Goal: Task Accomplishment & Management: Use online tool/utility

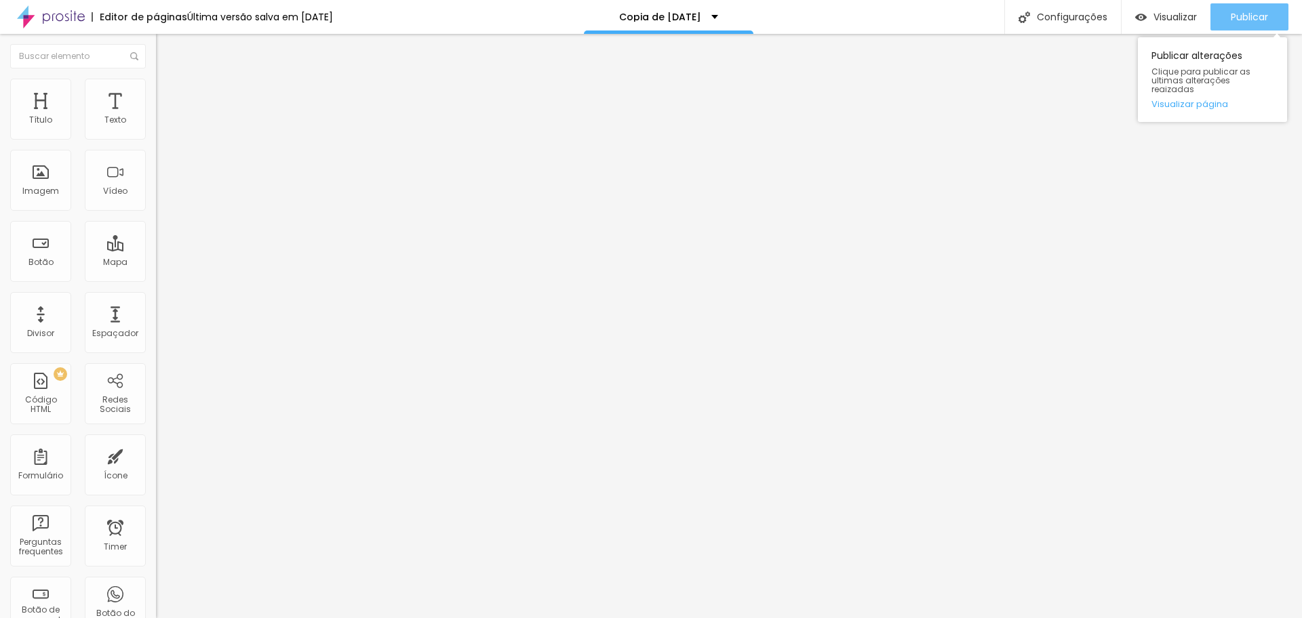
click at [1228, 7] on button "Publicar" at bounding box center [1249, 16] width 78 height 27
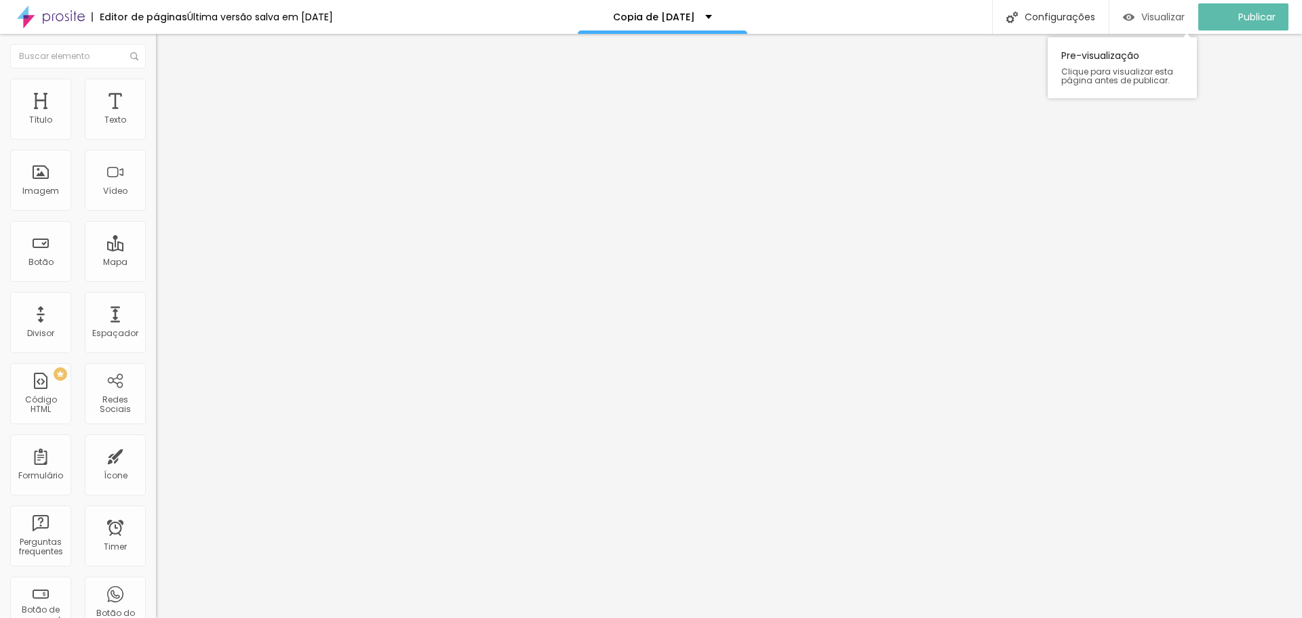
click at [1143, 9] on div "Visualizar" at bounding box center [1154, 16] width 62 height 27
click at [31, 193] on div "Imagem" at bounding box center [40, 190] width 37 height 9
click at [156, 117] on span "Adicionar imagem" at bounding box center [199, 111] width 87 height 12
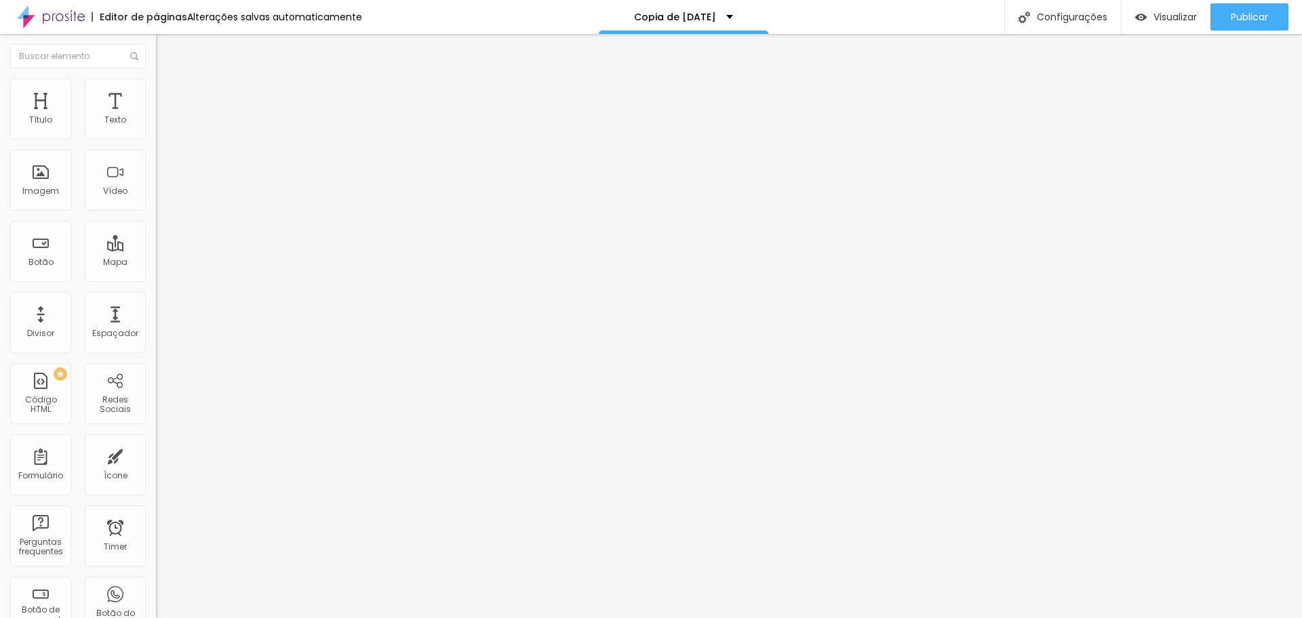
click at [168, 94] on span "Estilo" at bounding box center [178, 88] width 21 height 12
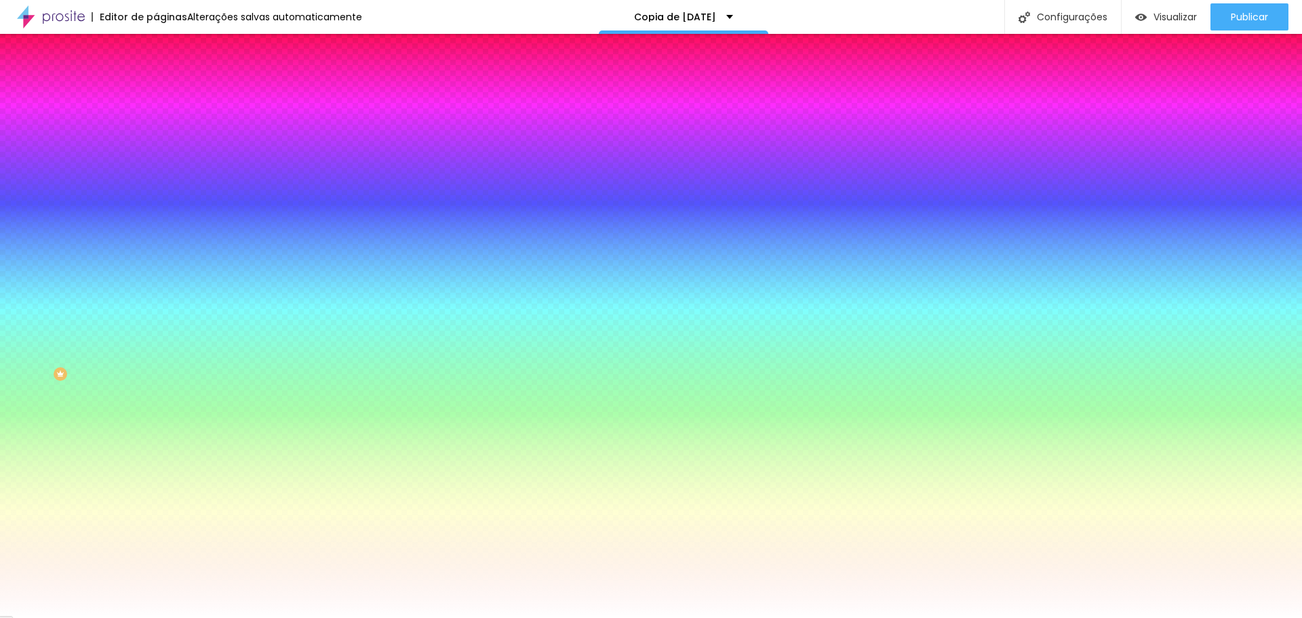
click at [156, 184] on div at bounding box center [234, 184] width 156 height 0
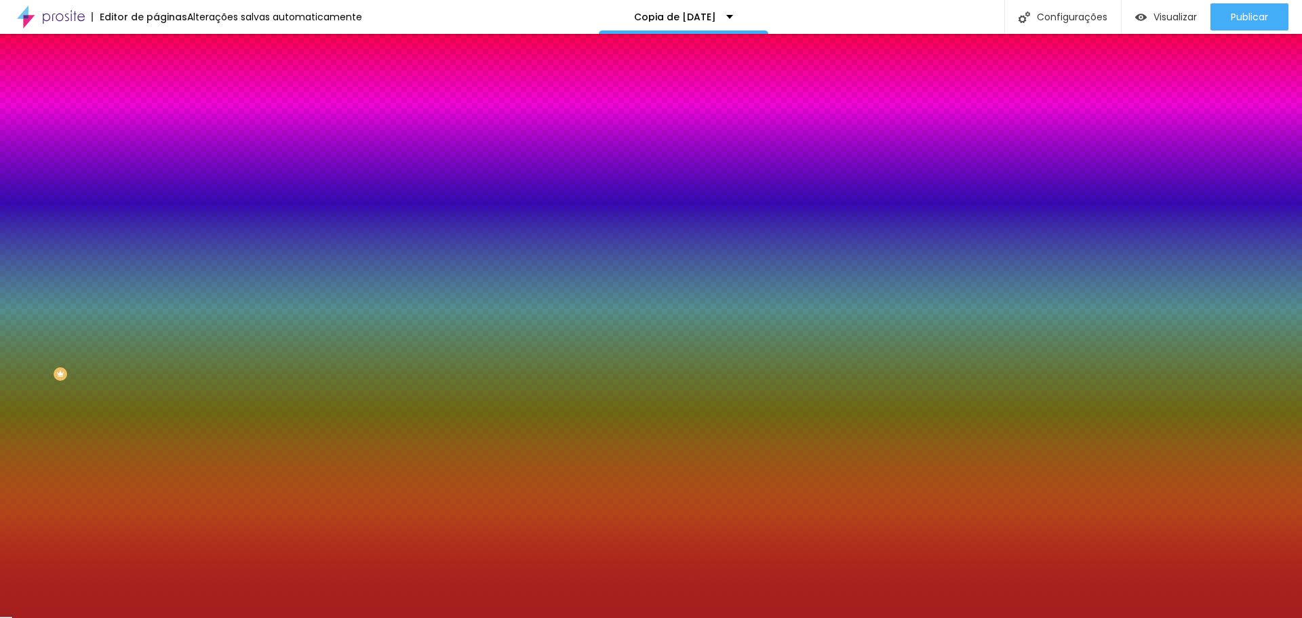
click at [93, 299] on div at bounding box center [651, 309] width 1302 height 618
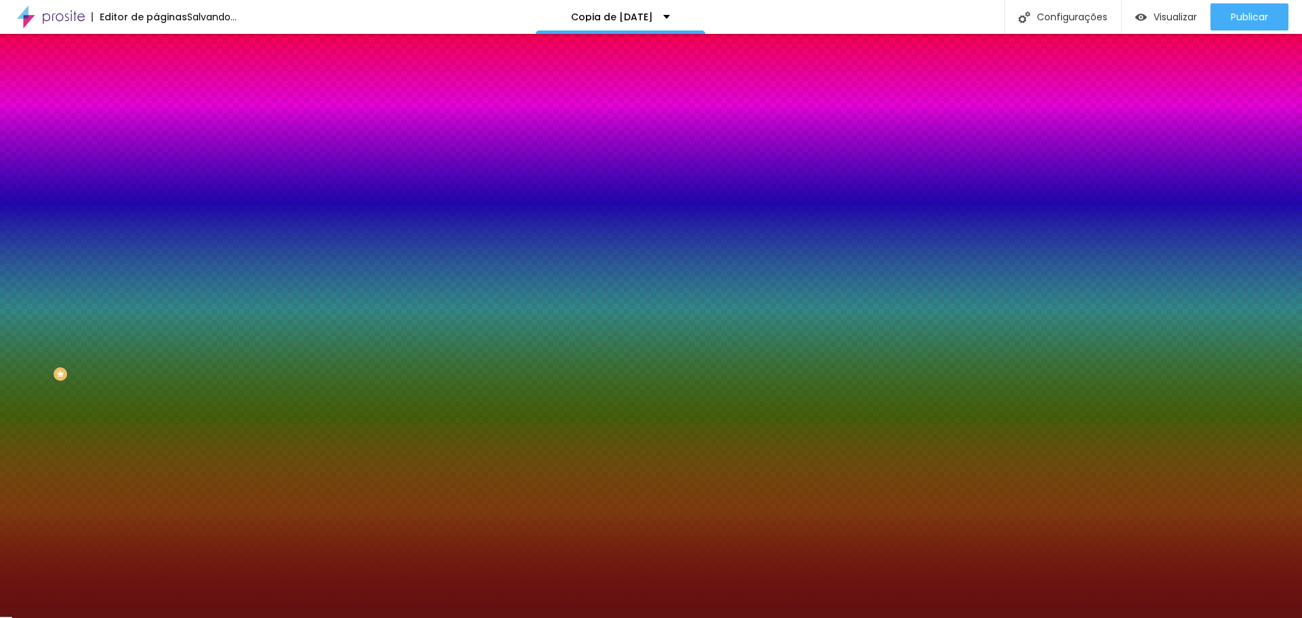
type input "#590B0B"
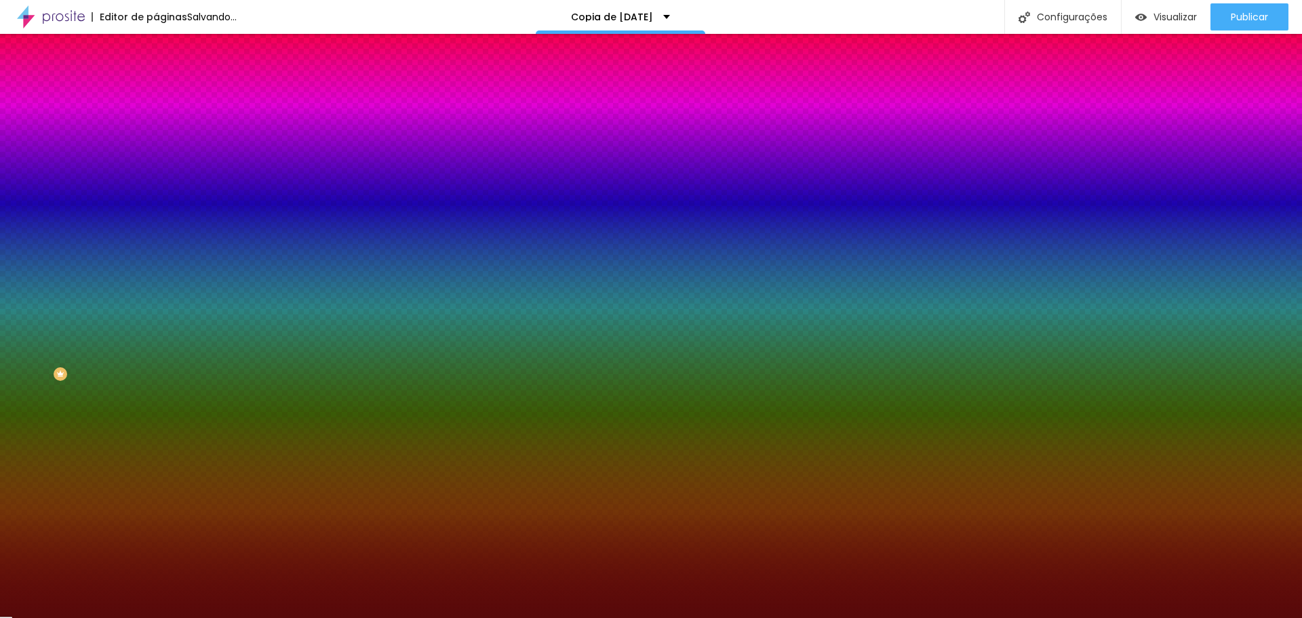
drag, startPoint x: 93, startPoint y: 299, endPoint x: 99, endPoint y: 330, distance: 31.8
click at [1151, 406] on div at bounding box center [1152, 407] width 3 height 3
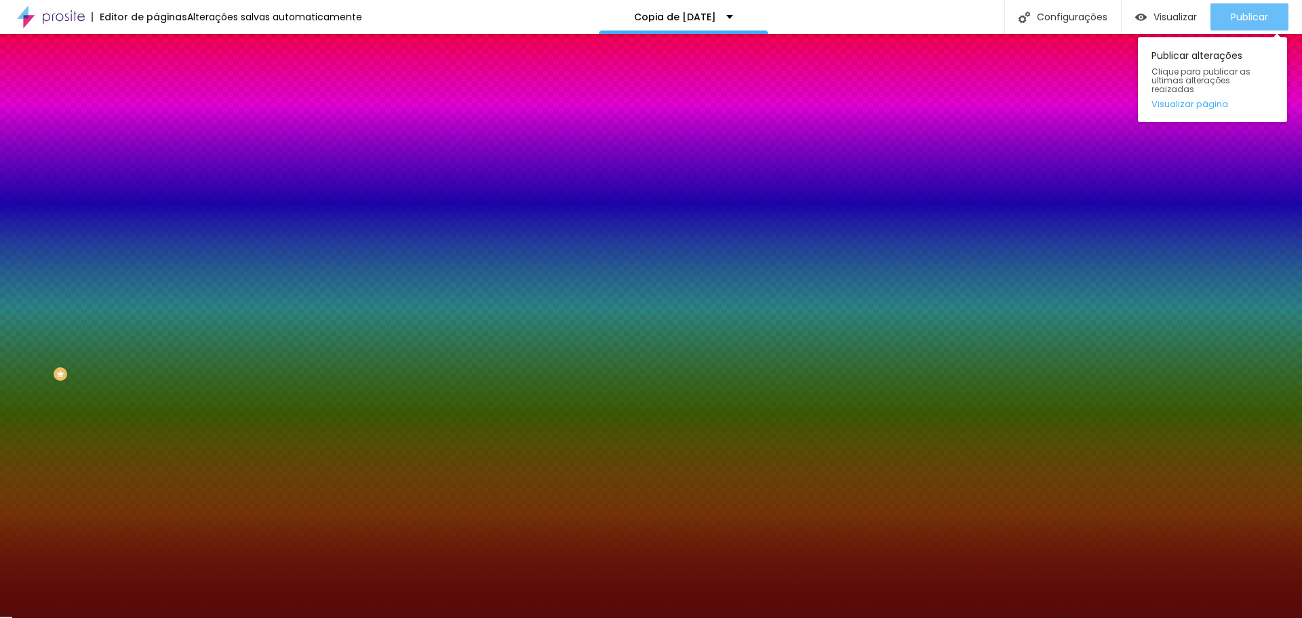
click at [1257, 24] on div "Publicar" at bounding box center [1249, 16] width 37 height 27
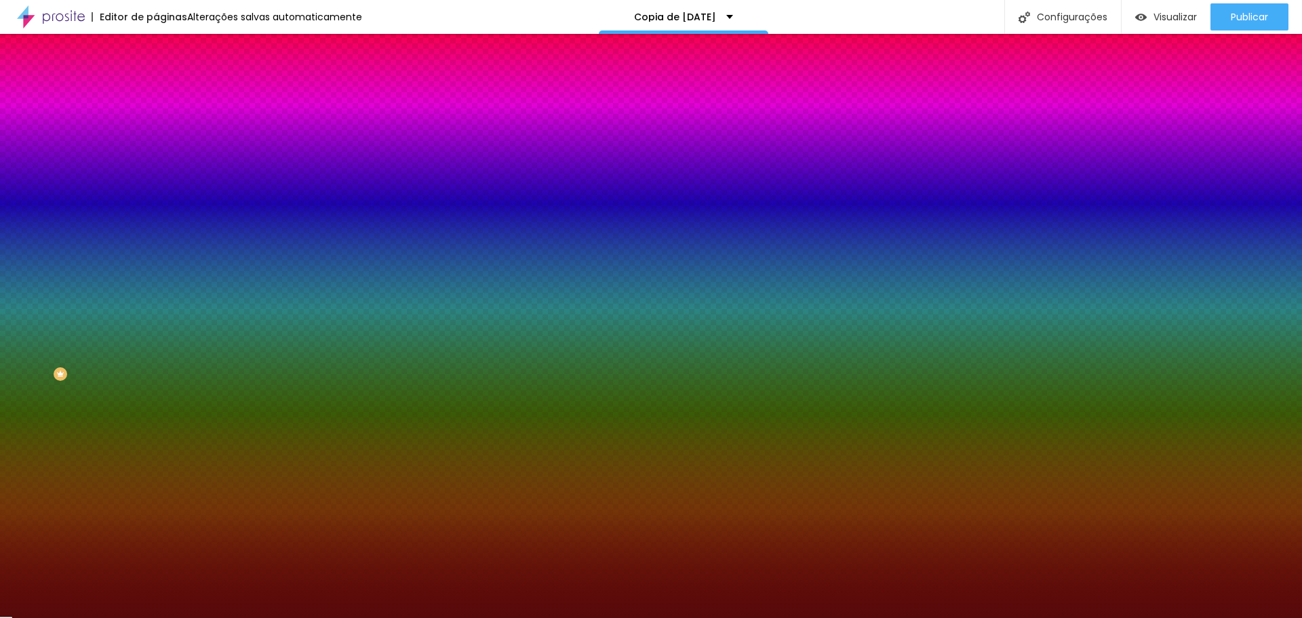
click at [156, 92] on img at bounding box center [162, 98] width 12 height 12
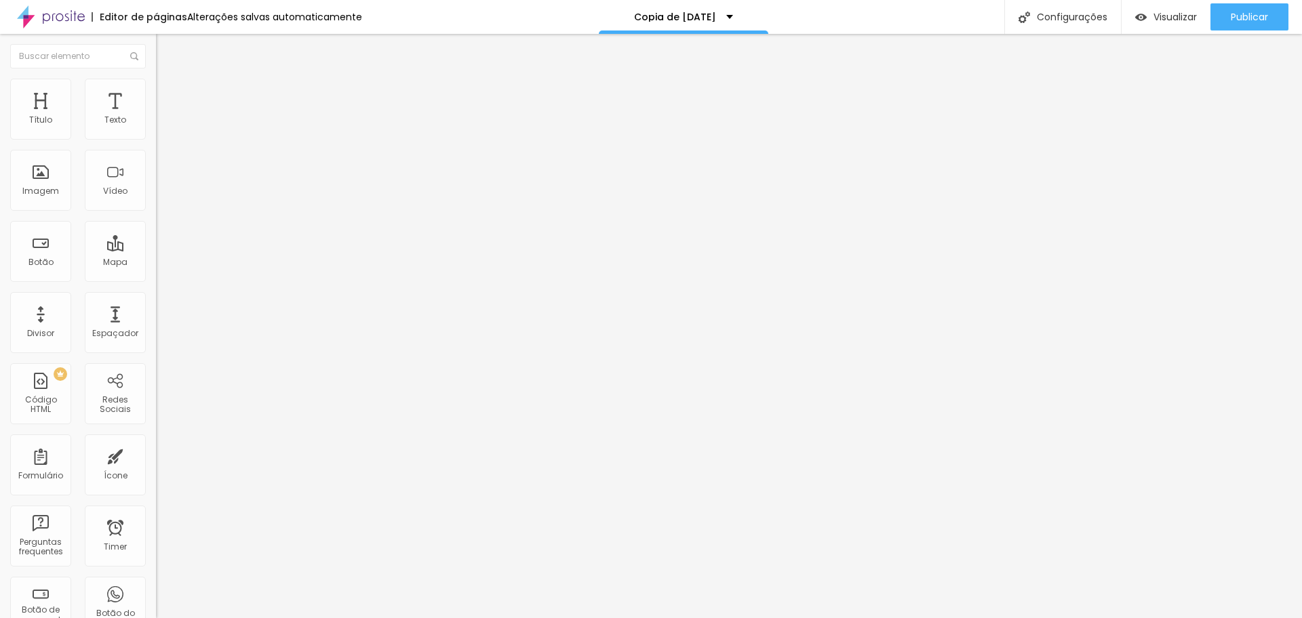
click at [166, 52] on img "button" at bounding box center [171, 49] width 11 height 11
click at [1069, 18] on div "Configurações" at bounding box center [1062, 17] width 117 height 34
drag, startPoint x: 633, startPoint y: 157, endPoint x: 452, endPoint y: 159, distance: 180.4
type input "[DATE] - Estudio Lia"
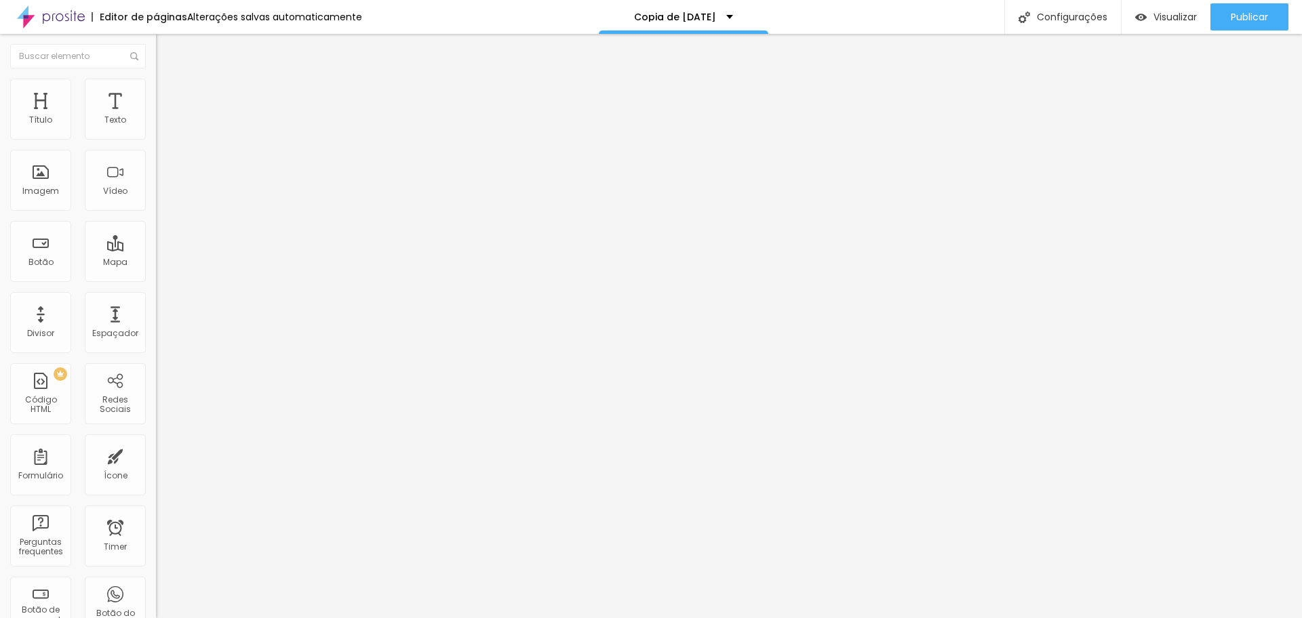
drag, startPoint x: 660, startPoint y: 220, endPoint x: 501, endPoint y: 212, distance: 159.5
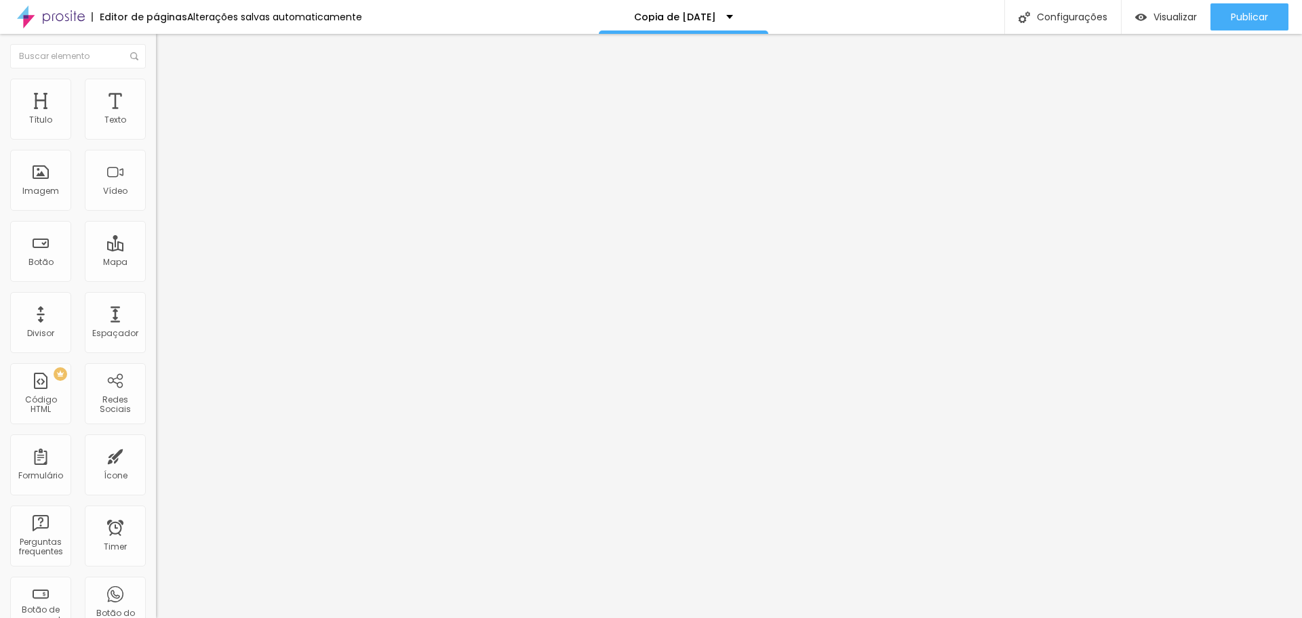
click at [1250, 12] on span "Publicar" at bounding box center [1249, 17] width 37 height 11
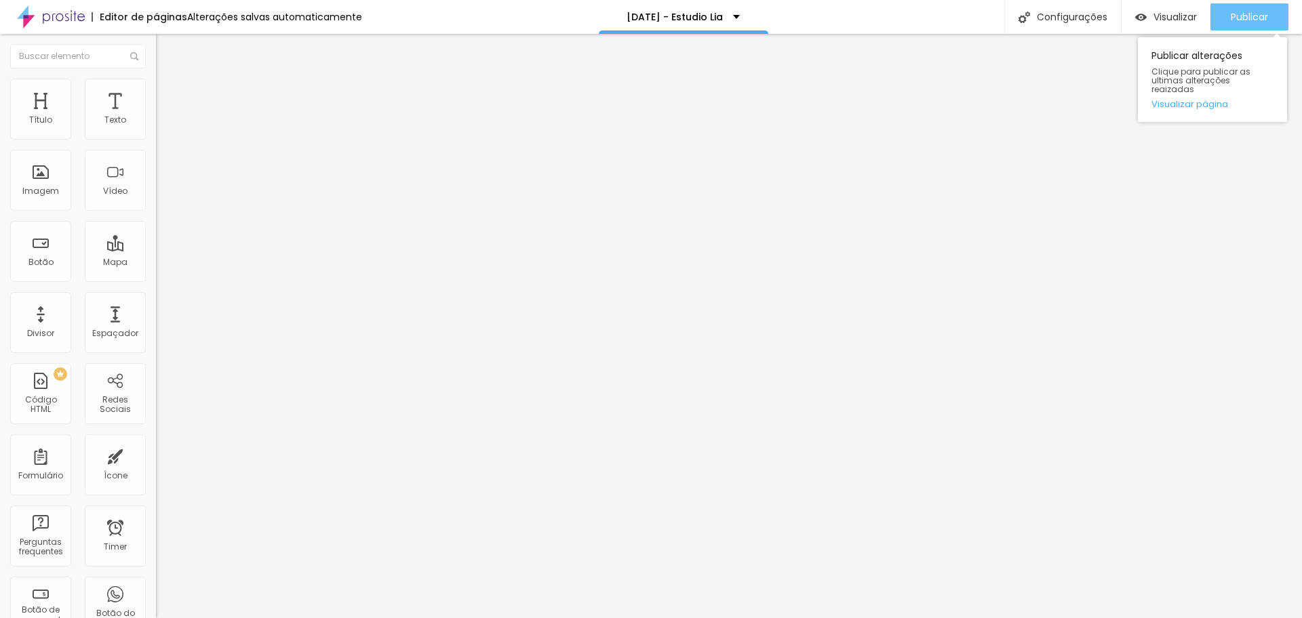
click at [1251, 16] on span "Publicar" at bounding box center [1249, 17] width 37 height 11
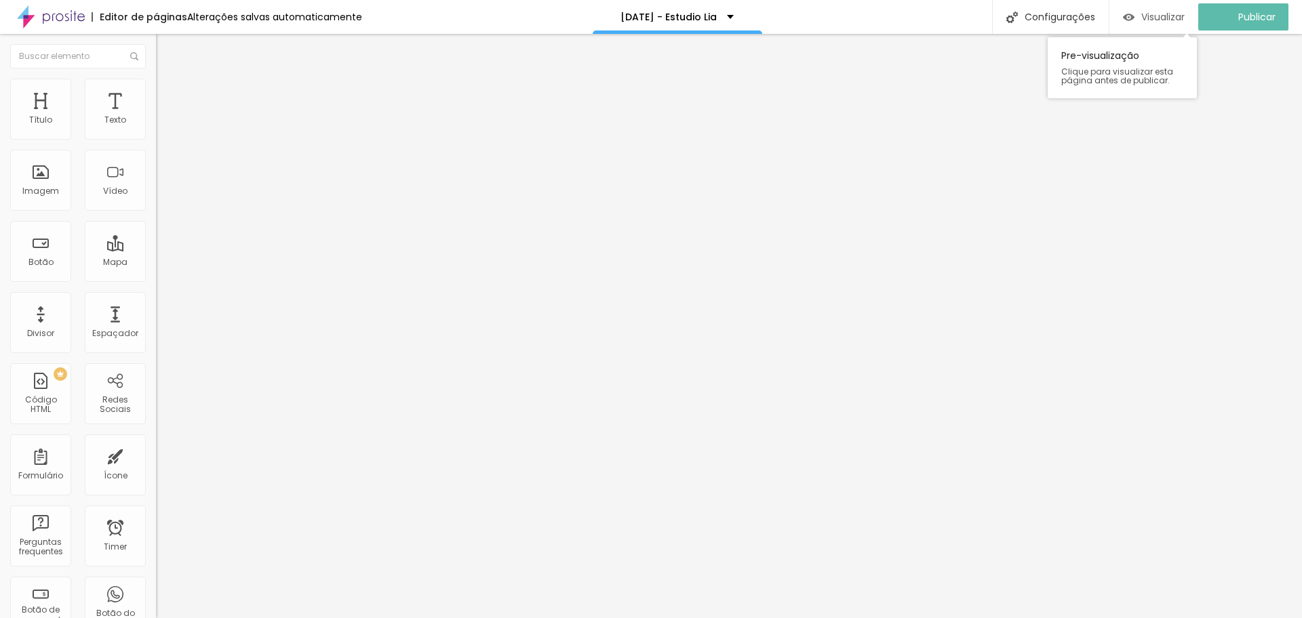
click at [1170, 15] on span "Visualizar" at bounding box center [1162, 17] width 43 height 11
click at [1139, 20] on img "button" at bounding box center [1141, 18] width 12 height 12
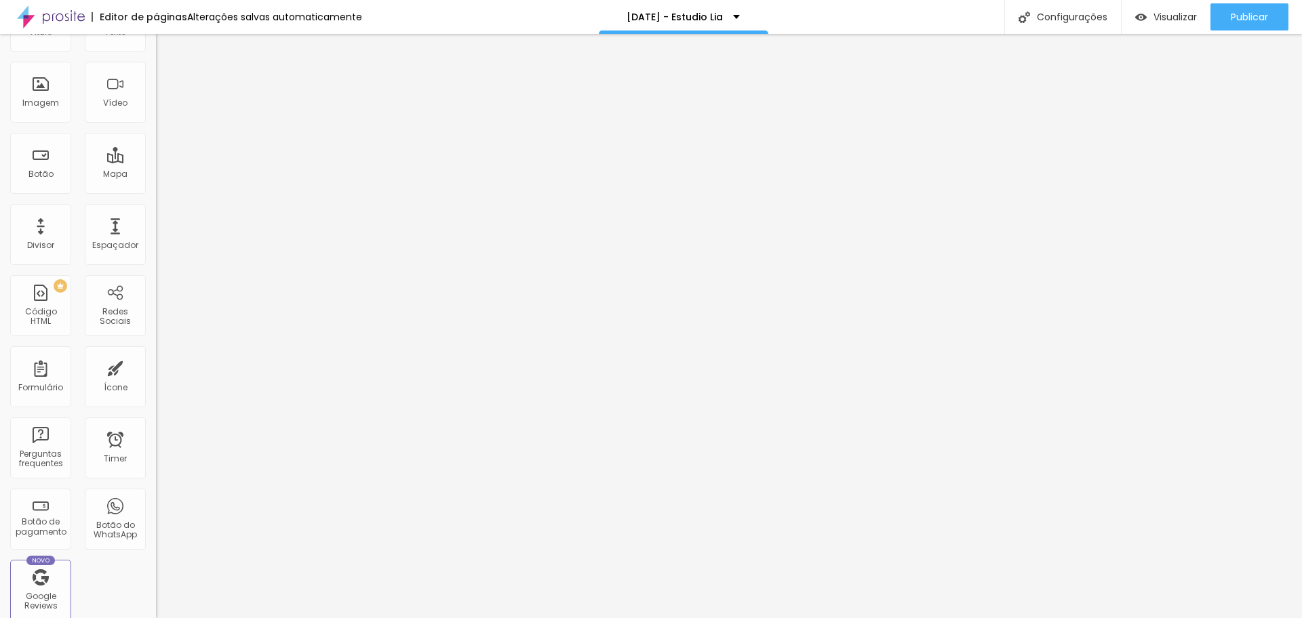
scroll to position [0, 0]
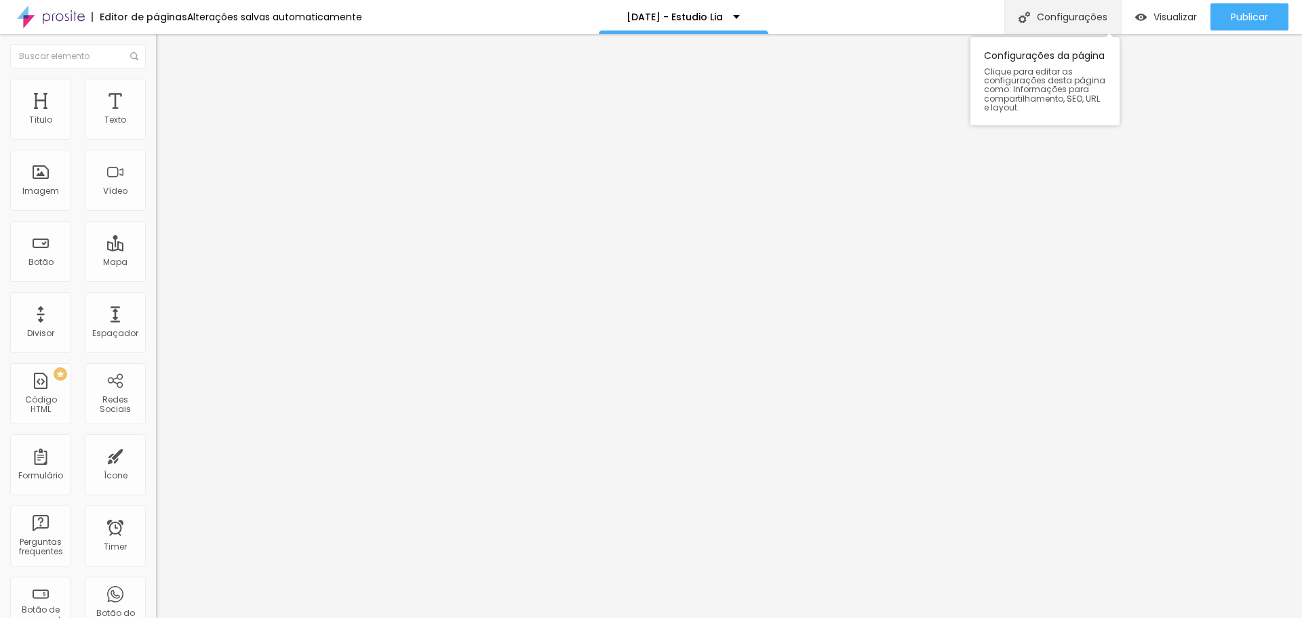
click at [1071, 18] on div "Configurações" at bounding box center [1062, 17] width 117 height 34
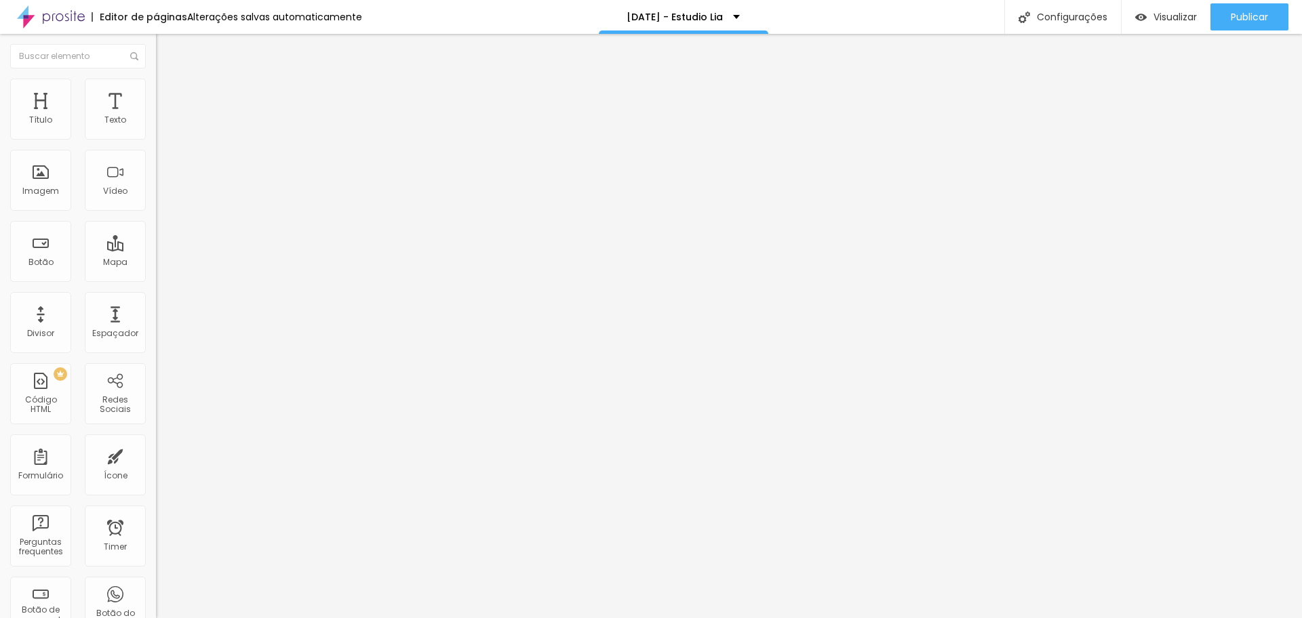
click at [1156, 16] on span "Visualizar" at bounding box center [1174, 17] width 43 height 11
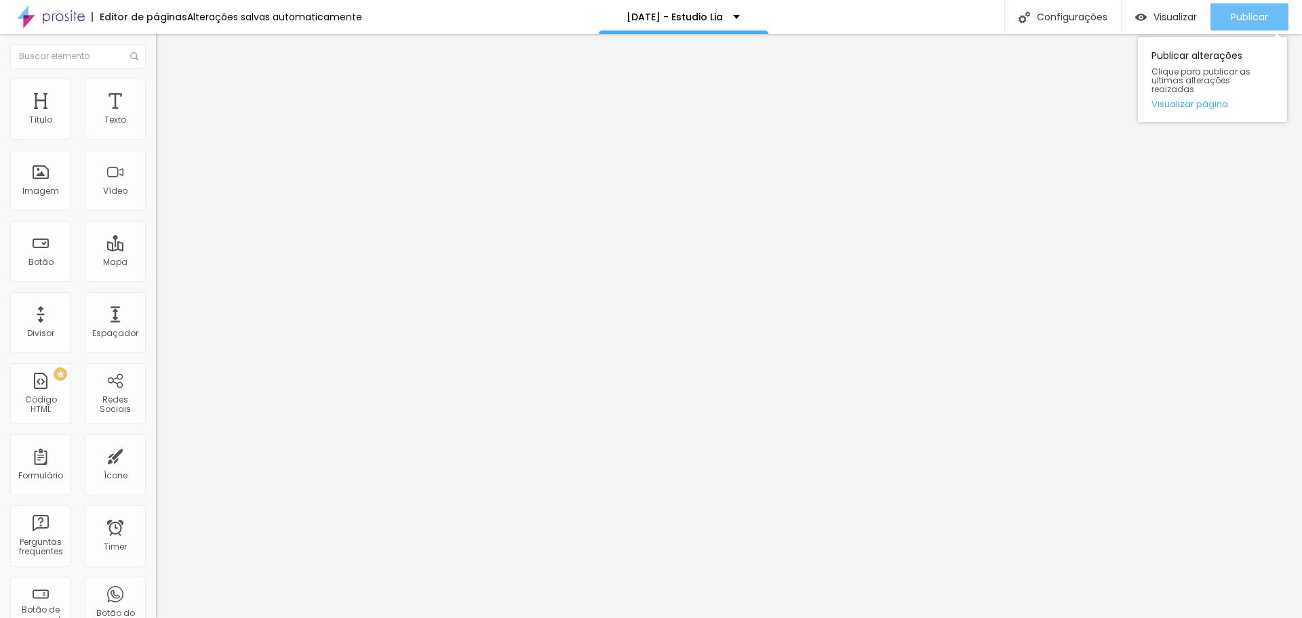
click at [1240, 20] on span "Publicar" at bounding box center [1249, 17] width 37 height 11
click at [1177, 14] on span "Visualizar" at bounding box center [1174, 17] width 43 height 11
click at [168, 96] on span "Avançado" at bounding box center [190, 102] width 45 height 12
type input "0"
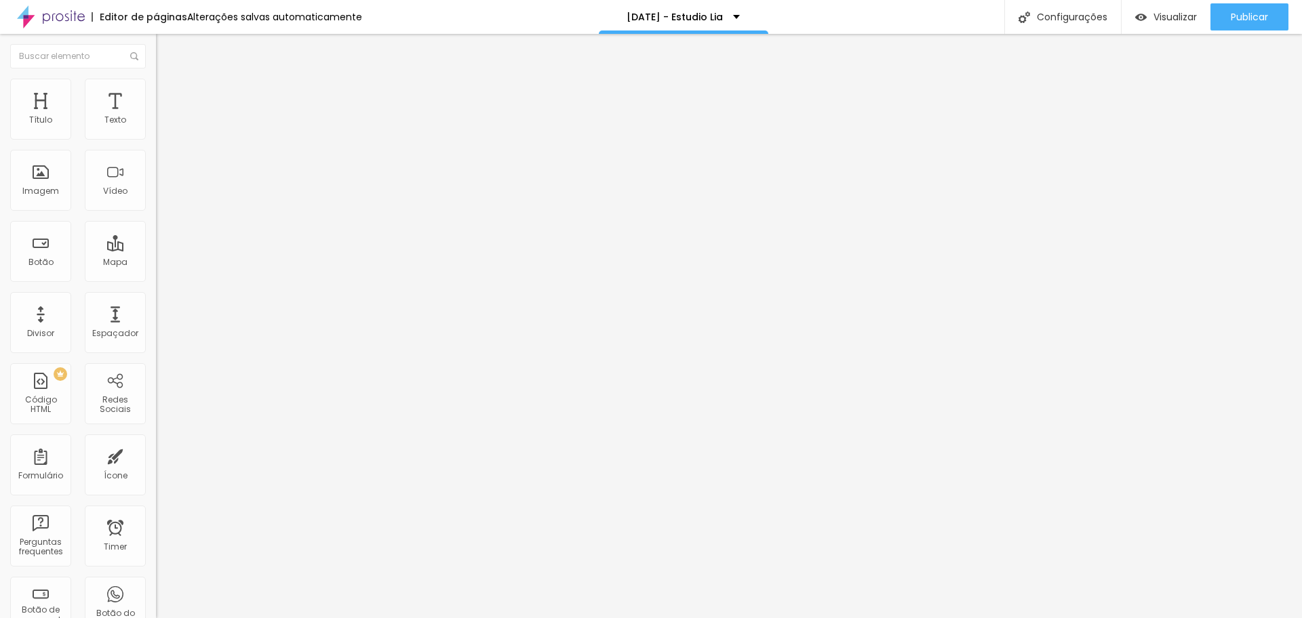
drag, startPoint x: 57, startPoint y: 130, endPoint x: 0, endPoint y: 131, distance: 57.0
type input "0"
click at [156, 263] on input "range" at bounding box center [199, 268] width 87 height 11
click at [168, 94] on span "Estilo" at bounding box center [178, 88] width 21 height 12
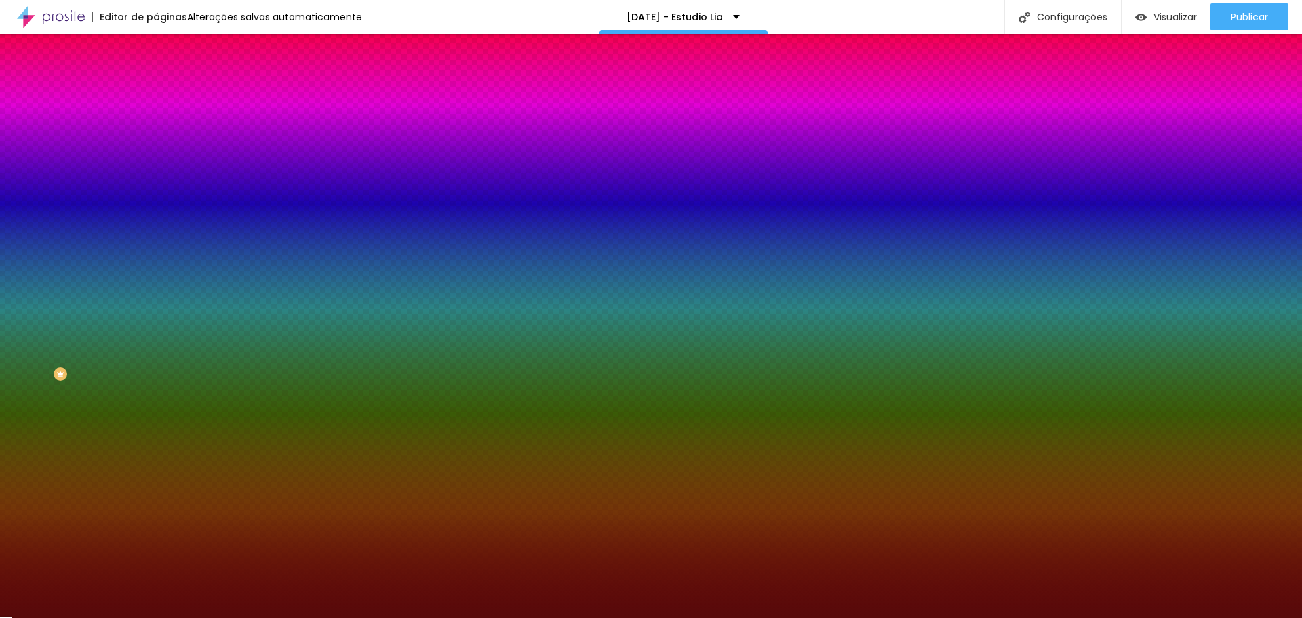
click at [168, 80] on span "Conteúdo" at bounding box center [189, 74] width 42 height 12
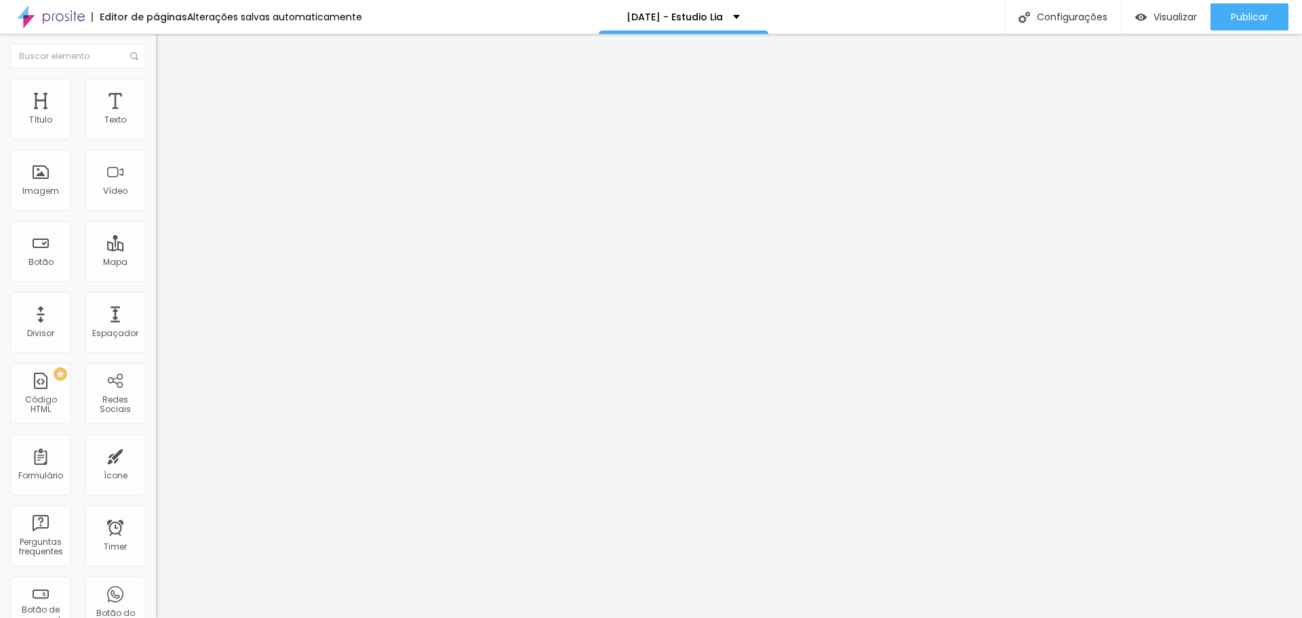
click at [156, 123] on span "Encaixotado" at bounding box center [182, 118] width 53 height 12
click at [156, 144] on span "Completo" at bounding box center [176, 139] width 41 height 12
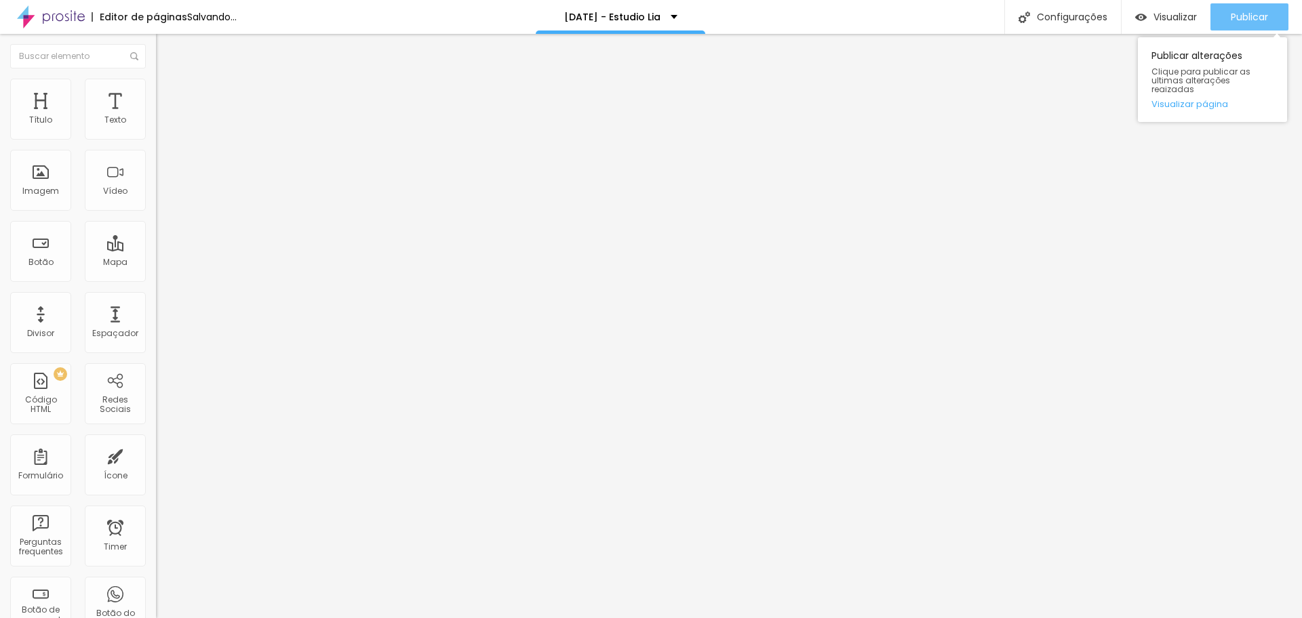
click at [1257, 21] on span "Publicar" at bounding box center [1249, 17] width 37 height 11
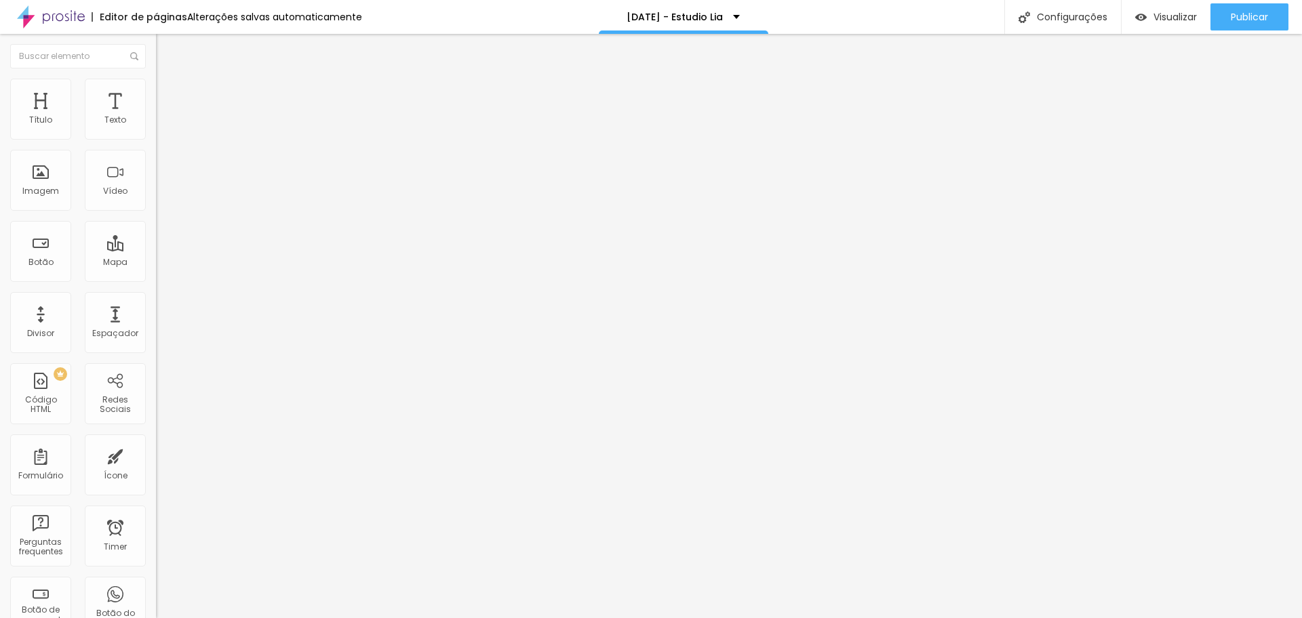
click at [156, 132] on span "Encaixotado" at bounding box center [182, 126] width 53 height 12
click at [156, 85] on img at bounding box center [162, 85] width 12 height 12
click at [156, 79] on li "Conteúdo" at bounding box center [234, 72] width 156 height 14
click at [156, 212] on span "Original" at bounding box center [172, 207] width 33 height 12
click at [156, 83] on li "Estilo" at bounding box center [234, 86] width 156 height 14
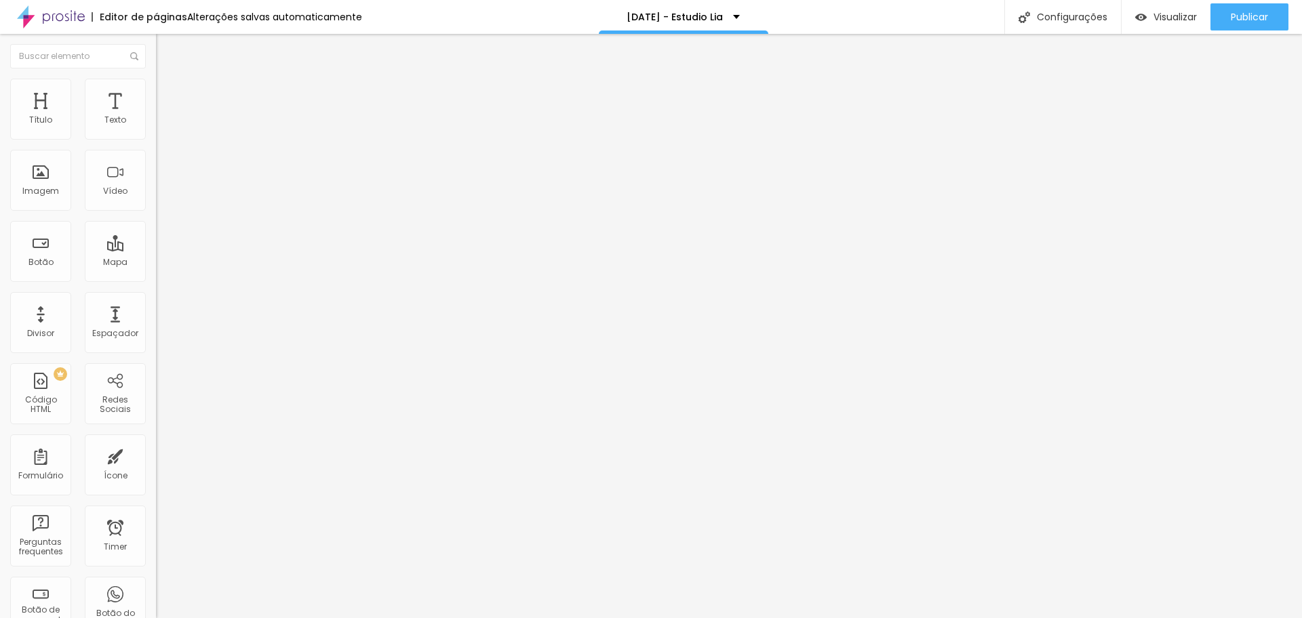
click at [156, 49] on button "Editar Imagem" at bounding box center [234, 49] width 156 height 31
click at [156, 210] on span "Grande" at bounding box center [172, 208] width 32 height 12
click at [168, 92] on span "Estilo" at bounding box center [178, 88] width 21 height 12
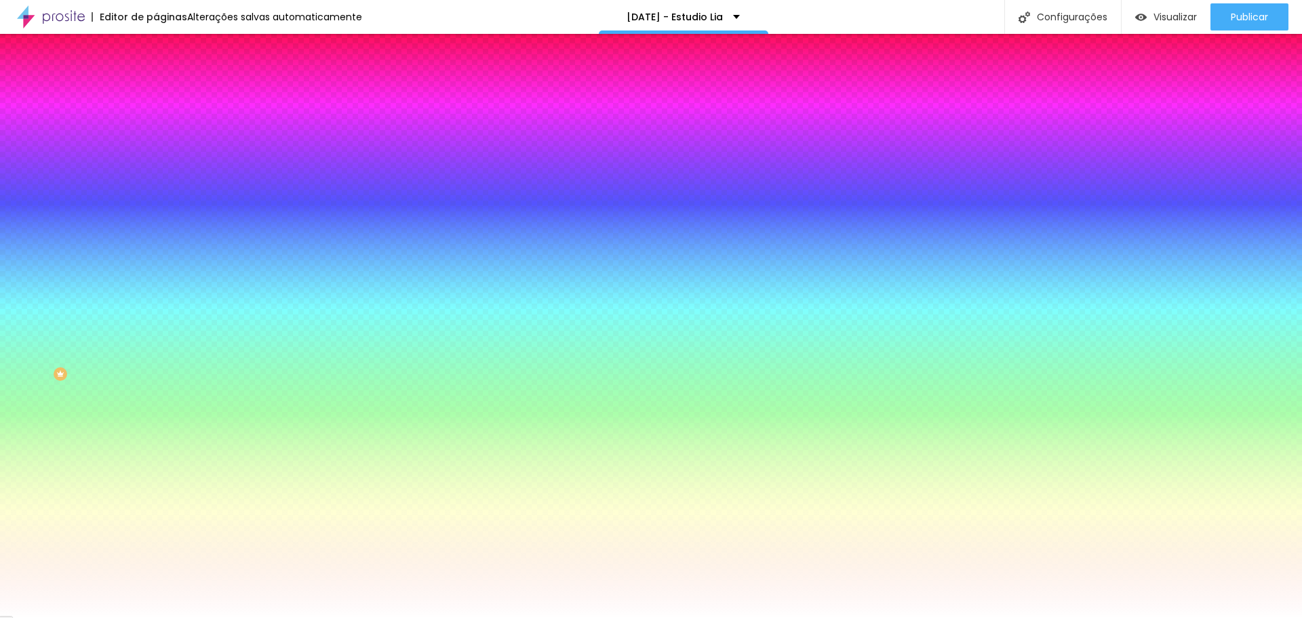
click at [156, 461] on div at bounding box center [234, 461] width 156 height 0
type input "#530A0A"
drag, startPoint x: 95, startPoint y: 325, endPoint x: 99, endPoint y: 375, distance: 50.3
click at [99, 375] on div at bounding box center [651, 309] width 1302 height 618
click at [156, 130] on div at bounding box center [234, 130] width 156 height 0
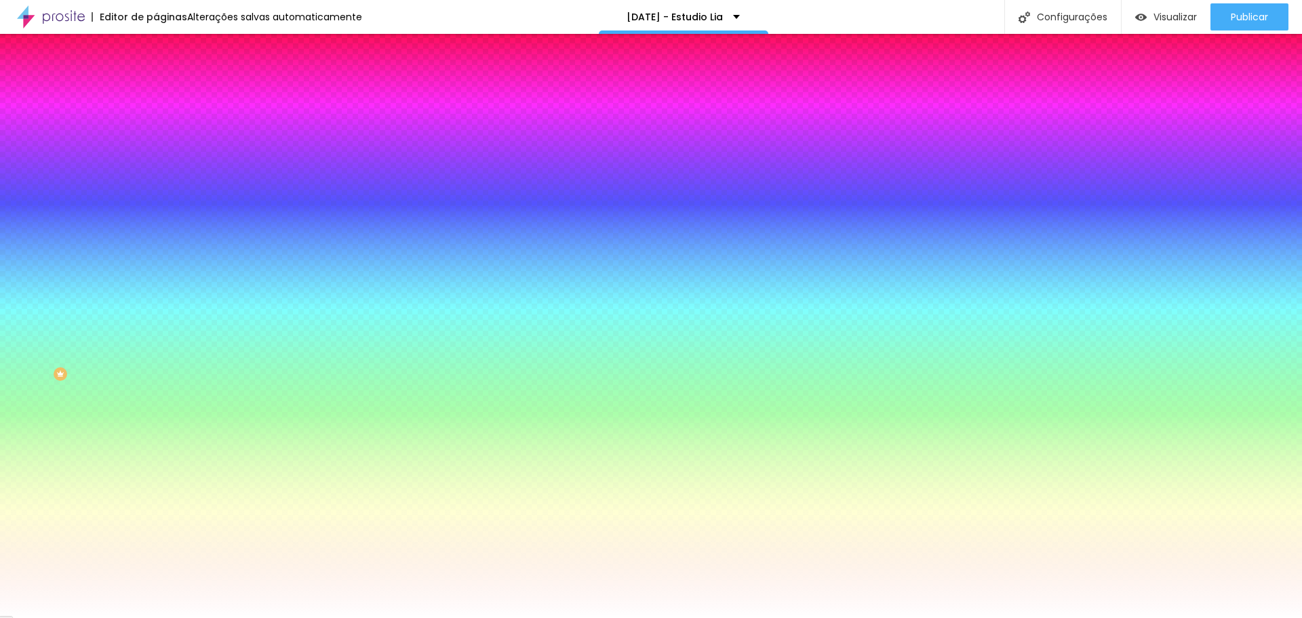
click at [81, 163] on div at bounding box center [651, 309] width 1302 height 618
type input "#D61F1F"
drag, startPoint x: 81, startPoint y: 163, endPoint x: 98, endPoint y: 171, distance: 18.5
click at [1122, 108] on div at bounding box center [1123, 106] width 3 height 3
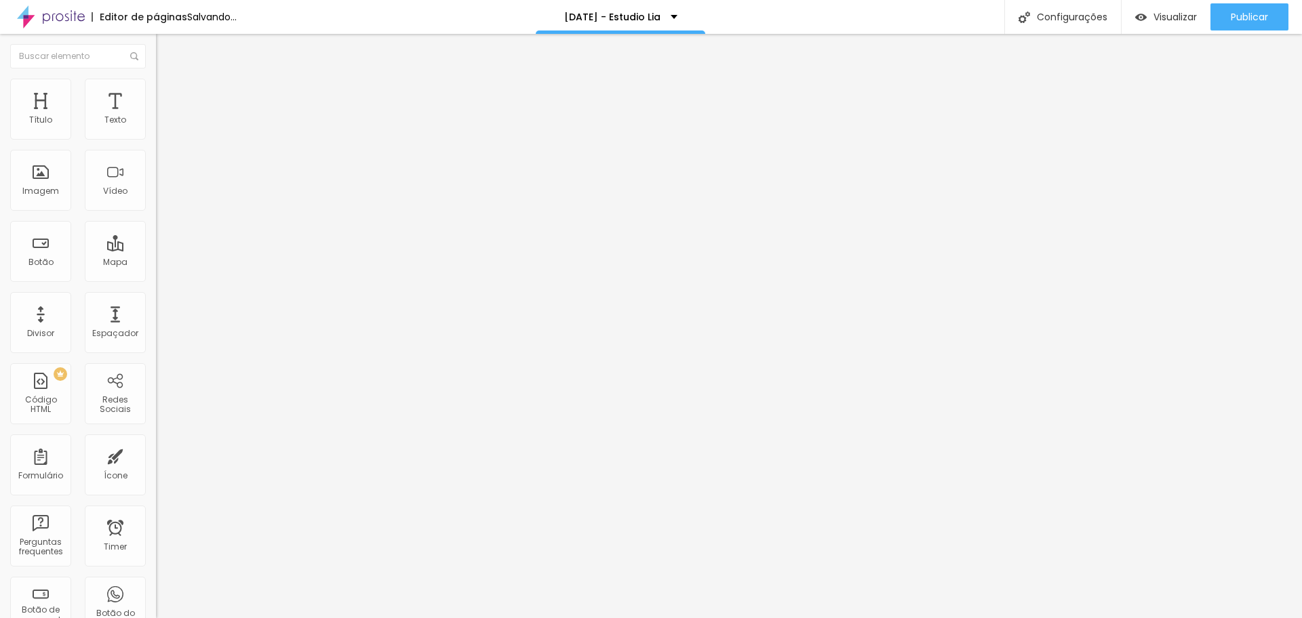
click at [168, 93] on span "Estilo" at bounding box center [178, 88] width 21 height 12
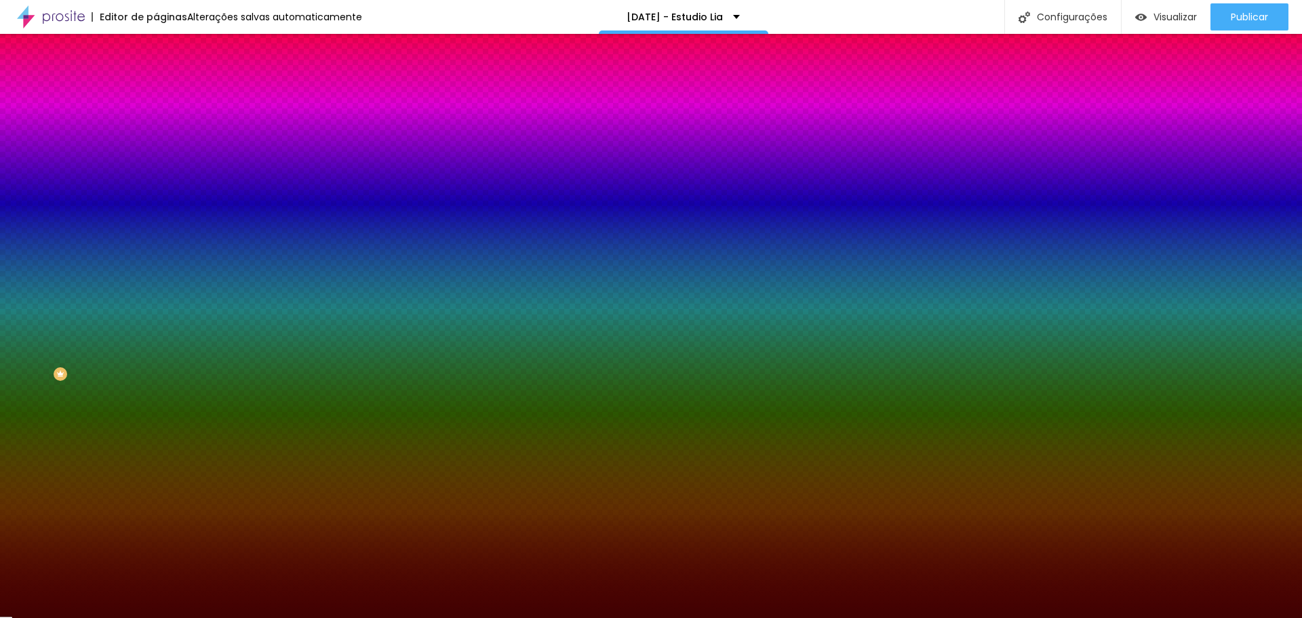
click at [156, 184] on div at bounding box center [234, 184] width 156 height 0
click at [94, 306] on div at bounding box center [651, 309] width 1302 height 618
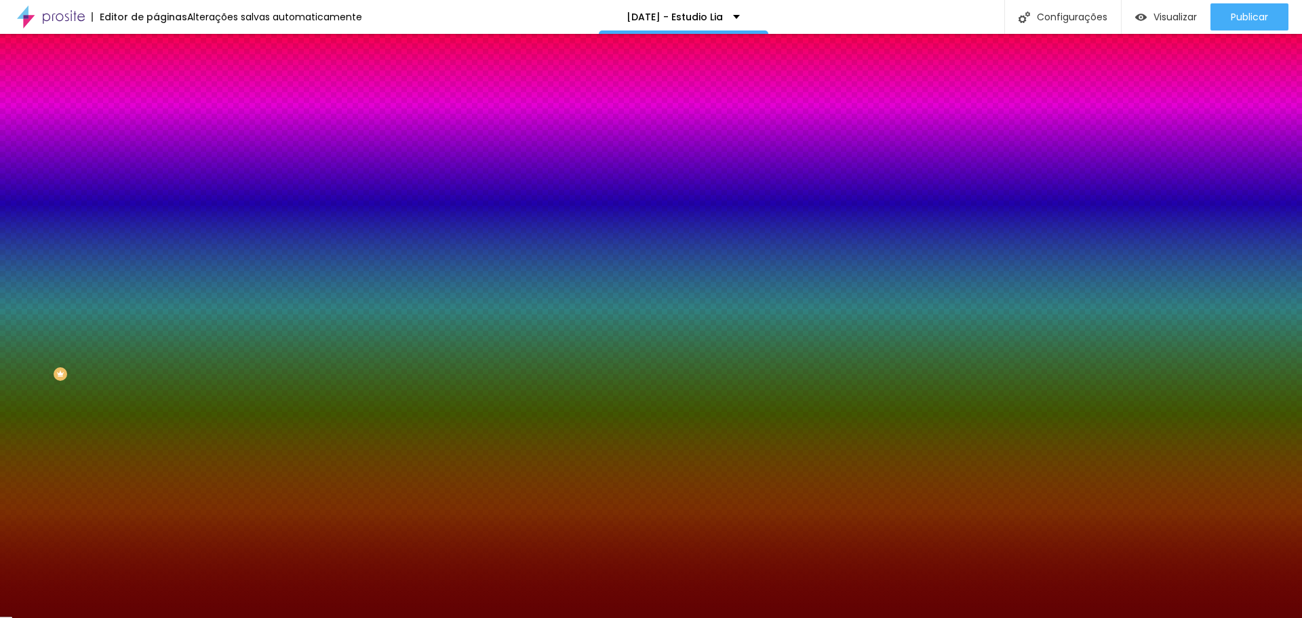
type input "#610303"
drag, startPoint x: 108, startPoint y: 297, endPoint x: 107, endPoint y: 328, distance: 30.5
click at [107, 328] on div at bounding box center [651, 309] width 1302 height 618
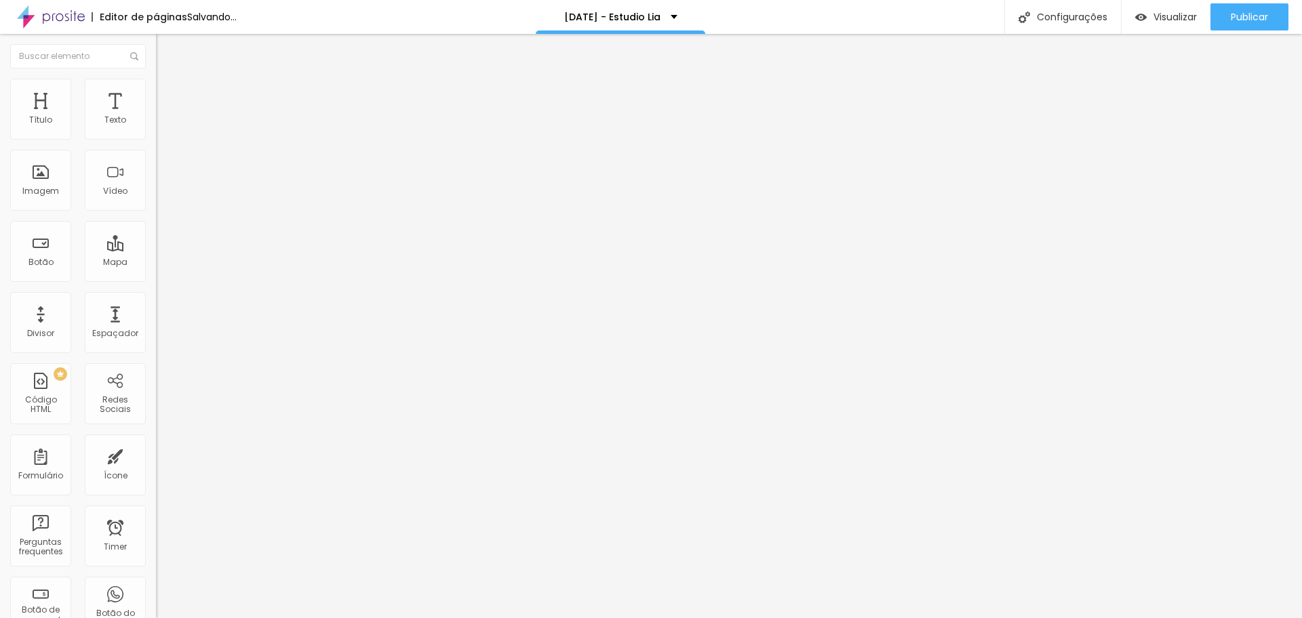
click at [166, 49] on img "button" at bounding box center [171, 49] width 11 height 11
click at [156, 201] on button "button" at bounding box center [165, 193] width 19 height 14
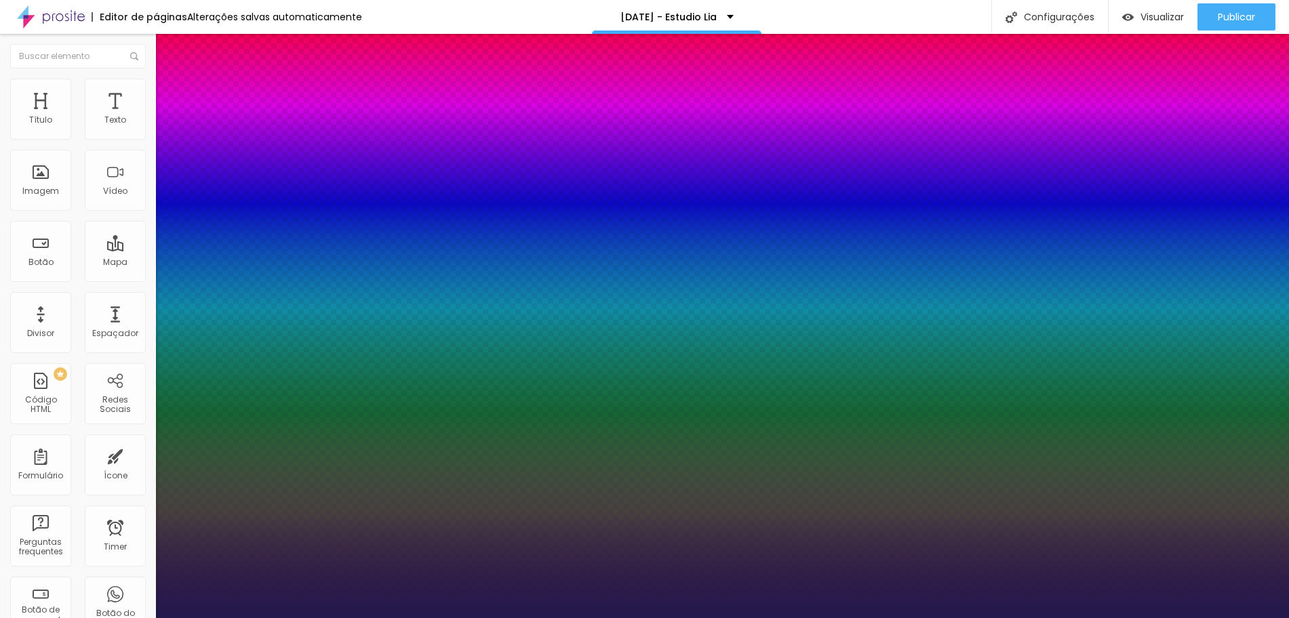
type input "1"
type input "18"
type input "1"
type input "25"
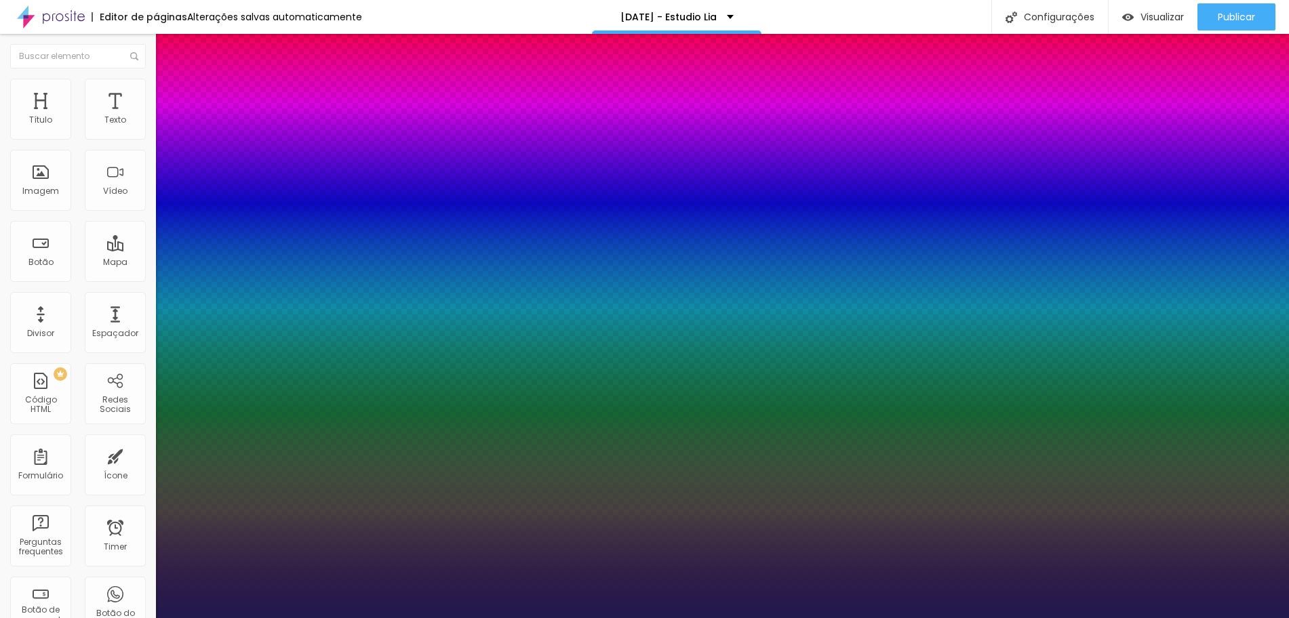
type input "25"
type input "1"
type input "37"
type input "1"
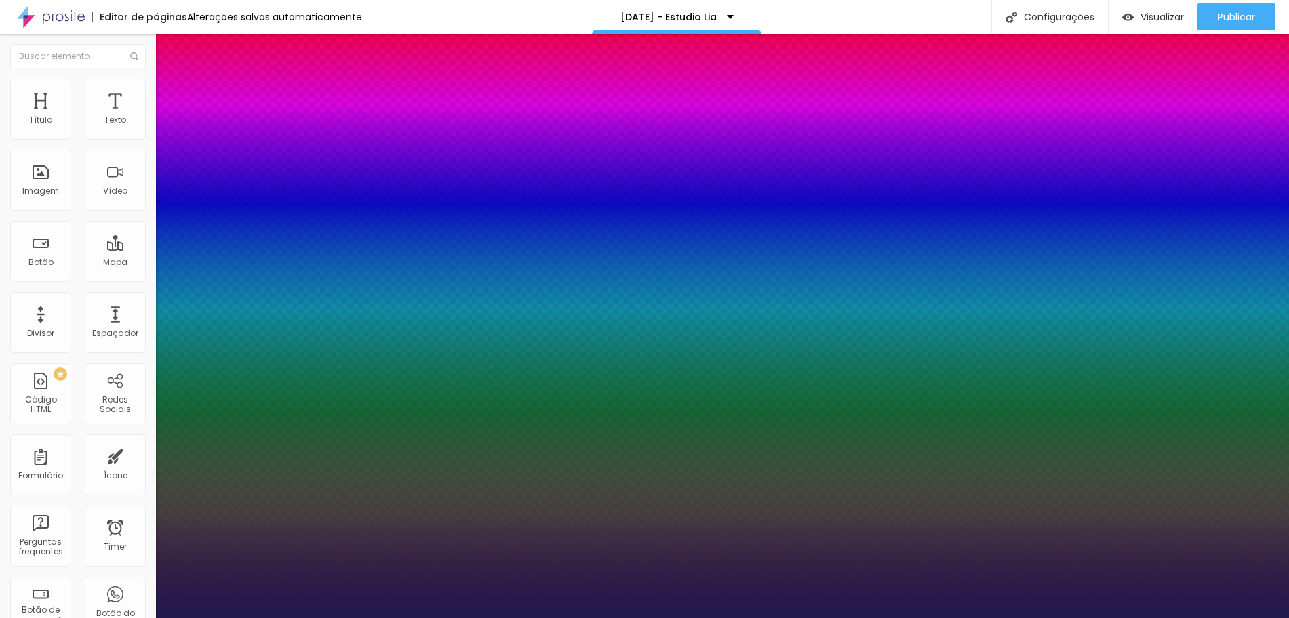
type input "39"
type input "1"
type input "40"
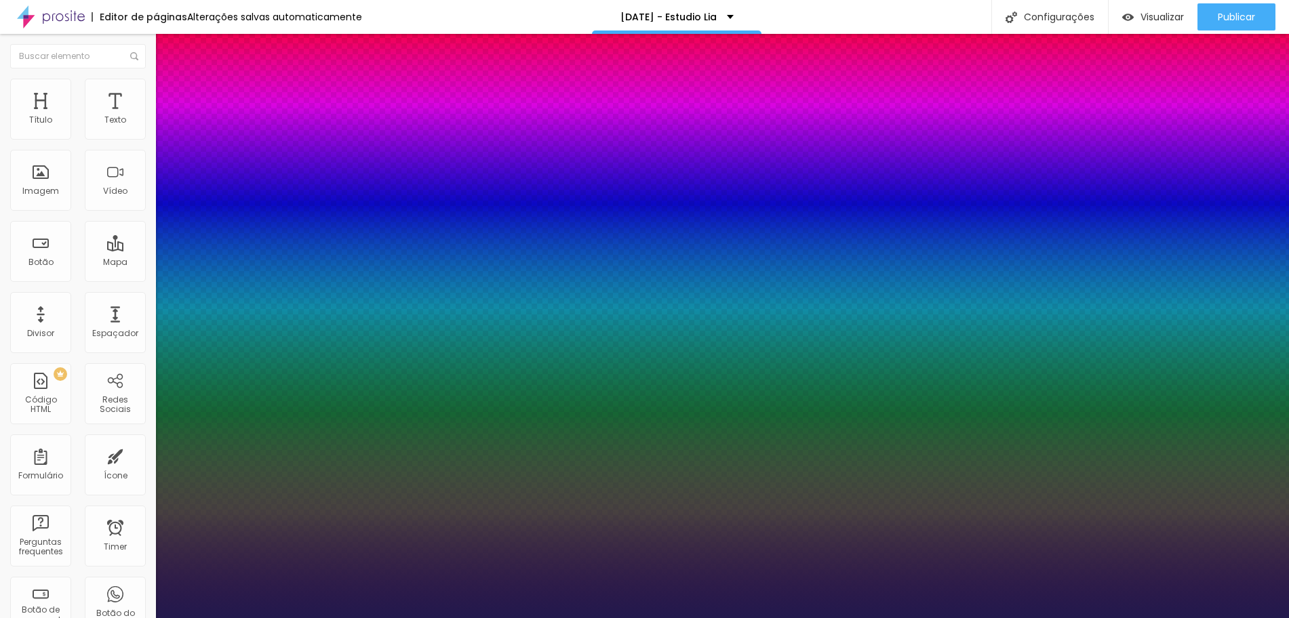
type input "1"
type input "42"
type input "1"
type input "38"
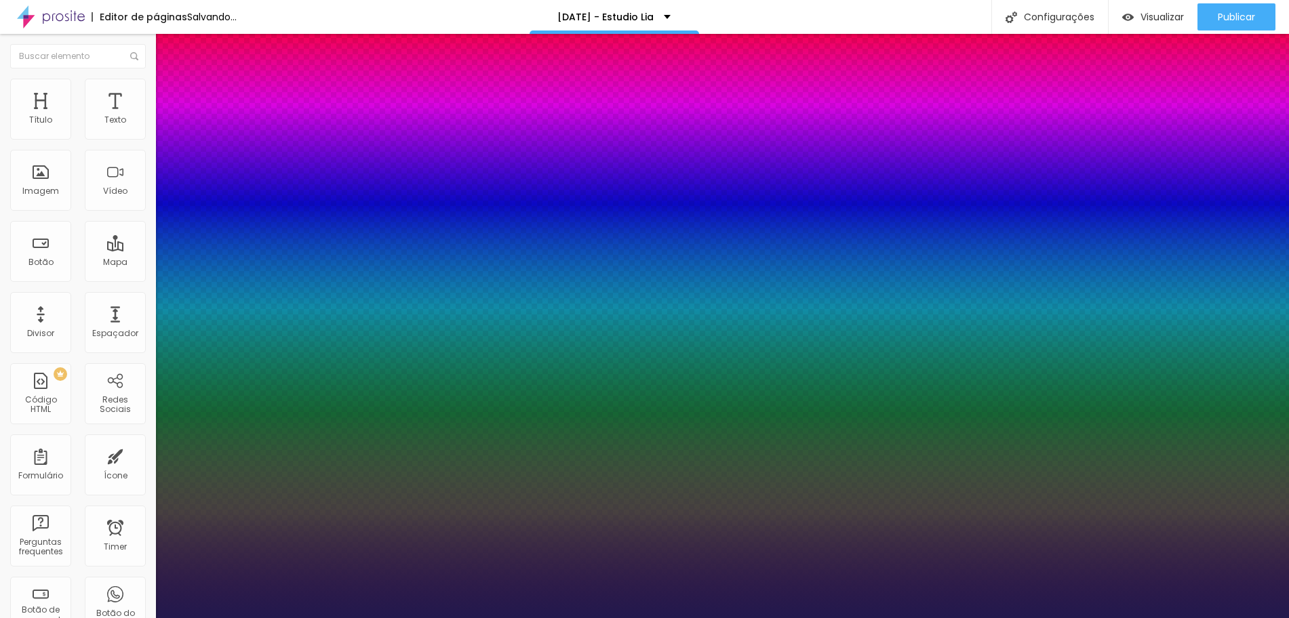
type input "38"
type input "1"
type input "32"
type input "1"
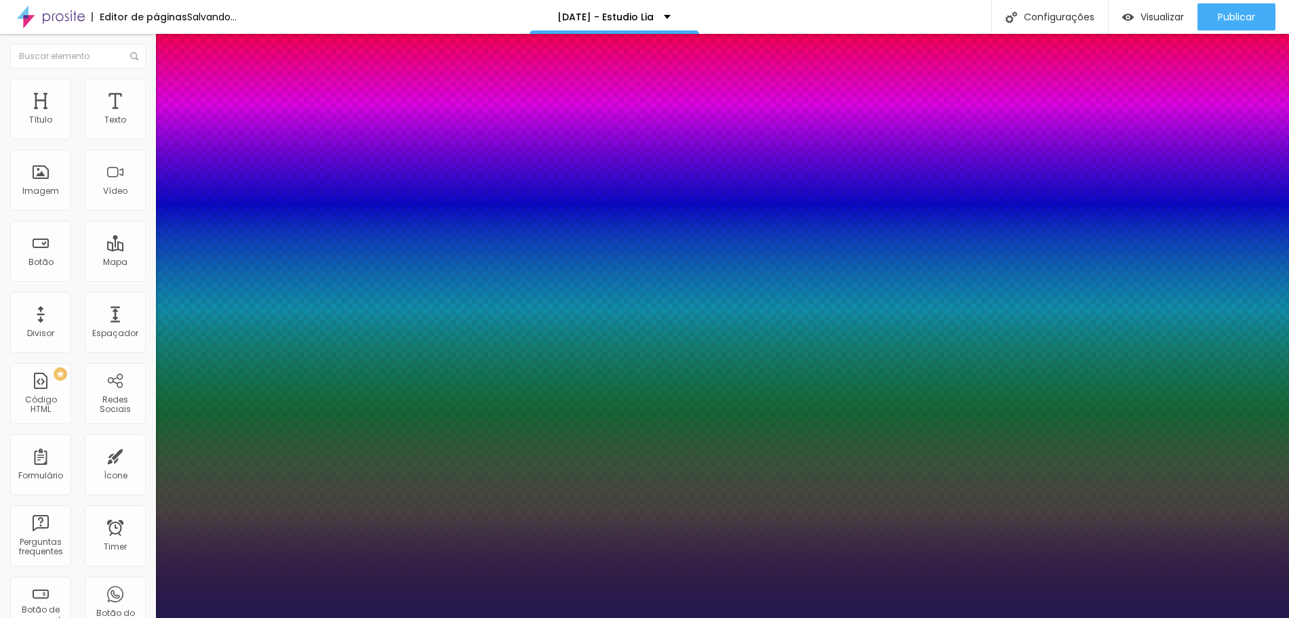
type input "31"
type input "1"
type input "30"
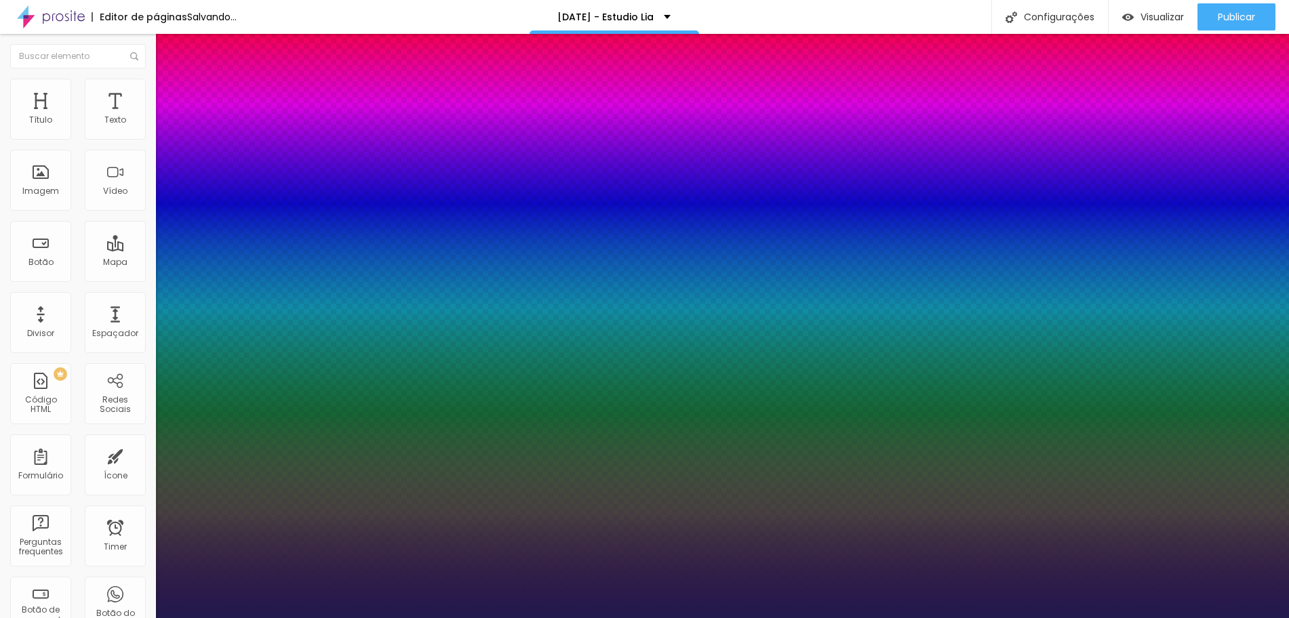
type input "1"
type input "29"
type input "1"
drag, startPoint x: 184, startPoint y: 385, endPoint x: 197, endPoint y: 384, distance: 13.6
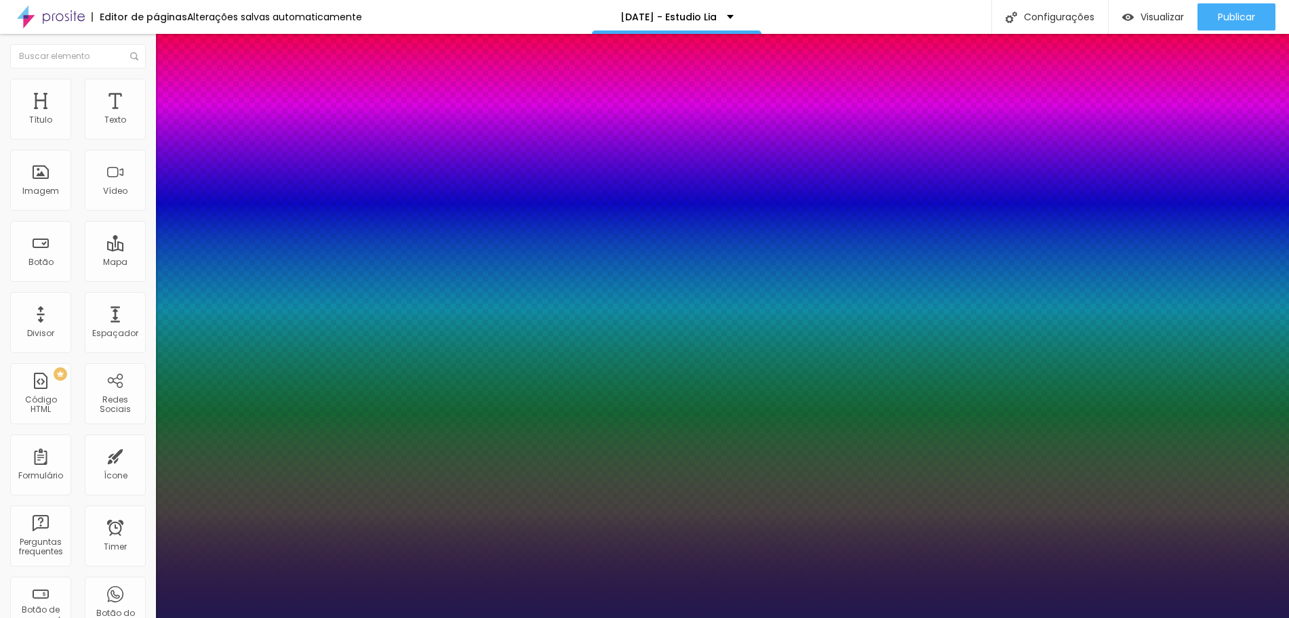
type input "29"
click at [530, 618] on div at bounding box center [644, 618] width 1289 height 0
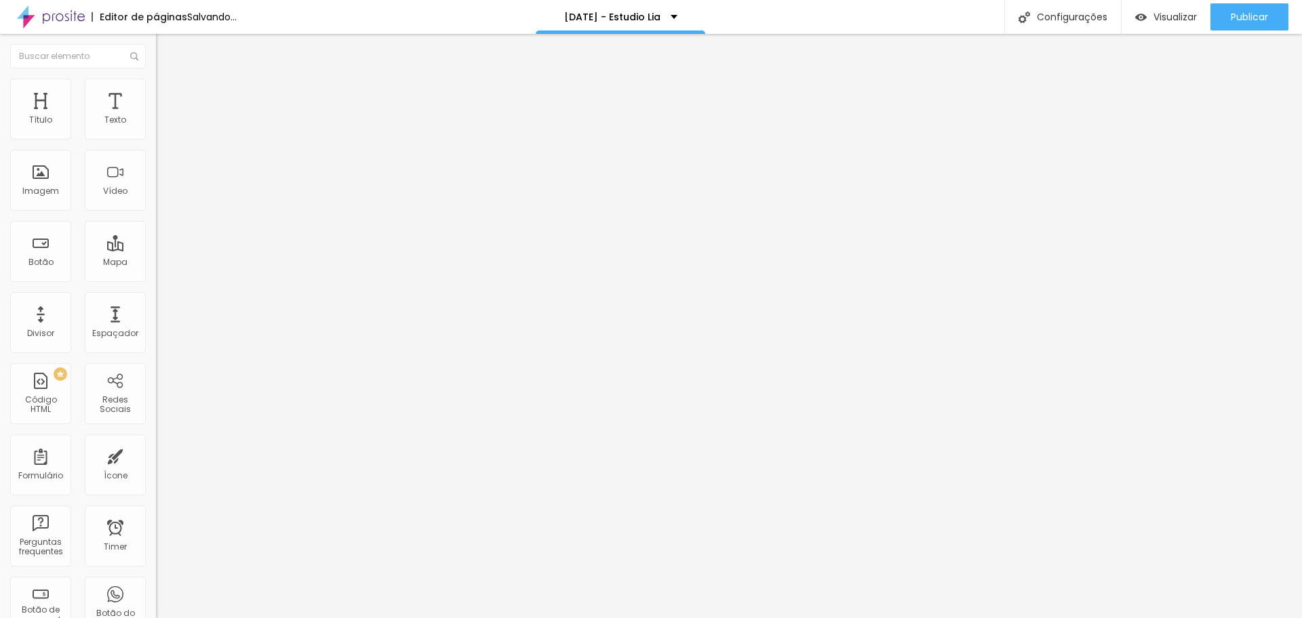
click at [156, 164] on span "Sólido" at bounding box center [169, 159] width 26 height 12
click at [156, 89] on li "Estilo" at bounding box center [234, 86] width 156 height 14
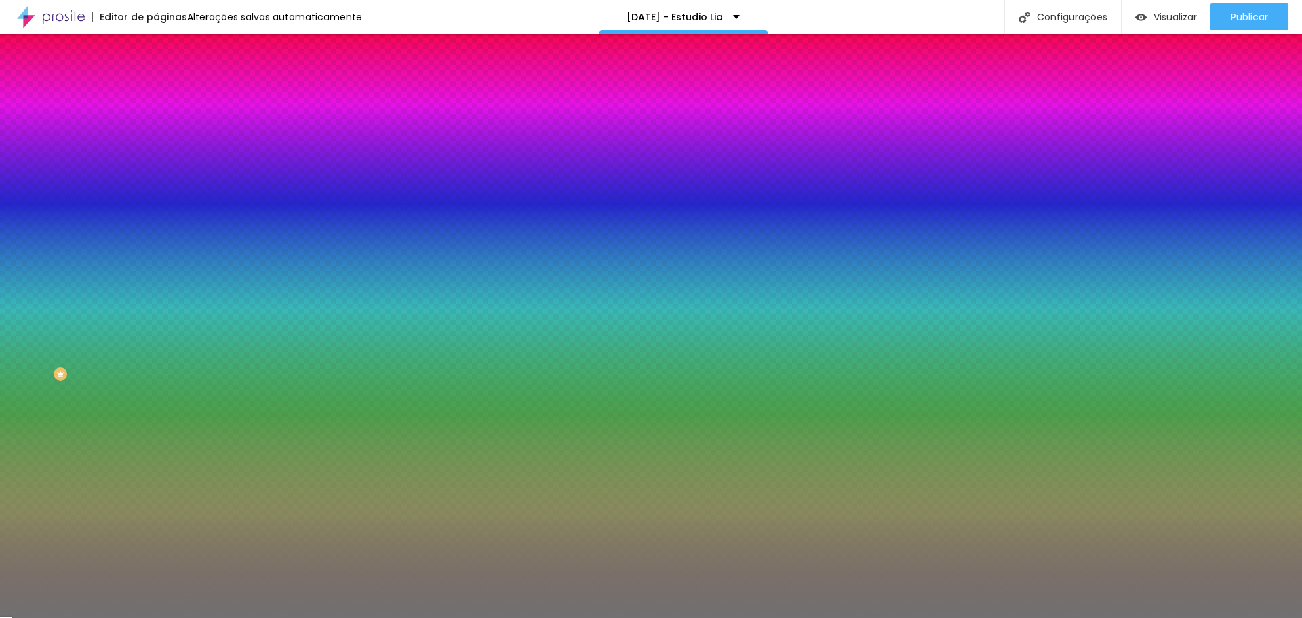
type input "1"
type input "2"
type input "4"
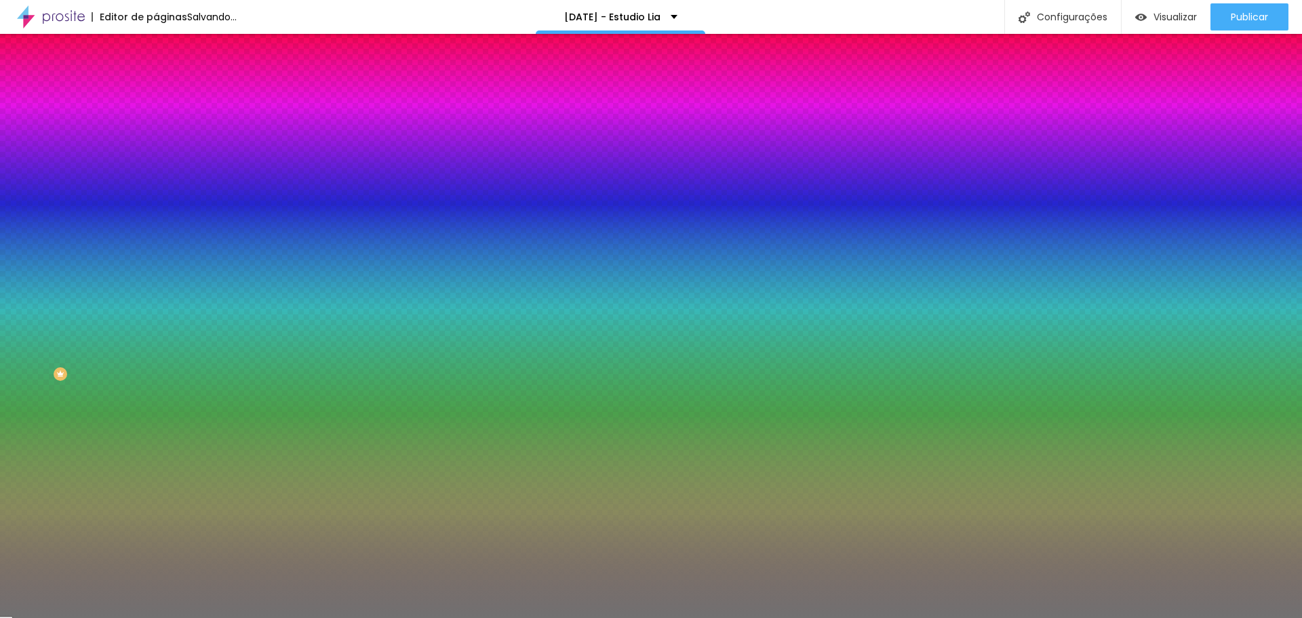
type input "4"
type input "3"
type input "4"
drag, startPoint x: 64, startPoint y: 218, endPoint x: 69, endPoint y: 180, distance: 38.4
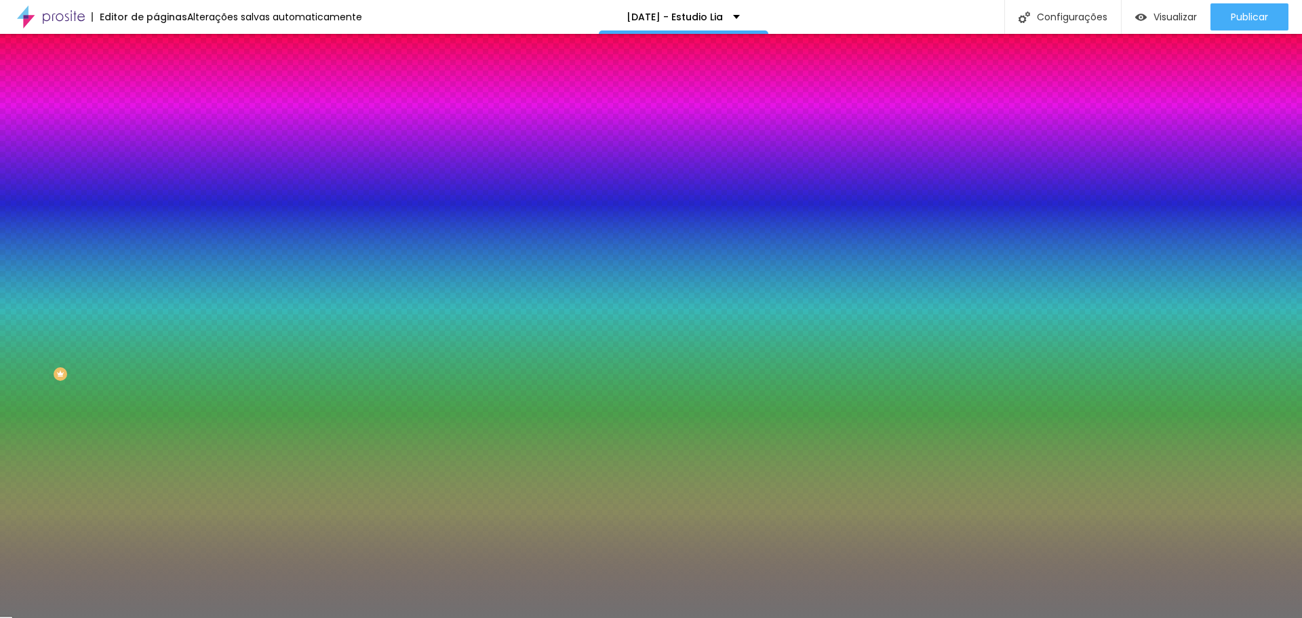
type input "4"
click at [156, 211] on input "range" at bounding box center [199, 205] width 87 height 11
click at [156, 130] on div at bounding box center [234, 130] width 156 height 0
click at [77, 193] on div at bounding box center [651, 309] width 1302 height 618
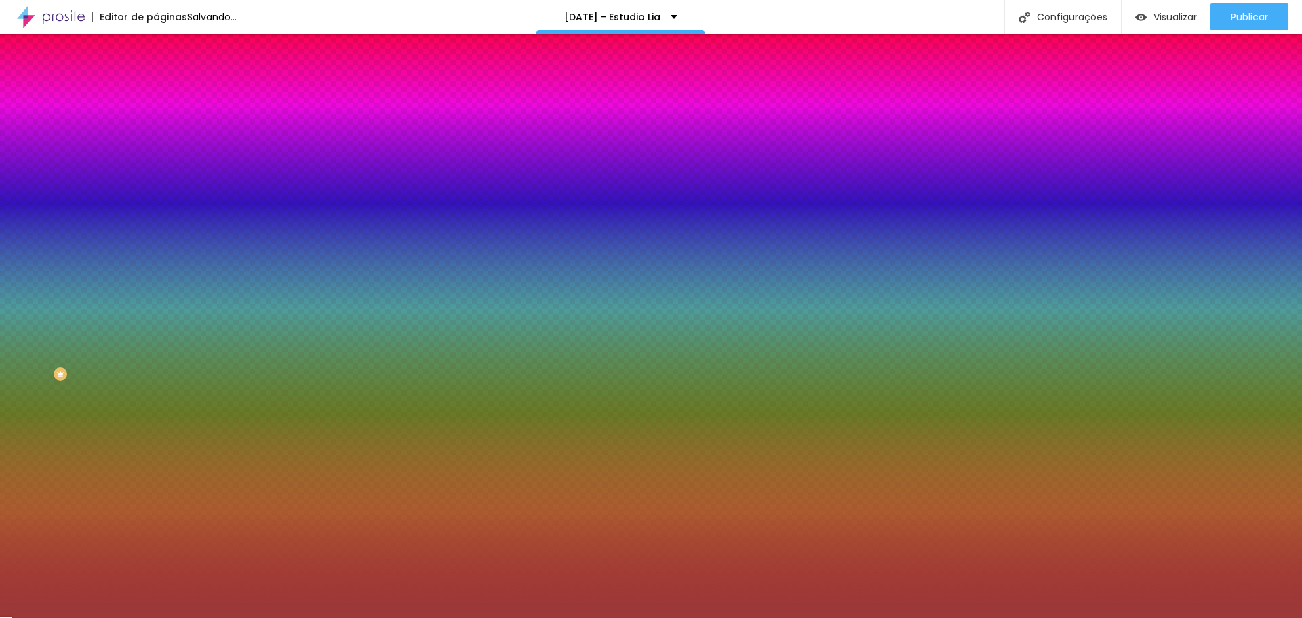
type input "#9B3939"
click at [94, 206] on div at bounding box center [651, 309] width 1302 height 618
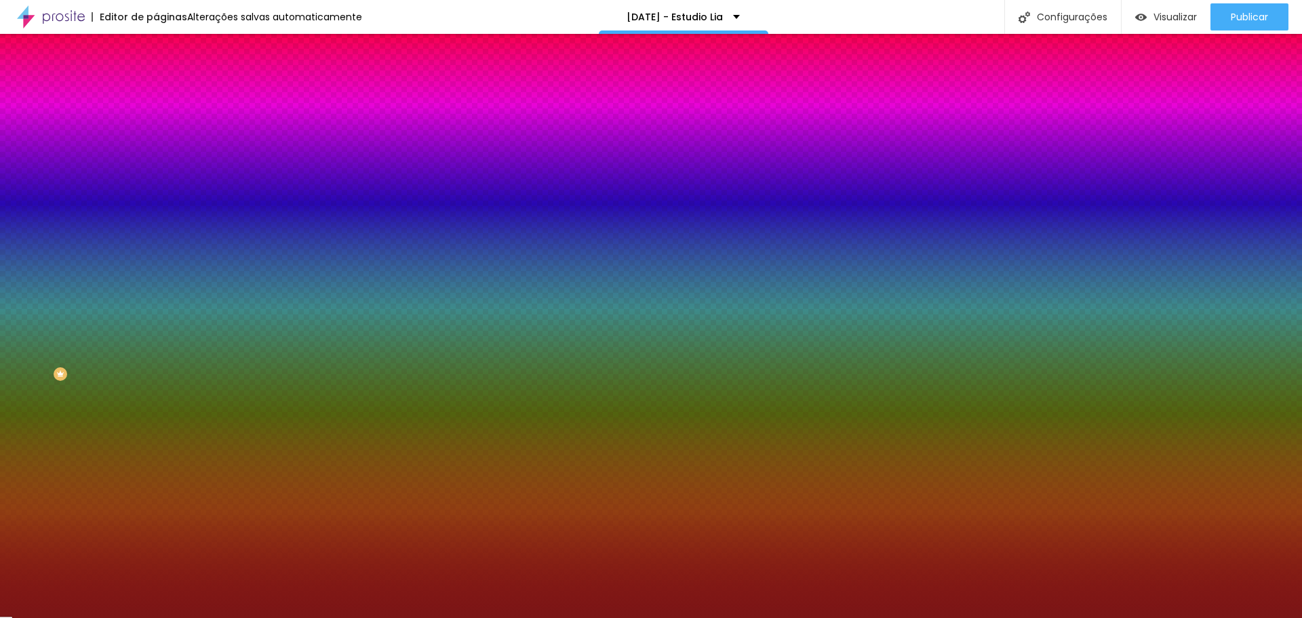
click at [156, 77] on img at bounding box center [162, 71] width 12 height 12
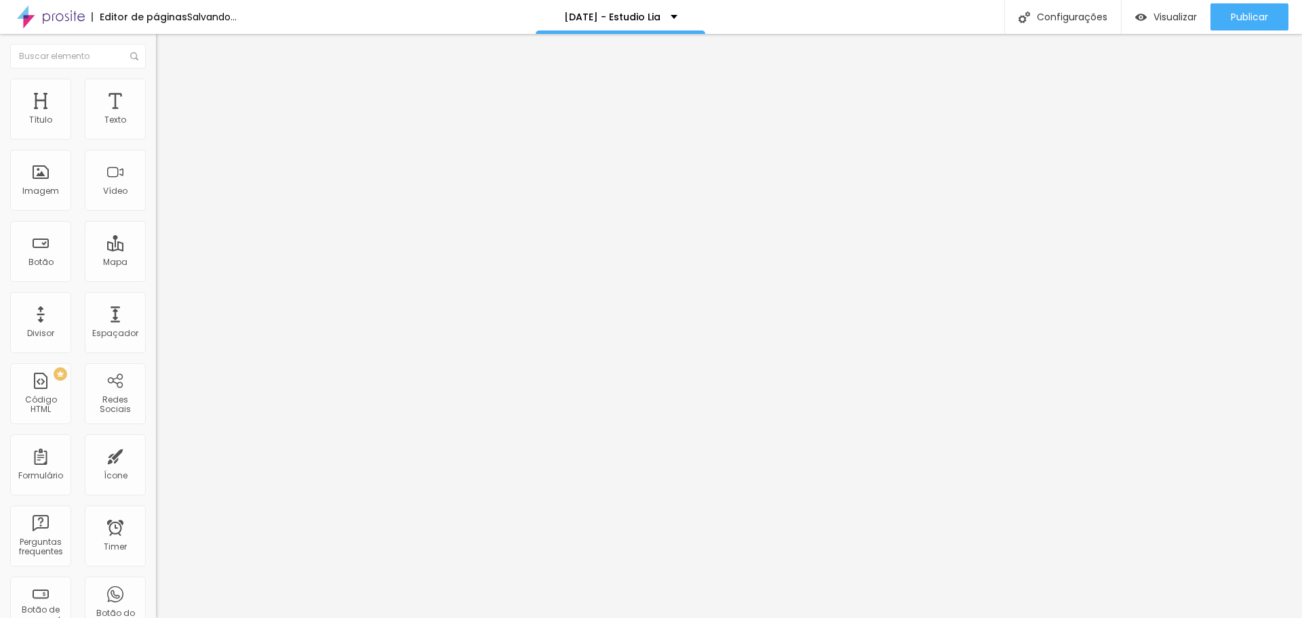
click at [168, 92] on span "Estilo" at bounding box center [178, 88] width 21 height 12
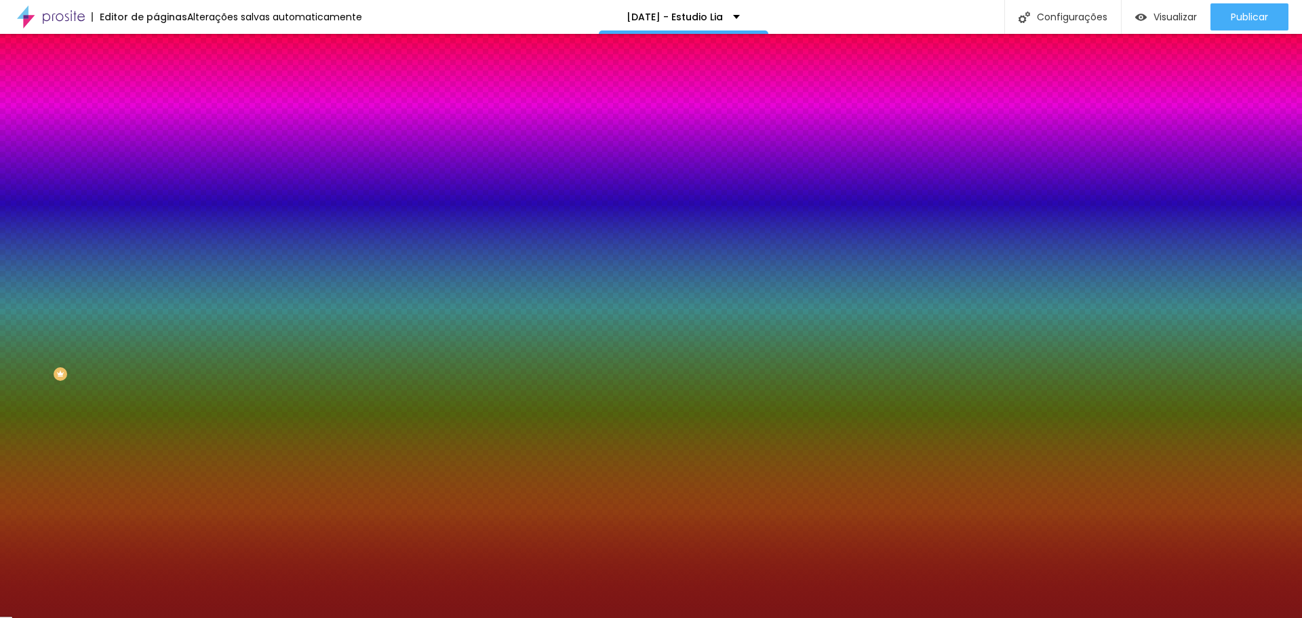
type input "46"
type input "35"
type input "31"
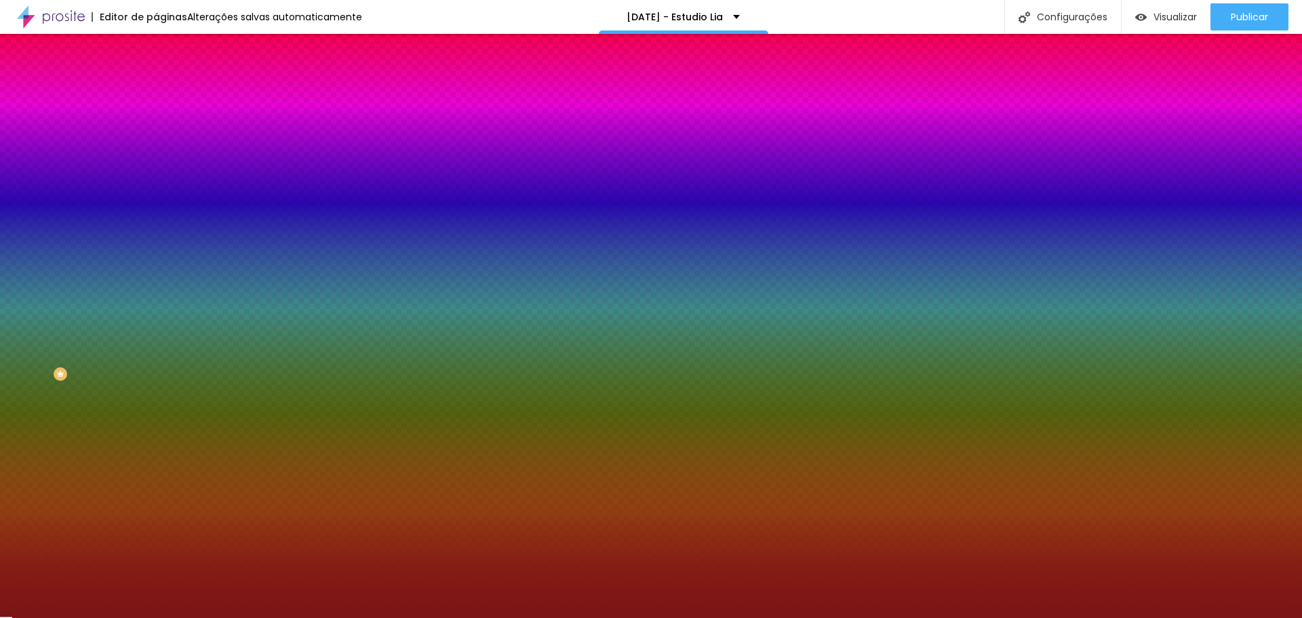
type input "31"
type input "29"
type input "28"
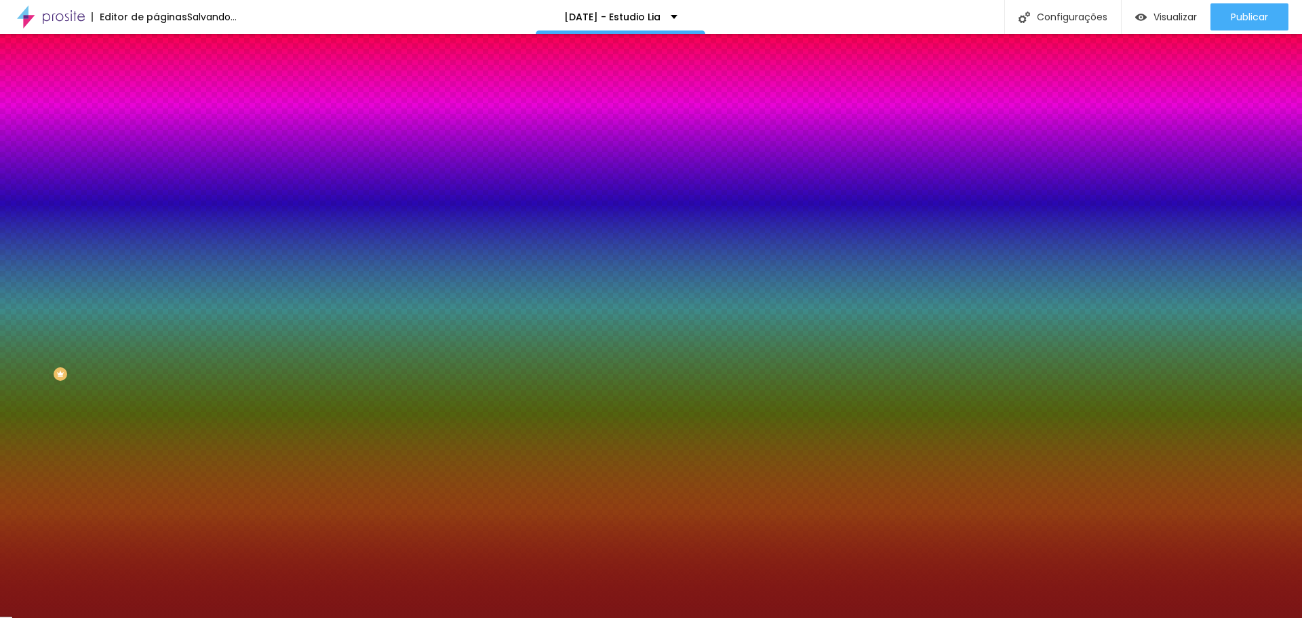
type input "27"
type input "26"
drag, startPoint x: 65, startPoint y: 177, endPoint x: 38, endPoint y: 189, distance: 29.5
type input "26"
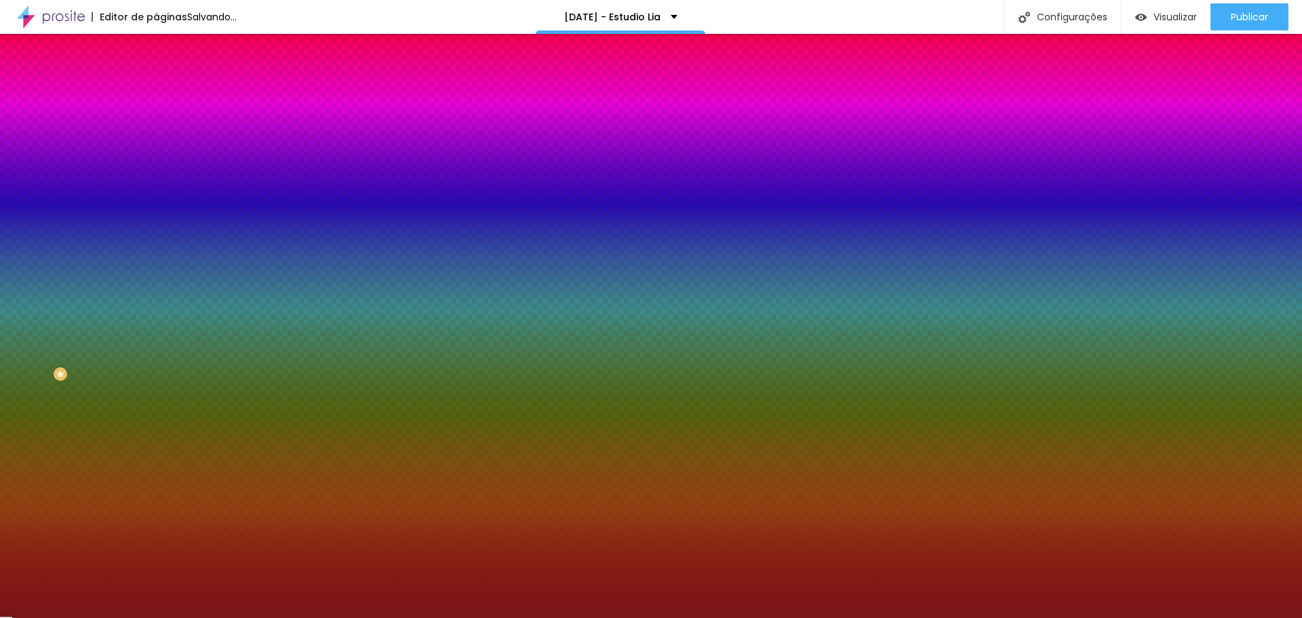
click at [156, 176] on input "range" at bounding box center [199, 170] width 87 height 11
click at [156, 92] on img at bounding box center [162, 98] width 12 height 12
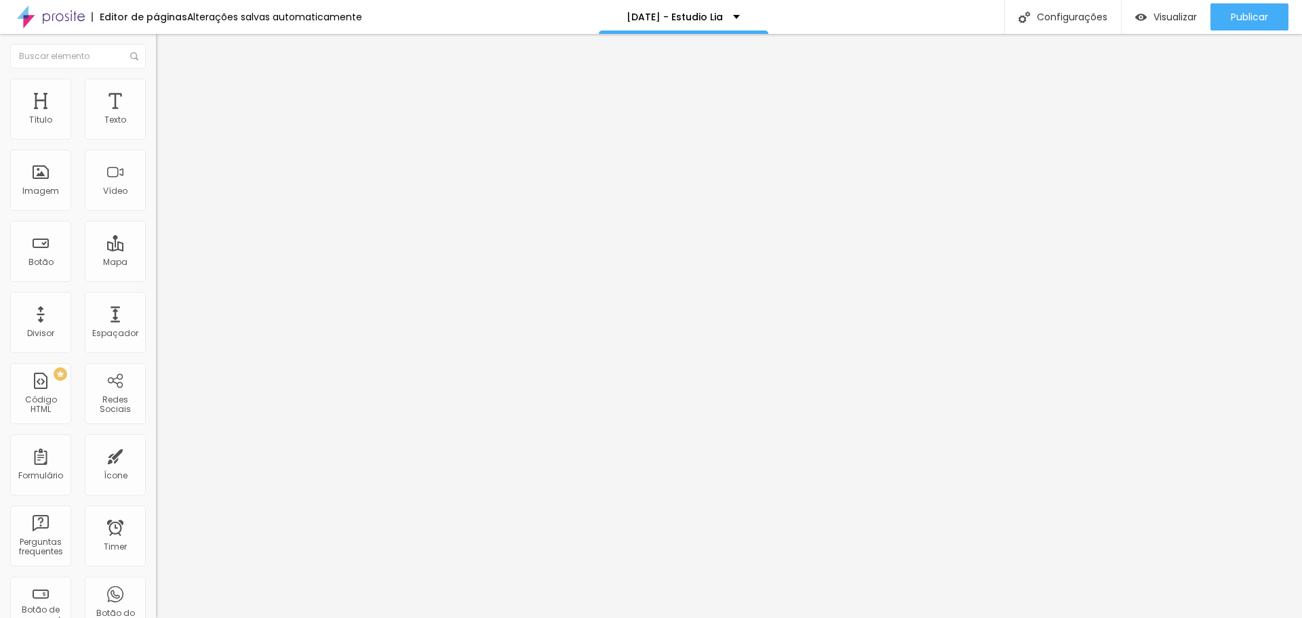
type input "16"
type input "7"
type input "0"
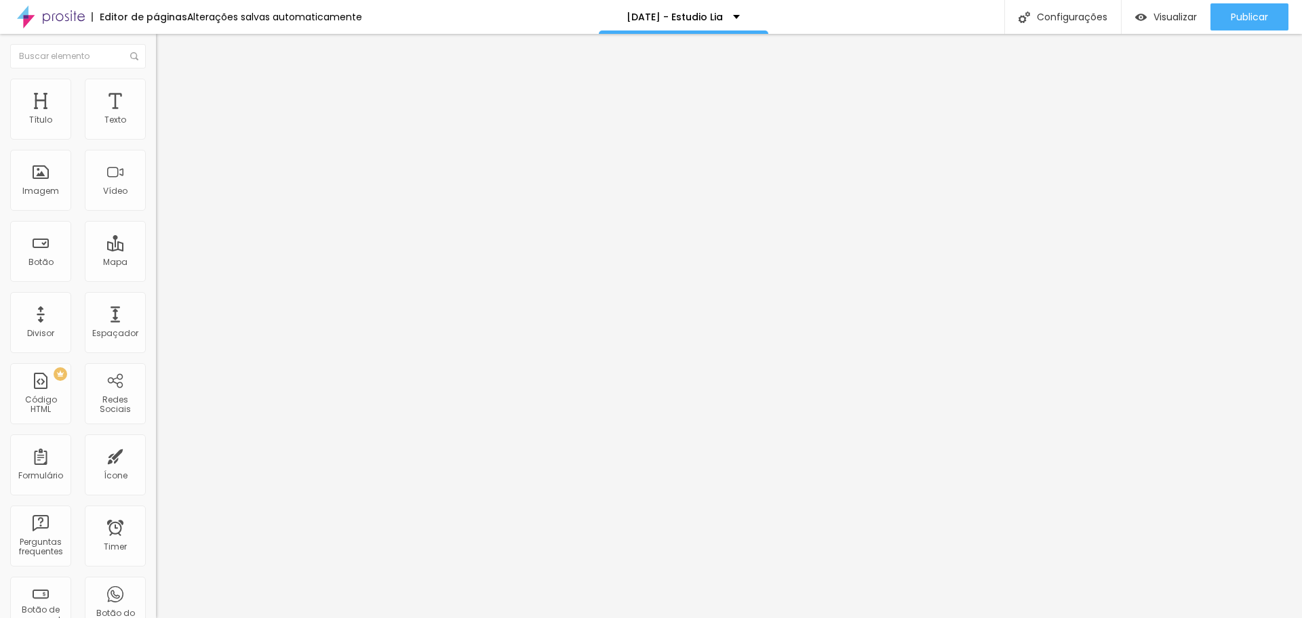
type input "0"
drag, startPoint x: 24, startPoint y: 128, endPoint x: 1, endPoint y: 128, distance: 22.4
type input "0"
click at [156, 263] on input "range" at bounding box center [199, 268] width 87 height 11
click at [156, 79] on img at bounding box center [162, 85] width 12 height 12
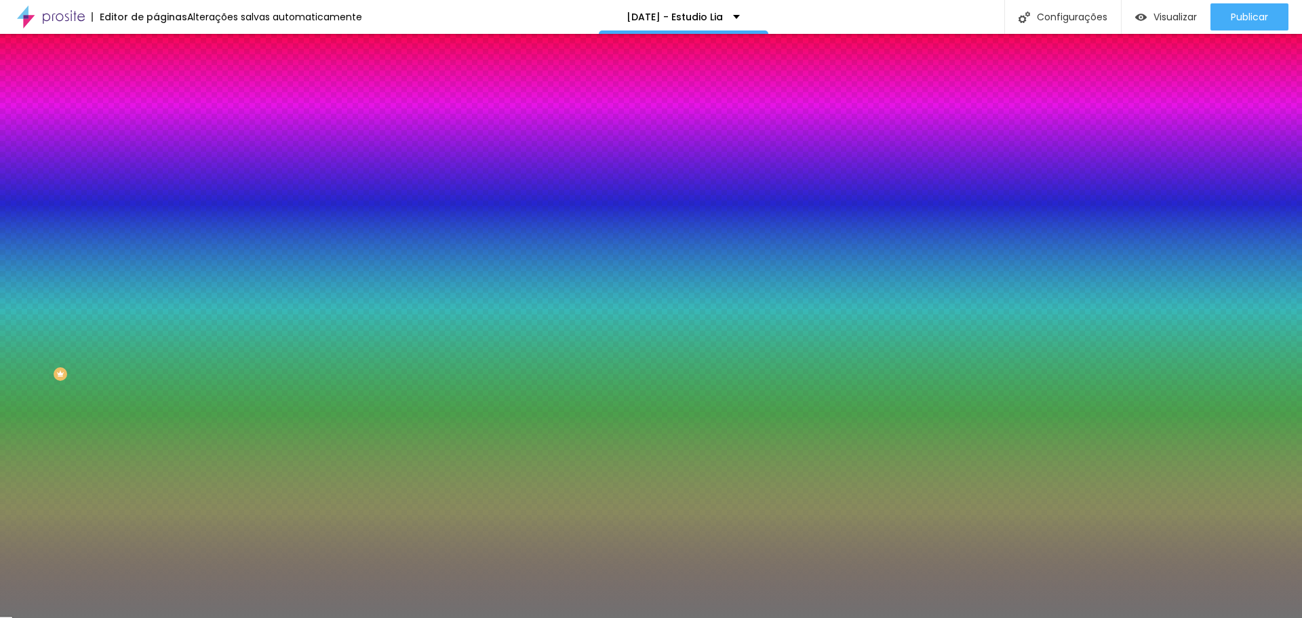
type input "12"
type input "13"
type input "14"
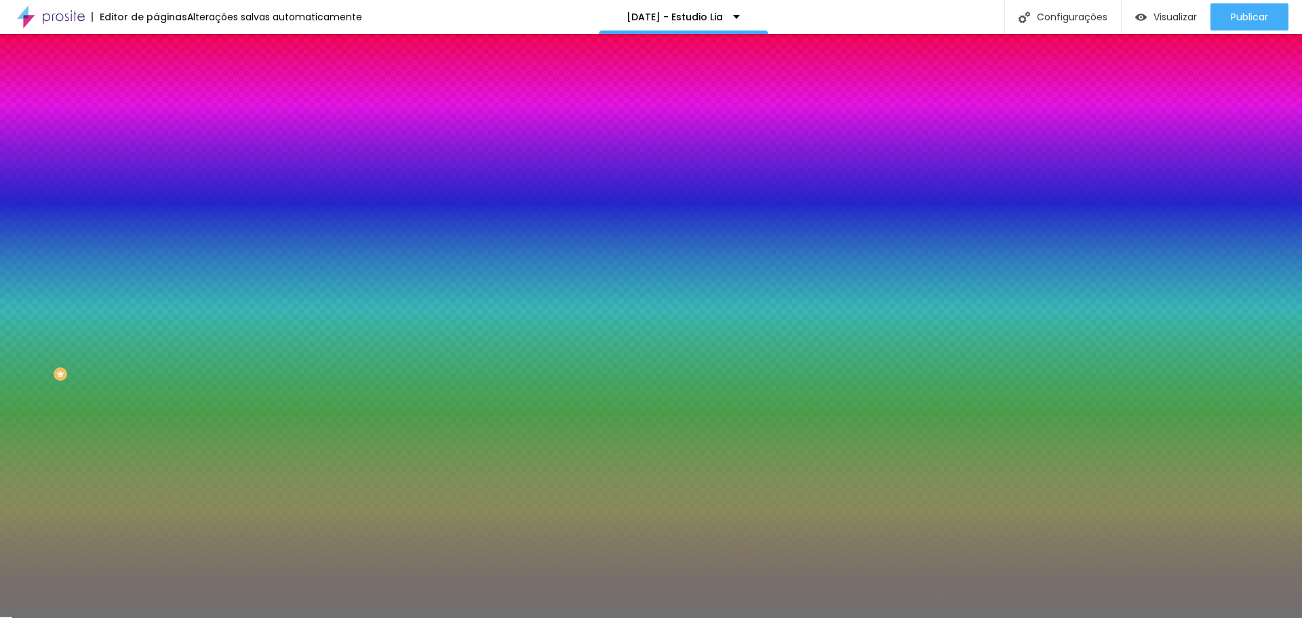
type input "14"
type input "15"
type input "16"
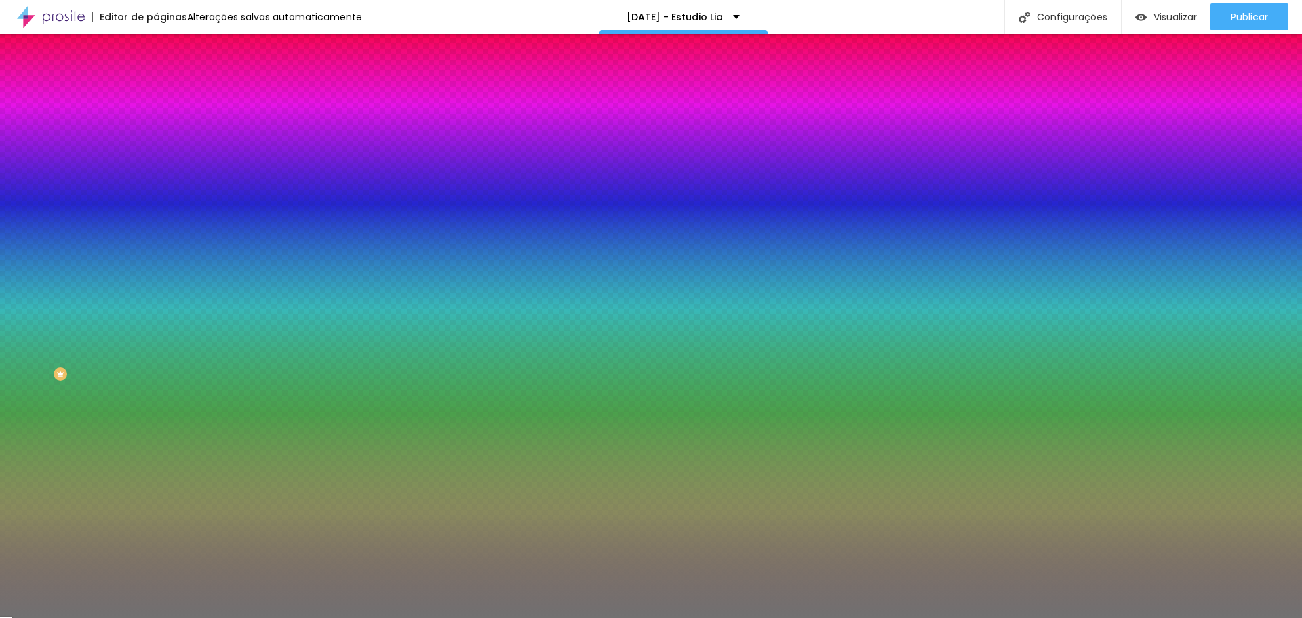
type input "17"
type input "18"
type input "19"
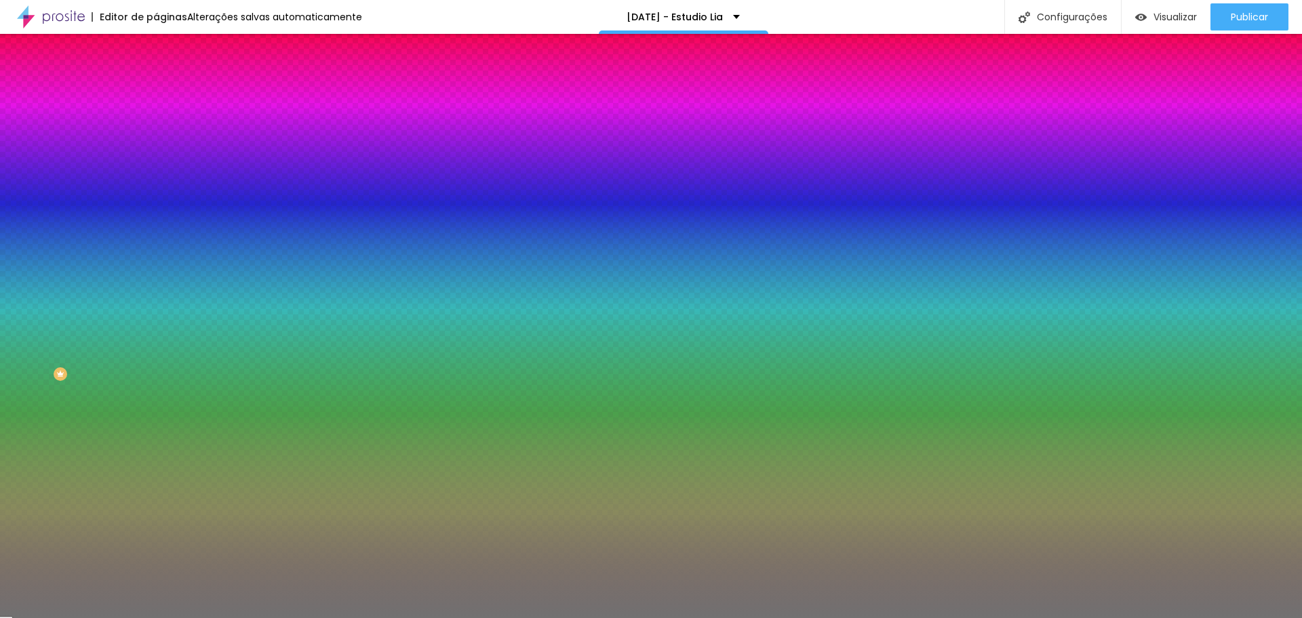
type input "19"
type input "22"
type input "23"
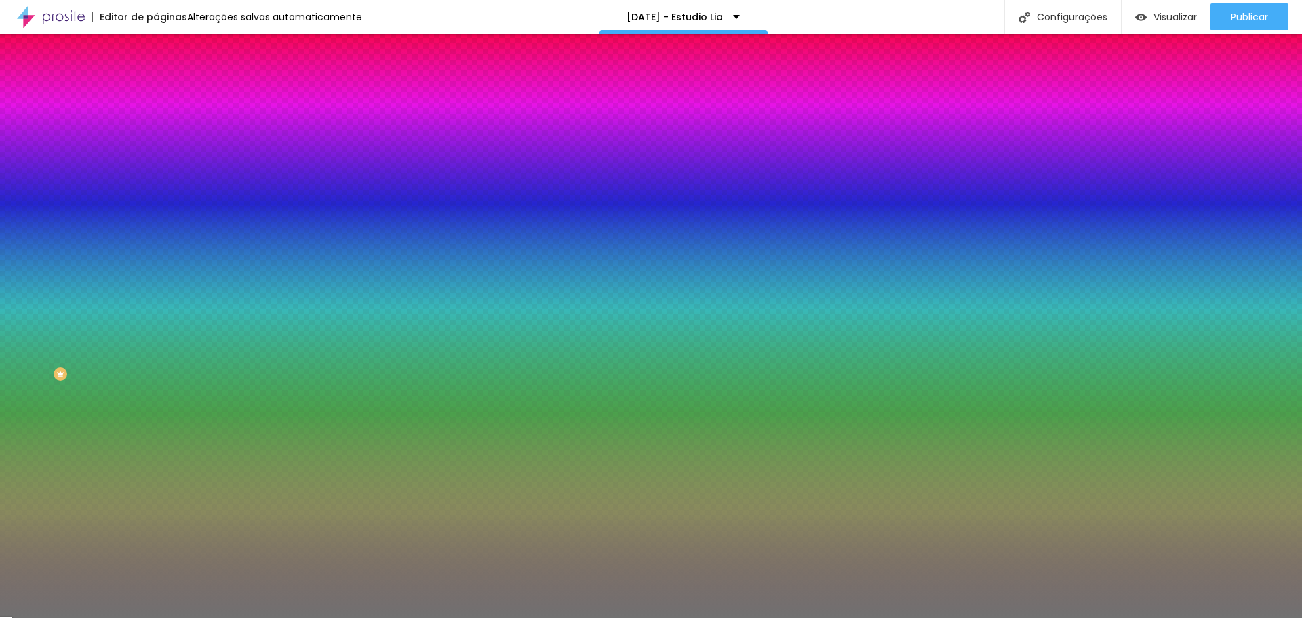
type input "24"
type input "25"
type input "23"
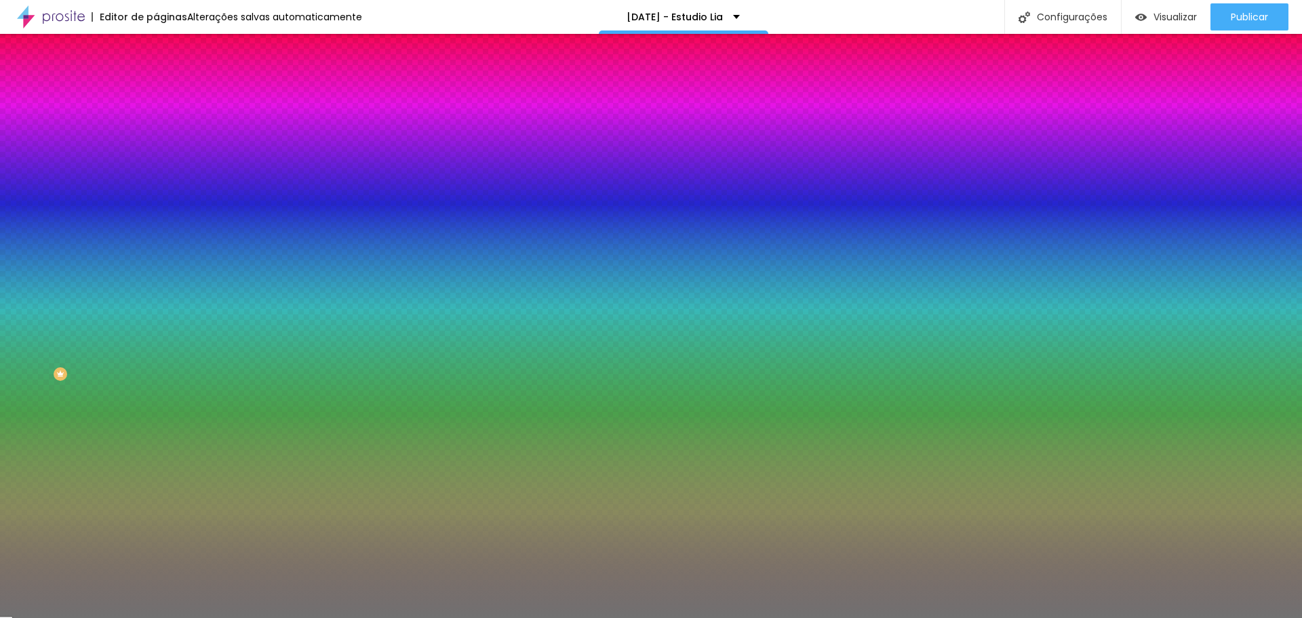
type input "23"
type input "6"
type input "2"
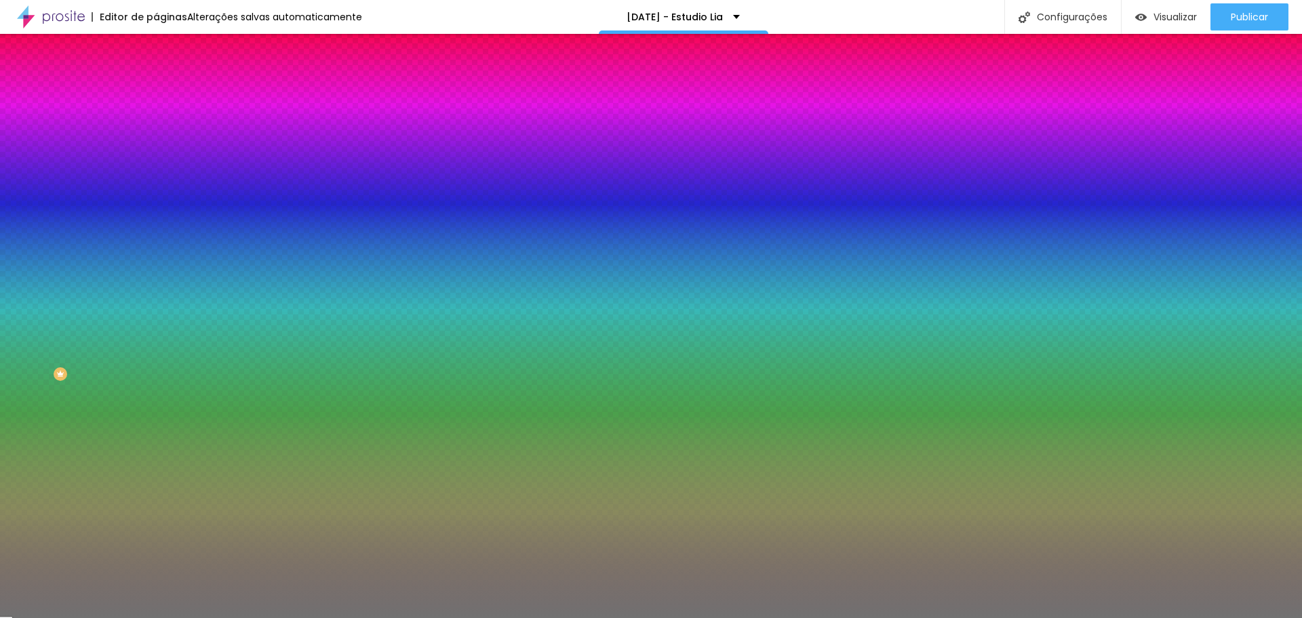
type input "1"
type input "2"
type input "9"
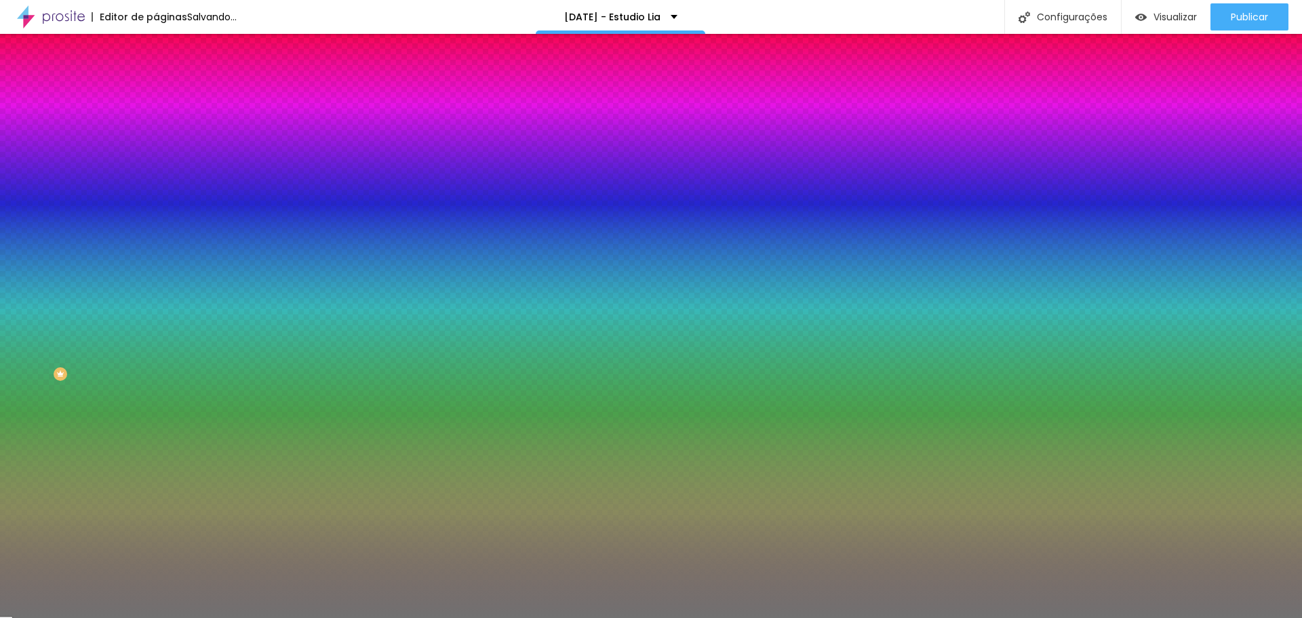
type input "9"
type input "8"
drag, startPoint x: 79, startPoint y: 219, endPoint x: 53, endPoint y: 224, distance: 26.2
type input "8"
click at [156, 211] on input "range" at bounding box center [199, 205] width 87 height 11
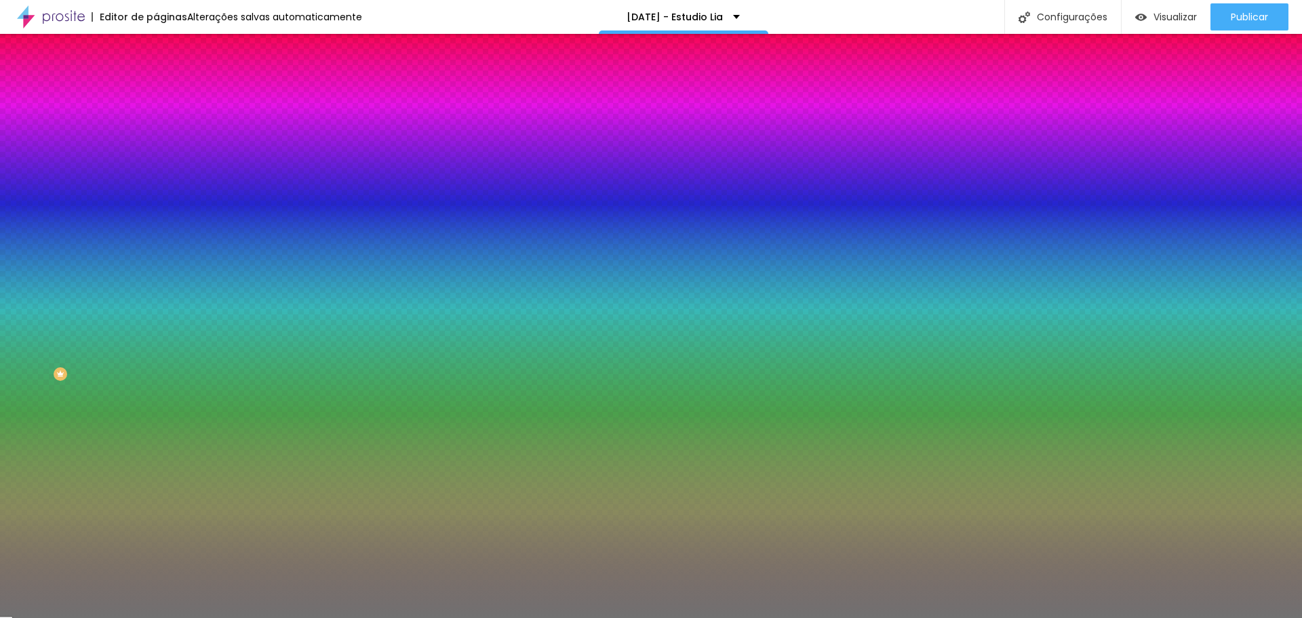
type input "61"
type input "73"
type input "93"
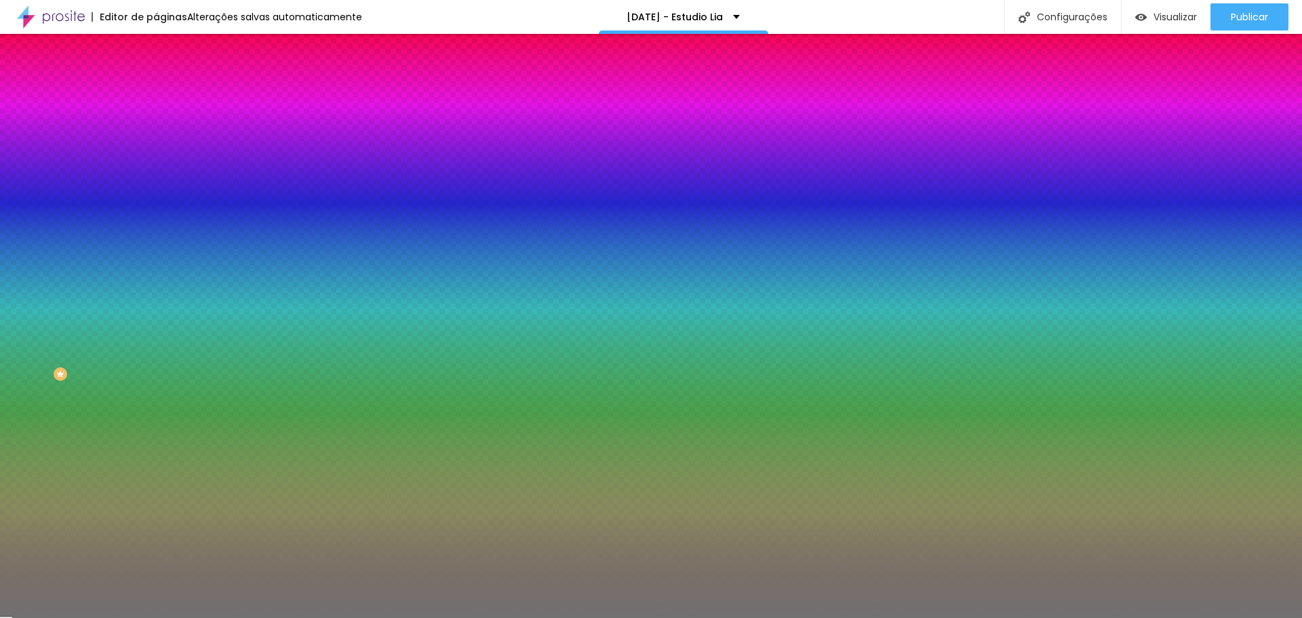
type input "93"
type input "100"
drag, startPoint x: 68, startPoint y: 174, endPoint x: 177, endPoint y: 180, distance: 109.3
type input "100"
click at [177, 176] on input "range" at bounding box center [199, 170] width 87 height 11
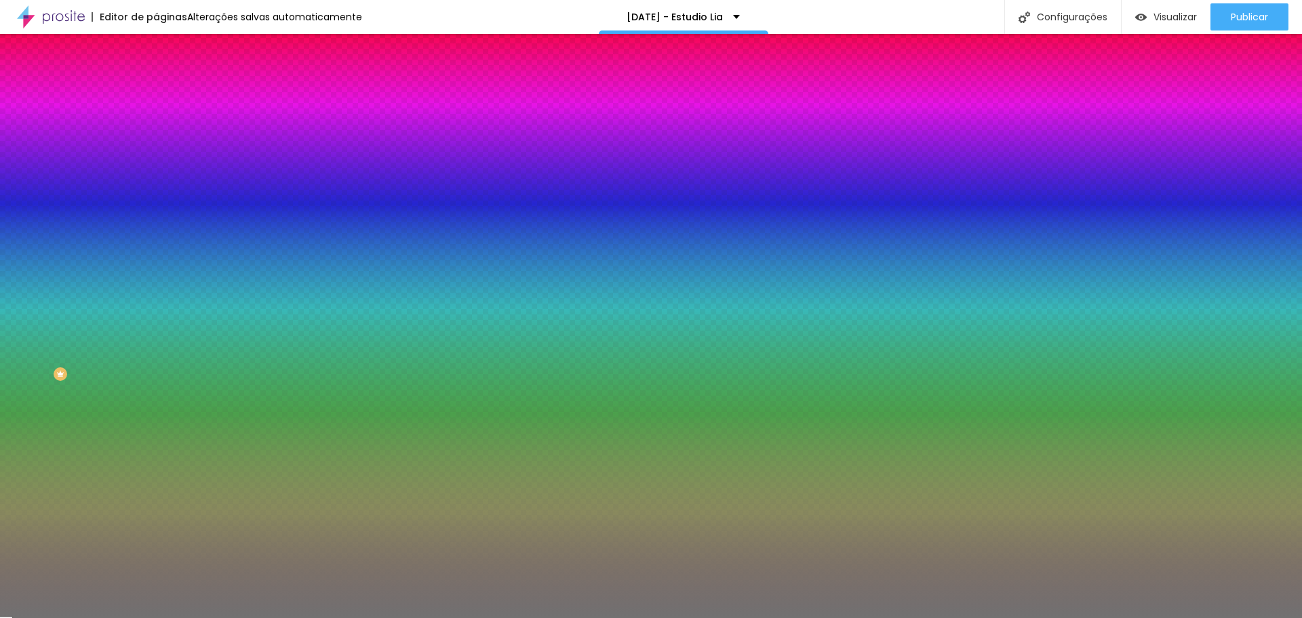
click at [168, 80] on span "Conteúdo" at bounding box center [189, 74] width 42 height 12
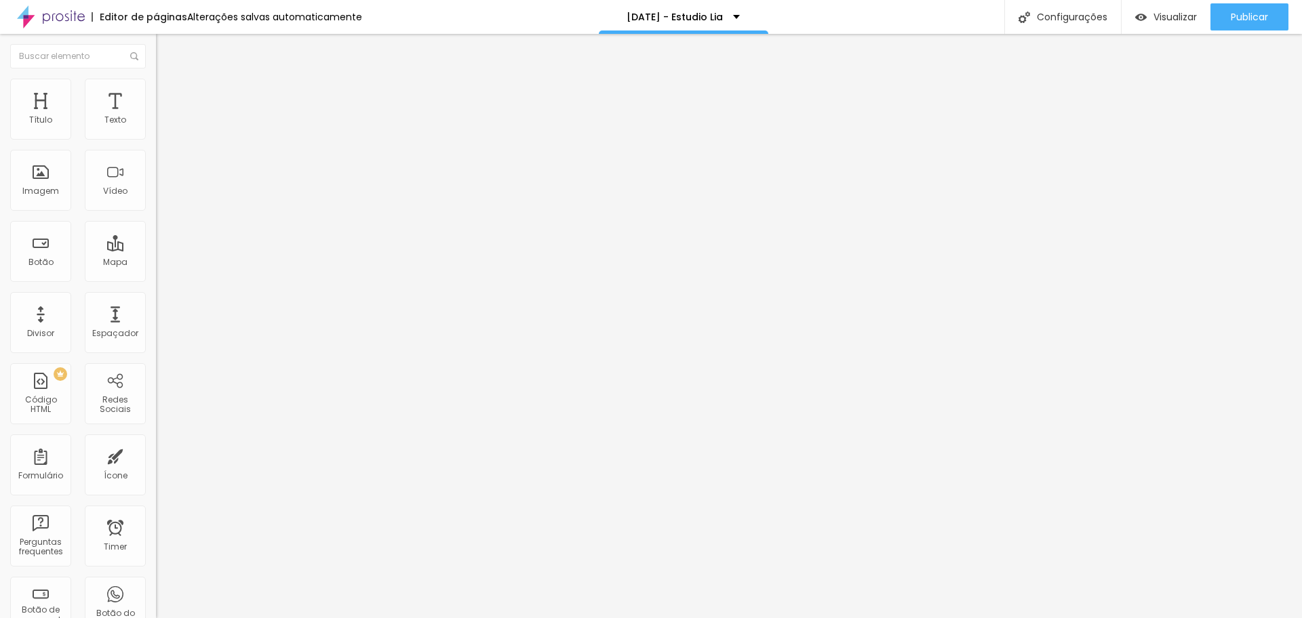
click at [156, 161] on span "Sólido" at bounding box center [169, 159] width 26 height 12
click at [156, 185] on span "Pontilhado" at bounding box center [178, 180] width 45 height 12
click at [156, 193] on span "Serrilhado" at bounding box center [177, 188] width 43 height 12
click at [156, 201] on span "Duplo" at bounding box center [168, 196] width 24 height 12
click at [156, 218] on span "Estrela" at bounding box center [169, 212] width 27 height 12
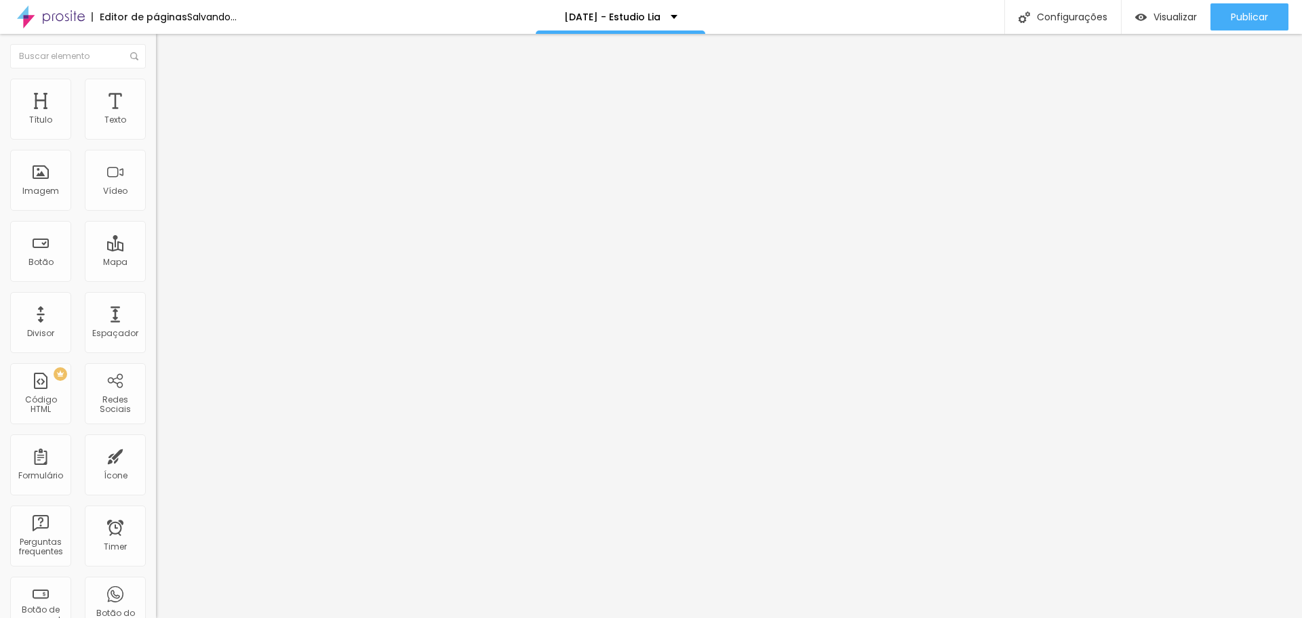
click at [156, 205] on span "Pata de cachorro" at bounding box center [192, 199] width 73 height 12
click at [156, 197] on span "Duplo" at bounding box center [168, 191] width 24 height 12
click at [156, 171] on div "Sólido" at bounding box center [234, 167] width 156 height 8
click at [156, 86] on img at bounding box center [162, 85] width 12 height 12
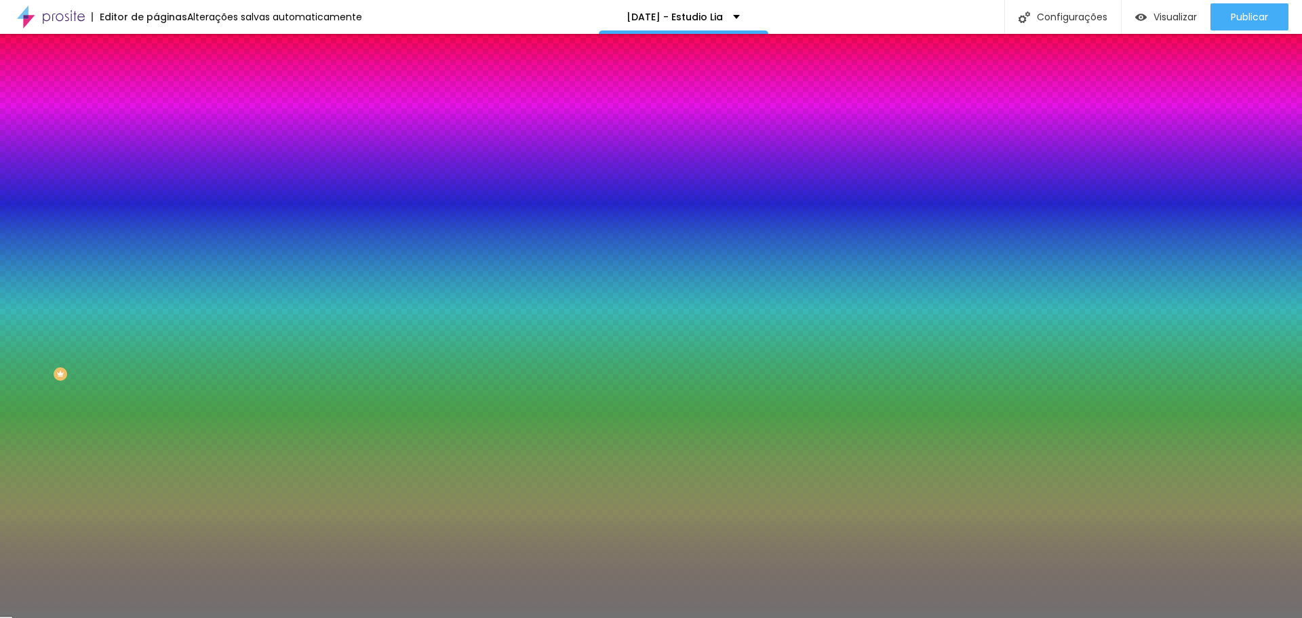
type input "7"
type input "6"
type input "5"
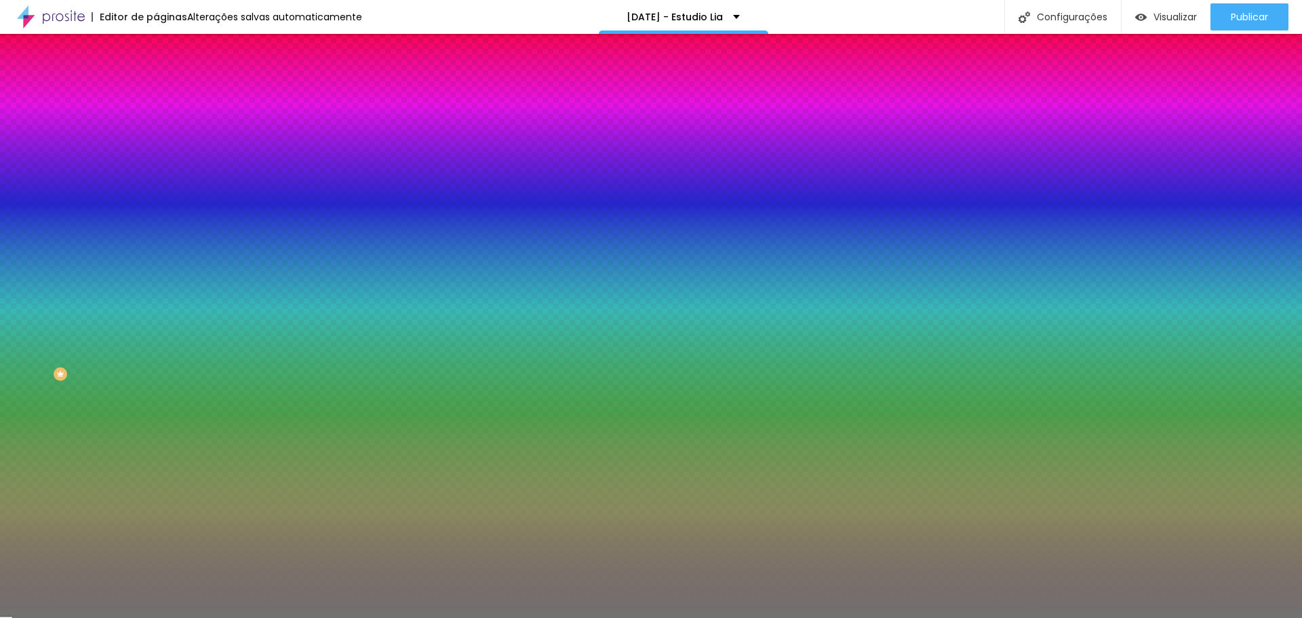
drag, startPoint x: 49, startPoint y: 216, endPoint x: 37, endPoint y: 217, distance: 13.0
type input "5"
click at [156, 211] on input "range" at bounding box center [199, 205] width 87 height 11
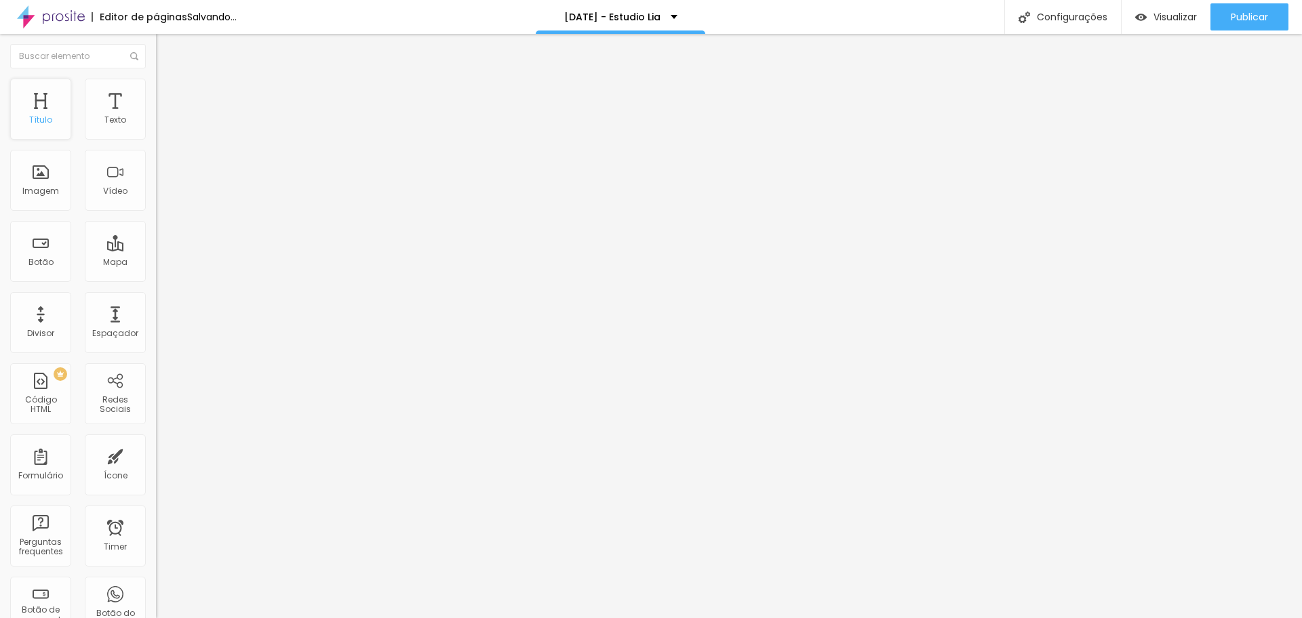
click at [44, 104] on div "Título" at bounding box center [40, 109] width 61 height 61
click at [161, 126] on icon "button" at bounding box center [165, 122] width 8 height 8
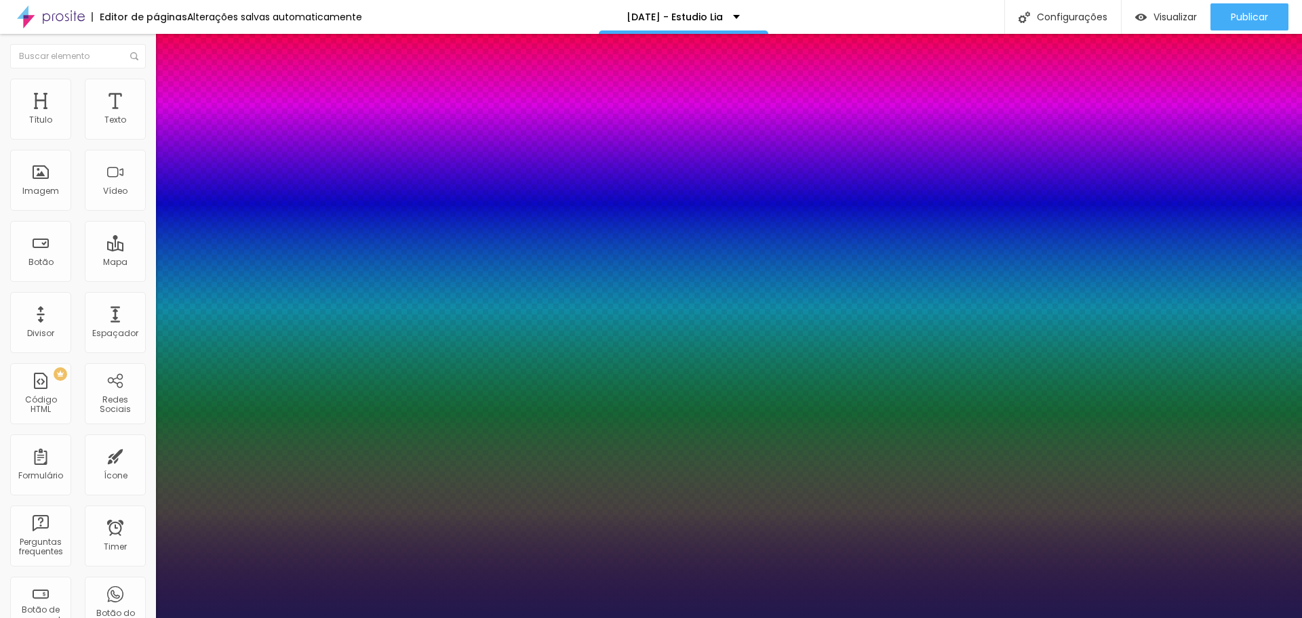
type input "1"
type input "14"
type input "1"
type input "15"
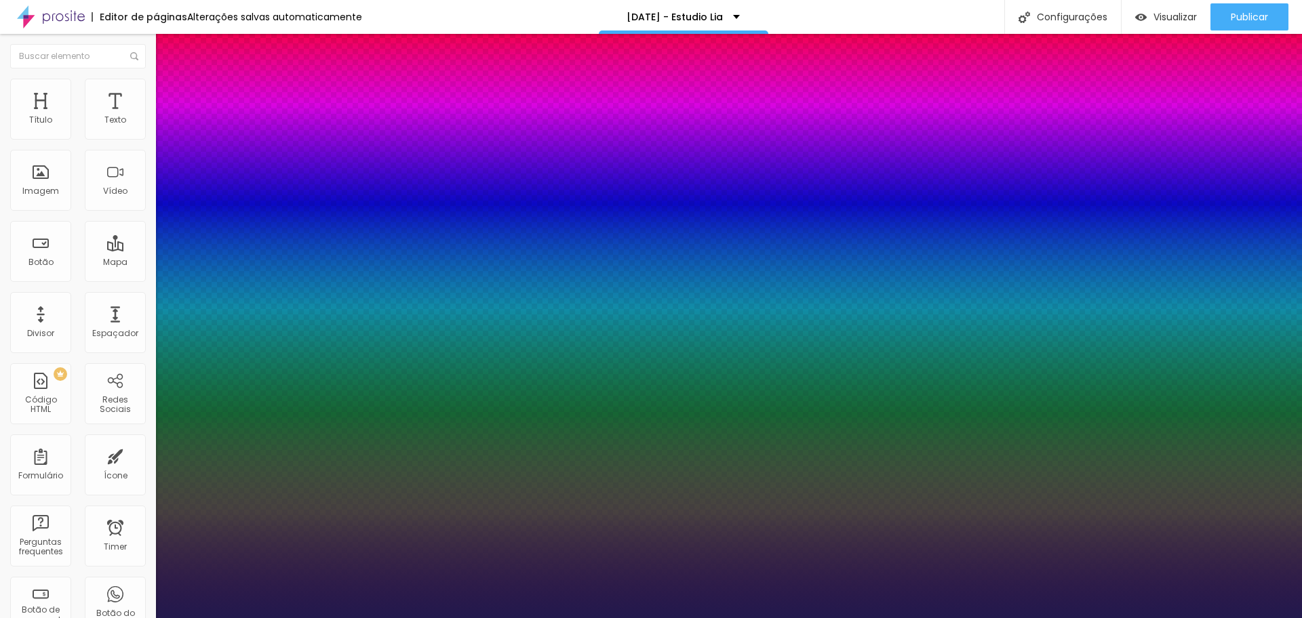
type input "15"
type input "1"
type input "16"
type input "1"
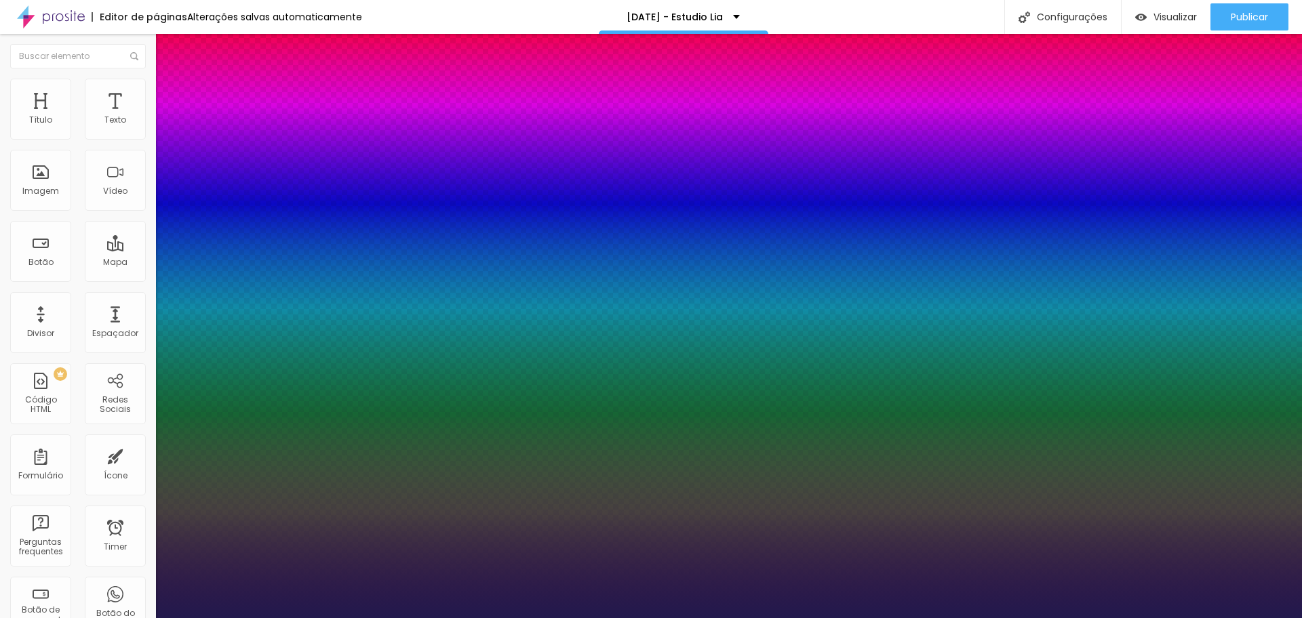
type input "17"
type input "1"
type input "18"
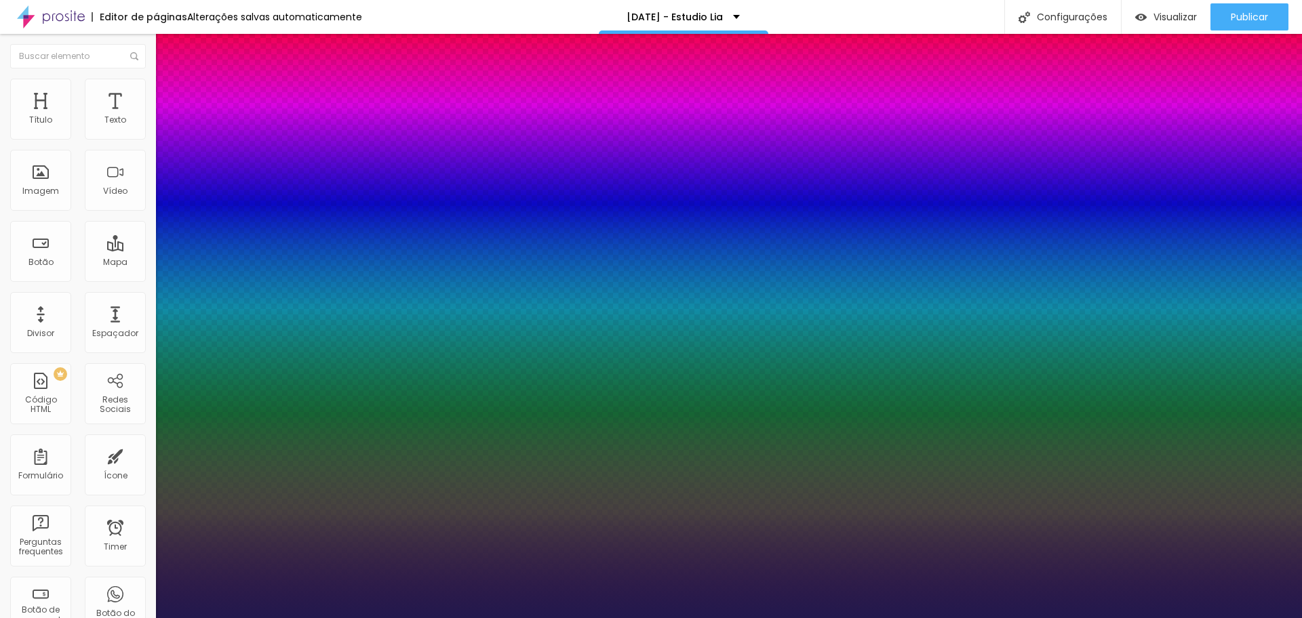
type input "1"
type input "18"
type input "1"
click at [416, 618] on div at bounding box center [651, 618] width 1302 height 0
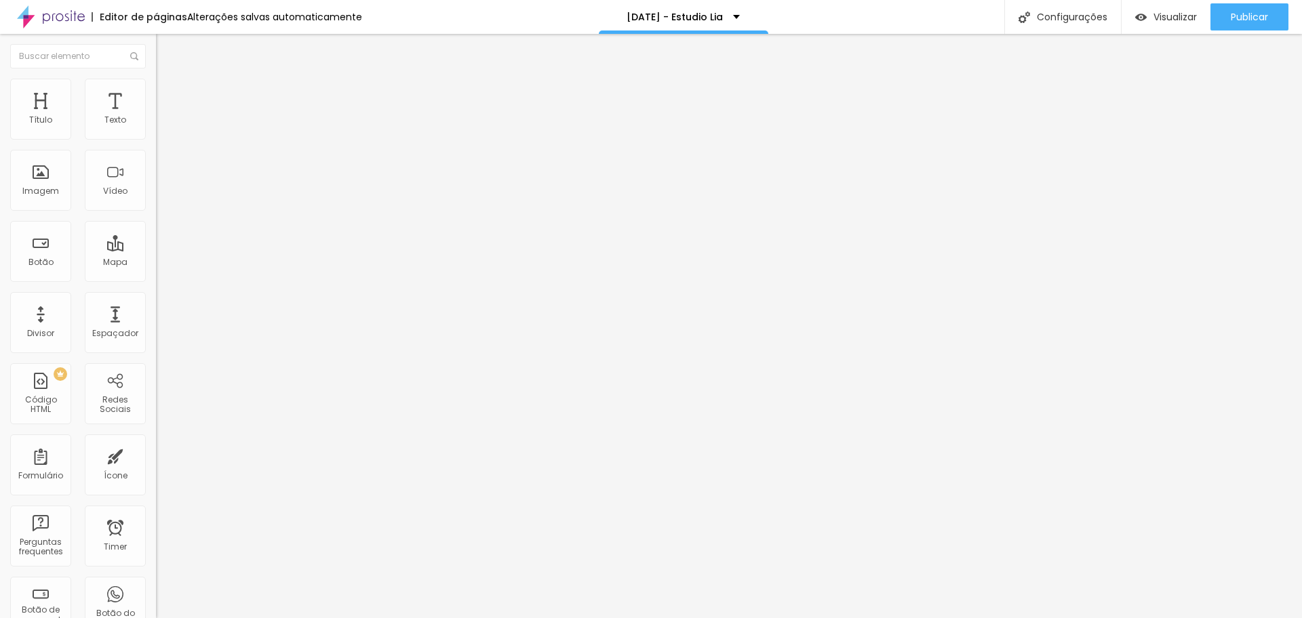
click at [161, 126] on icon "button" at bounding box center [165, 122] width 8 height 8
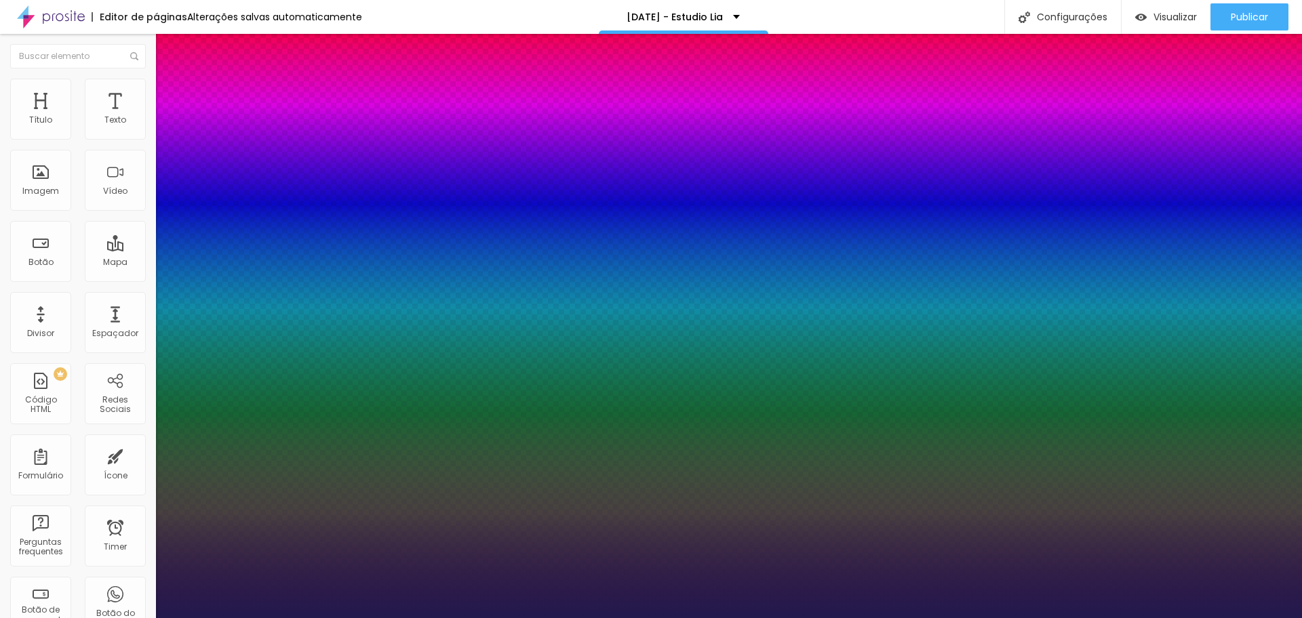
type input "1"
click at [392, 618] on div at bounding box center [651, 618] width 1302 height 0
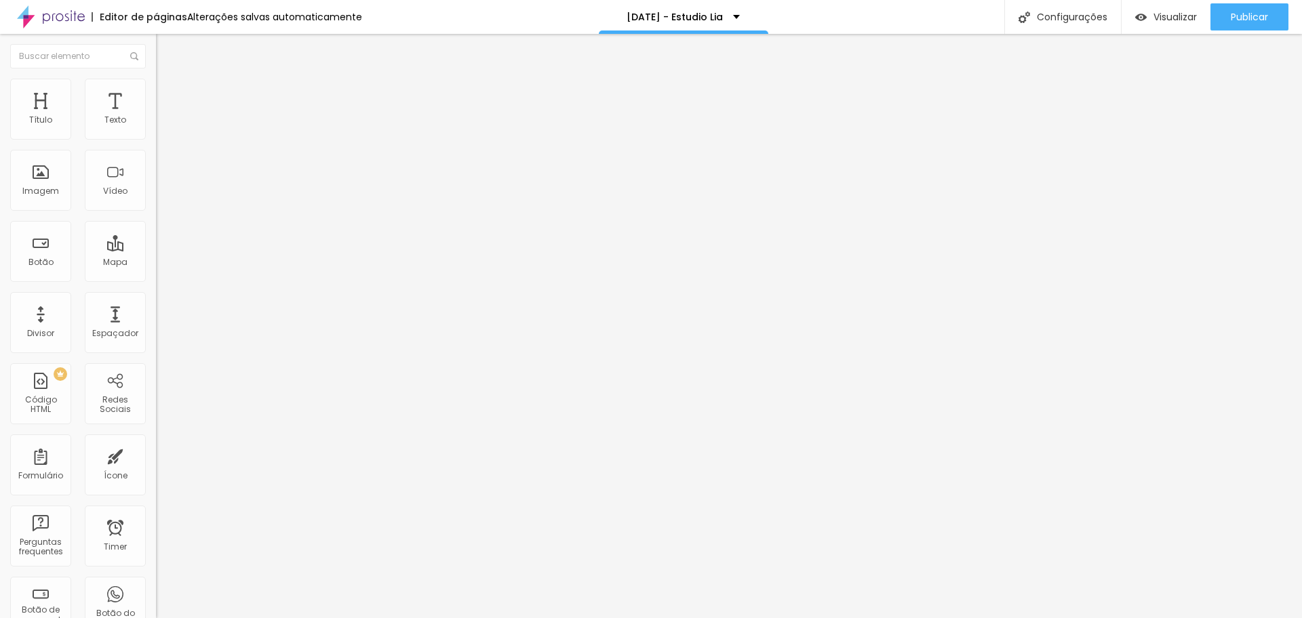
click at [161, 126] on icon "button" at bounding box center [165, 122] width 8 height 8
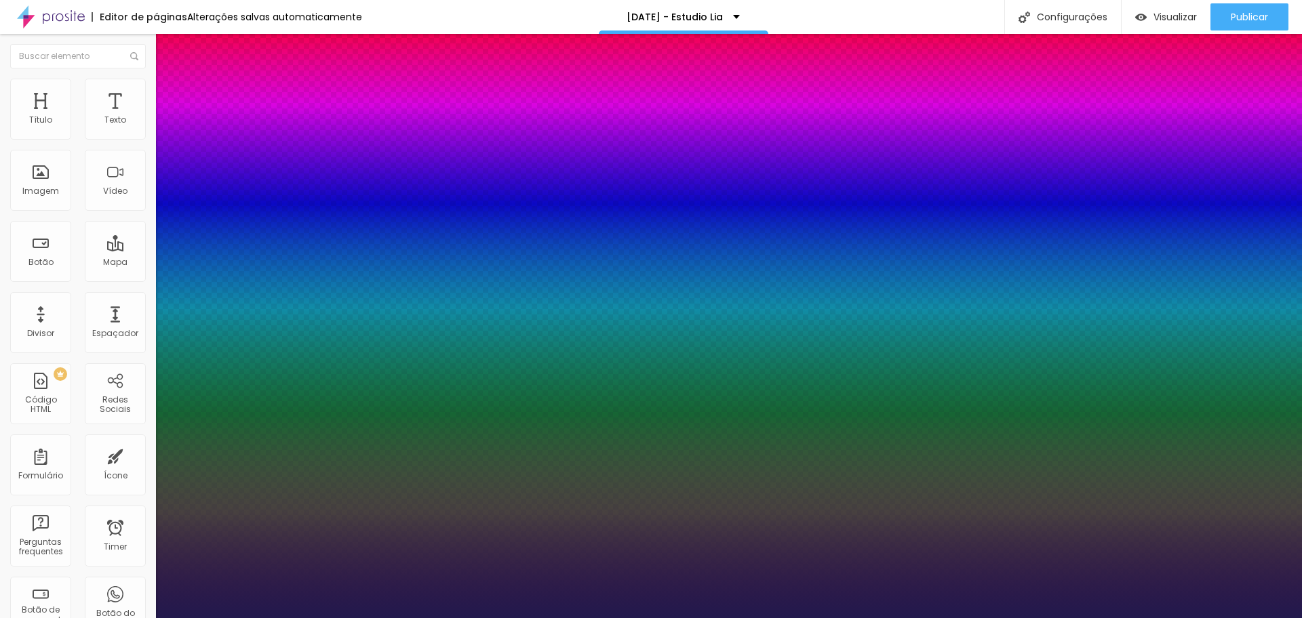
type input "1"
type input "21"
type input "1"
type input "22"
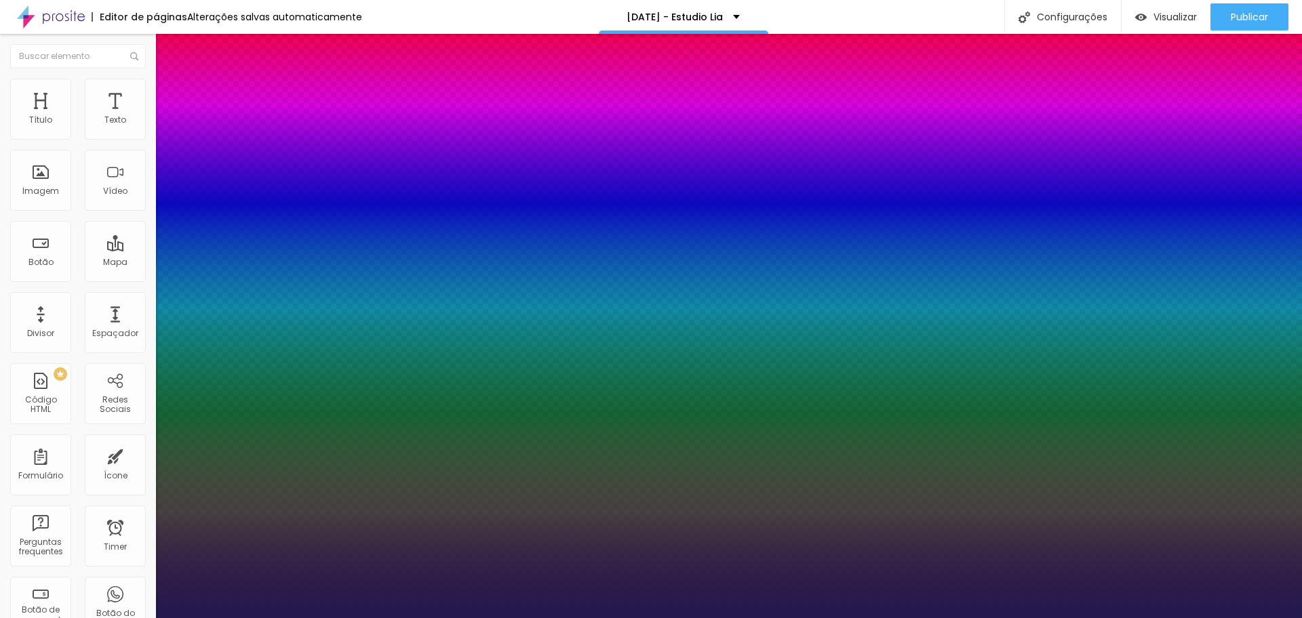
type input "22"
type input "1"
type input "22"
type input "1"
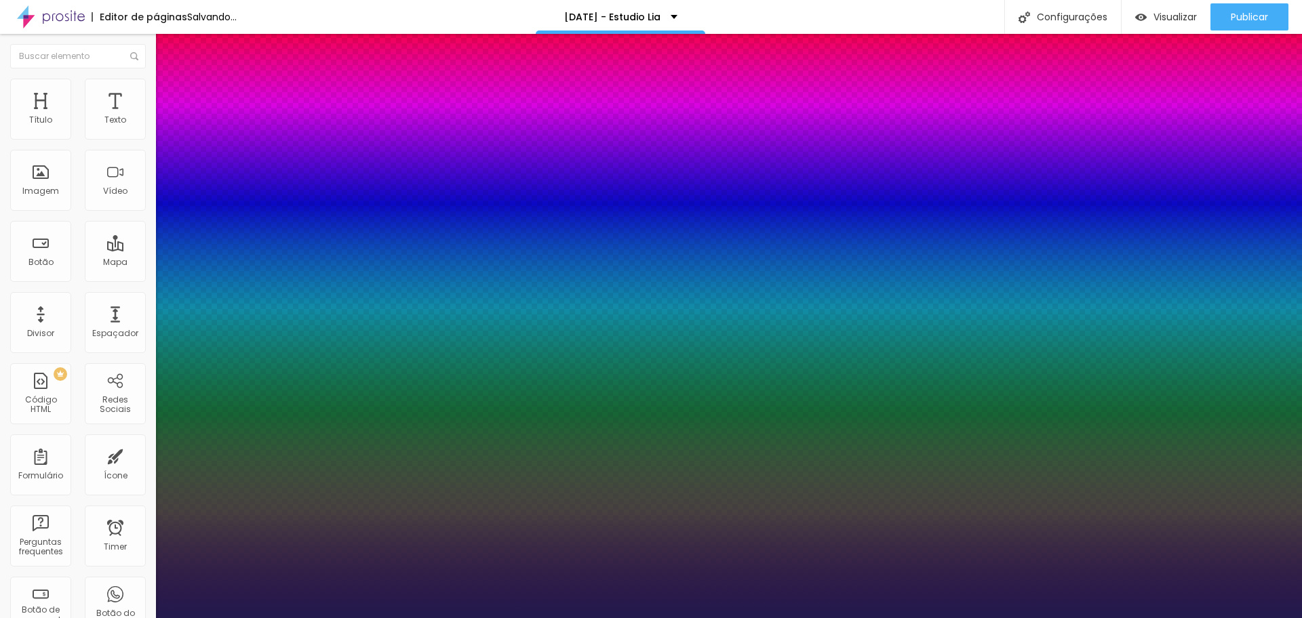
click at [441, 618] on div at bounding box center [651, 618] width 1302 height 0
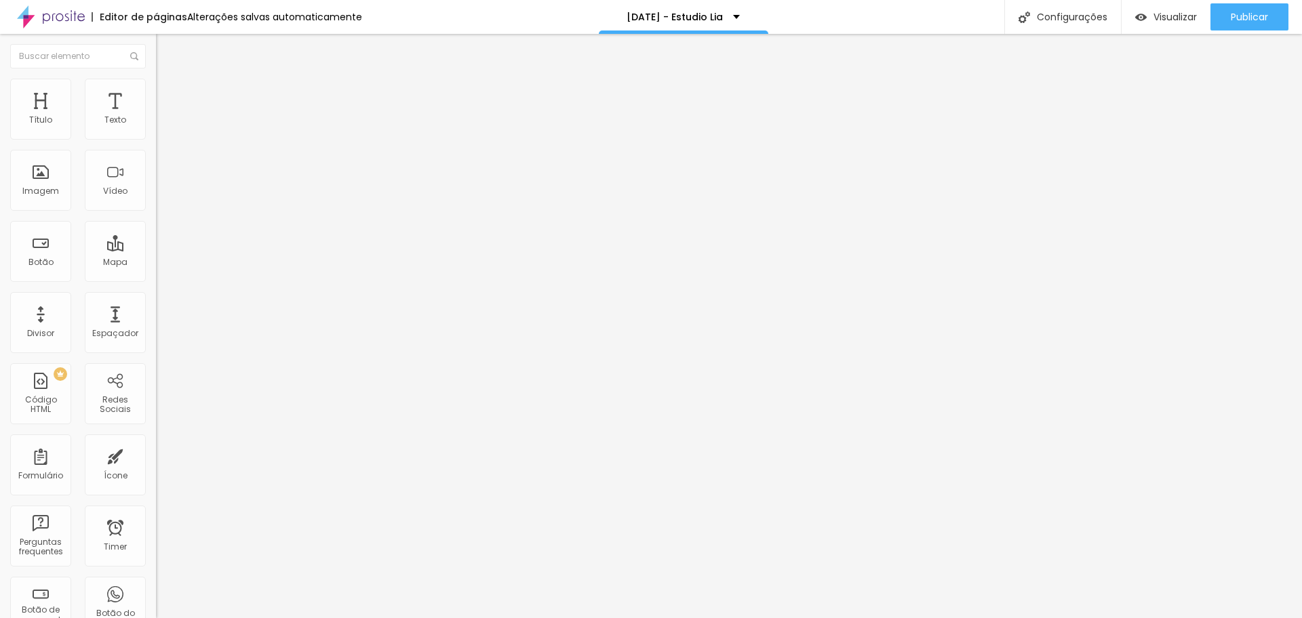
click at [156, 130] on button "button" at bounding box center [165, 123] width 19 height 14
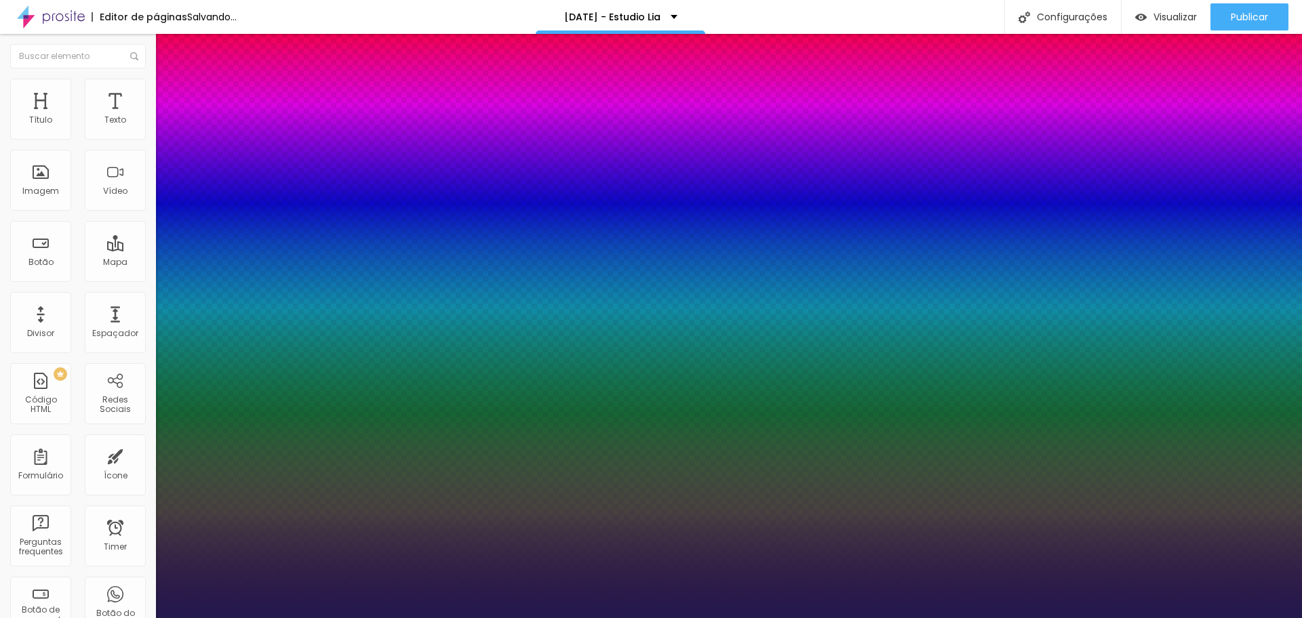
type input "1"
click at [414, 618] on div at bounding box center [651, 618] width 1302 height 0
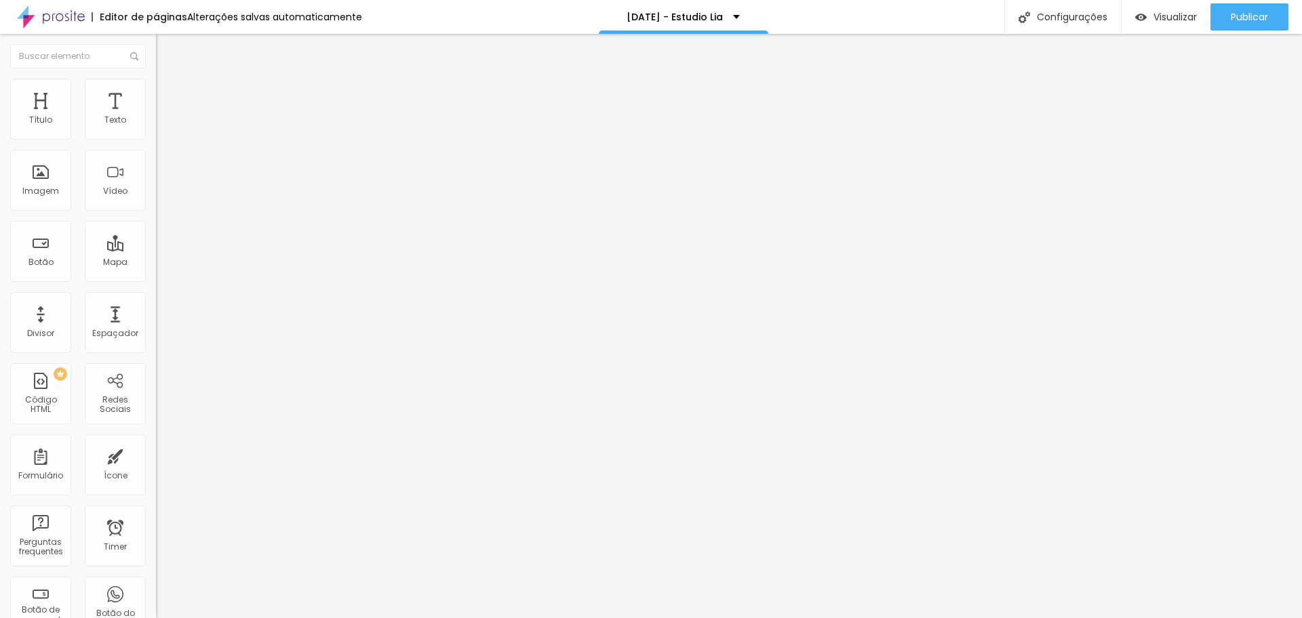
click at [168, 91] on span "Avançado" at bounding box center [190, 88] width 45 height 12
type input "0"
drag, startPoint x: 41, startPoint y: 132, endPoint x: 2, endPoint y: 132, distance: 38.7
type input "0"
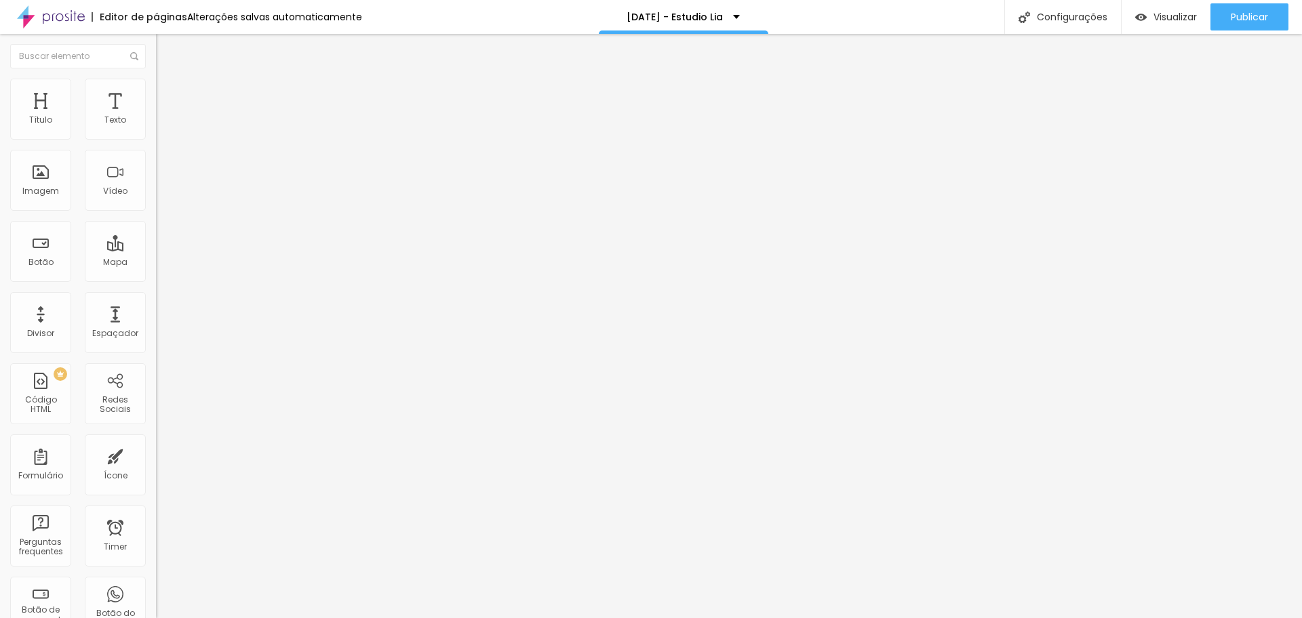
click at [156, 250] on input "range" at bounding box center [199, 255] width 87 height 11
click at [163, 125] on icon "button" at bounding box center [165, 121] width 5 height 5
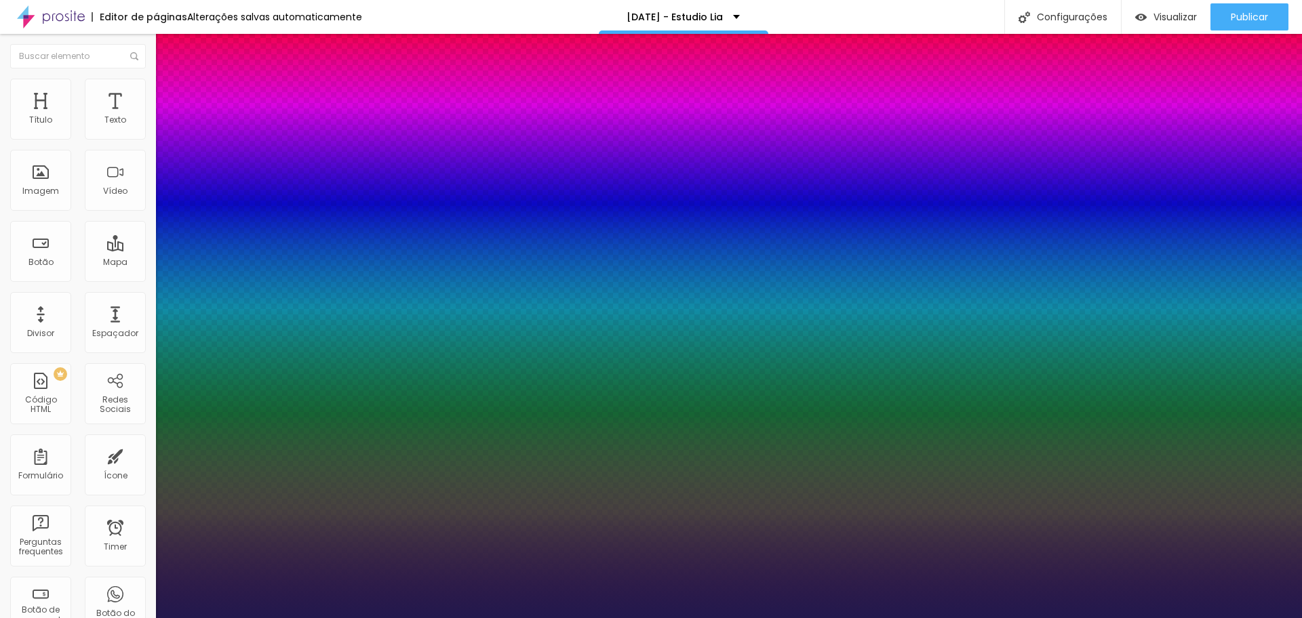
type input "1"
type input "12"
type input "1"
type input "13"
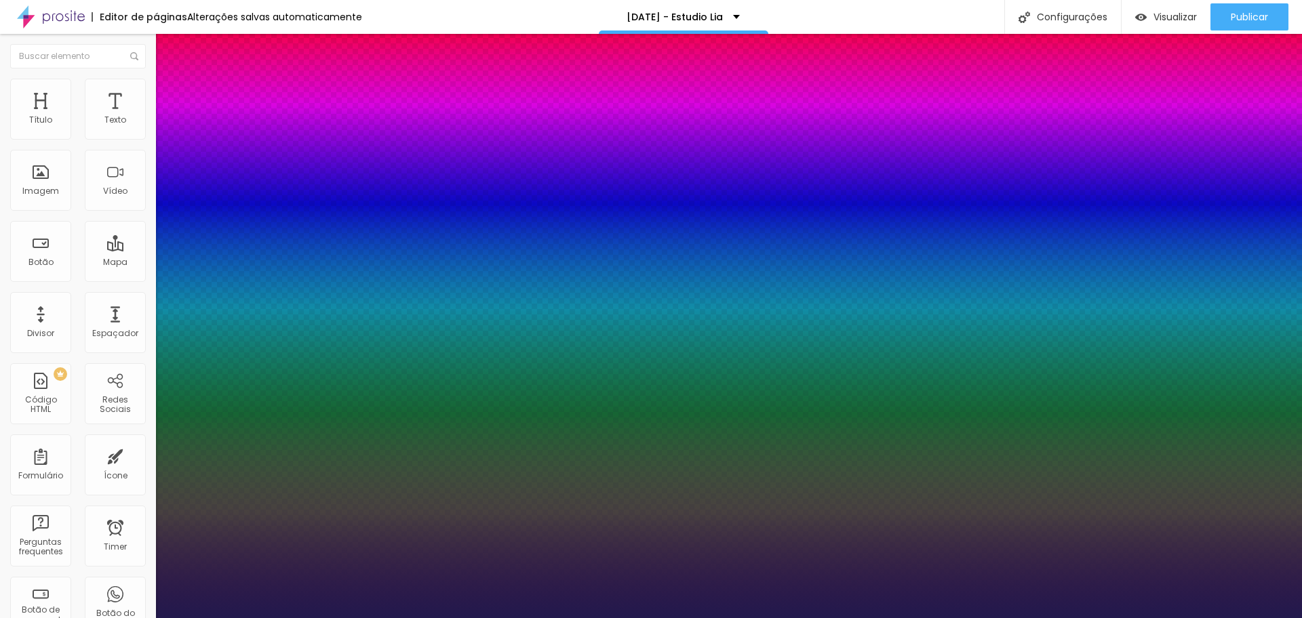
type input "13"
type input "1"
type input "14"
type input "1"
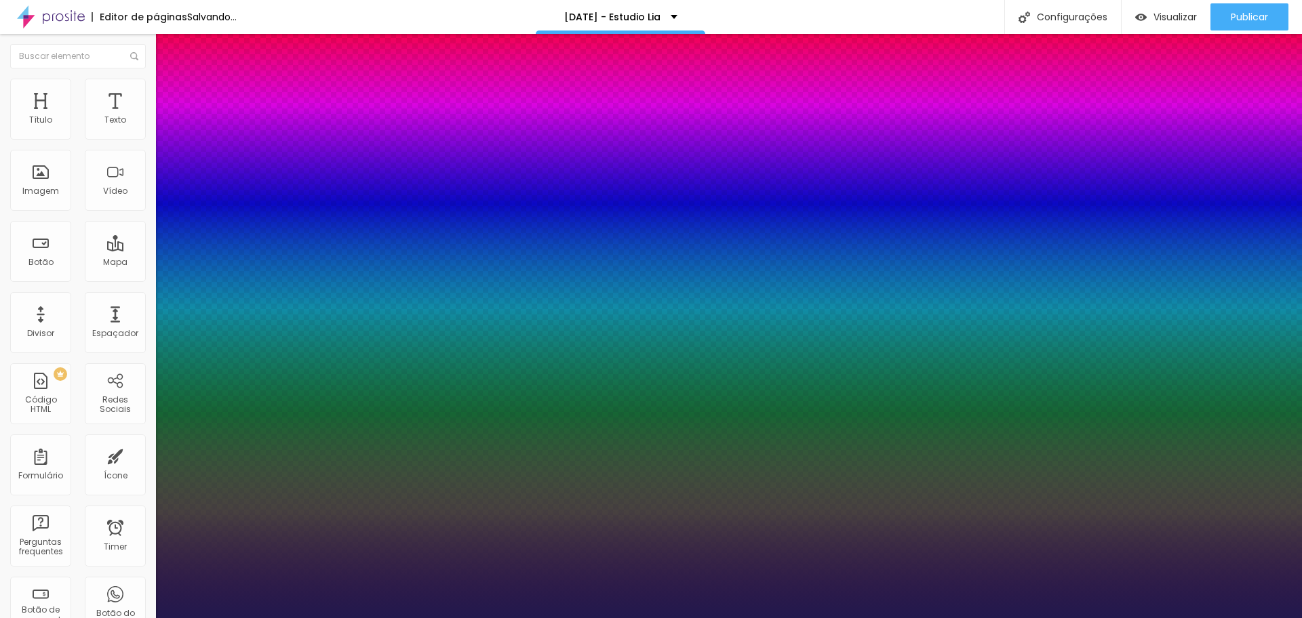
type input "15"
type input "1"
type input "16"
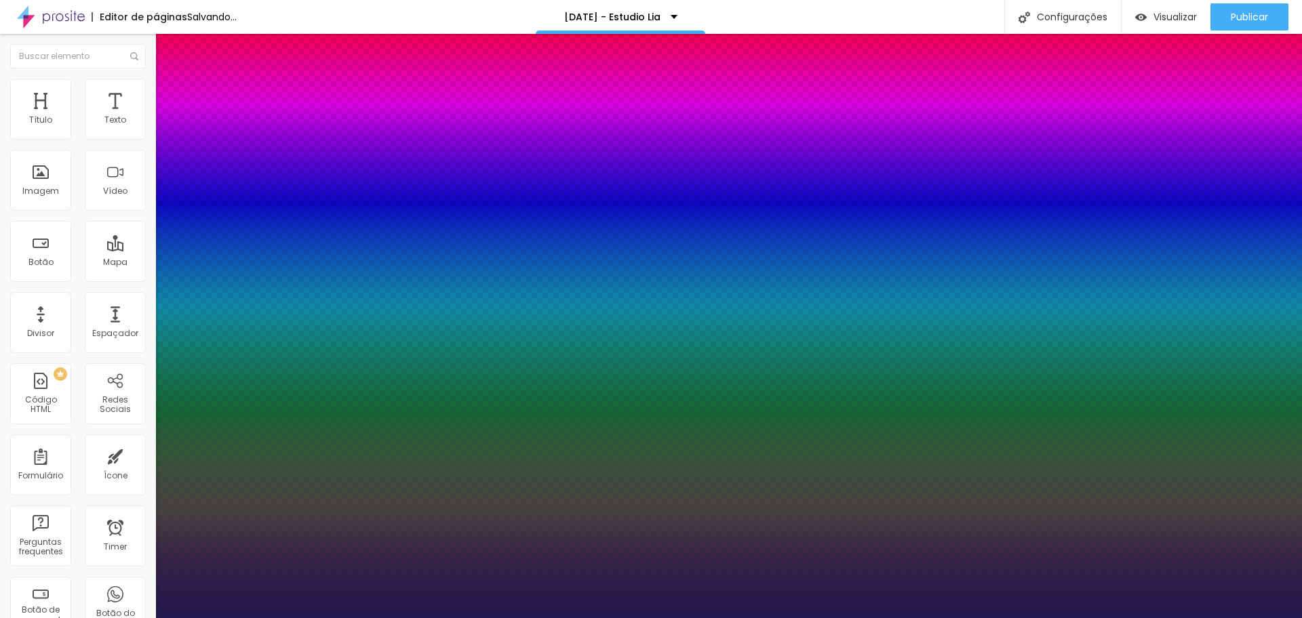
type input "1"
type input "17"
type input "1"
type input "17"
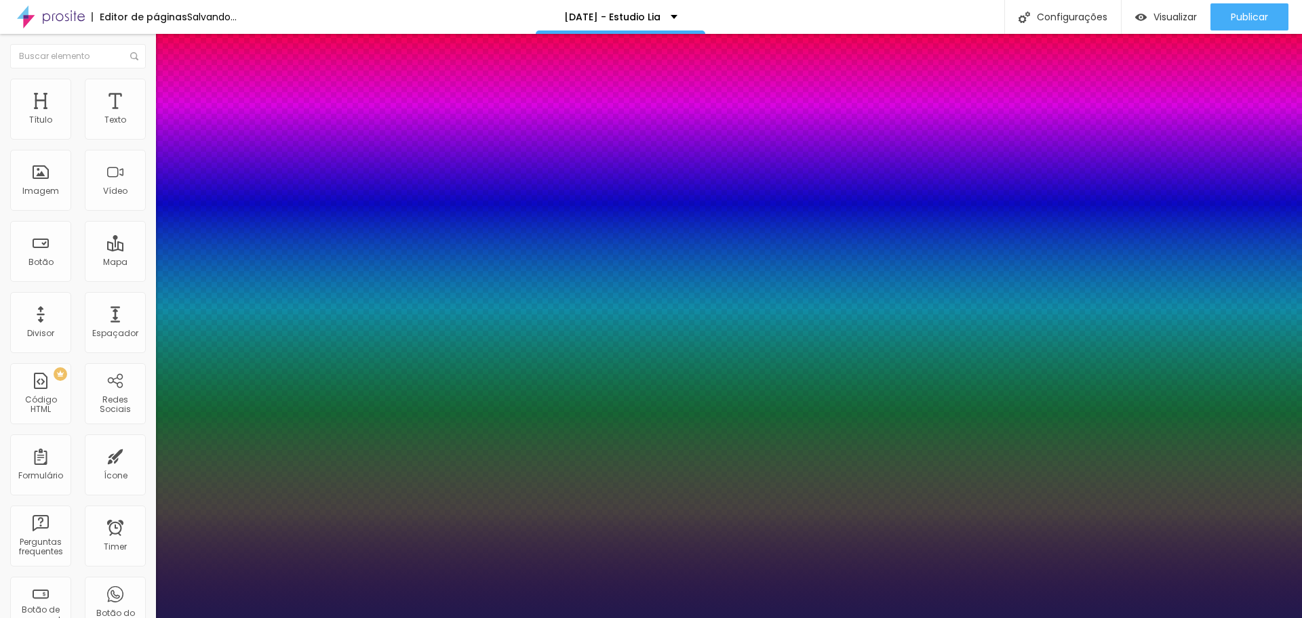
type input "1"
click at [550, 618] on div at bounding box center [651, 618] width 1302 height 0
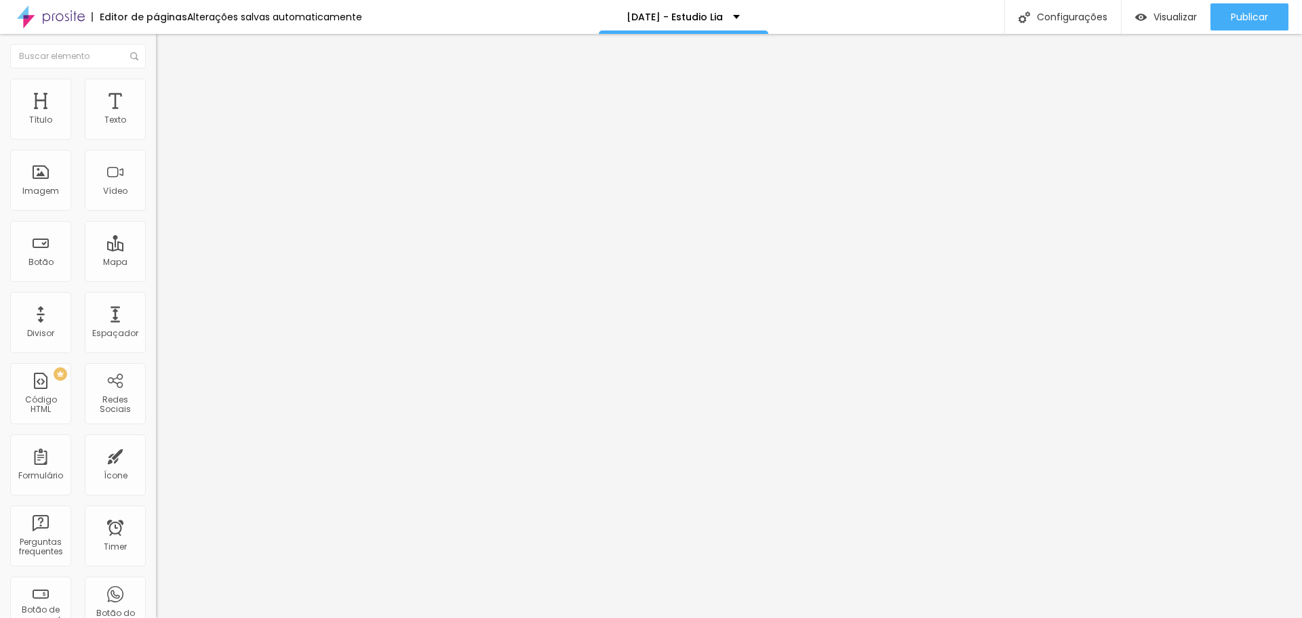
click at [166, 50] on img "button" at bounding box center [171, 49] width 11 height 11
click at [156, 157] on span "Sólido" at bounding box center [169, 159] width 26 height 12
click at [156, 185] on span "Pontilhado" at bounding box center [178, 180] width 45 height 12
click at [156, 193] on span "Serrilhado" at bounding box center [177, 188] width 43 height 12
click at [156, 201] on span "Duplo" at bounding box center [168, 196] width 24 height 12
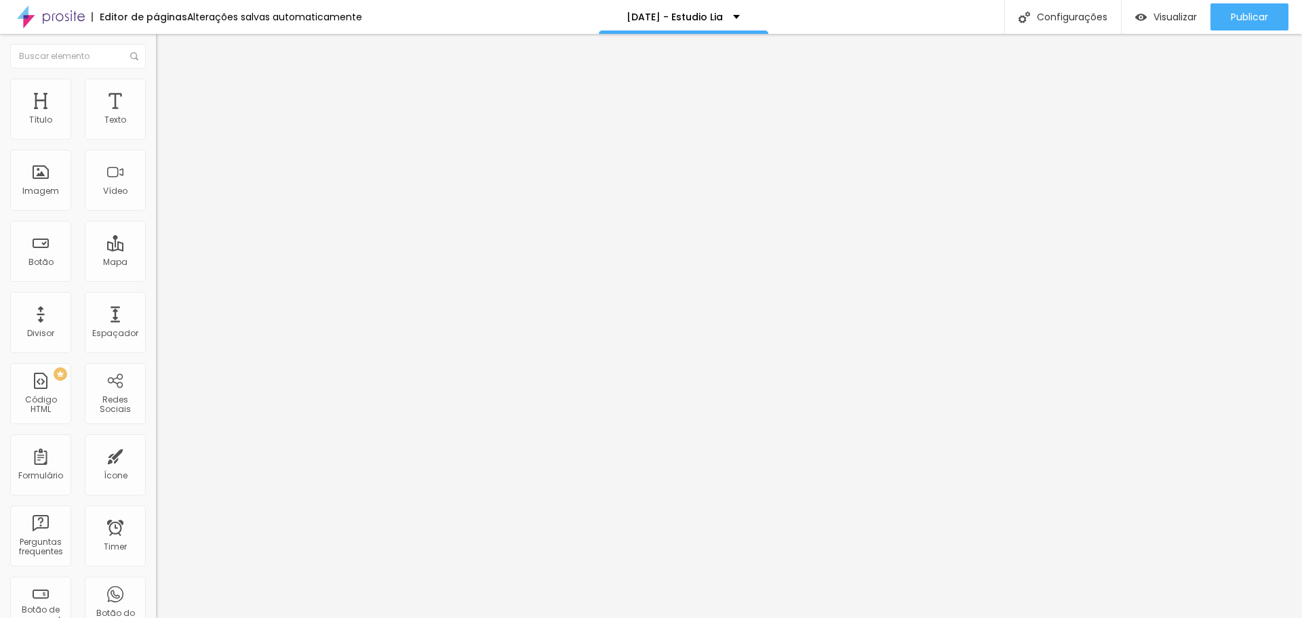
click at [156, 210] on span "Pata de cachorro" at bounding box center [192, 204] width 73 height 12
click at [156, 218] on span "Estrela" at bounding box center [169, 212] width 27 height 12
click at [168, 98] on span "Avançado" at bounding box center [190, 102] width 45 height 12
drag, startPoint x: 31, startPoint y: 134, endPoint x: 13, endPoint y: 134, distance: 17.6
click at [156, 263] on input "range" at bounding box center [199, 268] width 87 height 11
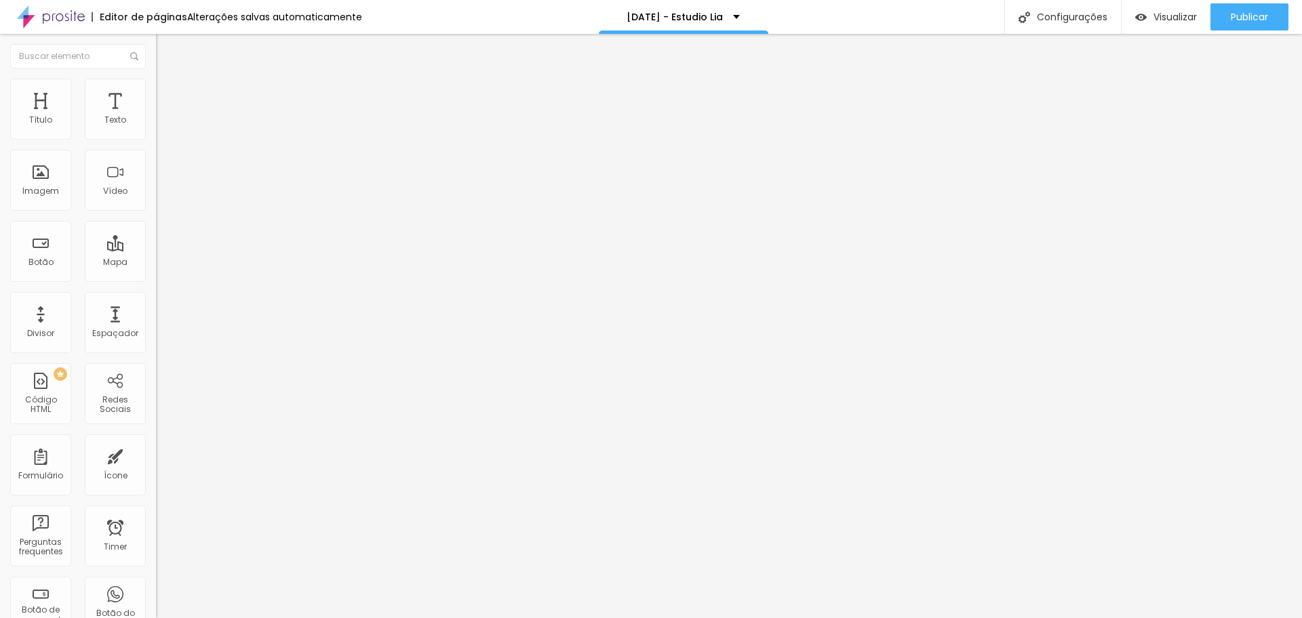
type input "16"
type input "14"
type input "11"
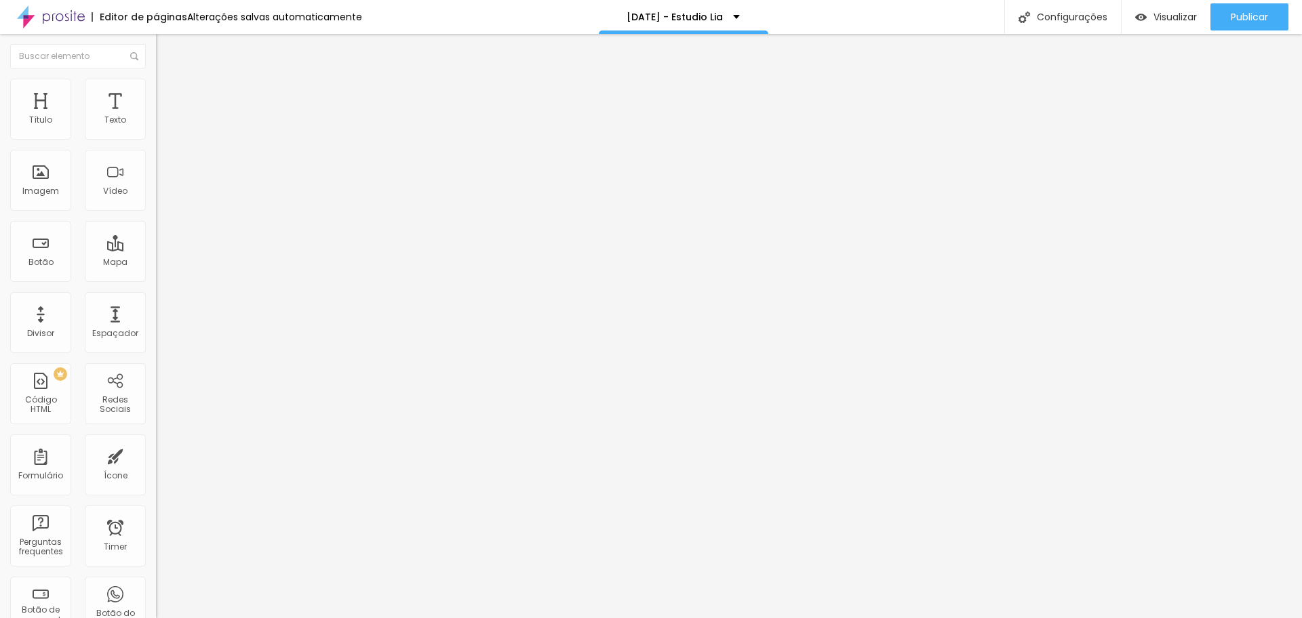
type input "11"
type input "8"
type input "7"
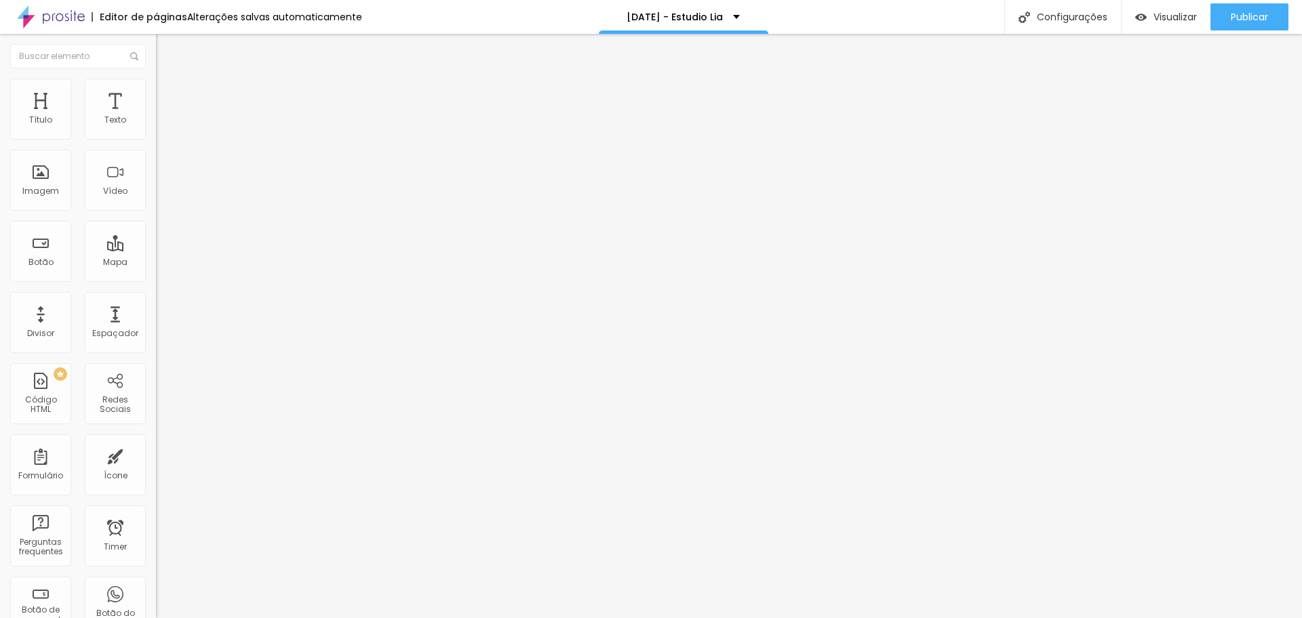
type input "8"
type input "9"
type input "10"
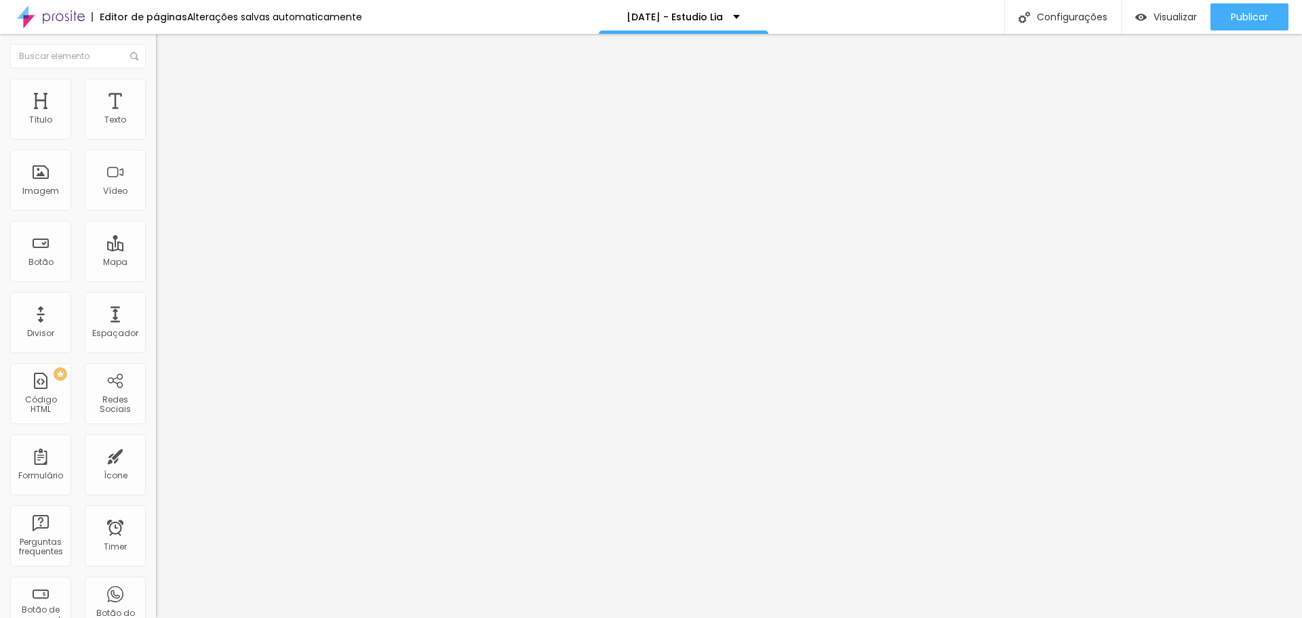
type input "10"
type input "11"
click at [156, 455] on input "range" at bounding box center [199, 460] width 87 height 11
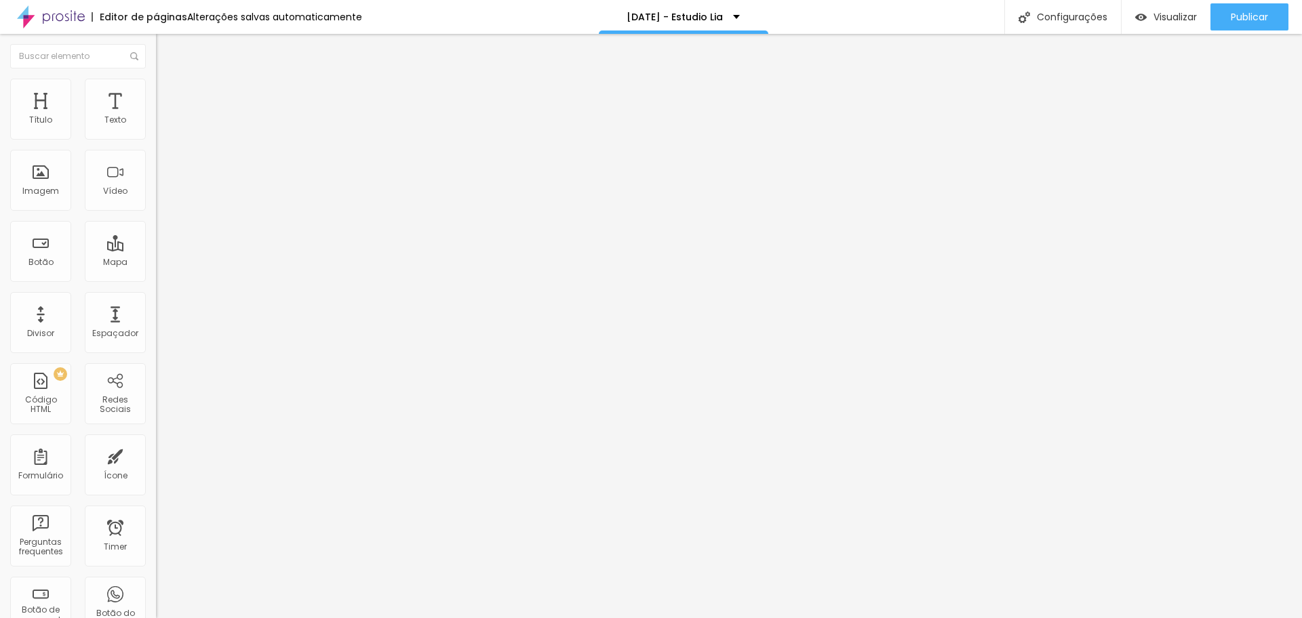
click at [168, 91] on span "Avançado" at bounding box center [190, 88] width 45 height 12
drag, startPoint x: 40, startPoint y: 158, endPoint x: 16, endPoint y: 159, distance: 23.7
click at [156, 441] on input "range" at bounding box center [199, 446] width 87 height 11
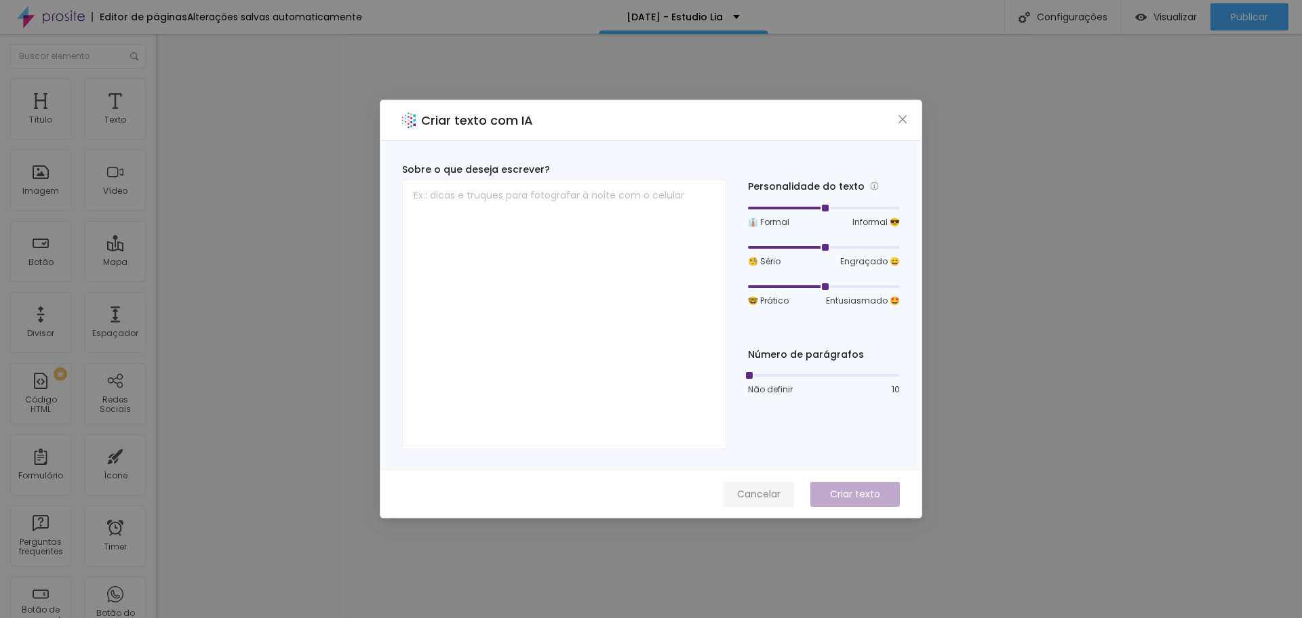
click at [755, 488] on span "Cancelar" at bounding box center [758, 495] width 43 height 14
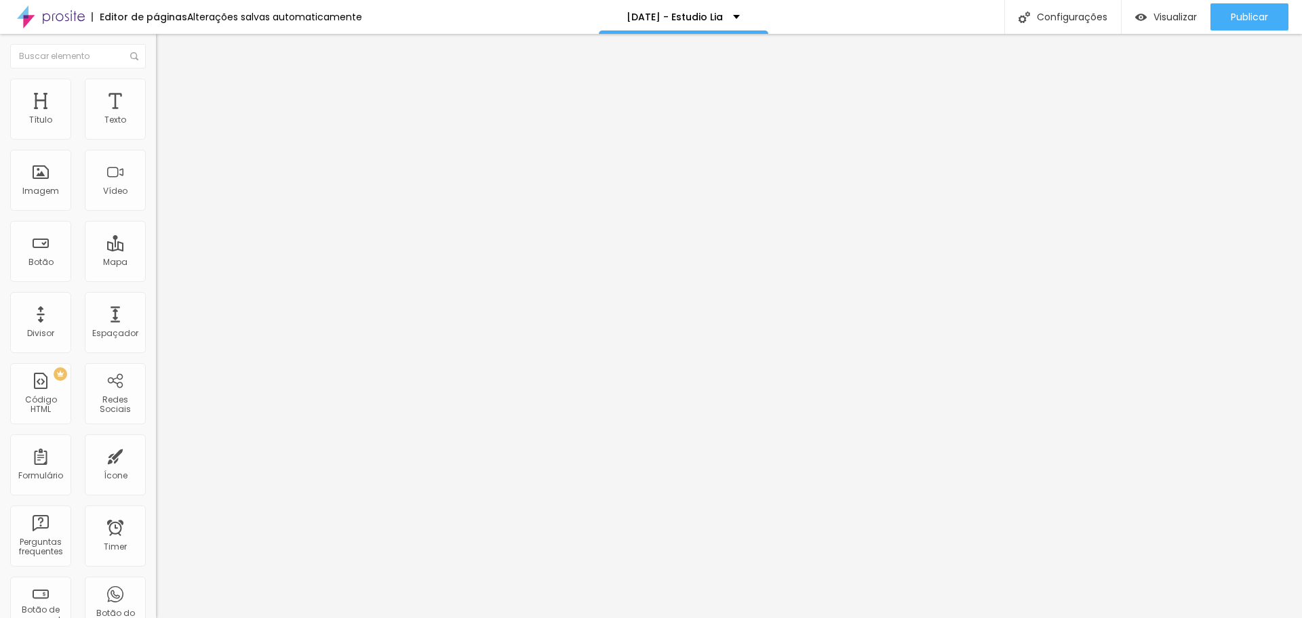
click at [156, 130] on button "button" at bounding box center [165, 123] width 19 height 14
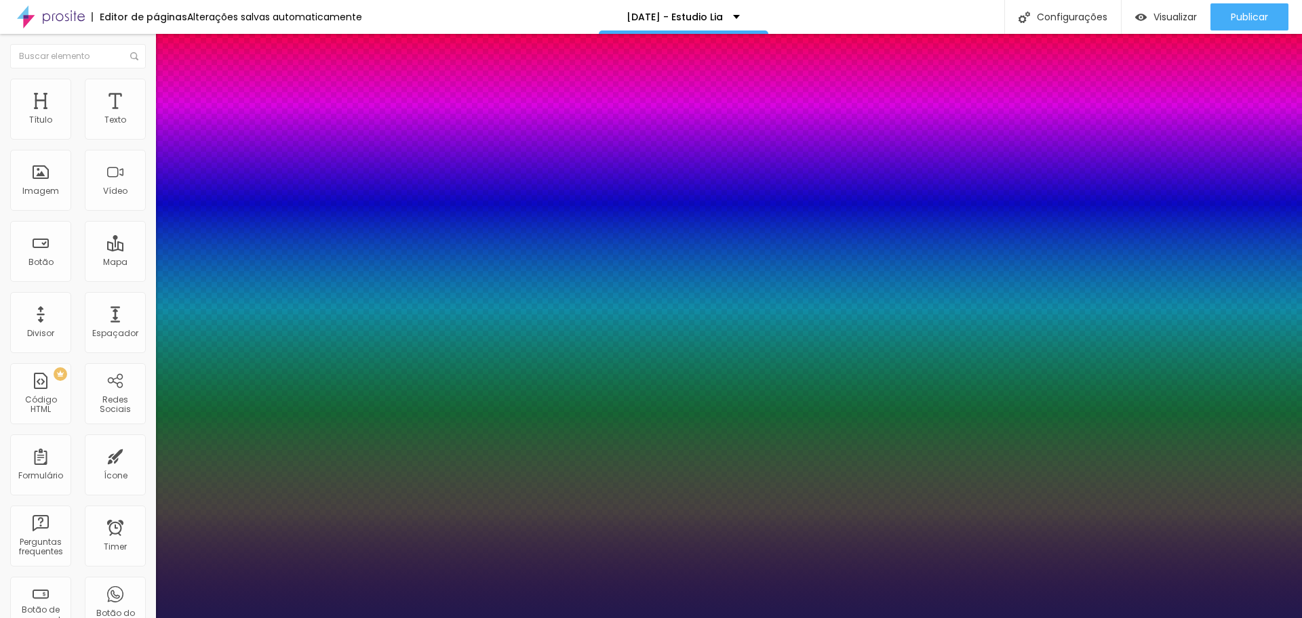
click at [1127, 618] on div at bounding box center [651, 618] width 1302 height 0
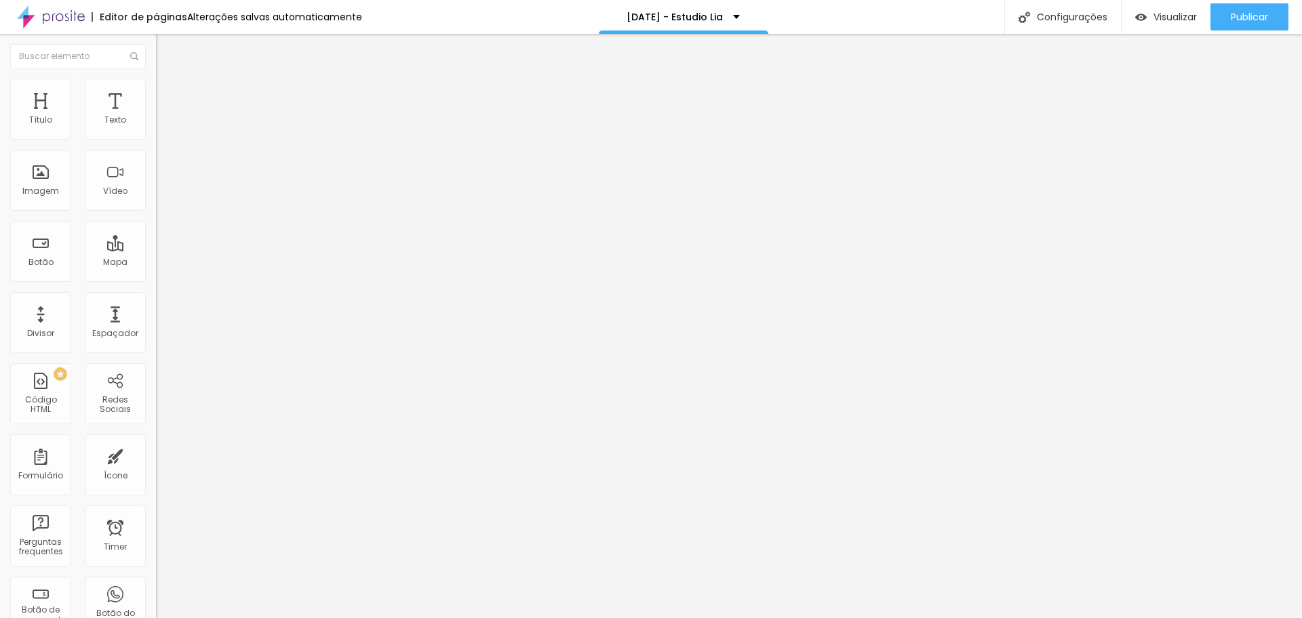
click at [168, 96] on span "Avançado" at bounding box center [190, 102] width 45 height 12
drag, startPoint x: 86, startPoint y: 131, endPoint x: 140, endPoint y: 127, distance: 54.4
click at [156, 263] on input "range" at bounding box center [199, 268] width 87 height 11
click at [168, 90] on span "Estilo" at bounding box center [178, 88] width 21 height 12
click at [156, 123] on span "Encaixotado" at bounding box center [182, 118] width 53 height 12
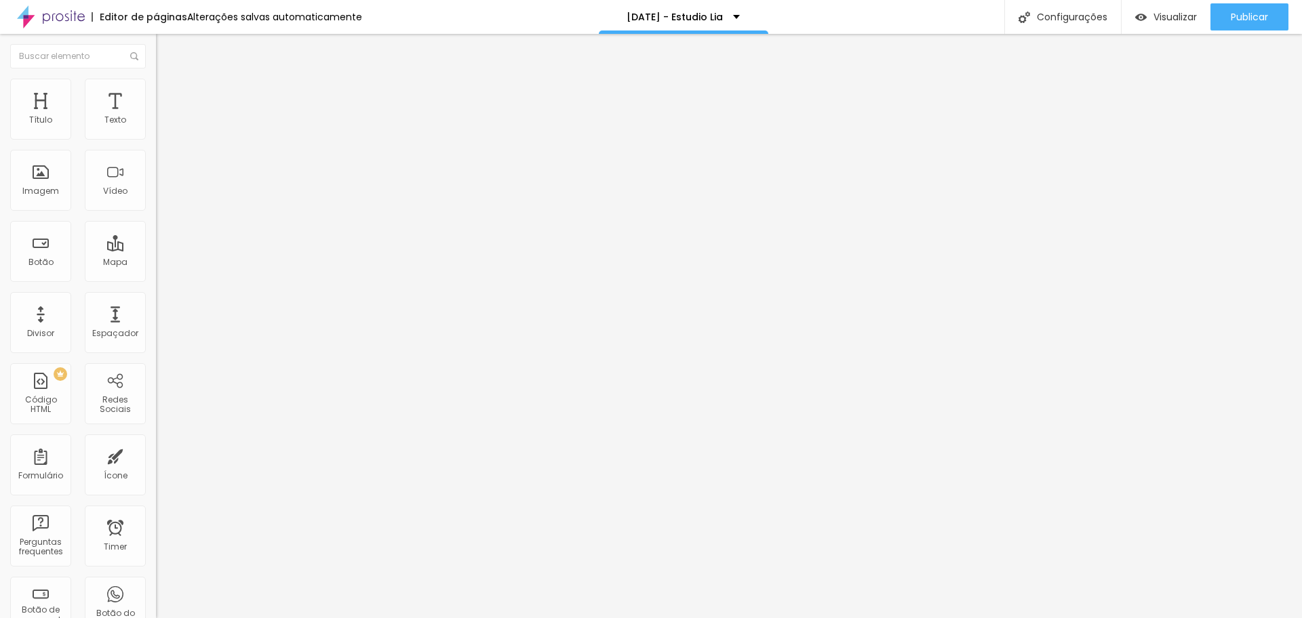
click at [156, 144] on span "Completo" at bounding box center [176, 139] width 41 height 12
click at [168, 92] on span "Estilo" at bounding box center [178, 88] width 21 height 12
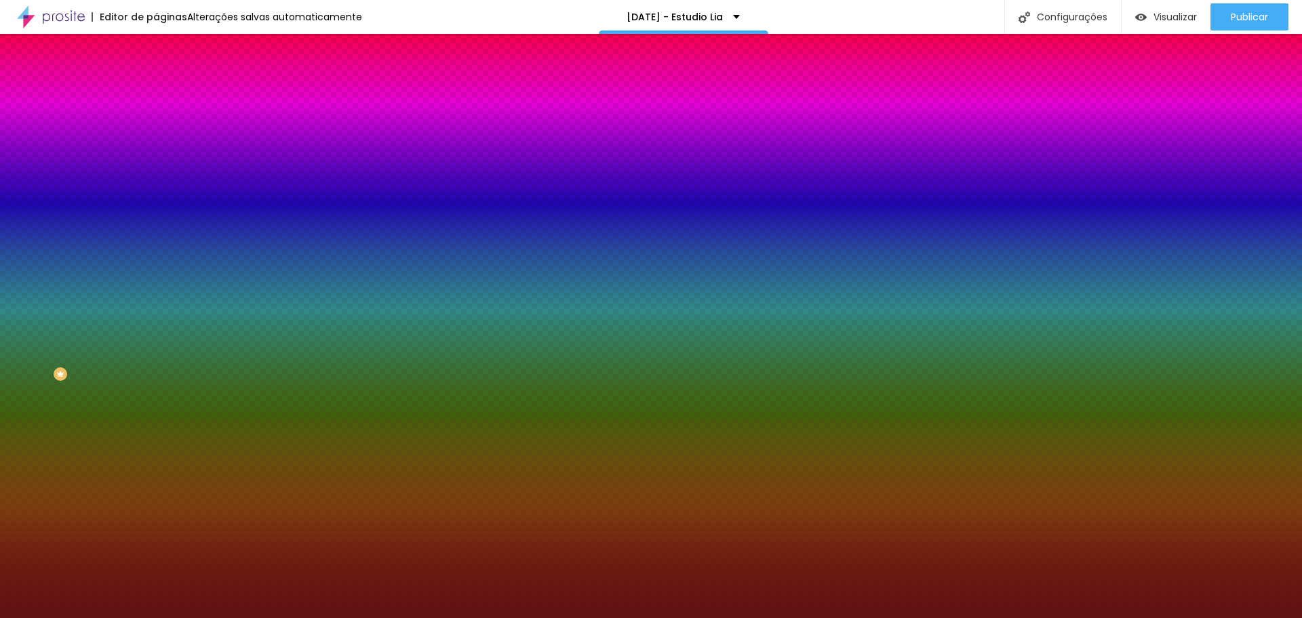
click at [156, 92] on li "Avançado" at bounding box center [234, 99] width 156 height 14
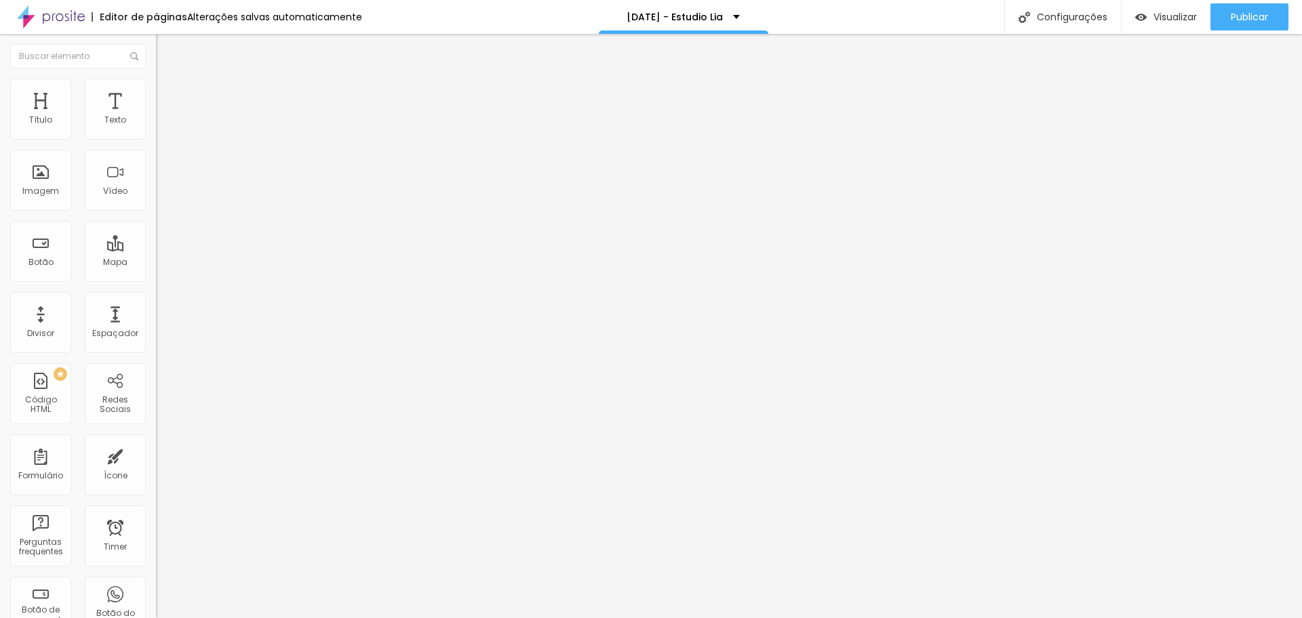
drag, startPoint x: 28, startPoint y: 160, endPoint x: 34, endPoint y: 154, distance: 8.2
click at [156, 455] on input "range" at bounding box center [199, 460] width 87 height 11
click at [168, 96] on span "Avançado" at bounding box center [190, 102] width 45 height 12
drag, startPoint x: 27, startPoint y: 158, endPoint x: 19, endPoint y: 159, distance: 8.2
click at [156, 455] on input "range" at bounding box center [199, 460] width 87 height 11
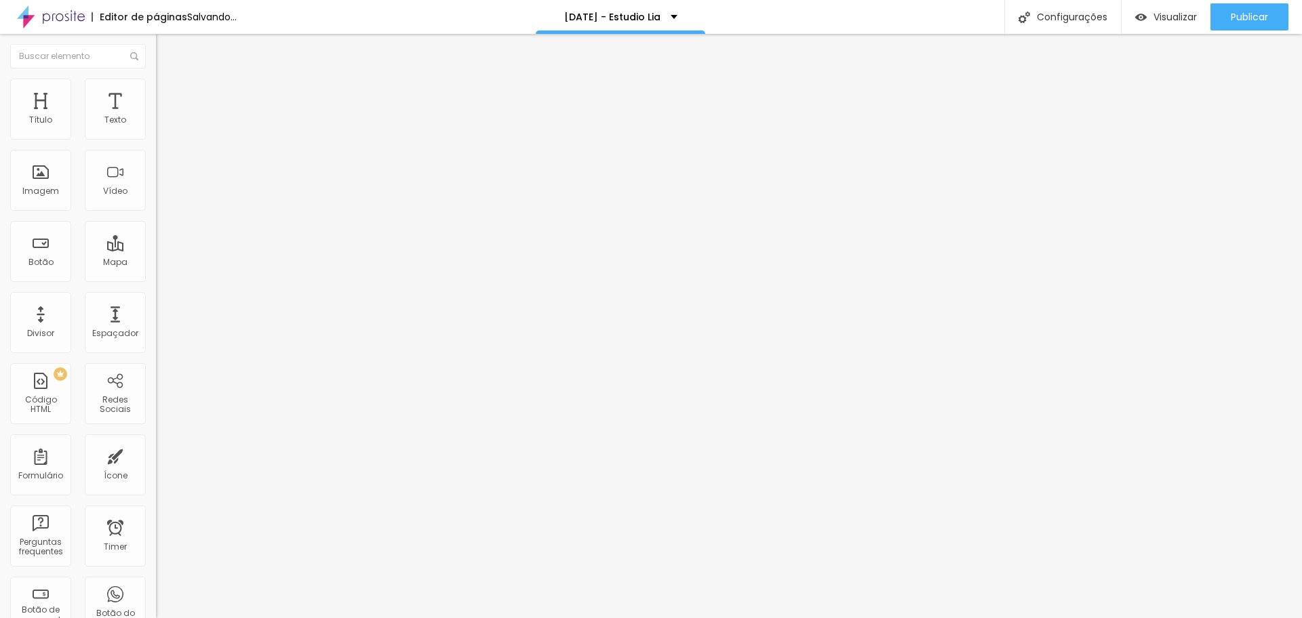
click at [156, 123] on span "Completo" at bounding box center [176, 118] width 41 height 12
click at [168, 96] on span "Avançado" at bounding box center [190, 102] width 45 height 12
click at [156, 455] on input "range" at bounding box center [199, 460] width 87 height 11
click at [166, 49] on div "Editar Seção" at bounding box center [206, 49] width 80 height 11
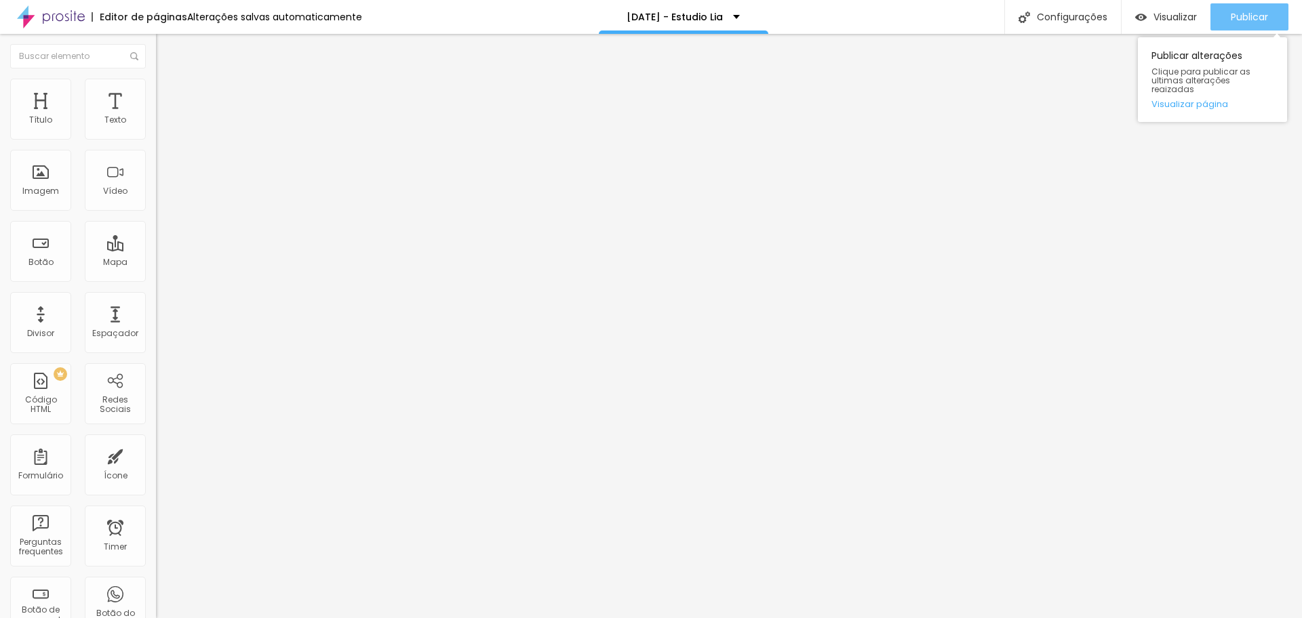
click at [1243, 17] on span "Publicar" at bounding box center [1249, 17] width 37 height 11
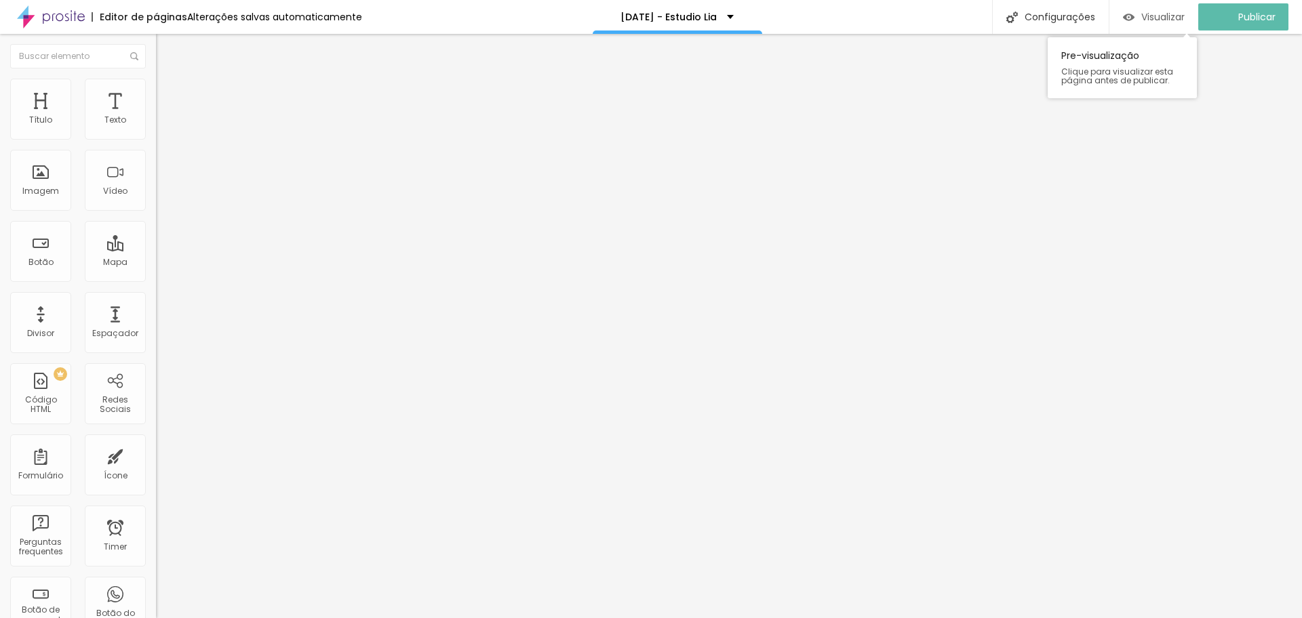
click at [1150, 16] on span "Visualizar" at bounding box center [1162, 17] width 43 height 11
click at [156, 130] on button "button" at bounding box center [165, 123] width 19 height 14
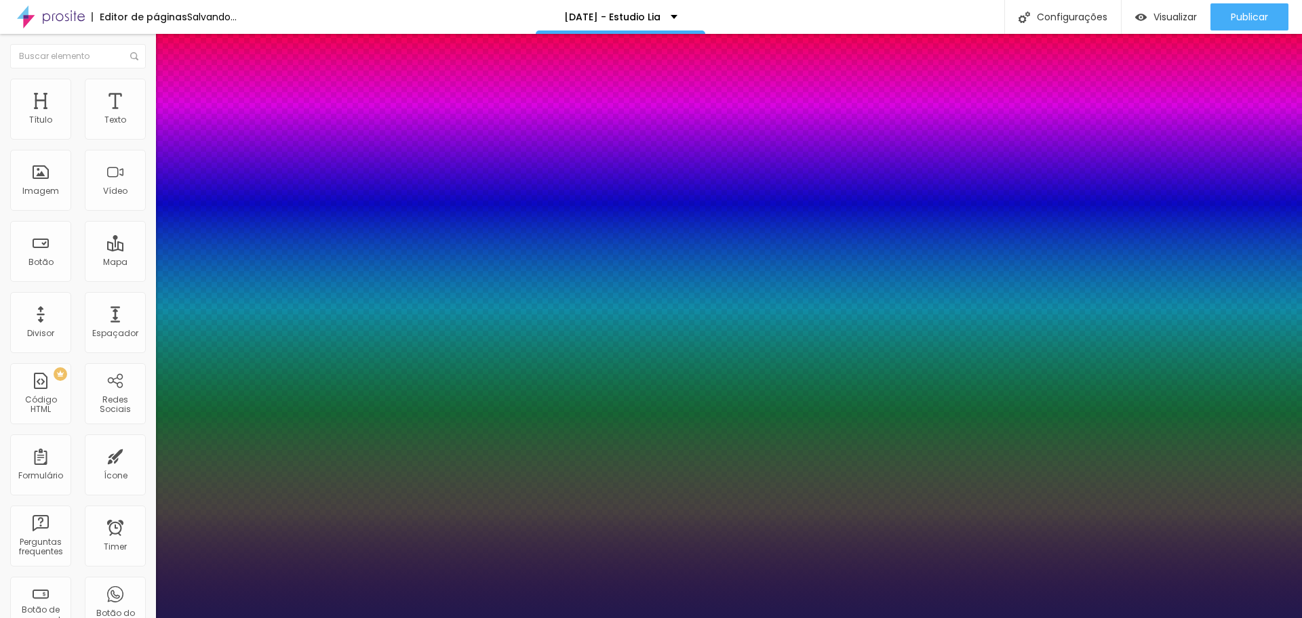
drag, startPoint x: 183, startPoint y: 229, endPoint x: 193, endPoint y: 226, distance: 9.9
click at [701, 618] on div at bounding box center [651, 618] width 1302 height 0
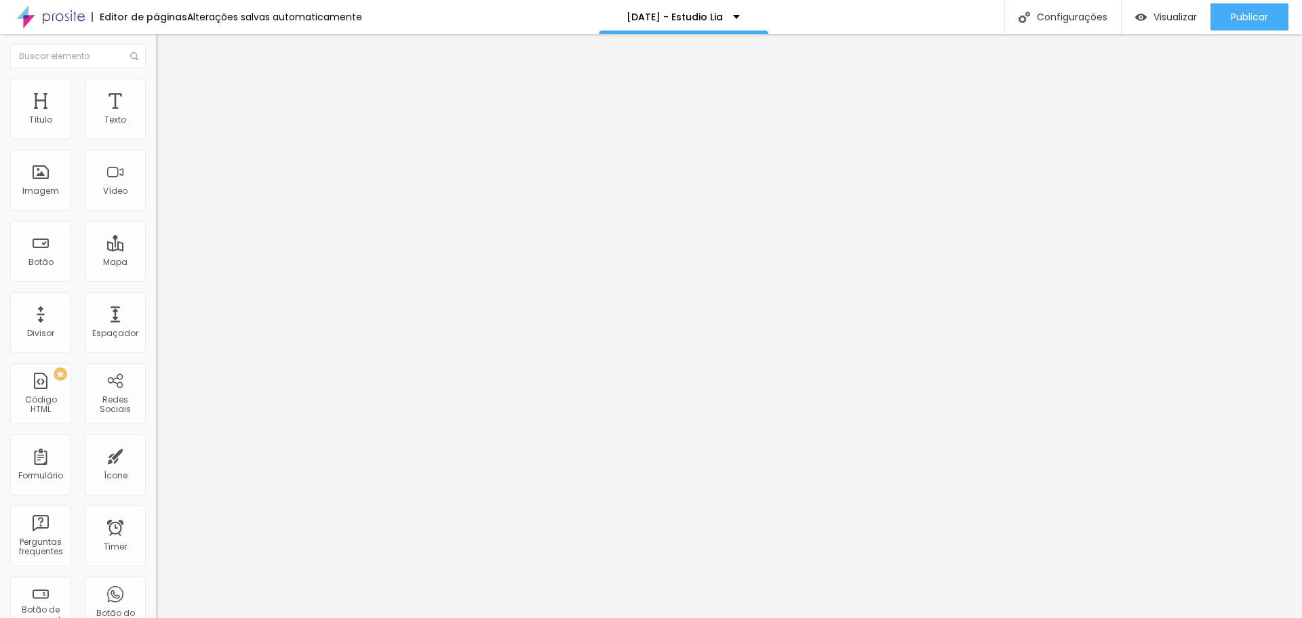
click at [161, 126] on icon "button" at bounding box center [165, 122] width 8 height 8
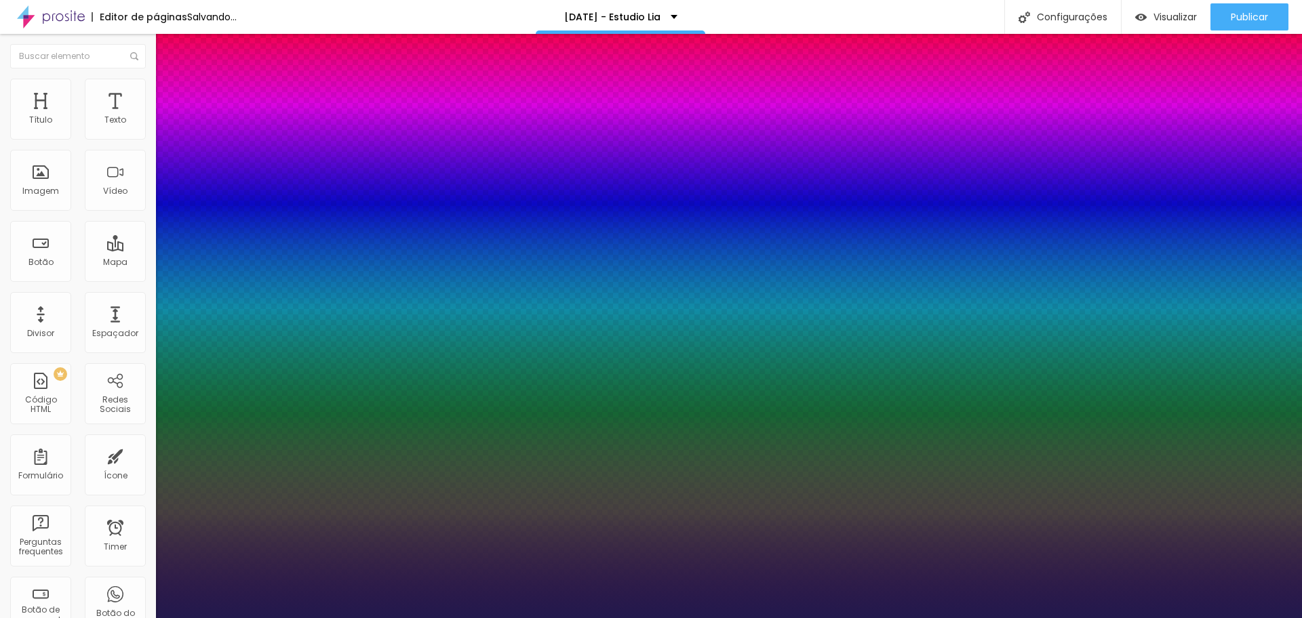
drag, startPoint x: 182, startPoint y: 230, endPoint x: 193, endPoint y: 230, distance: 10.2
click at [951, 618] on div at bounding box center [651, 618] width 1302 height 0
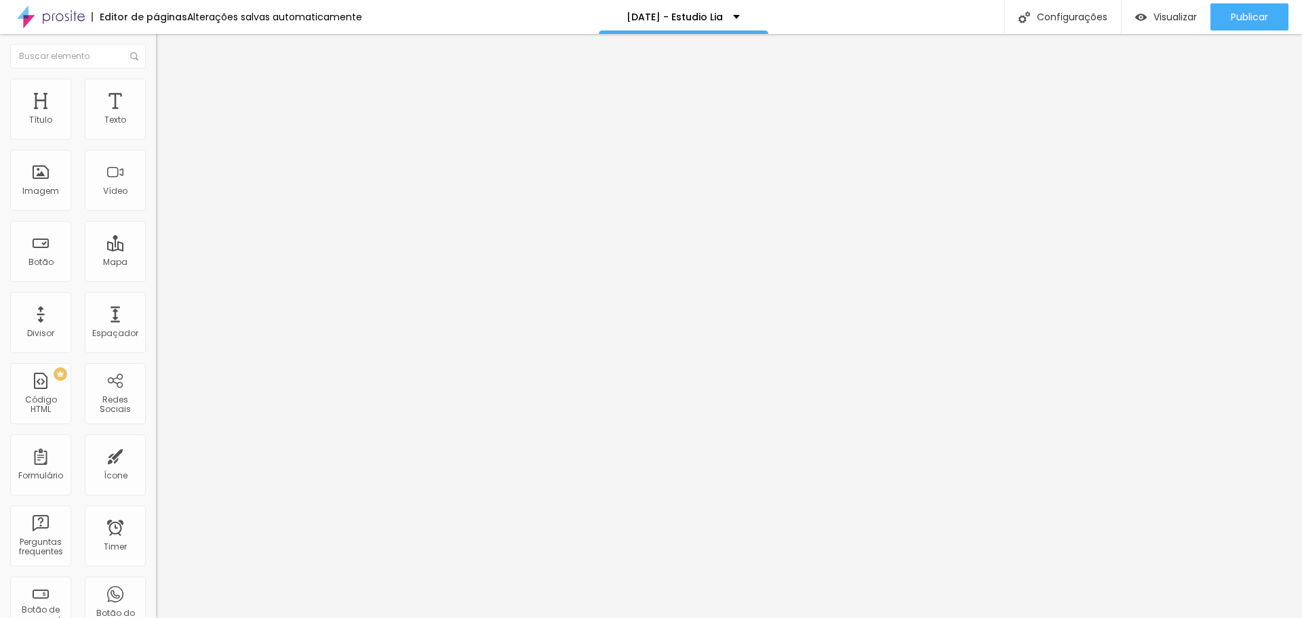
click at [161, 126] on icon "button" at bounding box center [165, 122] width 8 height 8
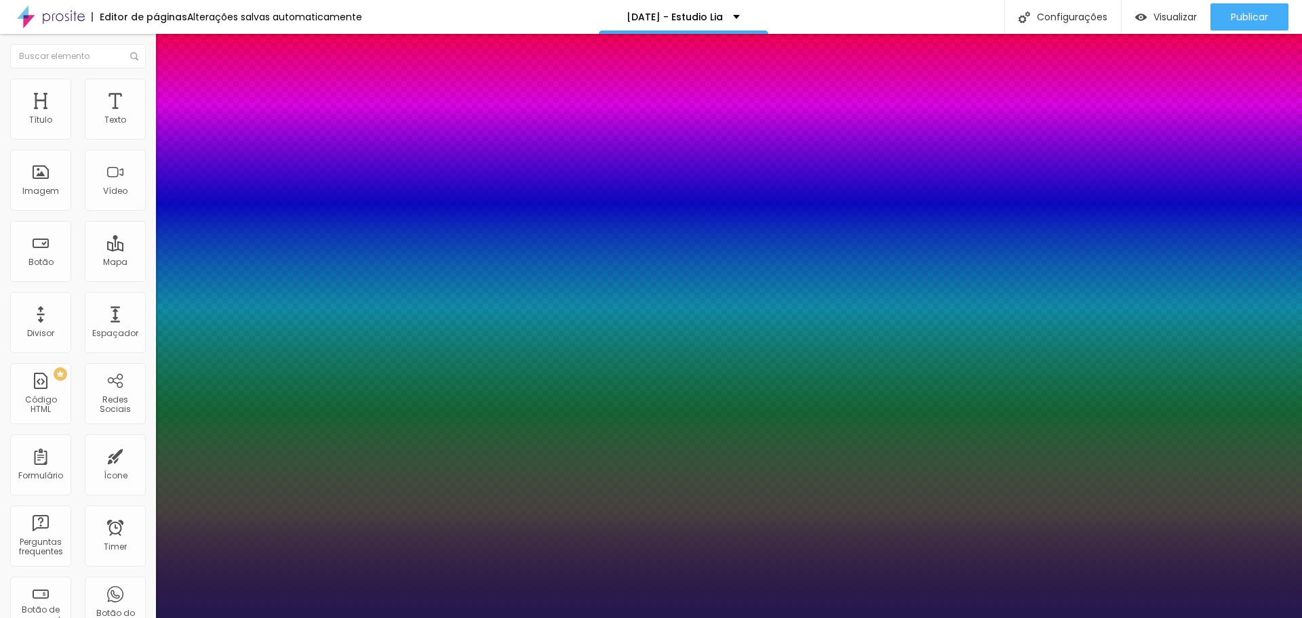
drag, startPoint x: 184, startPoint y: 229, endPoint x: 189, endPoint y: 216, distance: 14.4
click at [702, 618] on div at bounding box center [651, 618] width 1302 height 0
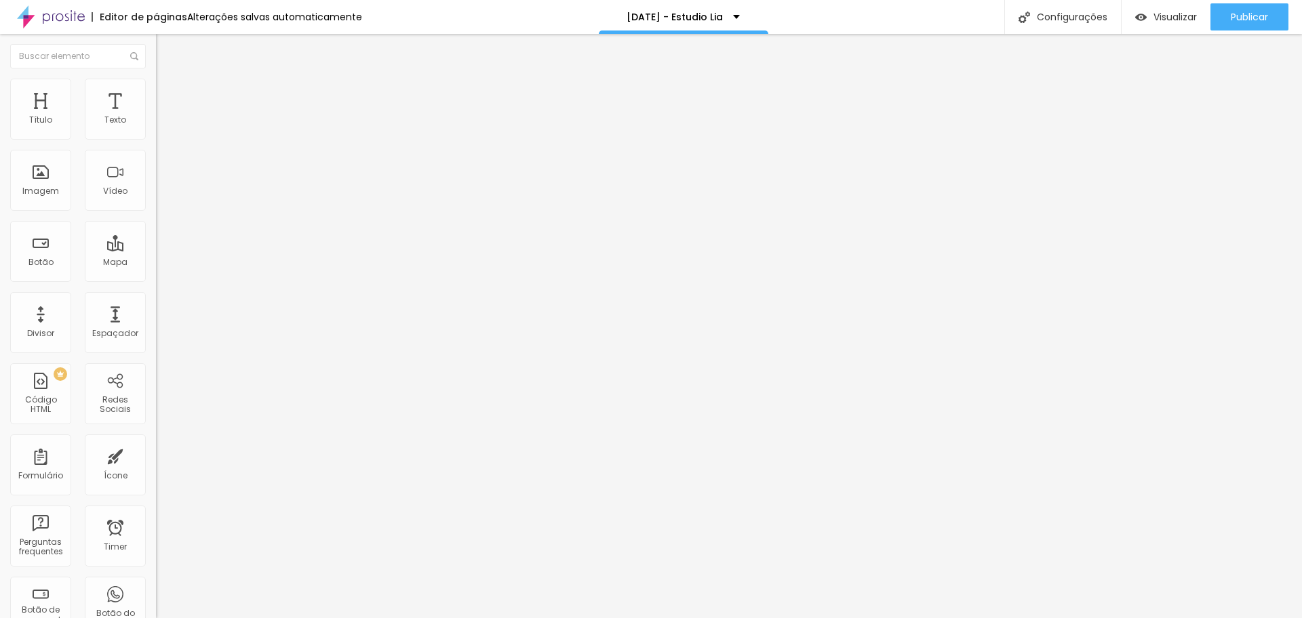
click at [163, 125] on icon "button" at bounding box center [165, 121] width 5 height 5
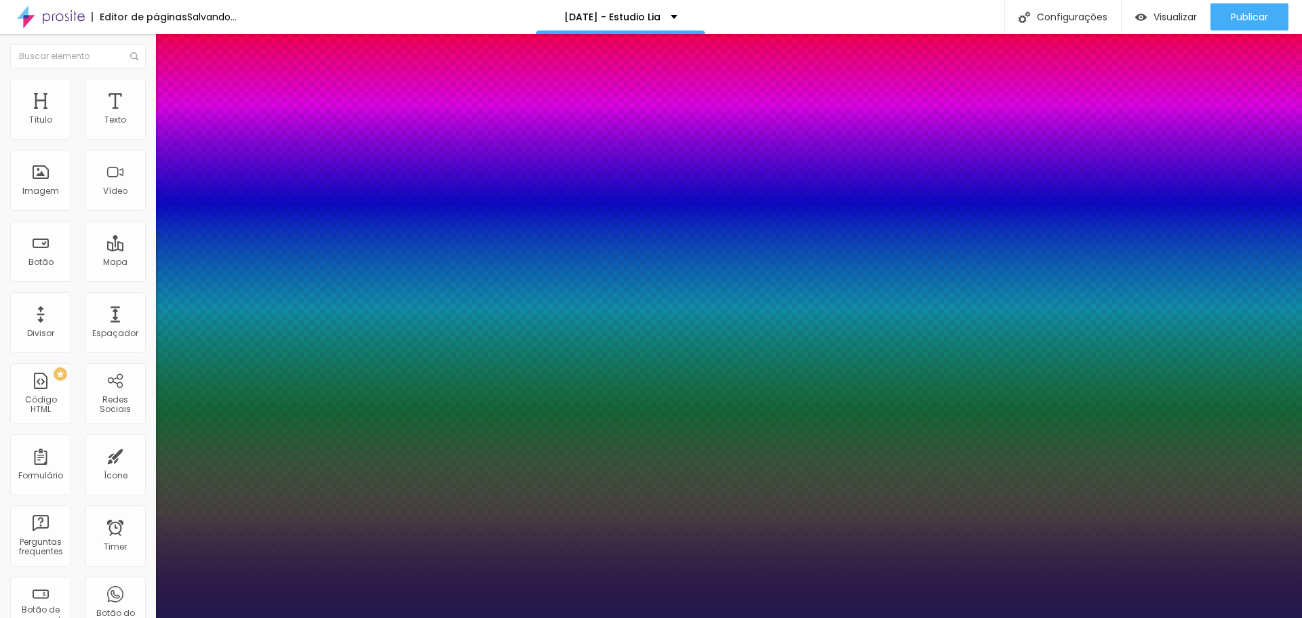
drag, startPoint x: 226, startPoint y: 324, endPoint x: 241, endPoint y: 325, distance: 14.3
click at [703, 618] on div at bounding box center [651, 618] width 1302 height 0
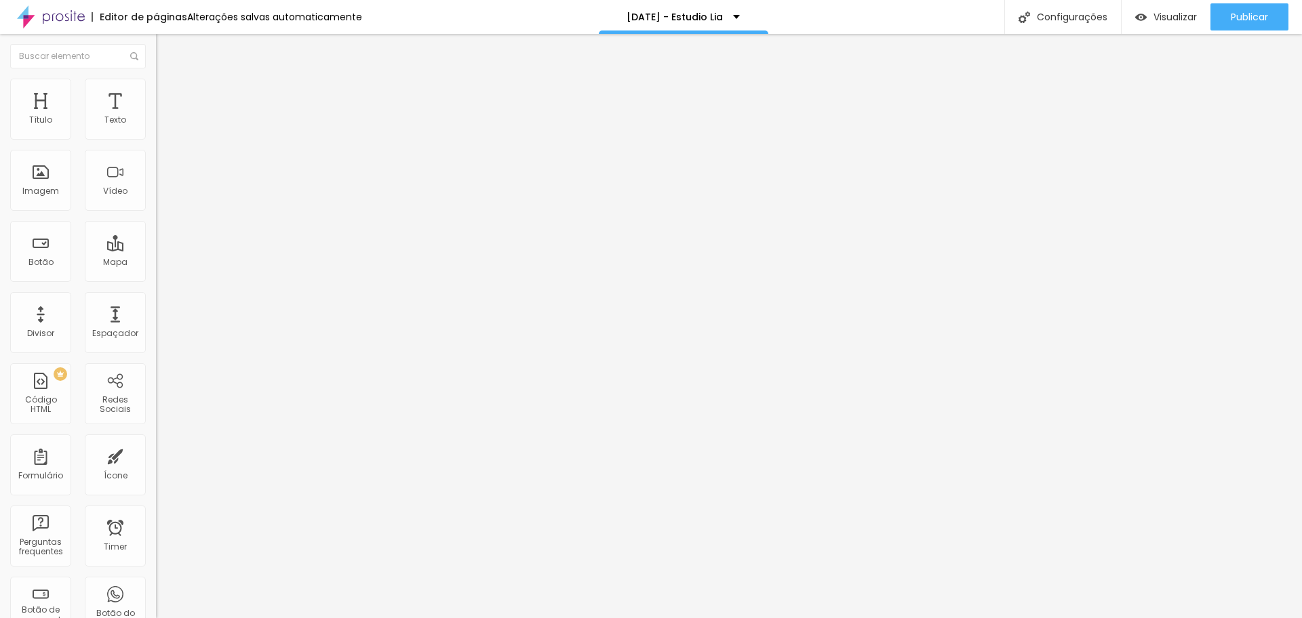
click at [156, 87] on img at bounding box center [162, 85] width 12 height 12
click at [156, 79] on li "Estilo" at bounding box center [234, 72] width 156 height 14
click at [156, 130] on button "button" at bounding box center [165, 123] width 19 height 14
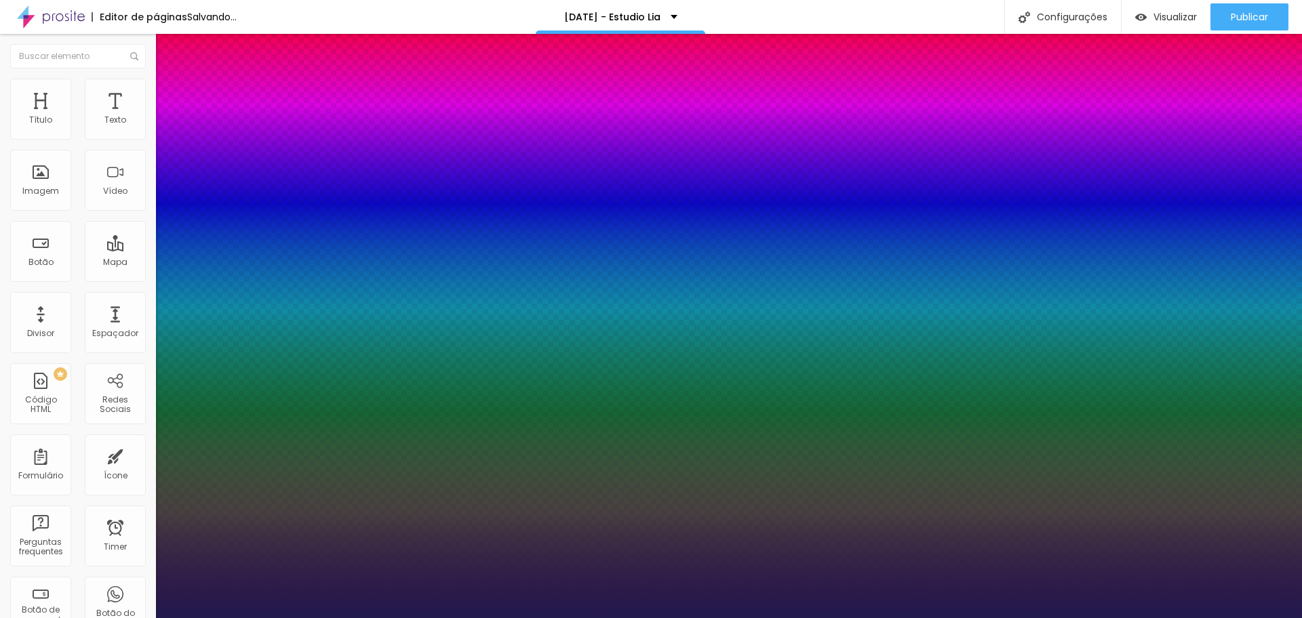
drag, startPoint x: 228, startPoint y: 324, endPoint x: 239, endPoint y: 326, distance: 11.0
click at [1002, 618] on div at bounding box center [651, 618] width 1302 height 0
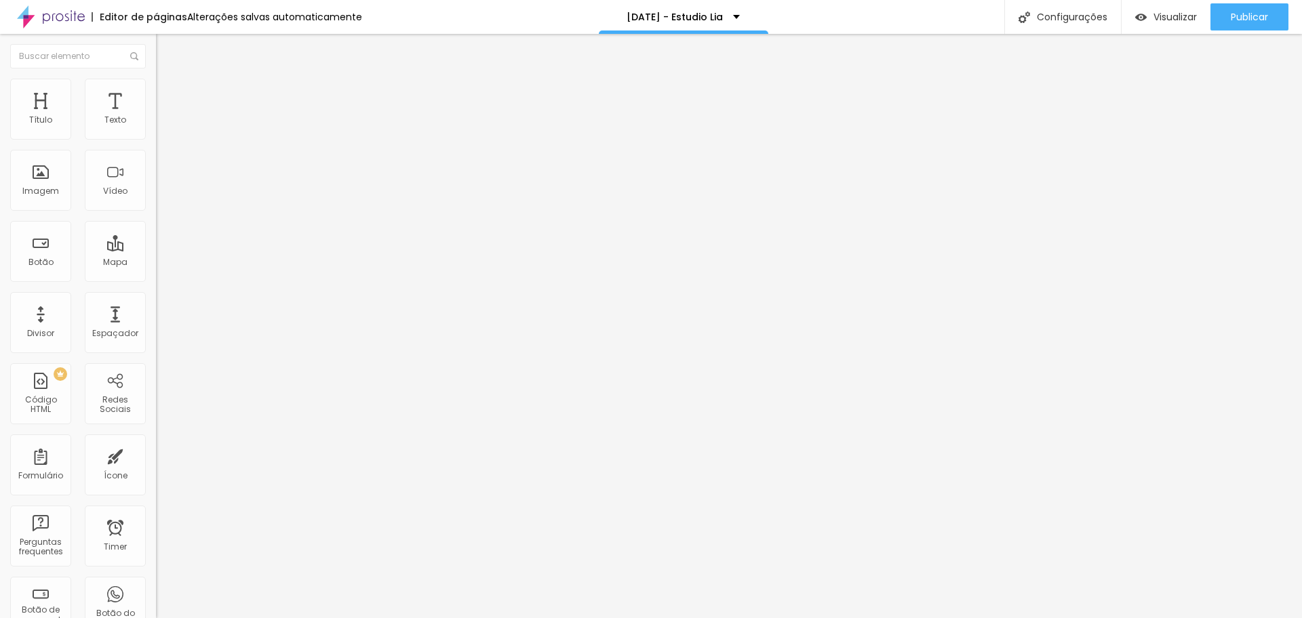
click at [156, 130] on button "button" at bounding box center [165, 123] width 19 height 14
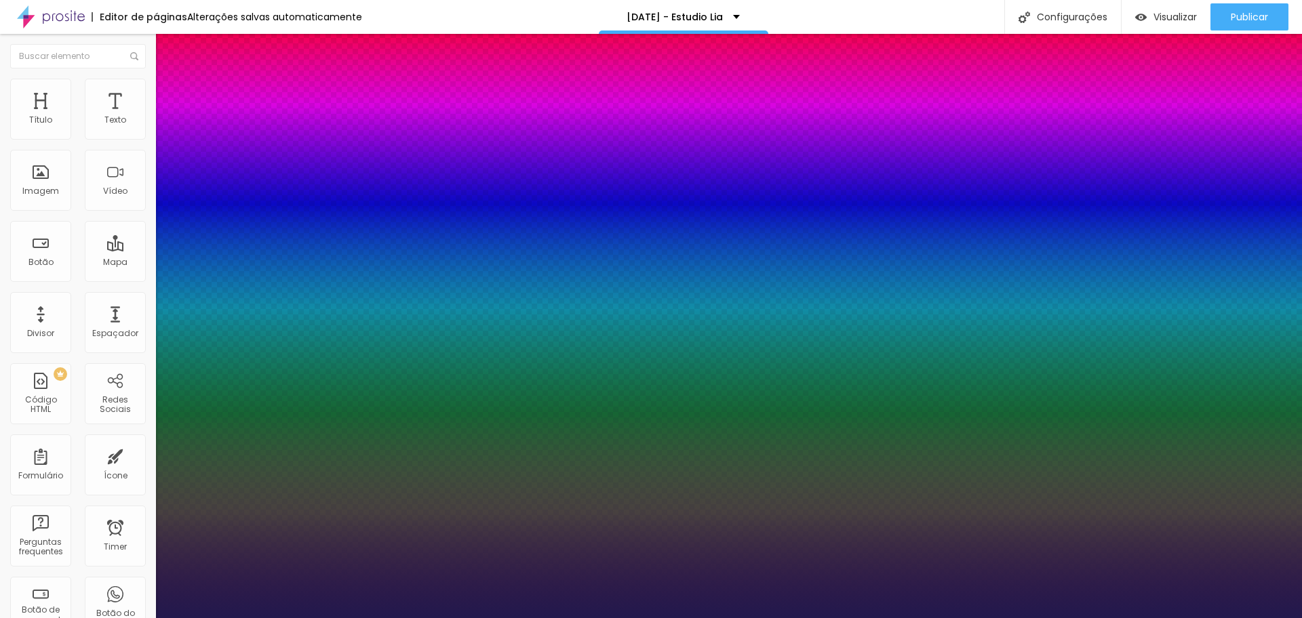
click at [661, 618] on div at bounding box center [651, 618] width 1302 height 0
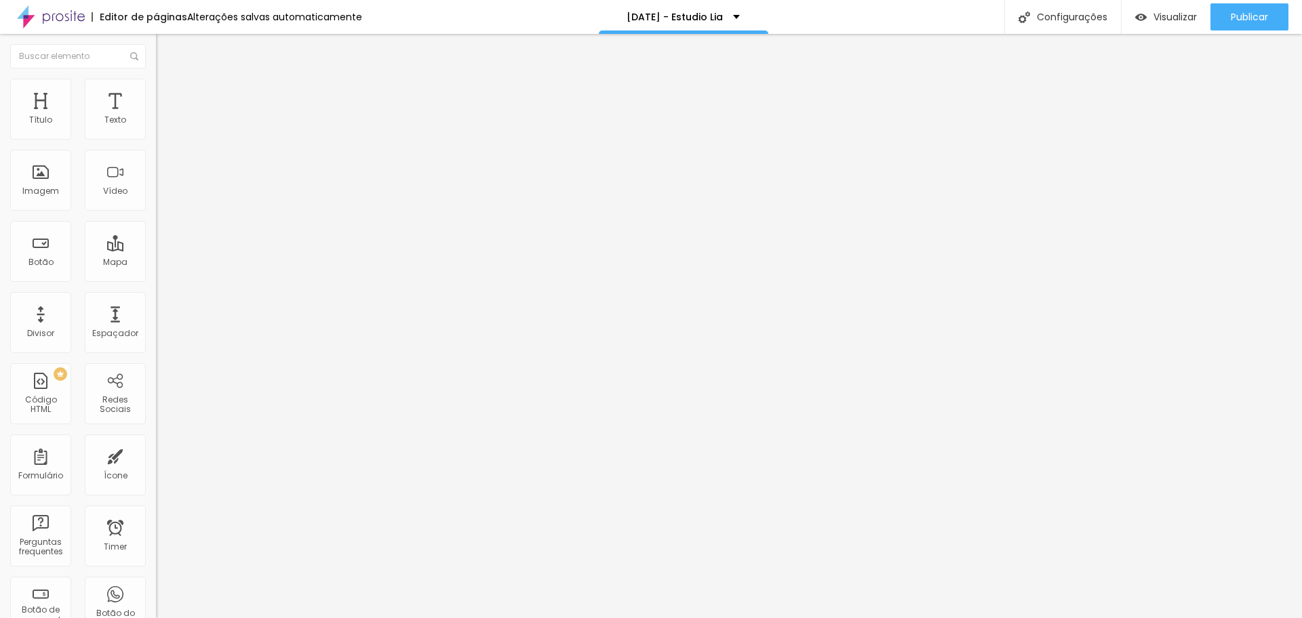
click at [156, 130] on button "button" at bounding box center [165, 123] width 19 height 14
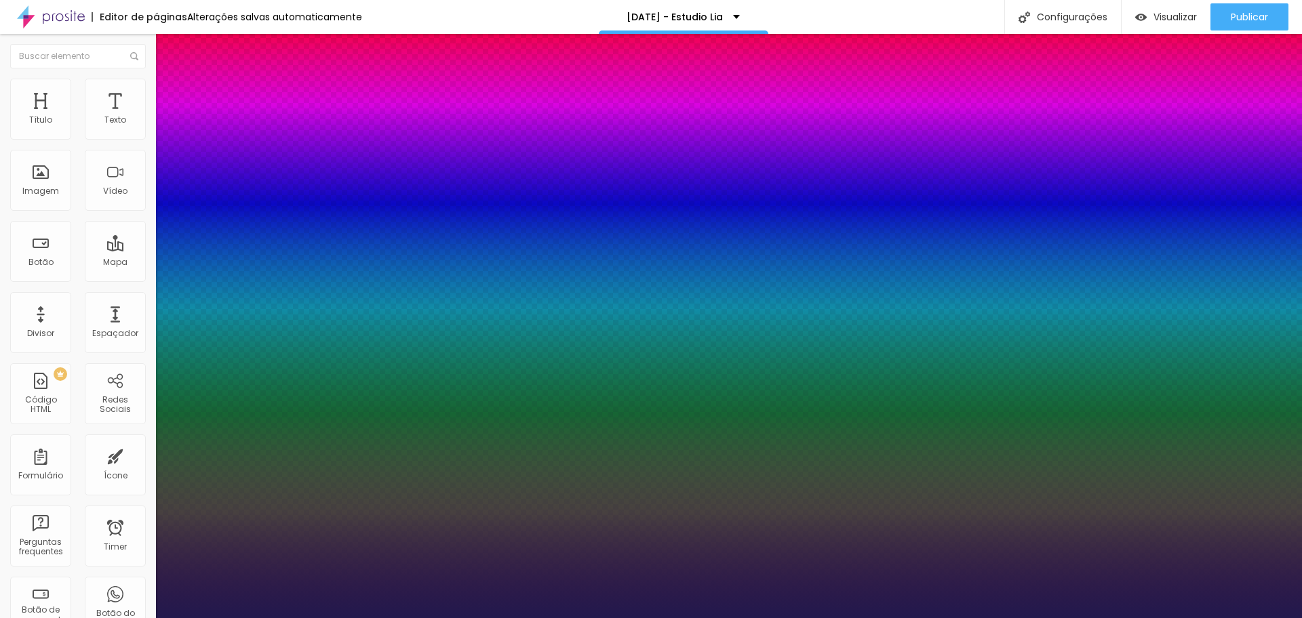
click at [420, 618] on div at bounding box center [651, 618] width 1302 height 0
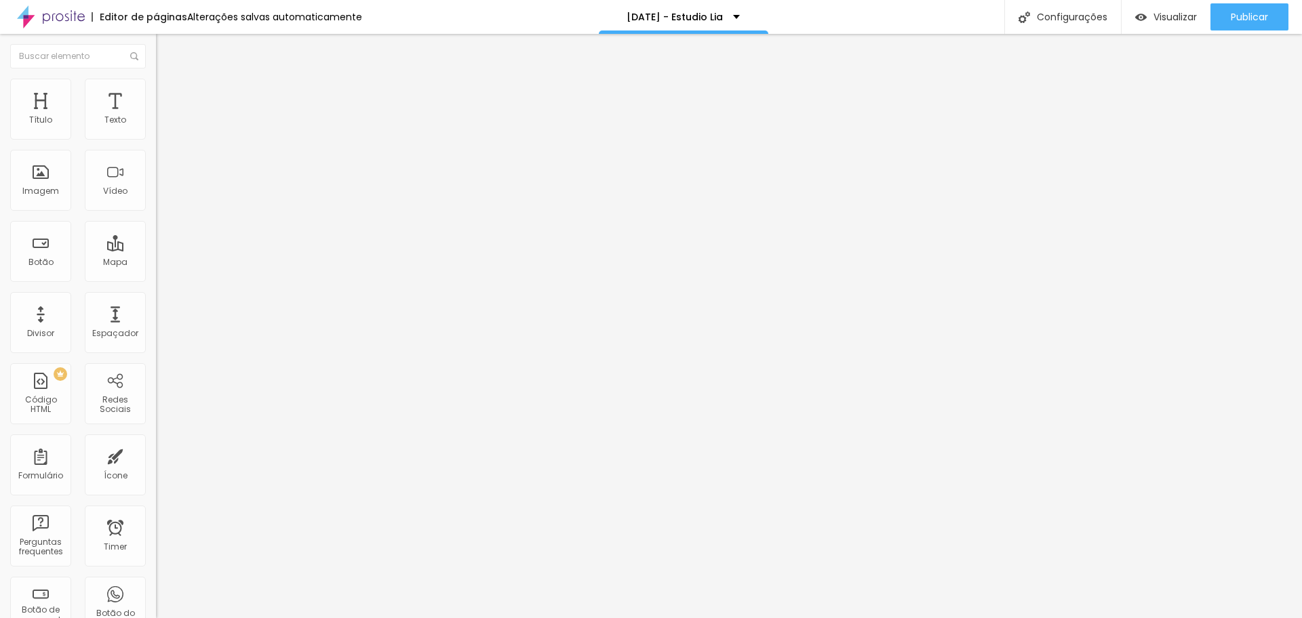
click at [156, 130] on button "button" at bounding box center [165, 123] width 19 height 14
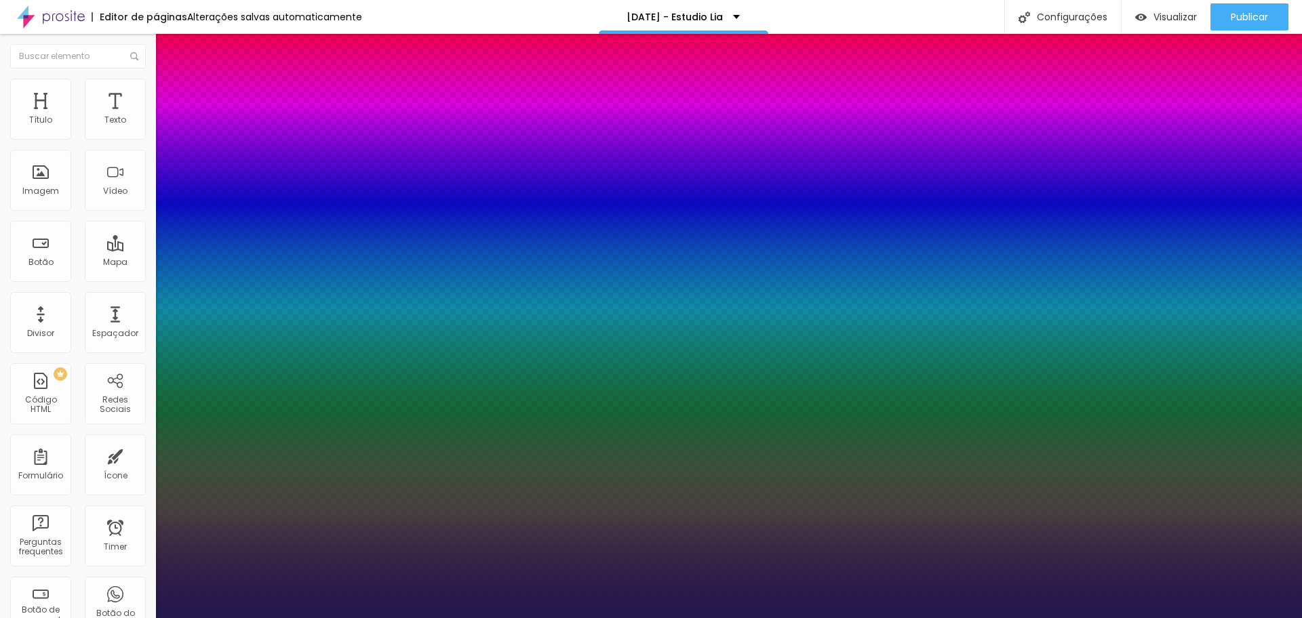
drag, startPoint x: 224, startPoint y: 322, endPoint x: 236, endPoint y: 323, distance: 11.5
click at [1151, 618] on div at bounding box center [651, 618] width 1302 height 0
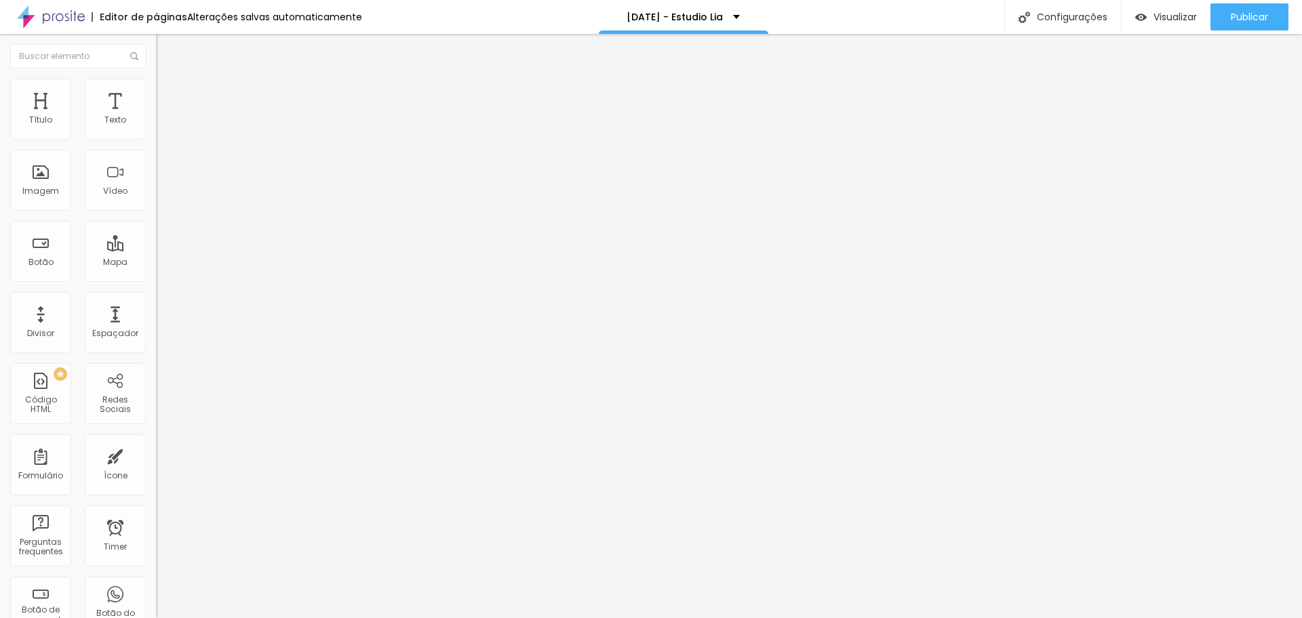
click at [156, 130] on button "button" at bounding box center [165, 123] width 19 height 14
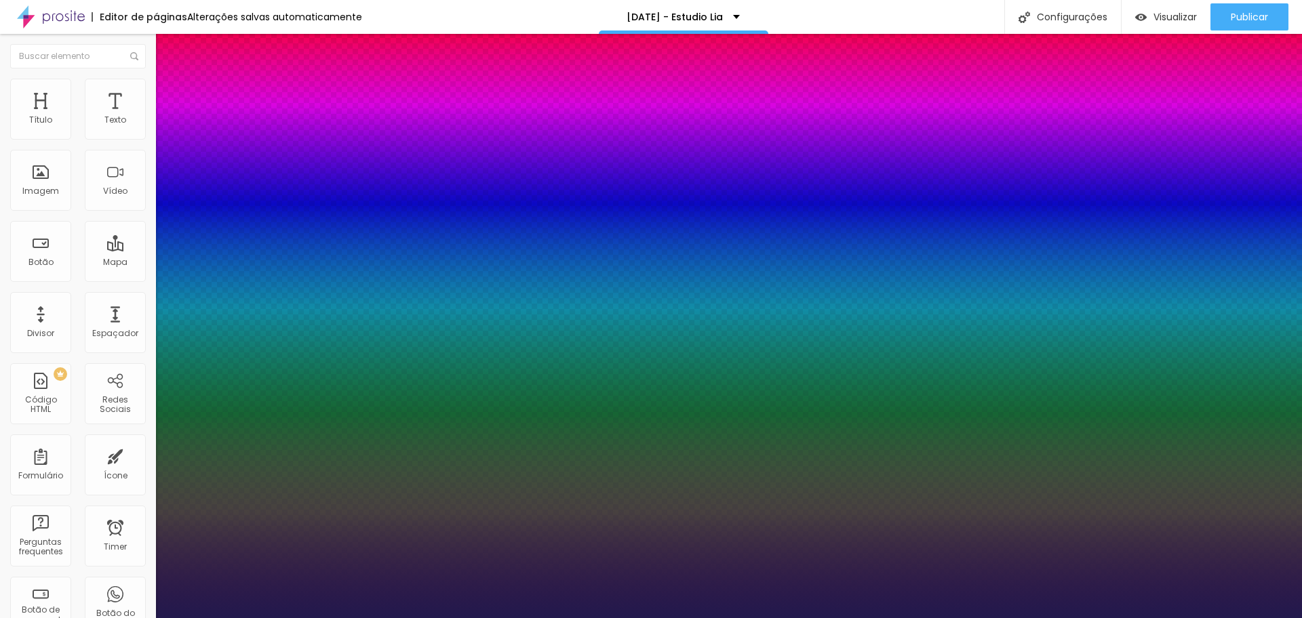
drag, startPoint x: 186, startPoint y: 230, endPoint x: 194, endPoint y: 231, distance: 8.2
click at [667, 618] on div at bounding box center [651, 618] width 1302 height 0
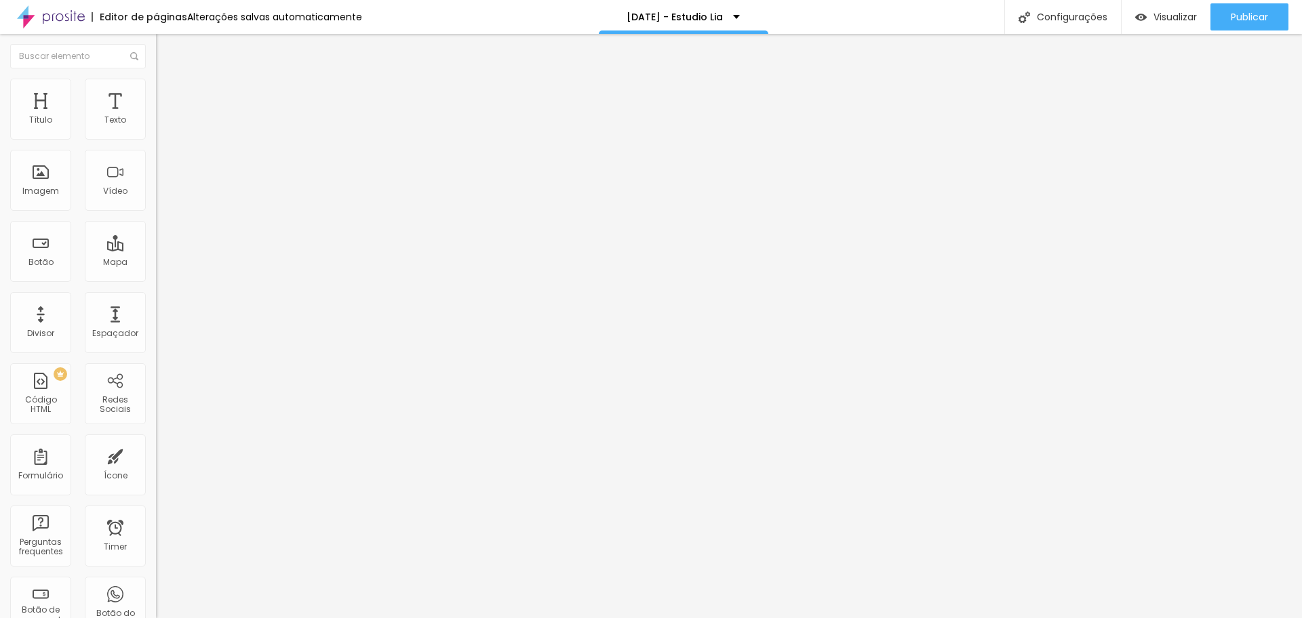
click at [156, 130] on button "button" at bounding box center [165, 123] width 19 height 14
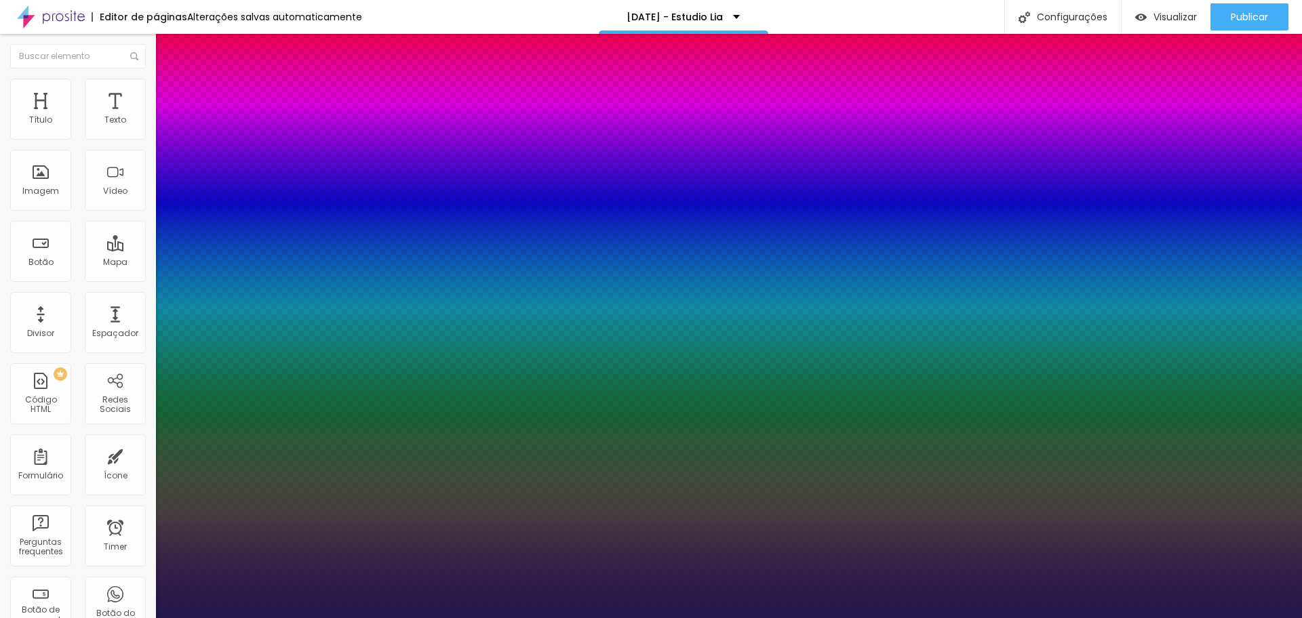
click at [991, 618] on div at bounding box center [651, 618] width 1302 height 0
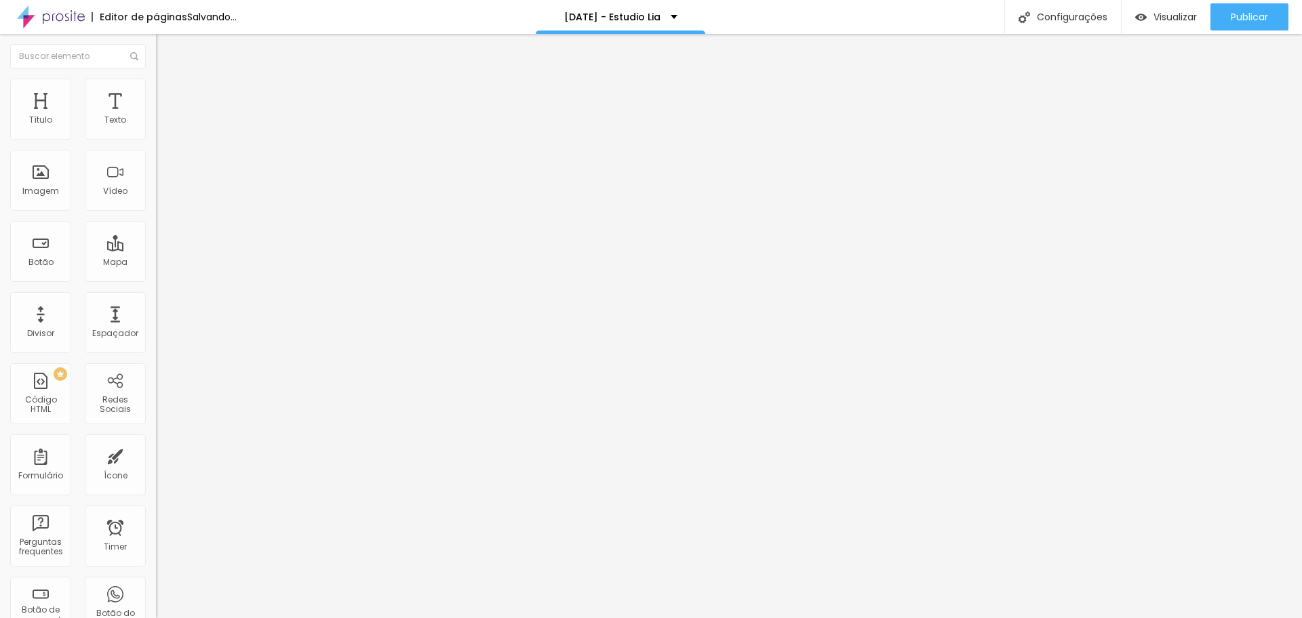
click at [163, 125] on icon "button" at bounding box center [165, 121] width 5 height 5
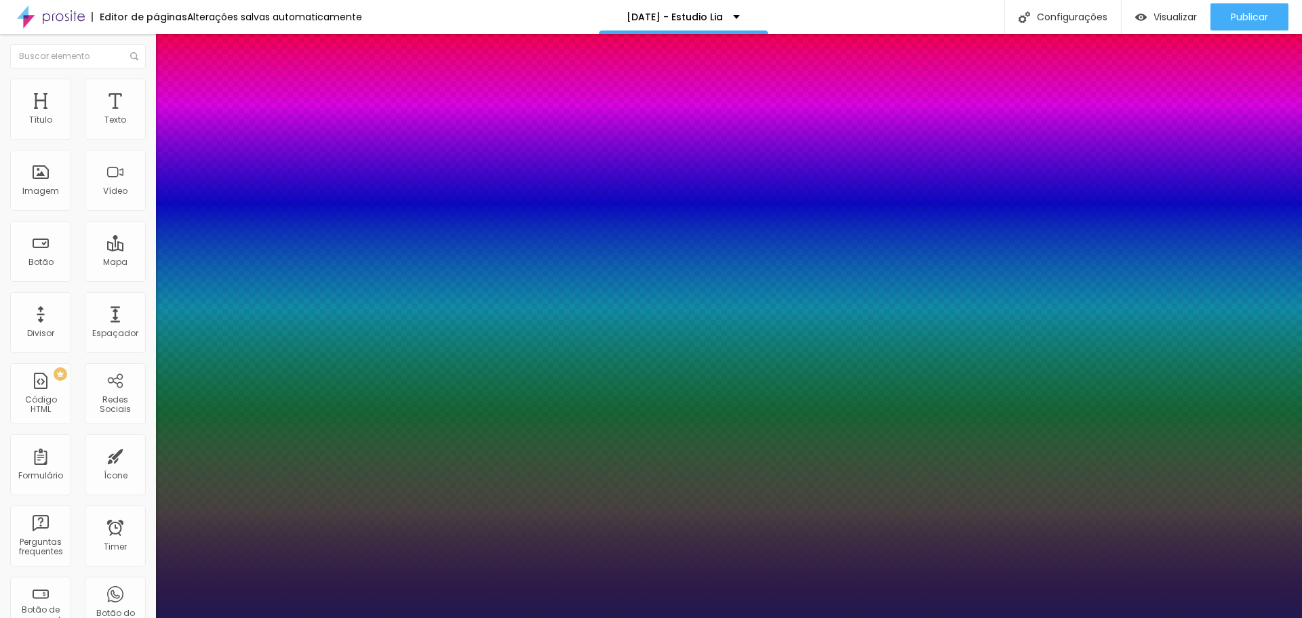
drag, startPoint x: 186, startPoint y: 229, endPoint x: 194, endPoint y: 231, distance: 7.7
click at [454, 618] on div at bounding box center [651, 618] width 1302 height 0
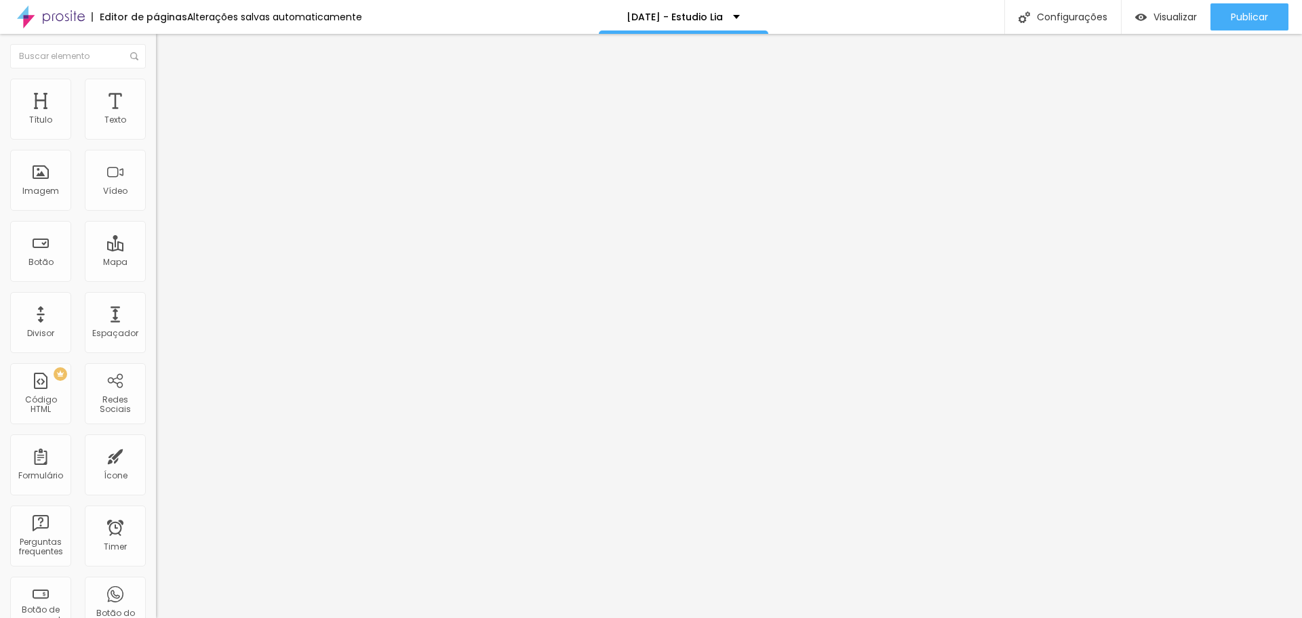
click at [156, 201] on button "button" at bounding box center [165, 193] width 19 height 14
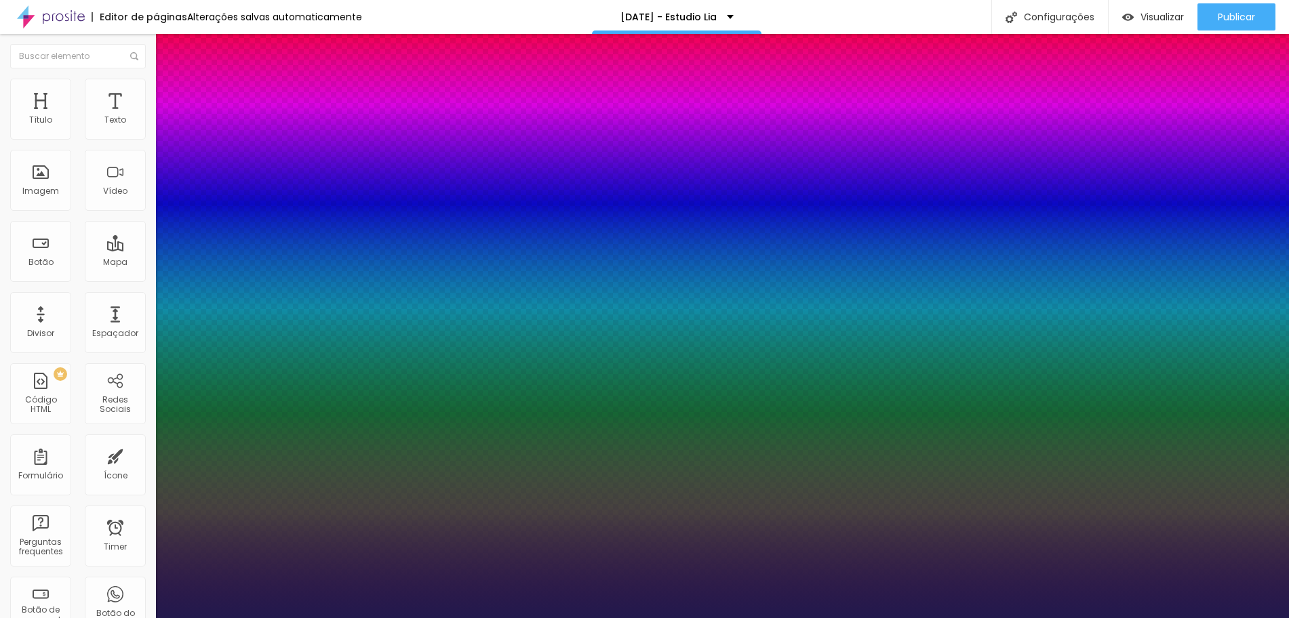
click at [711, 618] on div at bounding box center [644, 618] width 1289 height 0
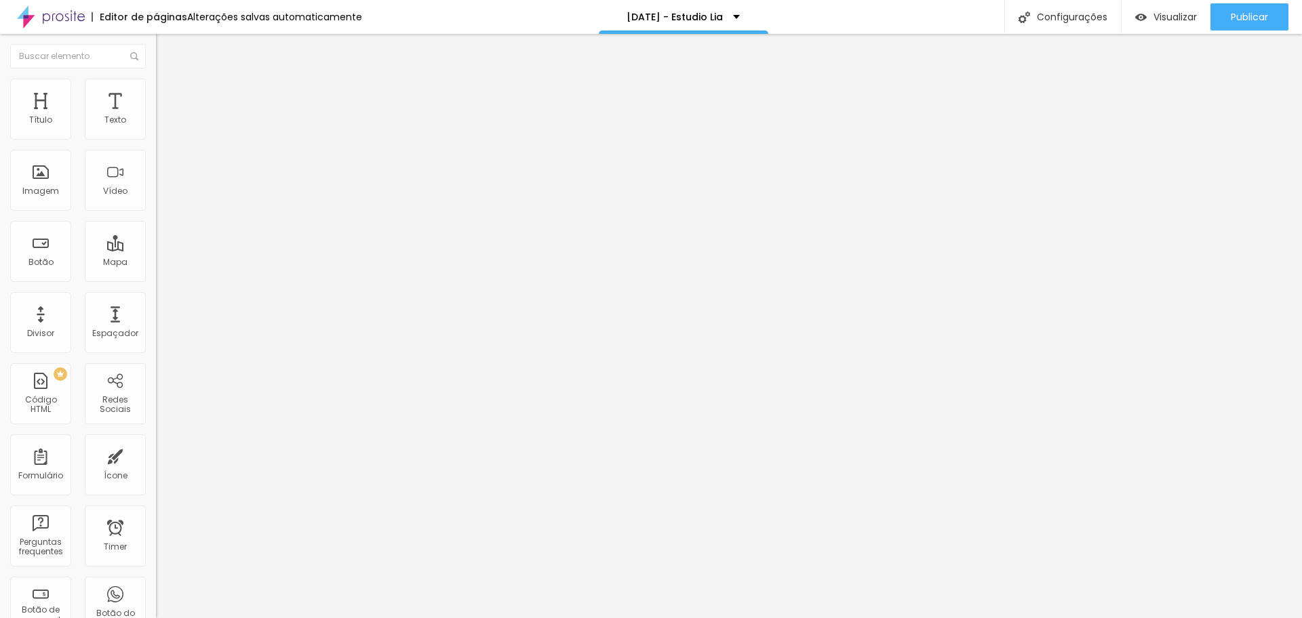
click at [161, 197] on icon "button" at bounding box center [165, 193] width 8 height 8
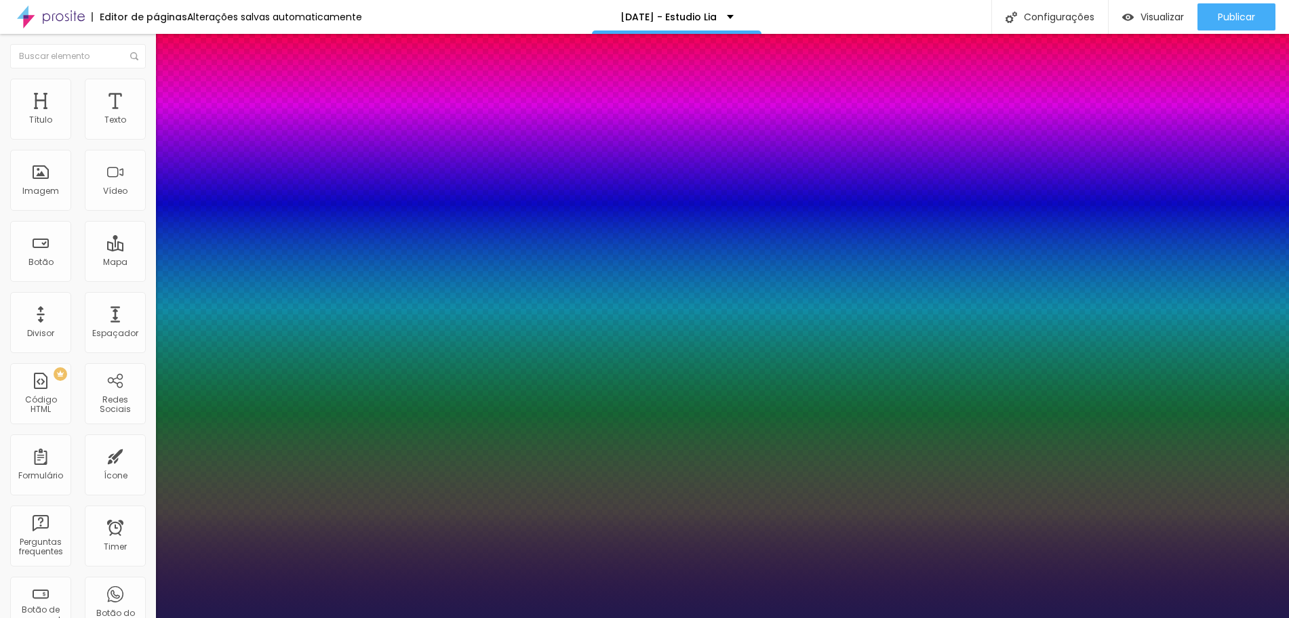
click at [1006, 618] on div at bounding box center [644, 618] width 1289 height 0
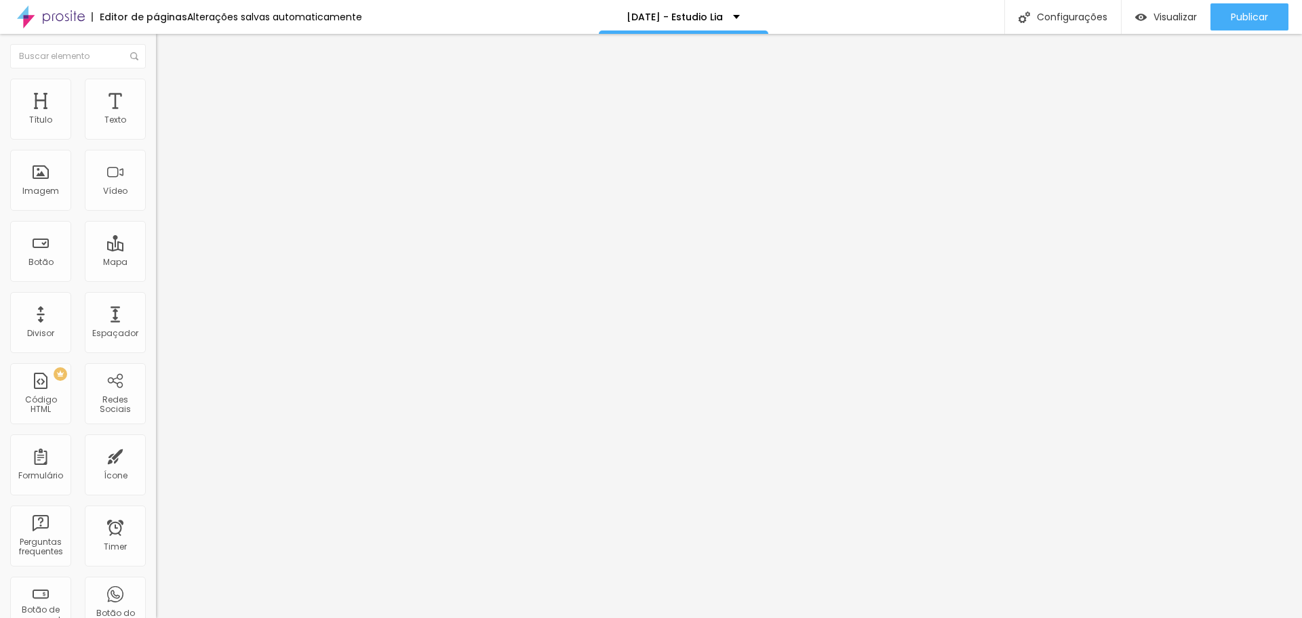
click at [156, 201] on button "button" at bounding box center [165, 193] width 19 height 14
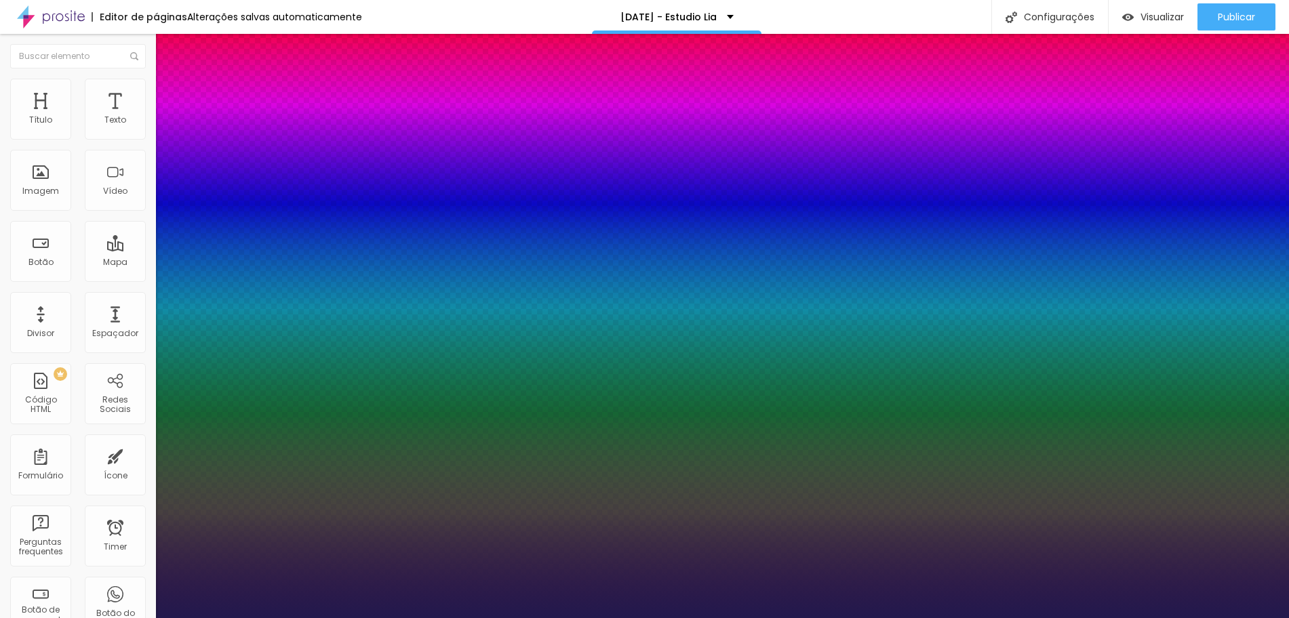
drag, startPoint x: 195, startPoint y: 381, endPoint x: 201, endPoint y: 386, distance: 7.2
click at [1181, 618] on div at bounding box center [644, 618] width 1289 height 0
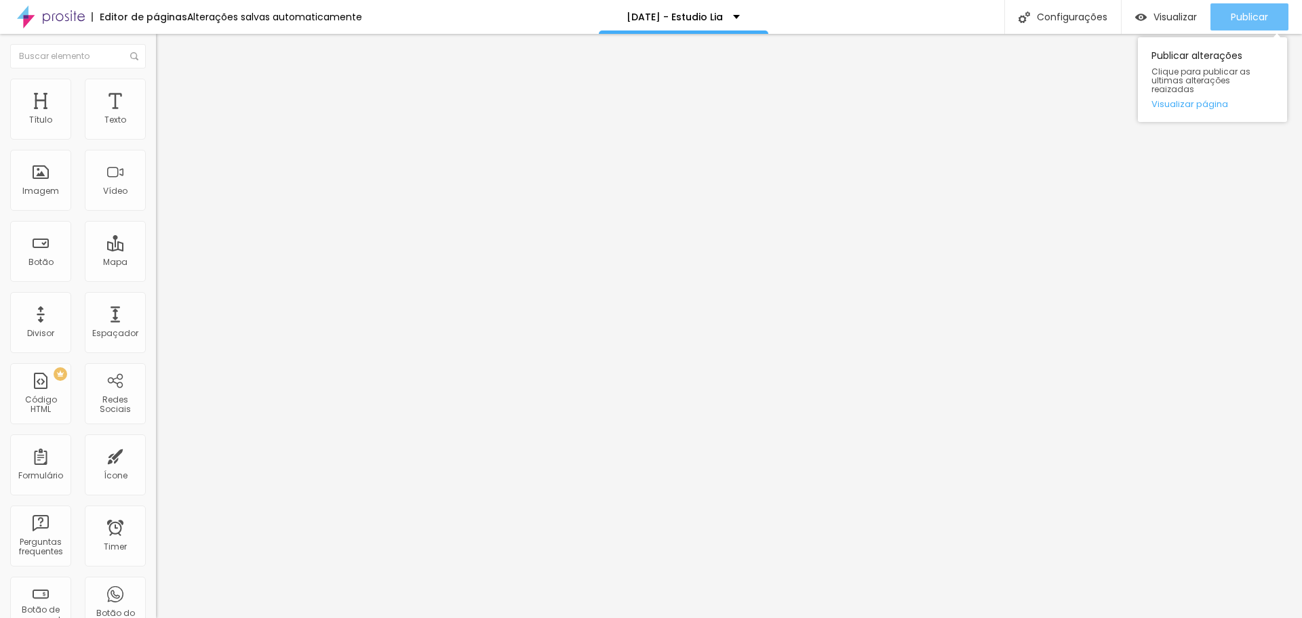
click at [1227, 14] on button "Publicar" at bounding box center [1249, 16] width 78 height 27
click at [156, 89] on li "Estilo" at bounding box center [234, 86] width 156 height 14
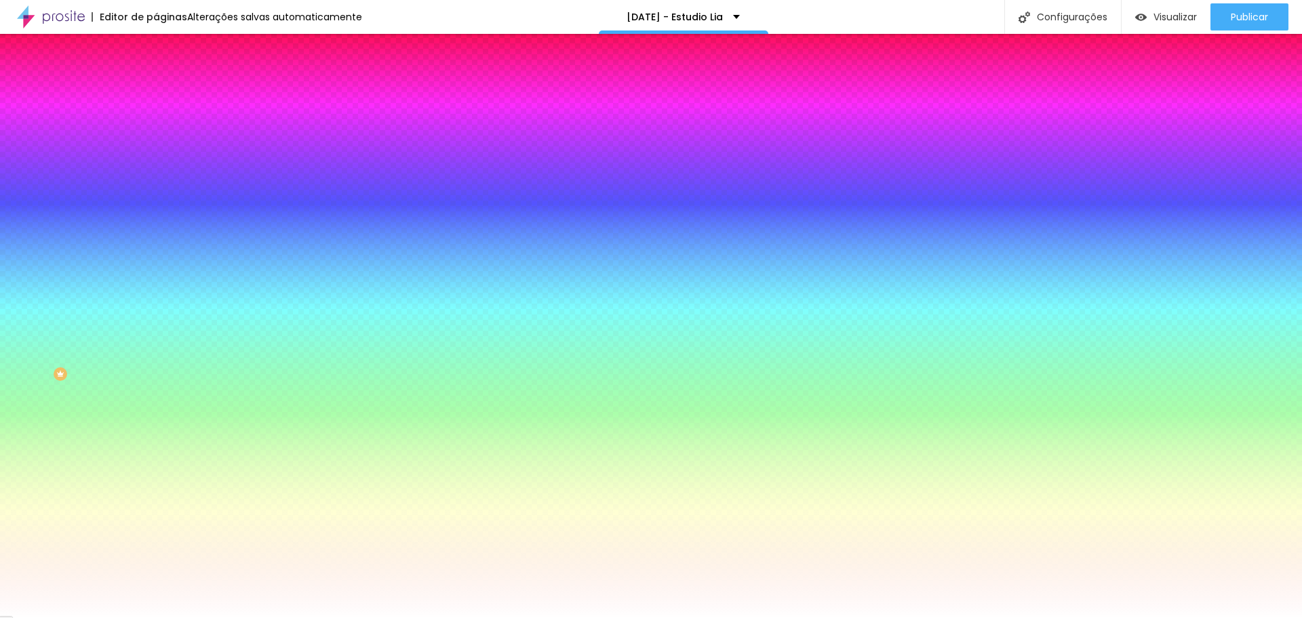
click at [156, 125] on span "Adicionar imagem" at bounding box center [199, 119] width 87 height 12
click at [156, 141] on span "Nenhum" at bounding box center [173, 136] width 35 height 12
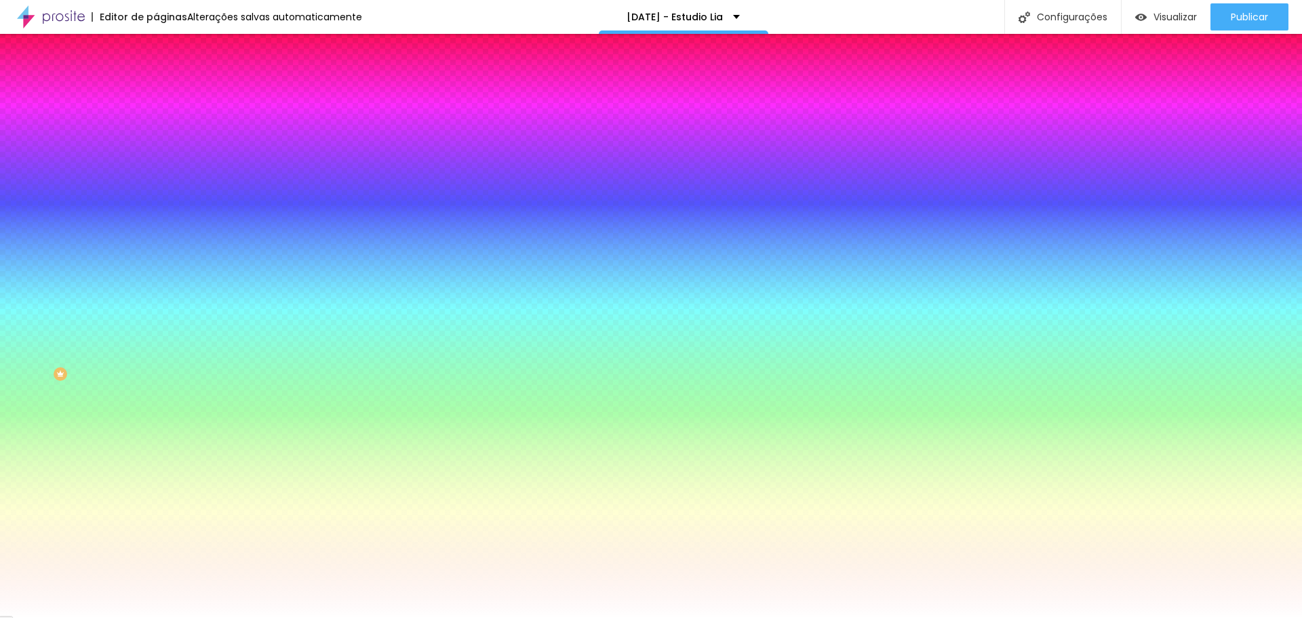
click at [156, 162] on span "Parallax" at bounding box center [172, 157] width 33 height 12
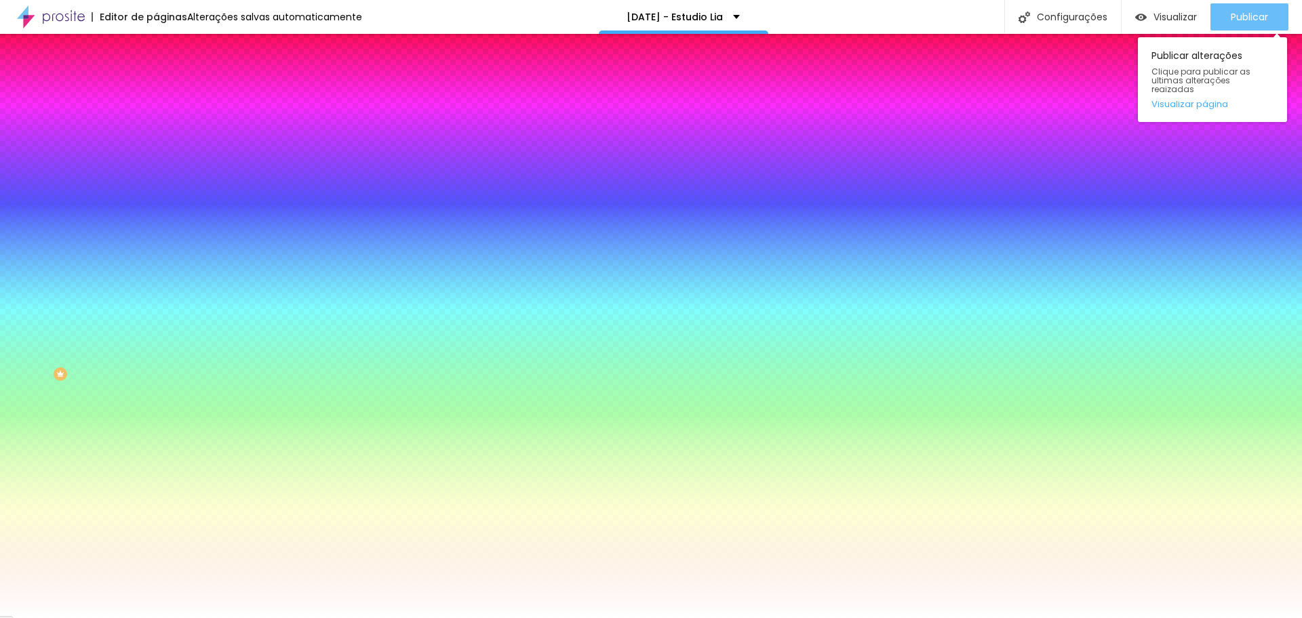
click at [1246, 12] on span "Publicar" at bounding box center [1249, 17] width 37 height 11
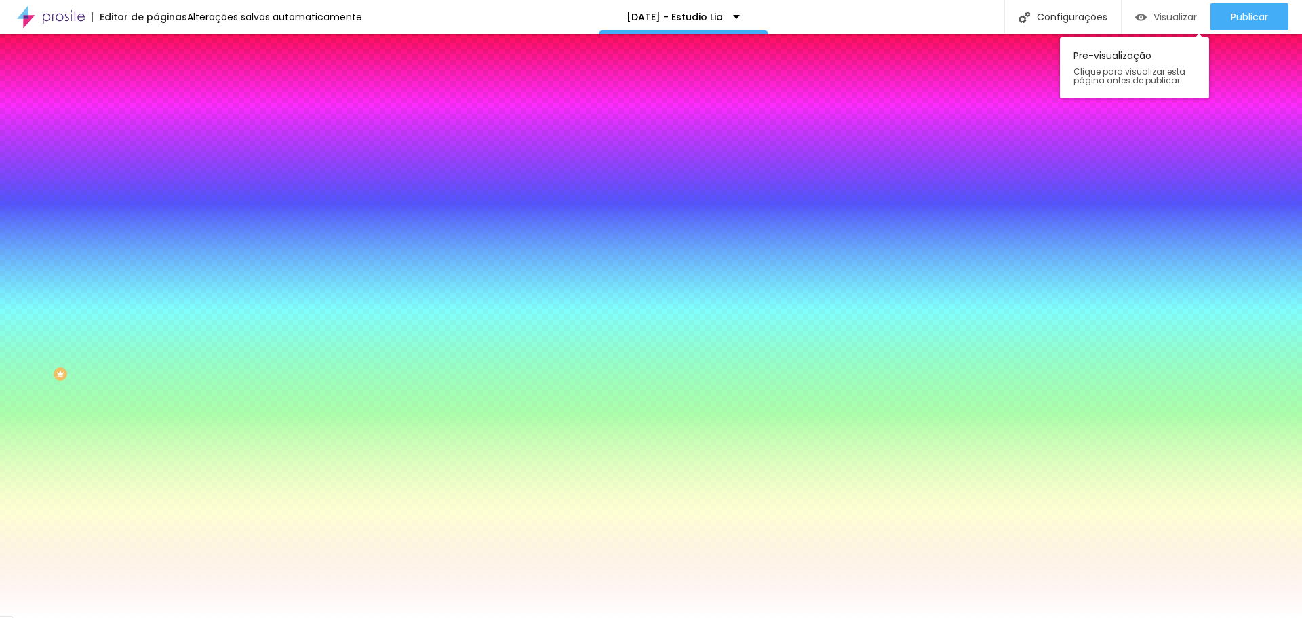
click at [1164, 15] on span "Visualizar" at bounding box center [1174, 17] width 43 height 11
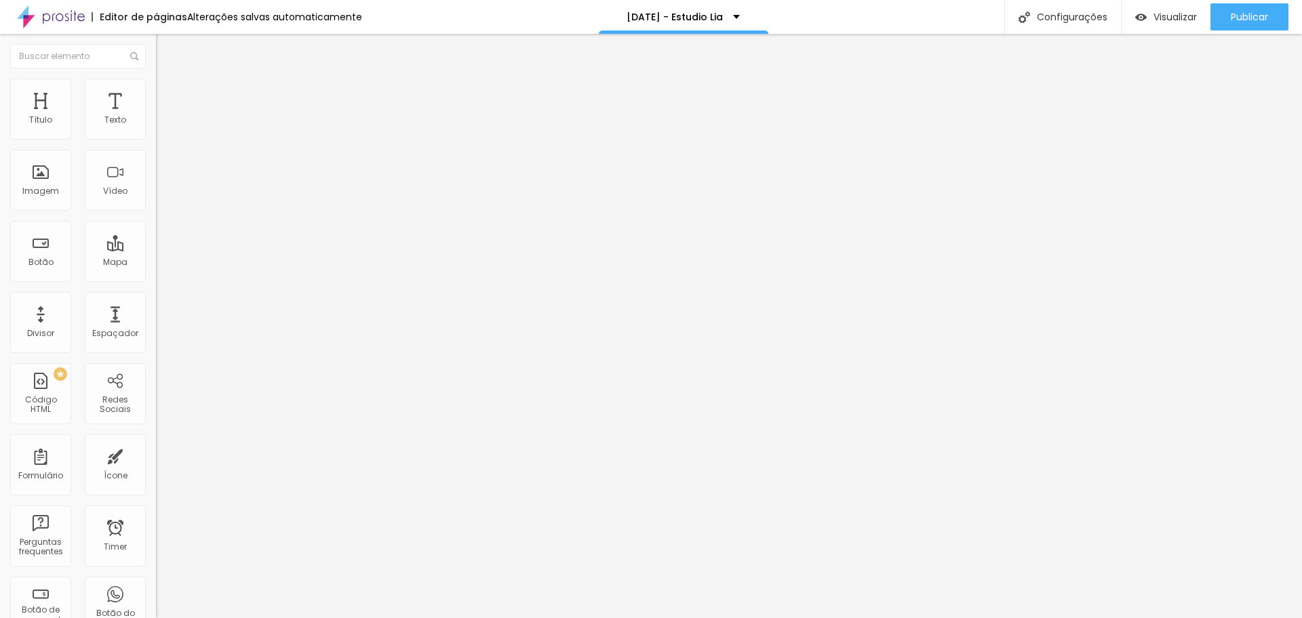
click at [166, 53] on img "button" at bounding box center [171, 49] width 11 height 11
click at [166, 44] on img "button" at bounding box center [171, 49] width 11 height 11
click at [166, 49] on img "button" at bounding box center [171, 49] width 11 height 11
click at [166, 51] on img "button" at bounding box center [171, 49] width 11 height 11
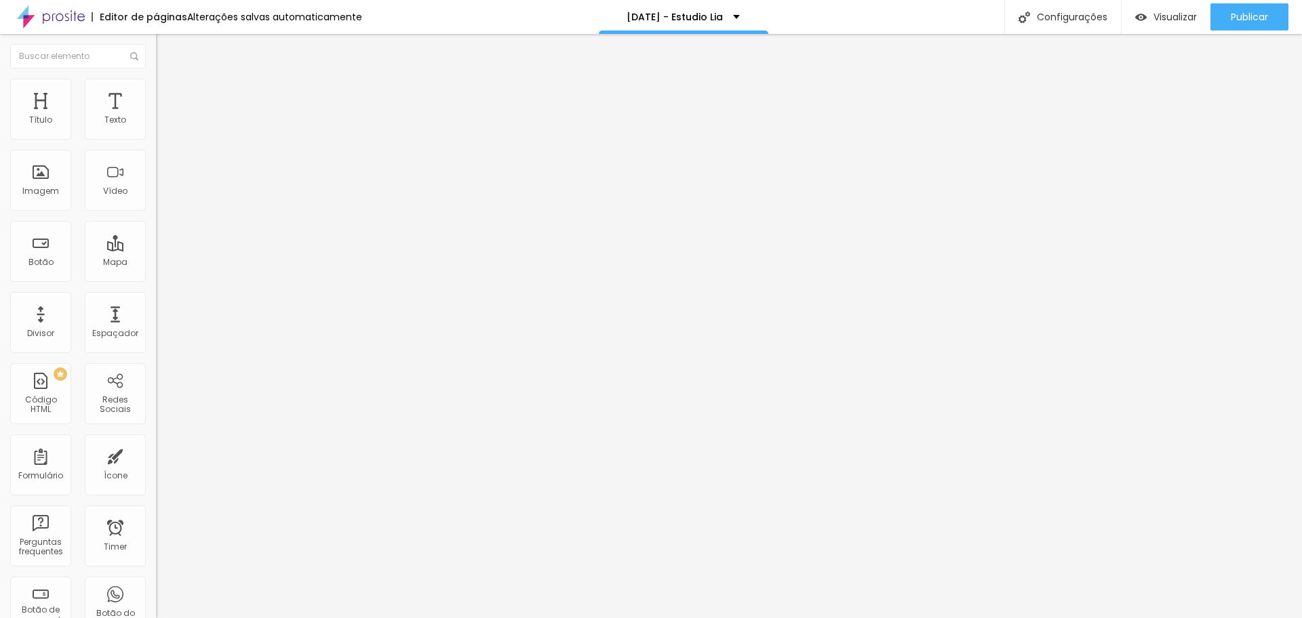
click at [156, 83] on li "Avançado" at bounding box center [234, 86] width 156 height 14
click at [168, 80] on span "Estilo" at bounding box center [178, 74] width 21 height 12
click at [156, 201] on button "button" at bounding box center [165, 193] width 19 height 14
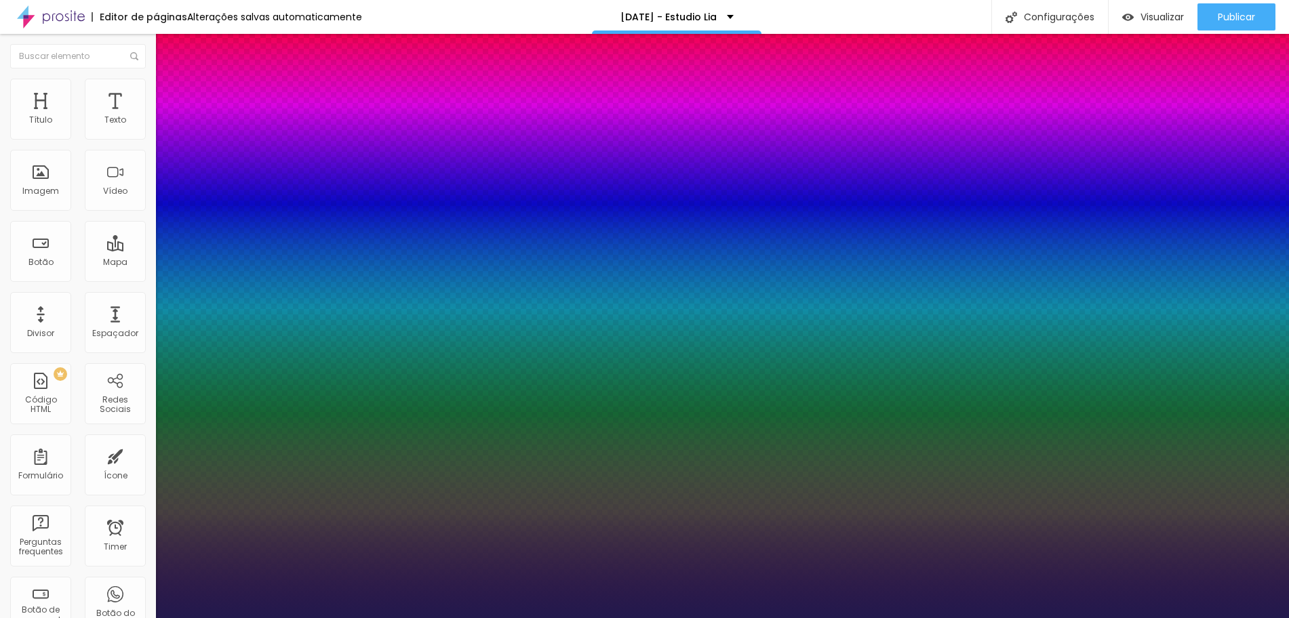
drag, startPoint x: 180, startPoint y: 388, endPoint x: 201, endPoint y: 387, distance: 21.7
click at [435, 618] on div at bounding box center [644, 618] width 1289 height 0
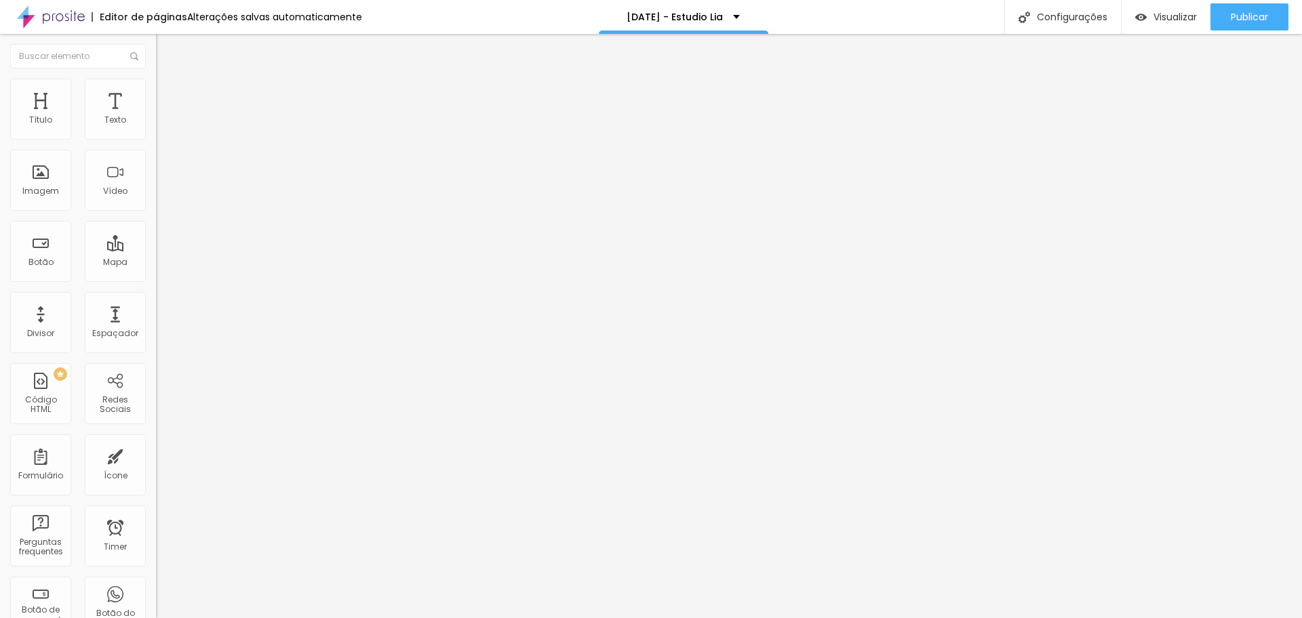
click at [156, 125] on div at bounding box center [234, 119] width 156 height 11
click at [156, 163] on span "Sólido" at bounding box center [169, 159] width 26 height 12
click at [168, 94] on span "Estilo" at bounding box center [178, 88] width 21 height 12
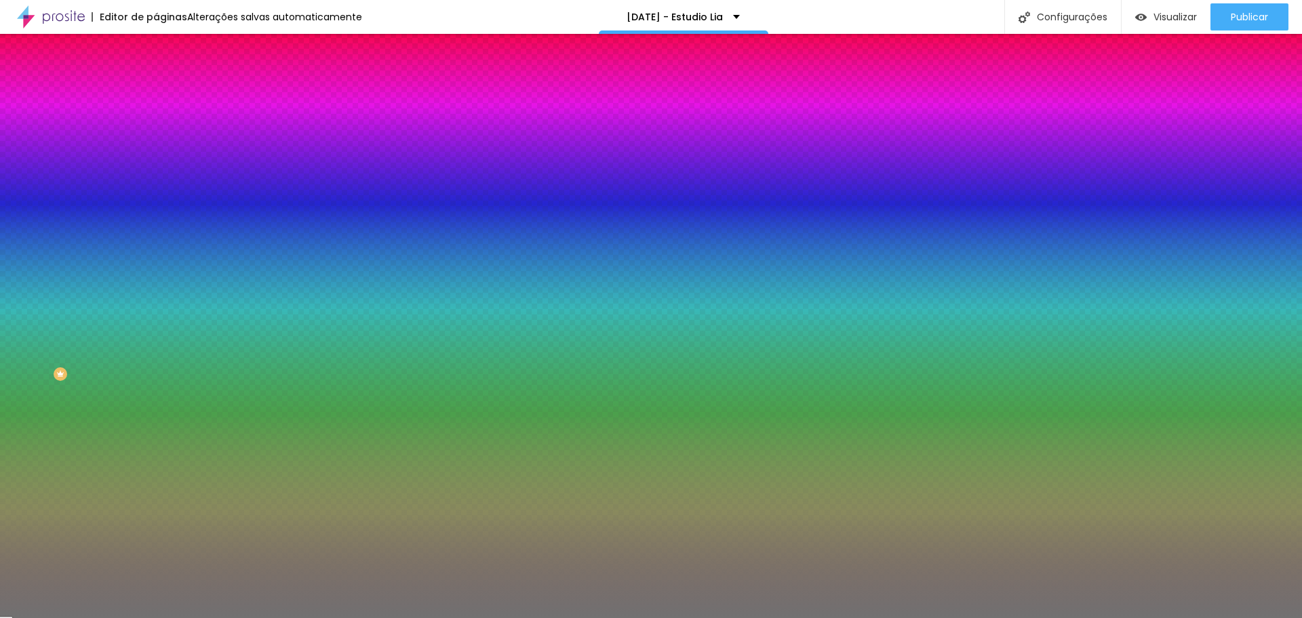
drag, startPoint x: 58, startPoint y: 213, endPoint x: 27, endPoint y: 211, distance: 31.3
click at [156, 211] on input "range" at bounding box center [199, 205] width 87 height 11
drag, startPoint x: 71, startPoint y: 176, endPoint x: 9, endPoint y: 178, distance: 61.1
click at [156, 176] on input "range" at bounding box center [199, 170] width 87 height 11
click at [156, 130] on div at bounding box center [234, 130] width 156 height 0
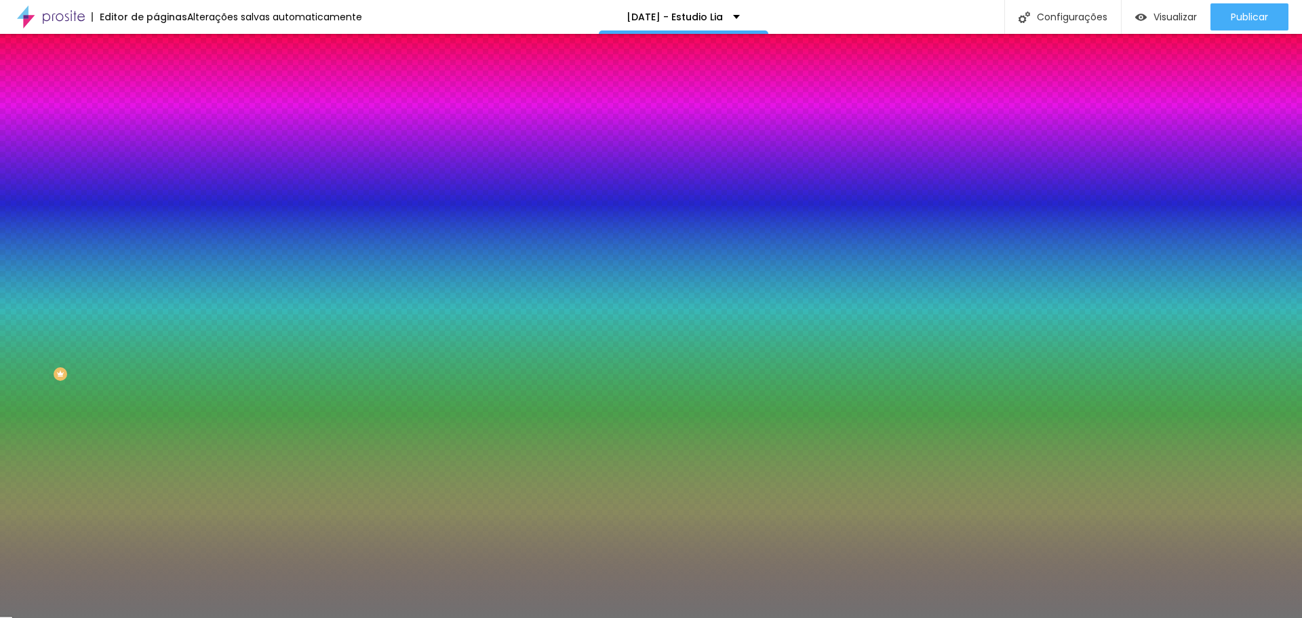
click at [96, 209] on div at bounding box center [651, 309] width 1302 height 618
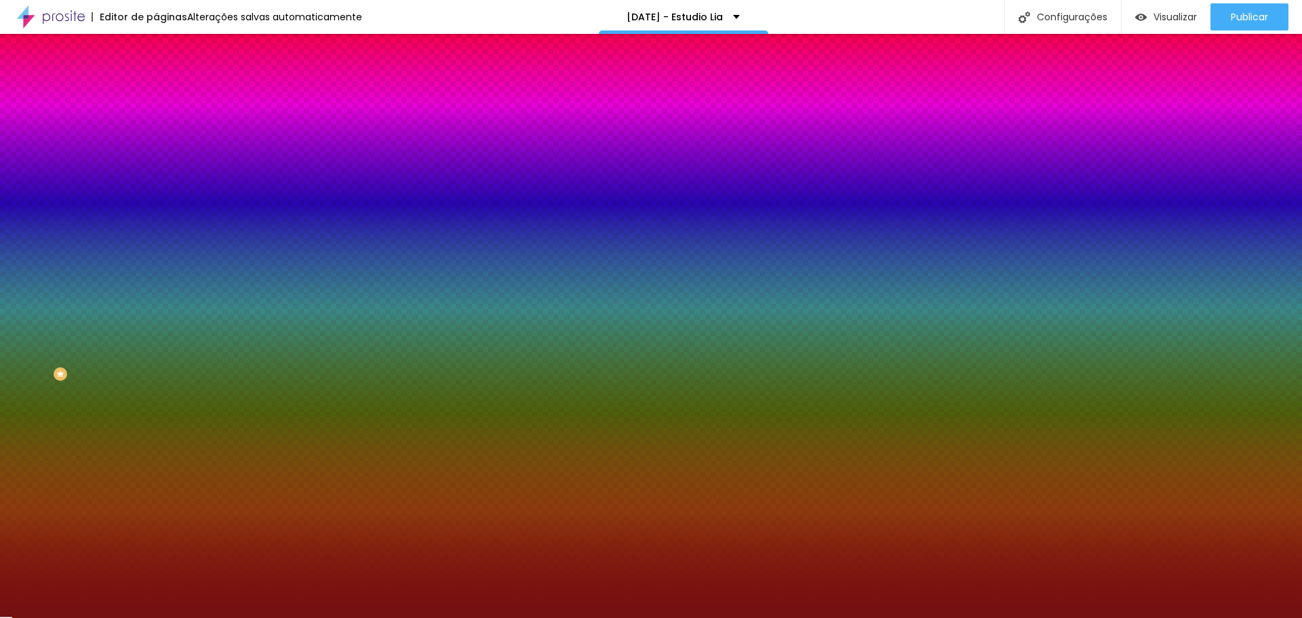
click at [89, 189] on div at bounding box center [651, 309] width 1302 height 618
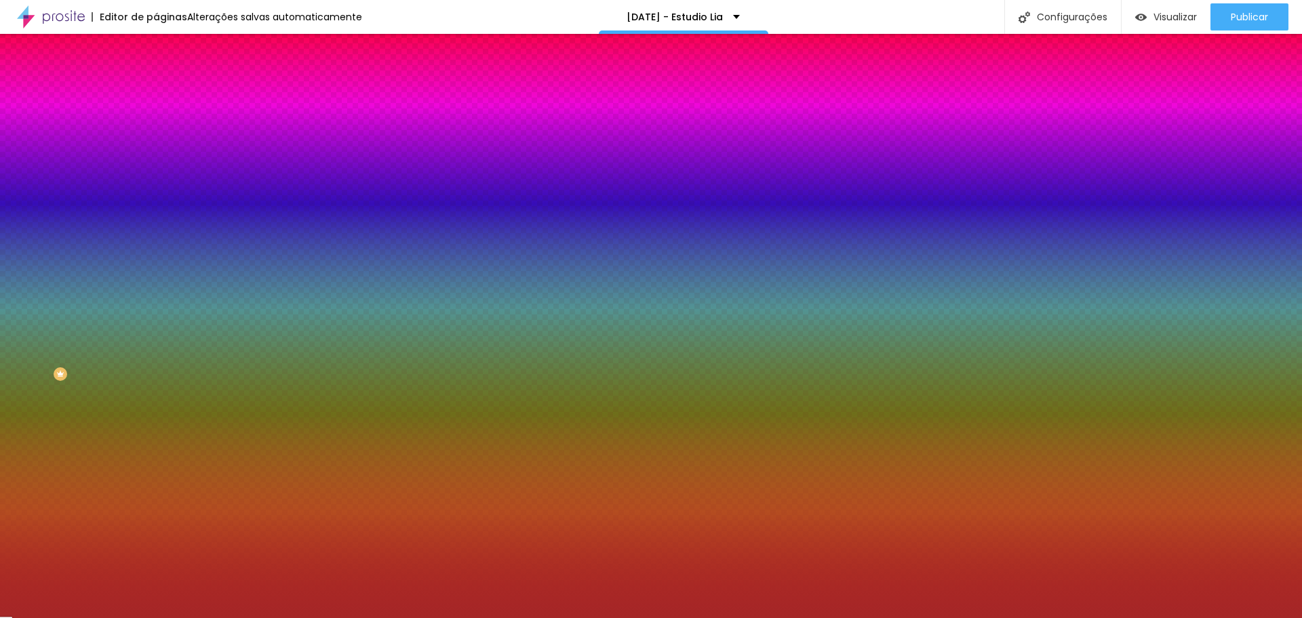
click at [156, 92] on li "Avançado" at bounding box center [234, 99] width 156 height 14
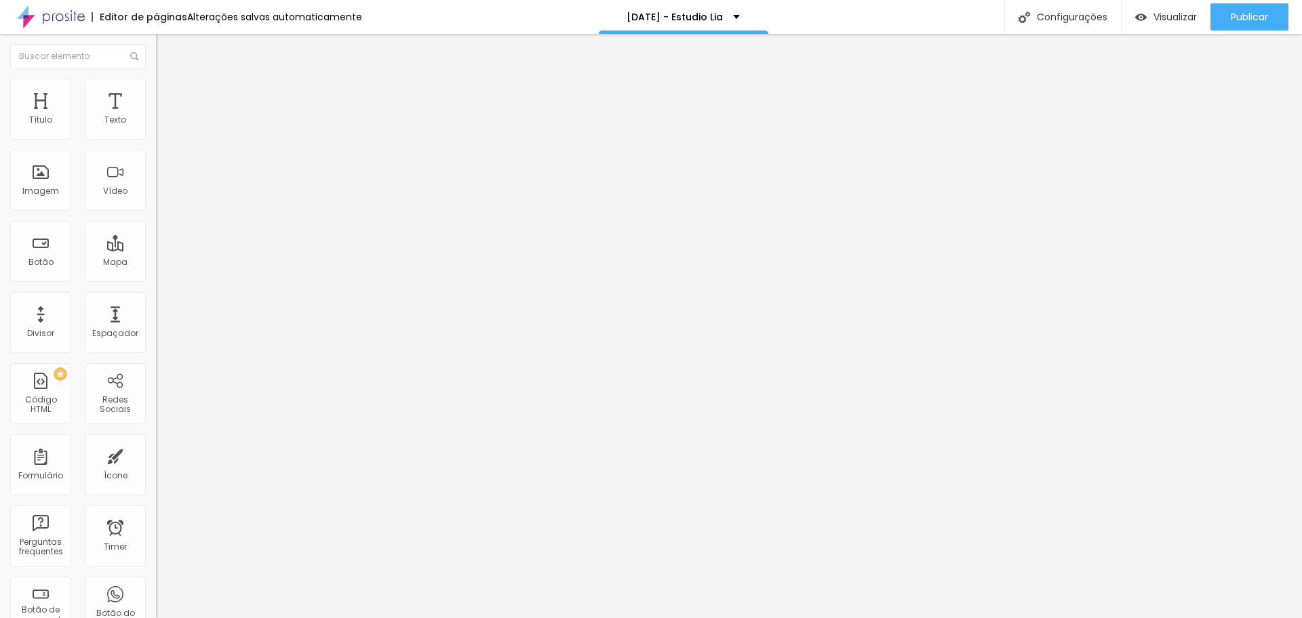
drag, startPoint x: 48, startPoint y: 132, endPoint x: 0, endPoint y: 132, distance: 48.1
click at [156, 263] on input "range" at bounding box center [199, 268] width 87 height 11
click at [168, 96] on span "Avançado" at bounding box center [190, 102] width 45 height 12
click at [156, 263] on div at bounding box center [234, 269] width 156 height 12
click at [156, 455] on input "range" at bounding box center [199, 460] width 87 height 11
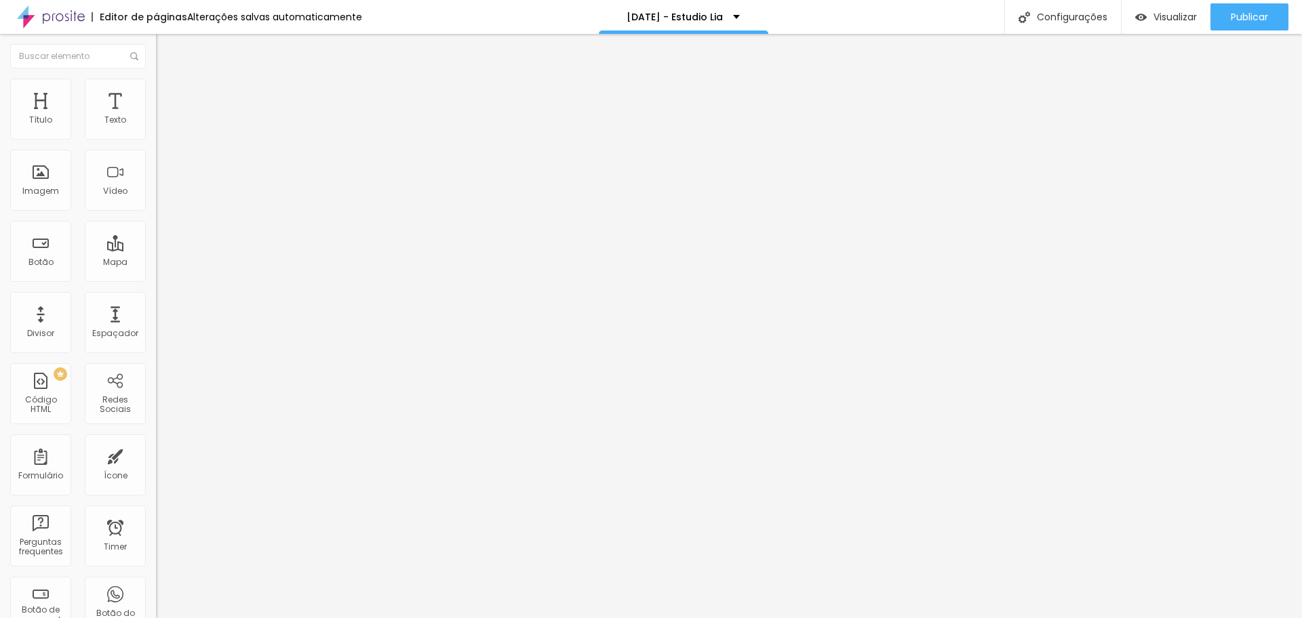
click at [156, 95] on ul "Conteúdo Estilo Avançado" at bounding box center [234, 85] width 156 height 41
click at [156, 83] on img at bounding box center [162, 85] width 12 height 12
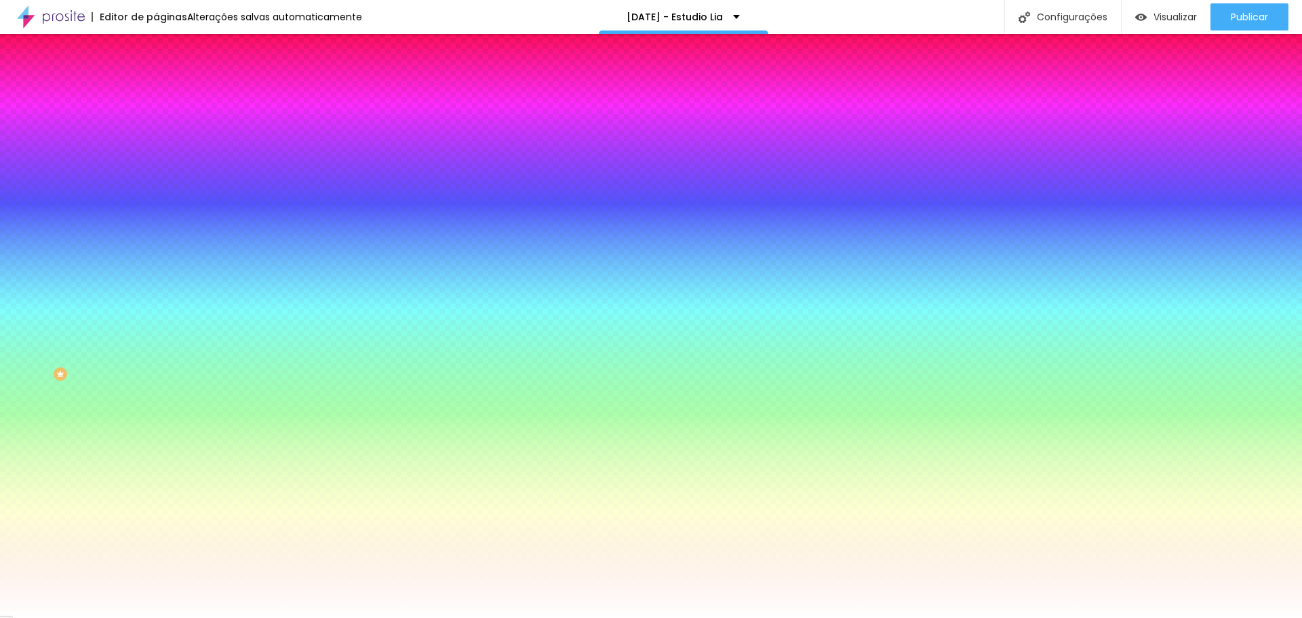
click at [156, 123] on div "Adicionar imagem" at bounding box center [234, 118] width 156 height 9
click at [156, 125] on span "Adicionar imagem" at bounding box center [199, 119] width 87 height 12
click at [156, 141] on span "Nenhum" at bounding box center [173, 136] width 35 height 12
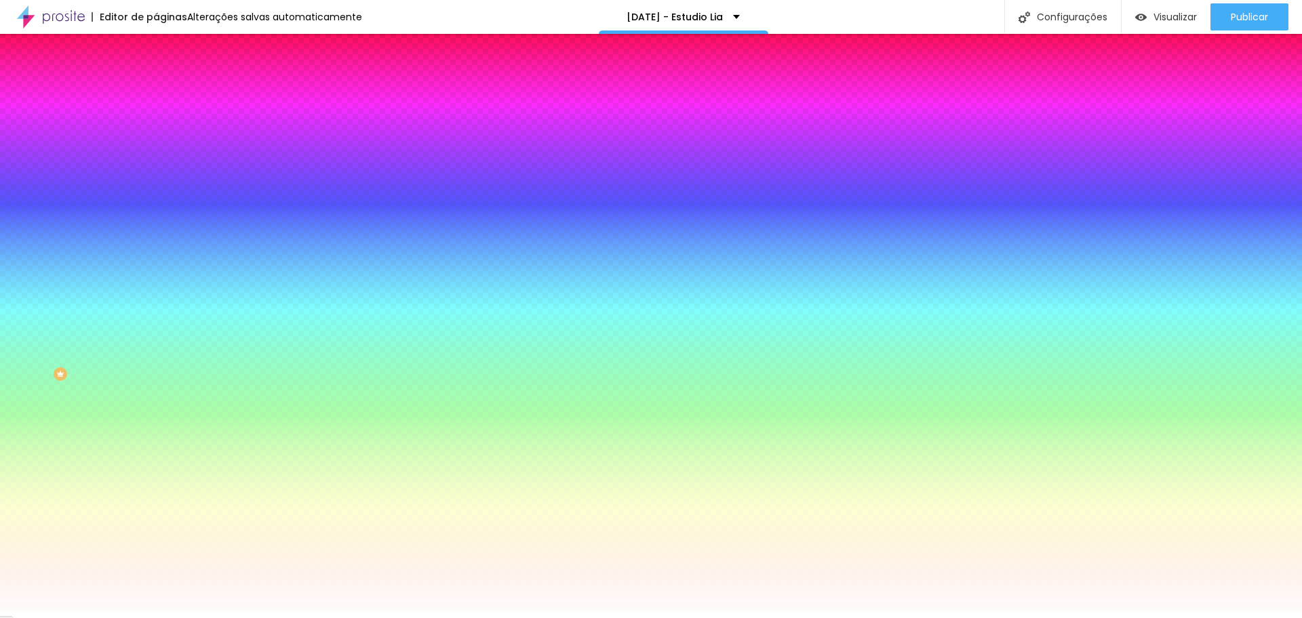
click at [156, 162] on span "Parallax" at bounding box center [172, 157] width 33 height 12
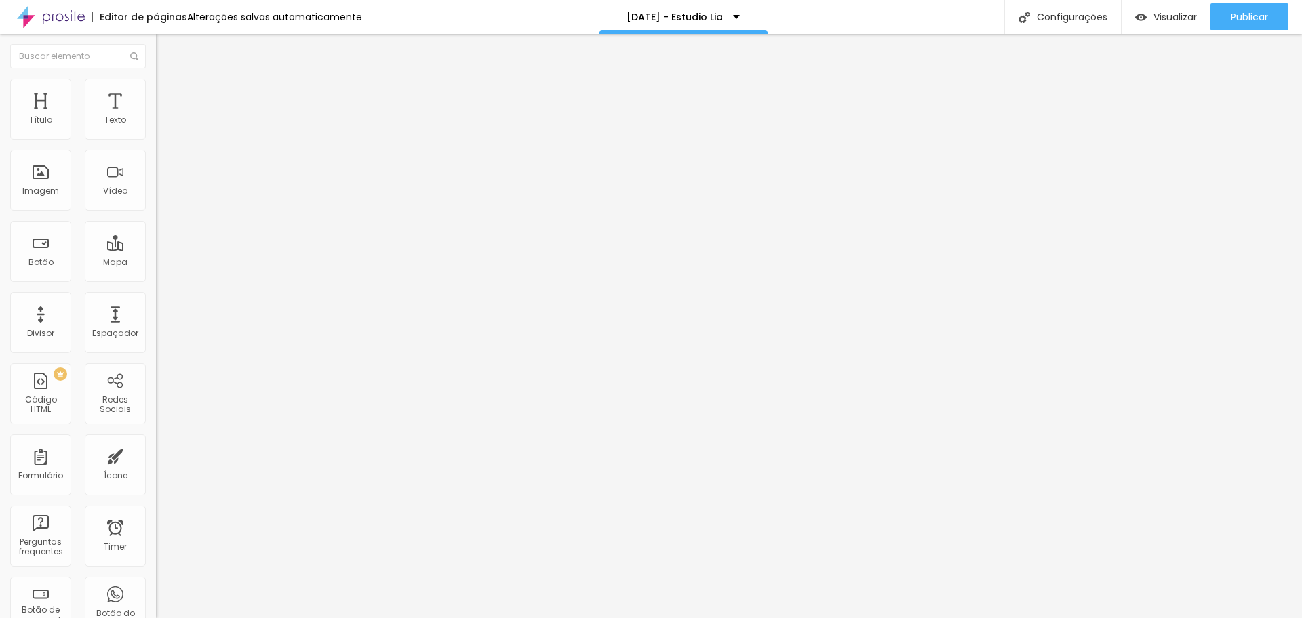
click at [156, 79] on li "Estilo" at bounding box center [234, 86] width 156 height 14
click at [156, 123] on span "Encaixotado" at bounding box center [182, 118] width 53 height 12
click at [156, 75] on ul "Conteúdo Estilo Avançado" at bounding box center [234, 85] width 156 height 41
click at [156, 81] on img at bounding box center [162, 85] width 12 height 12
click at [1252, 22] on span "Publicar" at bounding box center [1249, 17] width 37 height 11
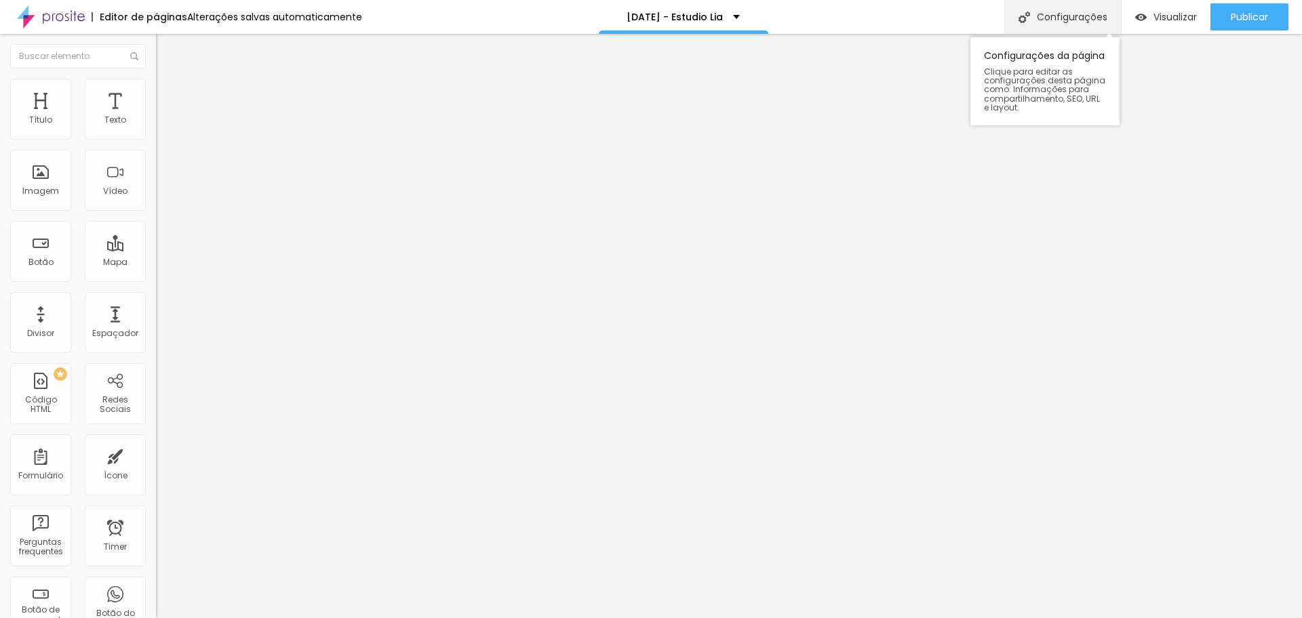
click at [1077, 15] on div "Configurações" at bounding box center [1062, 17] width 117 height 34
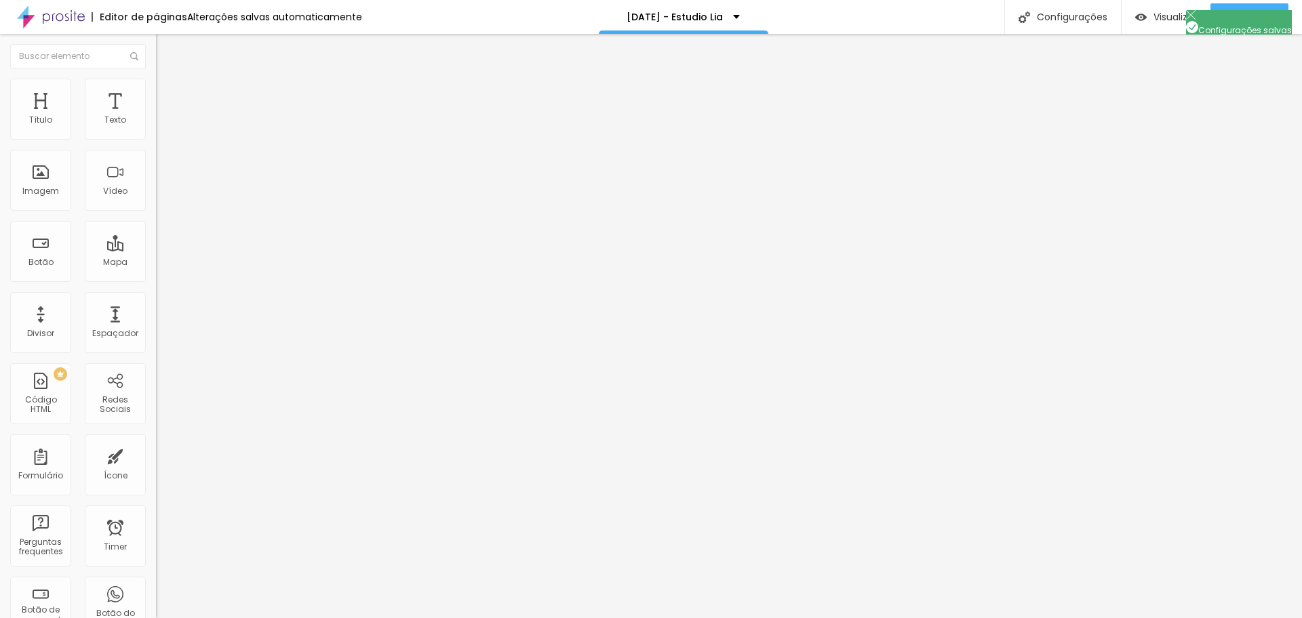
click at [49, 14] on img at bounding box center [51, 17] width 68 height 34
click at [156, 127] on input "text" at bounding box center [237, 121] width 163 height 14
paste input "https://vimeo.com/1125990551"
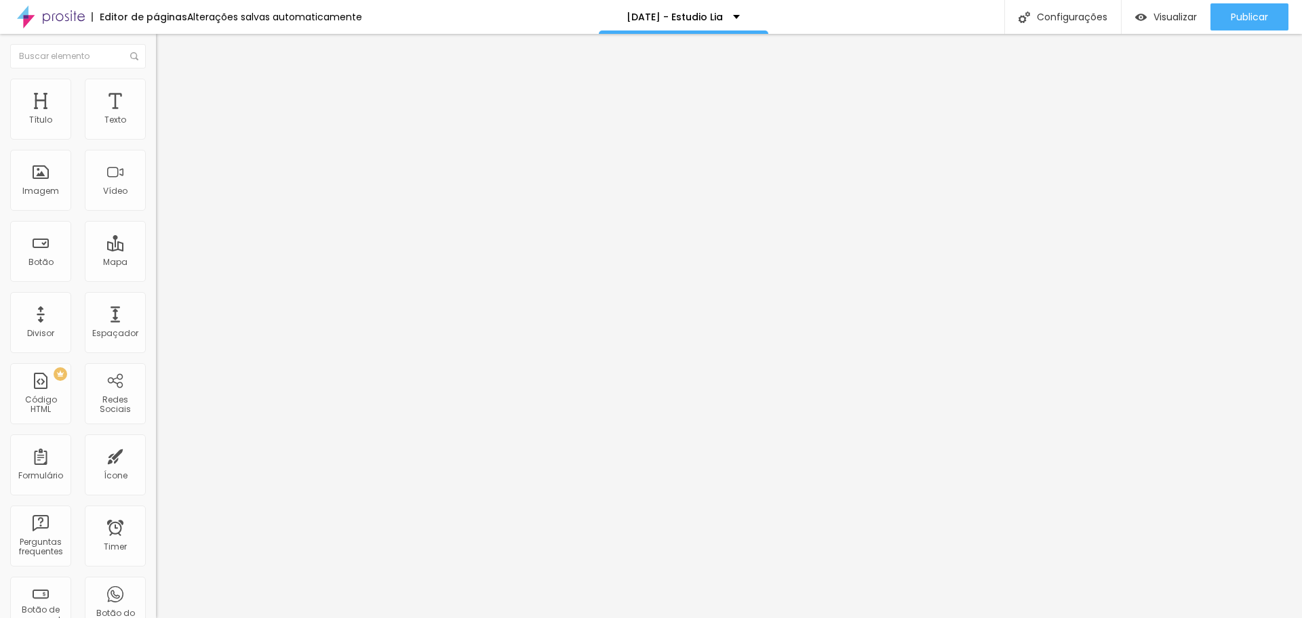
scroll to position [0, 2]
type input "https://vimeo.com/1125990551"
click at [156, 203] on span "16:9 Wide" at bounding box center [175, 197] width 39 height 12
click at [156, 248] on span "Vertical 2" at bounding box center [175, 243] width 38 height 12
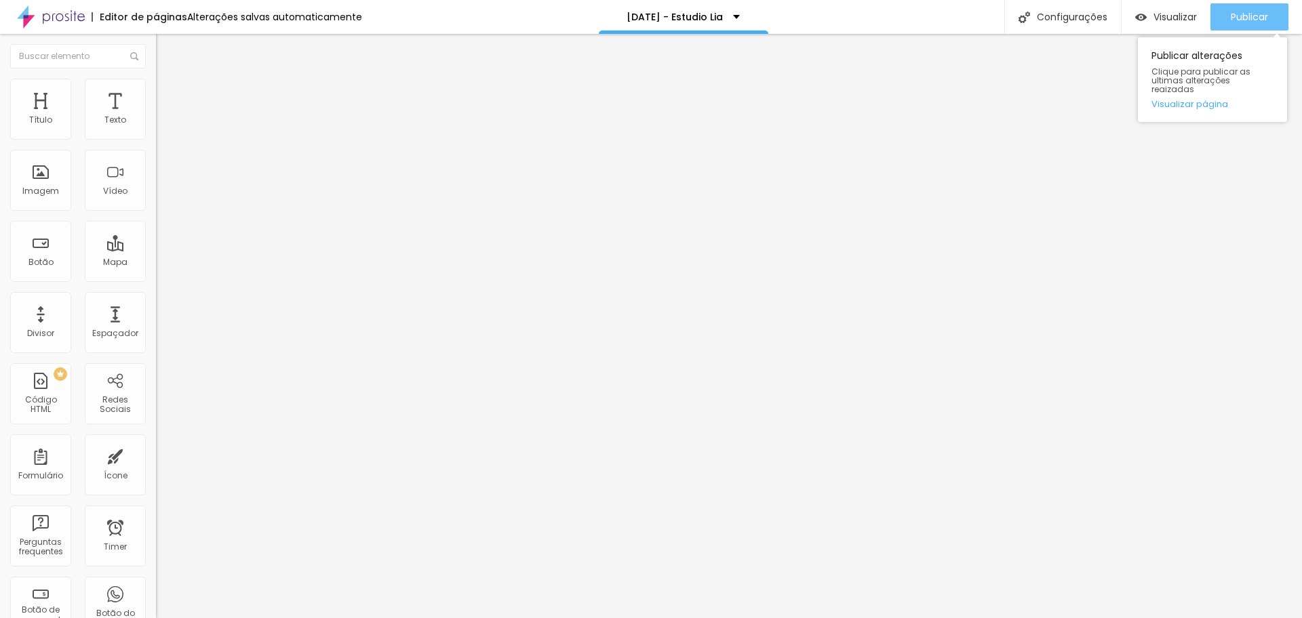
click at [1263, 18] on span "Publicar" at bounding box center [1249, 17] width 37 height 11
click at [156, 263] on div at bounding box center [234, 263] width 156 height 0
click at [1255, 16] on span "Publicar" at bounding box center [1249, 17] width 37 height 11
click at [156, 88] on li "Estilo" at bounding box center [234, 86] width 156 height 14
click at [156, 92] on li "Avançado" at bounding box center [234, 99] width 156 height 14
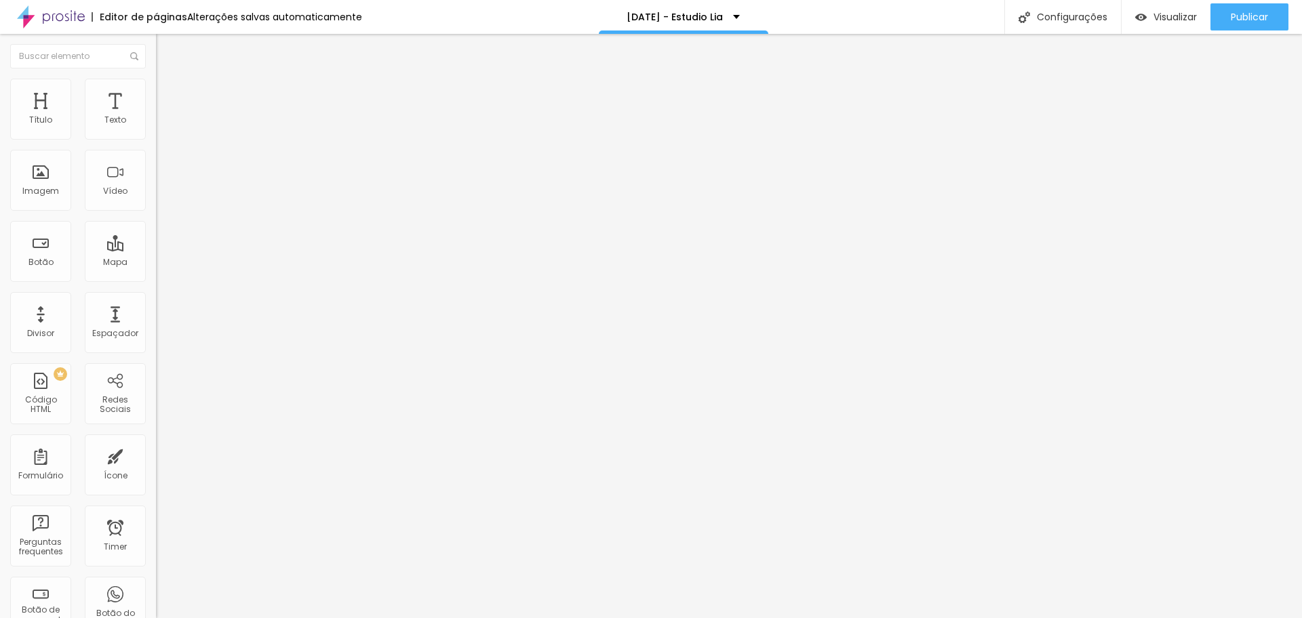
click at [168, 80] on span "Conteúdo" at bounding box center [189, 74] width 42 height 12
click at [156, 263] on div at bounding box center [234, 263] width 156 height 0
click at [156, 213] on div "URL do vídeo https://vimeo.com/1125990551 Alinhamento Proporção 9:16 Vertical 2…" at bounding box center [234, 184] width 156 height 157
click at [156, 203] on span "9:16 Vertical 2" at bounding box center [184, 197] width 56 height 12
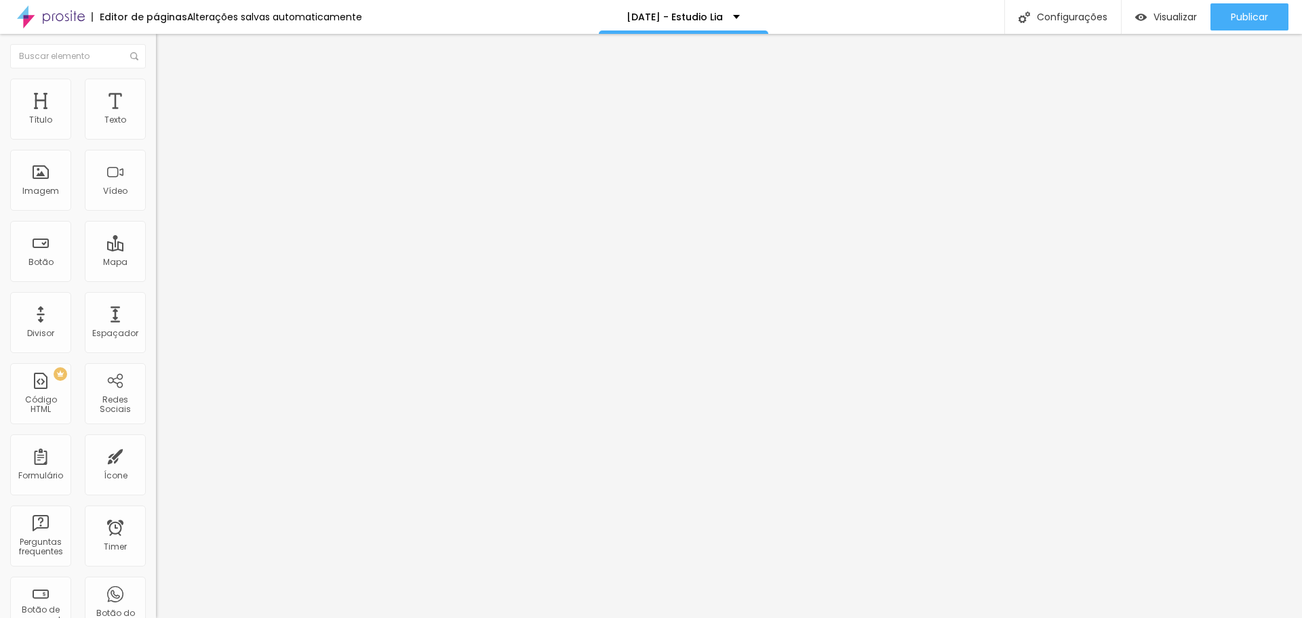
click at [168, 94] on span "Estilo" at bounding box center [178, 88] width 21 height 12
click at [156, 92] on li "Avançado" at bounding box center [234, 99] width 156 height 14
click at [156, 79] on li "Conteúdo" at bounding box center [234, 72] width 156 height 14
click at [156, 203] on span "9:16 Vertical 2" at bounding box center [184, 197] width 56 height 12
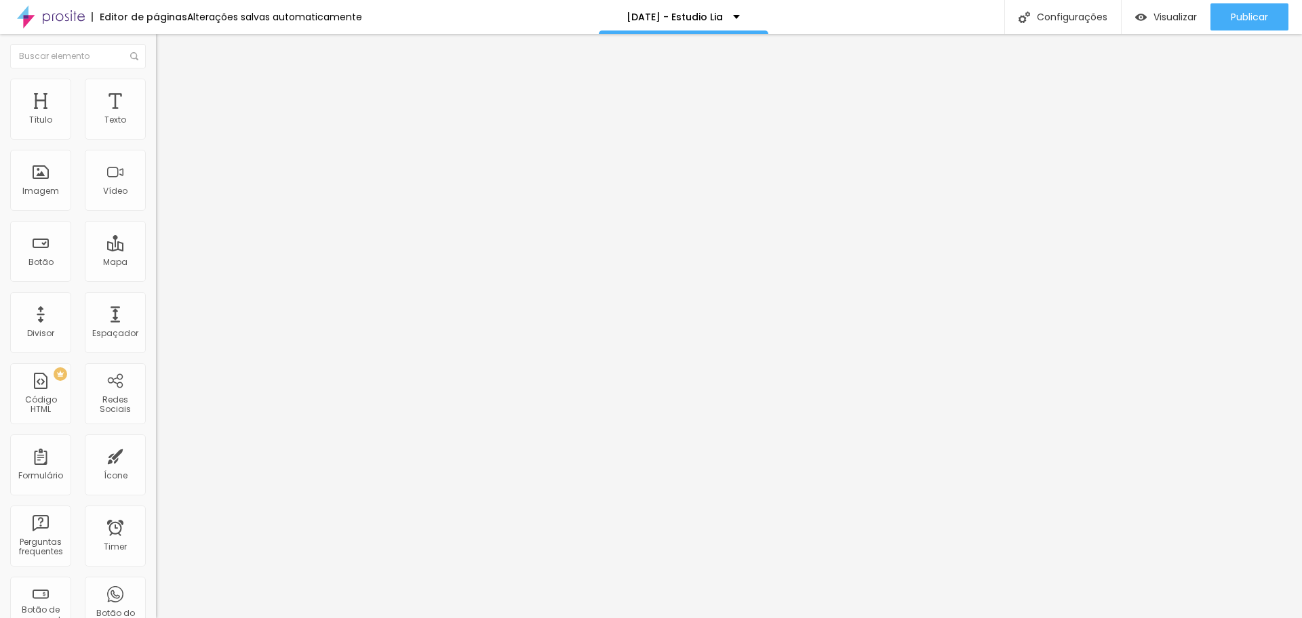
click at [156, 255] on div at bounding box center [234, 255] width 156 height 0
click at [156, 263] on div at bounding box center [234, 263] width 156 height 0
click at [1233, 18] on span "Publicar" at bounding box center [1249, 17] width 37 height 11
click at [166, 47] on img "button" at bounding box center [171, 49] width 11 height 11
click at [1252, 24] on div "Publicar" at bounding box center [1249, 16] width 37 height 27
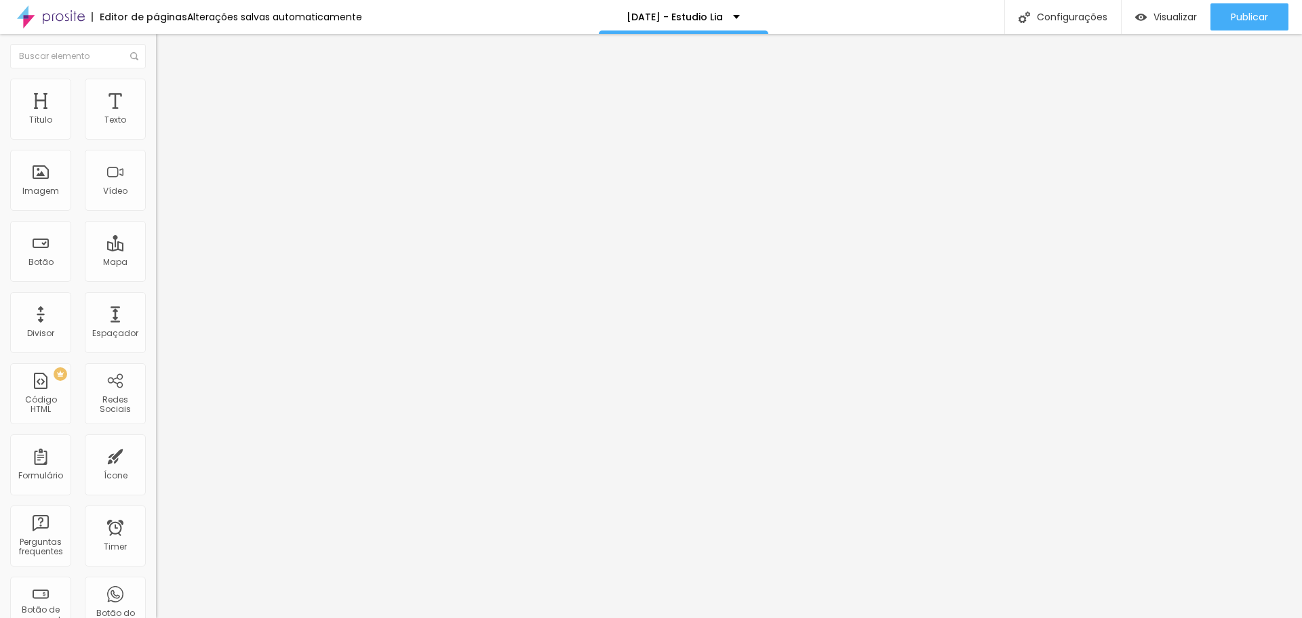
click at [156, 255] on div at bounding box center [234, 255] width 156 height 0
click at [1235, 16] on span "Publicar" at bounding box center [1249, 17] width 37 height 11
click at [1153, 15] on span "Visualizar" at bounding box center [1162, 17] width 43 height 11
click at [168, 93] on span "Estilo" at bounding box center [178, 88] width 21 height 12
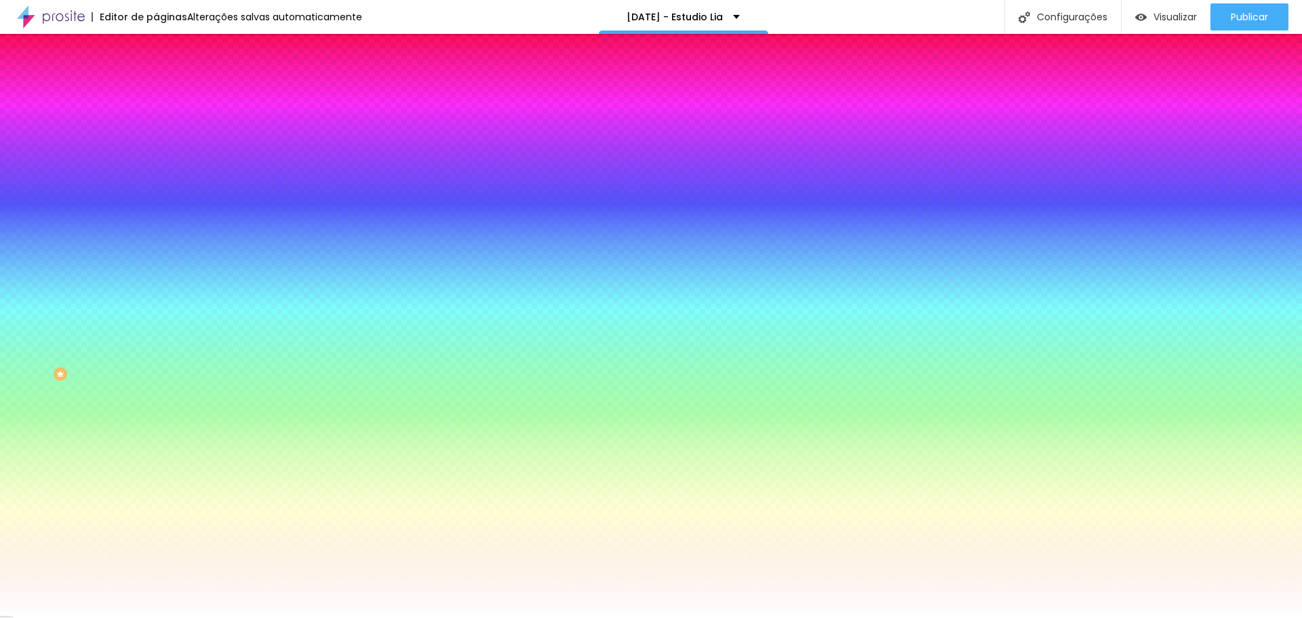
click at [166, 44] on img "button" at bounding box center [171, 49] width 11 height 11
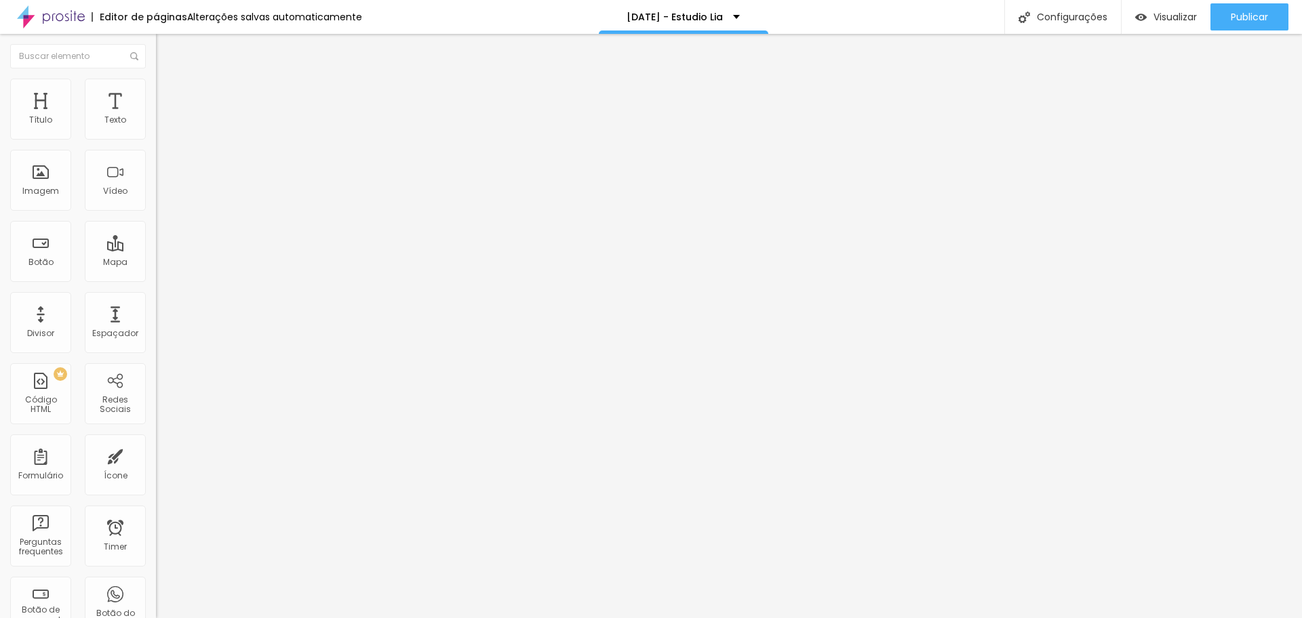
click at [156, 86] on img at bounding box center [162, 85] width 12 height 12
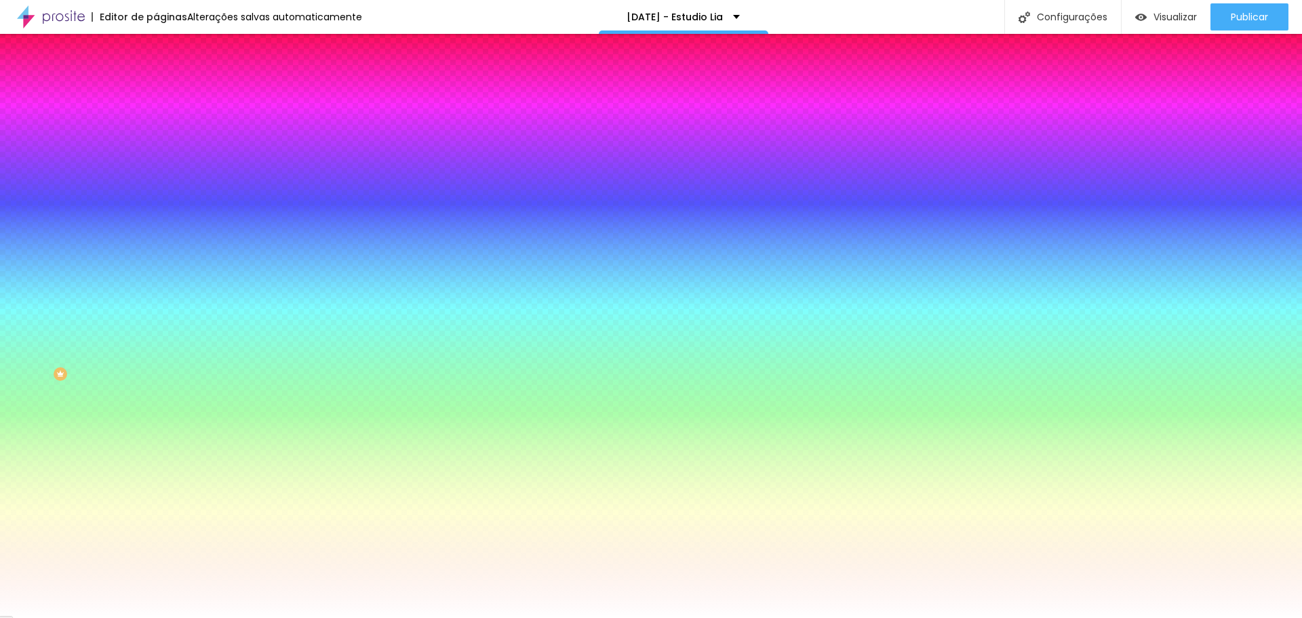
click at [156, 184] on div at bounding box center [234, 184] width 156 height 0
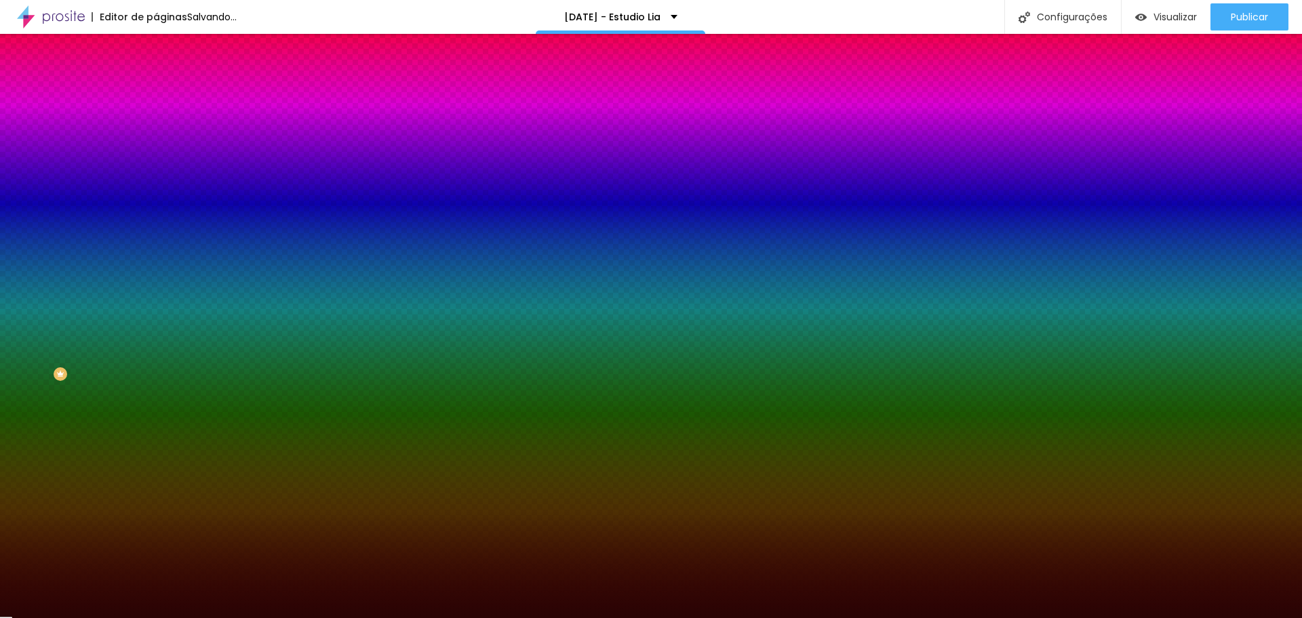
type input "#290404"
drag, startPoint x: 87, startPoint y: 309, endPoint x: 102, endPoint y: 348, distance: 42.1
click at [102, 348] on div at bounding box center [651, 309] width 1302 height 618
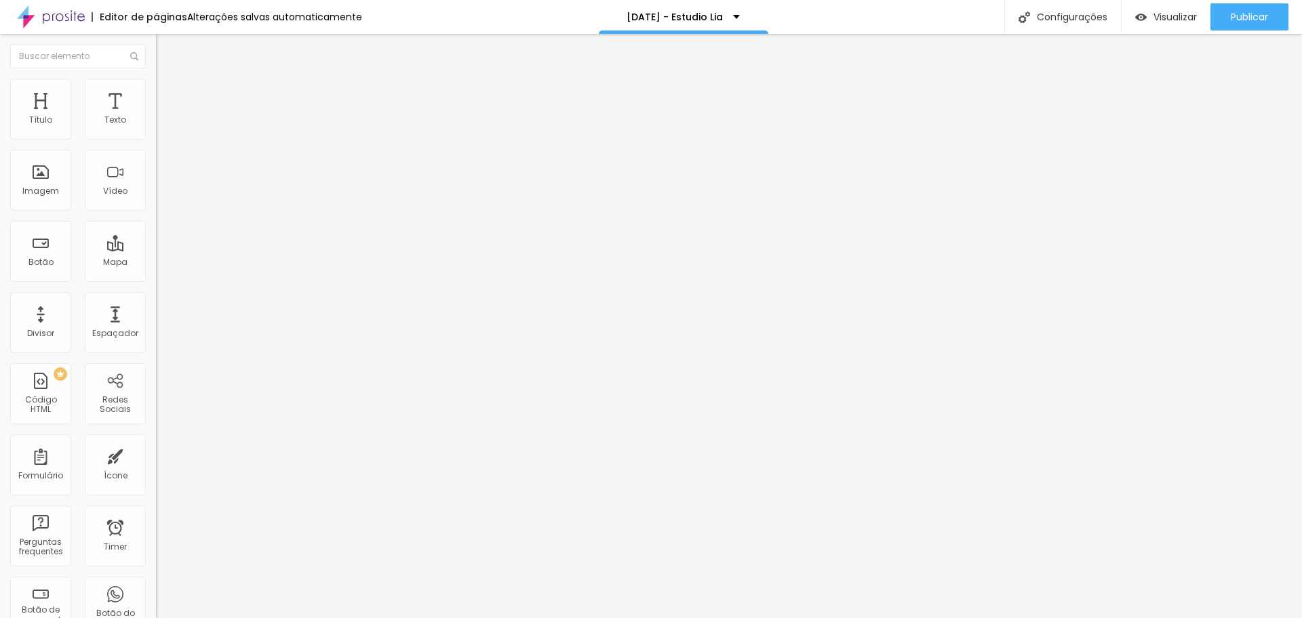
click at [166, 48] on img "button" at bounding box center [171, 49] width 11 height 11
click at [1250, 16] on span "Publicar" at bounding box center [1249, 17] width 37 height 11
click at [156, 130] on button "button" at bounding box center [165, 123] width 19 height 14
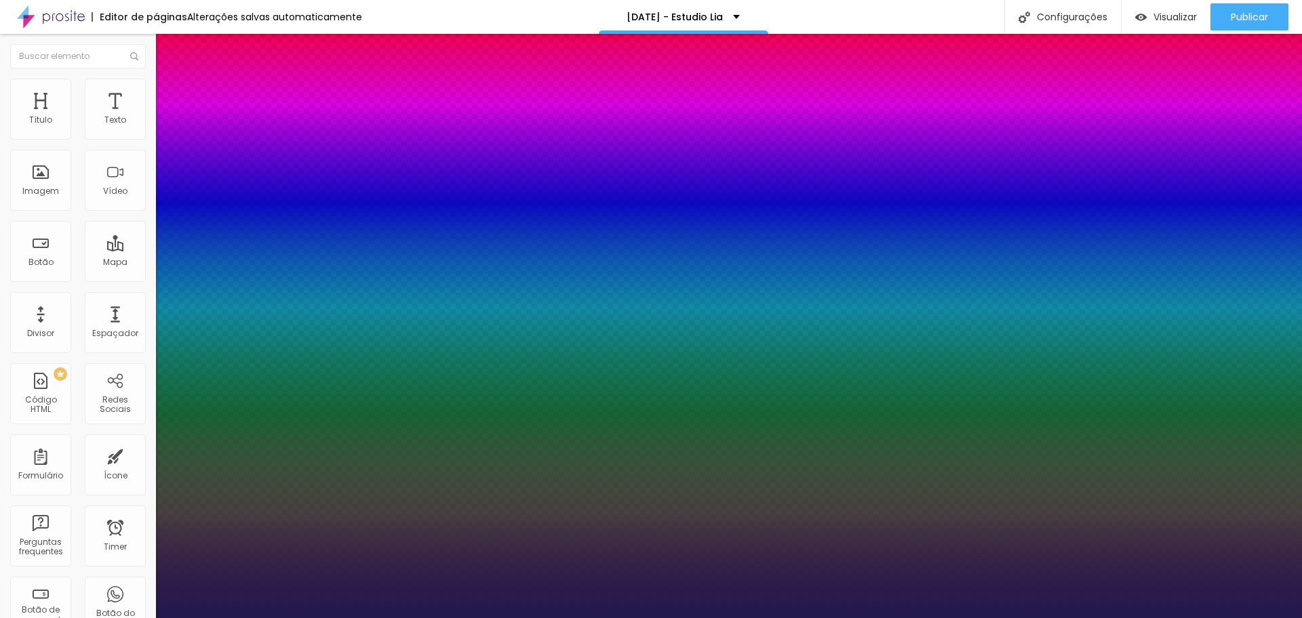
type input "1"
click at [1211, 618] on div at bounding box center [651, 618] width 1302 height 0
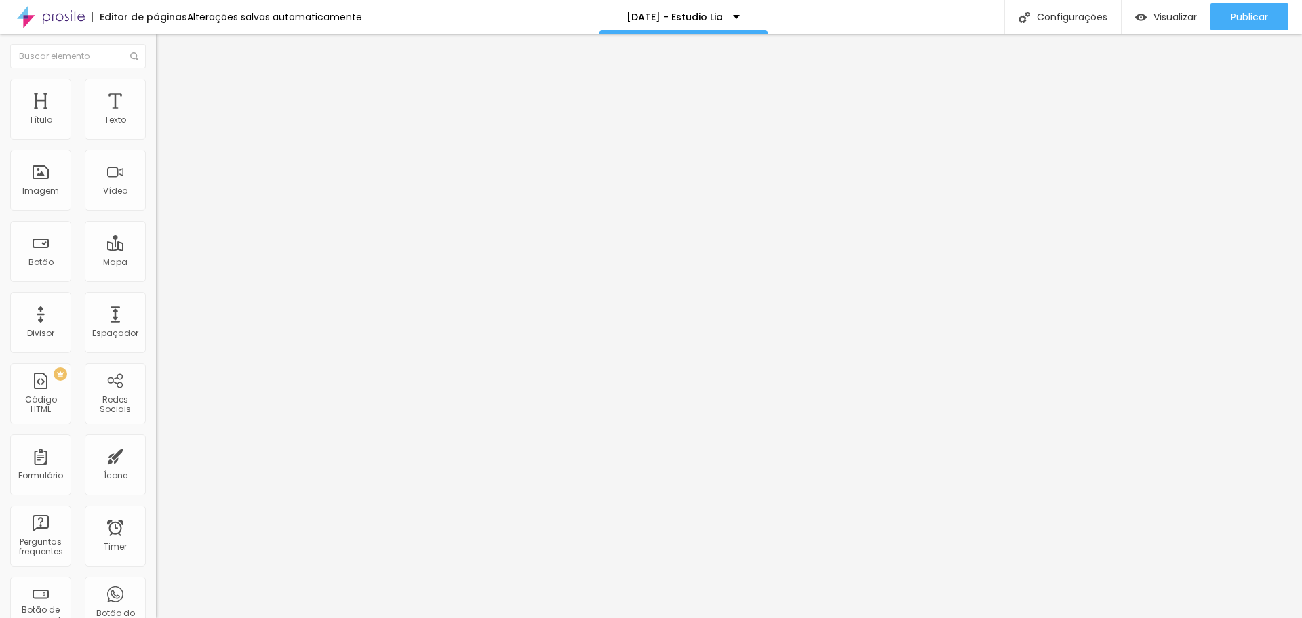
click at [156, 130] on button "button" at bounding box center [165, 123] width 19 height 14
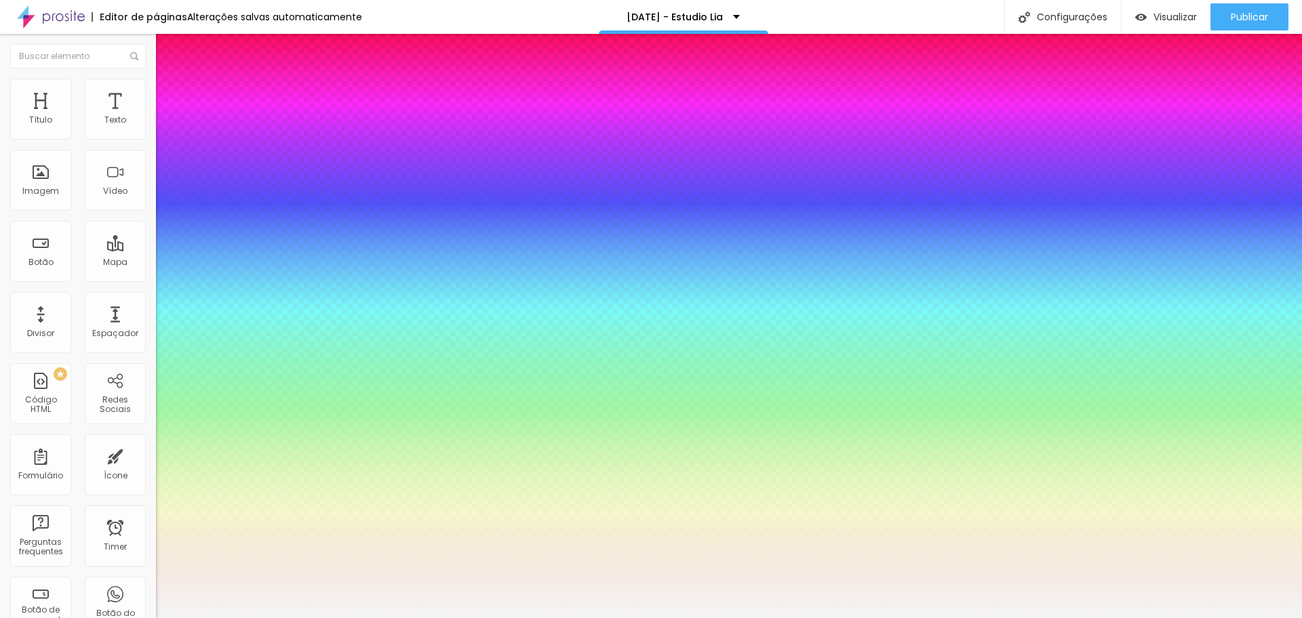
type input "1"
select select "MontserratExtraBold"
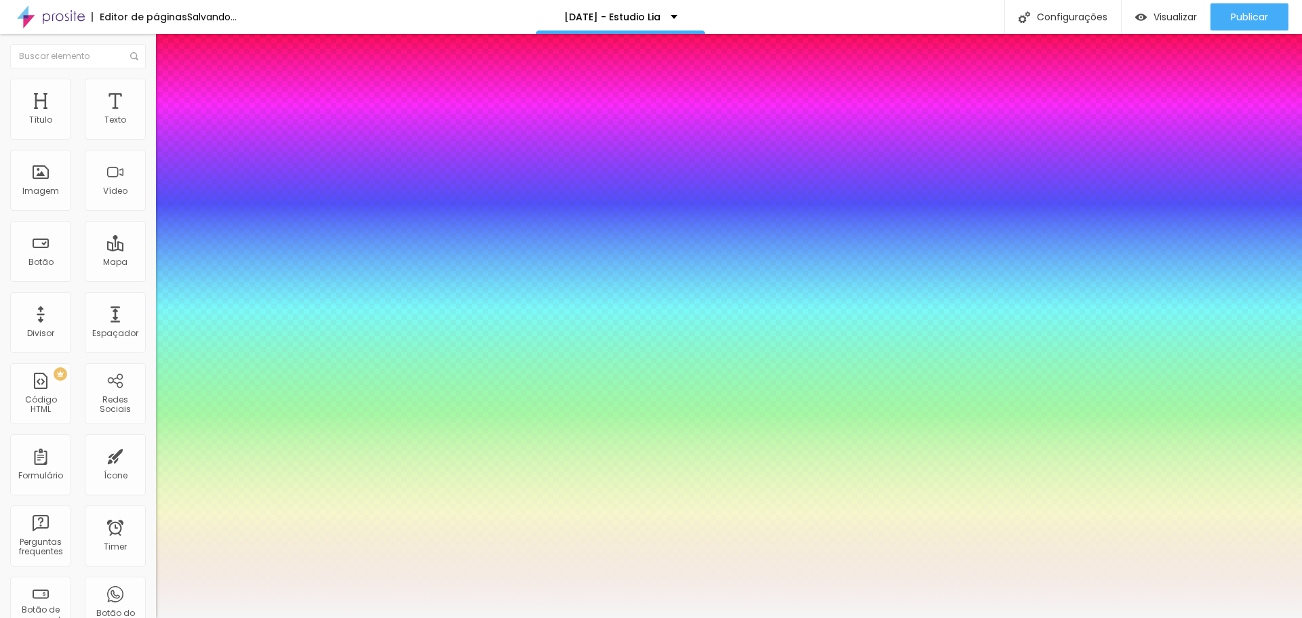
type input "1"
click at [1195, 618] on div at bounding box center [651, 618] width 1302 height 0
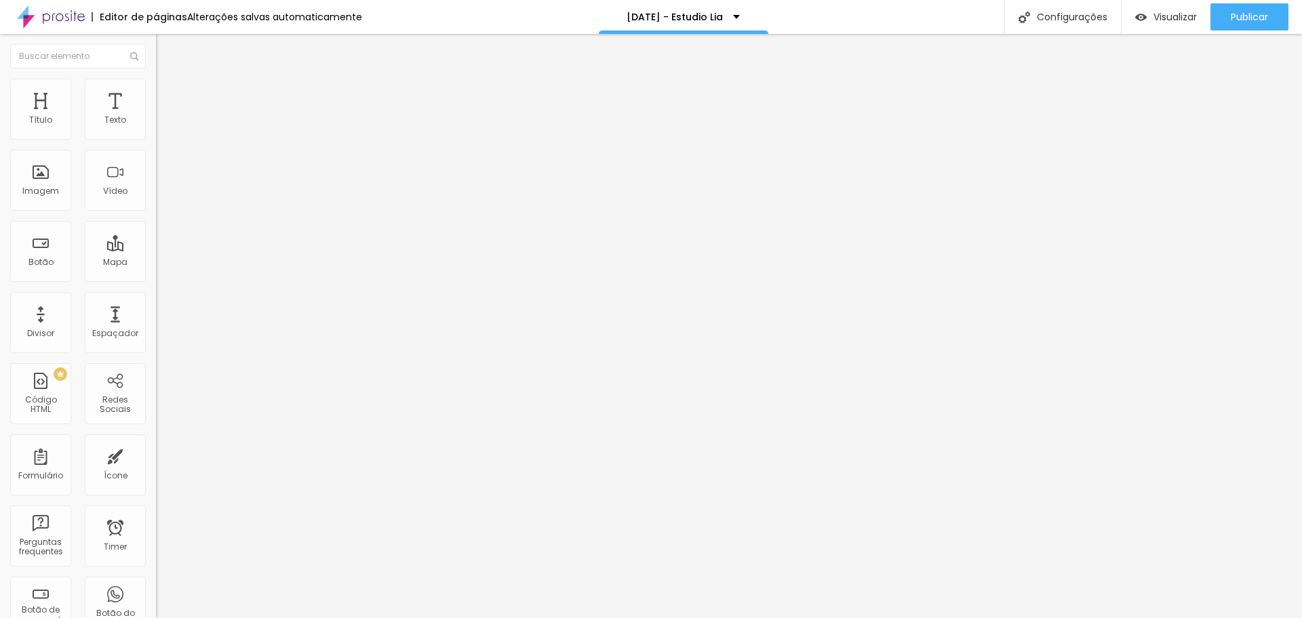
click at [156, 130] on button "button" at bounding box center [165, 123] width 19 height 14
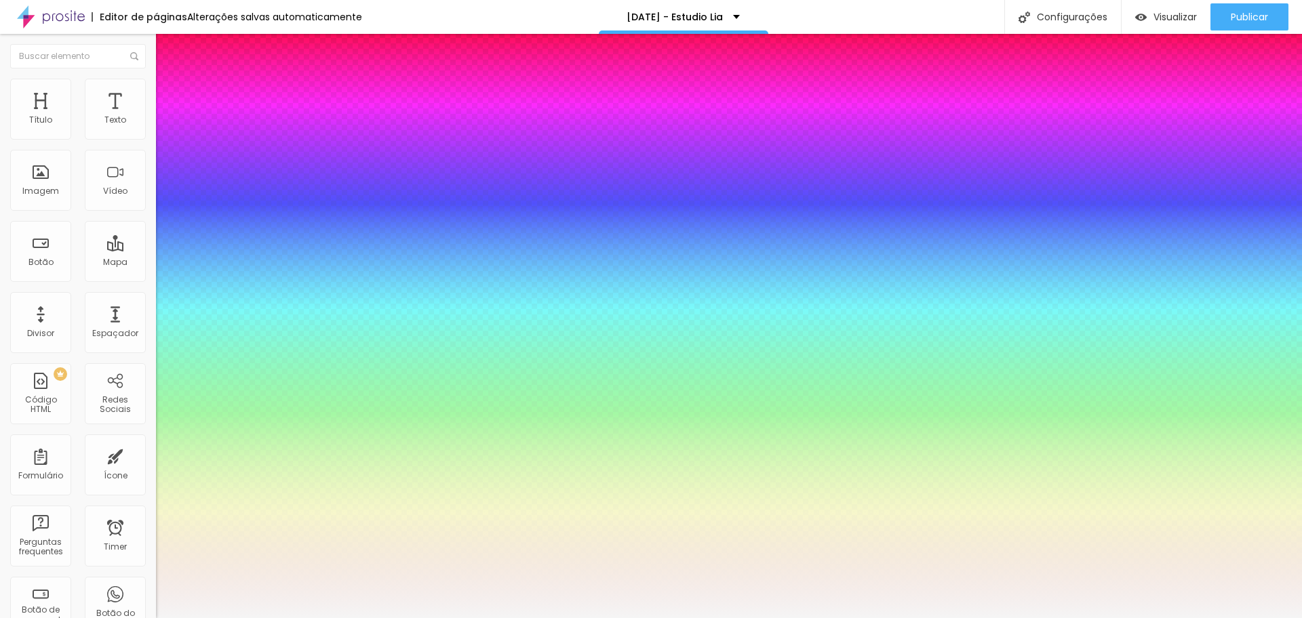
type input "1"
select select "AbrilFatface-Regular"
type input "1"
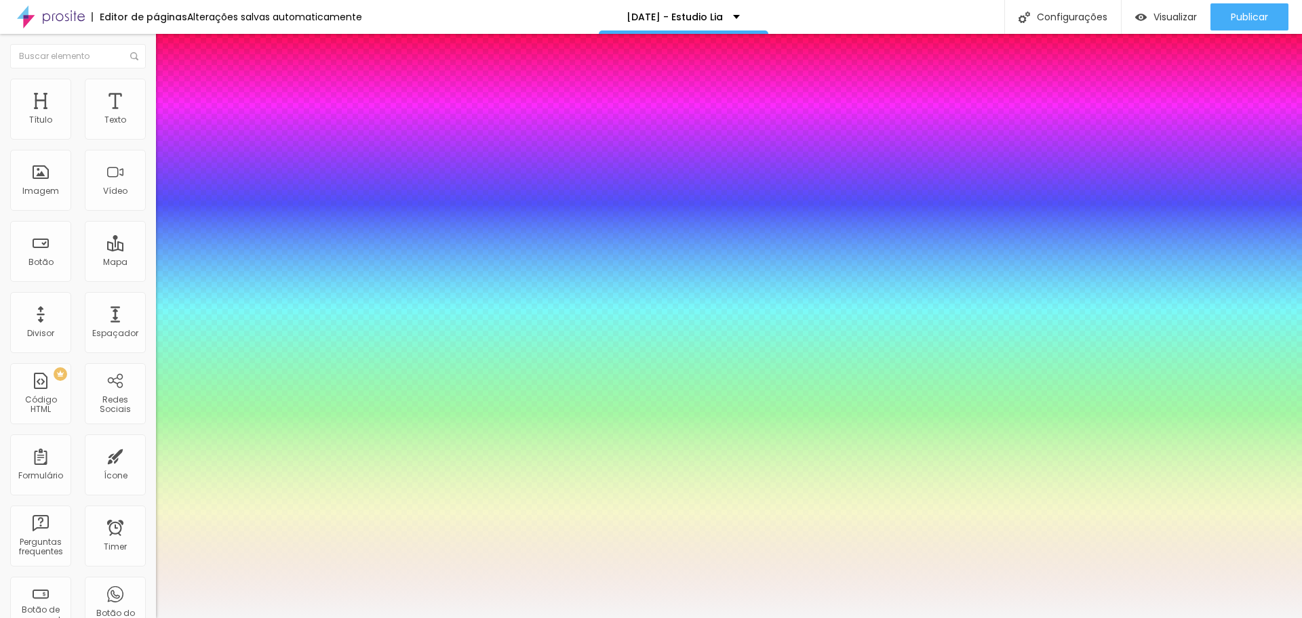
click at [1162, 618] on div at bounding box center [651, 618] width 1302 height 0
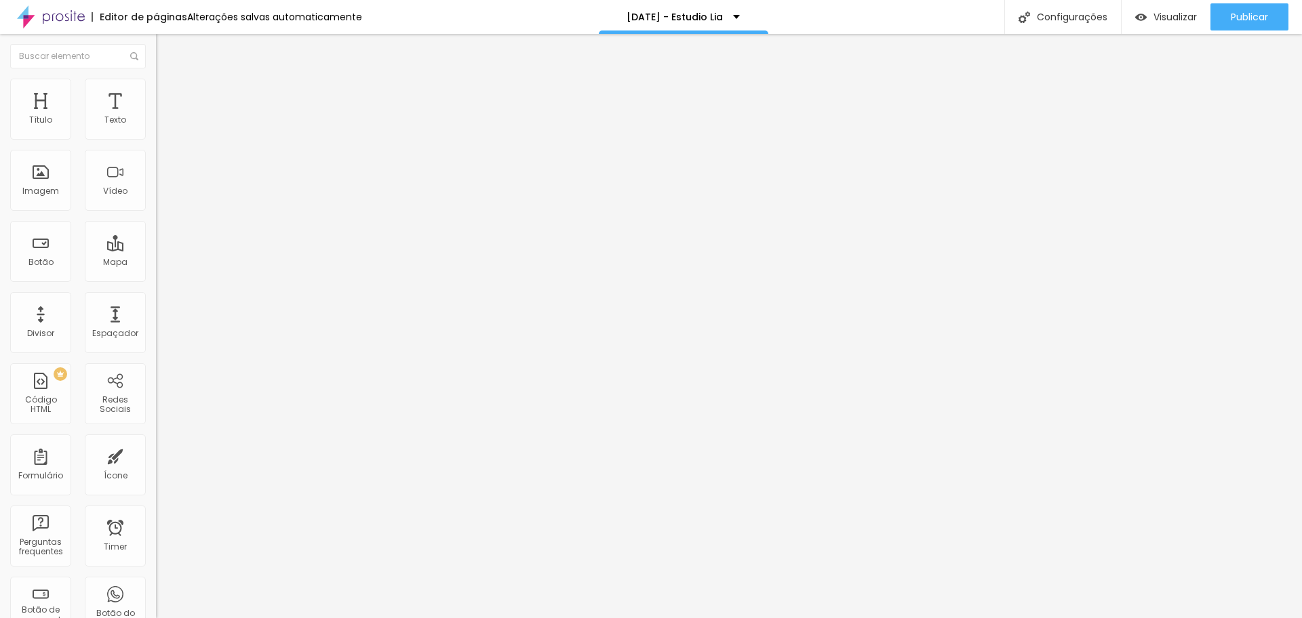
click at [156, 130] on button "button" at bounding box center [165, 123] width 19 height 14
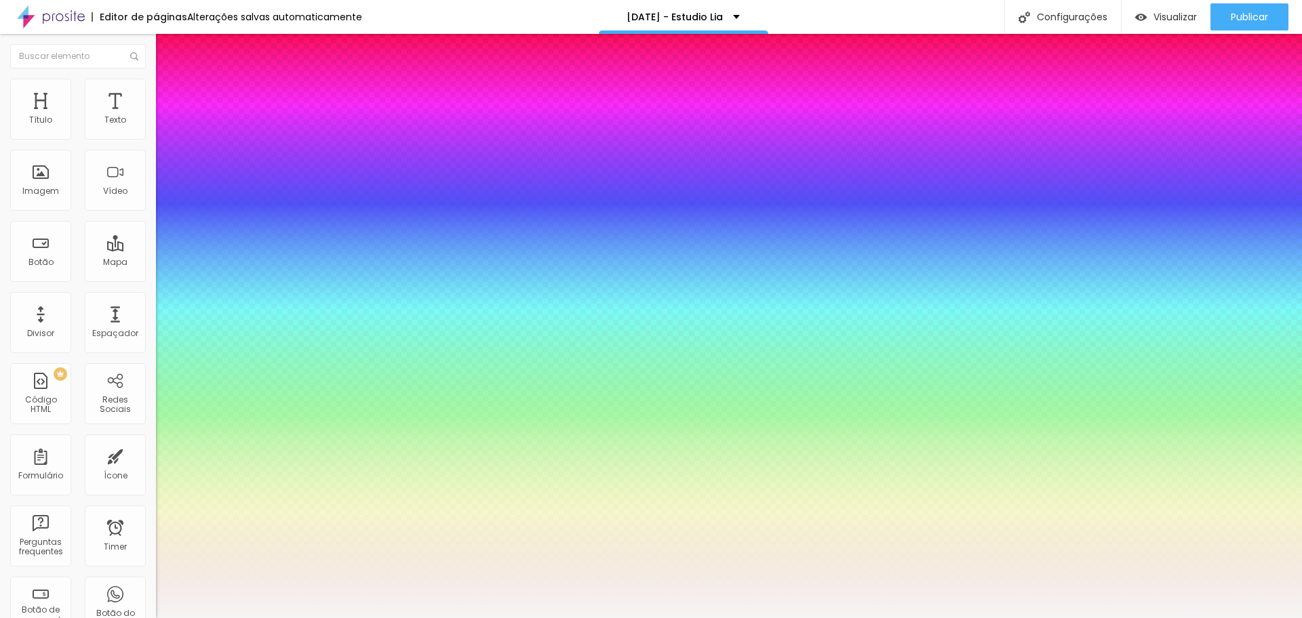
type input "1"
select select "Actor-Regular"
type input "1"
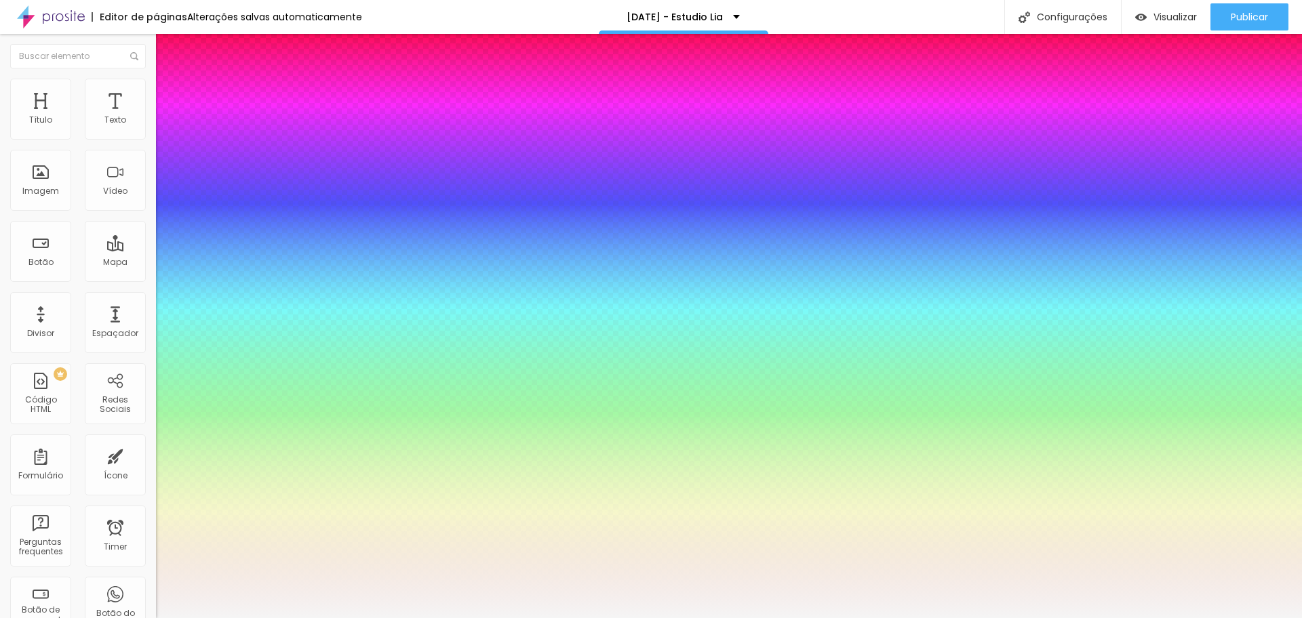
click at [1110, 618] on div at bounding box center [651, 618] width 1302 height 0
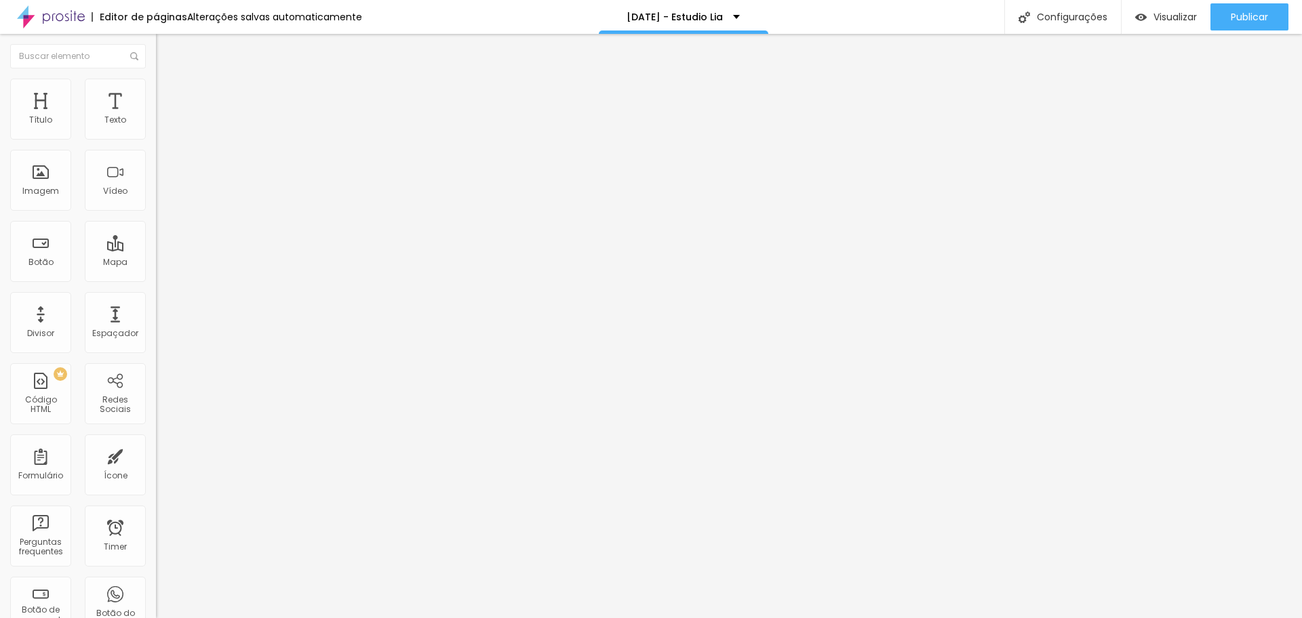
click at [163, 125] on icon "button" at bounding box center [165, 121] width 5 height 5
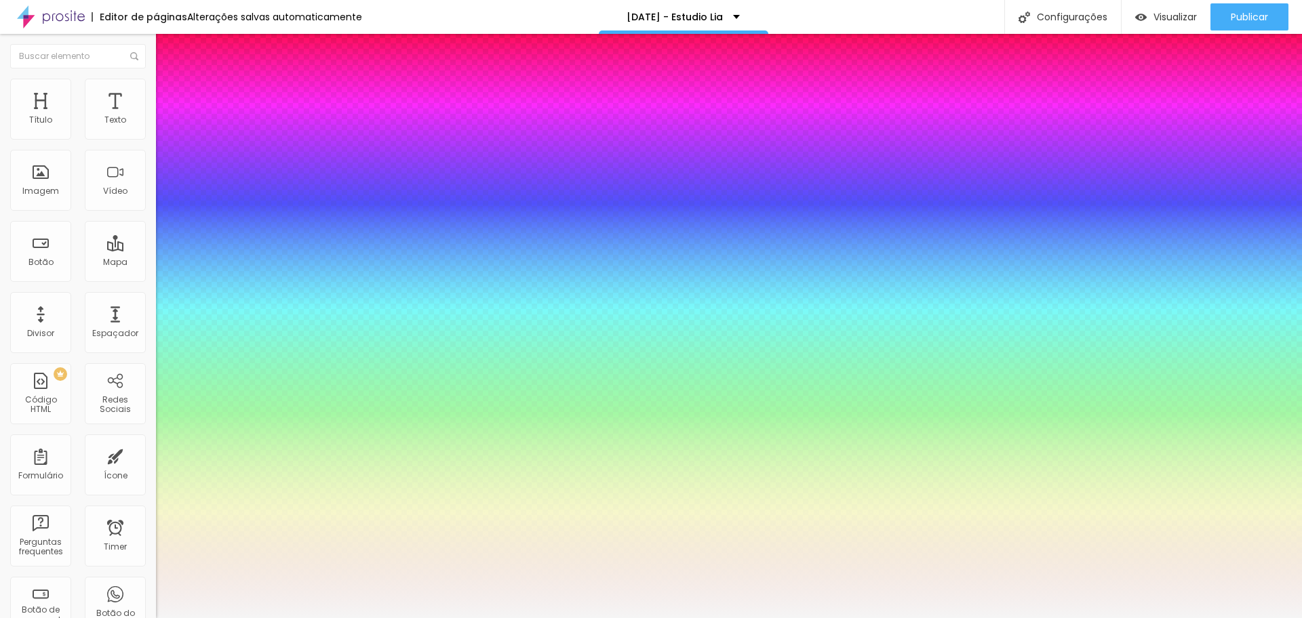
type input "1"
type input "0.7"
type input "1"
type input "0.6"
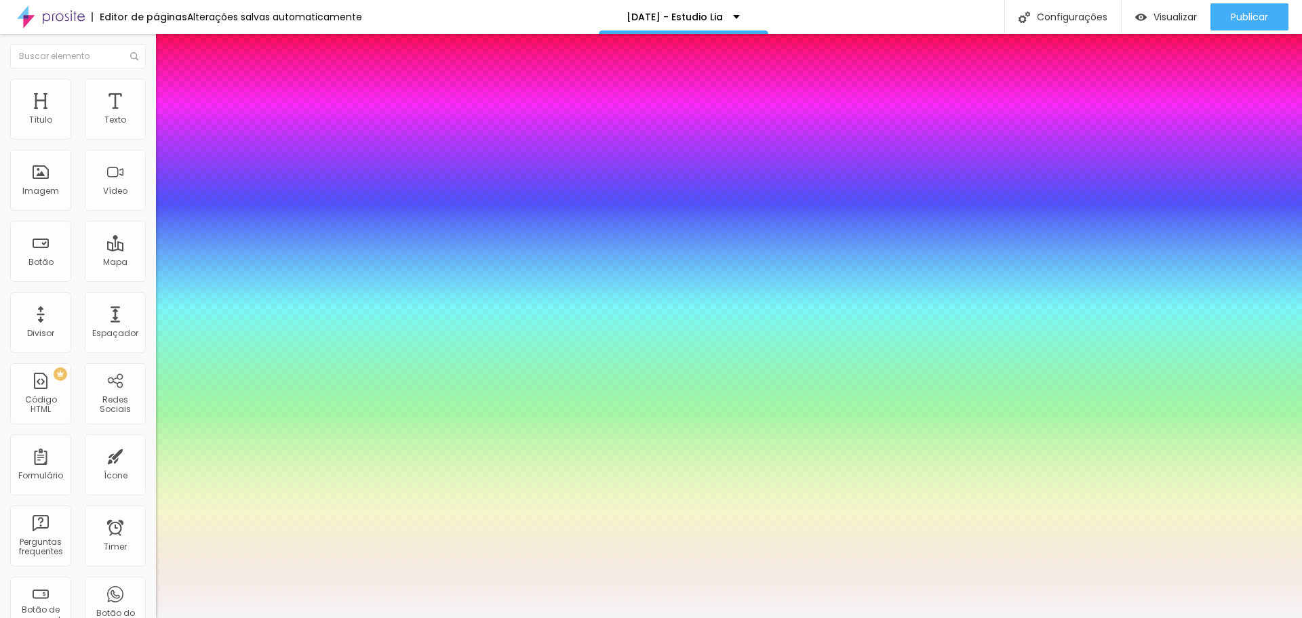
type input "0.6"
type input "1"
type input "0.7"
type input "1"
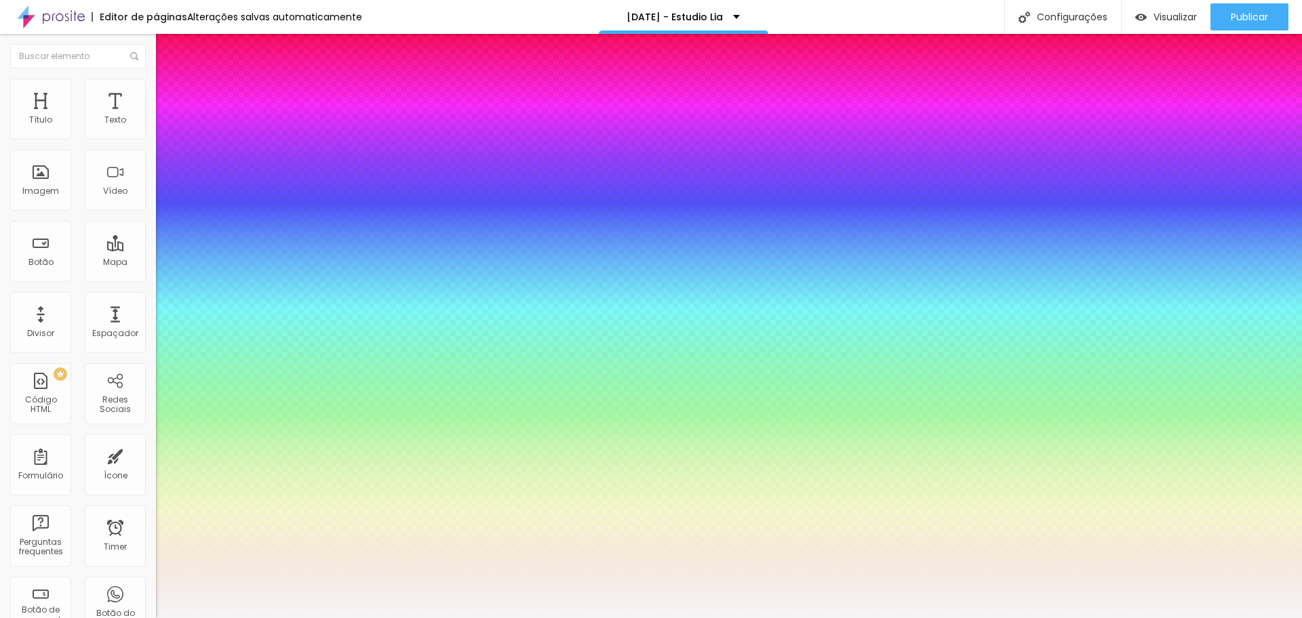
type input "0.8"
type input "1"
type input "0.9"
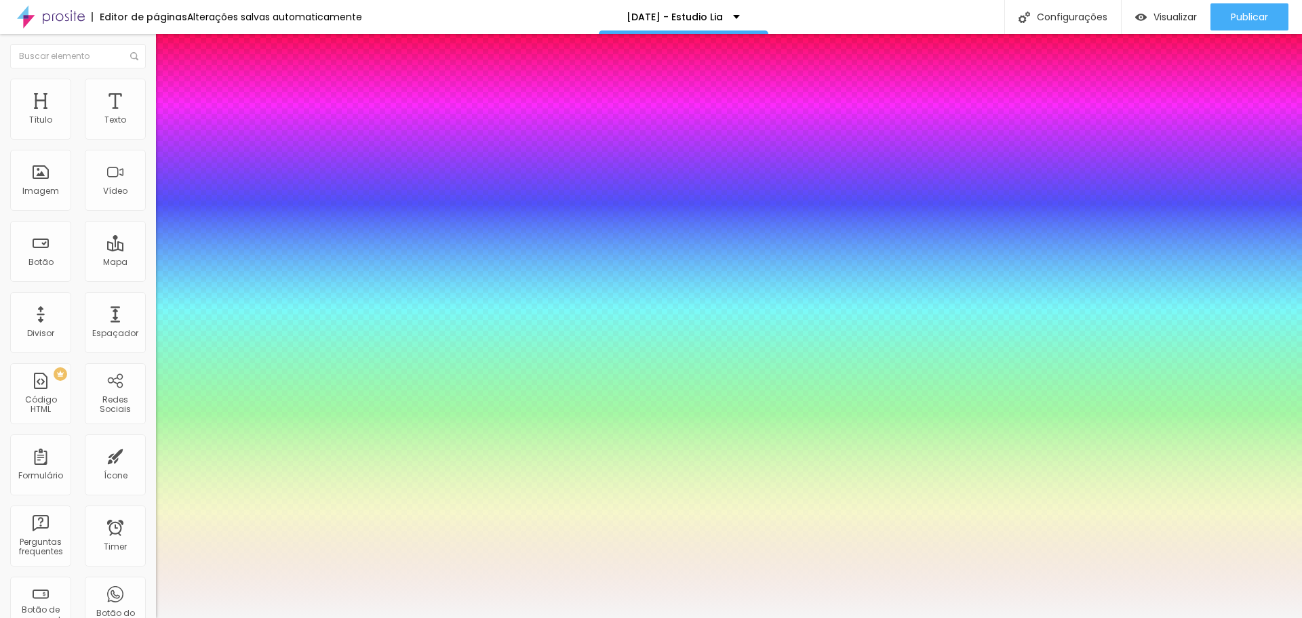
type input "1"
type input "1.1"
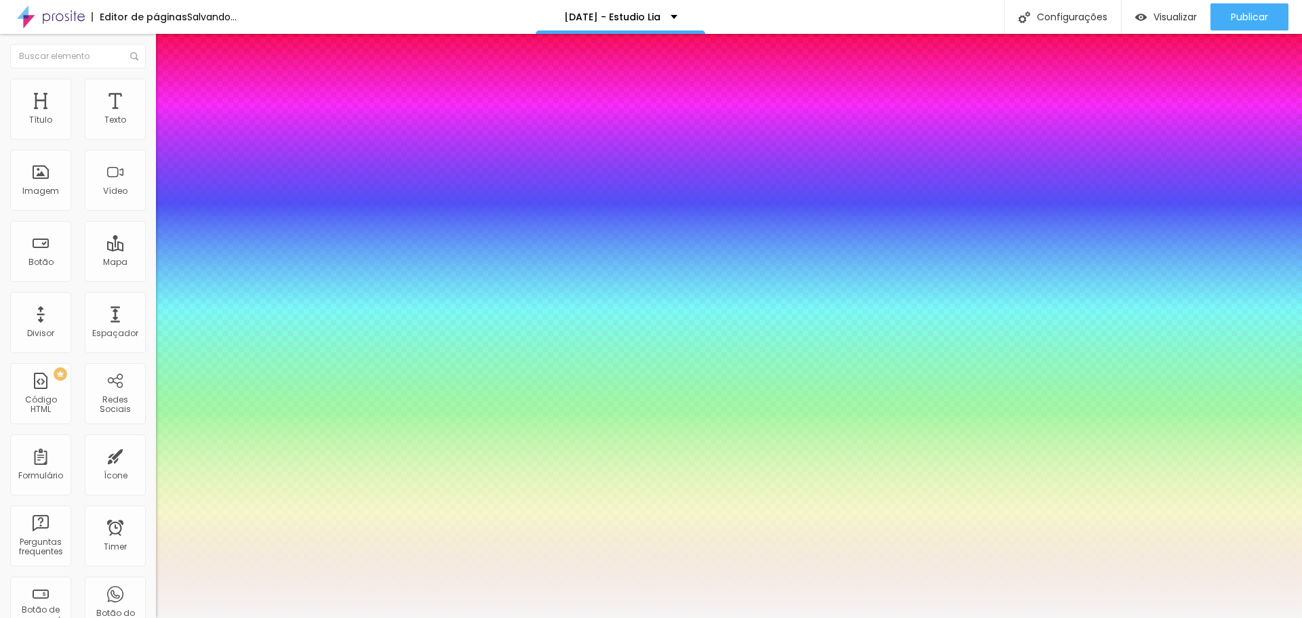
type input "1.1"
type input "1"
type input "1.2"
type input "1"
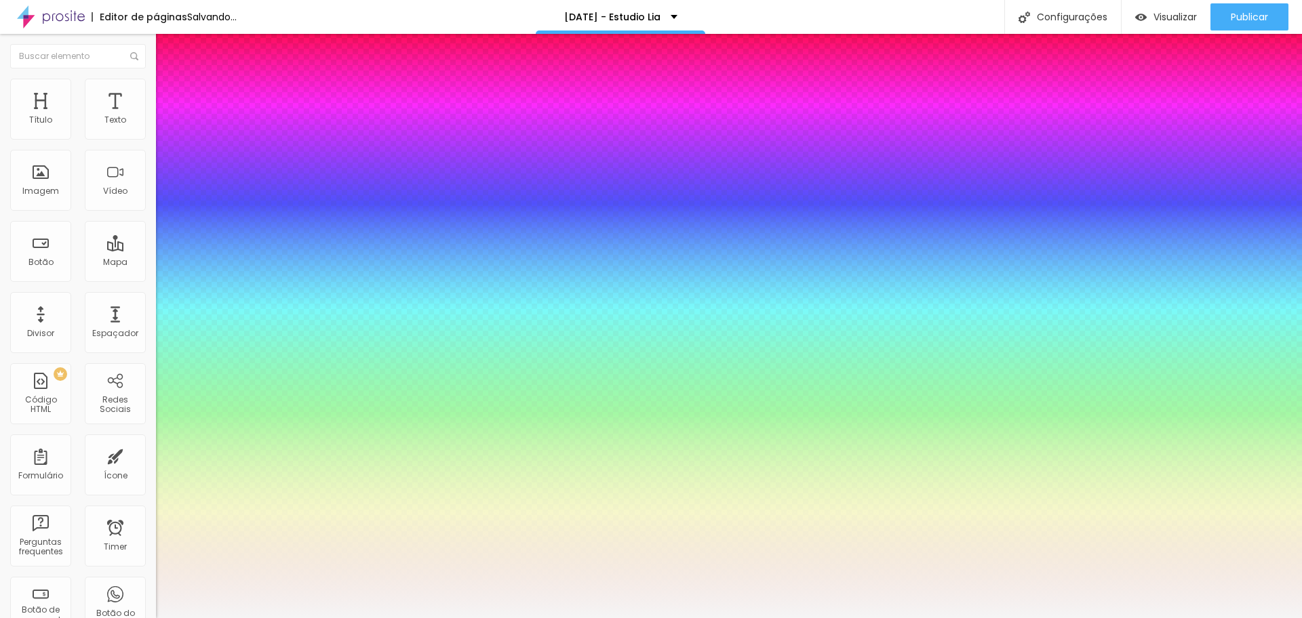
type input "1.3"
type input "1"
type input "1.4"
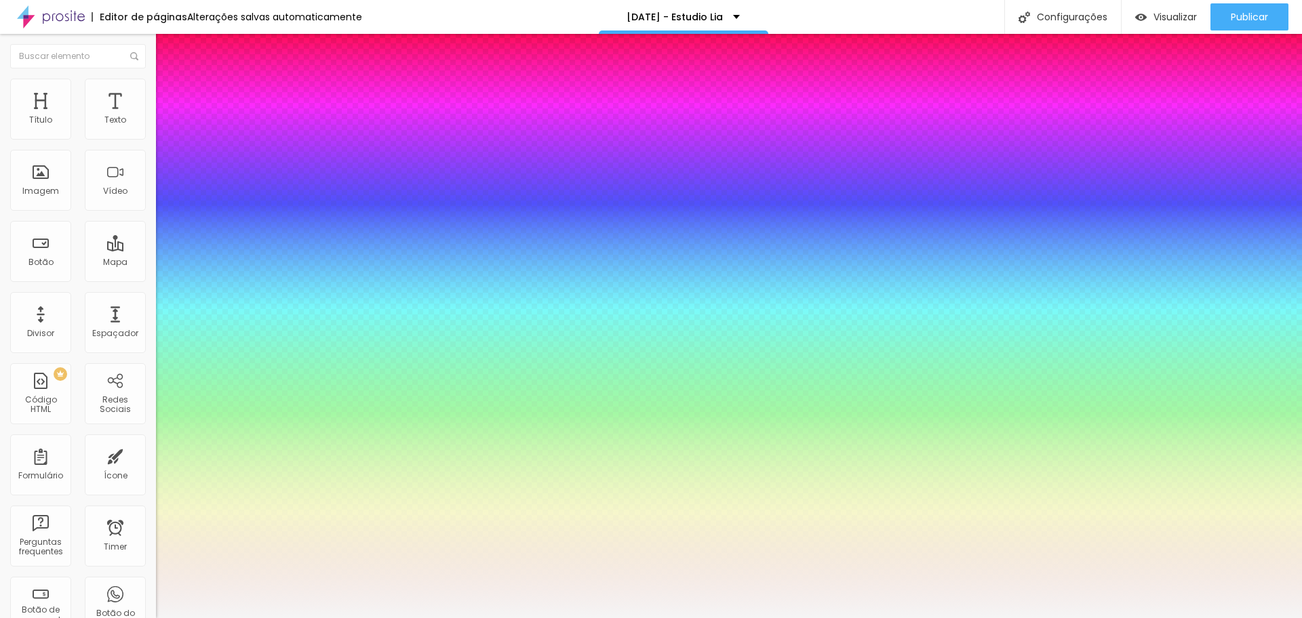
type input "1"
drag, startPoint x: 180, startPoint y: 260, endPoint x: 189, endPoint y: 260, distance: 8.2
type input "1.4"
type input "1"
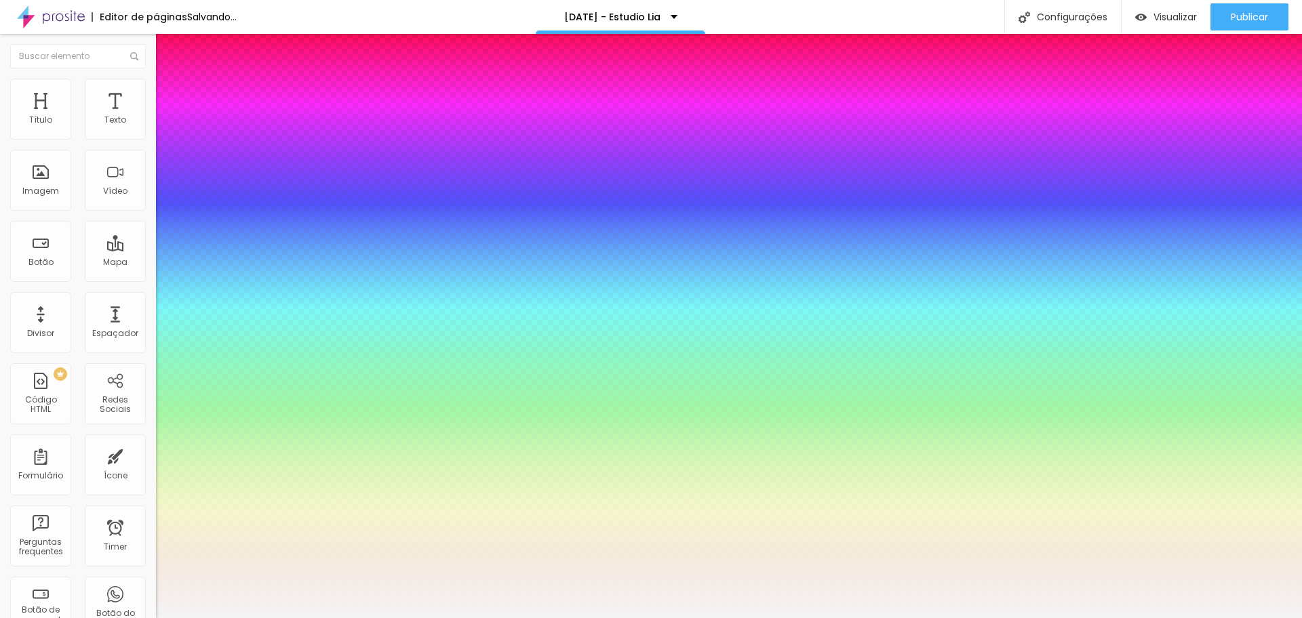
click at [1175, 618] on div at bounding box center [651, 618] width 1302 height 0
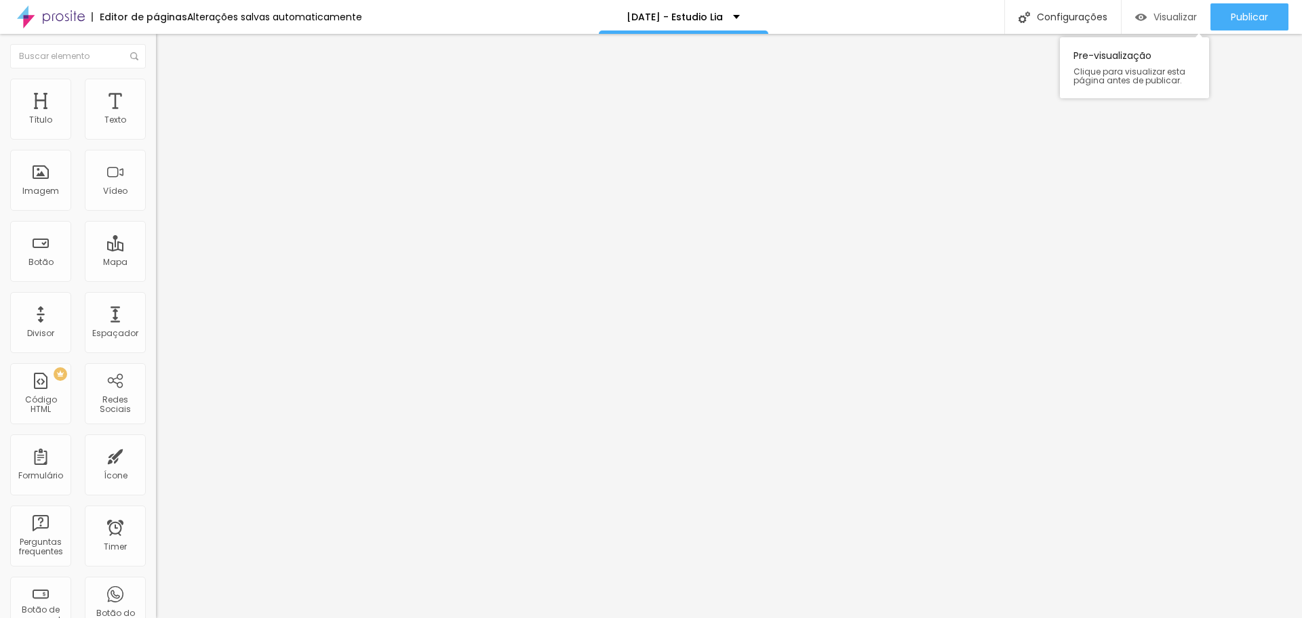
click at [1155, 16] on span "Visualizar" at bounding box center [1174, 17] width 43 height 11
click at [156, 255] on div at bounding box center [234, 255] width 156 height 0
click at [37, 190] on div "Imagem" at bounding box center [40, 190] width 37 height 9
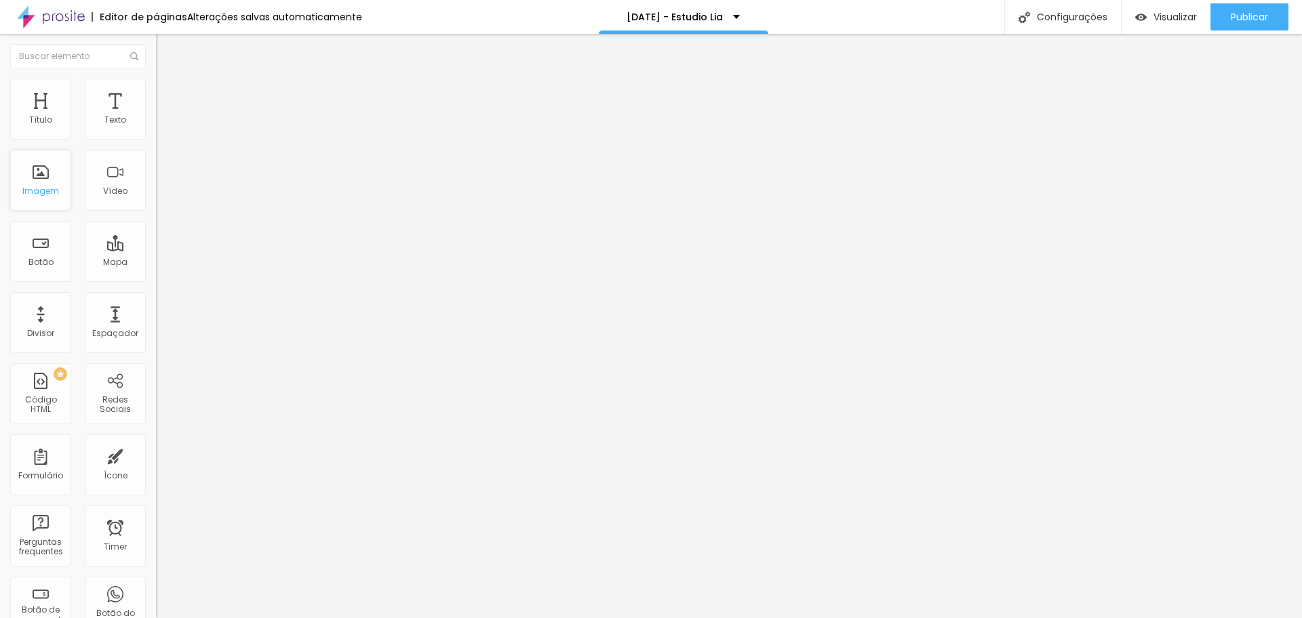
click at [43, 181] on div "Imagem" at bounding box center [40, 180] width 61 height 61
click at [156, 117] on span "Trocar imagem" at bounding box center [193, 111] width 74 height 12
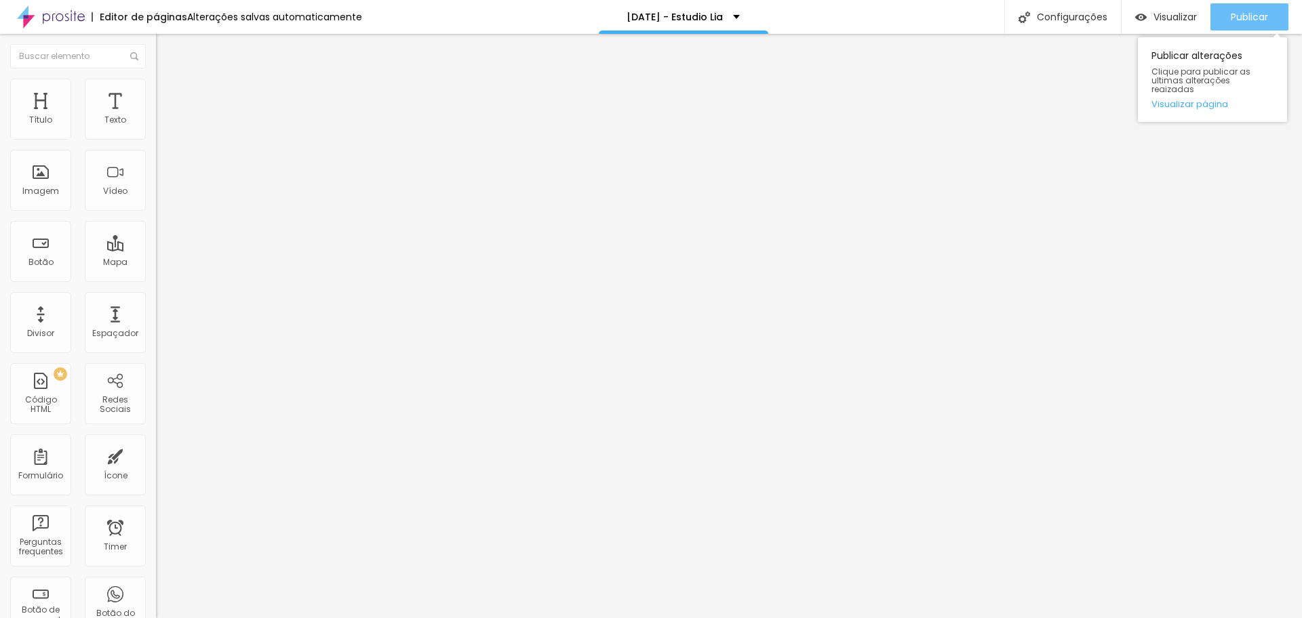
click at [1244, 20] on span "Publicar" at bounding box center [1249, 17] width 37 height 11
click at [166, 47] on img "button" at bounding box center [171, 49] width 11 height 11
click at [156, 212] on span "Original" at bounding box center [172, 207] width 33 height 12
click at [156, 79] on li "Estilo" at bounding box center [234, 86] width 156 height 14
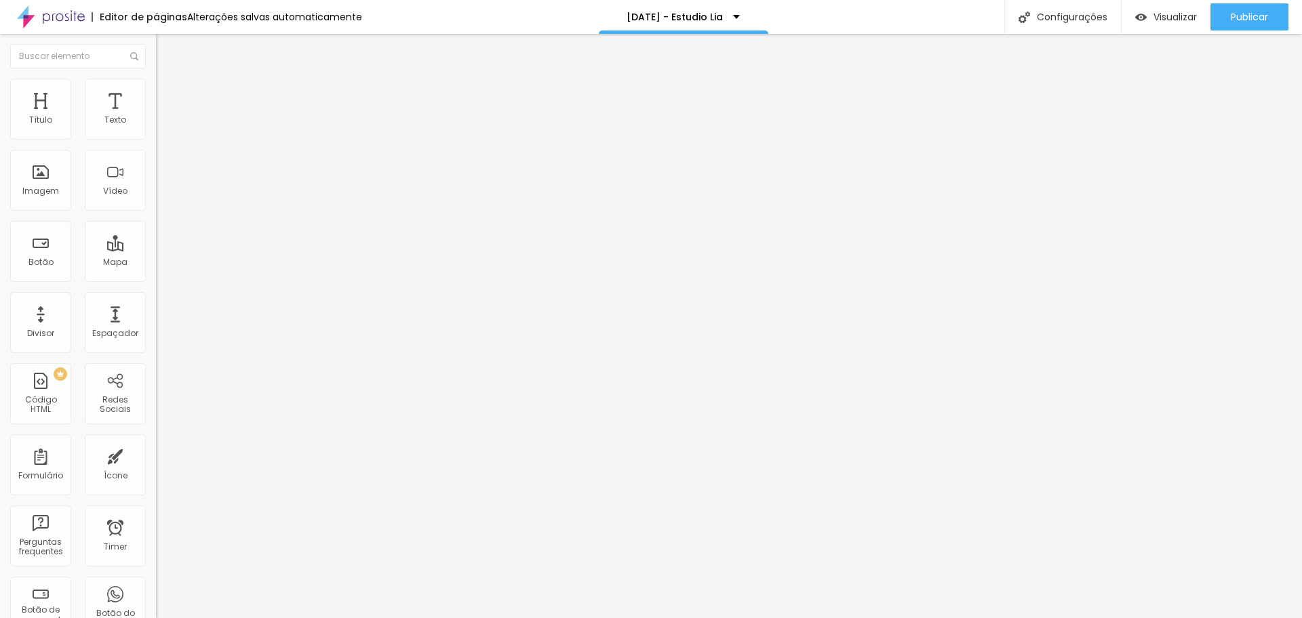
click at [156, 92] on img at bounding box center [162, 98] width 12 height 12
click at [156, 77] on img at bounding box center [162, 71] width 12 height 12
click at [166, 46] on img "button" at bounding box center [171, 49] width 11 height 11
click at [156, 123] on span "Completo" at bounding box center [176, 118] width 41 height 12
click at [156, 132] on span "Encaixotado" at bounding box center [182, 126] width 53 height 12
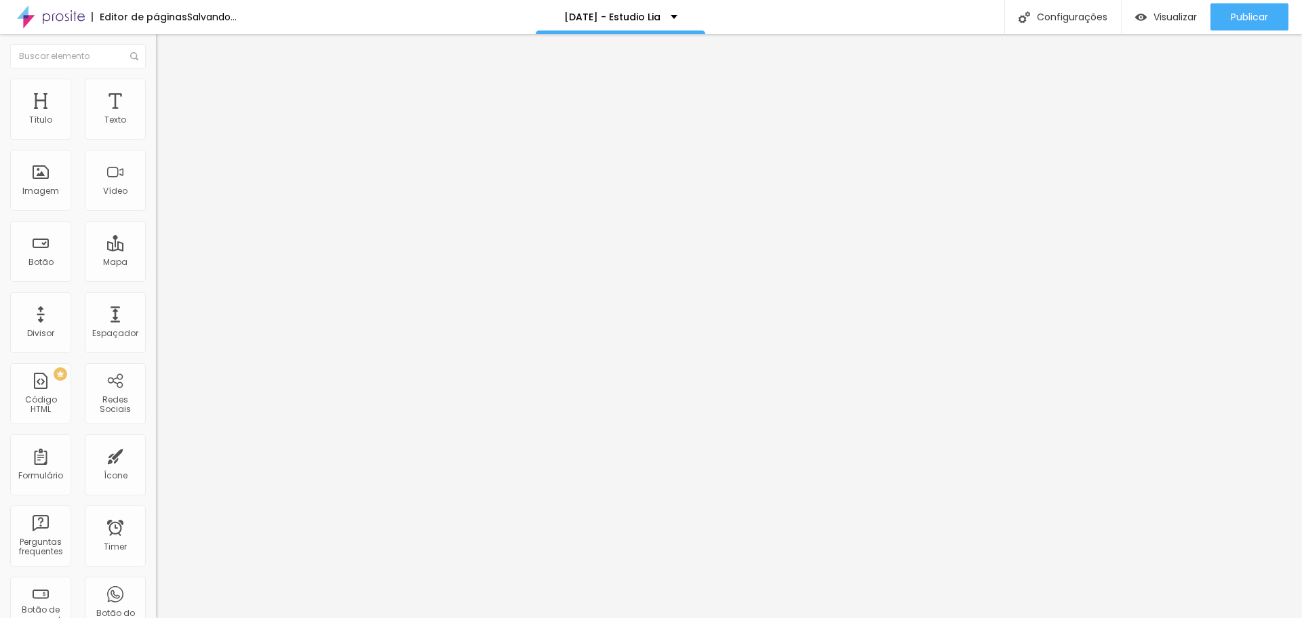
click at [156, 40] on button "Editar Seção" at bounding box center [234, 49] width 156 height 31
click at [166, 50] on img "button" at bounding box center [171, 49] width 11 height 11
click at [156, 85] on li "Estilo" at bounding box center [234, 86] width 156 height 14
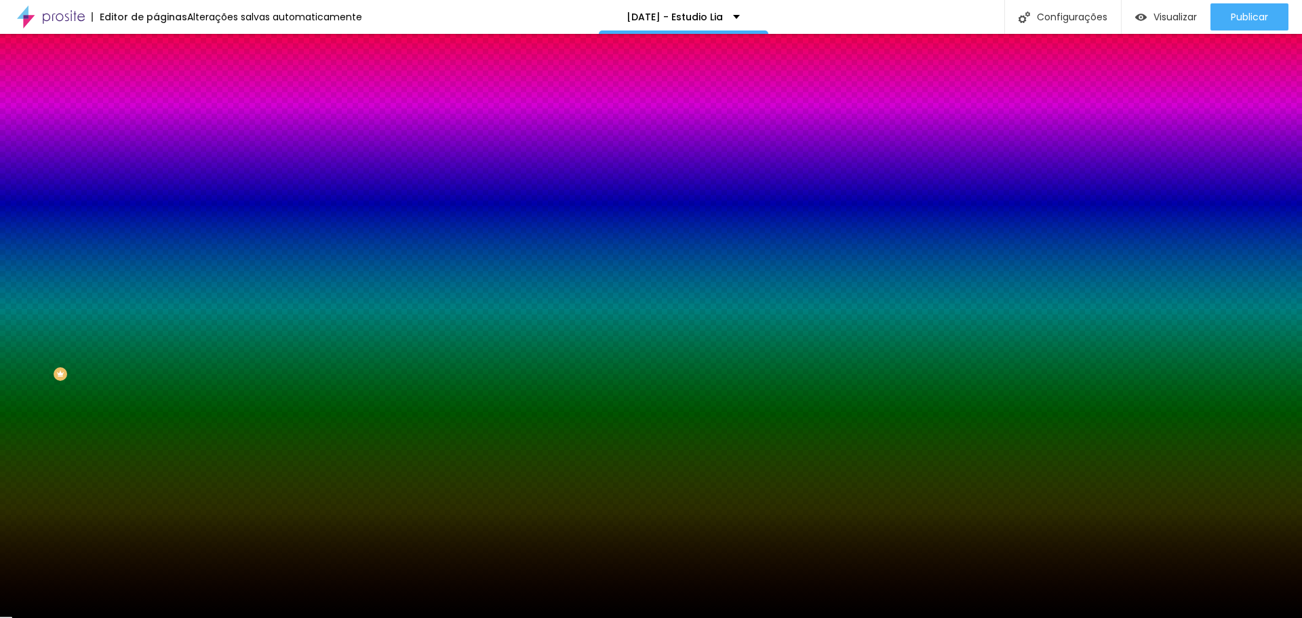
click at [230, 122] on img at bounding box center [234, 118] width 8 height 8
click at [156, 125] on span "Adicionar imagem" at bounding box center [199, 119] width 87 height 12
click at [156, 184] on div at bounding box center [234, 184] width 156 height 0
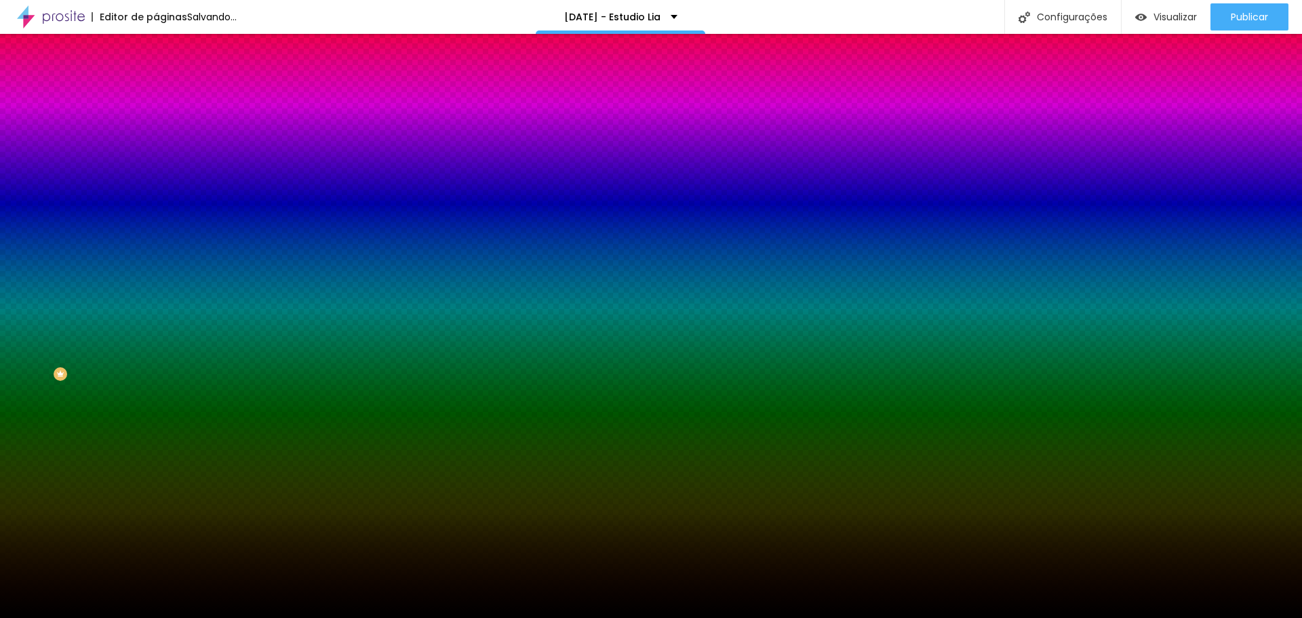
drag, startPoint x: 136, startPoint y: 282, endPoint x: 148, endPoint y: 214, distance: 69.6
click at [156, 214] on div "Imagem de fundo Trocar imagem Efeito da Imagem Nenhum Nenhum Parallax Cor de fu…" at bounding box center [234, 194] width 156 height 176
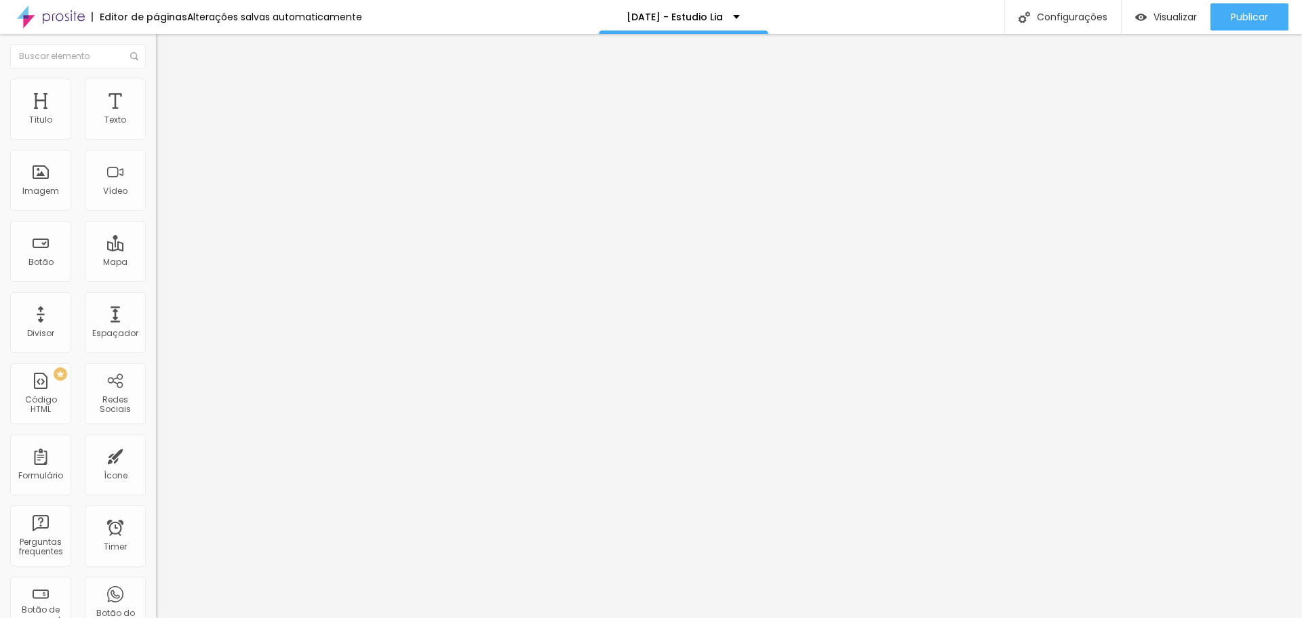
click at [156, 41] on button "Editar Coluna" at bounding box center [234, 49] width 156 height 31
click at [156, 84] on ul "Conteúdo Estilo Avançado" at bounding box center [234, 85] width 156 height 41
click at [156, 81] on li "Estilo" at bounding box center [234, 86] width 156 height 14
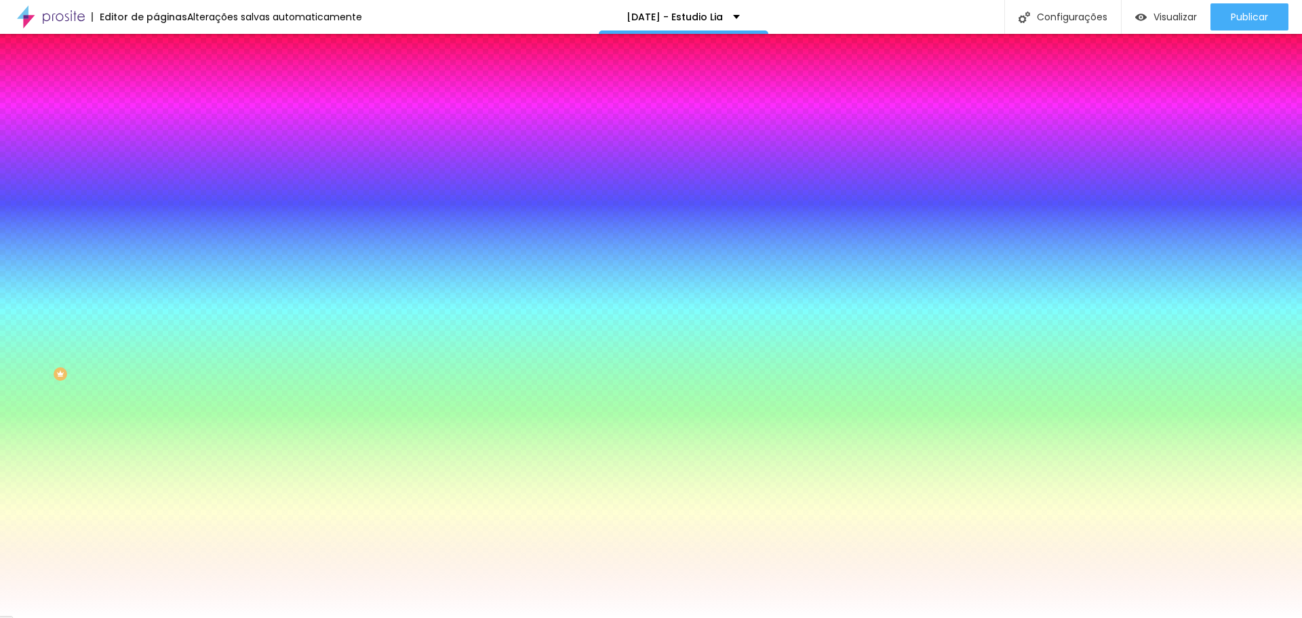
click at [156, 92] on img at bounding box center [162, 98] width 12 height 12
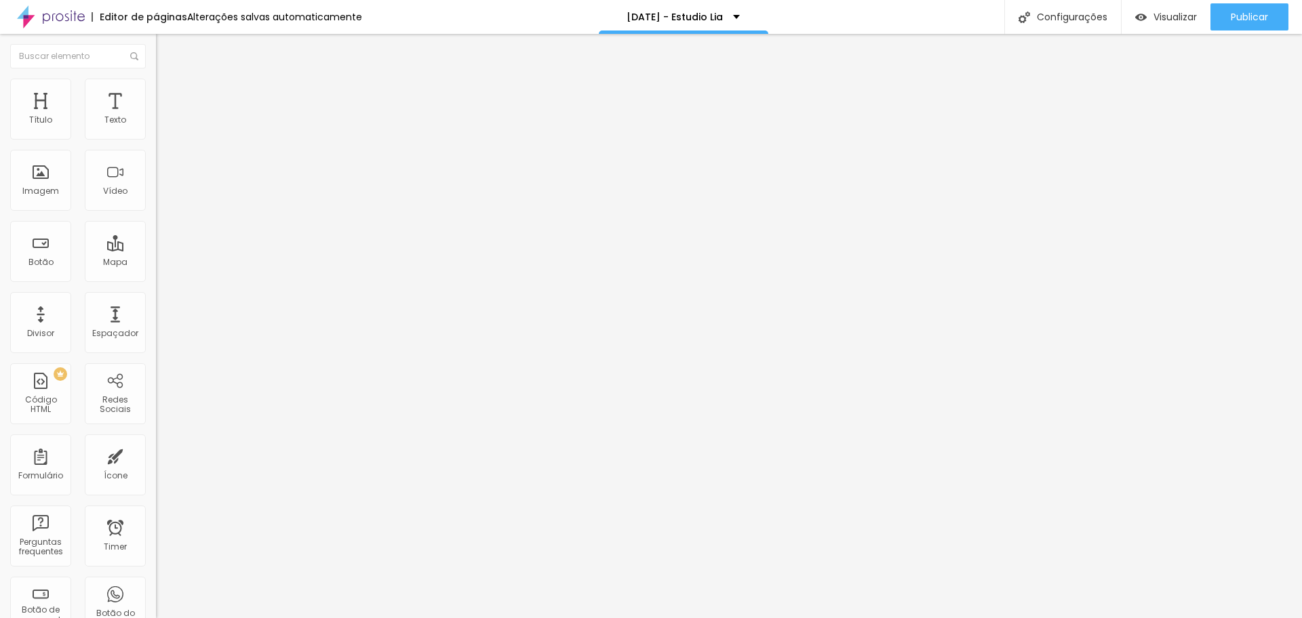
type input "15"
type input "35"
type input "40"
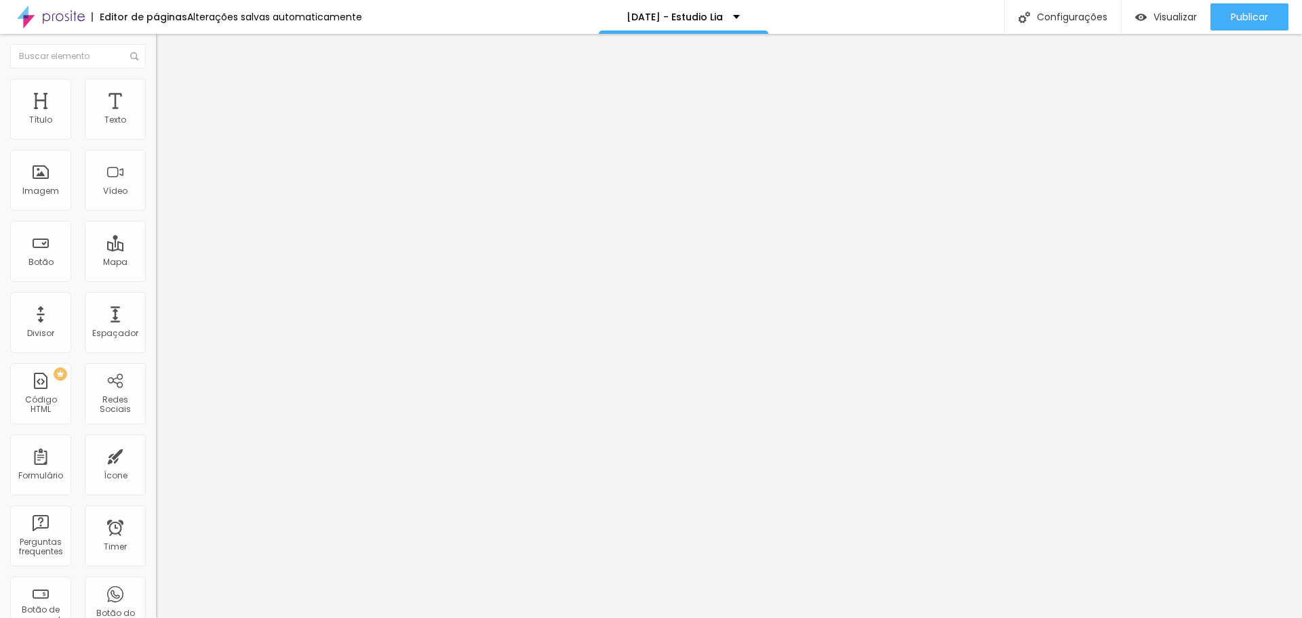
type input "40"
type input "45"
type input "50"
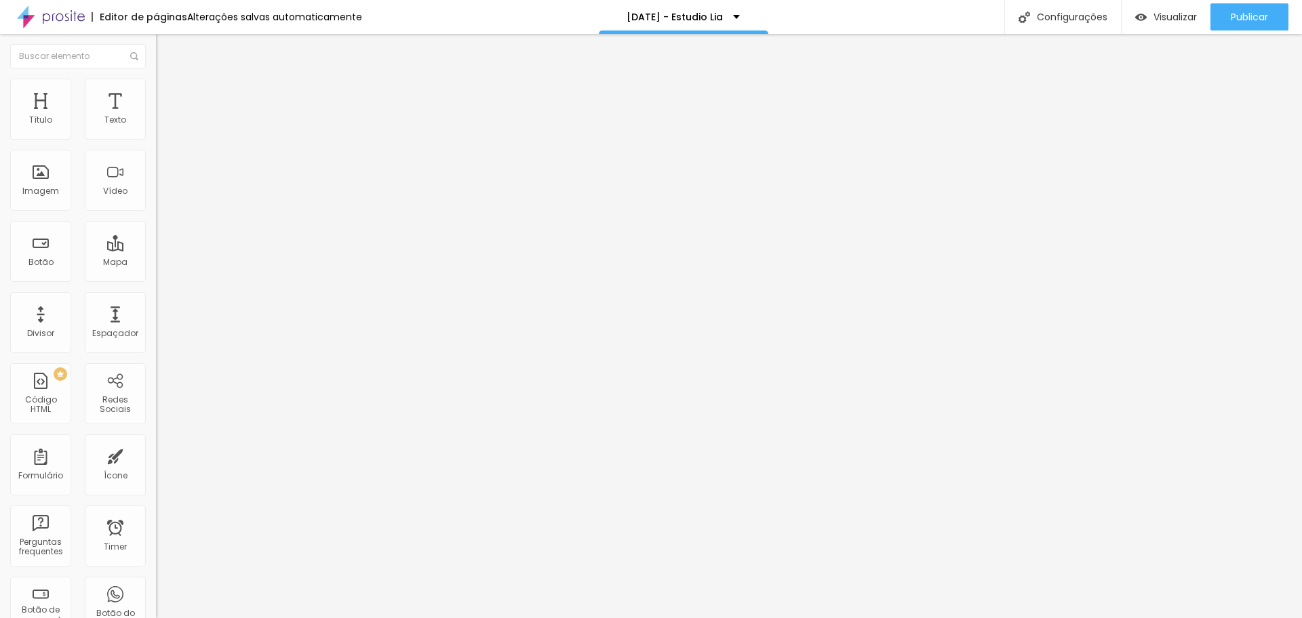
drag, startPoint x: 30, startPoint y: 131, endPoint x: 108, endPoint y: 133, distance: 78.7
type input "50"
click at [156, 263] on input "range" at bounding box center [199, 268] width 87 height 11
type input "111"
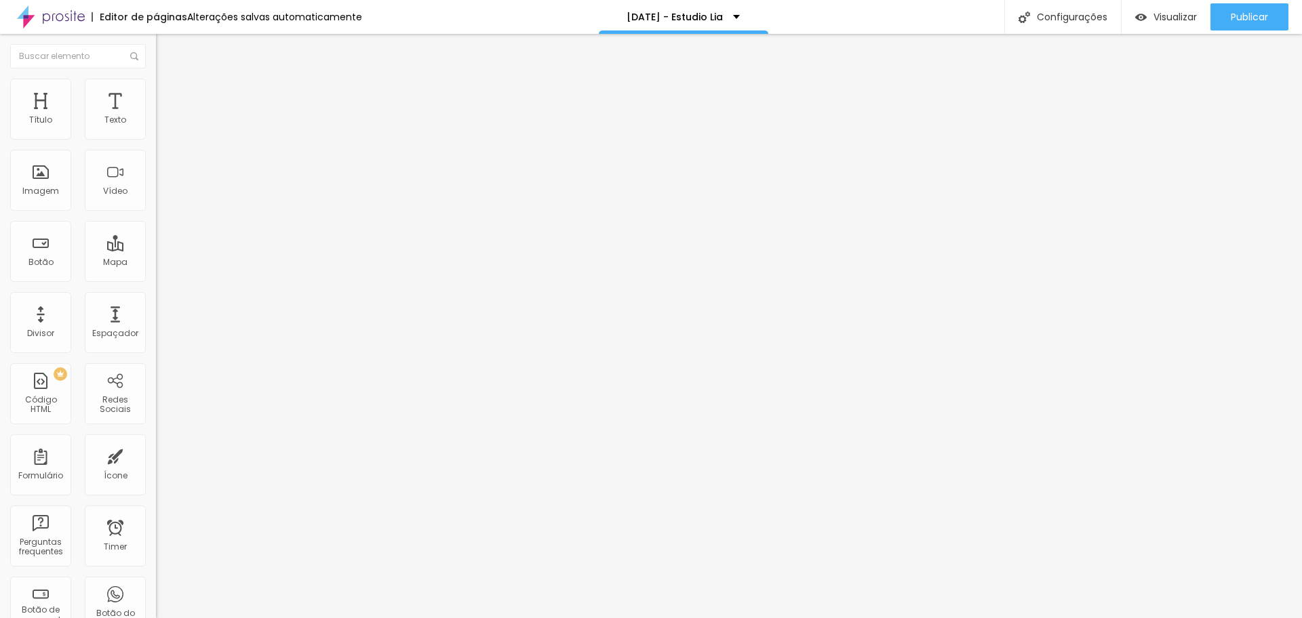
type input "198"
type input "260"
type input "461"
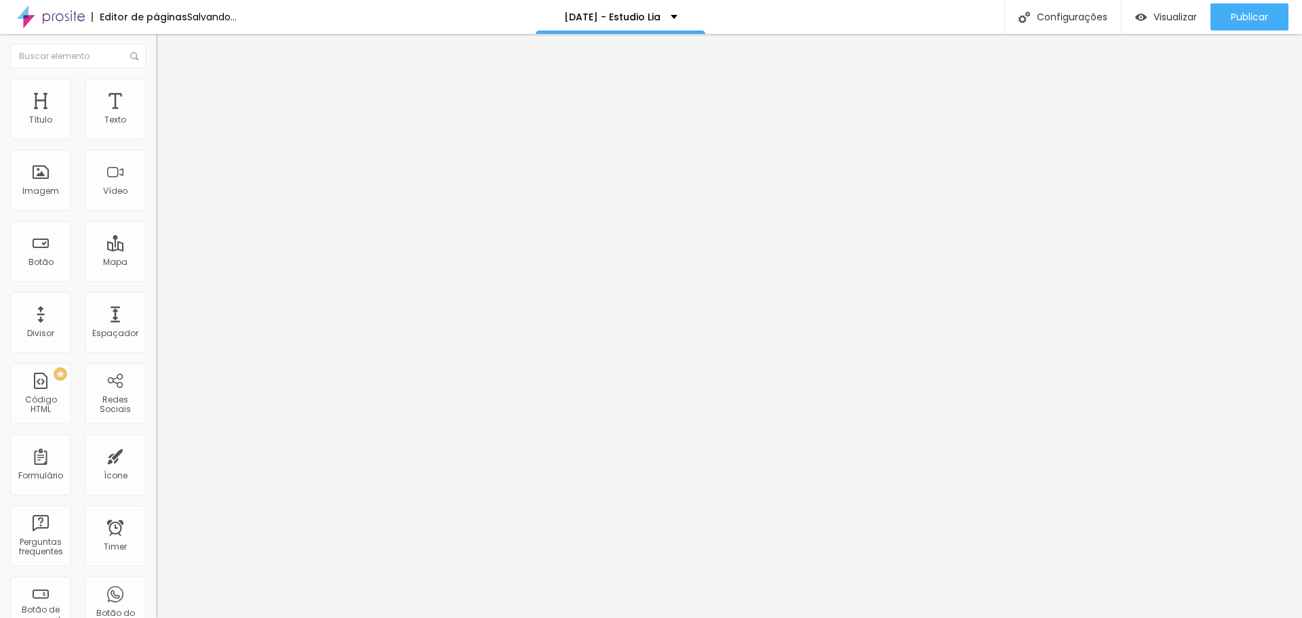
type input "461"
type input "500"
drag, startPoint x: 55, startPoint y: 132, endPoint x: 181, endPoint y: 129, distance: 126.1
type input "500"
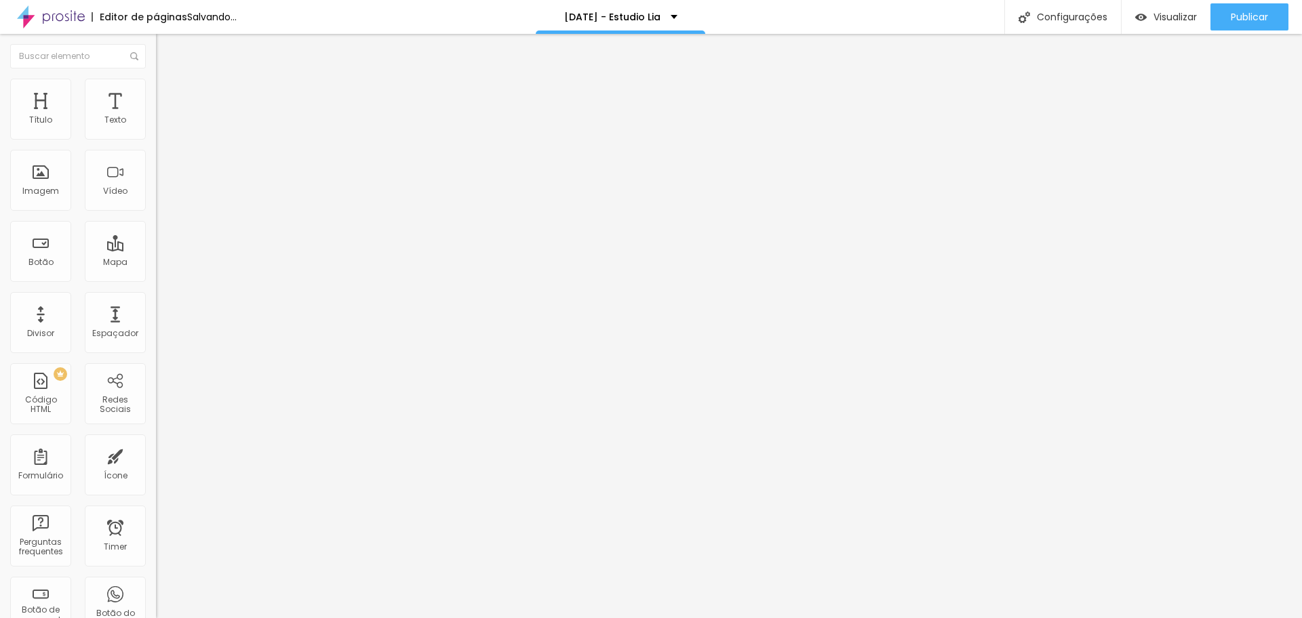
click at [181, 250] on input "range" at bounding box center [199, 255] width 87 height 11
click at [166, 48] on img "button" at bounding box center [171, 49] width 11 height 11
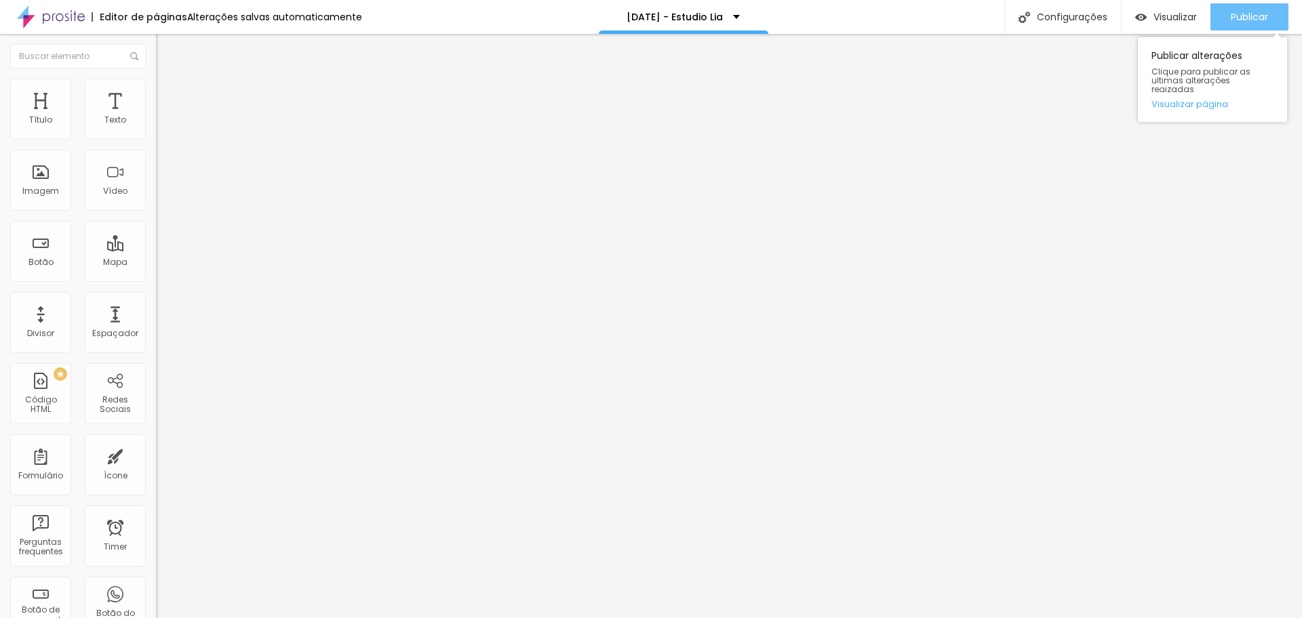
click at [1266, 17] on span "Publicar" at bounding box center [1249, 17] width 37 height 11
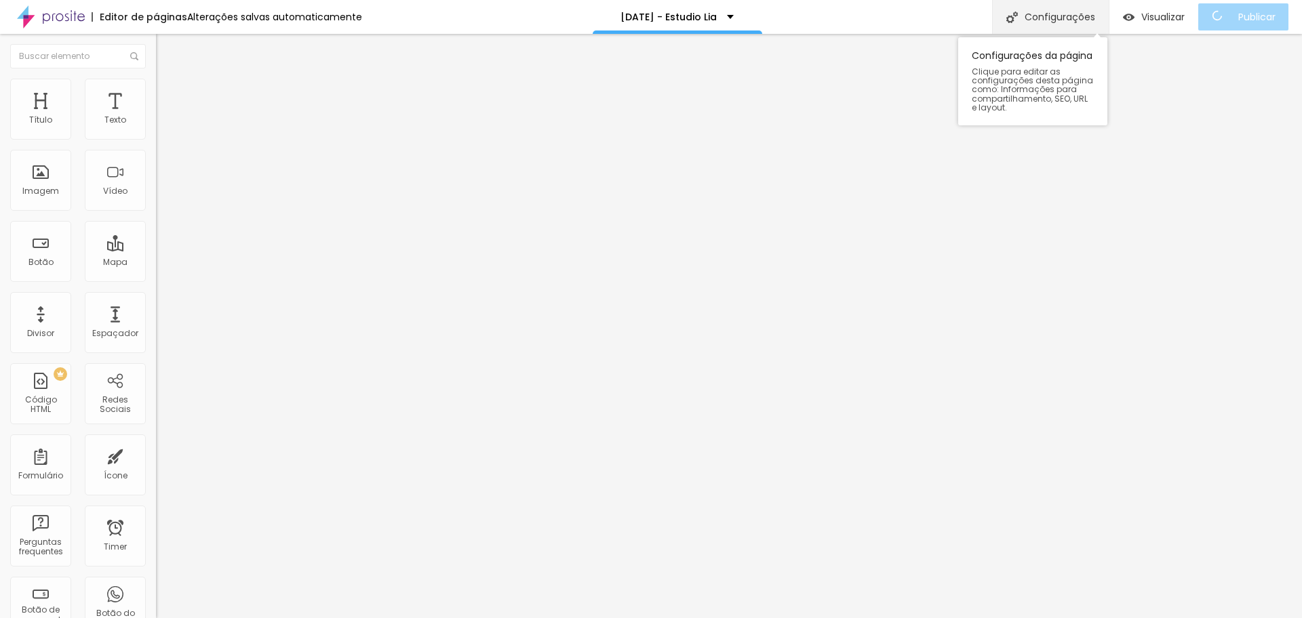
click at [1076, 20] on div "Configurações" at bounding box center [1050, 17] width 117 height 34
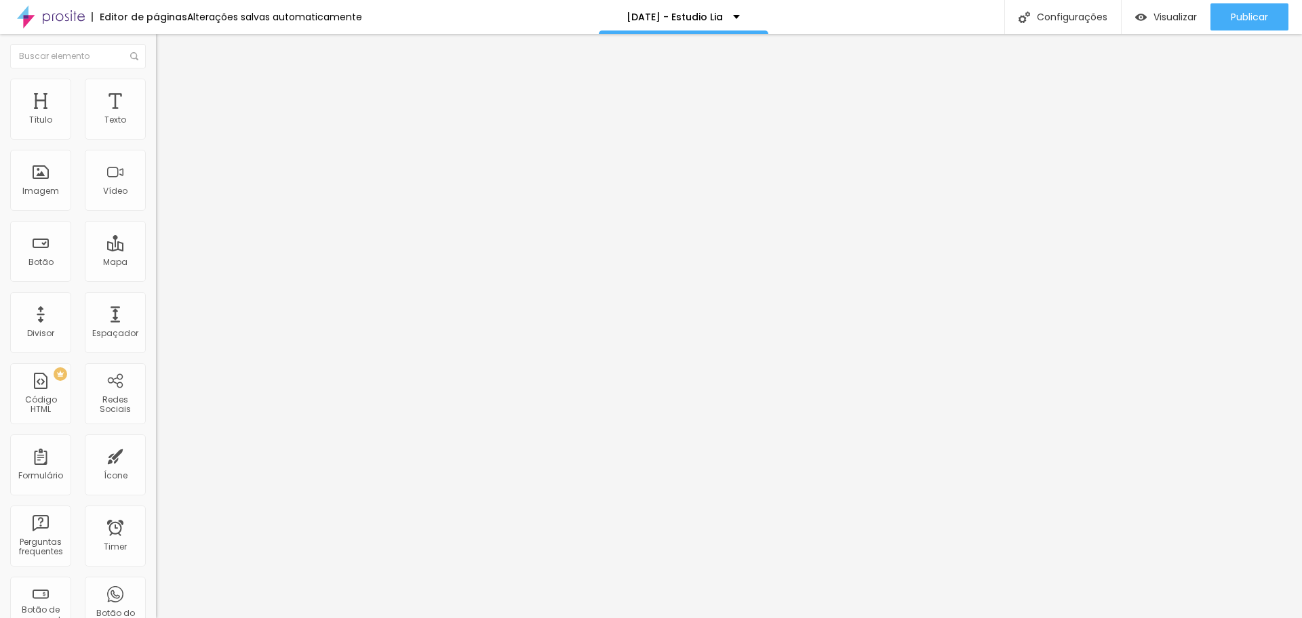
drag, startPoint x: 614, startPoint y: 206, endPoint x: 692, endPoint y: 205, distance: 78.7
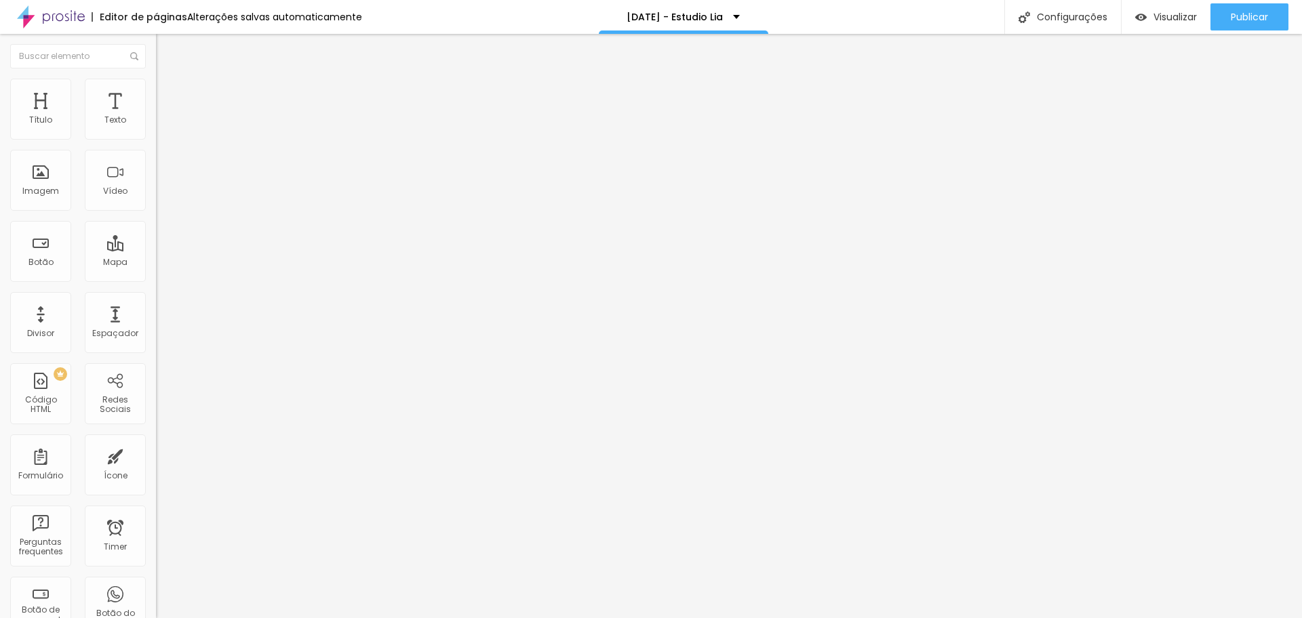
drag, startPoint x: 719, startPoint y: 203, endPoint x: 789, endPoint y: 203, distance: 69.2
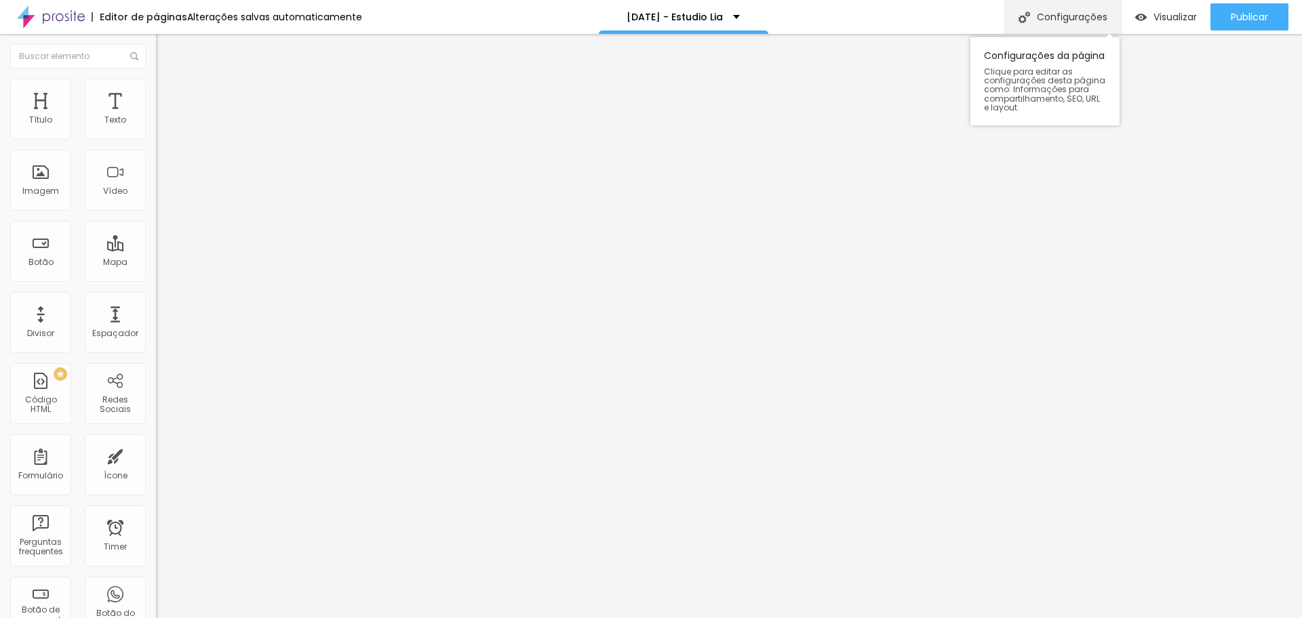
click at [1063, 14] on div "Configurações" at bounding box center [1062, 17] width 117 height 34
click at [58, 16] on img at bounding box center [51, 17] width 68 height 34
type input "79"
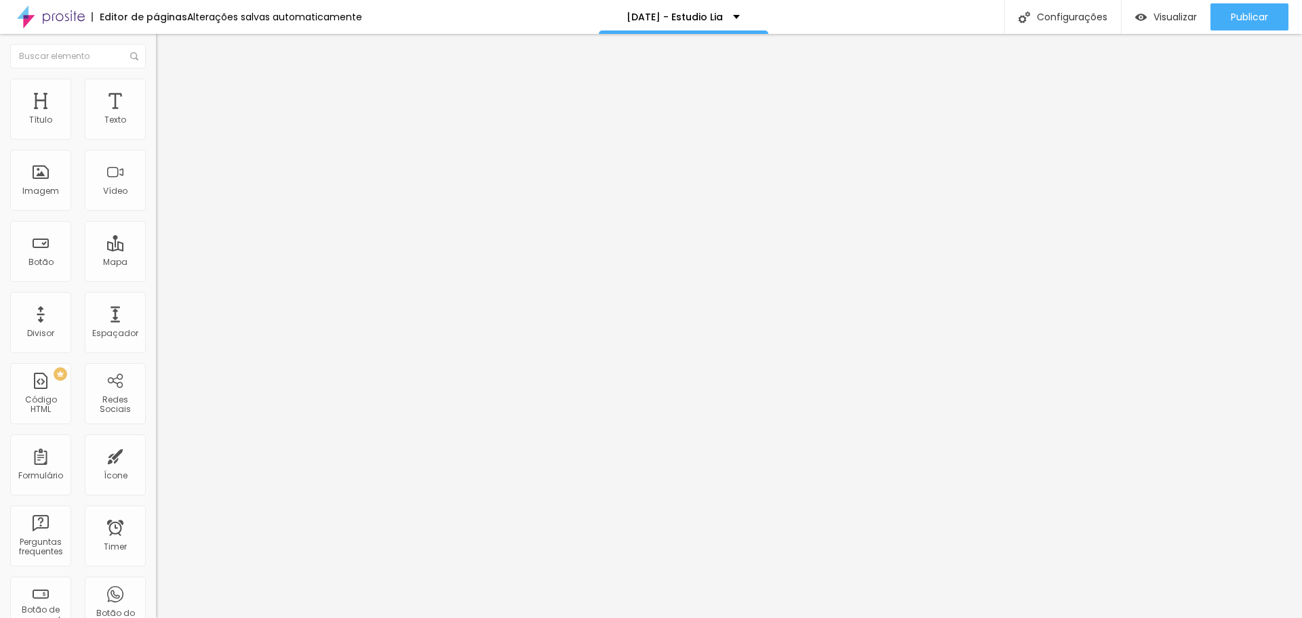
type input "337"
type input "358"
type input "379"
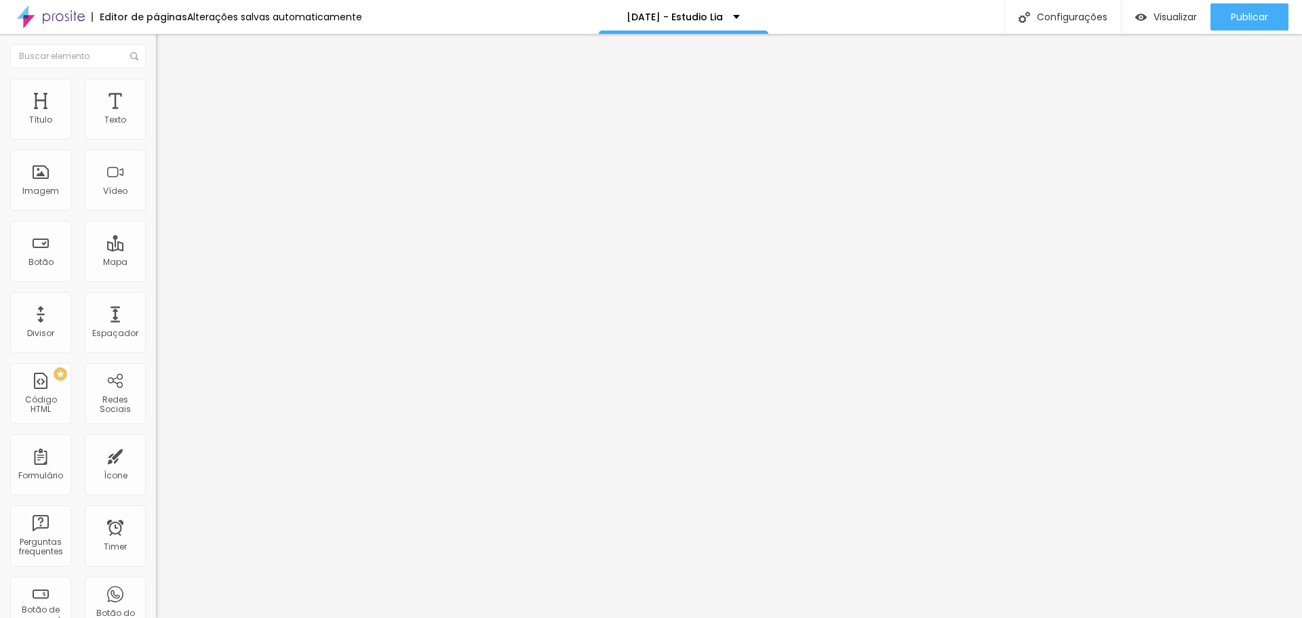
type input "379"
type input "389"
type input "420"
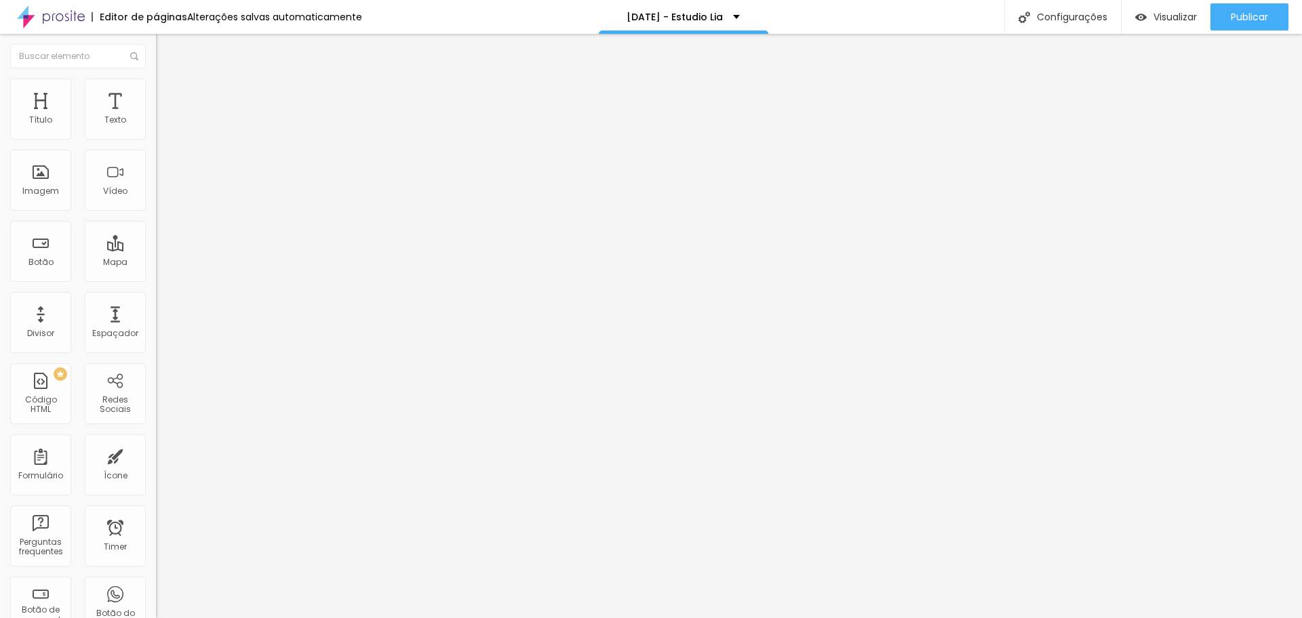
type input "446"
type input "482"
type input "500"
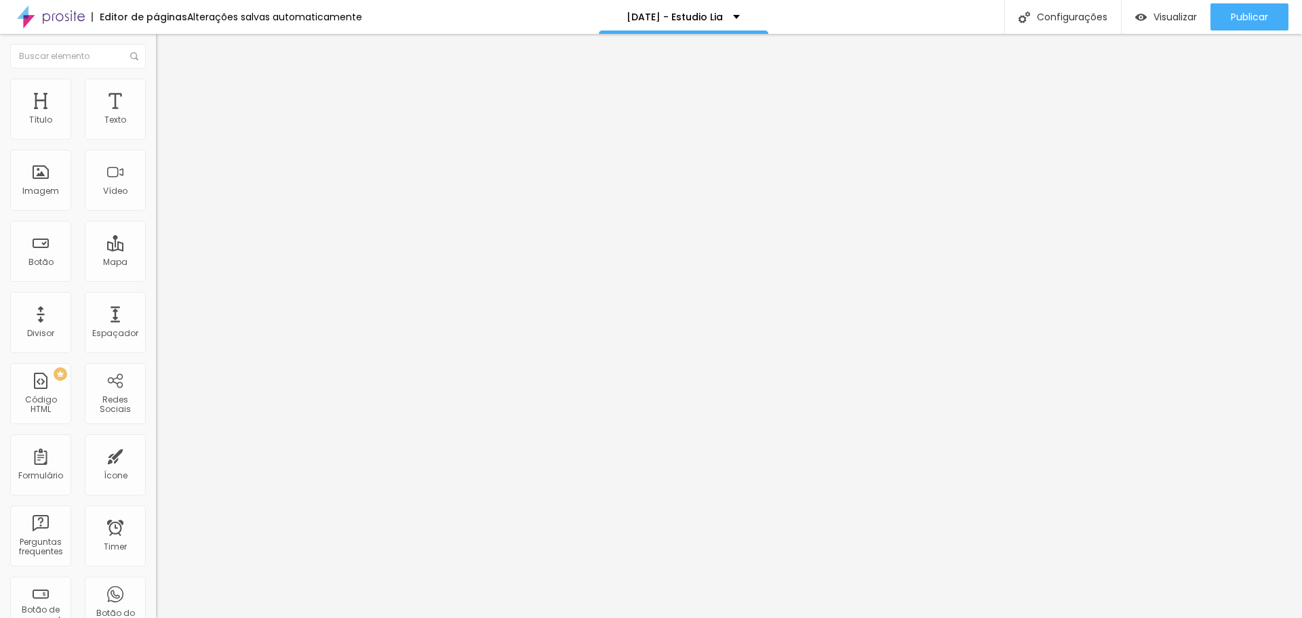
type input "500"
drag, startPoint x: 33, startPoint y: 132, endPoint x: 178, endPoint y: 135, distance: 145.8
type input "500"
click at [178, 250] on input "range" at bounding box center [199, 255] width 87 height 11
click at [156, 211] on span "Normal" at bounding box center [171, 208] width 31 height 12
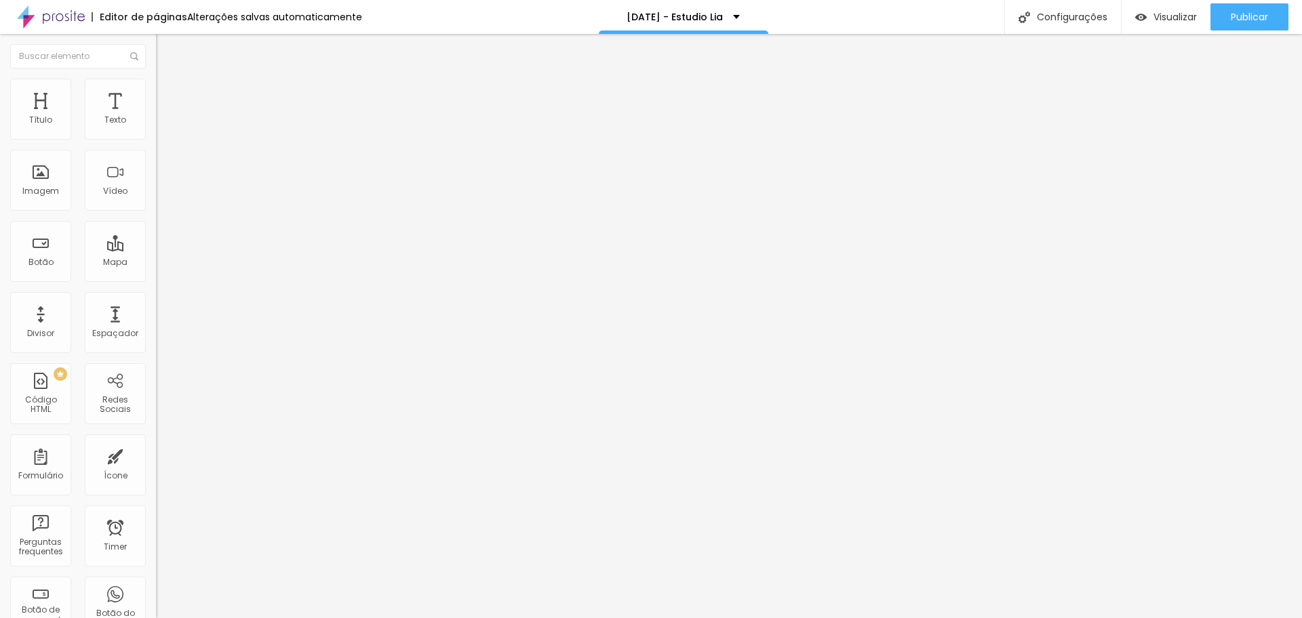
click at [156, 243] on span "Grande" at bounding box center [172, 237] width 32 height 12
click at [168, 92] on span "Estilo" at bounding box center [178, 88] width 21 height 12
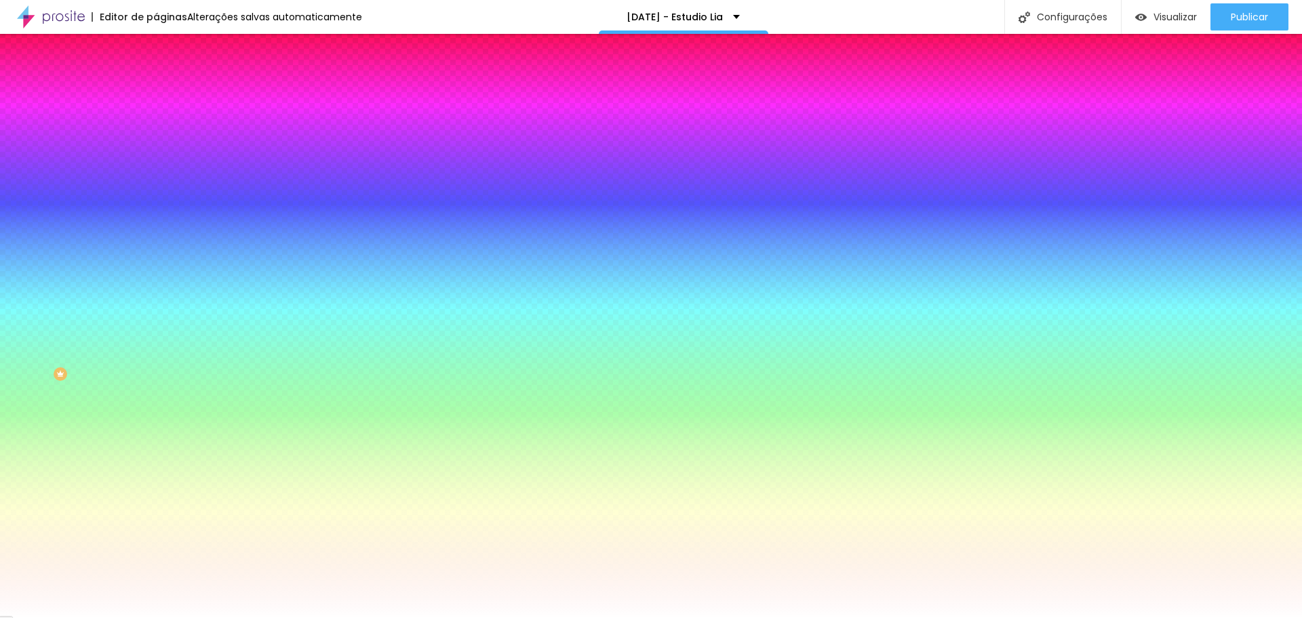
click at [156, 92] on li "Avançado" at bounding box center [234, 99] width 156 height 14
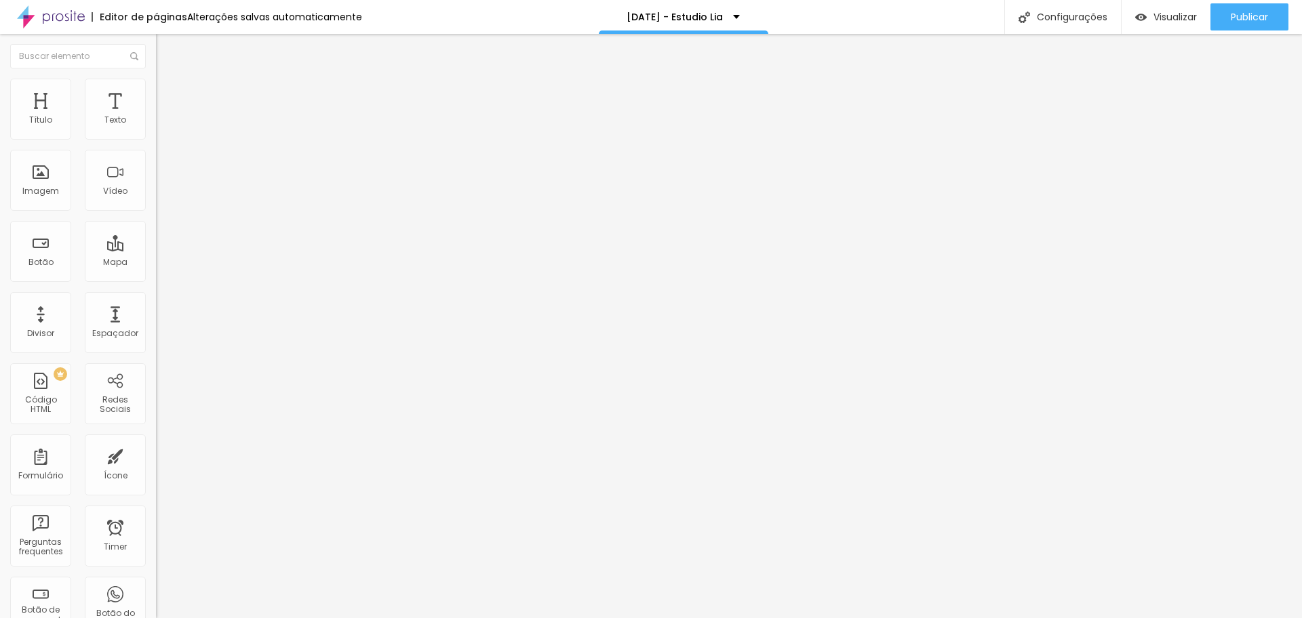
type input "11"
type input "80"
type input "81"
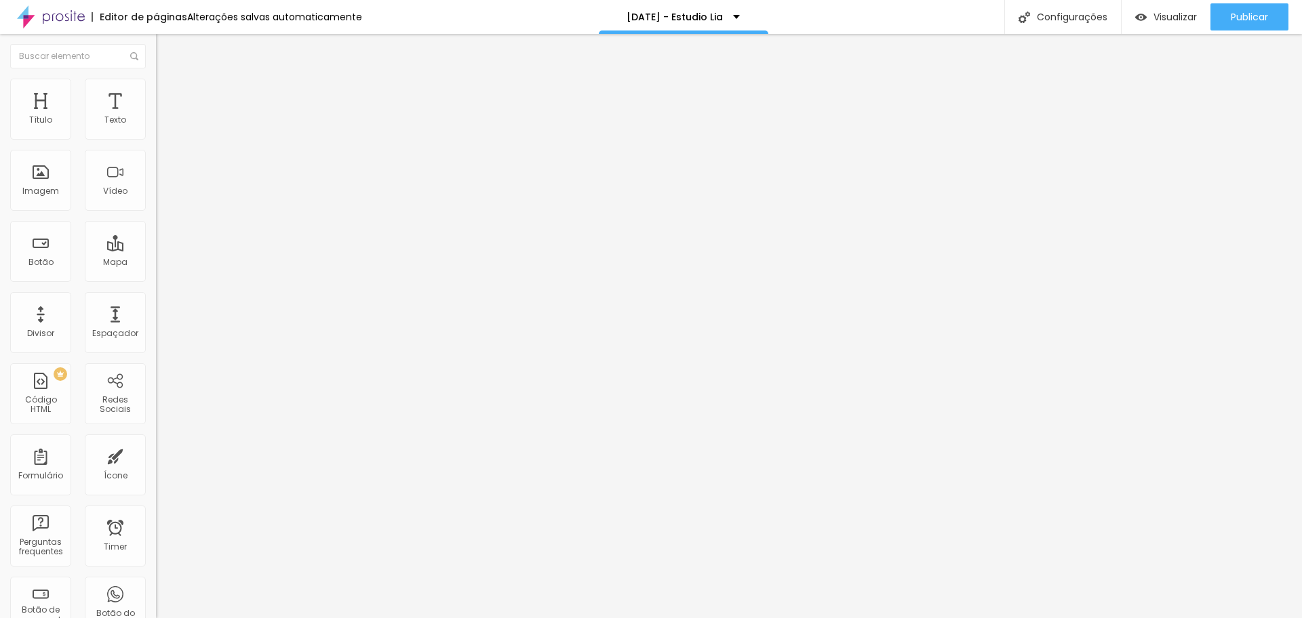
type input "81"
type input "82"
type input "88"
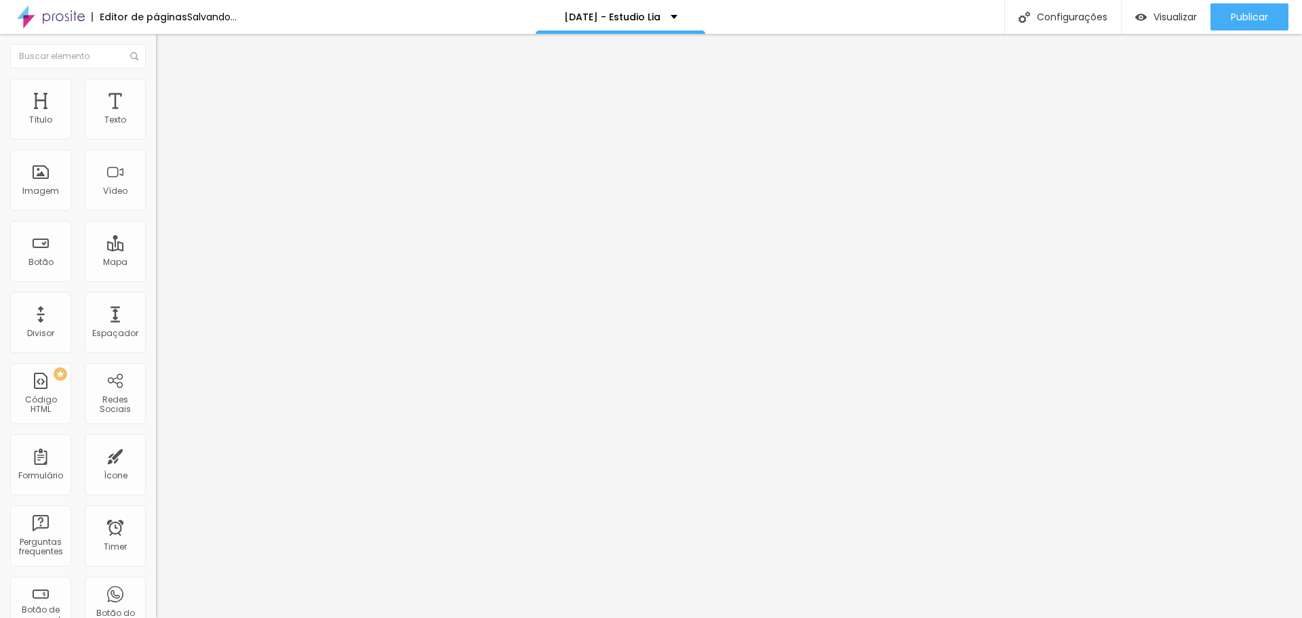
type input "92"
type input "96"
type input "100"
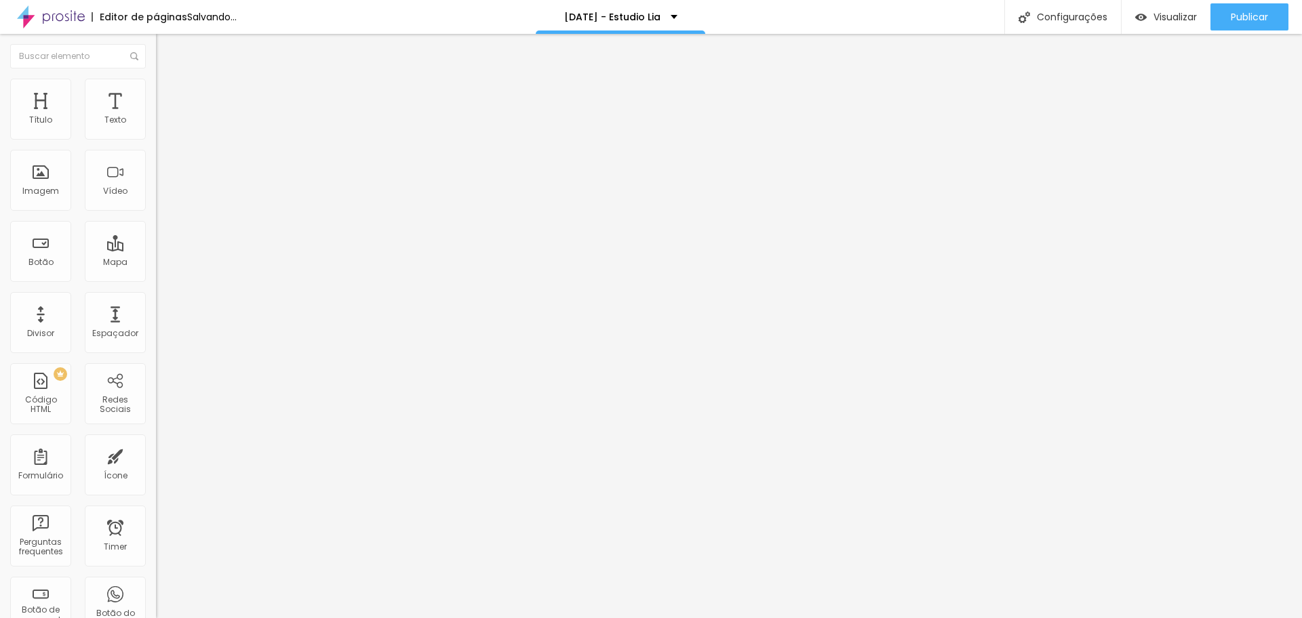
type input "100"
drag, startPoint x: 37, startPoint y: 134, endPoint x: 227, endPoint y: 132, distance: 189.9
type input "100"
click at [227, 263] on input "range" at bounding box center [199, 268] width 87 height 11
click at [168, 92] on span "Estilo" at bounding box center [178, 88] width 21 height 12
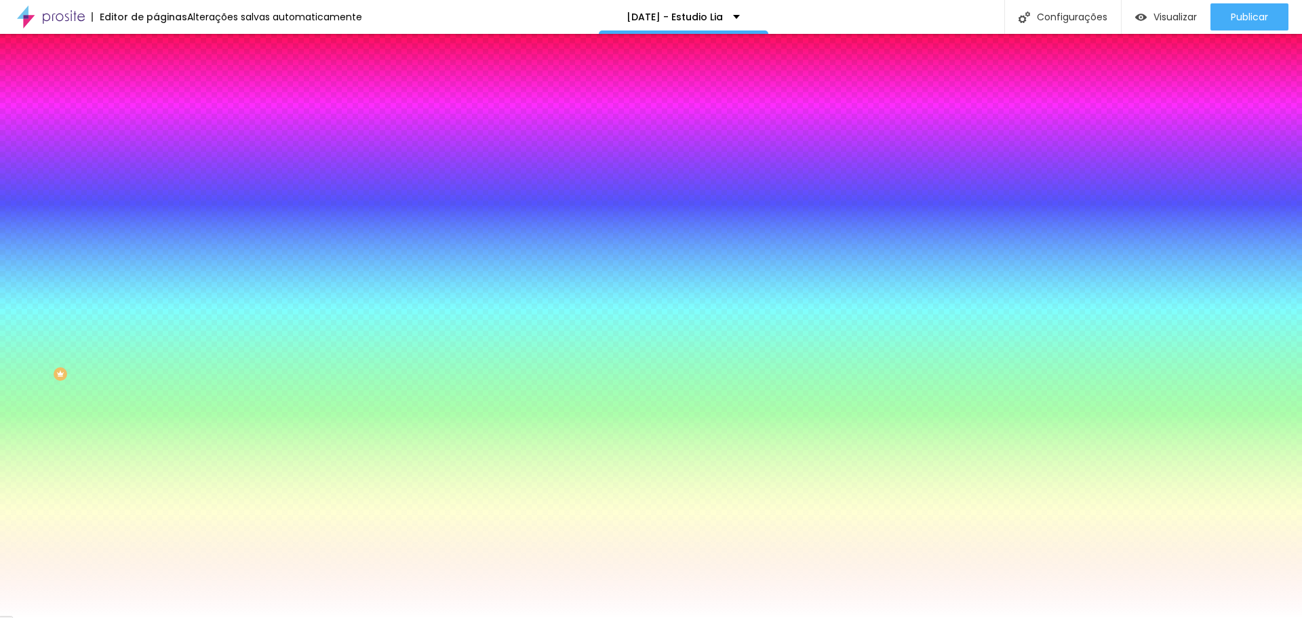
click at [156, 79] on li "Conteúdo" at bounding box center [234, 72] width 156 height 14
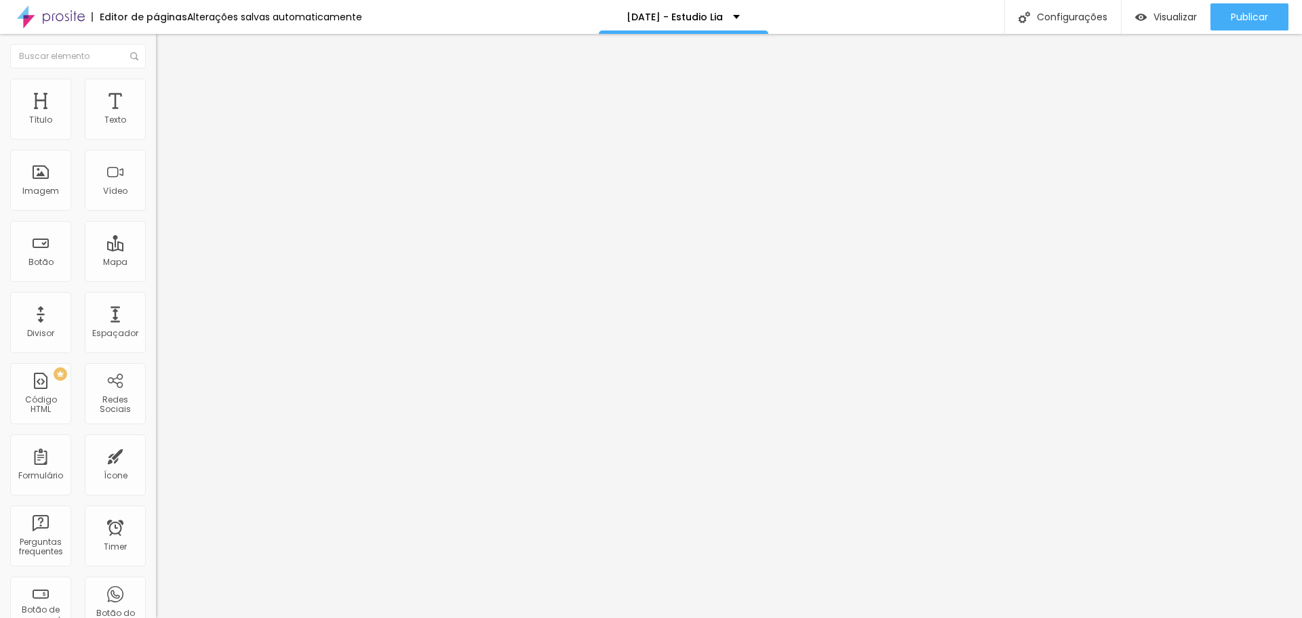
click at [156, 205] on span "Grande" at bounding box center [172, 208] width 32 height 12
click at [167, 243] on span "Grande" at bounding box center [183, 237] width 32 height 12
type input "492"
type input "500"
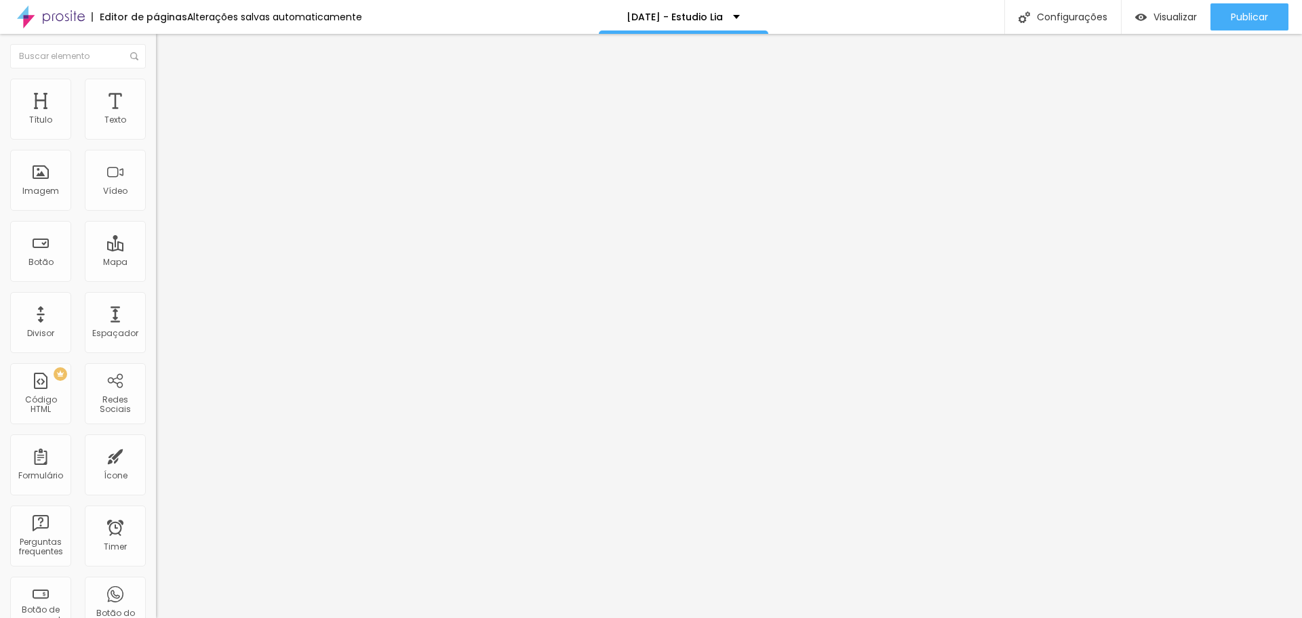
type input "500"
type input "497"
type input "472"
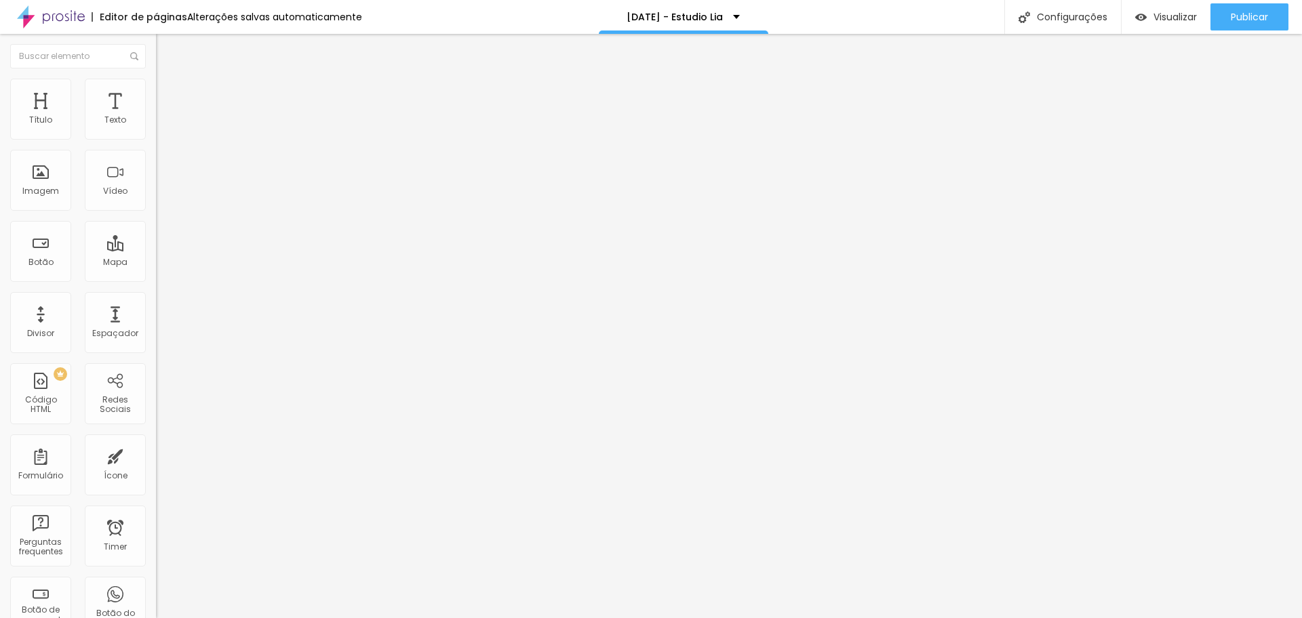
type input "461"
type input "441"
type input "425"
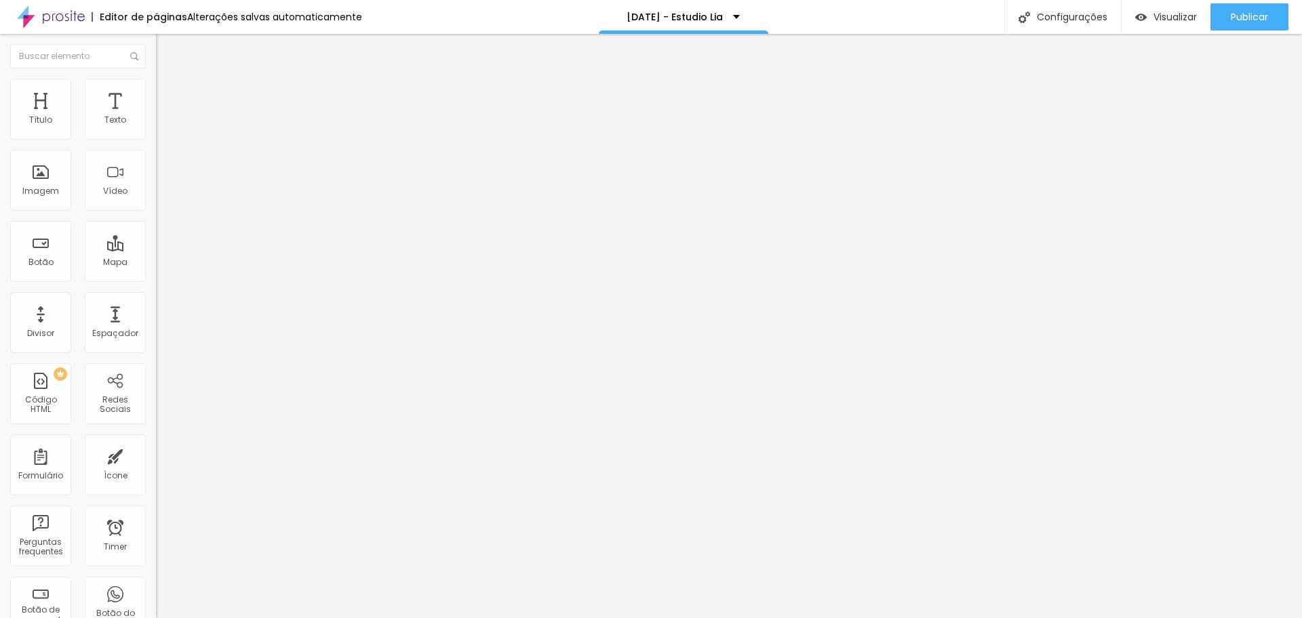
type input "425"
type input "420"
type input "415"
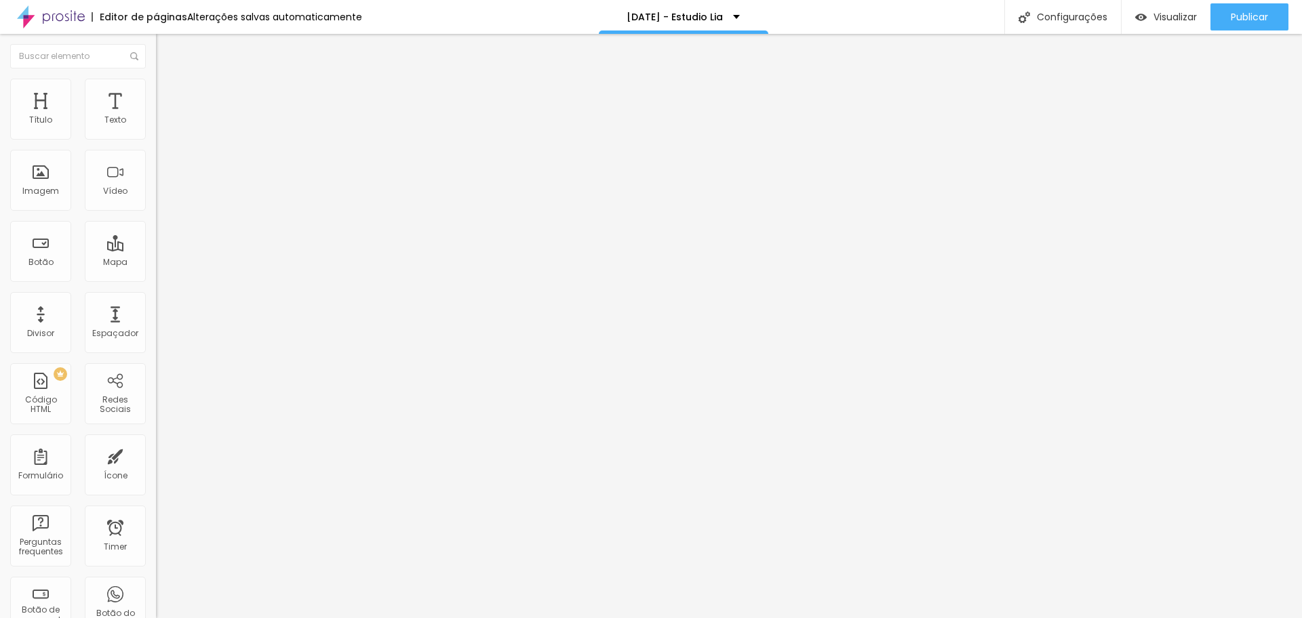
type input "405"
type input "399"
type input "379"
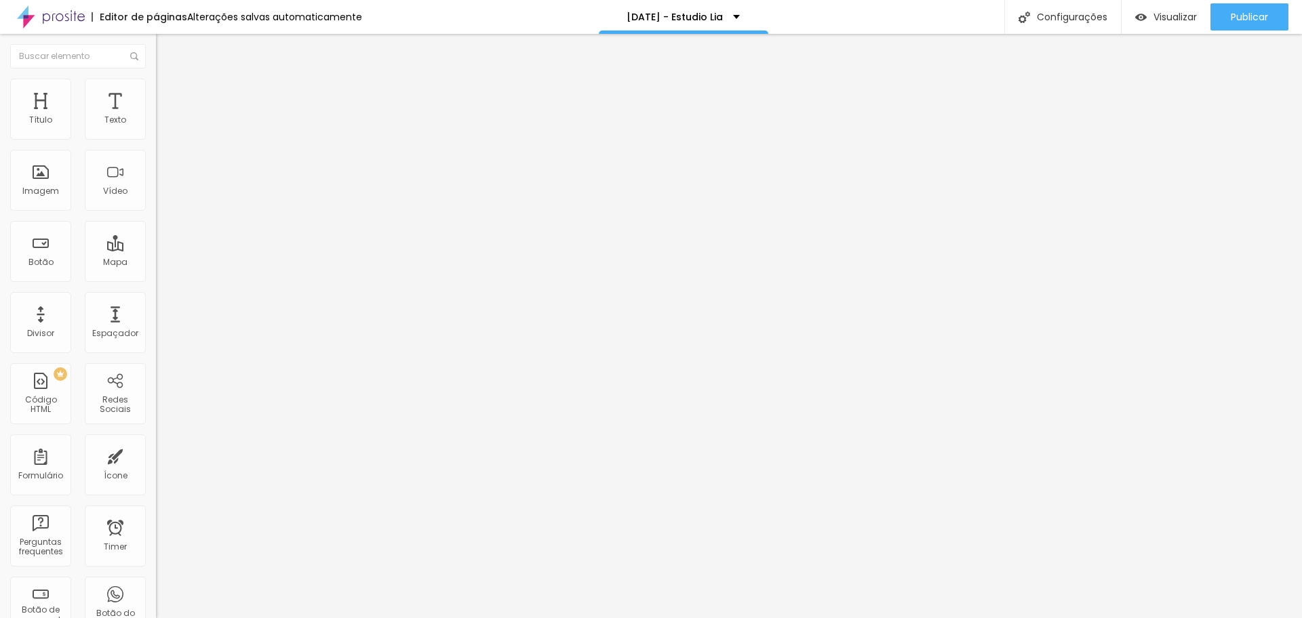
type input "379"
type input "363"
type input "358"
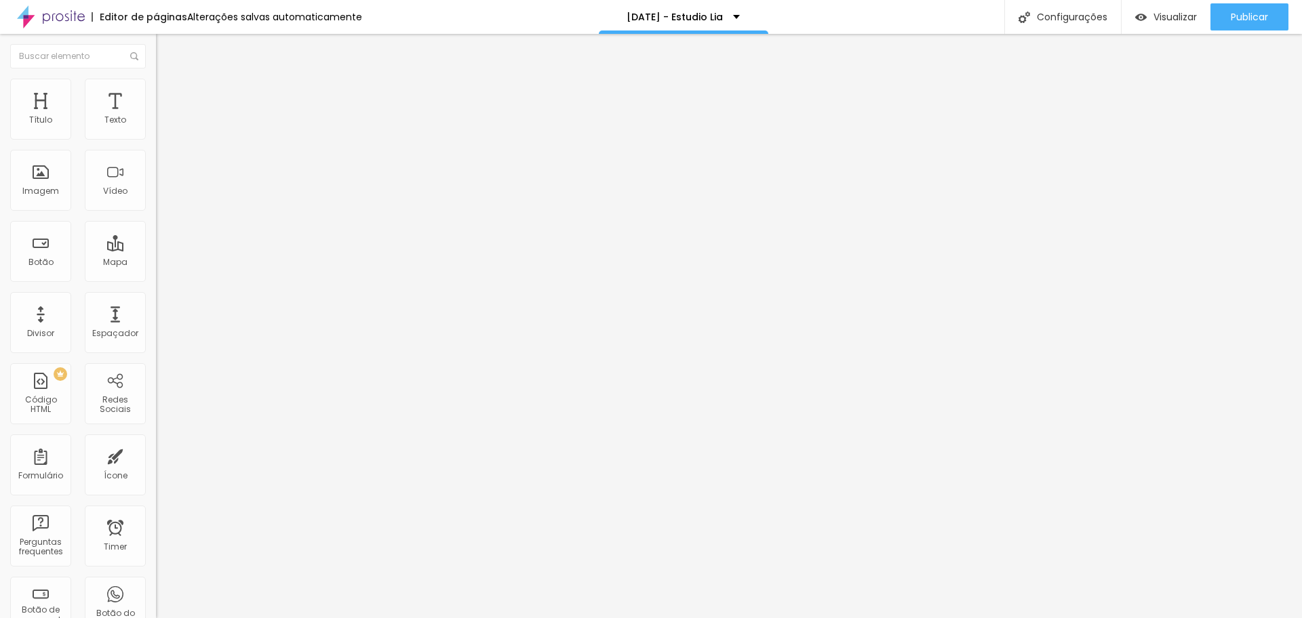
type input "353"
type input "343"
type input "332"
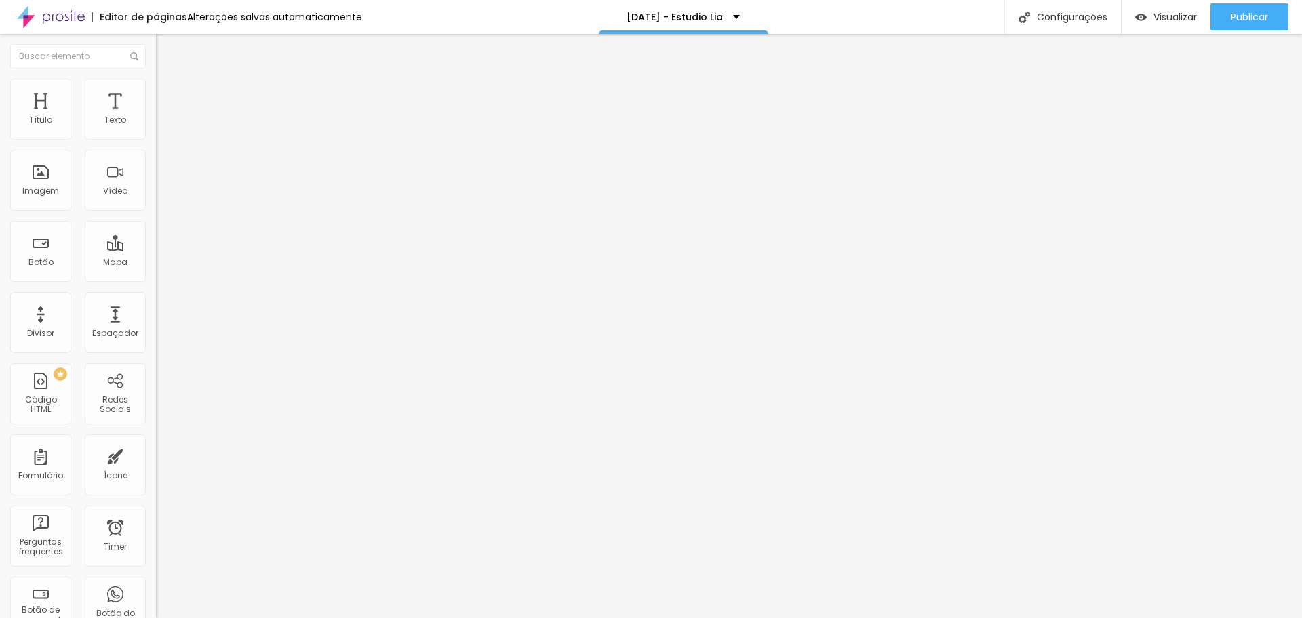
type input "332"
type input "322"
type input "312"
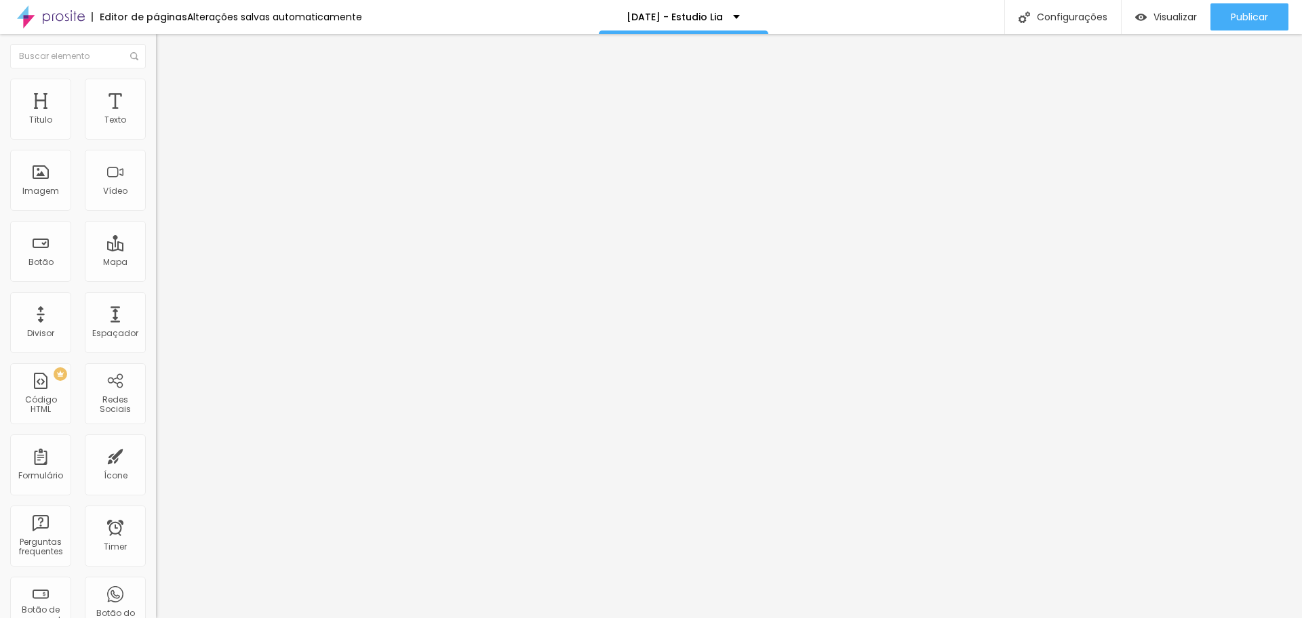
type input "306"
type input "296"
type input "291"
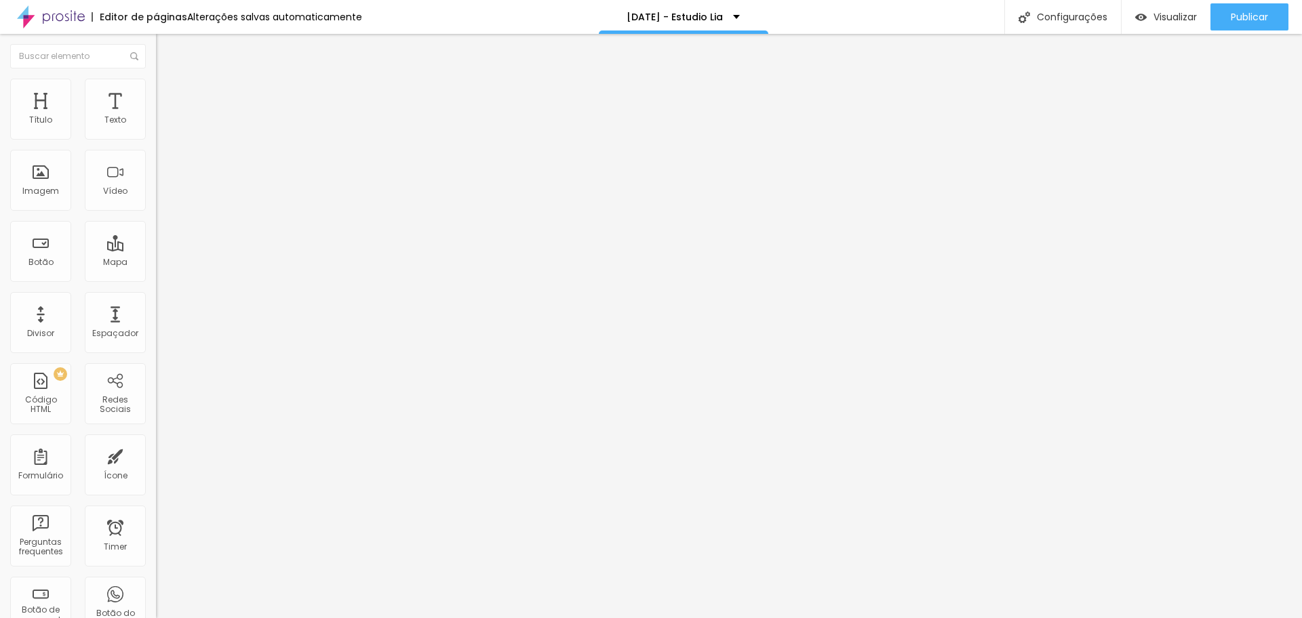
type input "291"
type input "281"
type input "270"
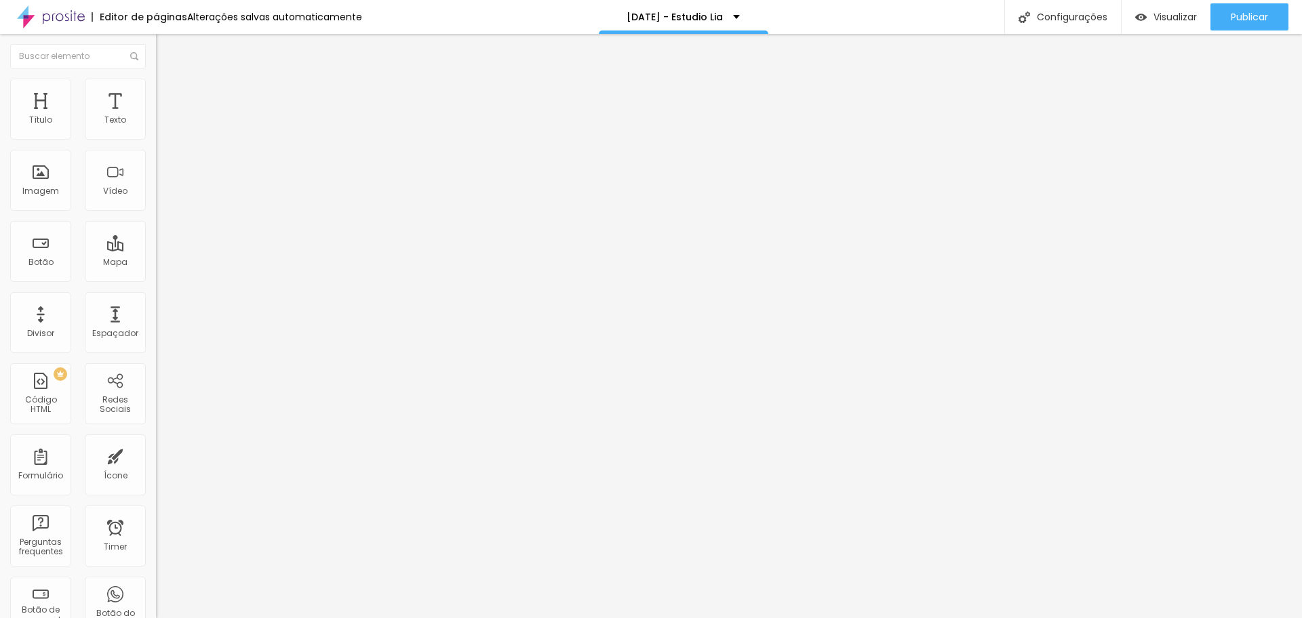
type input "265"
type input "260"
type input "255"
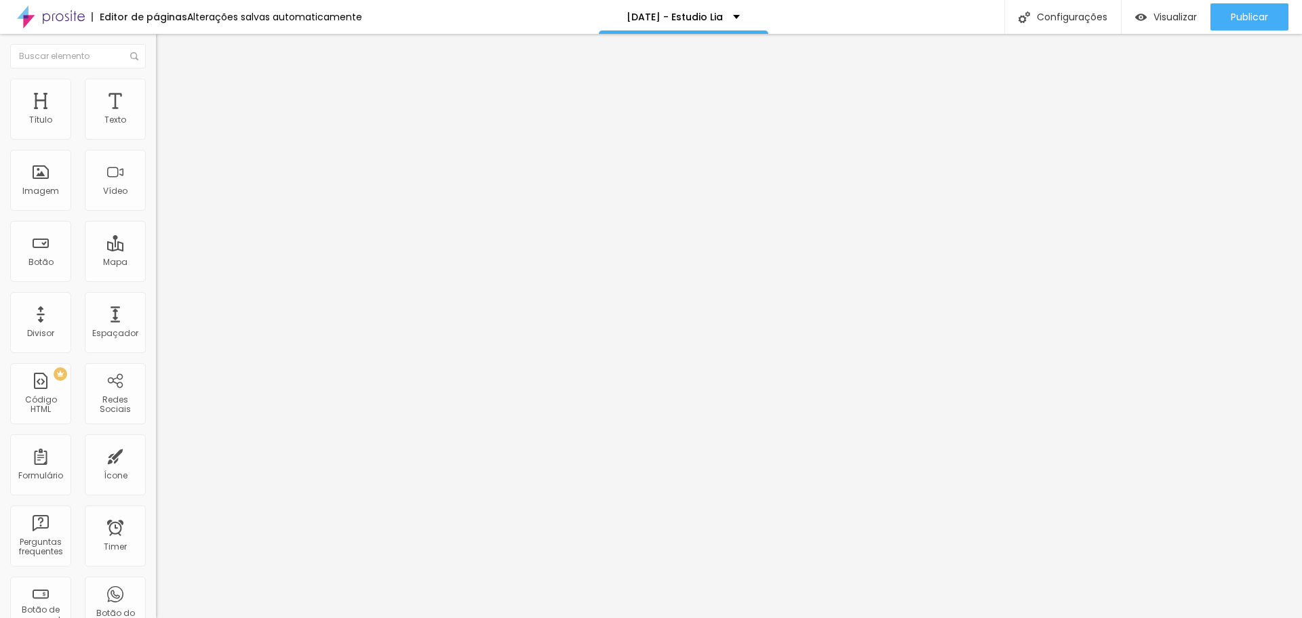
type input "255"
type input "250"
type input "244"
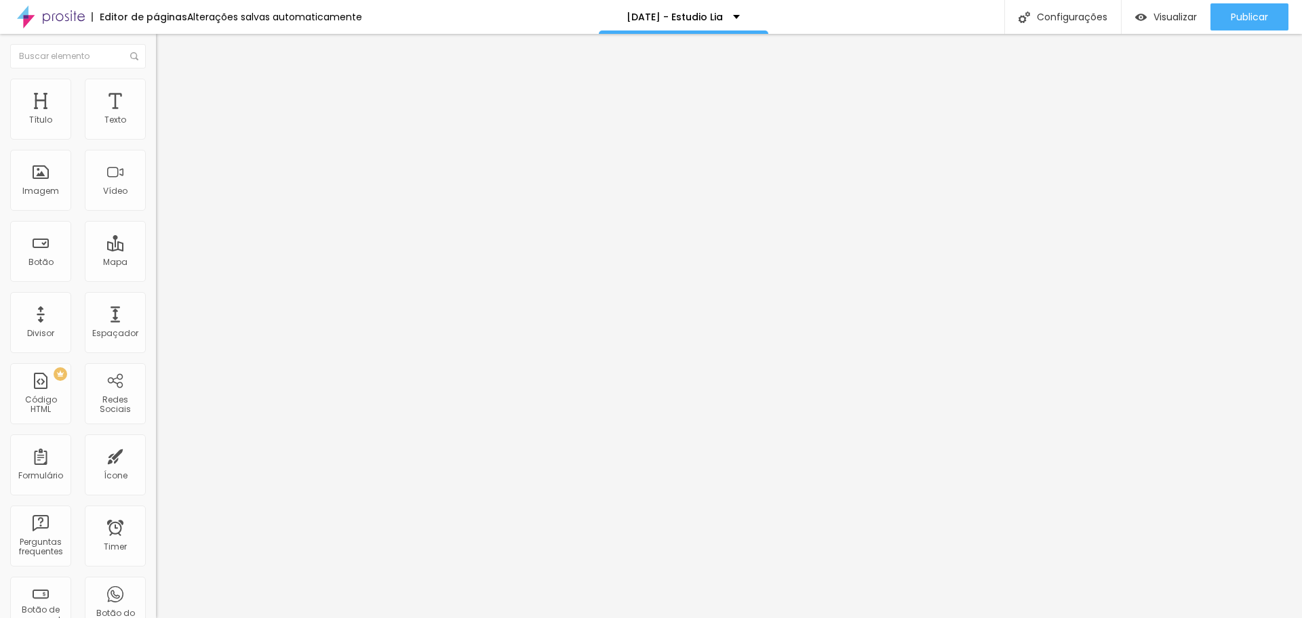
type input "239"
type input "234"
type input "229"
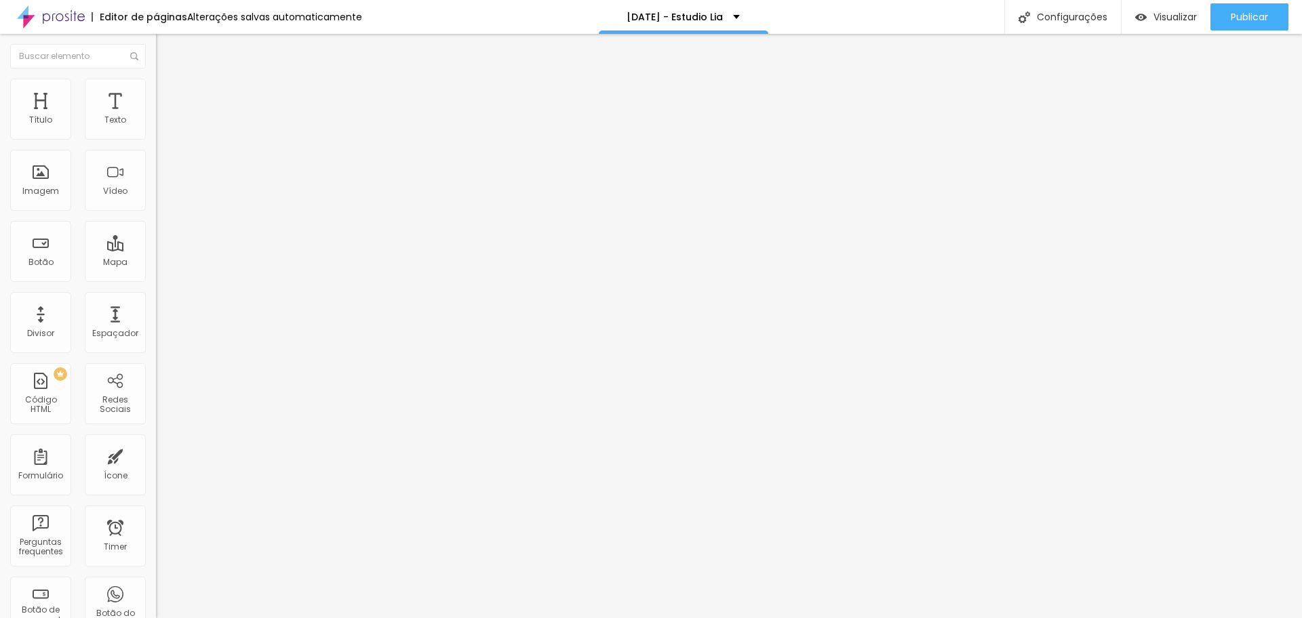
type input "229"
type input "224"
type input "208"
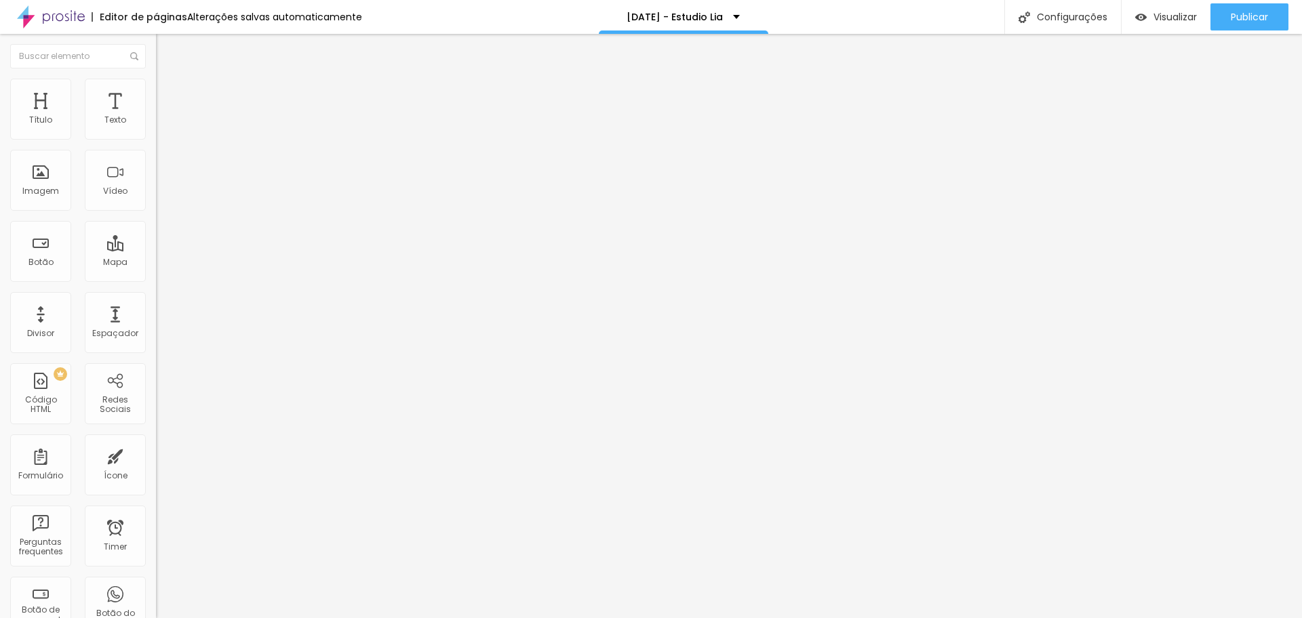
drag, startPoint x: 93, startPoint y: 130, endPoint x: 56, endPoint y: 140, distance: 37.8
type input "208"
click at [156, 250] on input "range" at bounding box center [199, 255] width 87 height 11
type input "255"
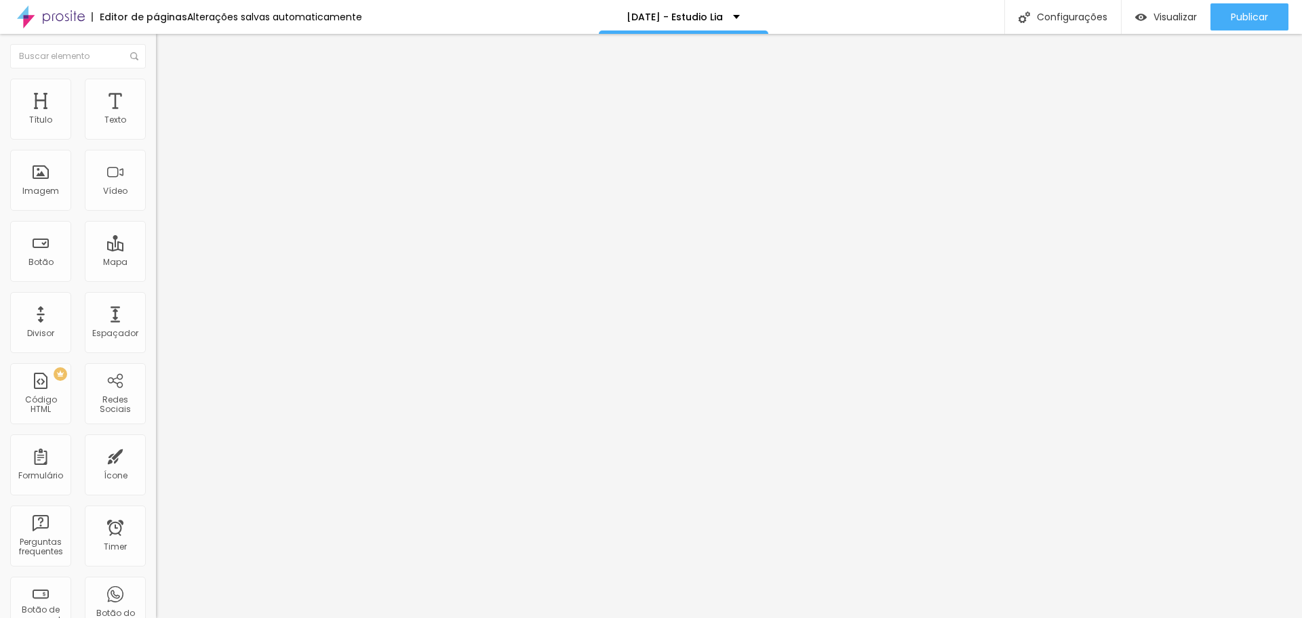
click at [156, 250] on input "range" at bounding box center [199, 255] width 87 height 11
type input "270"
type input "275"
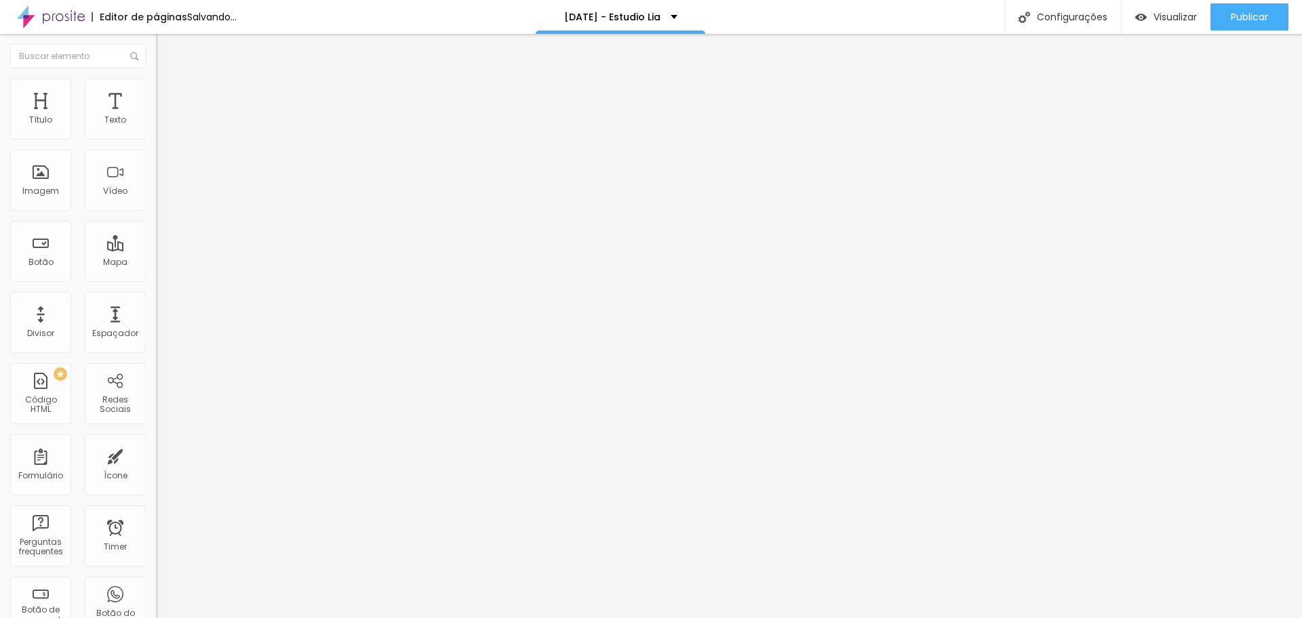
type input "301"
type input "312"
type input "327"
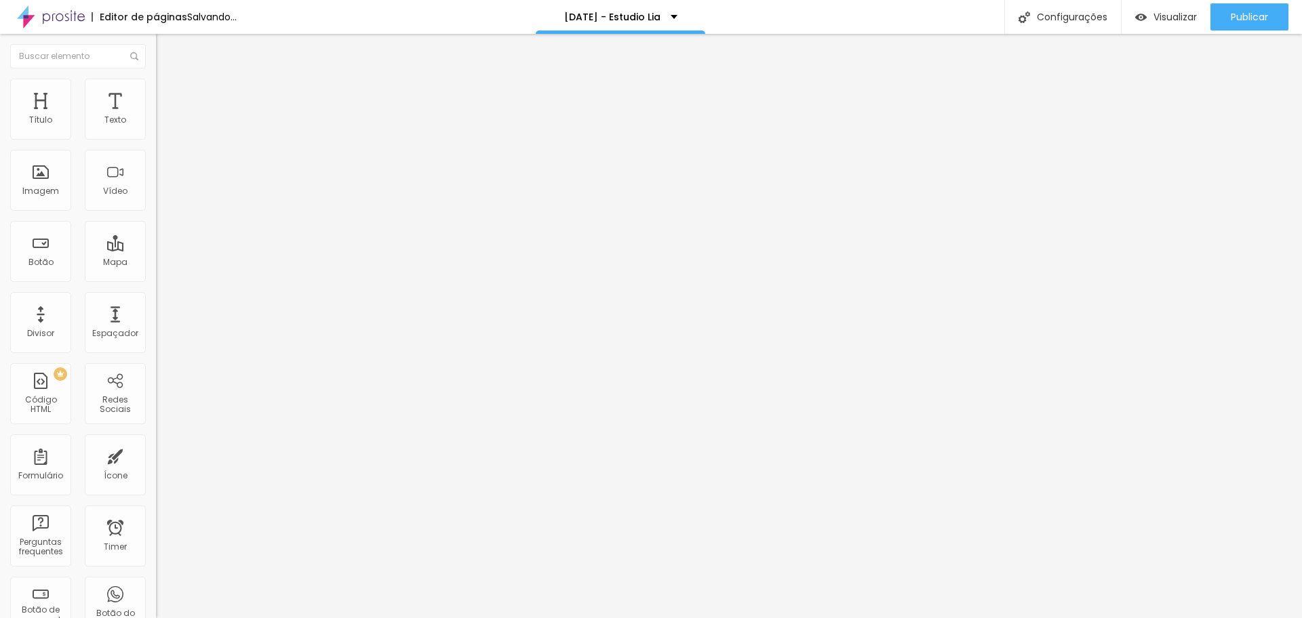
type input "327"
type input "332"
type input "353"
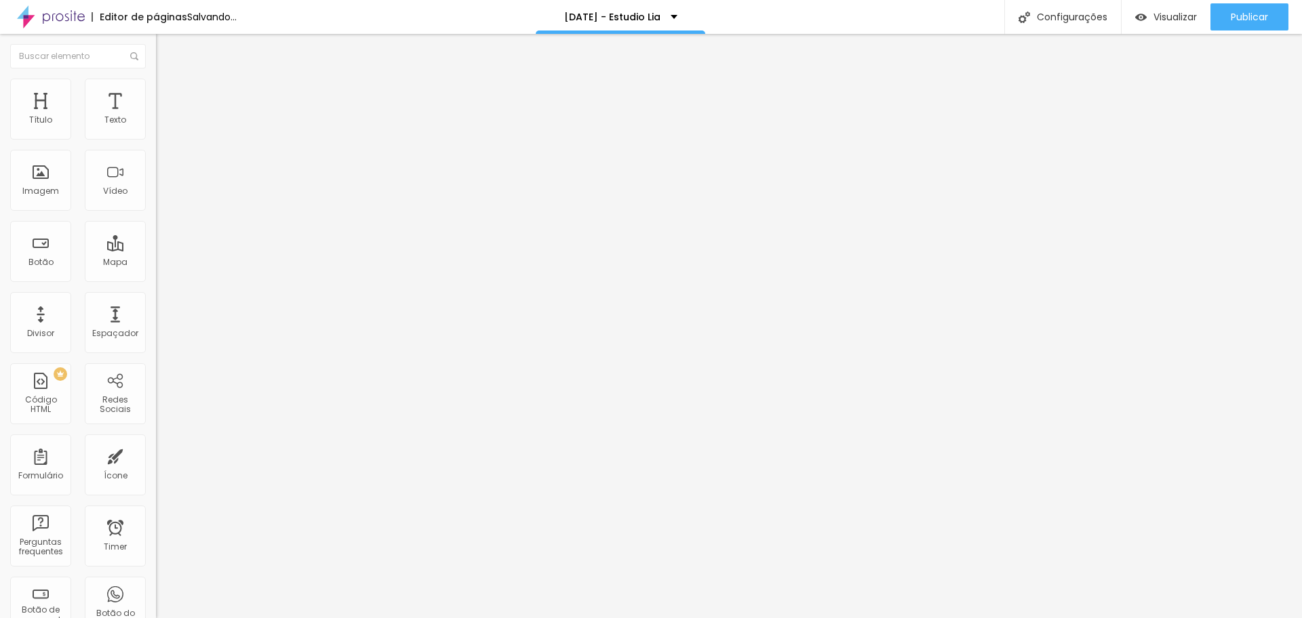
type input "363"
type input "368"
type input "374"
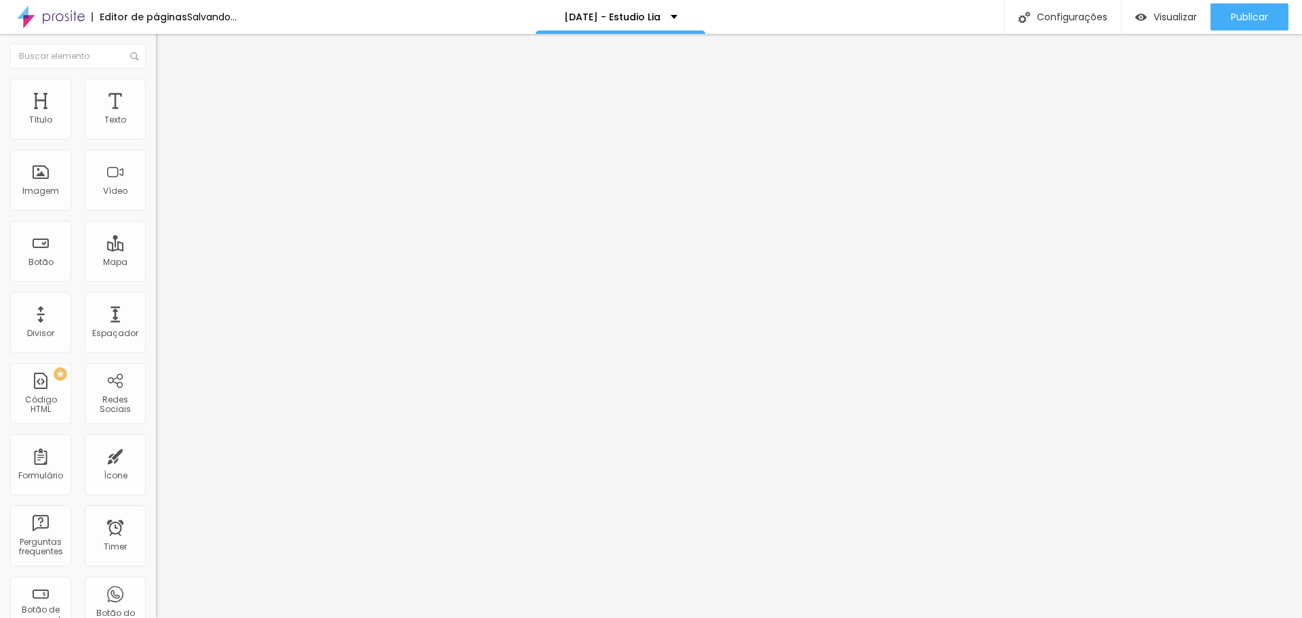
type input "374"
type input "394"
type input "420"
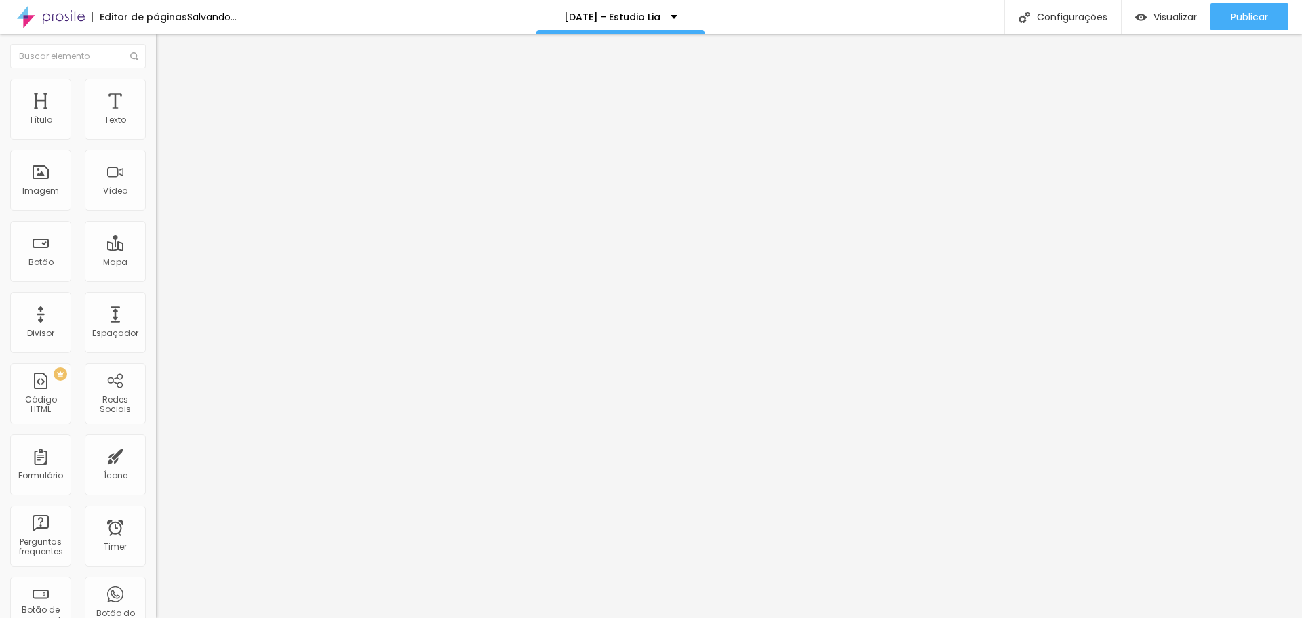
type input "472"
type input "500"
type input "487"
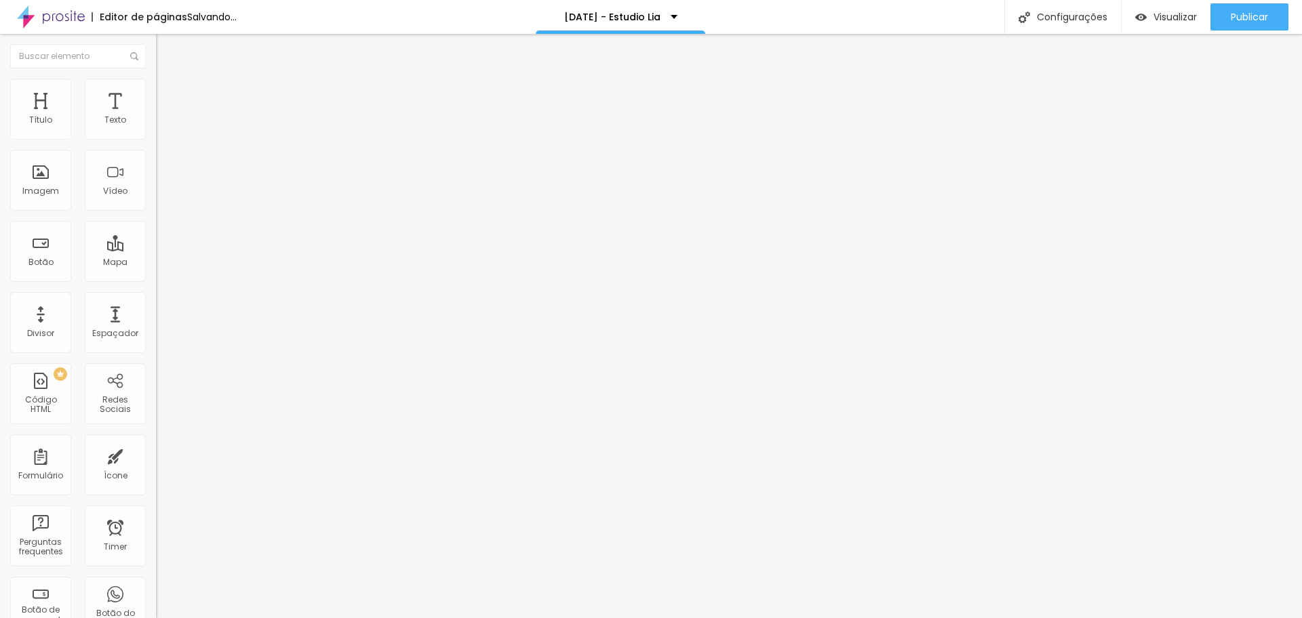
type input "487"
type input "472"
type input "461"
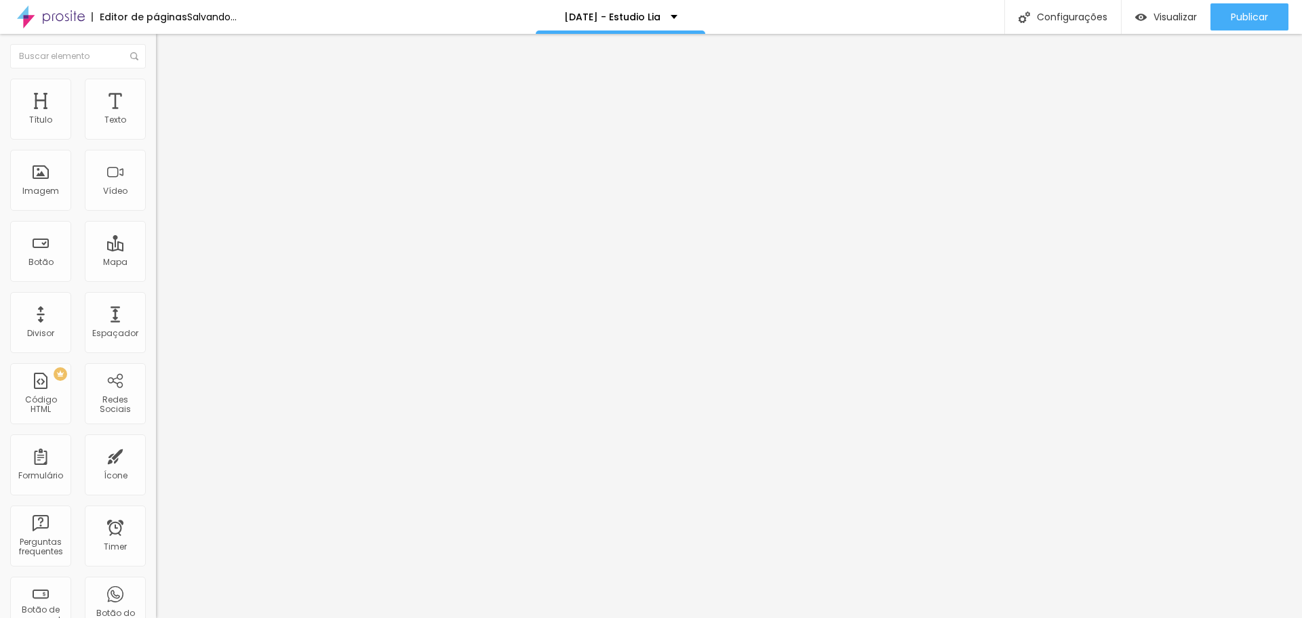
type input "451"
type input "410"
type input "405"
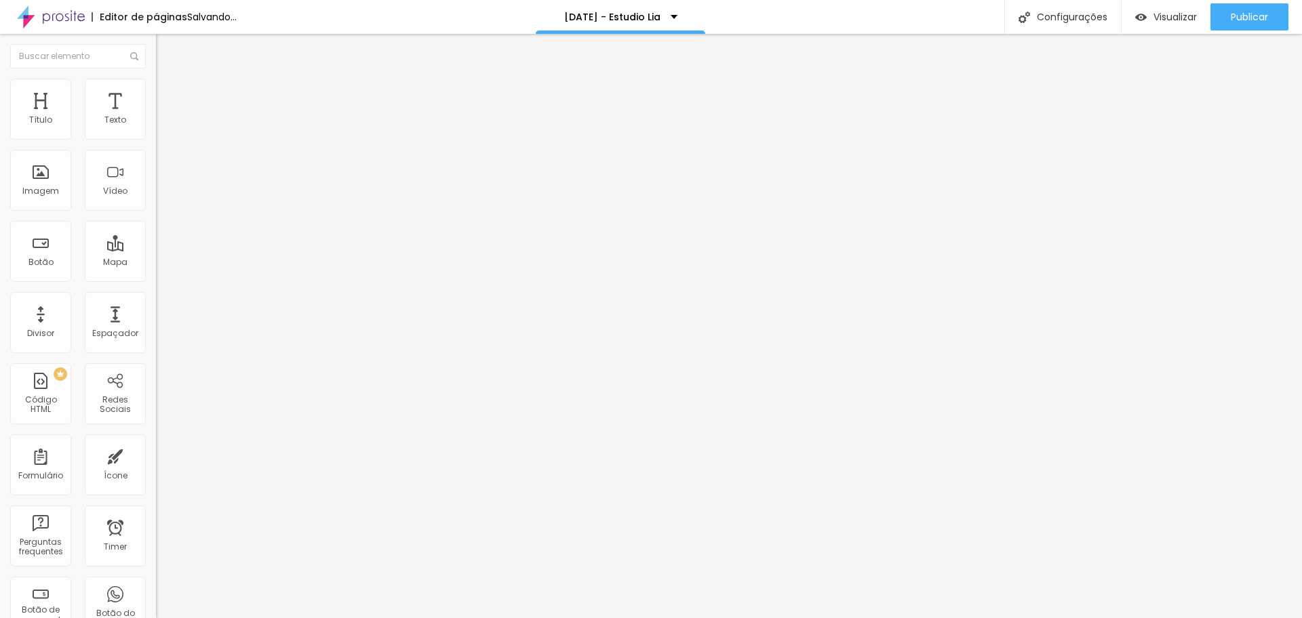
type input "405"
type input "389"
type input "379"
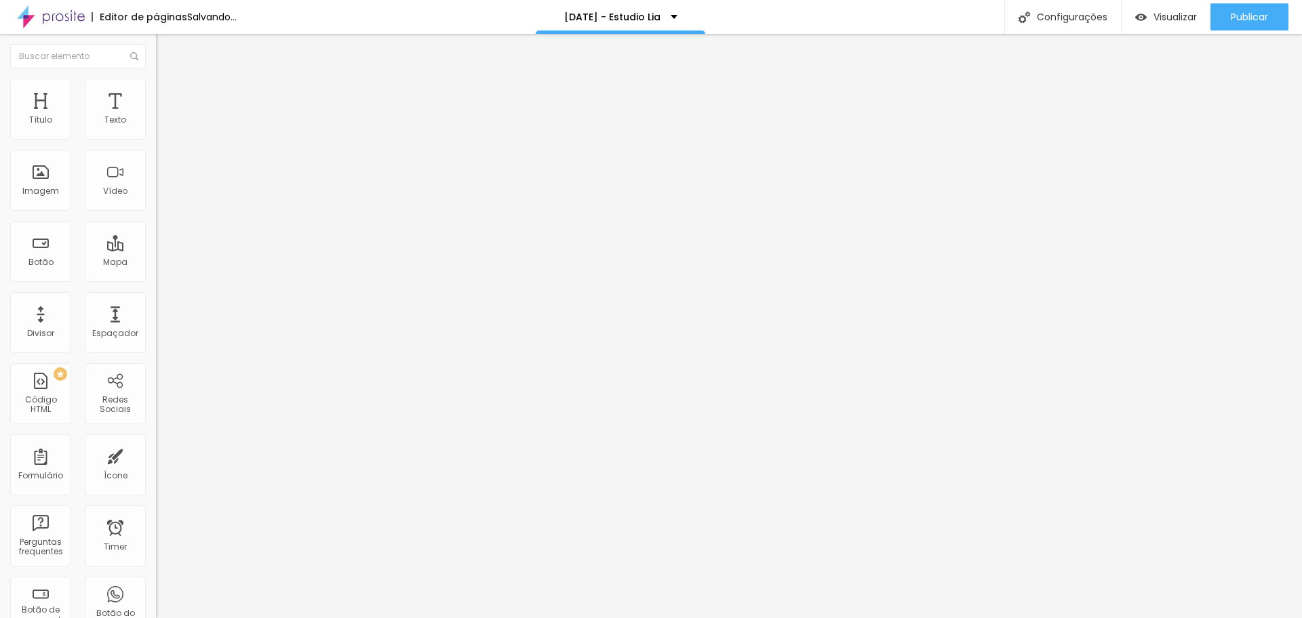
type input "348"
type input "322"
type input "286"
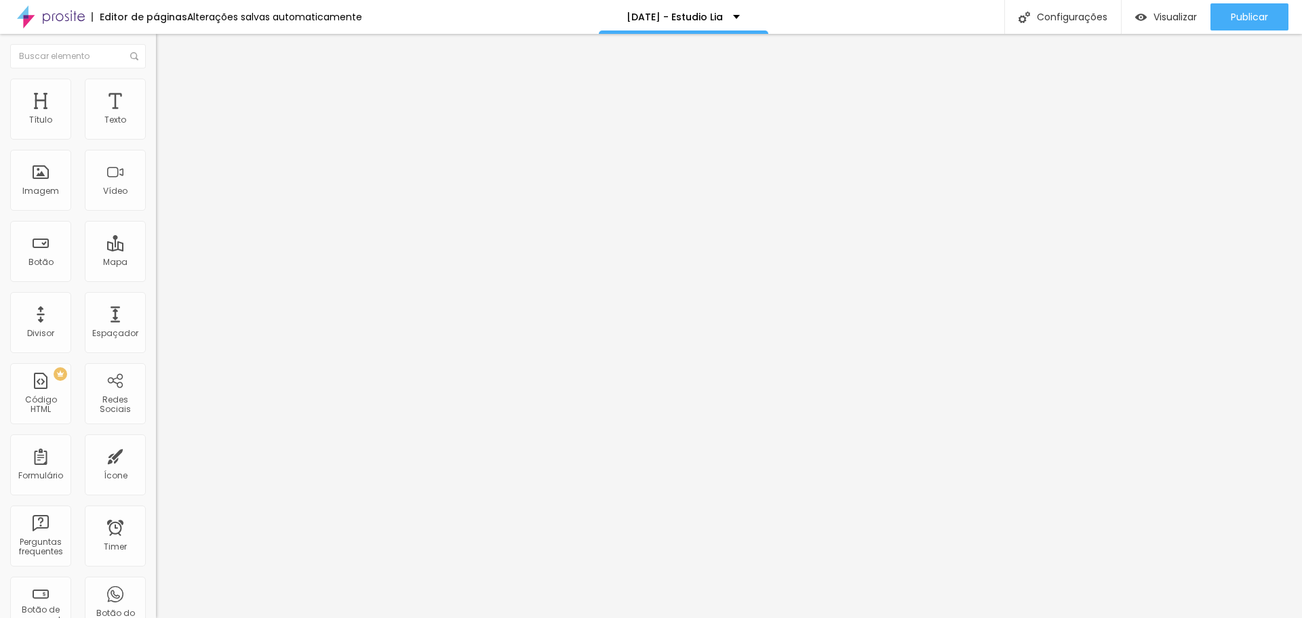
type input "286"
type input "270"
type input "260"
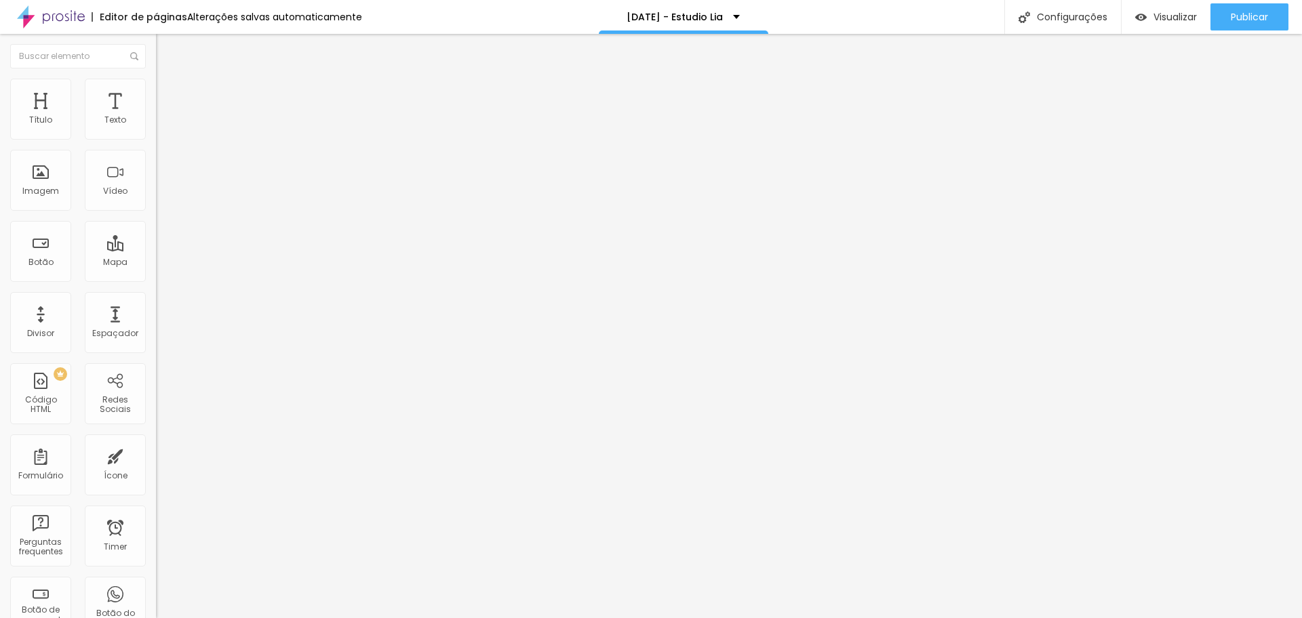
drag, startPoint x: 63, startPoint y: 135, endPoint x: 63, endPoint y: 153, distance: 18.3
type input "260"
click at [156, 250] on input "range" at bounding box center [199, 255] width 87 height 11
type input "275"
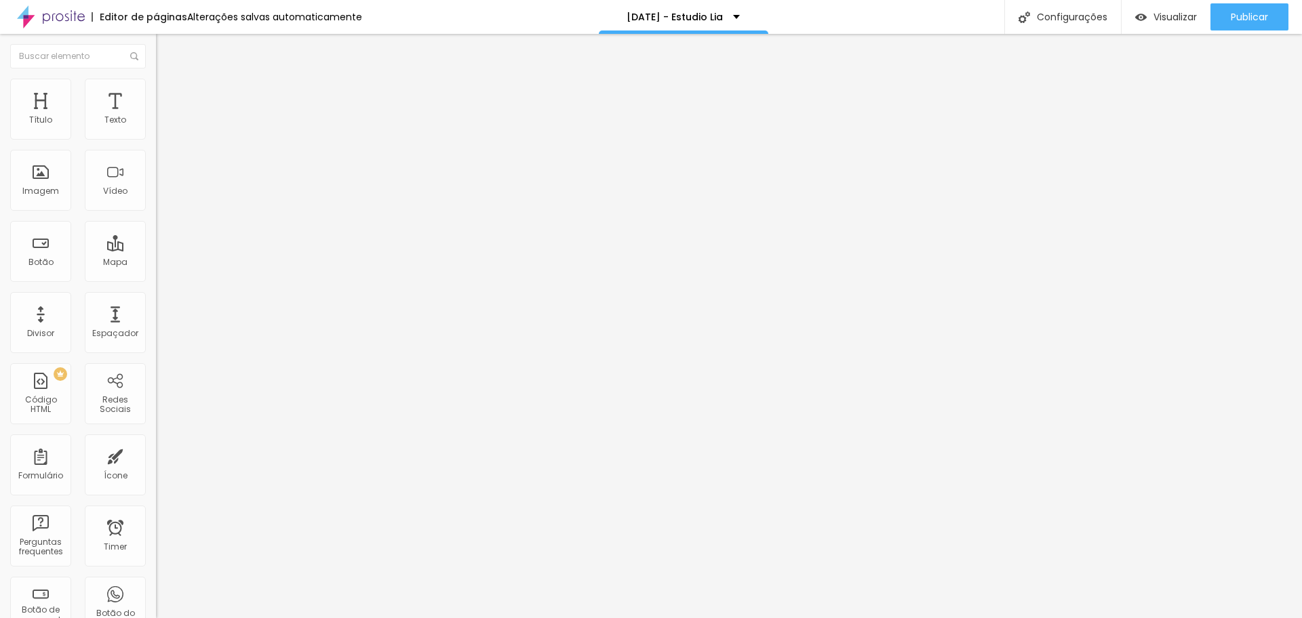
type input "296"
type input "430"
type input "436"
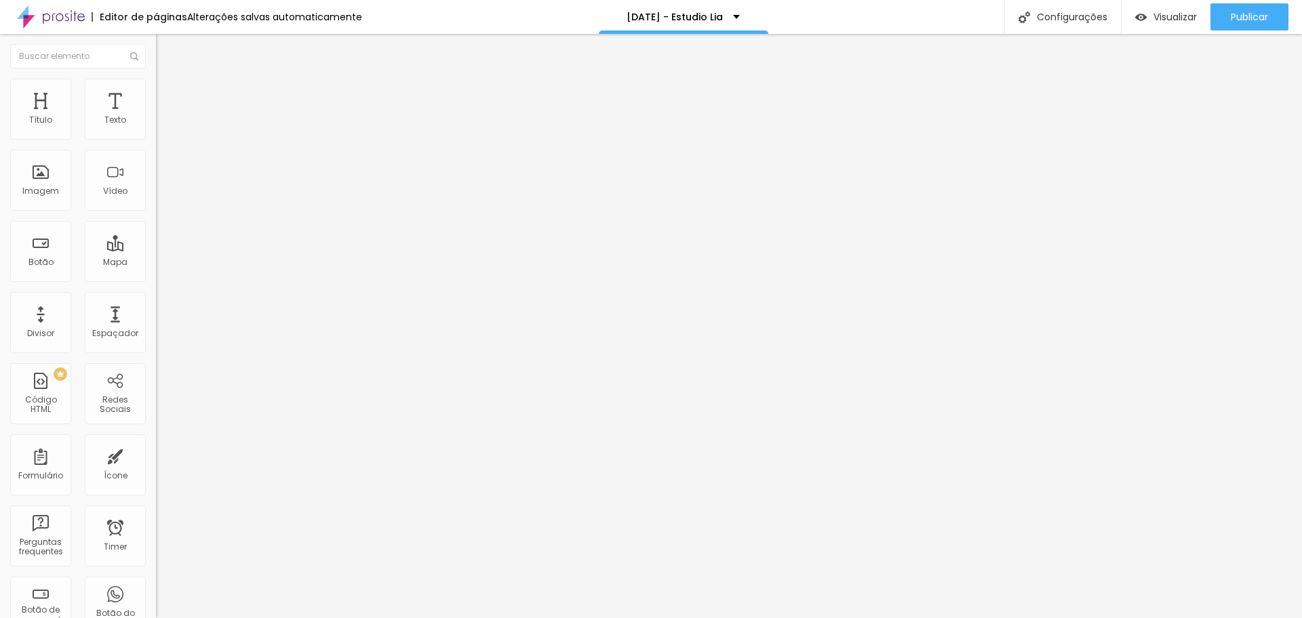
type input "436"
type input "446"
type input "451"
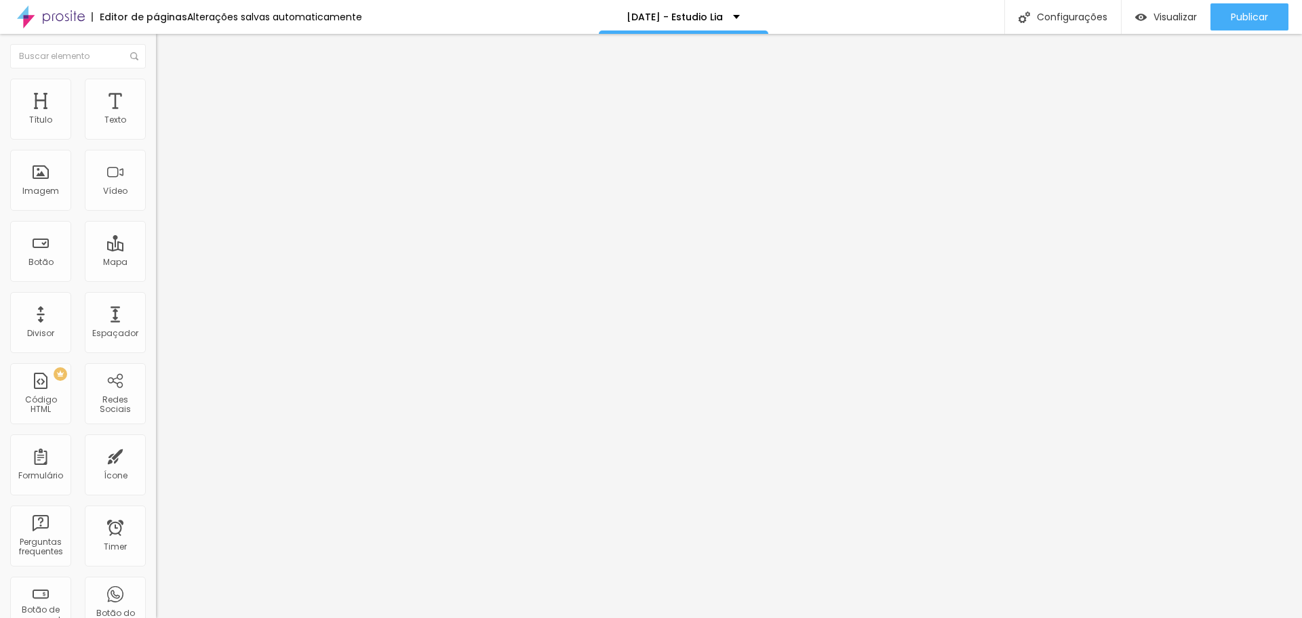
type input "456"
type input "467"
type input "472"
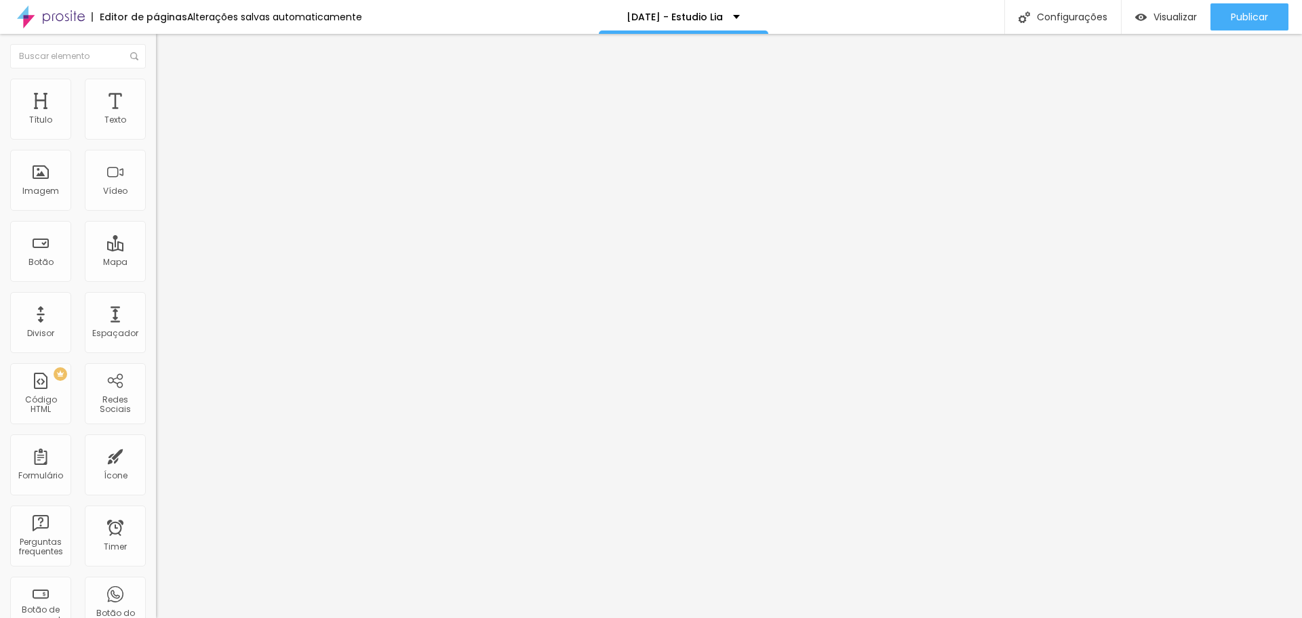
type input "472"
type input "477"
type input "482"
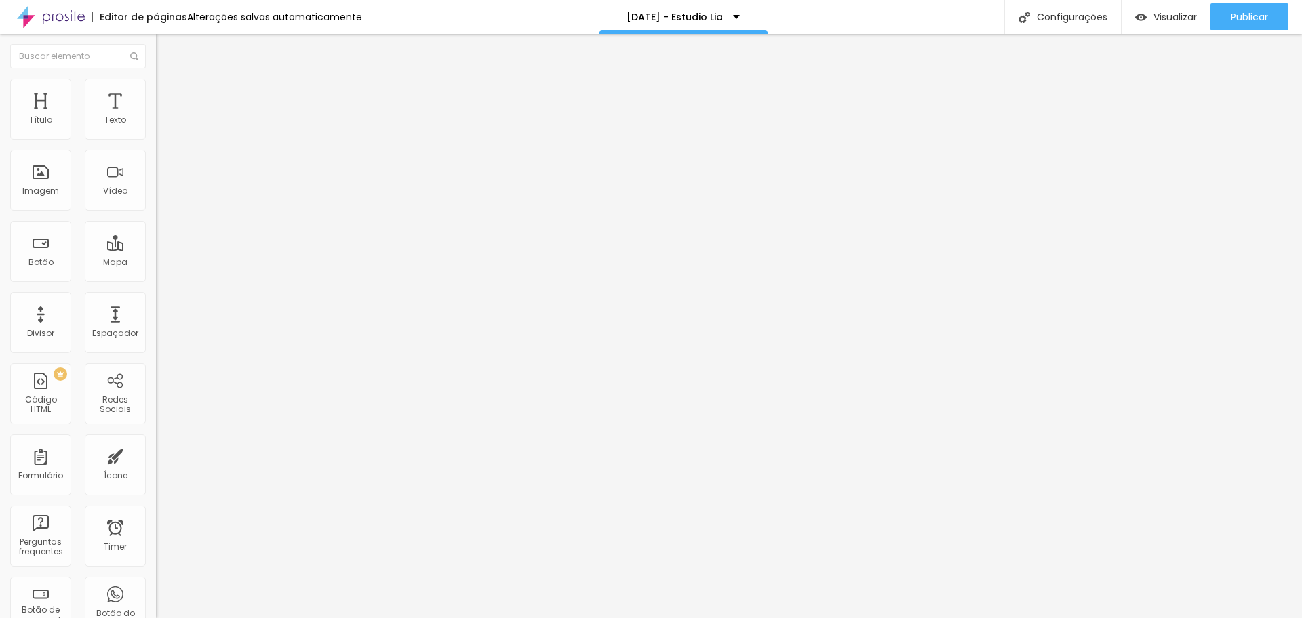
type input "487"
type input "492"
type input "497"
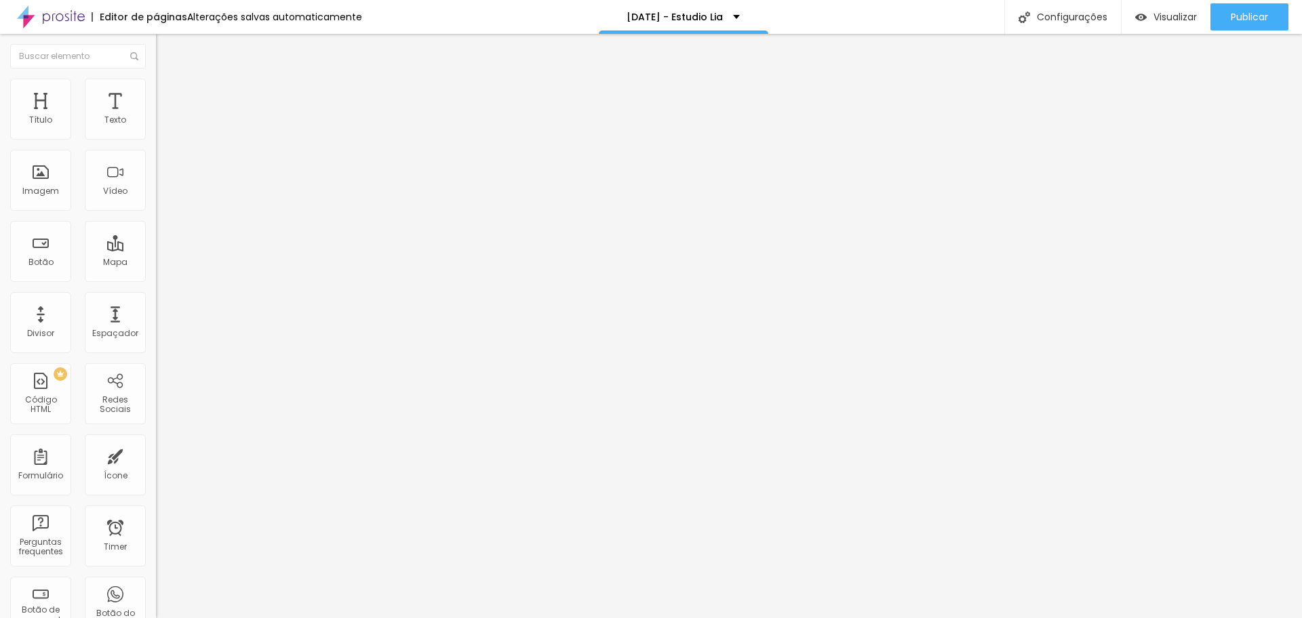
type input "497"
type input "500"
drag, startPoint x: 64, startPoint y: 130, endPoint x: 113, endPoint y: 136, distance: 49.1
type input "500"
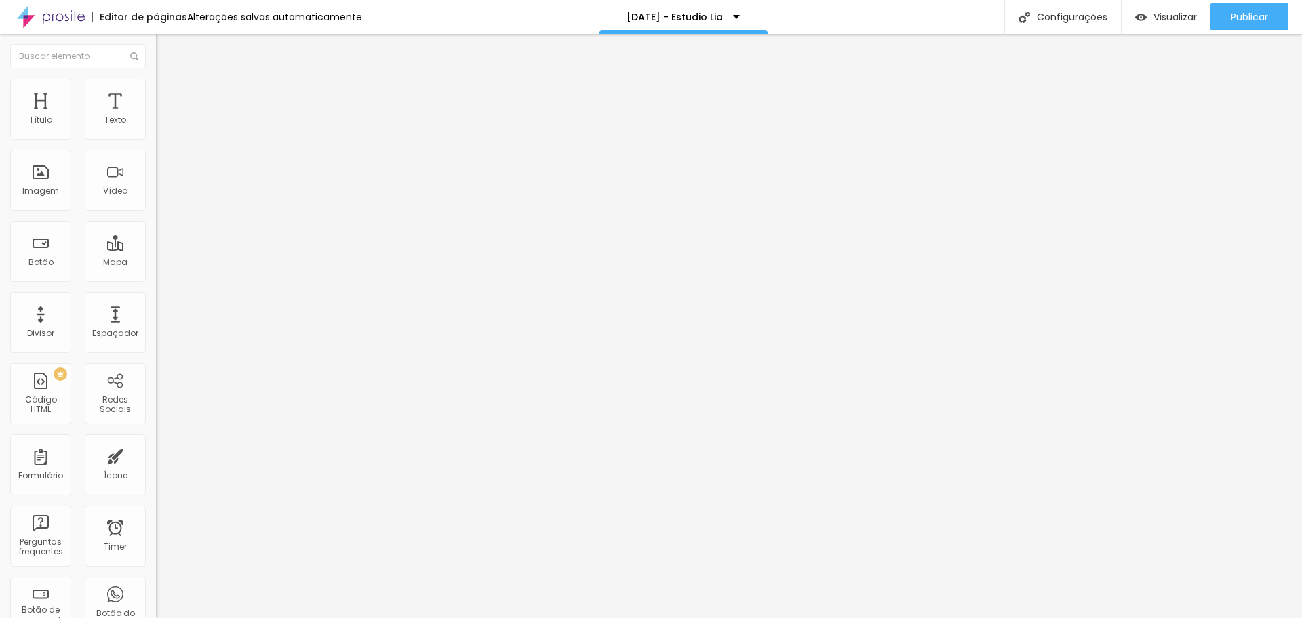
click at [156, 250] on input "range" at bounding box center [199, 255] width 87 height 11
type input "497"
type input "441"
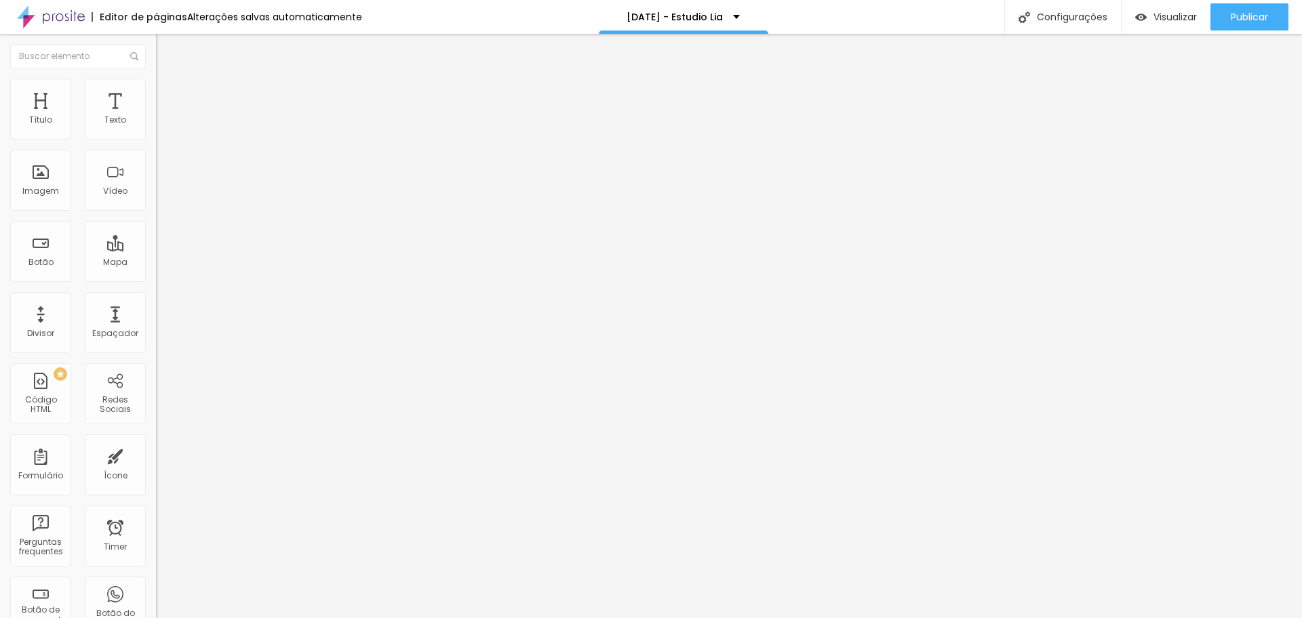
type input "203"
type input "157"
drag, startPoint x: 98, startPoint y: 132, endPoint x: 405, endPoint y: 121, distance: 308.0
click at [243, 250] on input "range" at bounding box center [199, 255] width 87 height 11
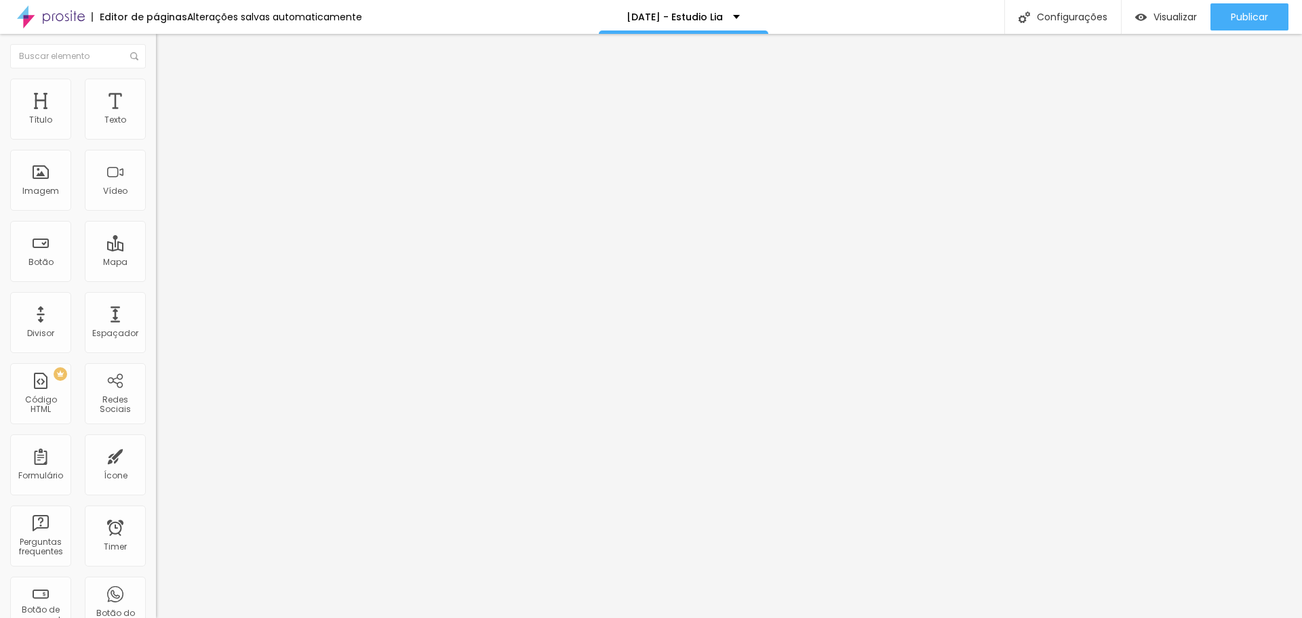
drag, startPoint x: 63, startPoint y: 134, endPoint x: 89, endPoint y: 133, distance: 25.8
click at [156, 250] on input "range" at bounding box center [199, 255] width 87 height 11
drag, startPoint x: 90, startPoint y: 132, endPoint x: 113, endPoint y: 132, distance: 23.1
click at [156, 250] on input "range" at bounding box center [199, 255] width 87 height 11
click at [156, 89] on ul "Conteúdo Estilo Avançado" at bounding box center [234, 85] width 156 height 41
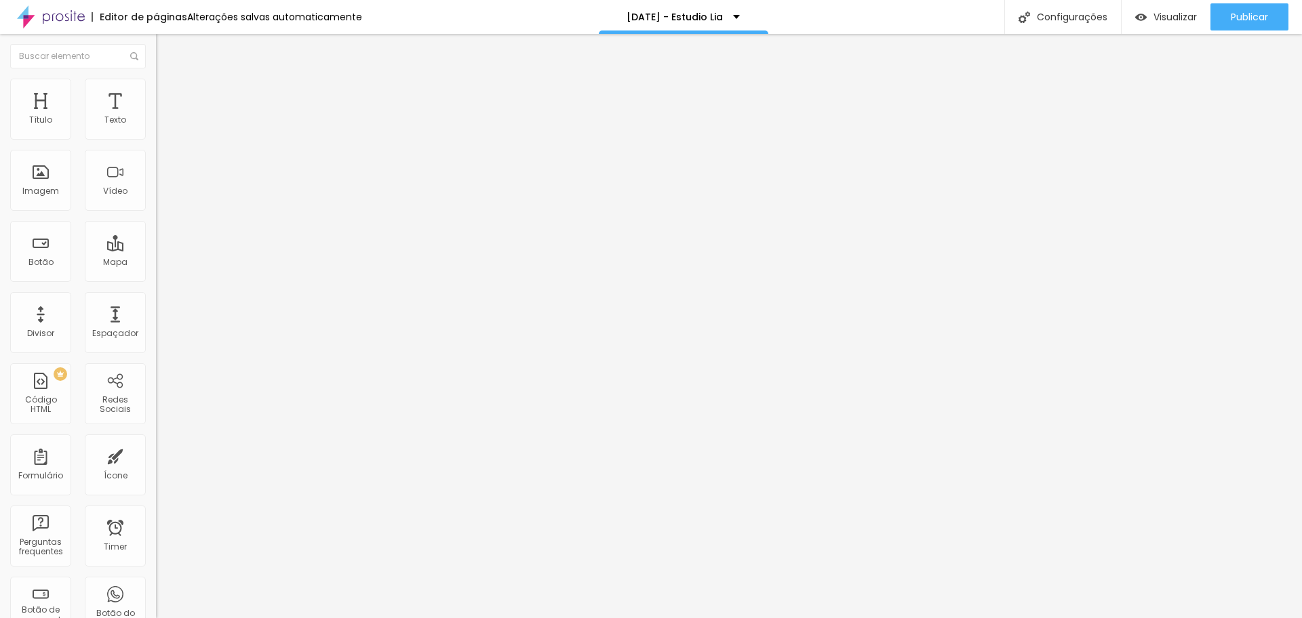
click at [156, 90] on li "Estilo" at bounding box center [234, 86] width 156 height 14
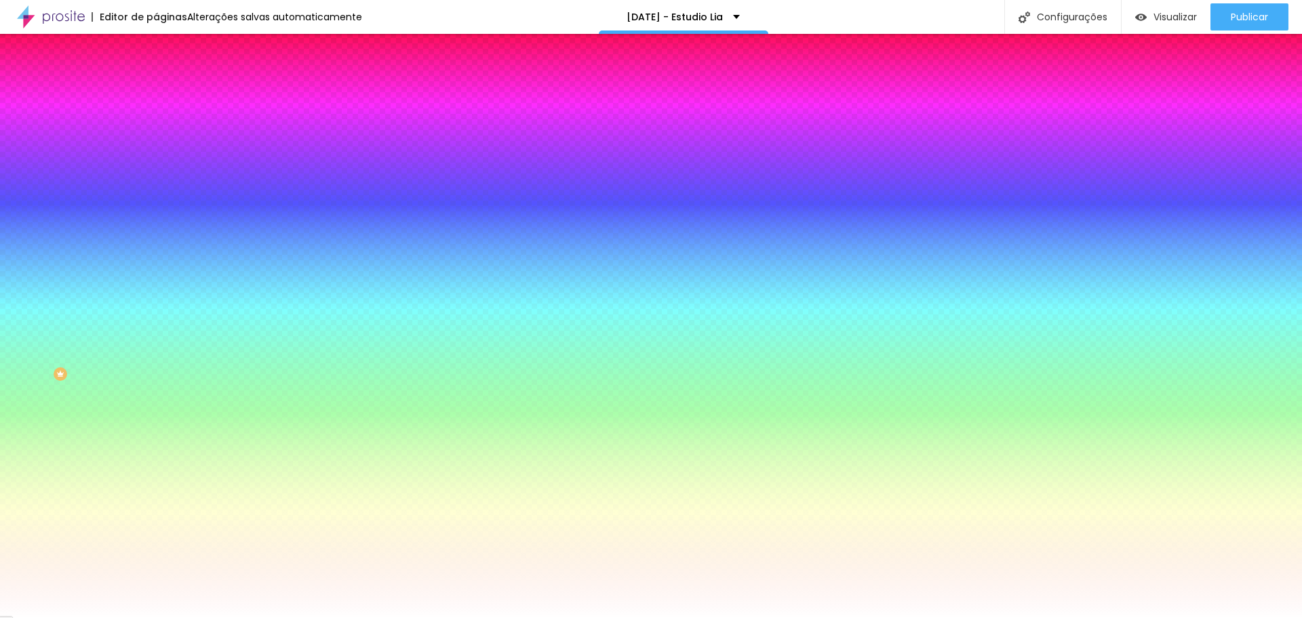
click at [168, 96] on span "Avançado" at bounding box center [190, 102] width 45 height 12
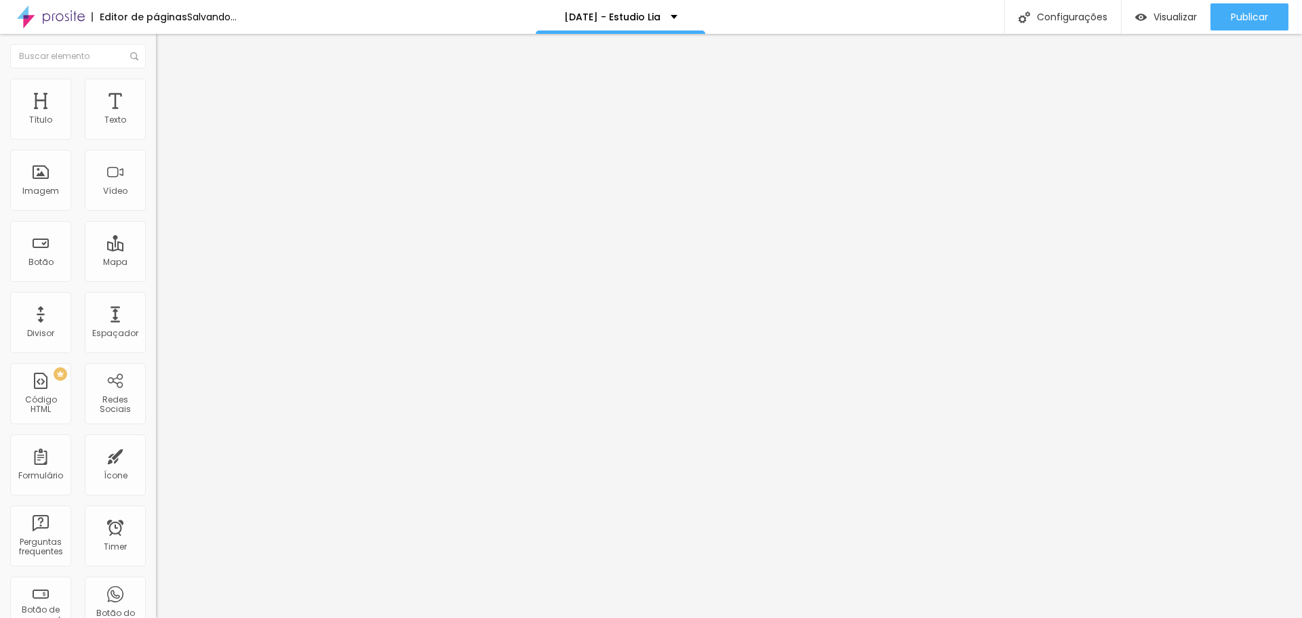
drag, startPoint x: 39, startPoint y: 157, endPoint x: 103, endPoint y: 167, distance: 65.2
click at [156, 455] on input "range" at bounding box center [199, 460] width 87 height 11
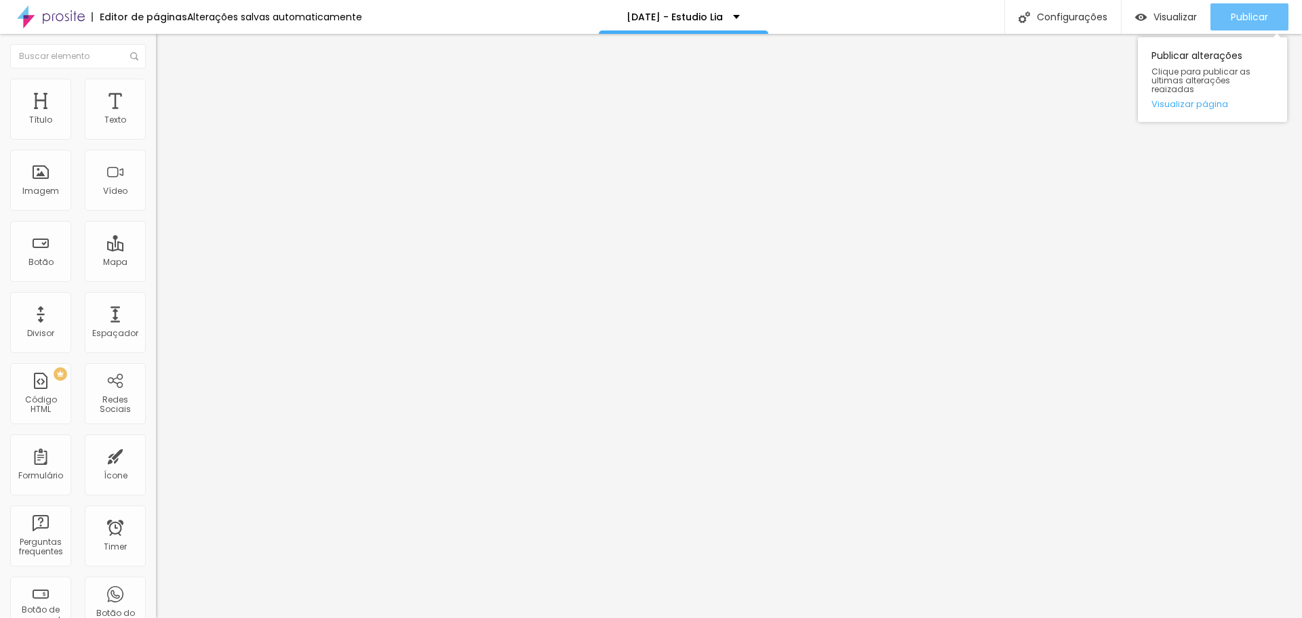
click at [1227, 15] on button "Publicar" at bounding box center [1249, 16] width 78 height 27
click at [156, 123] on span "Encaixotado" at bounding box center [182, 118] width 53 height 12
click at [156, 144] on span "Completo" at bounding box center [176, 139] width 41 height 12
click at [1231, 17] on span "Publicar" at bounding box center [1249, 17] width 37 height 11
click at [156, 132] on span "Encaixotado" at bounding box center [182, 126] width 53 height 12
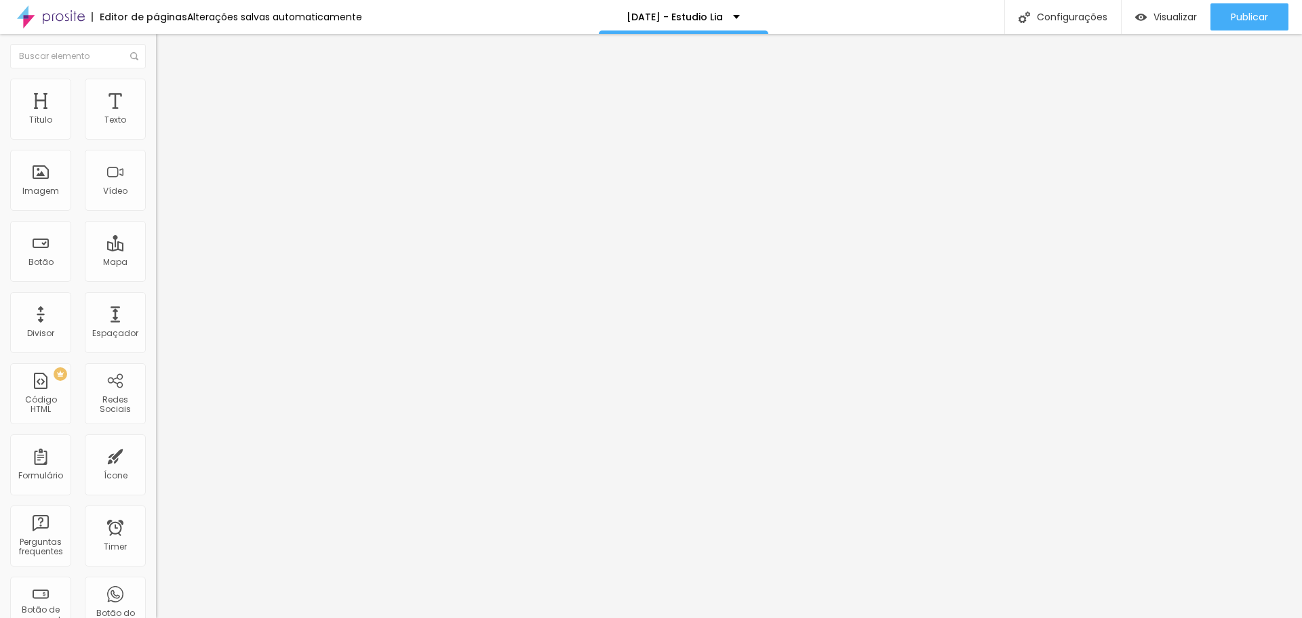
click at [168, 94] on span "Estilo" at bounding box center [178, 88] width 21 height 12
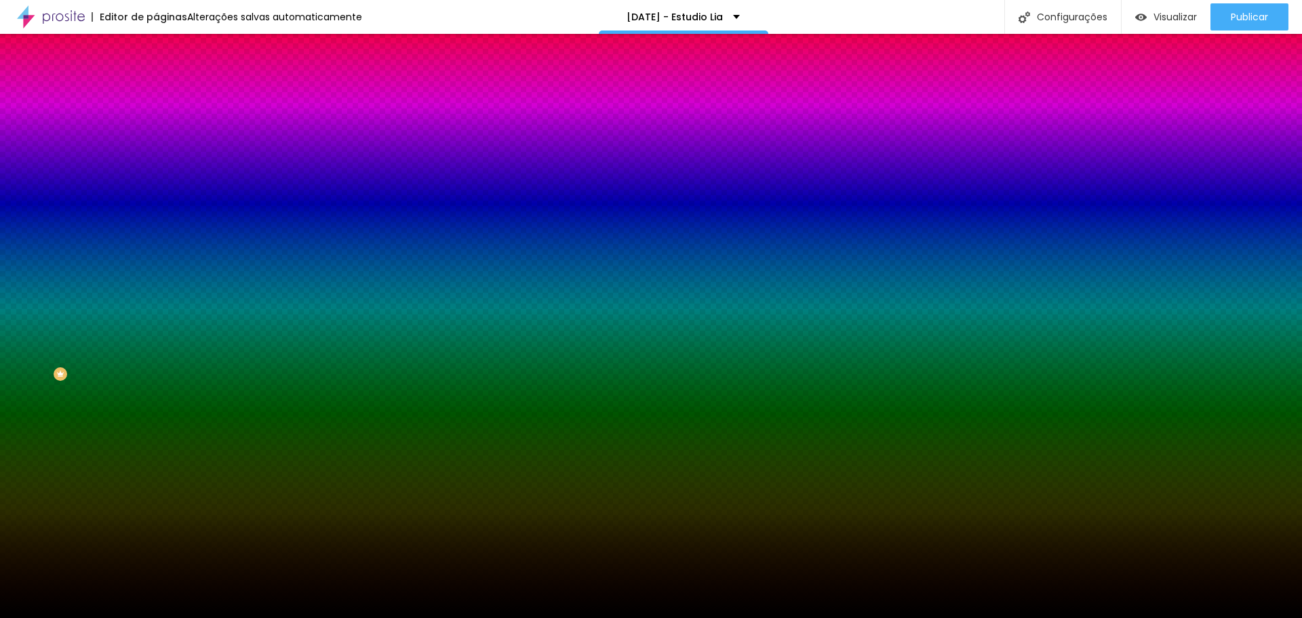
click at [230, 122] on img at bounding box center [234, 118] width 8 height 8
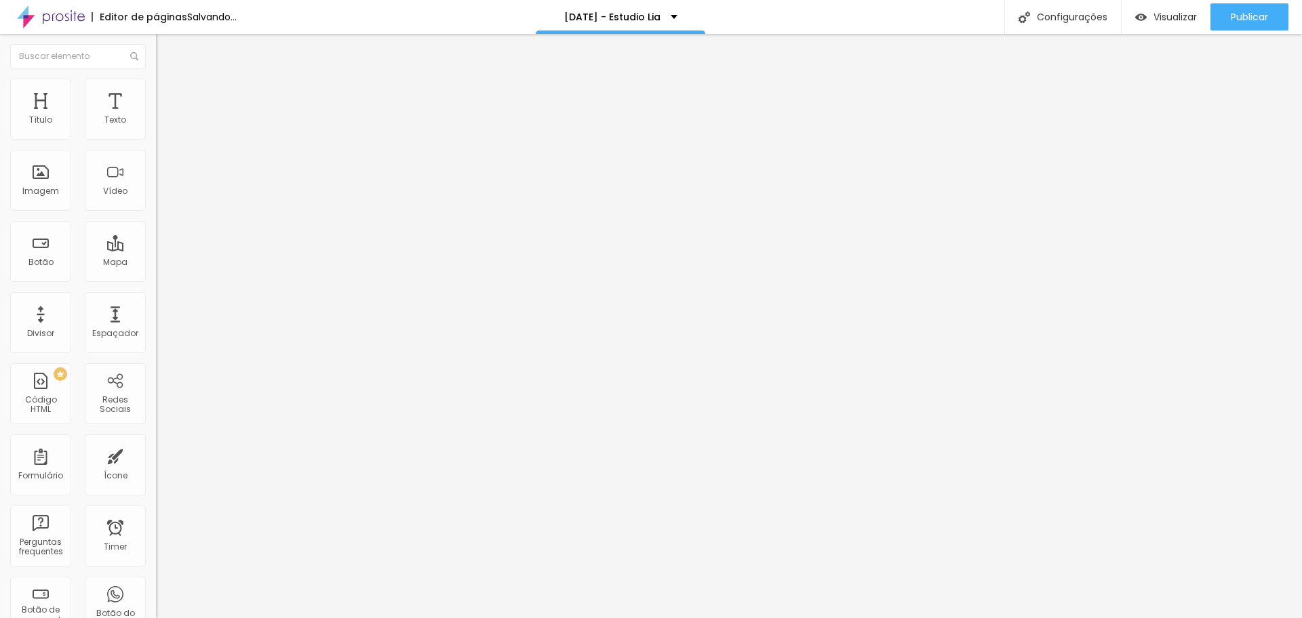
click at [156, 117] on span "Adicionar imagem" at bounding box center [199, 111] width 87 height 12
click at [156, 123] on span "Encaixotado" at bounding box center [182, 118] width 53 height 12
click at [156, 144] on span "Completo" at bounding box center [176, 139] width 41 height 12
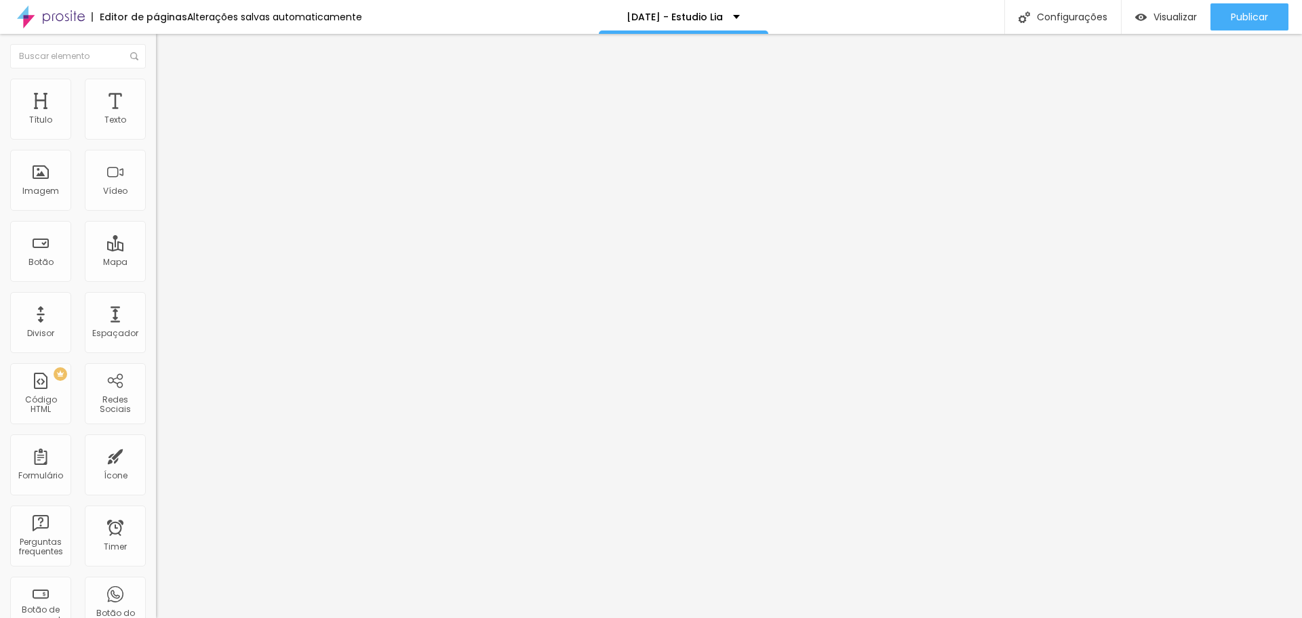
click at [156, 93] on ul "Conteúdo Estilo Avançado" at bounding box center [234, 85] width 156 height 41
click at [156, 87] on img at bounding box center [162, 85] width 12 height 12
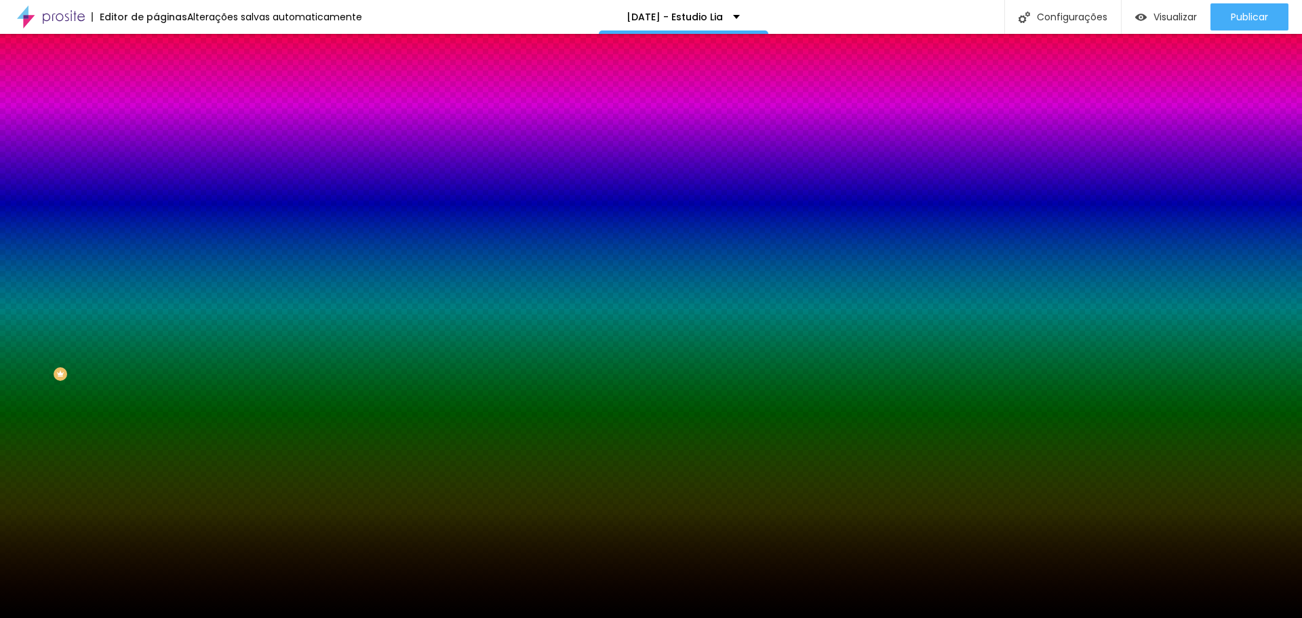
click at [156, 184] on div at bounding box center [234, 184] width 156 height 0
drag, startPoint x: 134, startPoint y: 312, endPoint x: 144, endPoint y: 384, distance: 72.5
click at [156, 384] on div "Editar Seção Conteúdo Estilo Avançado Imagem de fundo Adicionar imagem Efeito d…" at bounding box center [234, 326] width 156 height 584
click at [168, 96] on span "Avançado" at bounding box center [190, 102] width 45 height 12
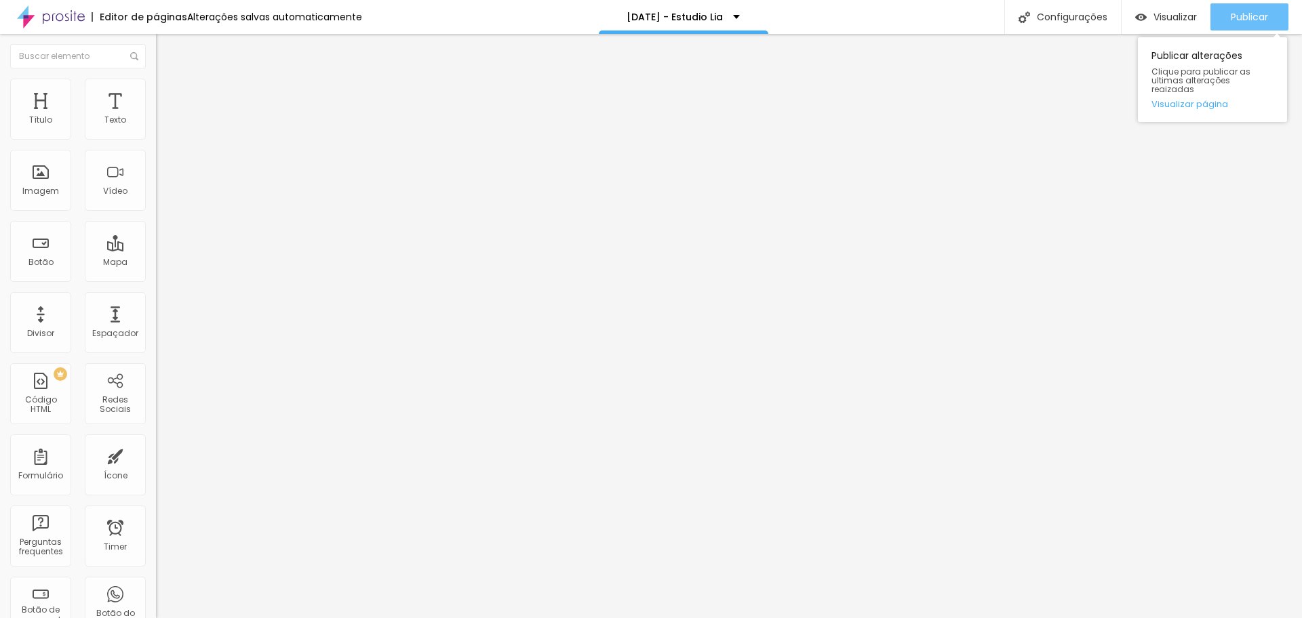
click at [1238, 21] on span "Publicar" at bounding box center [1249, 17] width 37 height 11
click at [168, 91] on span "Estilo" at bounding box center [178, 88] width 21 height 12
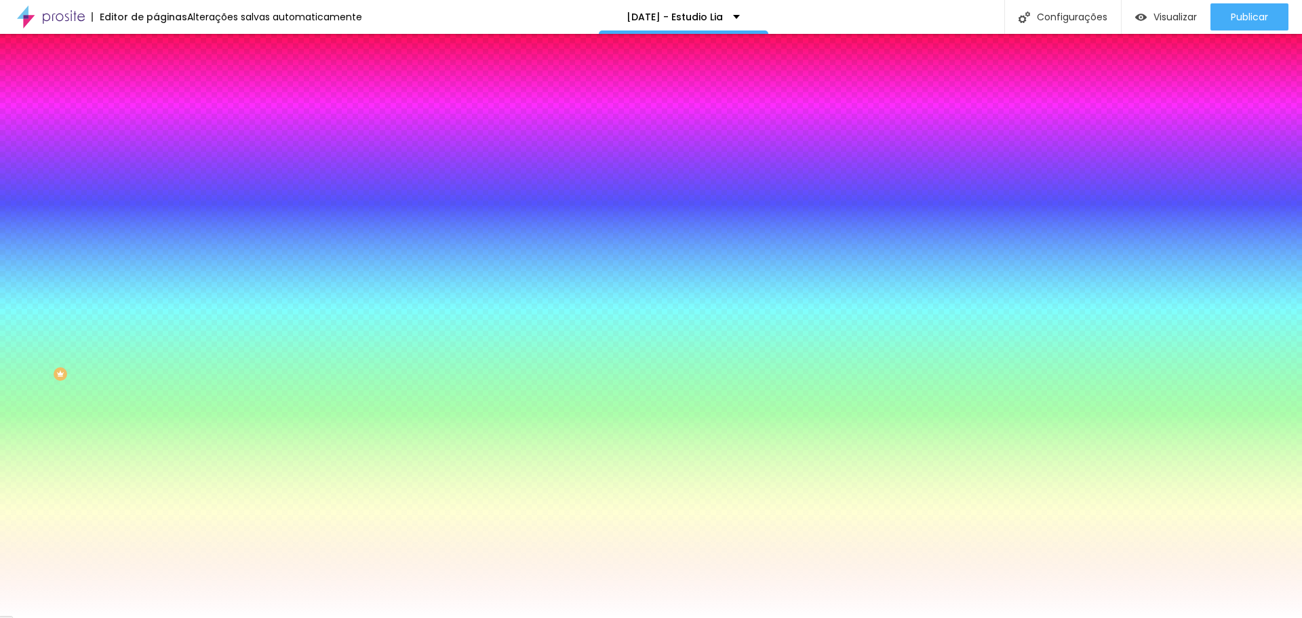
click at [168, 97] on span "Avançado" at bounding box center [190, 102] width 45 height 12
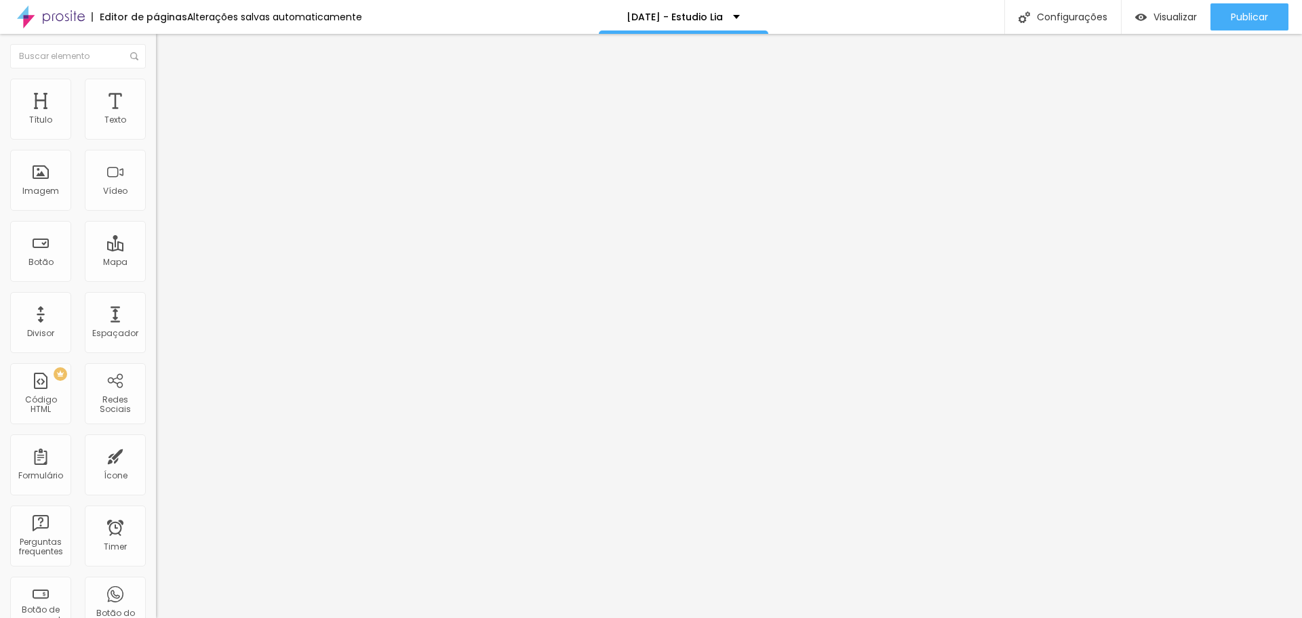
drag, startPoint x: 101, startPoint y: 130, endPoint x: 123, endPoint y: 130, distance: 22.4
click at [156, 263] on input "range" at bounding box center [199, 268] width 87 height 11
click at [156, 92] on ul "Conteúdo Estilo Avançado" at bounding box center [234, 85] width 156 height 41
click at [156, 85] on ul "Conteúdo Estilo Avançado" at bounding box center [234, 85] width 156 height 41
click at [168, 92] on span "Estilo" at bounding box center [178, 88] width 21 height 12
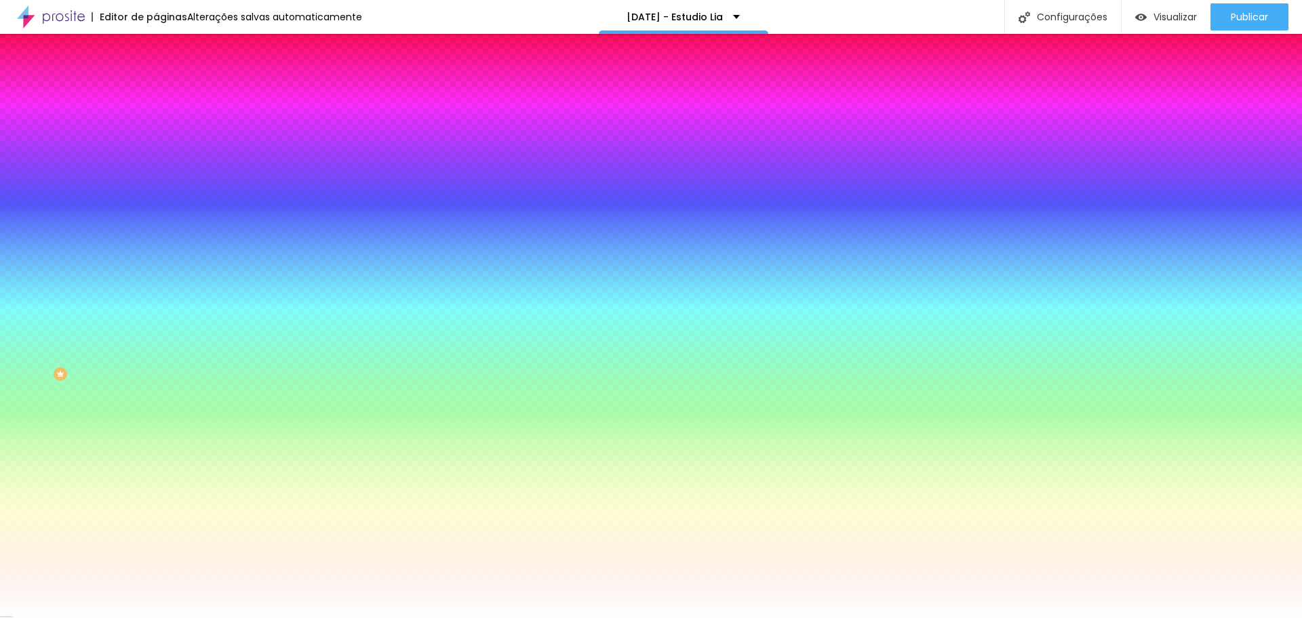
click at [156, 77] on img at bounding box center [162, 71] width 12 height 12
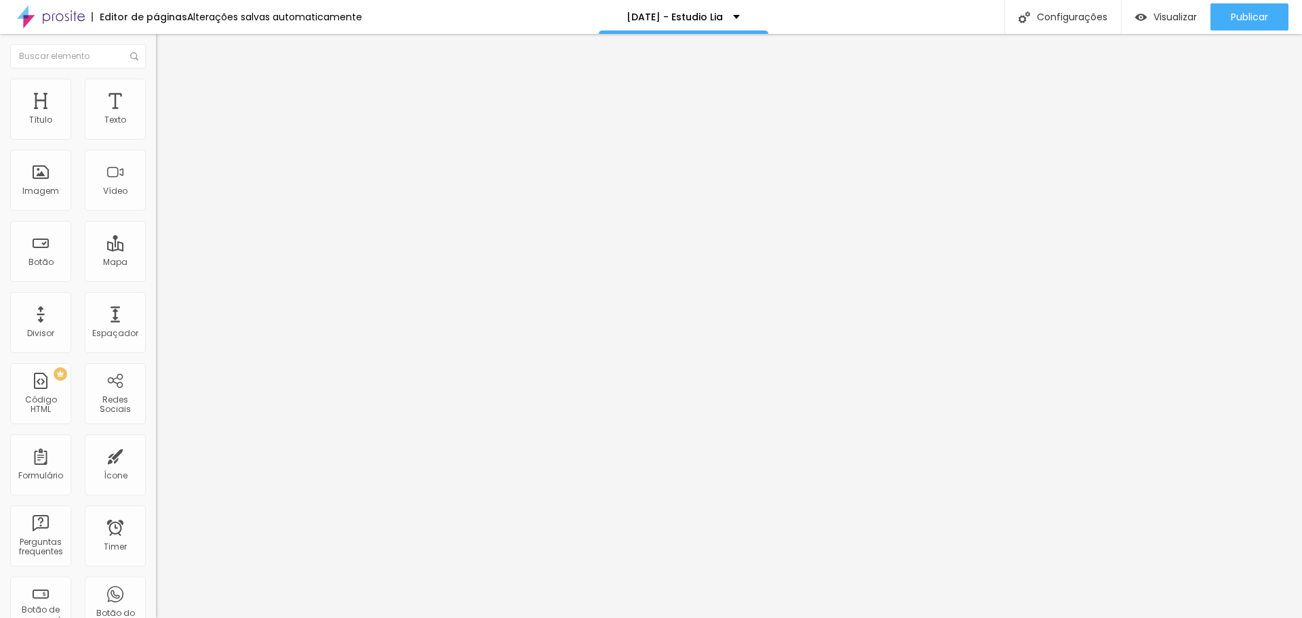
click at [168, 94] on span "Estilo" at bounding box center [178, 88] width 21 height 12
click at [156, 92] on img at bounding box center [162, 98] width 12 height 12
drag, startPoint x: 36, startPoint y: 134, endPoint x: 9, endPoint y: 132, distance: 27.2
click at [156, 263] on input "range" at bounding box center [199, 268] width 87 height 11
drag, startPoint x: 39, startPoint y: 157, endPoint x: 0, endPoint y: 150, distance: 39.2
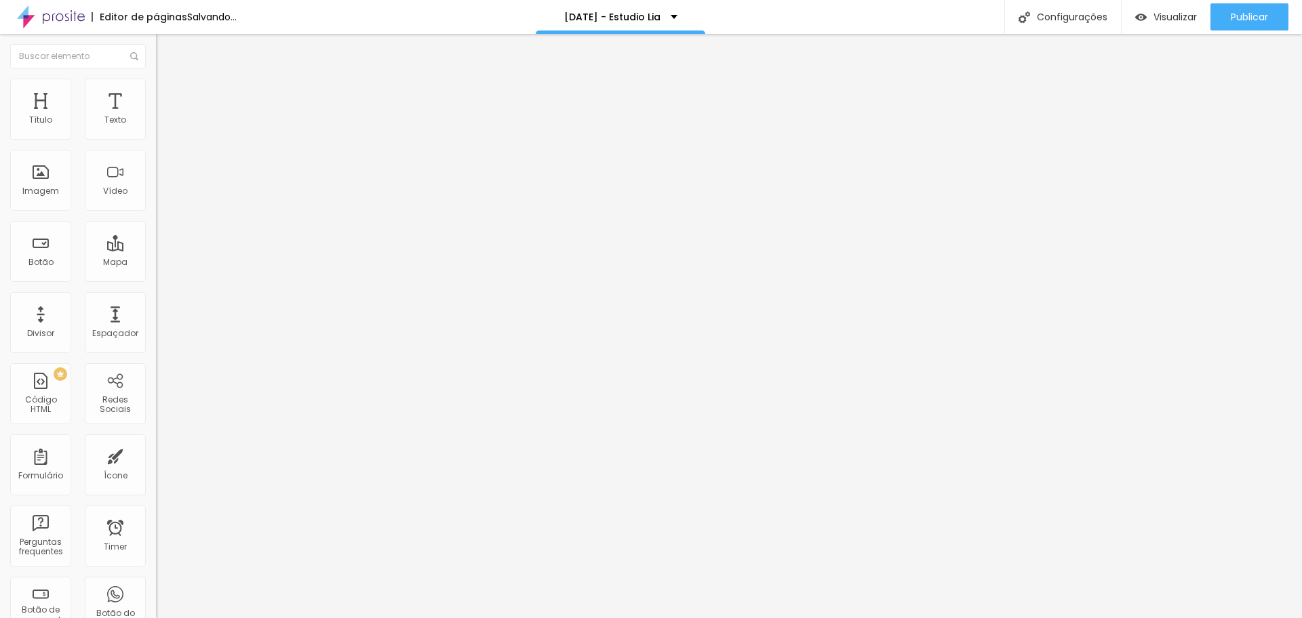
click at [156, 455] on input "range" at bounding box center [199, 460] width 87 height 11
click at [1256, 20] on span "Publicar" at bounding box center [1249, 17] width 37 height 11
click at [156, 92] on li "Estilo" at bounding box center [234, 86] width 156 height 14
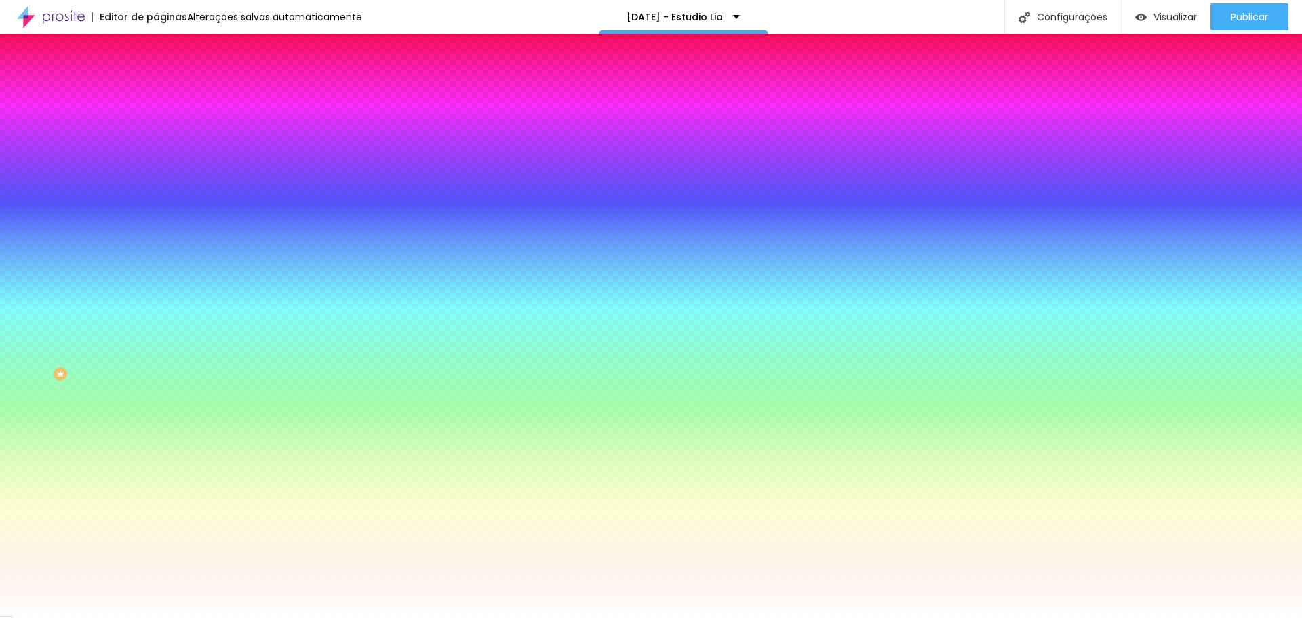
click at [156, 92] on img at bounding box center [162, 98] width 12 height 12
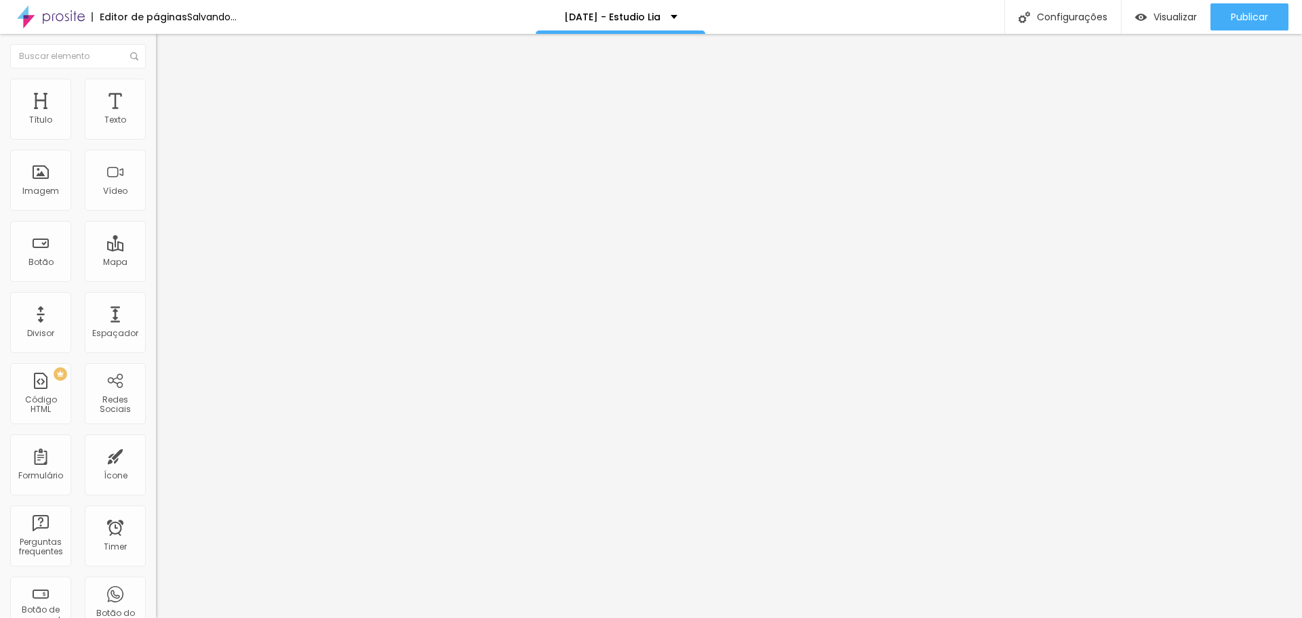
drag, startPoint x: 98, startPoint y: 134, endPoint x: 0, endPoint y: 146, distance: 99.0
click at [156, 263] on input "range" at bounding box center [199, 268] width 87 height 11
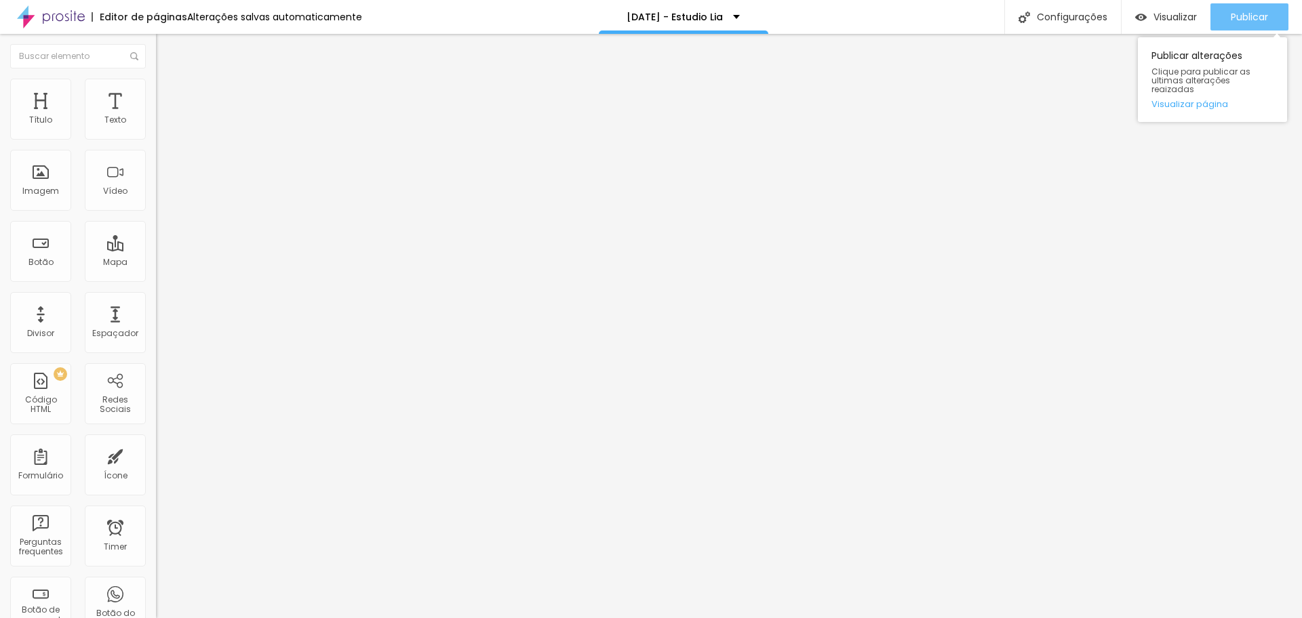
click at [1261, 20] on span "Publicar" at bounding box center [1249, 17] width 37 height 11
click at [166, 49] on img "button" at bounding box center [171, 49] width 11 height 11
click at [166, 44] on img "button" at bounding box center [171, 49] width 11 height 11
click at [156, 123] on span "Encaixotado" at bounding box center [182, 118] width 53 height 12
click at [156, 144] on span "Completo" at bounding box center [176, 139] width 41 height 12
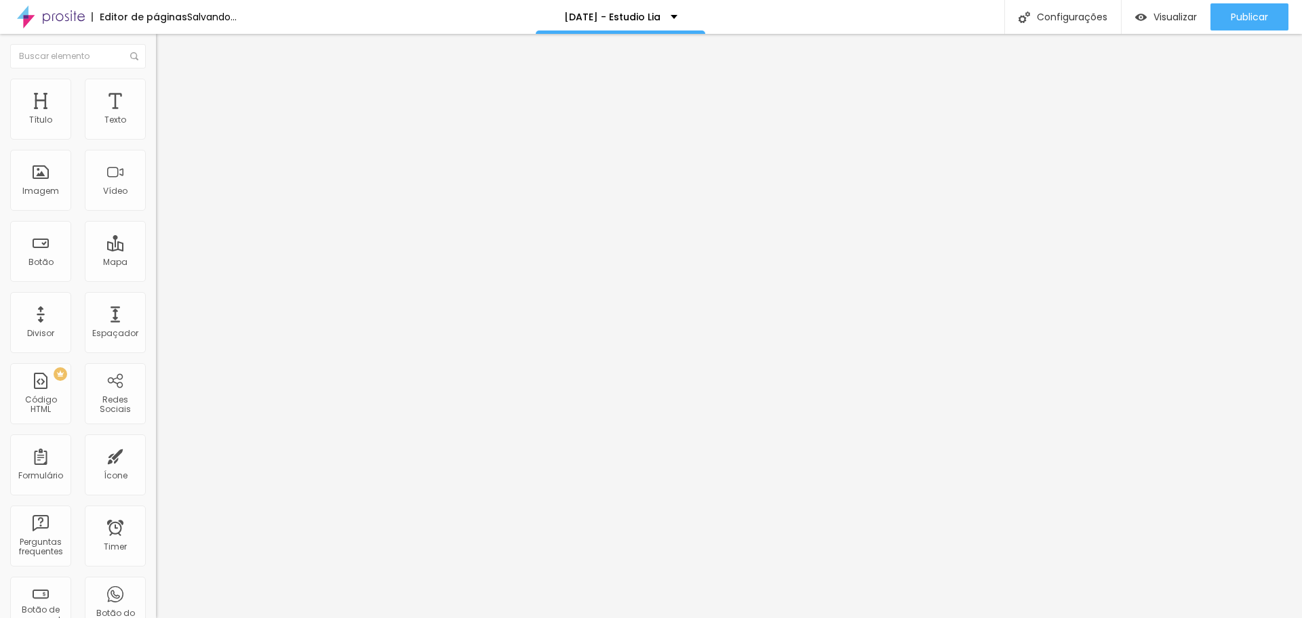
click at [156, 87] on li "Estilo" at bounding box center [234, 86] width 156 height 14
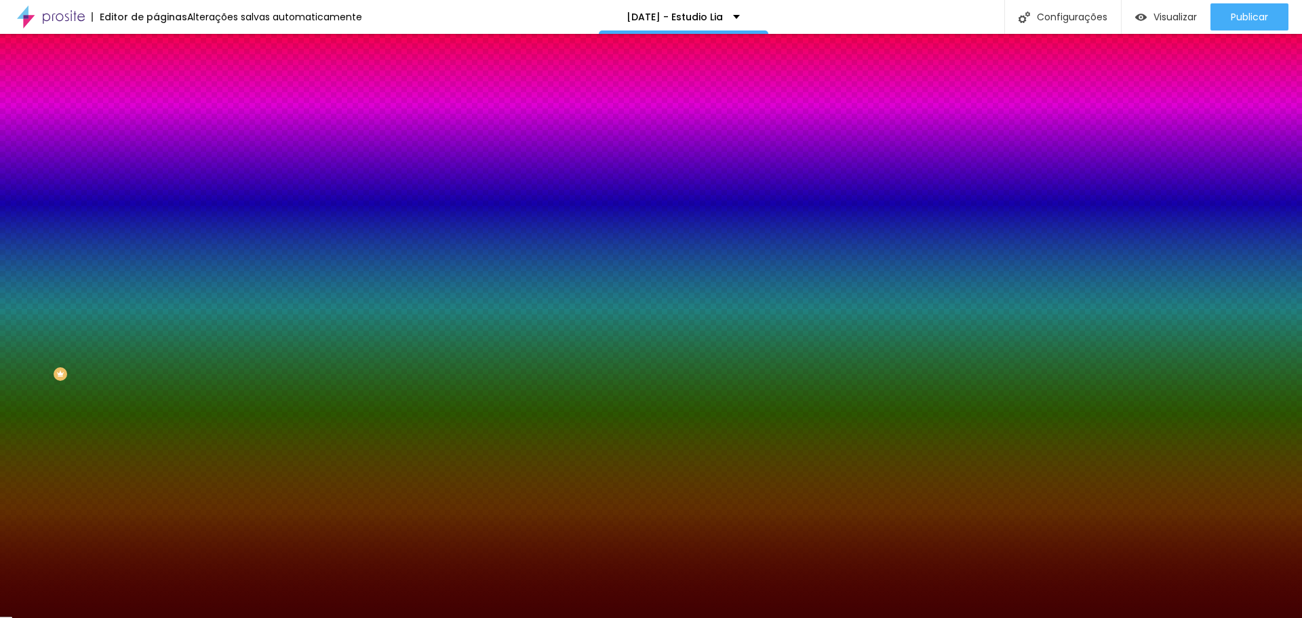
click at [168, 97] on span "Avançado" at bounding box center [190, 102] width 45 height 12
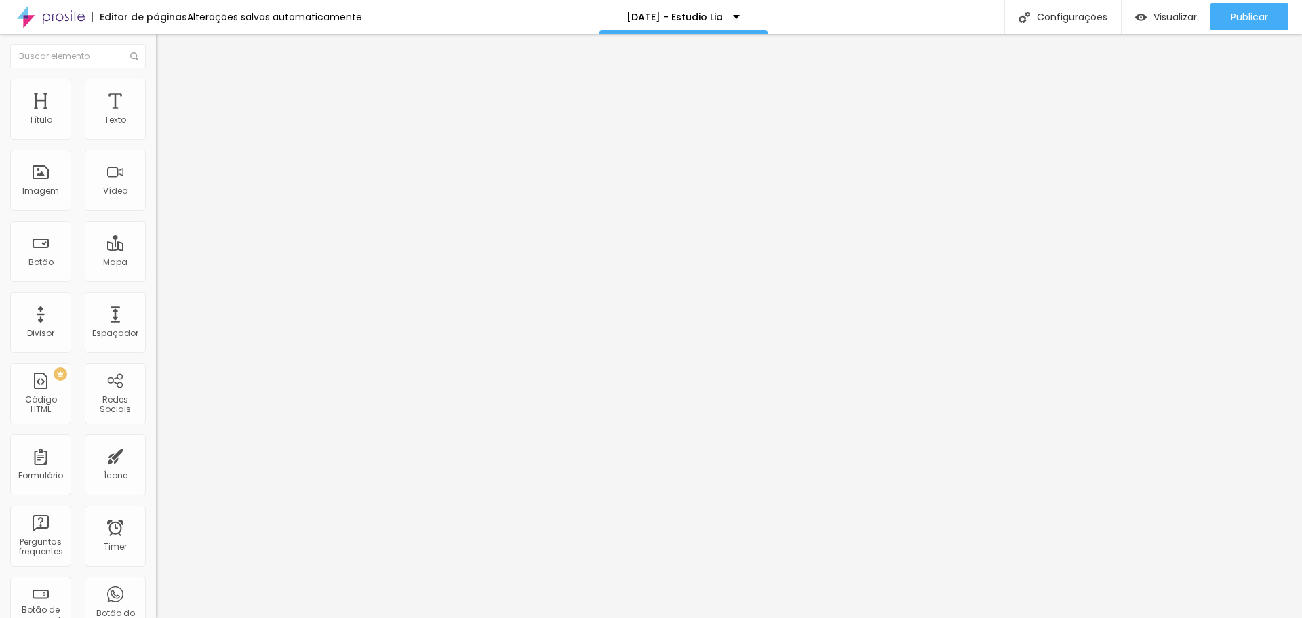
drag, startPoint x: 91, startPoint y: 132, endPoint x: 5, endPoint y: 151, distance: 87.5
click at [156, 263] on input "range" at bounding box center [199, 268] width 87 height 11
drag, startPoint x: 36, startPoint y: 158, endPoint x: 6, endPoint y: 159, distance: 29.9
click at [156, 455] on input "range" at bounding box center [199, 460] width 87 height 11
click at [168, 104] on span "Estilo" at bounding box center [178, 99] width 21 height 12
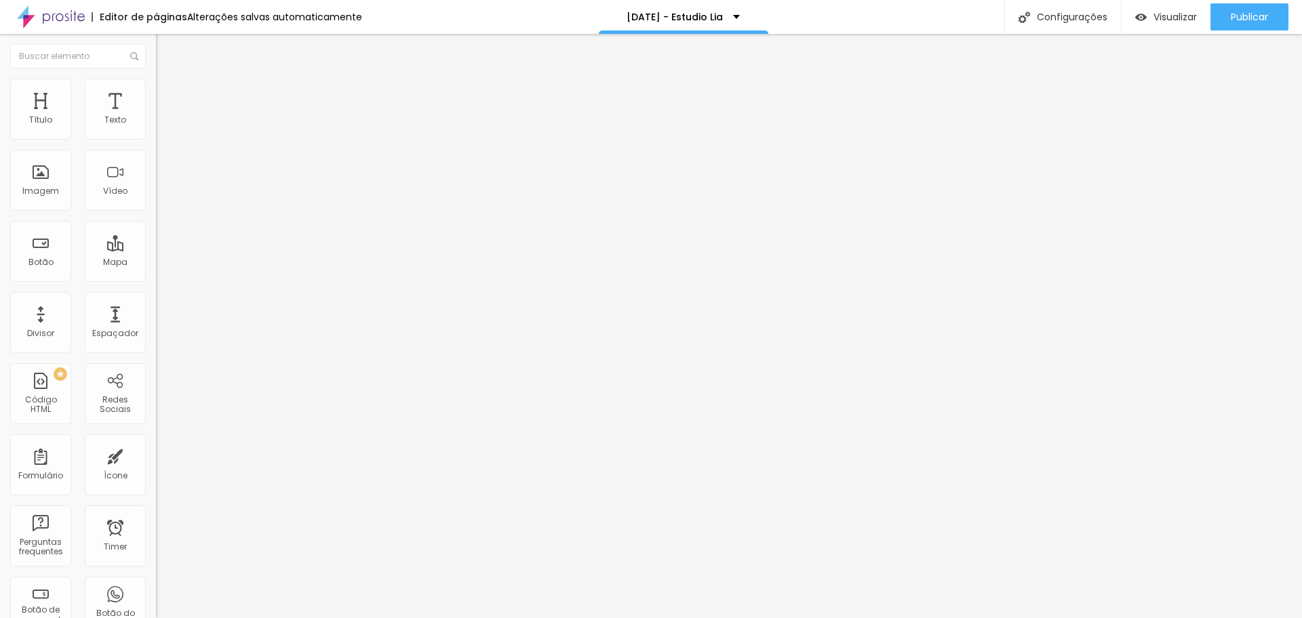
click at [156, 103] on img at bounding box center [162, 109] width 12 height 12
click at [156, 274] on input "range" at bounding box center [199, 279] width 87 height 11
click at [156, 100] on li "Estilo" at bounding box center [234, 97] width 156 height 14
click at [166, 60] on img "button" at bounding box center [171, 54] width 10 height 11
click at [230, 114] on img at bounding box center [234, 110] width 8 height 8
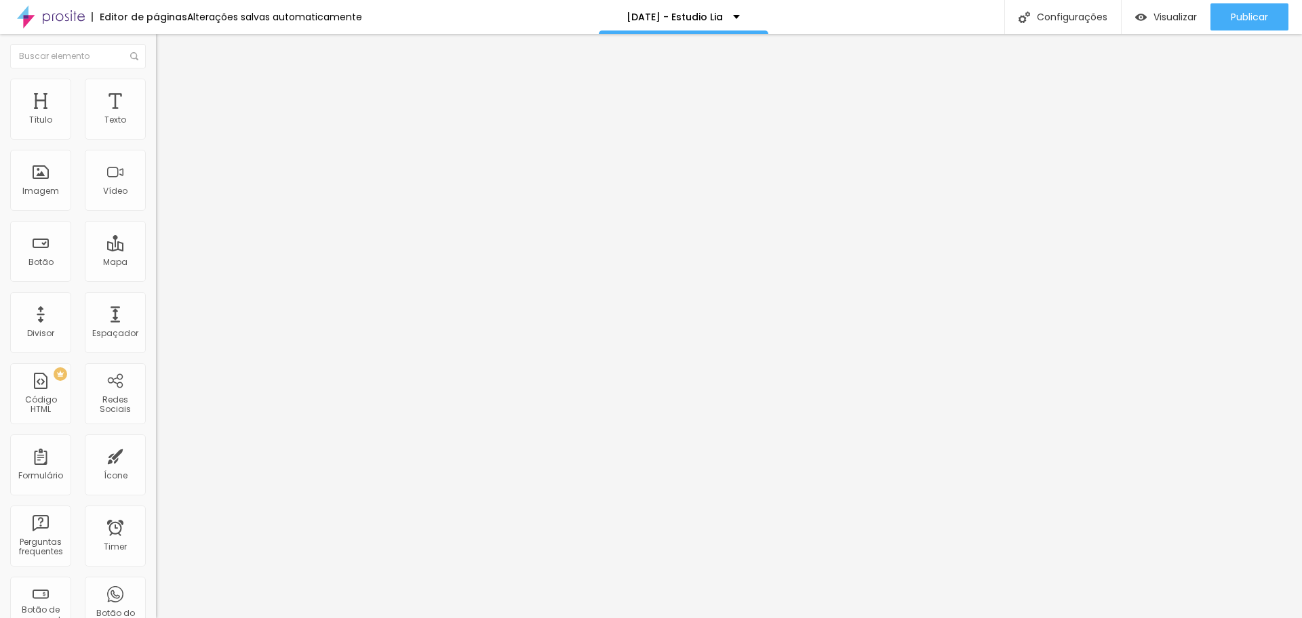
click at [156, 117] on span "Adicionar imagem" at bounding box center [199, 111] width 87 height 12
click at [156, 117] on span "Trocar imagem" at bounding box center [193, 111] width 74 height 12
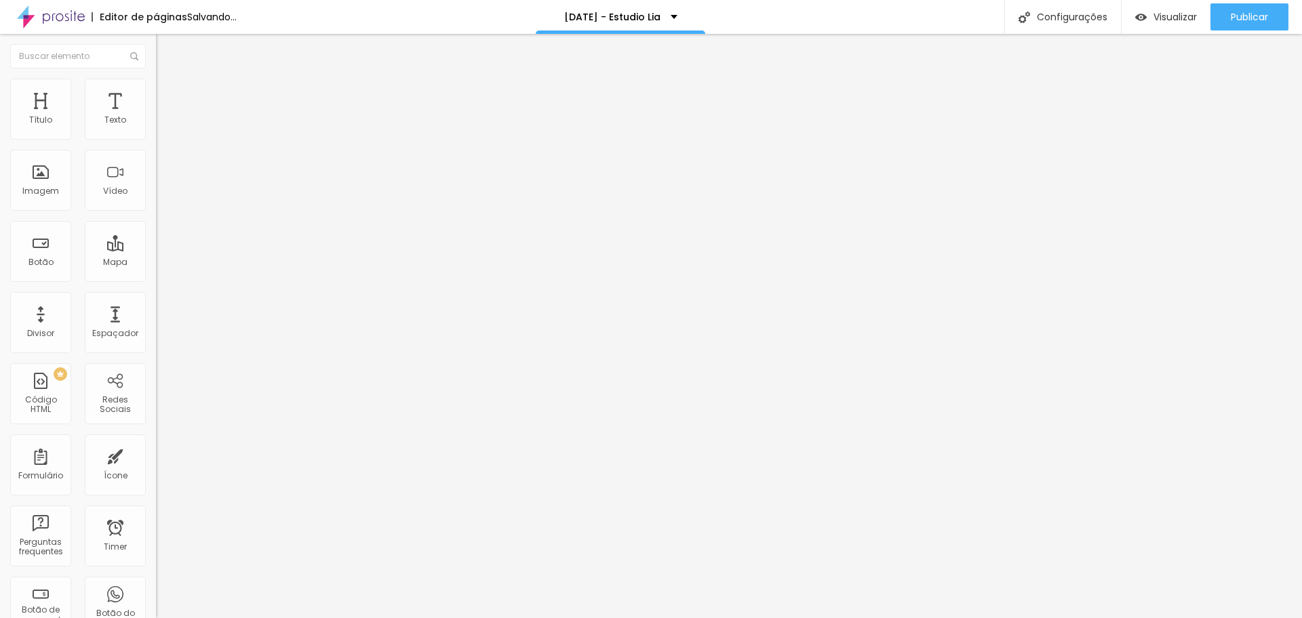
click at [168, 92] on span "Avançado" at bounding box center [190, 88] width 45 height 12
click at [156, 81] on li "Estilo" at bounding box center [234, 86] width 156 height 14
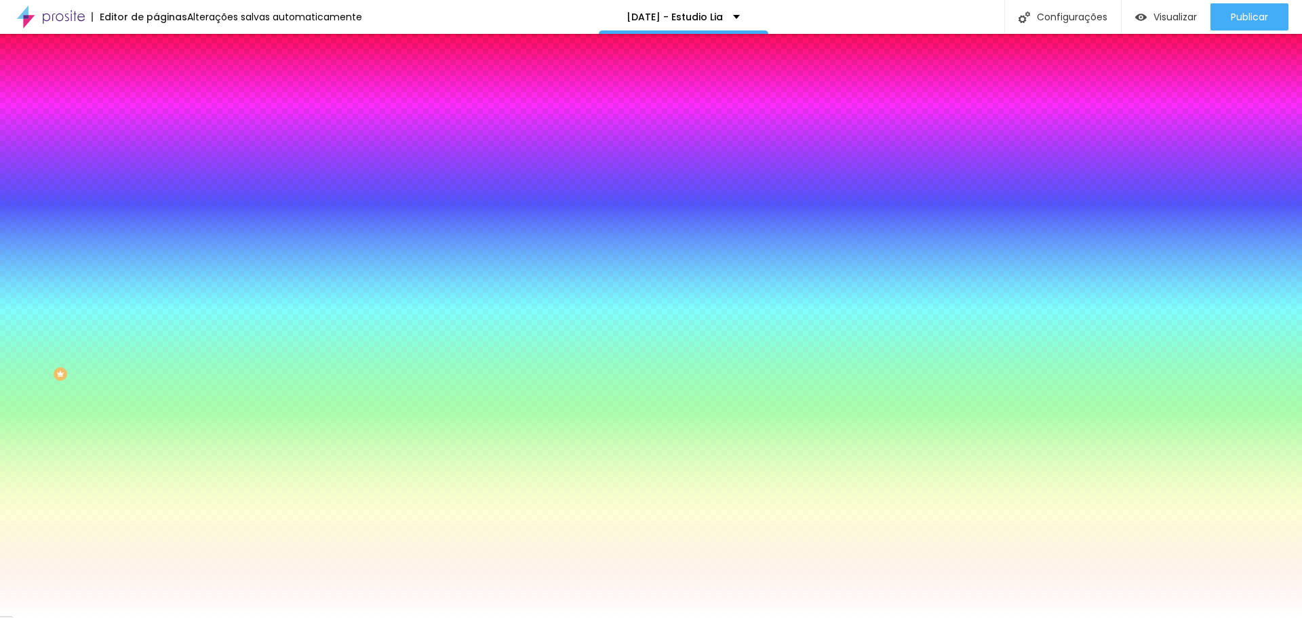
click at [156, 130] on div at bounding box center [234, 130] width 156 height 0
drag, startPoint x: 134, startPoint y: 253, endPoint x: 137, endPoint y: 288, distance: 35.4
click at [156, 287] on div "Editar Coluna Conteúdo Estilo Avançado Cor de fundo Voltar ao padrão #FFFFFF So…" at bounding box center [234, 326] width 156 height 584
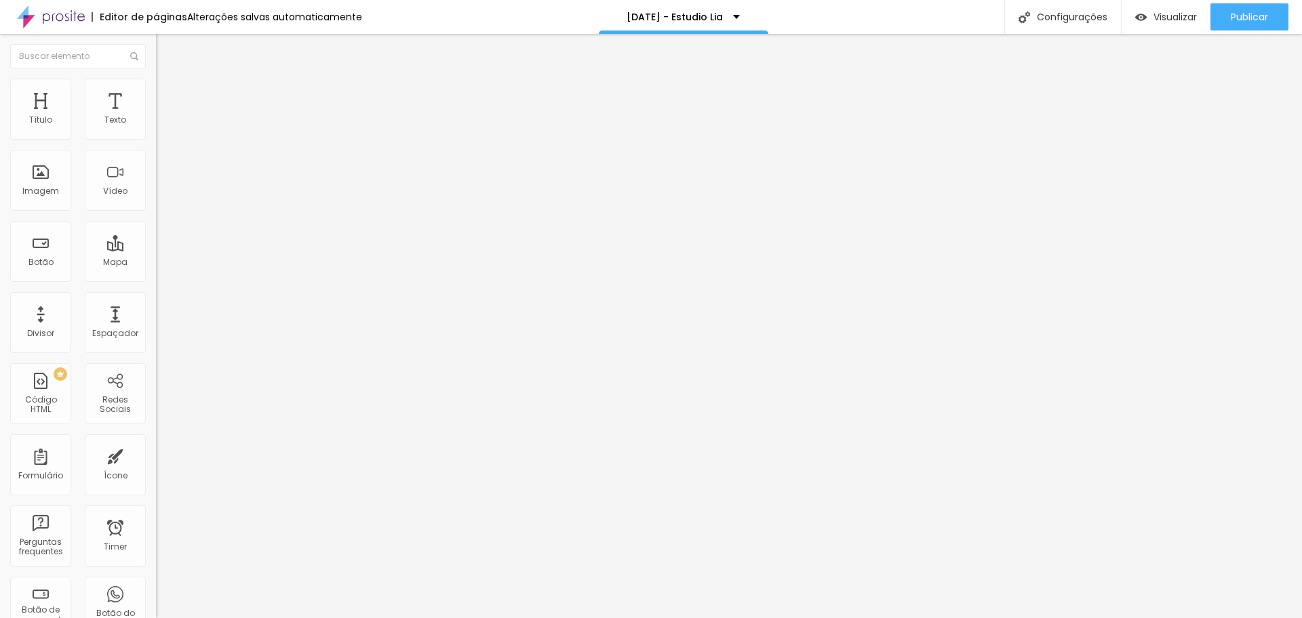
click at [166, 44] on img "button" at bounding box center [171, 49] width 11 height 11
click at [166, 49] on img "button" at bounding box center [171, 49] width 11 height 11
click at [156, 42] on button "Editar Título" at bounding box center [234, 49] width 156 height 31
click at [168, 94] on span "Avançado" at bounding box center [190, 88] width 45 height 12
drag, startPoint x: 37, startPoint y: 157, endPoint x: 0, endPoint y: 159, distance: 36.7
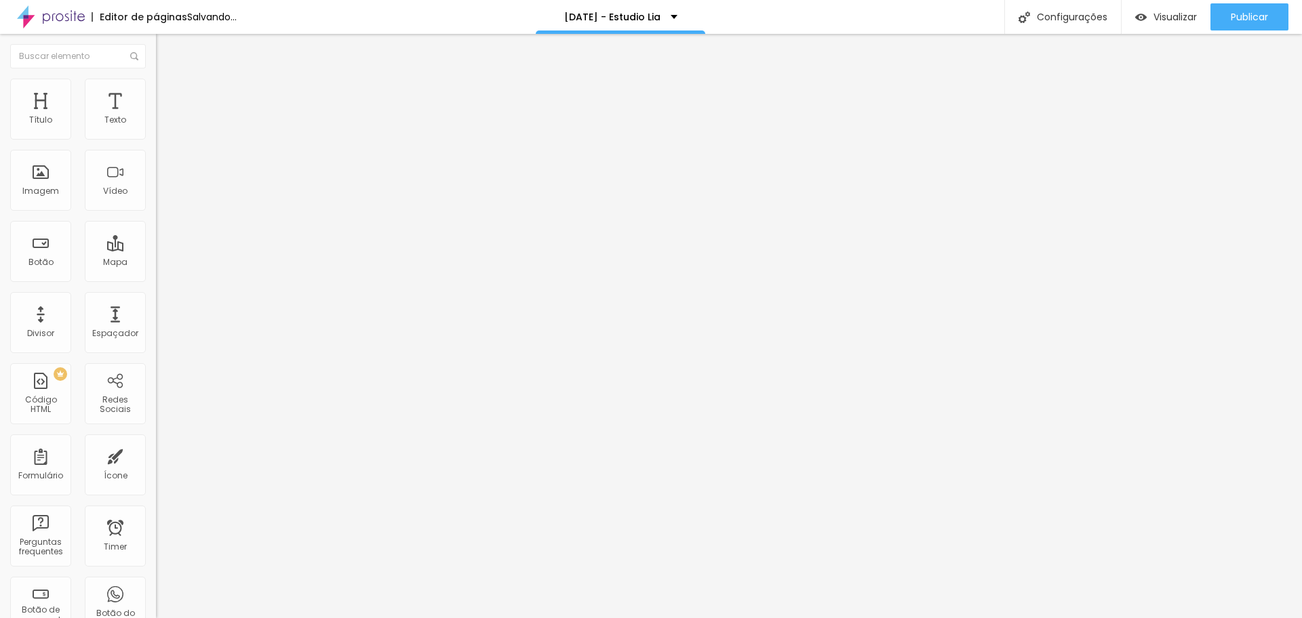
click at [156, 441] on input "range" at bounding box center [199, 446] width 87 height 11
click at [166, 45] on img "button" at bounding box center [171, 49] width 11 height 11
click at [168, 90] on span "Estilo" at bounding box center [178, 88] width 21 height 12
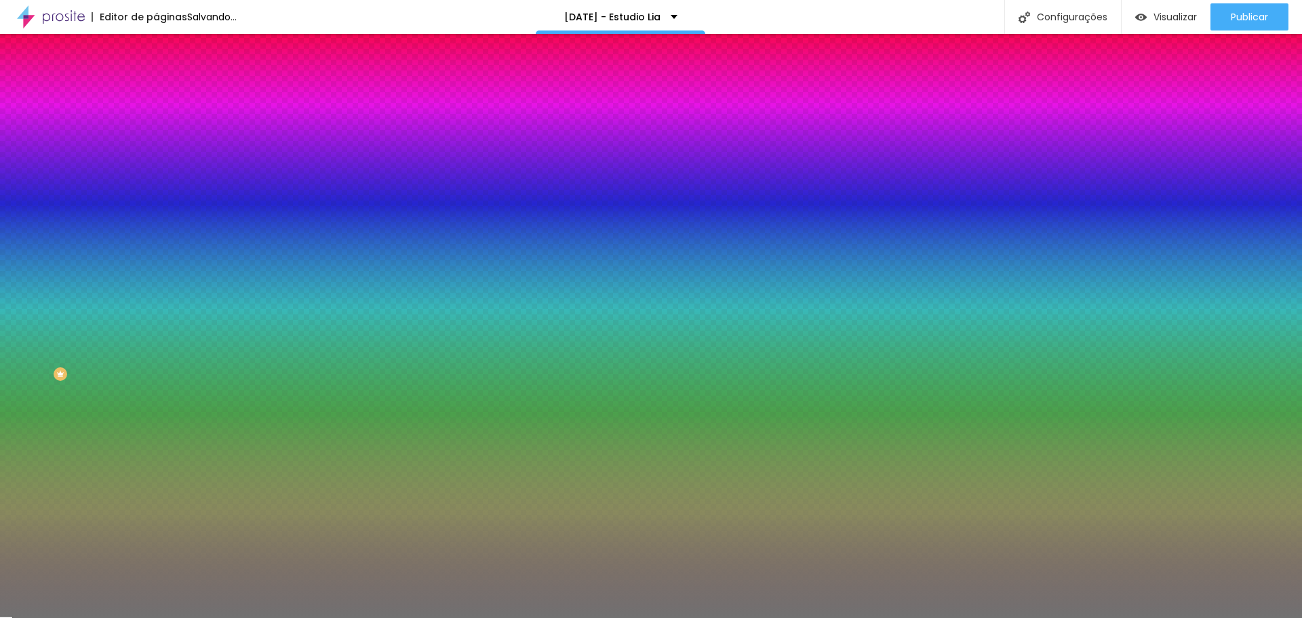
drag, startPoint x: 60, startPoint y: 213, endPoint x: 24, endPoint y: 193, distance: 40.7
click at [156, 211] on input "range" at bounding box center [199, 205] width 87 height 11
click at [156, 176] on input "range" at bounding box center [199, 170] width 87 height 11
drag, startPoint x: 35, startPoint y: 178, endPoint x: 14, endPoint y: 180, distance: 21.8
click at [156, 176] on input "range" at bounding box center [199, 170] width 87 height 11
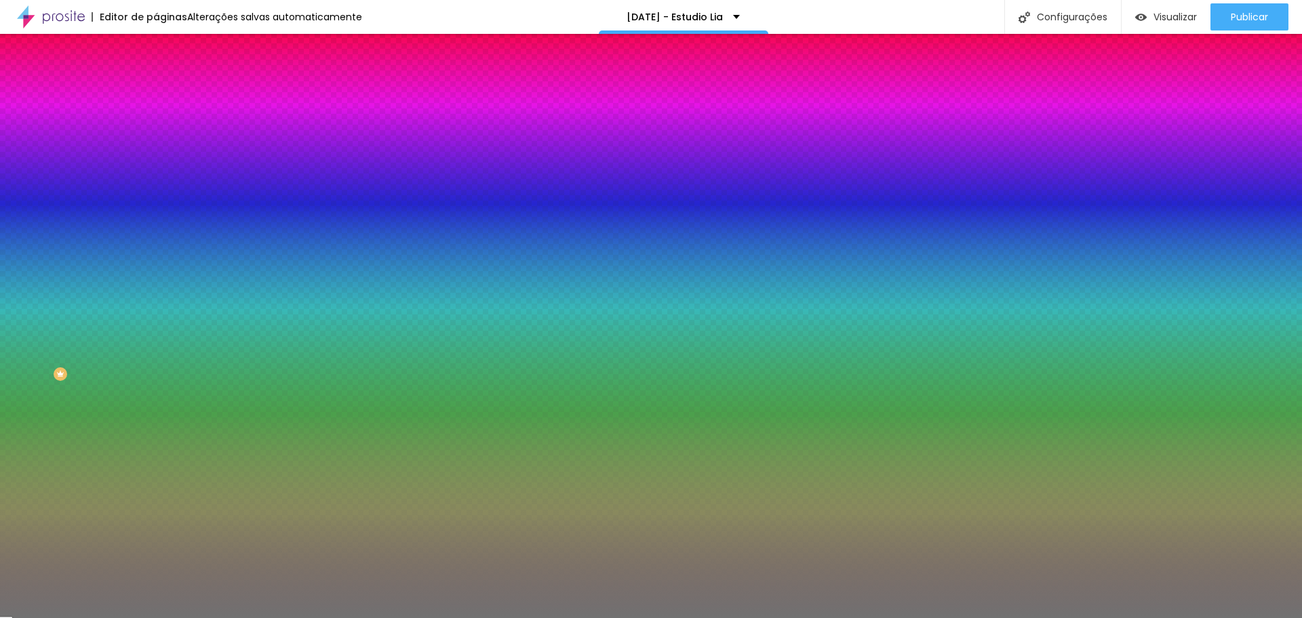
click at [156, 130] on div at bounding box center [234, 130] width 156 height 0
click at [97, 208] on div at bounding box center [651, 309] width 1302 height 618
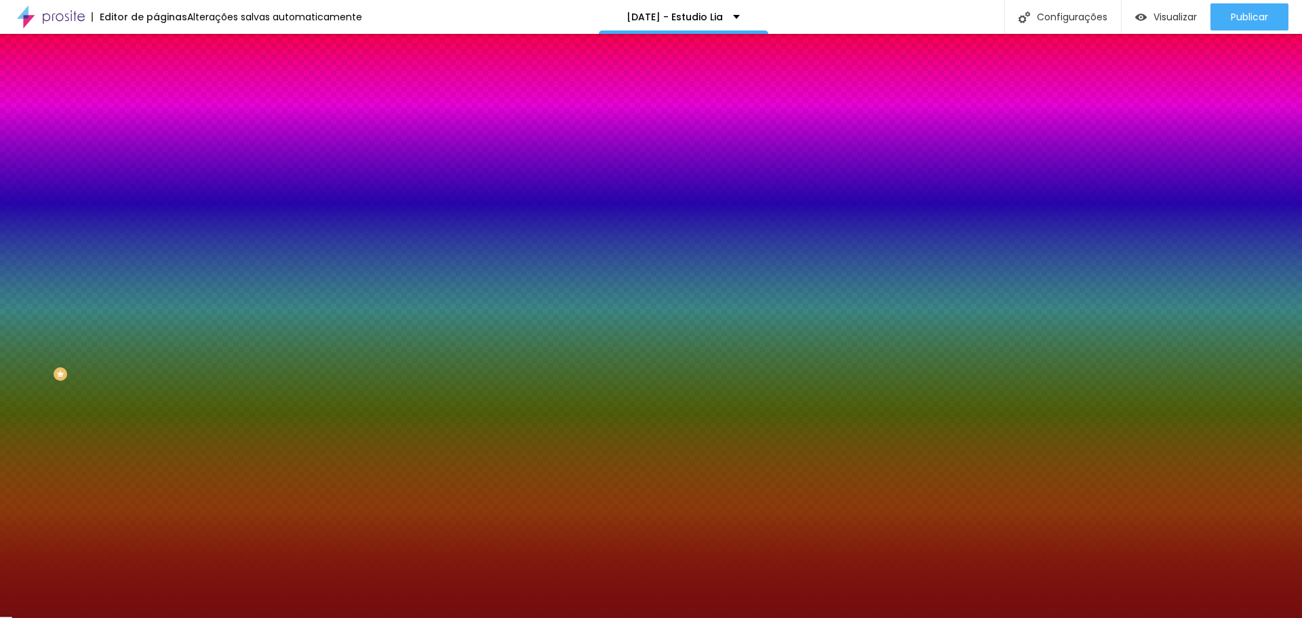
click at [1132, 336] on div at bounding box center [1133, 337] width 3 height 3
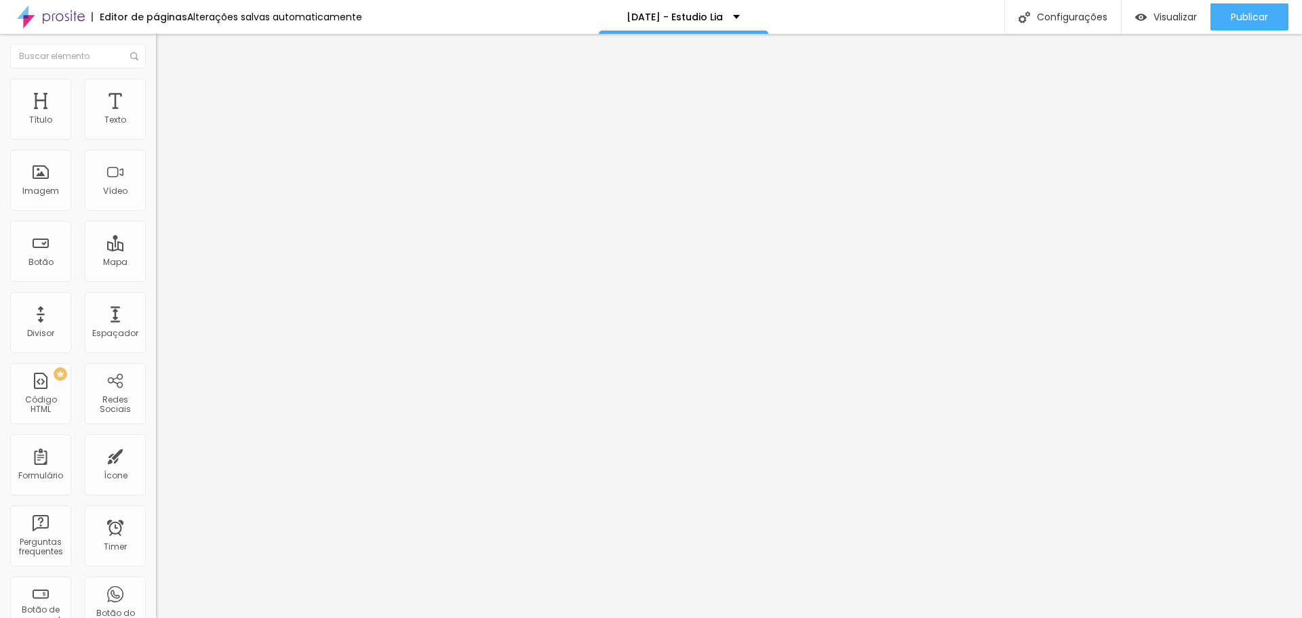
click at [161, 126] on icon "button" at bounding box center [165, 122] width 8 height 8
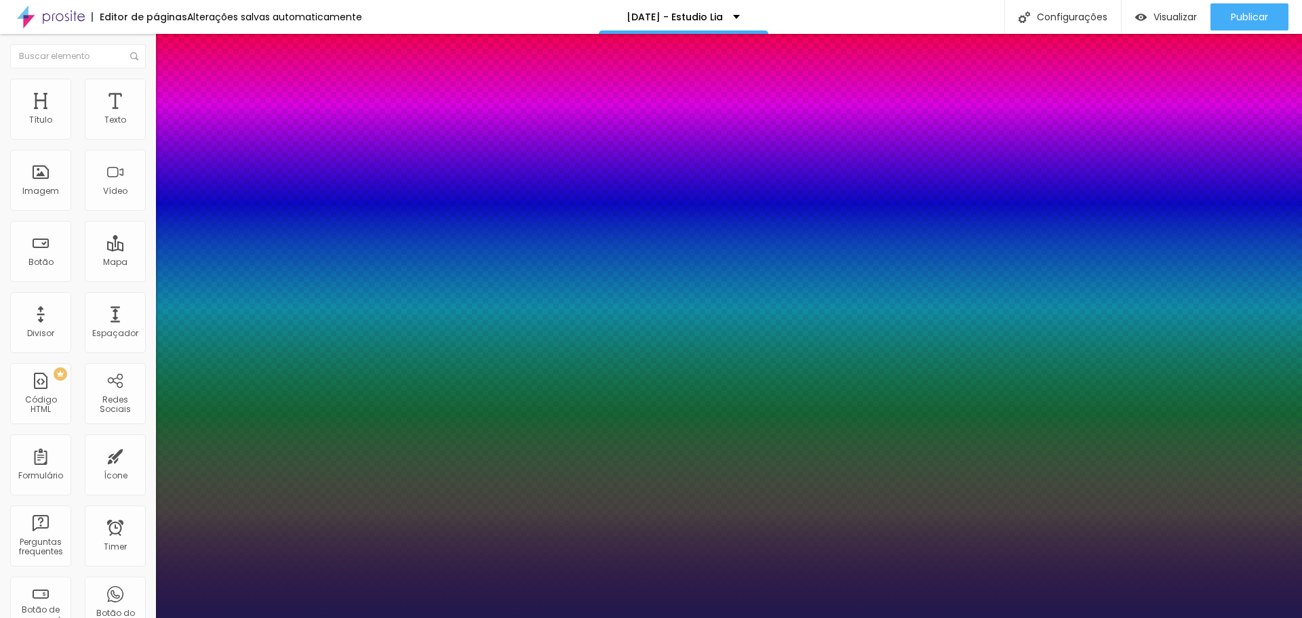
drag, startPoint x: 176, startPoint y: 233, endPoint x: 187, endPoint y: 230, distance: 11.8
click at [869, 618] on div at bounding box center [651, 618] width 1302 height 0
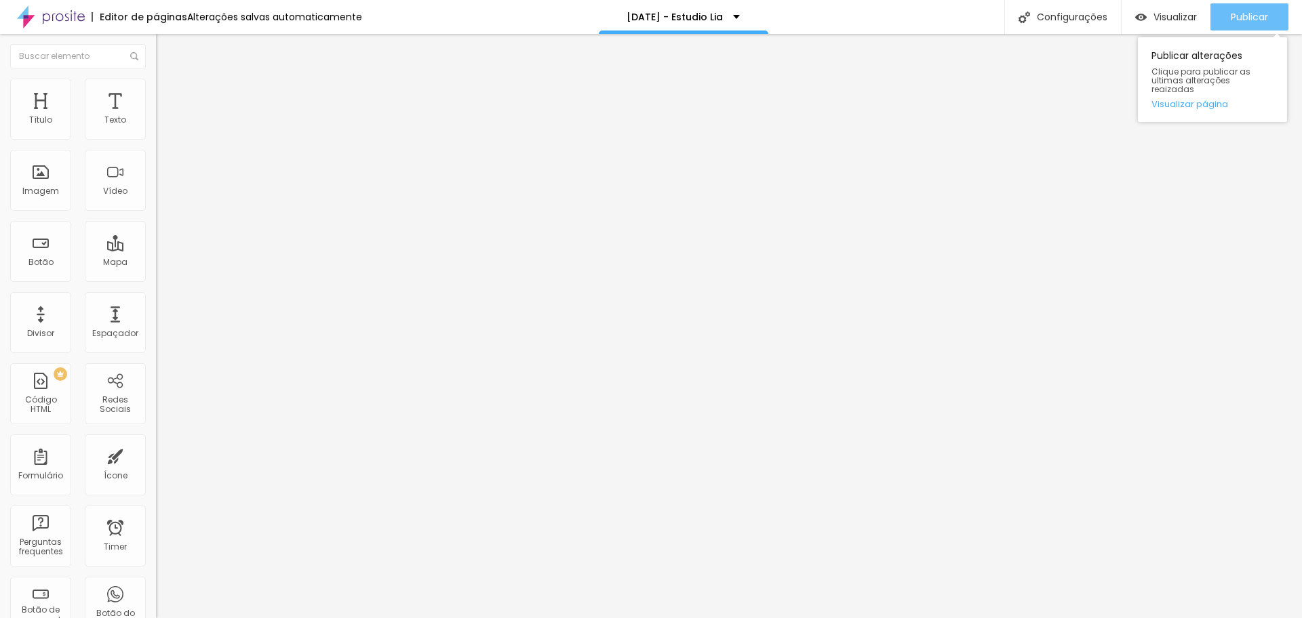
click at [1248, 21] on span "Publicar" at bounding box center [1249, 17] width 37 height 11
click at [156, 123] on span "Encaixotado" at bounding box center [182, 118] width 53 height 12
click at [168, 92] on span "Estilo" at bounding box center [178, 88] width 21 height 12
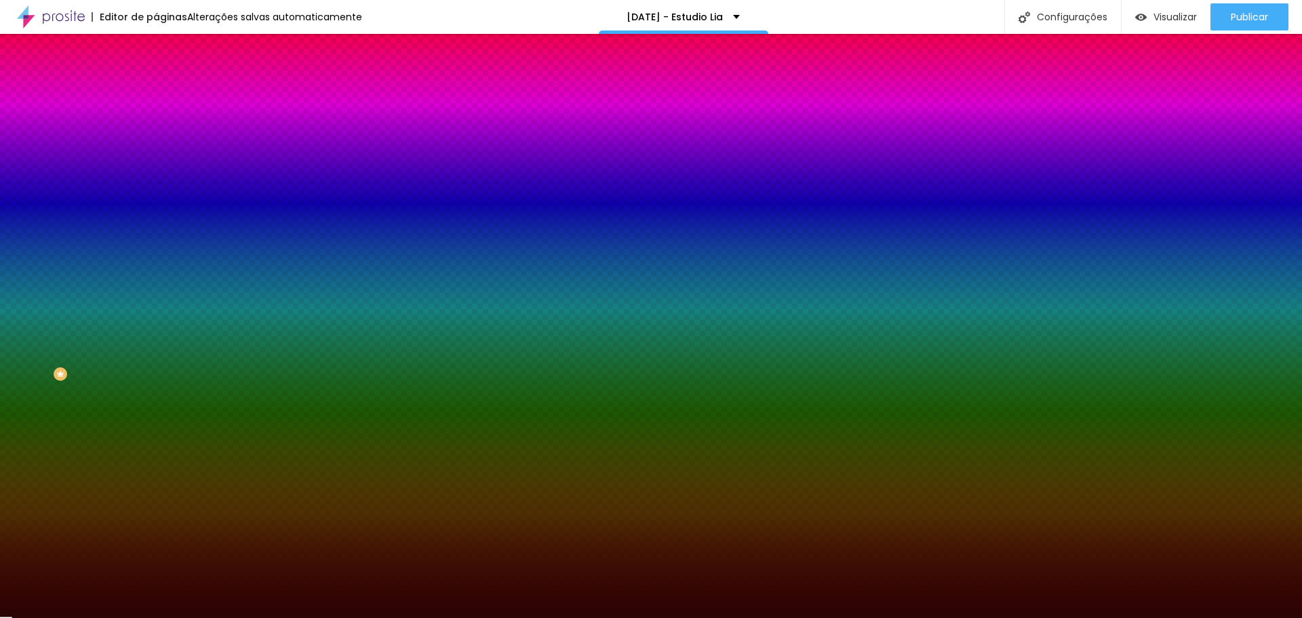
click at [156, 92] on img at bounding box center [162, 98] width 12 height 12
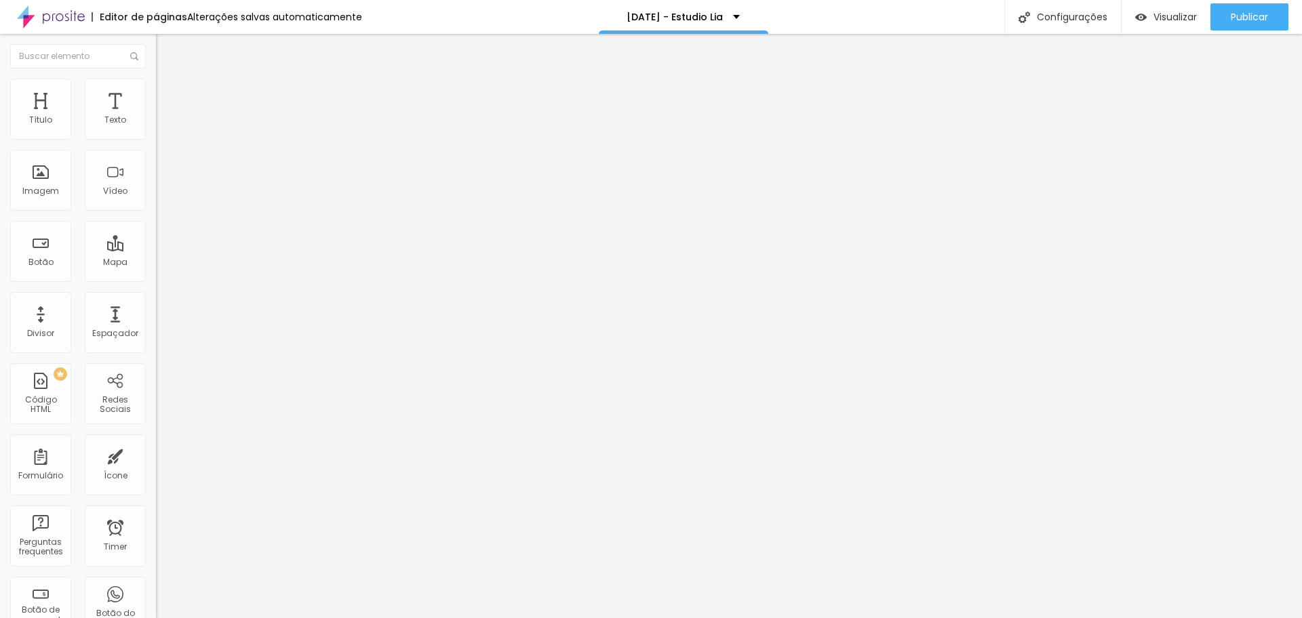
drag, startPoint x: 82, startPoint y: 135, endPoint x: 115, endPoint y: 130, distance: 33.0
click at [156, 263] on input "range" at bounding box center [199, 268] width 87 height 11
drag, startPoint x: 29, startPoint y: 159, endPoint x: 14, endPoint y: 156, distance: 15.3
click at [156, 455] on input "range" at bounding box center [199, 460] width 87 height 11
click at [156, 82] on li "Estilo" at bounding box center [234, 86] width 156 height 14
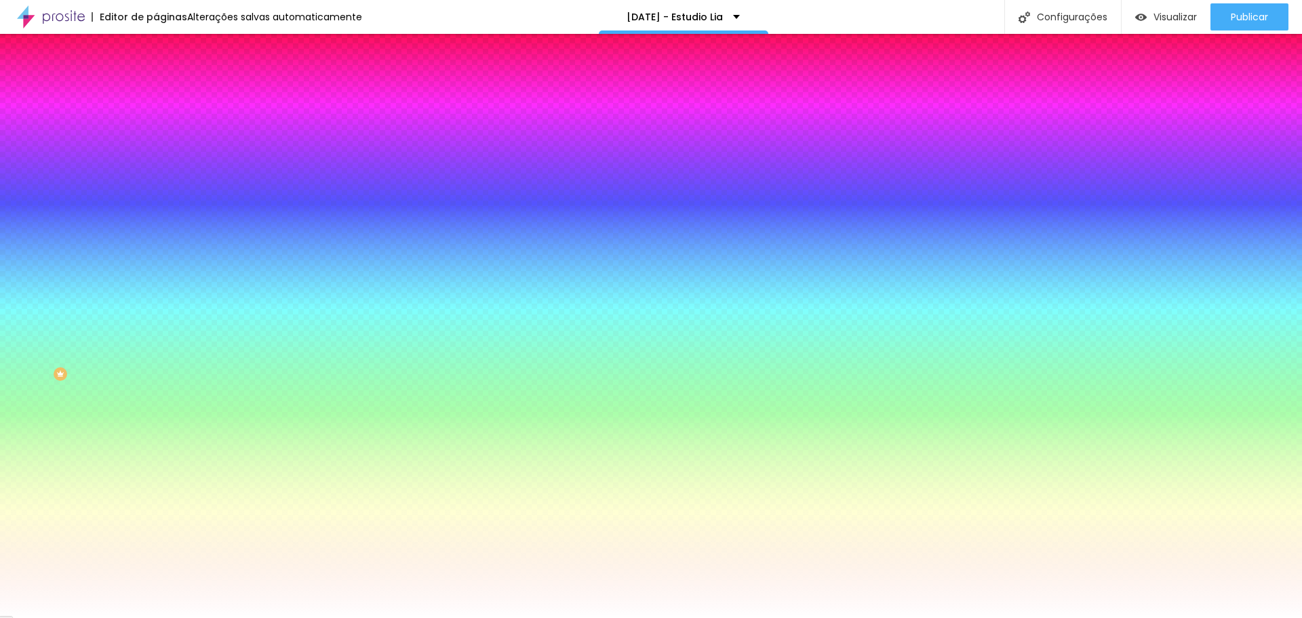
click at [156, 130] on div at bounding box center [234, 130] width 156 height 0
drag, startPoint x: 133, startPoint y: 248, endPoint x: 132, endPoint y: 264, distance: 15.6
click at [156, 264] on div "Editar Coluna Conteúdo Estilo Avançado Cor de fundo Voltar ao padrão #FFFFFF So…" at bounding box center [234, 326] width 156 height 584
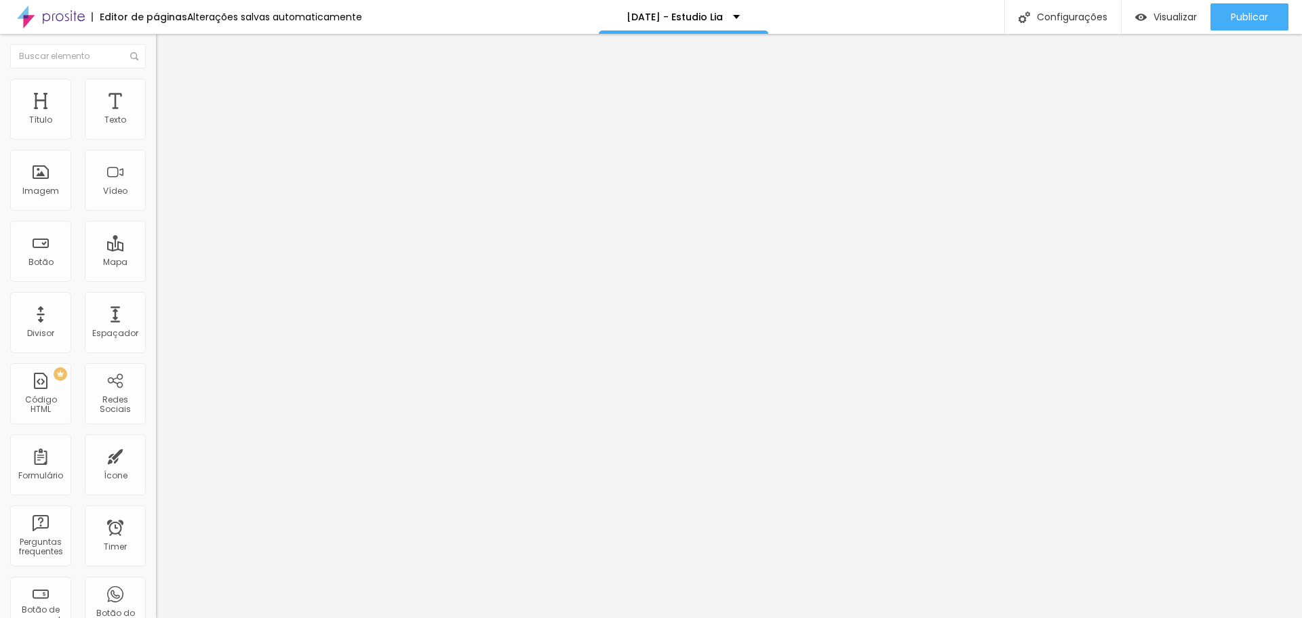
click at [156, 81] on li "Estilo" at bounding box center [234, 86] width 156 height 14
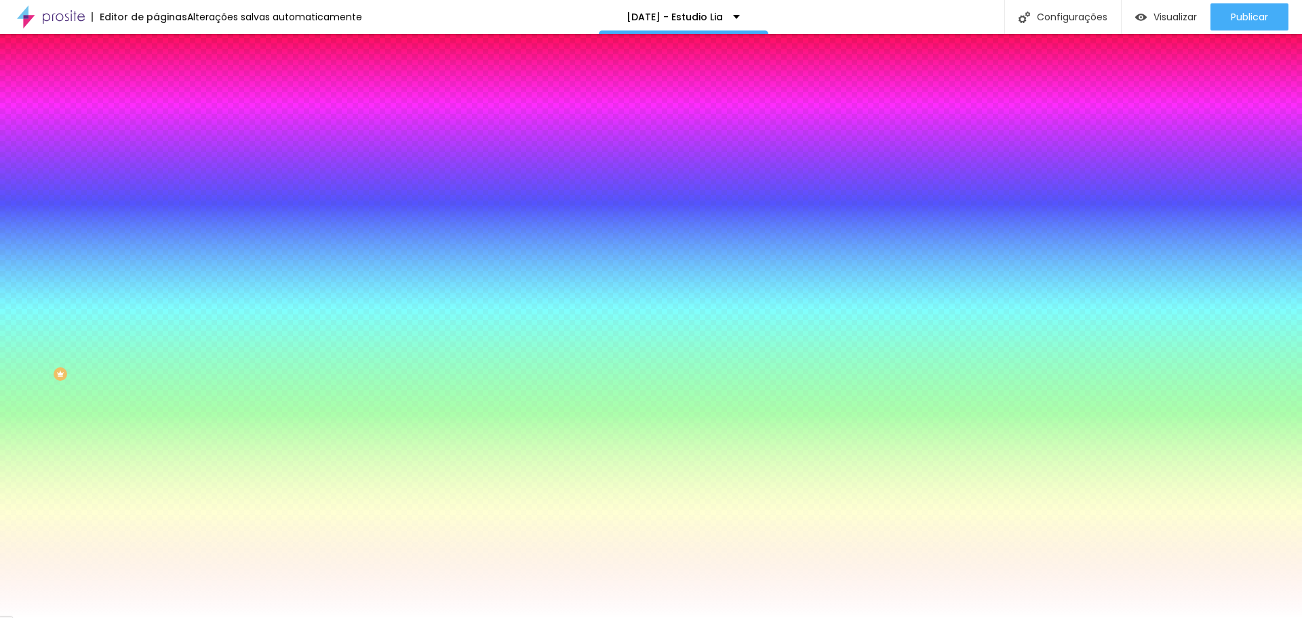
click at [156, 130] on div at bounding box center [234, 130] width 156 height 0
click at [134, 256] on div at bounding box center [651, 309] width 1302 height 618
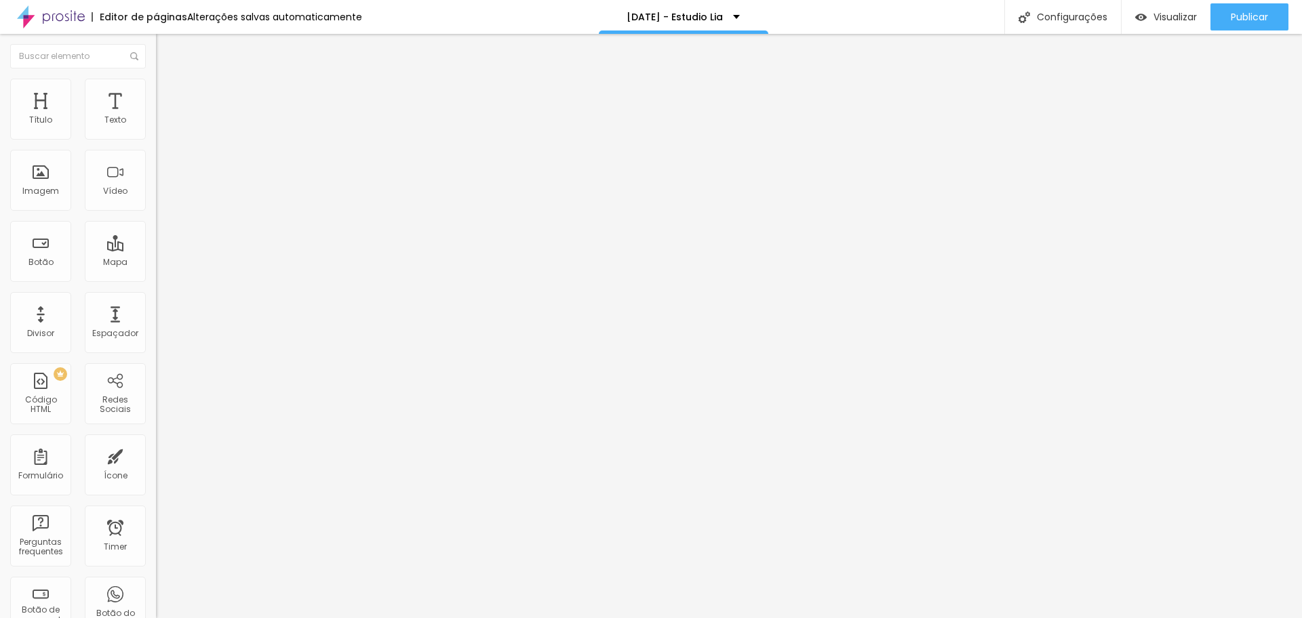
click at [156, 92] on li "Avançado" at bounding box center [234, 99] width 156 height 14
drag, startPoint x: 58, startPoint y: 130, endPoint x: 79, endPoint y: 130, distance: 21.7
click at [156, 263] on input "range" at bounding box center [199, 268] width 87 height 11
click at [156, 79] on li "Avançado" at bounding box center [234, 86] width 156 height 14
click at [156, 250] on input "range" at bounding box center [199, 255] width 87 height 11
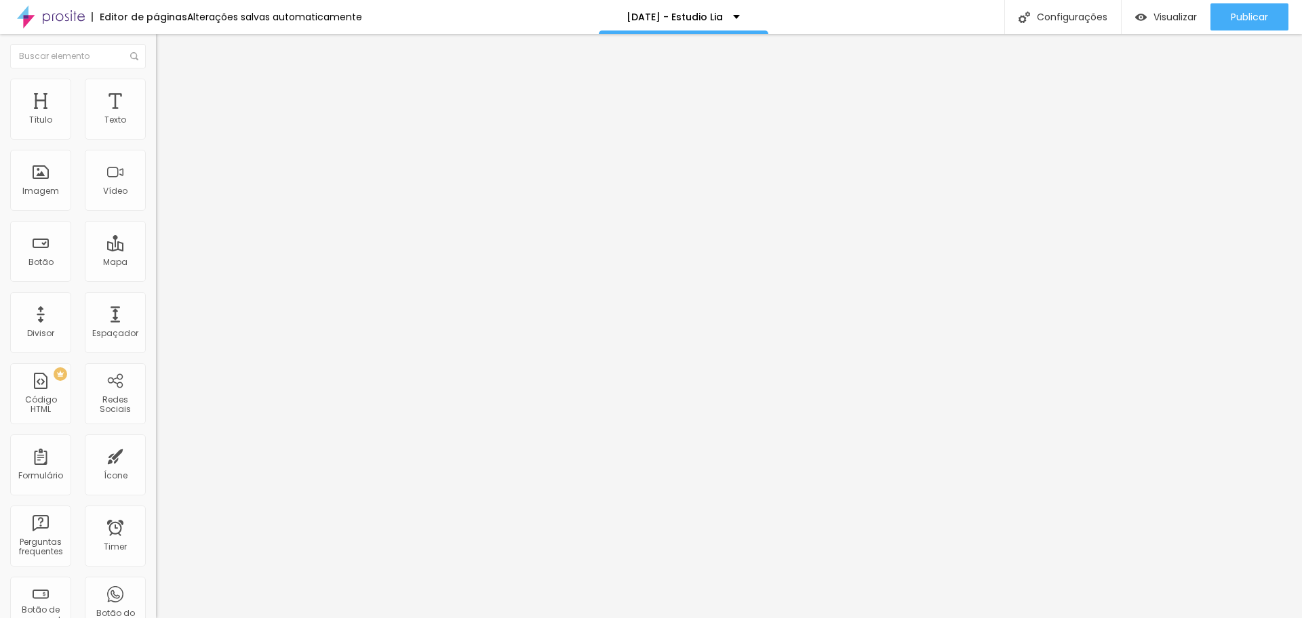
click at [156, 92] on li "Avançado" at bounding box center [234, 99] width 156 height 14
click at [156, 92] on img at bounding box center [162, 98] width 12 height 12
drag, startPoint x: 54, startPoint y: 134, endPoint x: 79, endPoint y: 132, distance: 25.8
click at [156, 263] on input "range" at bounding box center [199, 268] width 87 height 11
click at [156, 92] on img at bounding box center [162, 98] width 12 height 12
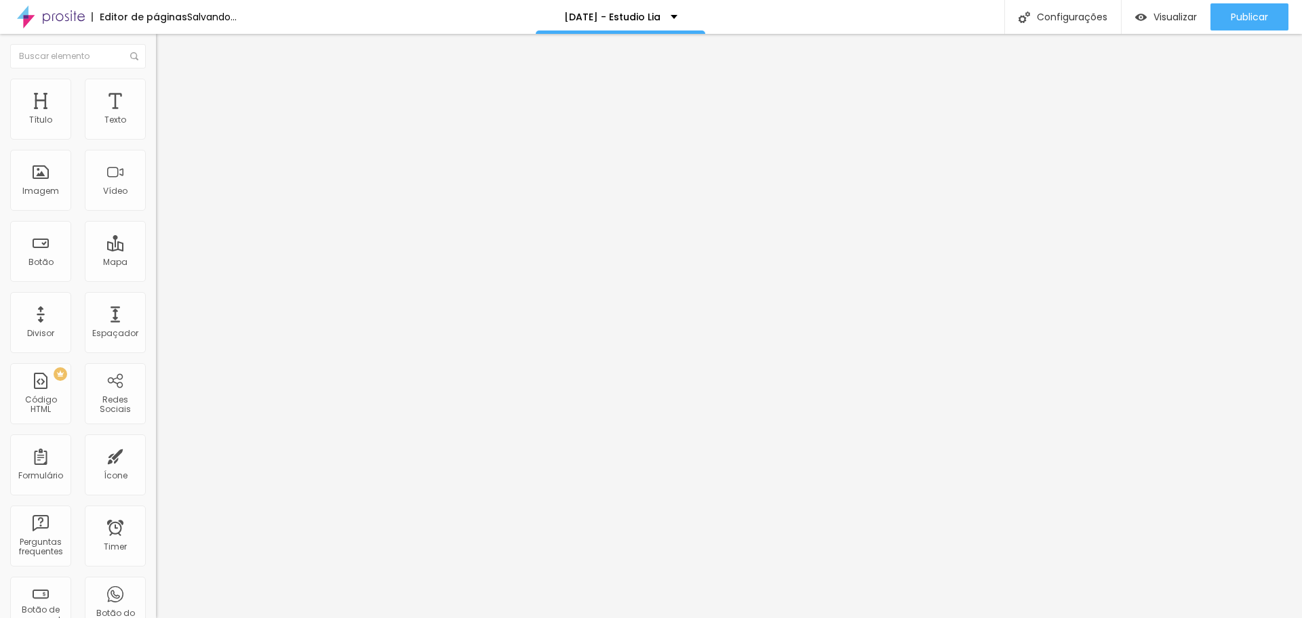
drag, startPoint x: 59, startPoint y: 136, endPoint x: 80, endPoint y: 136, distance: 21.0
click at [156, 263] on input "range" at bounding box center [199, 268] width 87 height 11
click at [168, 94] on span "Estilo" at bounding box center [178, 88] width 21 height 12
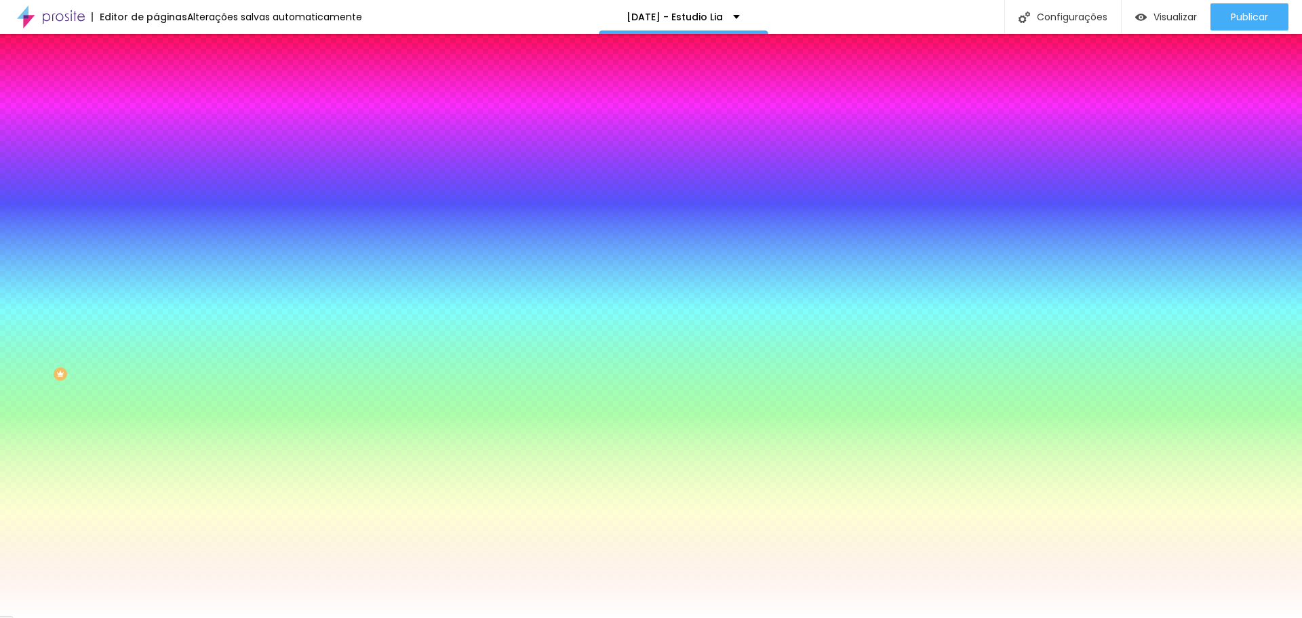
click at [156, 461] on div at bounding box center [234, 461] width 156 height 0
click at [94, 359] on div at bounding box center [651, 309] width 1302 height 618
drag, startPoint x: 96, startPoint y: 352, endPoint x: 79, endPoint y: 305, distance: 49.8
click at [156, 475] on div at bounding box center [234, 475] width 156 height 0
click at [156, 130] on div at bounding box center [234, 130] width 156 height 0
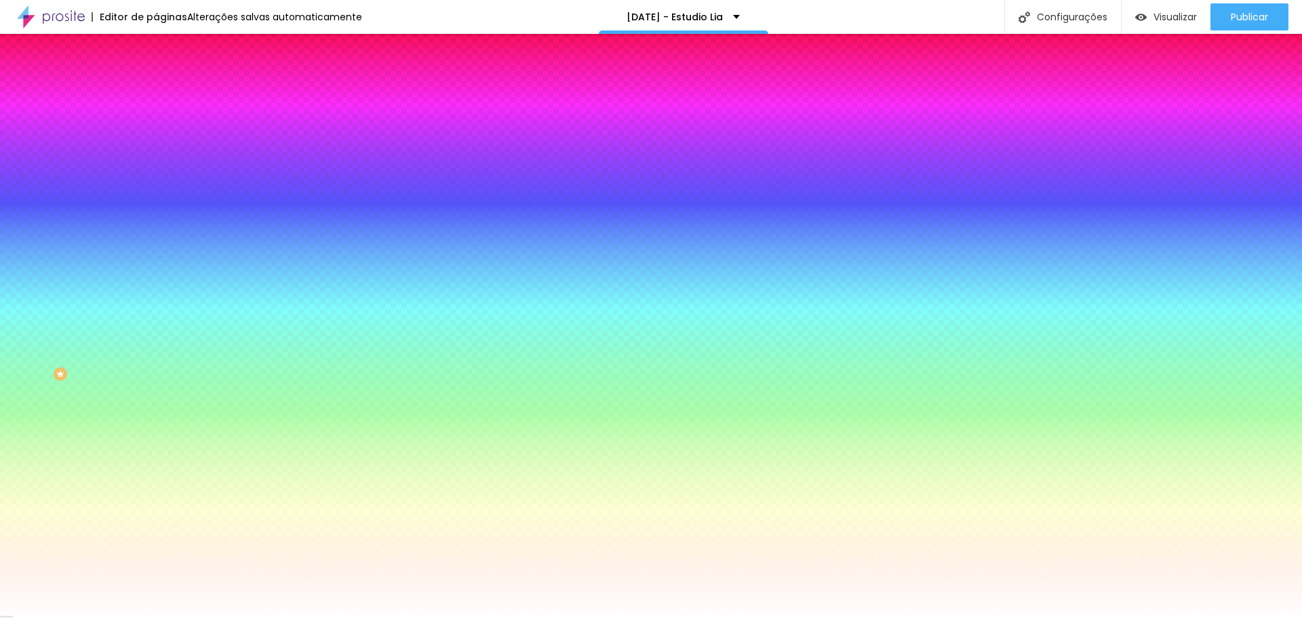
click at [102, 212] on div at bounding box center [651, 309] width 1302 height 618
drag, startPoint x: 102, startPoint y: 212, endPoint x: 106, endPoint y: 184, distance: 28.8
click at [1242, 184] on div at bounding box center [1243, 184] width 3 height 3
click at [156, 461] on div at bounding box center [234, 461] width 156 height 0
drag, startPoint x: 47, startPoint y: 355, endPoint x: 77, endPoint y: 364, distance: 32.0
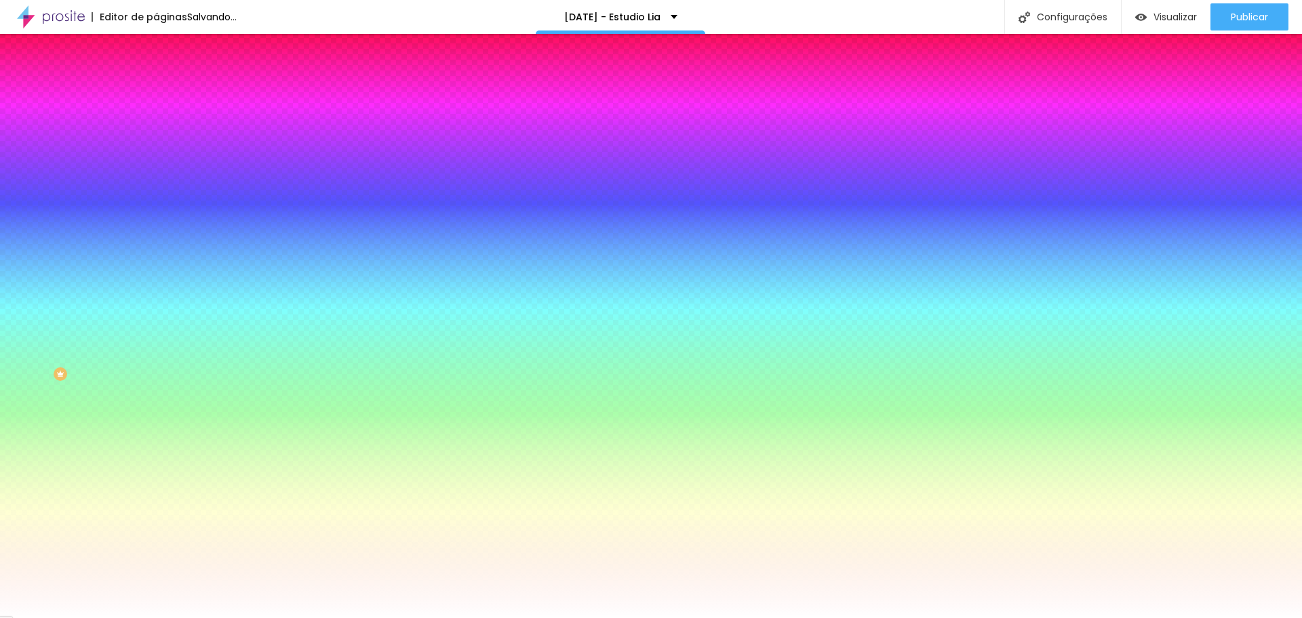
click at [77, 364] on div at bounding box center [651, 309] width 1302 height 618
click at [117, 363] on div at bounding box center [651, 309] width 1302 height 618
drag, startPoint x: 78, startPoint y: 347, endPoint x: 92, endPoint y: 378, distance: 33.7
click at [92, 378] on div at bounding box center [651, 309] width 1302 height 618
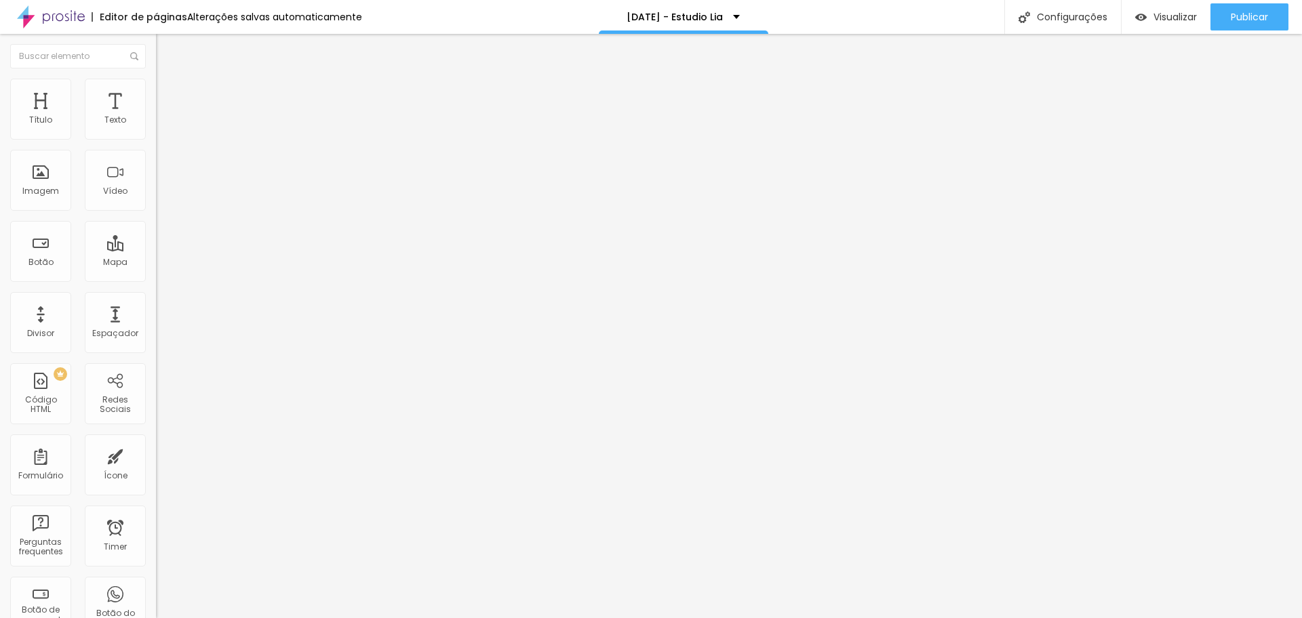
click at [156, 92] on li "Avançado" at bounding box center [234, 99] width 156 height 14
click at [156, 87] on li "Estilo" at bounding box center [234, 86] width 156 height 14
click at [156, 88] on li "Estilo" at bounding box center [234, 86] width 156 height 14
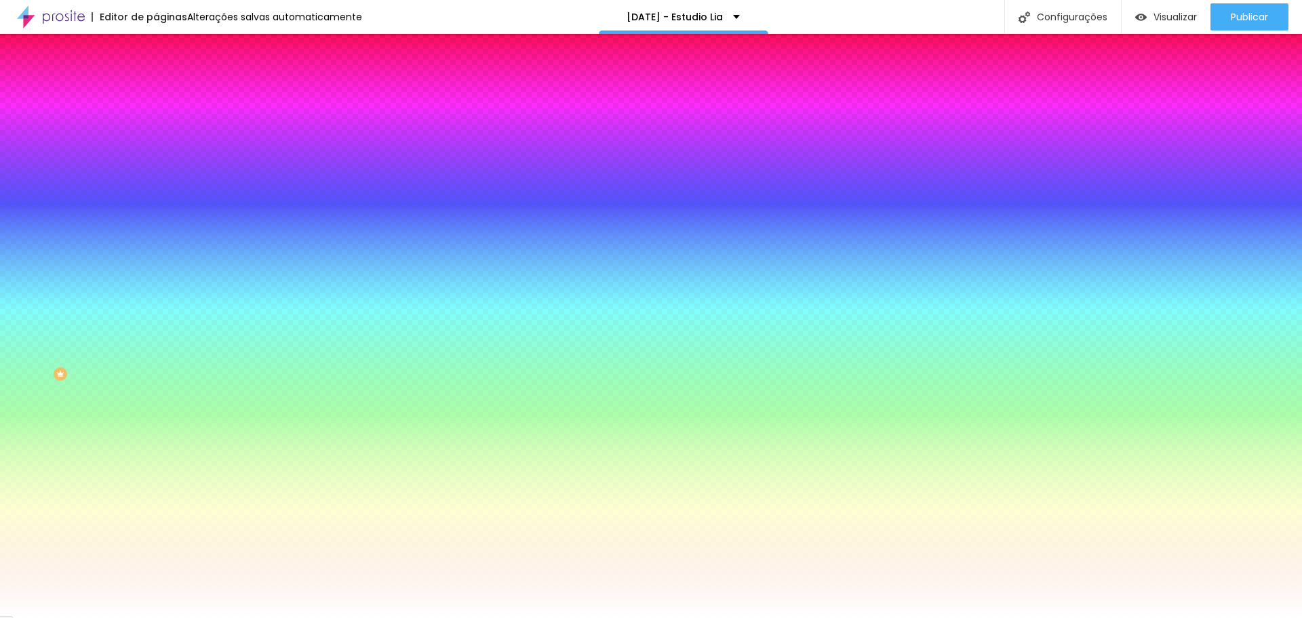
click at [156, 130] on div at bounding box center [234, 130] width 156 height 0
click at [98, 202] on div at bounding box center [651, 309] width 1302 height 618
drag, startPoint x: 97, startPoint y: 203, endPoint x: 79, endPoint y: 182, distance: 27.9
click at [848, 174] on div at bounding box center [849, 172] width 3 height 3
click at [156, 461] on div at bounding box center [234, 461] width 156 height 0
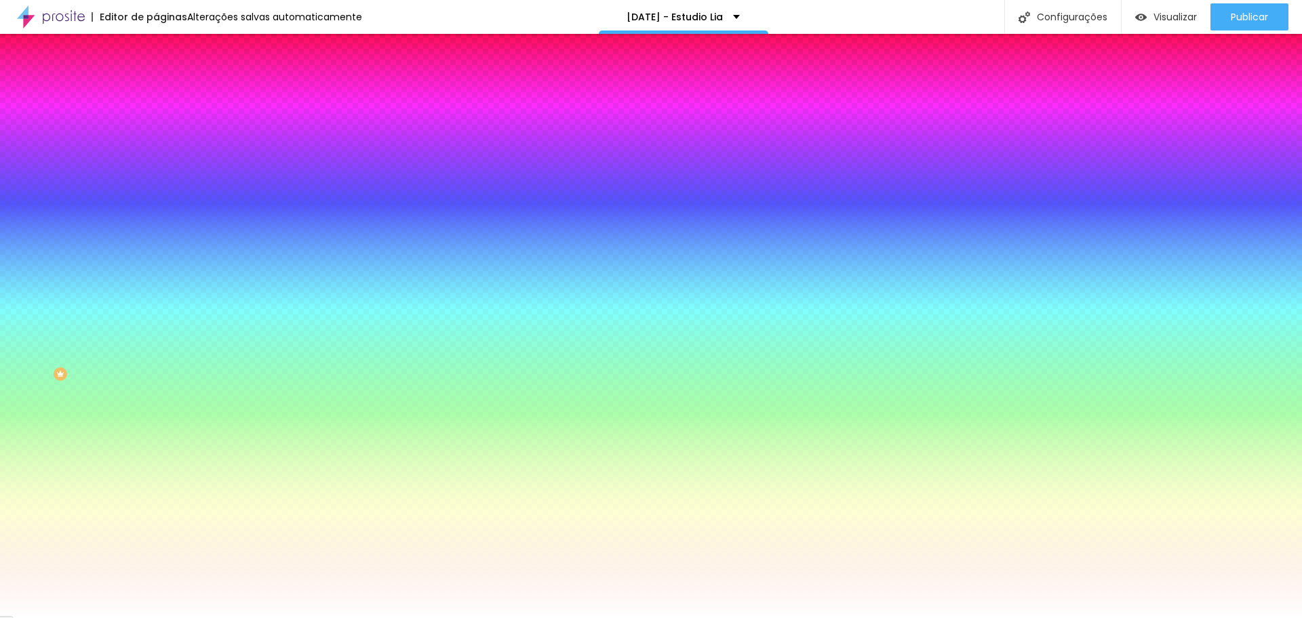
click at [156, 461] on div at bounding box center [234, 461] width 156 height 0
click at [120, 374] on div at bounding box center [651, 309] width 1302 height 618
click at [84, 371] on div at bounding box center [651, 309] width 1302 height 618
drag, startPoint x: 84, startPoint y: 371, endPoint x: 92, endPoint y: 370, distance: 8.2
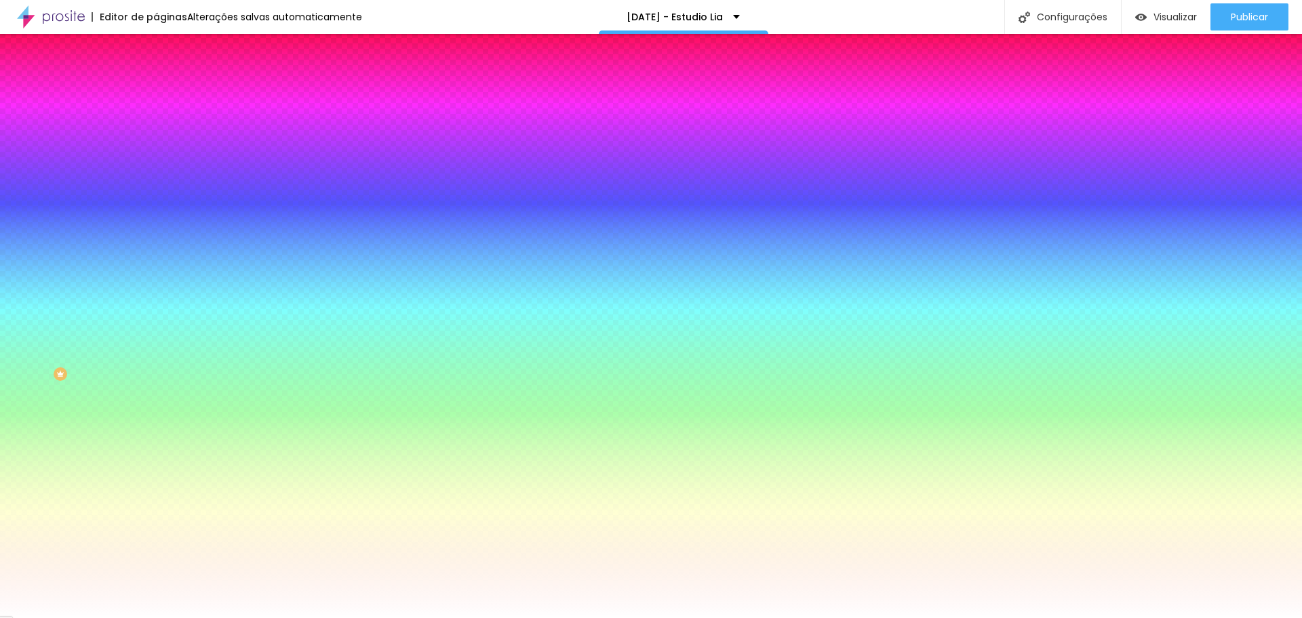
click at [1051, 377] on div at bounding box center [1052, 378] width 3 height 3
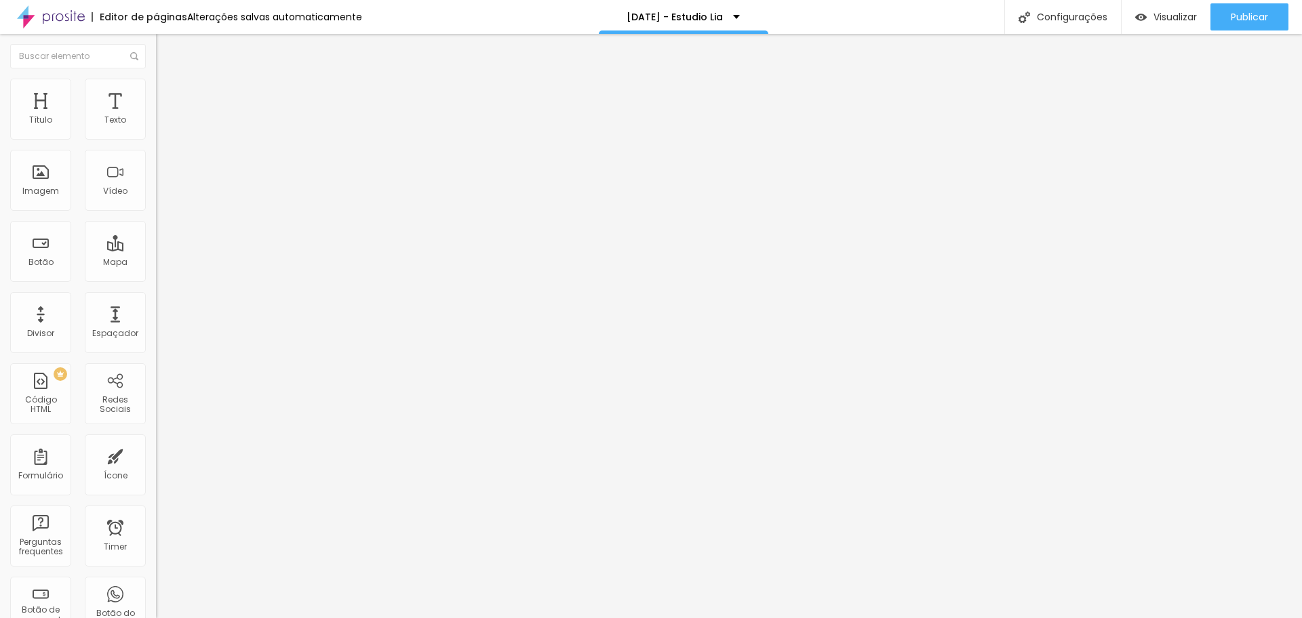
click at [156, 92] on li "Avançado" at bounding box center [234, 99] width 156 height 14
click at [156, 89] on li "Estilo" at bounding box center [234, 86] width 156 height 14
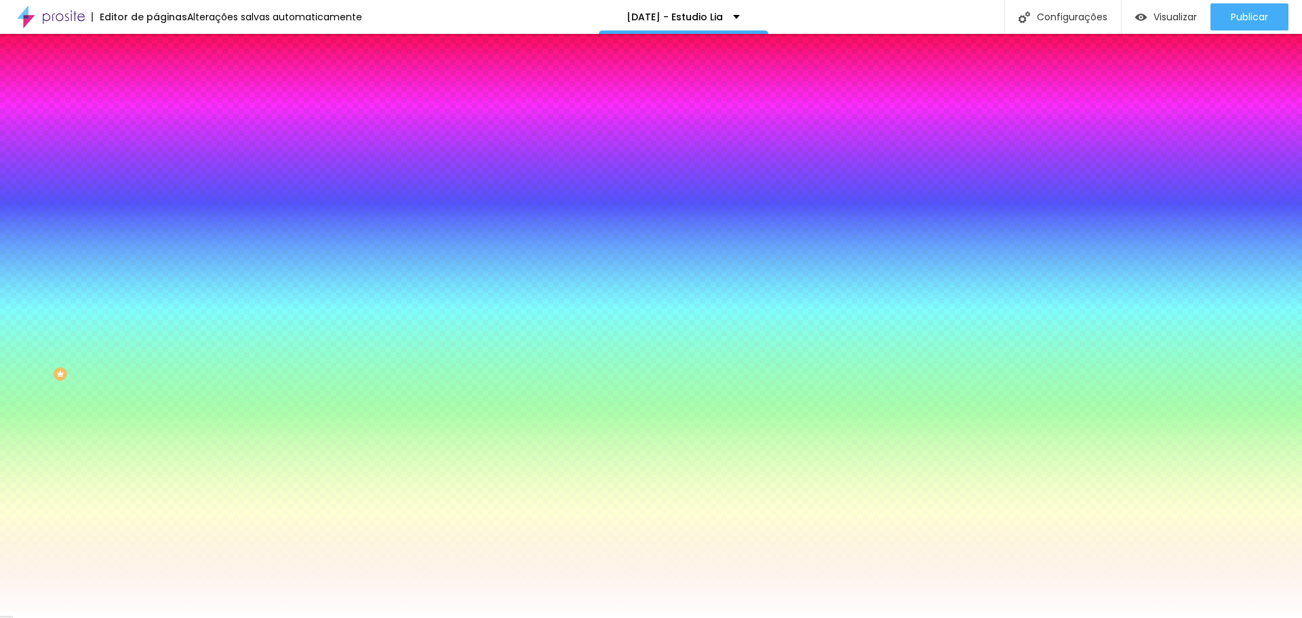
click at [156, 130] on div at bounding box center [234, 130] width 156 height 0
click at [78, 177] on div at bounding box center [651, 309] width 1302 height 618
drag, startPoint x: 79, startPoint y: 177, endPoint x: 95, endPoint y: 179, distance: 16.4
click at [1082, 157] on div at bounding box center [1083, 155] width 3 height 3
click at [156, 461] on div at bounding box center [234, 461] width 156 height 0
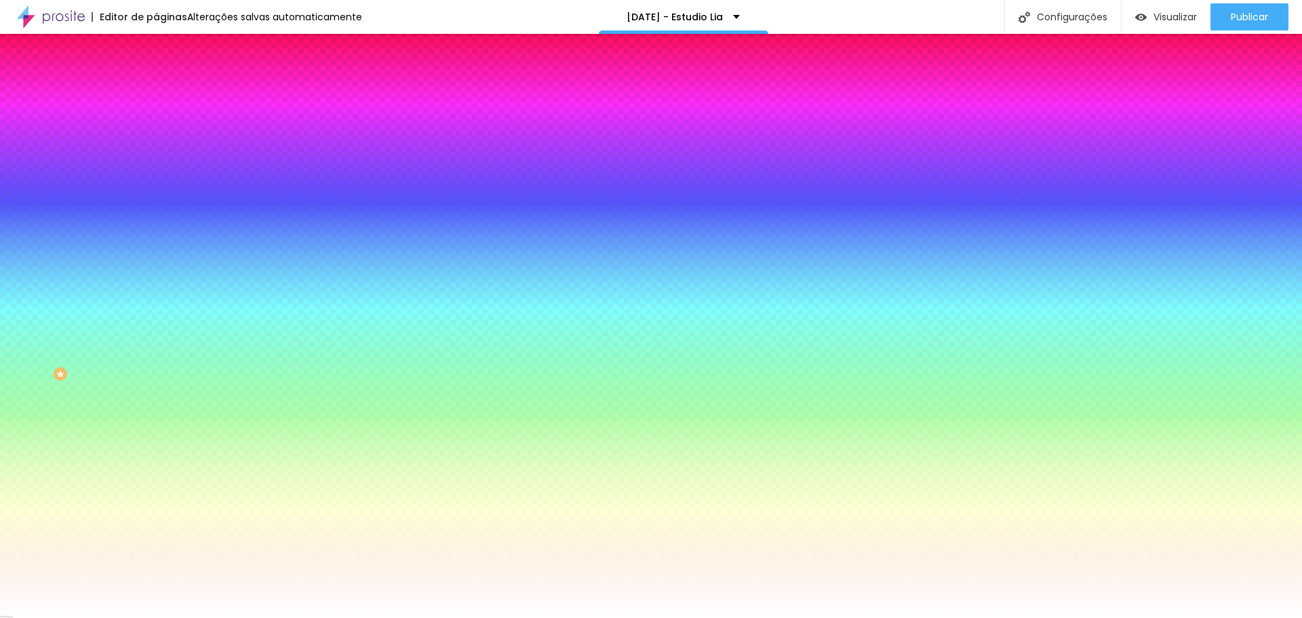
click at [120, 369] on div at bounding box center [651, 309] width 1302 height 618
click at [89, 367] on div at bounding box center [651, 309] width 1302 height 618
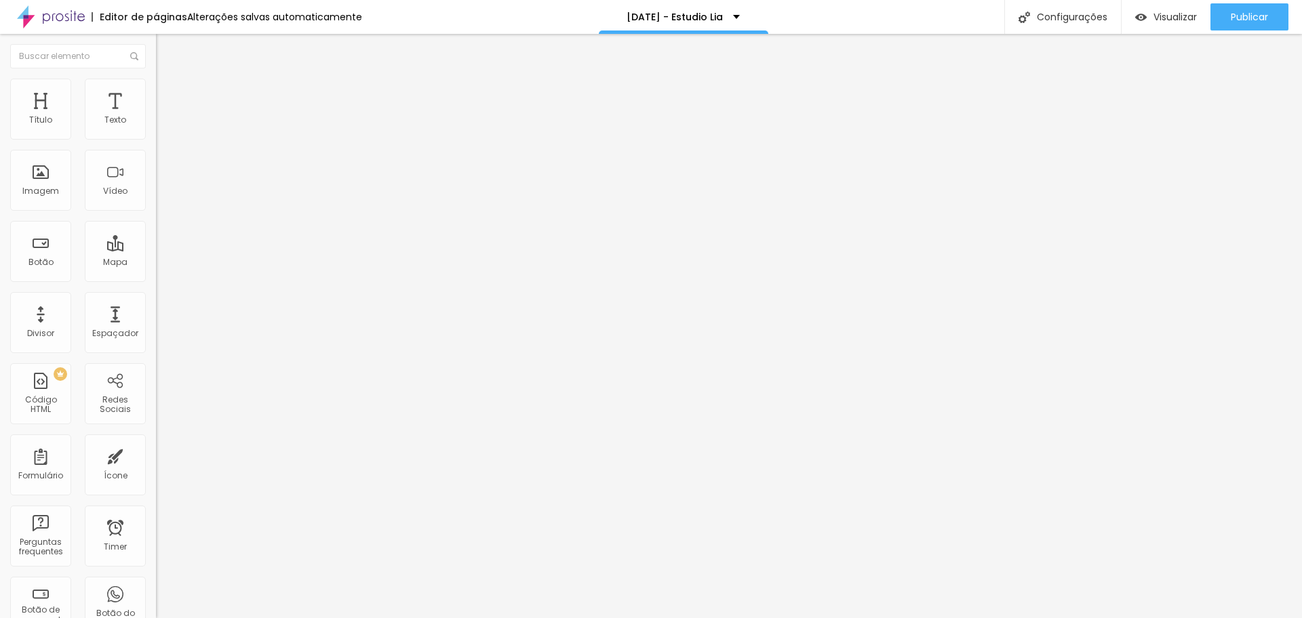
click at [168, 96] on span "Avançado" at bounding box center [190, 102] width 45 height 12
drag, startPoint x: 50, startPoint y: 134, endPoint x: 38, endPoint y: 136, distance: 12.3
click at [156, 263] on input "range" at bounding box center [199, 268] width 87 height 11
drag, startPoint x: 47, startPoint y: 157, endPoint x: 37, endPoint y: 159, distance: 11.2
click at [156, 455] on input "range" at bounding box center [199, 460] width 87 height 11
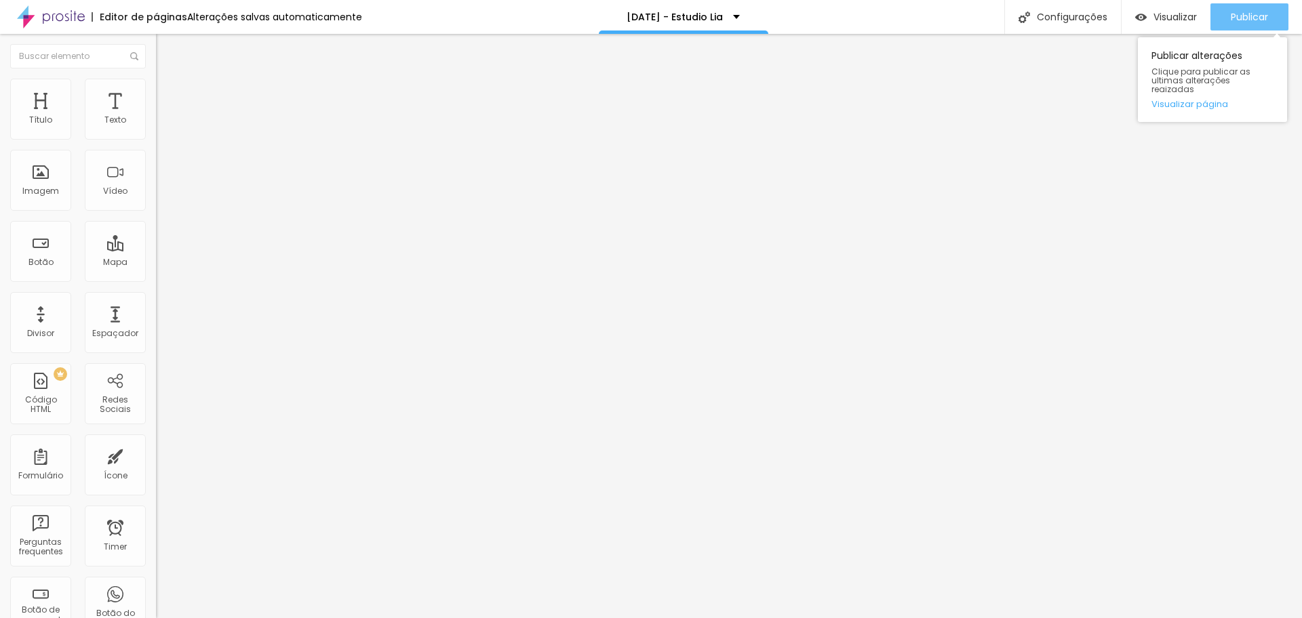
click at [1268, 12] on button "Publicar" at bounding box center [1249, 16] width 78 height 27
click at [166, 49] on img "button" at bounding box center [171, 49] width 11 height 11
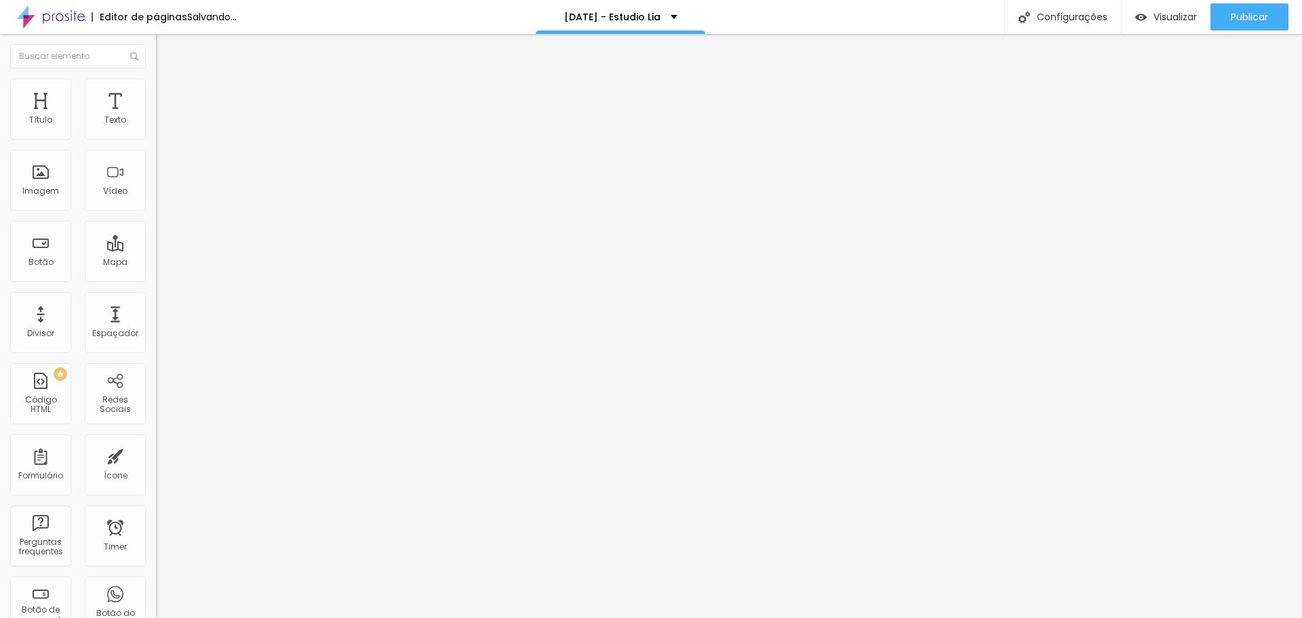
drag, startPoint x: 28, startPoint y: 132, endPoint x: 39, endPoint y: 133, distance: 10.9
click at [156, 250] on input "range" at bounding box center [199, 255] width 87 height 11
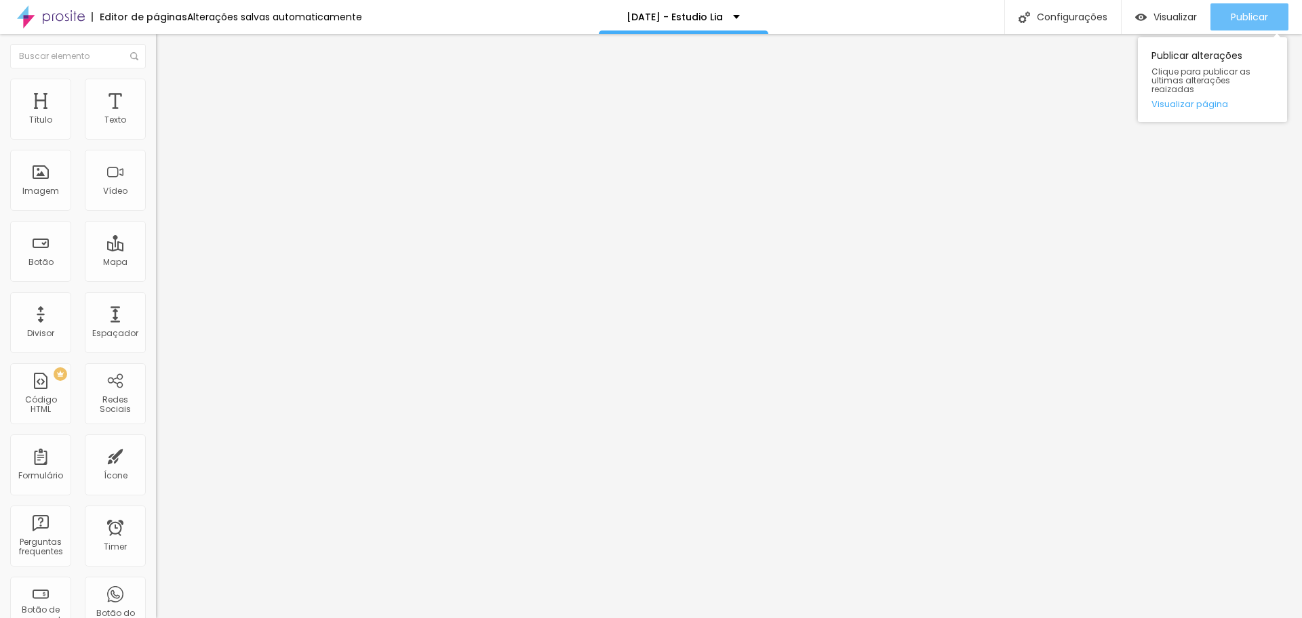
click at [1244, 24] on div "Publicar" at bounding box center [1249, 16] width 37 height 27
click at [166, 52] on div "Editar Seção" at bounding box center [206, 49] width 80 height 11
click at [156, 123] on span "Encaixotado" at bounding box center [182, 118] width 53 height 12
click at [156, 144] on span "Completo" at bounding box center [176, 139] width 41 height 12
click at [1263, 15] on span "Publicar" at bounding box center [1249, 17] width 37 height 11
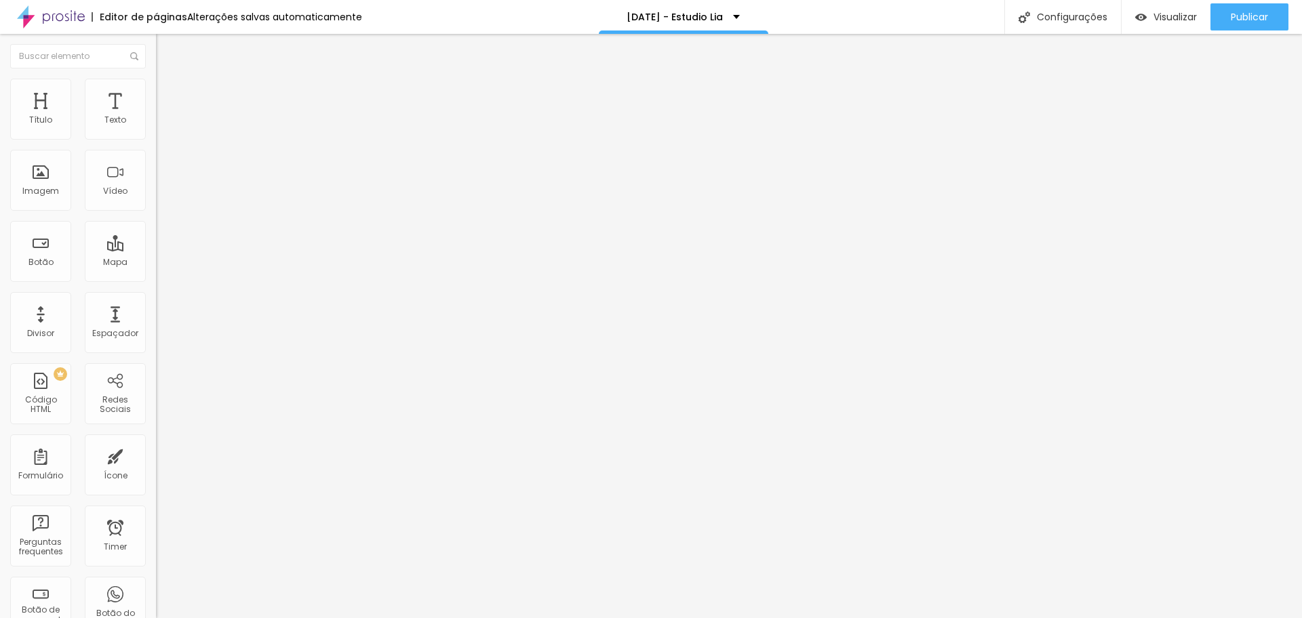
click at [156, 117] on span "Trocar imagem" at bounding box center [193, 111] width 74 height 12
click at [1239, 22] on span "Publicar" at bounding box center [1249, 17] width 37 height 11
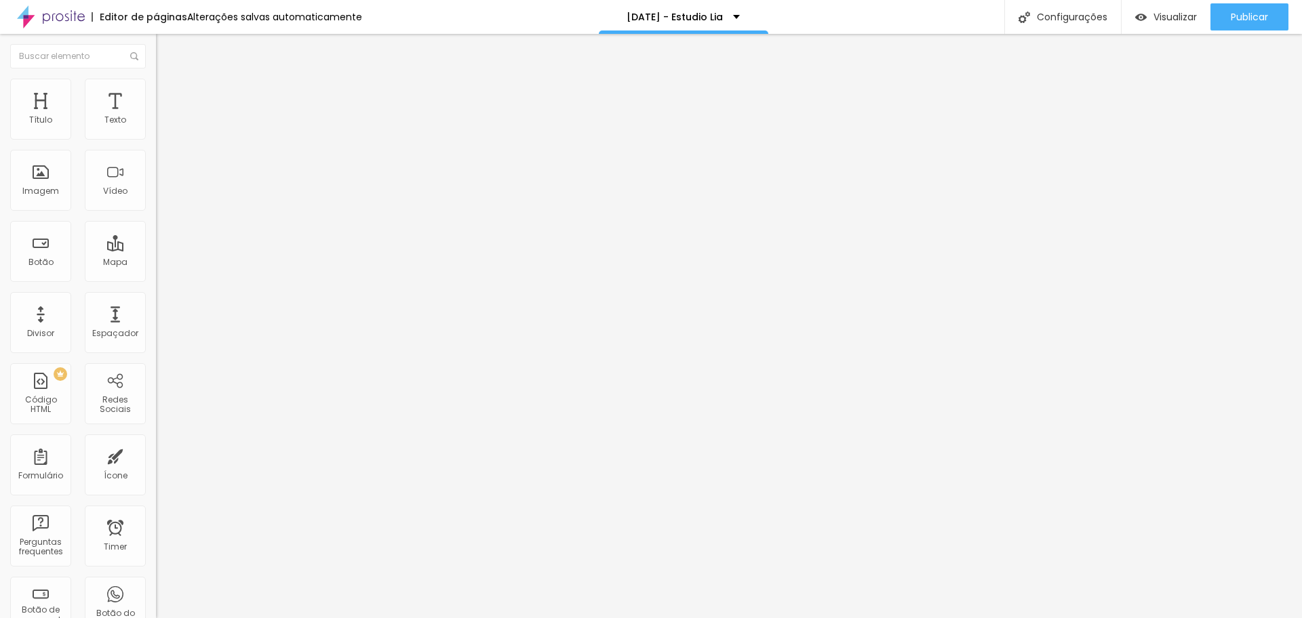
click at [156, 212] on span "Original" at bounding box center [172, 207] width 33 height 12
click at [156, 237] on span "Quadrado" at bounding box center [178, 231] width 44 height 12
click at [156, 123] on span "Completo" at bounding box center [176, 118] width 41 height 12
click at [156, 132] on span "Encaixotado" at bounding box center [182, 126] width 53 height 12
click at [156, 123] on span "Encaixotado" at bounding box center [182, 118] width 53 height 12
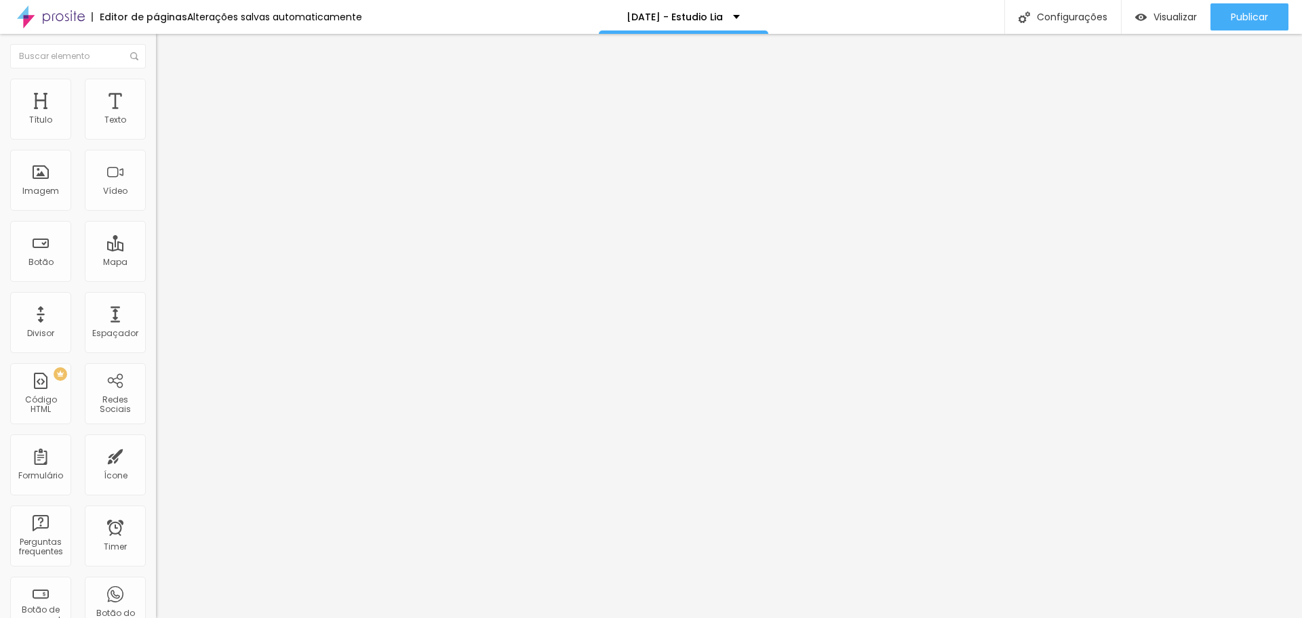
click at [156, 92] on li "Avançado" at bounding box center [234, 99] width 156 height 14
drag, startPoint x: 87, startPoint y: 134, endPoint x: 163, endPoint y: 127, distance: 76.9
click at [163, 263] on input "range" at bounding box center [199, 268] width 87 height 11
drag, startPoint x: 28, startPoint y: 156, endPoint x: 0, endPoint y: 148, distance: 29.4
click at [156, 455] on input "range" at bounding box center [199, 460] width 87 height 11
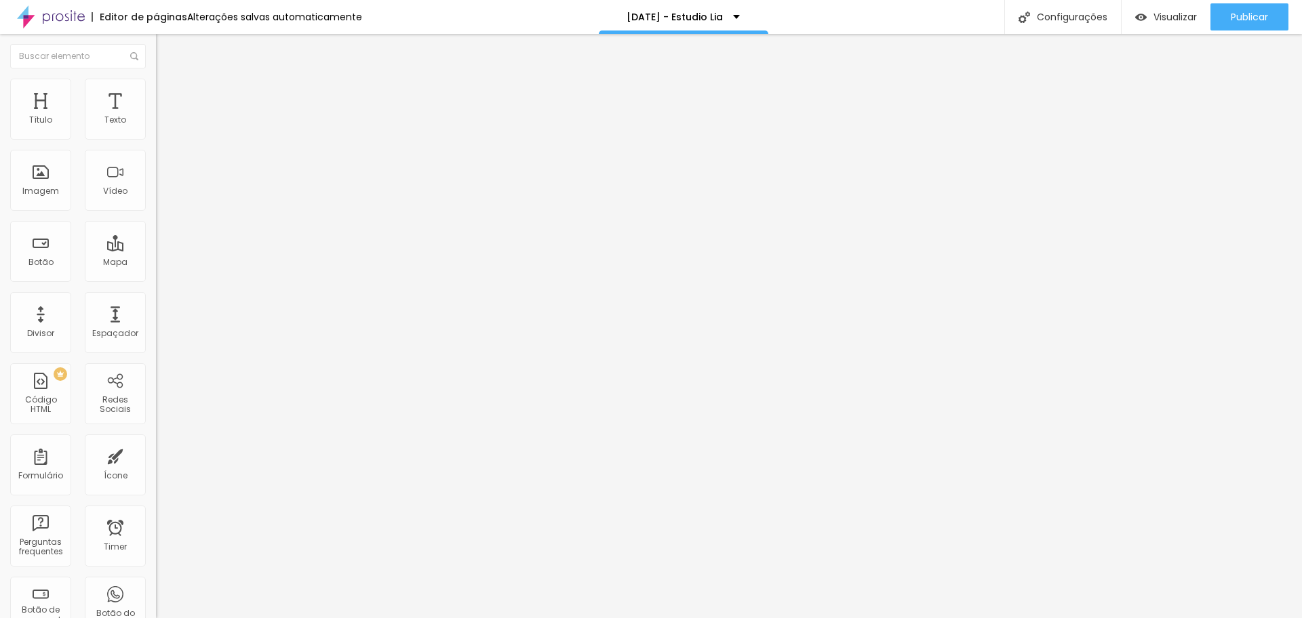
click at [156, 92] on li "Avançado" at bounding box center [234, 99] width 156 height 14
drag, startPoint x: 85, startPoint y: 133, endPoint x: 172, endPoint y: 134, distance: 86.8
click at [172, 263] on input "range" at bounding box center [199, 268] width 87 height 11
drag, startPoint x: 31, startPoint y: 158, endPoint x: 0, endPoint y: 158, distance: 31.2
click at [156, 455] on input "range" at bounding box center [199, 460] width 87 height 11
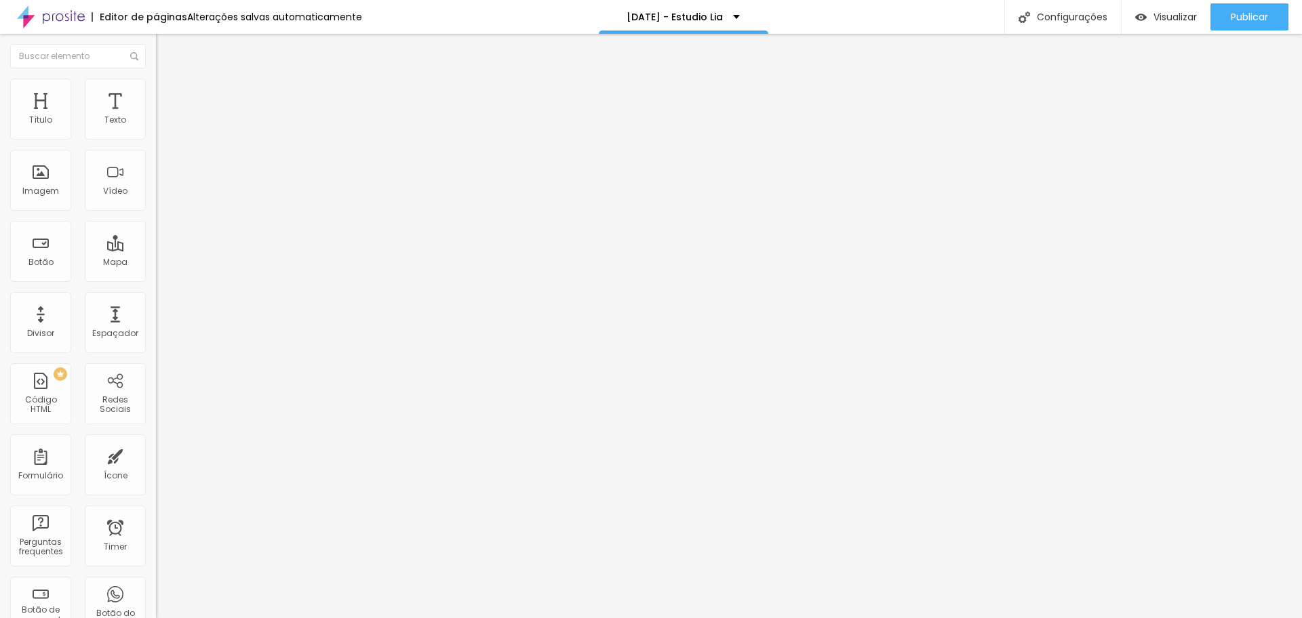
click at [168, 90] on span "Estilo" at bounding box center [178, 88] width 21 height 12
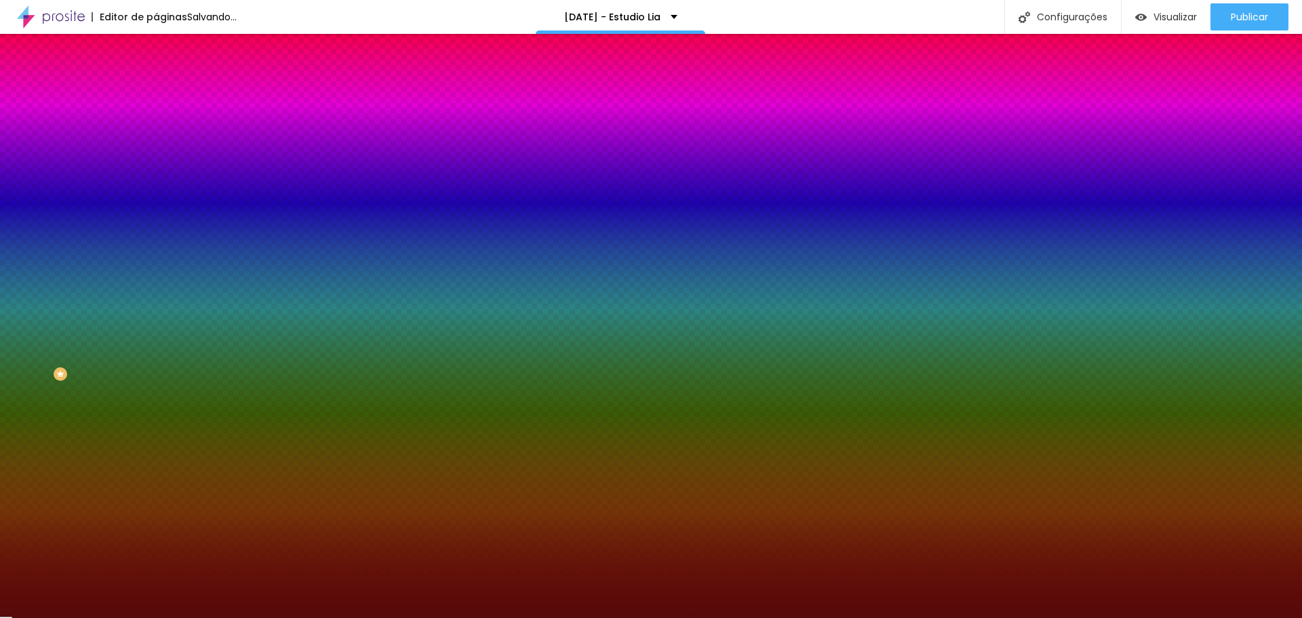
click at [156, 161] on div "Efeito da Imagem Nenhum Nenhum Parallax" at bounding box center [234, 141] width 156 height 37
click at [156, 141] on span "Nenhum" at bounding box center [173, 136] width 35 height 12
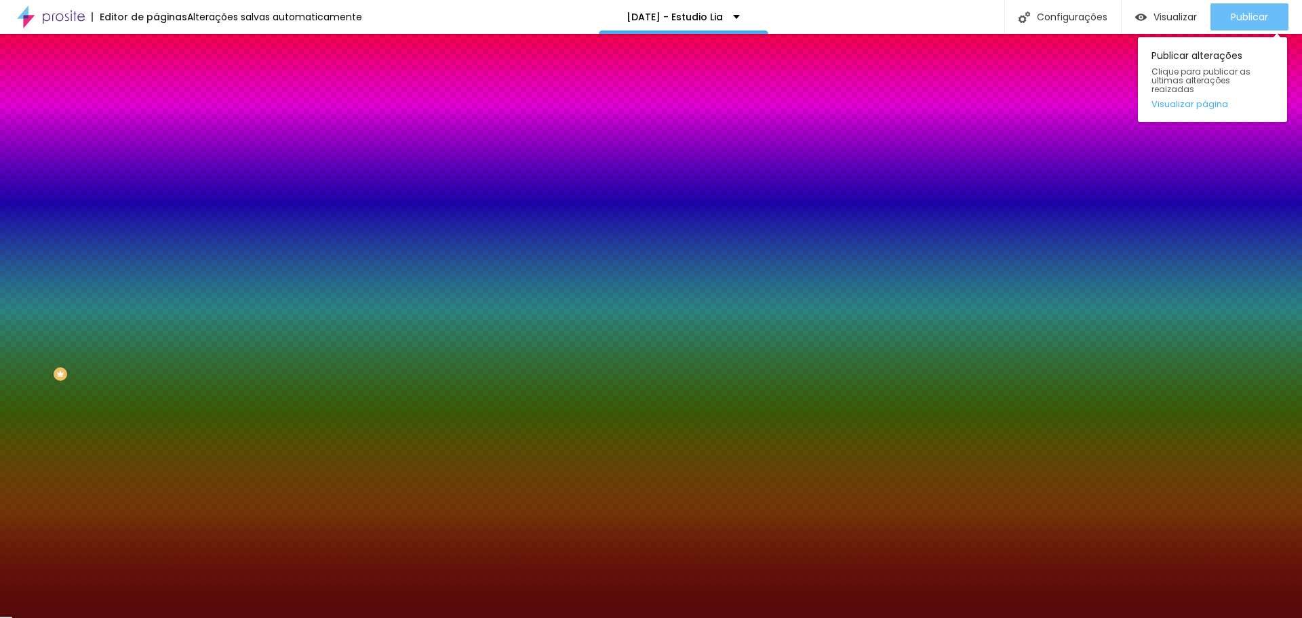
click at [1231, 20] on span "Publicar" at bounding box center [1249, 17] width 37 height 11
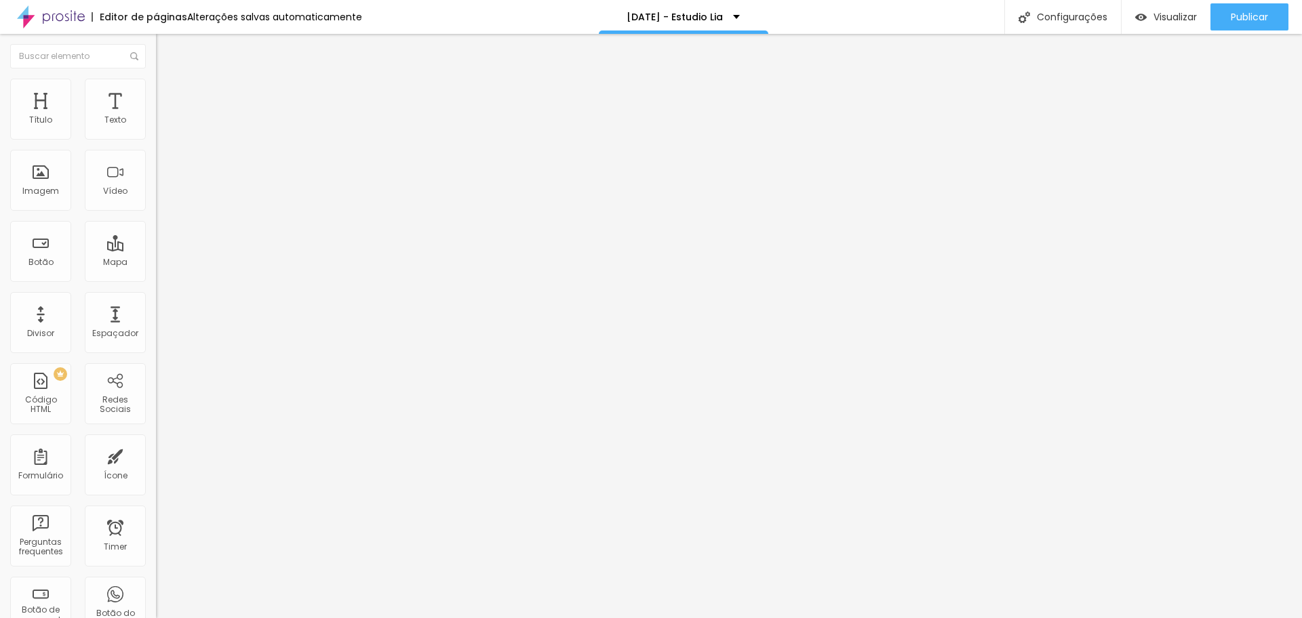
click at [168, 91] on span "Estilo" at bounding box center [178, 88] width 21 height 12
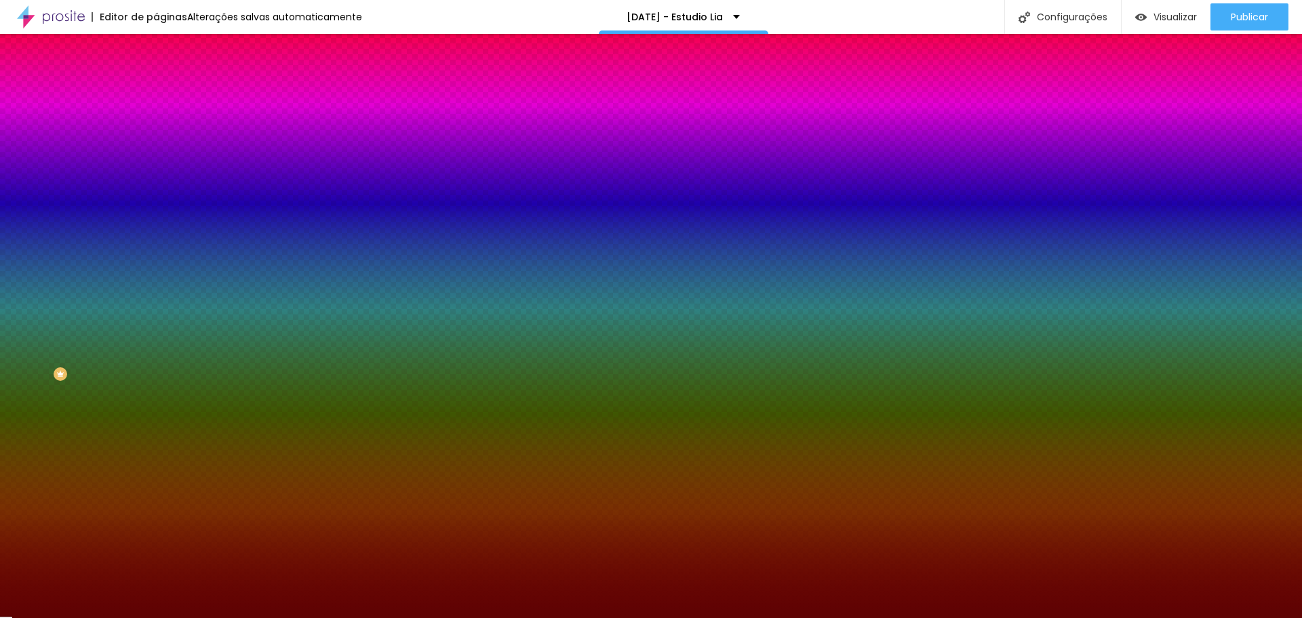
click at [156, 184] on div at bounding box center [234, 184] width 156 height 0
click at [91, 315] on div at bounding box center [651, 309] width 1302 height 618
drag, startPoint x: 91, startPoint y: 315, endPoint x: 100, endPoint y: 330, distance: 17.3
click at [1151, 406] on div at bounding box center [1152, 407] width 3 height 3
click at [156, 92] on li "Avançado" at bounding box center [234, 99] width 156 height 14
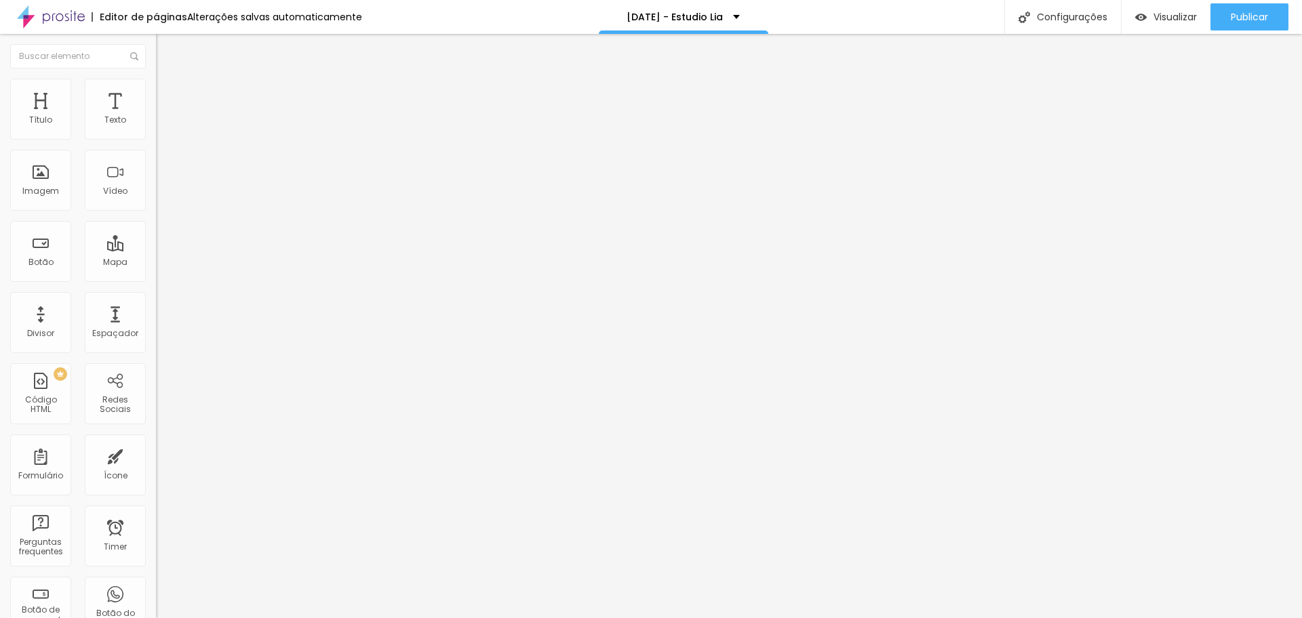
click at [156, 455] on input "range" at bounding box center [199, 460] width 87 height 11
click at [156, 77] on img at bounding box center [162, 71] width 12 height 12
click at [156, 87] on li "Estilo" at bounding box center [234, 86] width 156 height 14
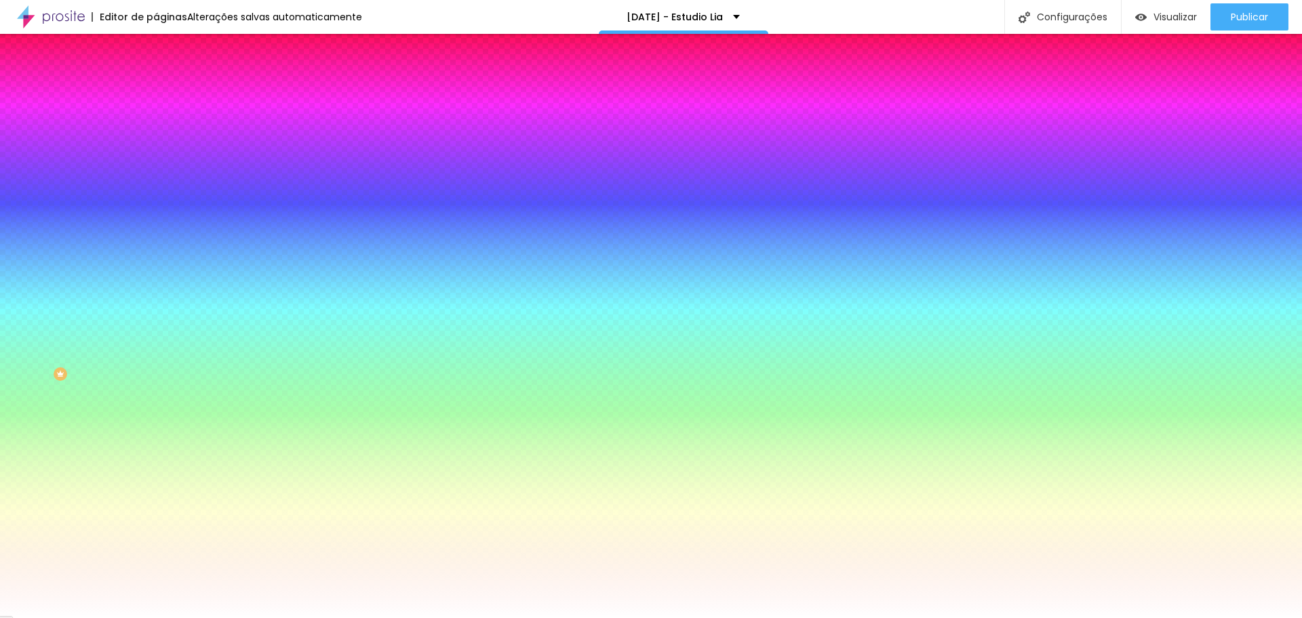
click at [156, 130] on div at bounding box center [234, 130] width 156 height 0
click at [118, 223] on div at bounding box center [651, 309] width 1302 height 618
click at [118, 225] on div at bounding box center [651, 309] width 1302 height 618
drag, startPoint x: 93, startPoint y: 172, endPoint x: 95, endPoint y: 200, distance: 28.6
click at [95, 200] on div at bounding box center [651, 309] width 1302 height 618
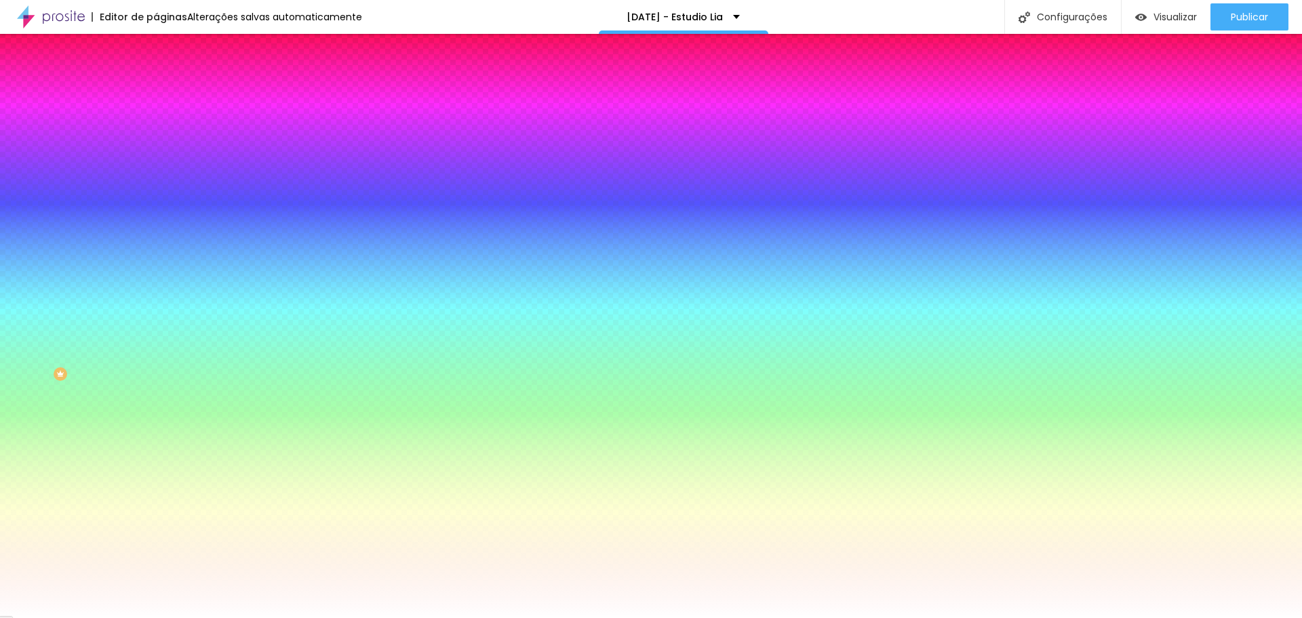
click at [168, 96] on span "Avançado" at bounding box center [190, 102] width 45 height 12
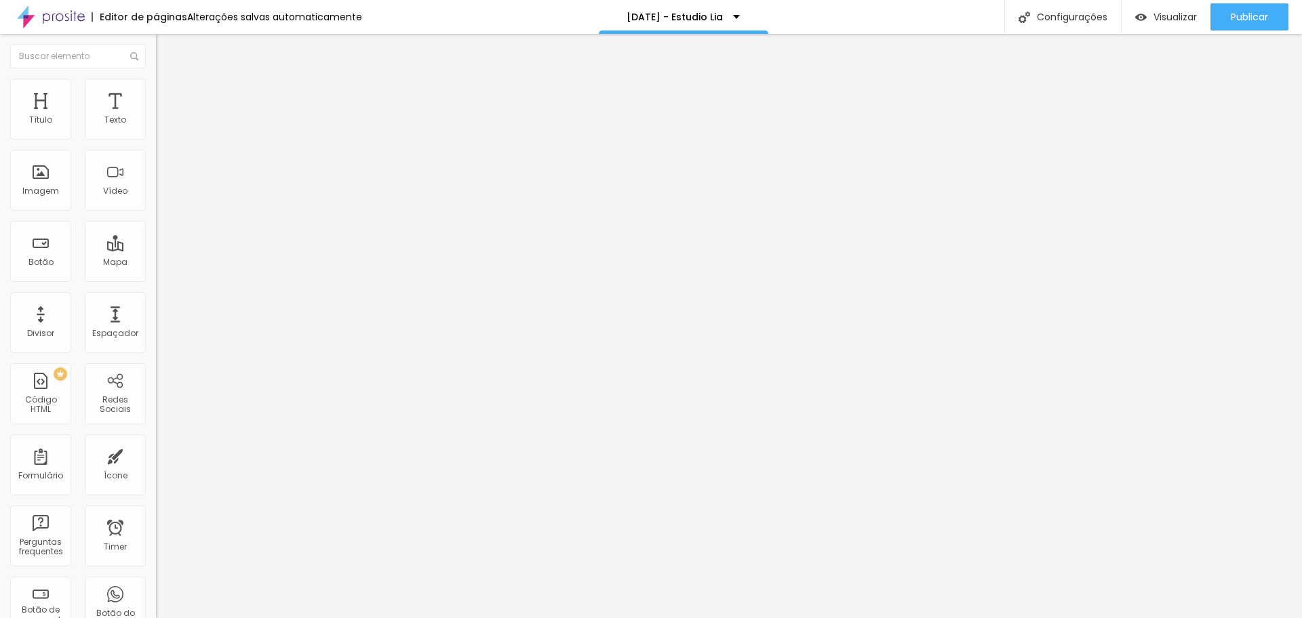
click at [156, 263] on input "range" at bounding box center [199, 268] width 87 height 11
drag, startPoint x: 31, startPoint y: 155, endPoint x: 43, endPoint y: 153, distance: 12.5
click at [156, 455] on input "range" at bounding box center [199, 460] width 87 height 11
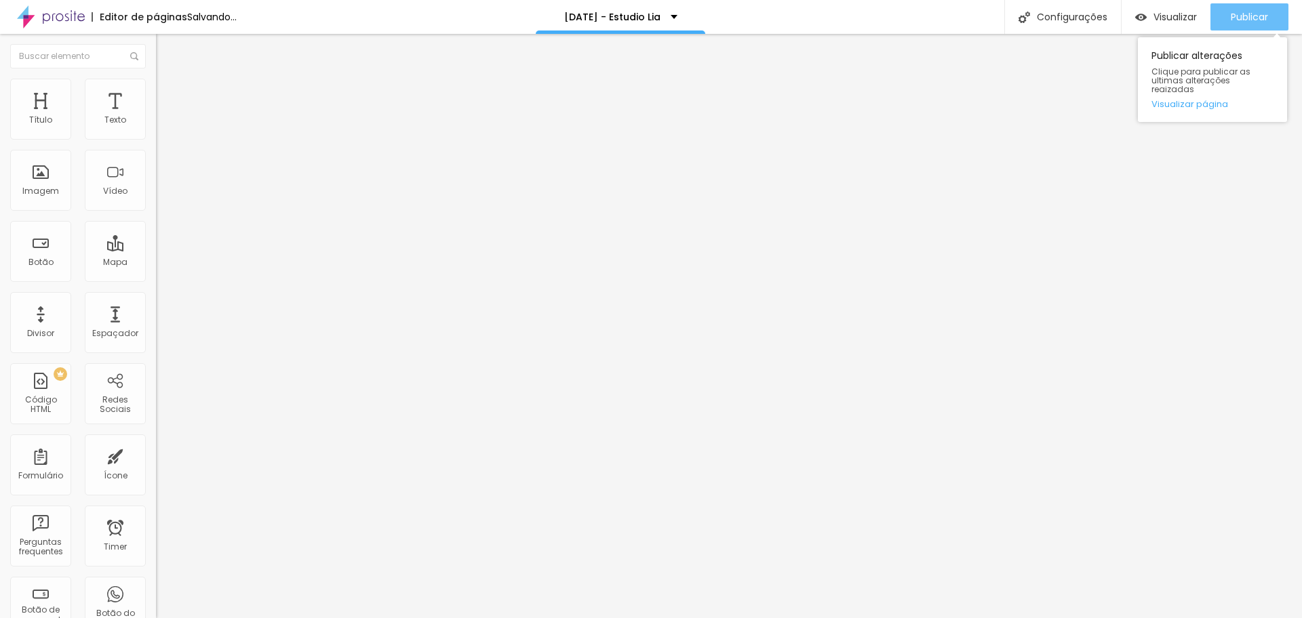
click at [1268, 22] on button "Publicar" at bounding box center [1249, 16] width 78 height 27
click at [1254, 16] on span "Publicar" at bounding box center [1249, 17] width 37 height 11
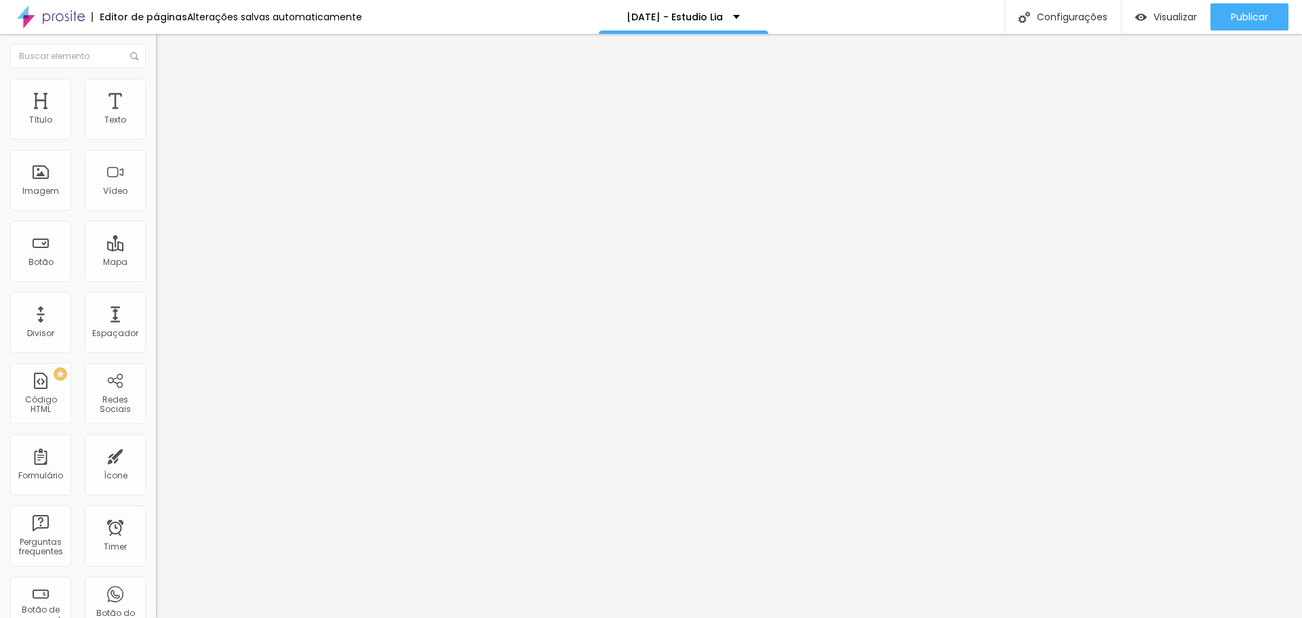
click at [156, 92] on img at bounding box center [162, 98] width 12 height 12
drag, startPoint x: 82, startPoint y: 129, endPoint x: 0, endPoint y: 123, distance: 82.2
click at [156, 263] on input "range" at bounding box center [199, 268] width 87 height 11
click at [156, 92] on img at bounding box center [162, 98] width 12 height 12
drag, startPoint x: 83, startPoint y: 137, endPoint x: 37, endPoint y: 136, distance: 46.1
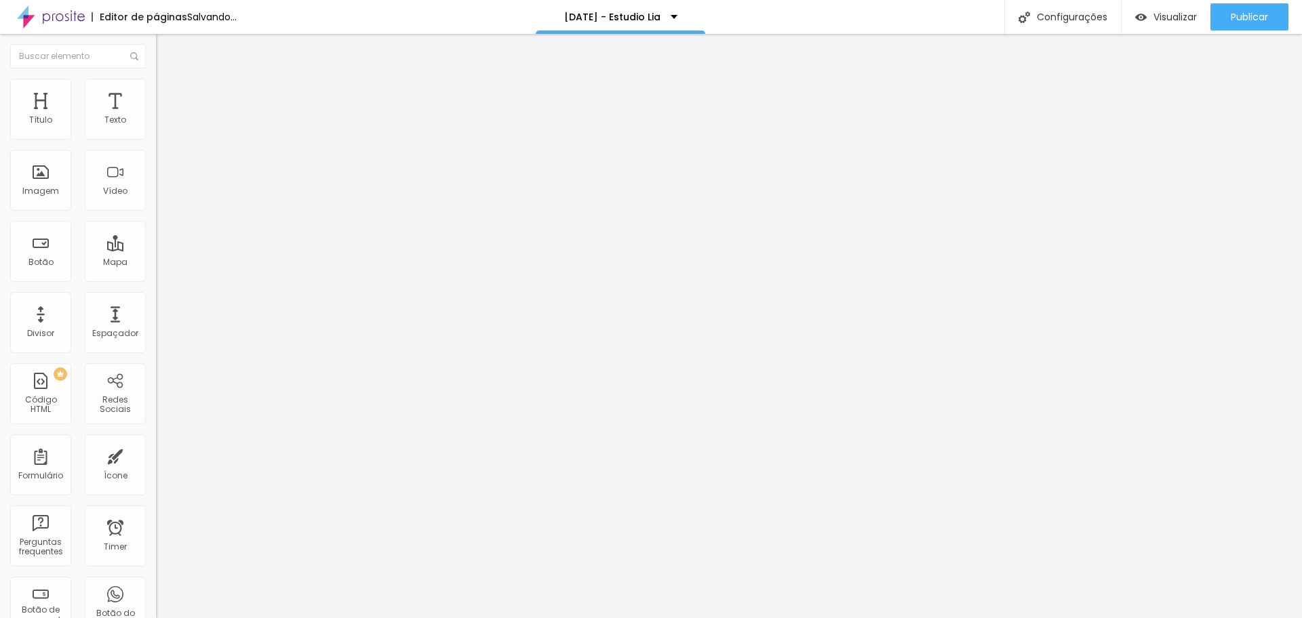
click at [156, 263] on input "range" at bounding box center [199, 268] width 87 height 11
click at [168, 96] on span "Avançado" at bounding box center [190, 102] width 45 height 12
drag, startPoint x: 26, startPoint y: 133, endPoint x: 39, endPoint y: 130, distance: 13.2
click at [156, 263] on input "range" at bounding box center [199, 268] width 87 height 11
click at [156, 92] on li "Avançado" at bounding box center [234, 99] width 156 height 14
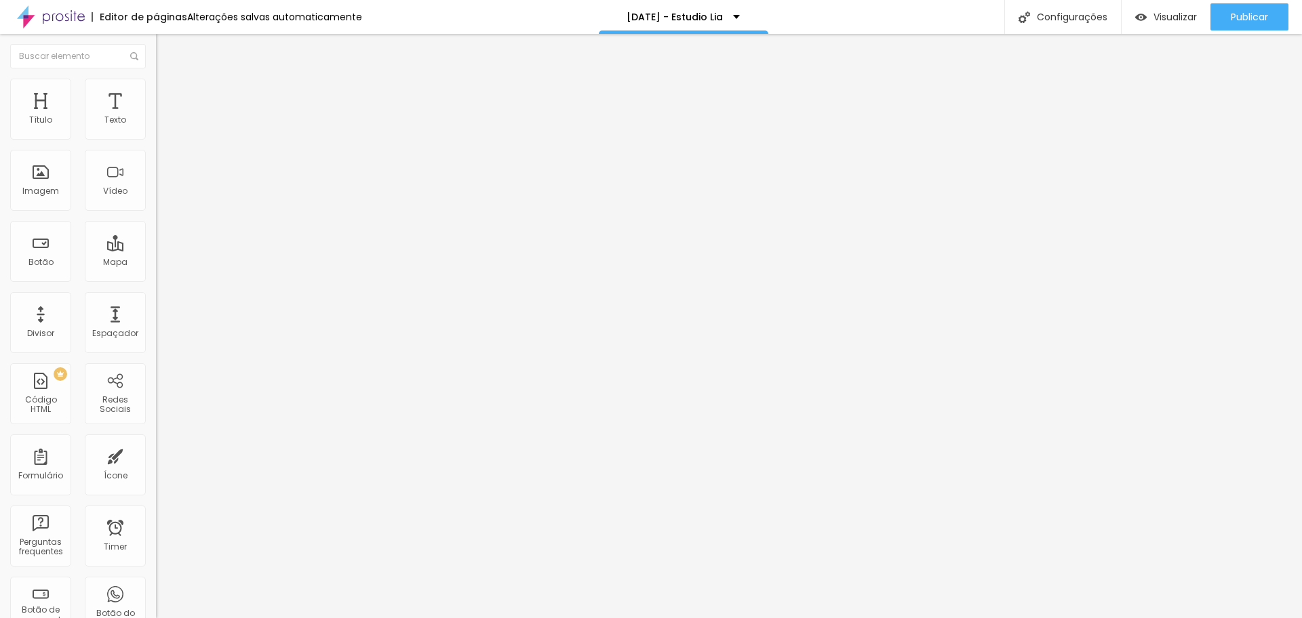
drag, startPoint x: 83, startPoint y: 130, endPoint x: 38, endPoint y: 137, distance: 45.4
click at [156, 263] on input "range" at bounding box center [199, 268] width 87 height 11
click at [1252, 22] on span "Publicar" at bounding box center [1249, 17] width 37 height 11
click at [156, 86] on li "Avançado" at bounding box center [234, 86] width 156 height 14
click at [156, 92] on li "Avançado" at bounding box center [234, 99] width 156 height 14
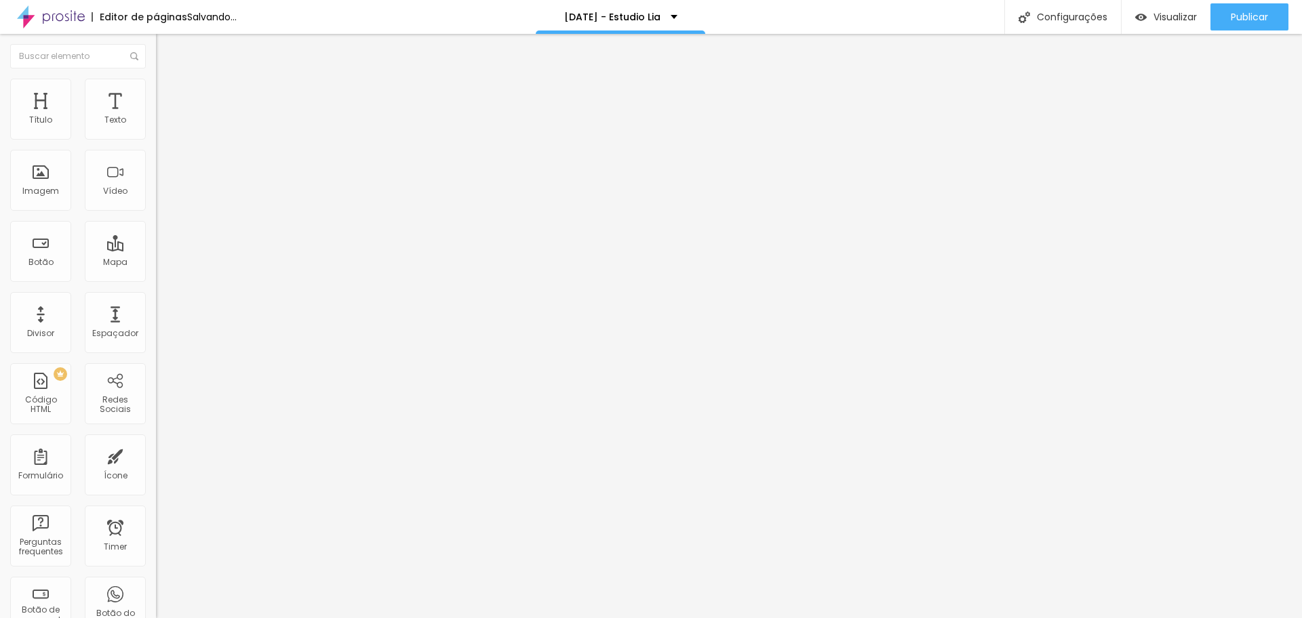
drag, startPoint x: 87, startPoint y: 130, endPoint x: 153, endPoint y: 132, distance: 65.8
click at [156, 263] on input "range" at bounding box center [199, 268] width 87 height 11
click at [156, 92] on ul "Conteúdo Estilo Avançado" at bounding box center [234, 85] width 156 height 41
click at [168, 93] on span "Estilo" at bounding box center [178, 88] width 21 height 12
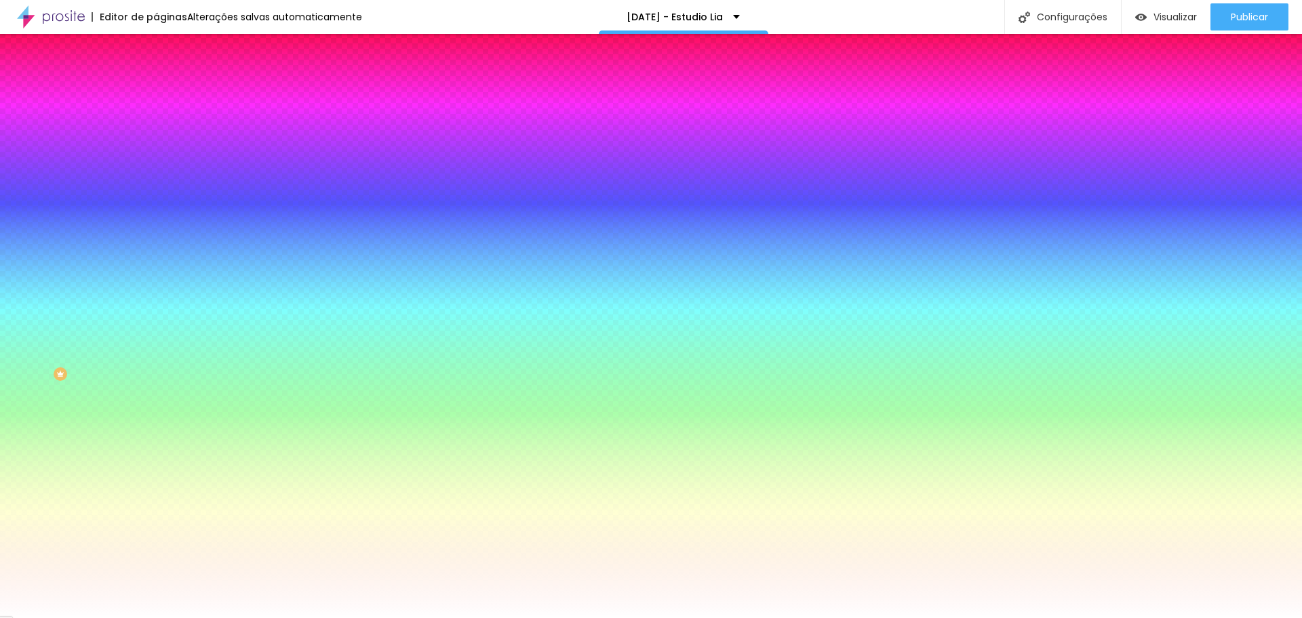
click at [168, 80] on span "Conteúdo" at bounding box center [189, 74] width 42 height 12
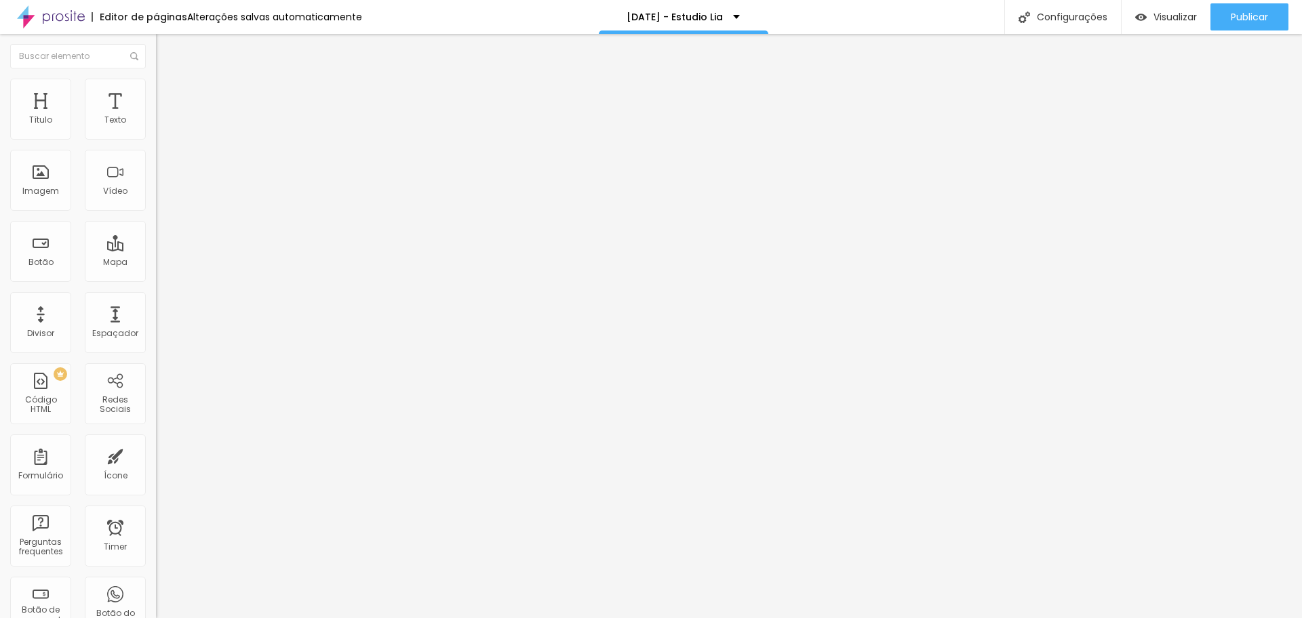
click at [156, 134] on img at bounding box center [160, 129] width 9 height 9
click at [168, 100] on span "Avançado" at bounding box center [190, 102] width 45 height 12
drag, startPoint x: 34, startPoint y: 132, endPoint x: 163, endPoint y: 133, distance: 128.8
click at [163, 263] on input "range" at bounding box center [199, 268] width 87 height 11
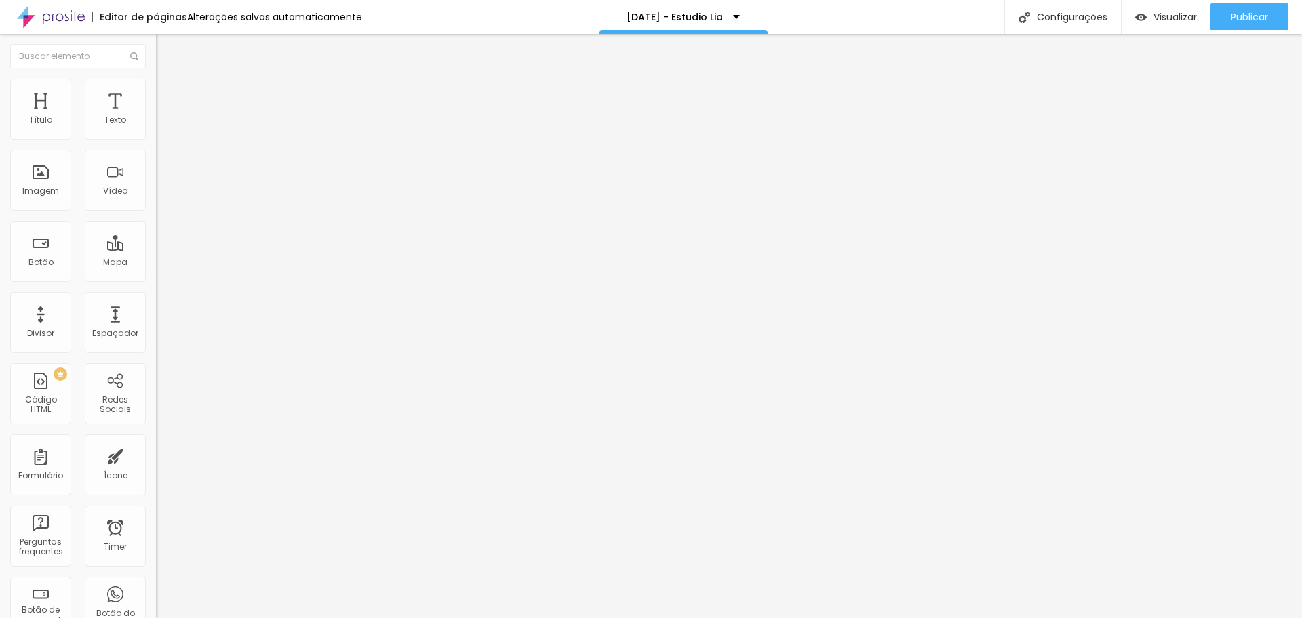
click at [156, 133] on div at bounding box center [234, 130] width 156 height 11
click at [168, 96] on span "Avançado" at bounding box center [190, 102] width 45 height 12
drag, startPoint x: 41, startPoint y: 130, endPoint x: 167, endPoint y: 134, distance: 125.5
click at [167, 263] on input "range" at bounding box center [199, 268] width 87 height 11
click at [156, 250] on input "range" at bounding box center [199, 255] width 87 height 11
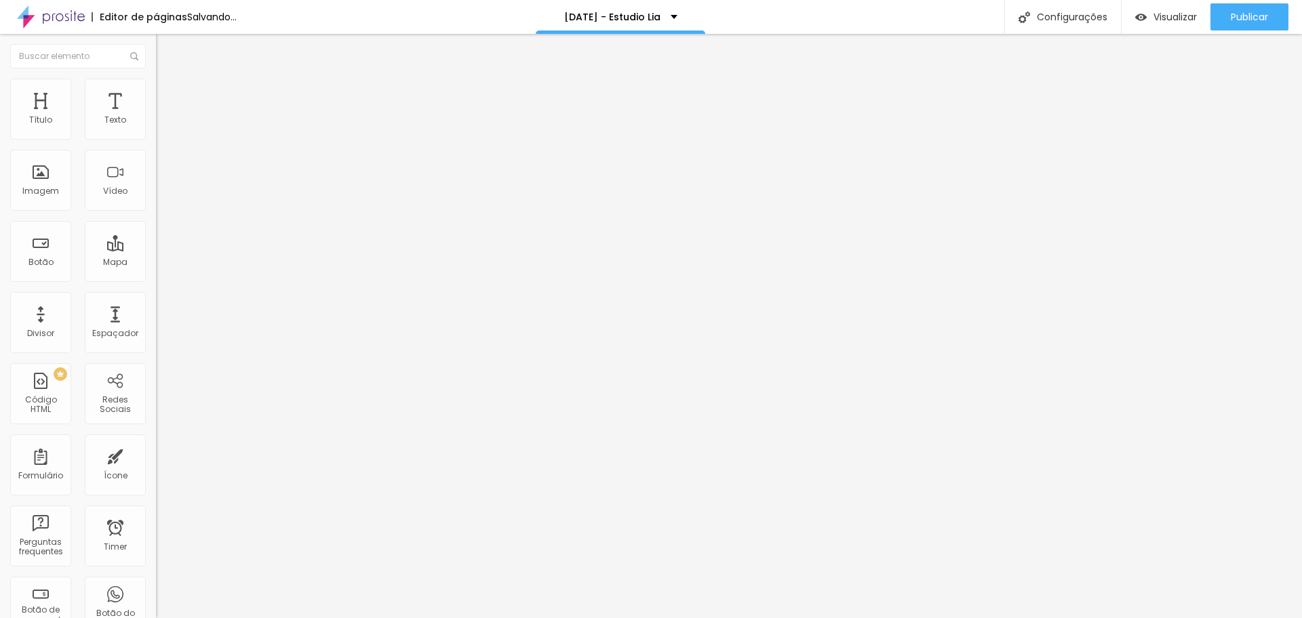
click at [156, 250] on input "range" at bounding box center [199, 255] width 87 height 11
click at [156, 92] on img at bounding box center [162, 98] width 12 height 12
click at [168, 90] on span "Estilo" at bounding box center [178, 88] width 21 height 12
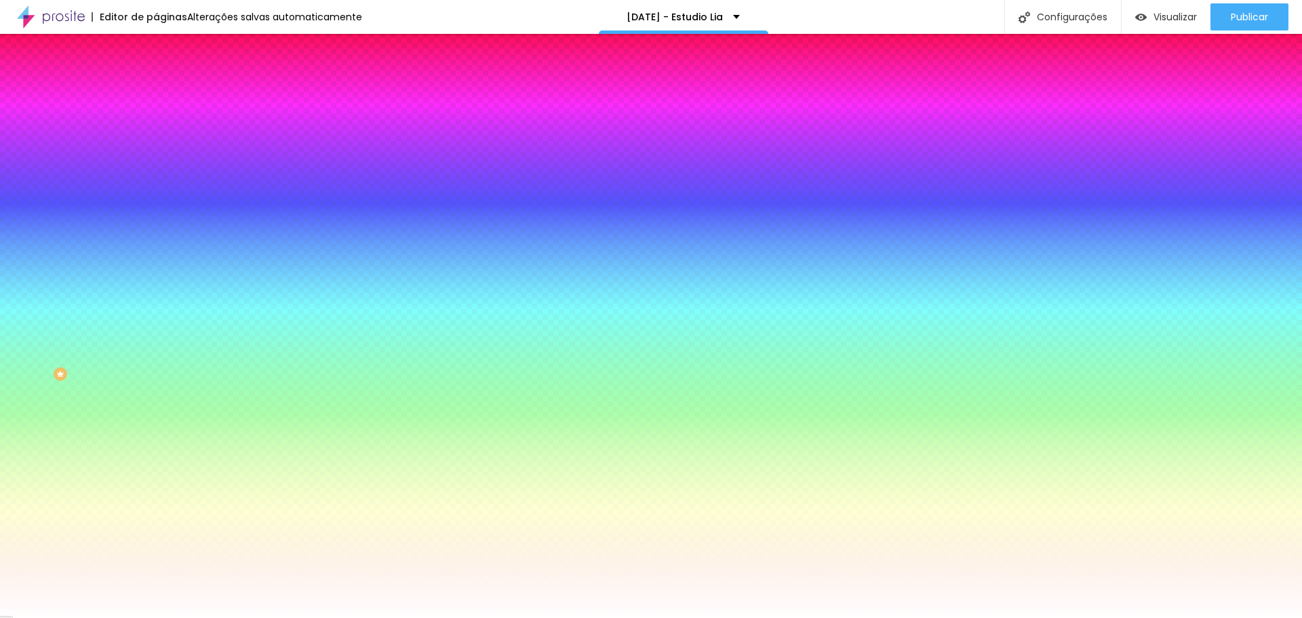
click at [156, 77] on img at bounding box center [162, 71] width 12 height 12
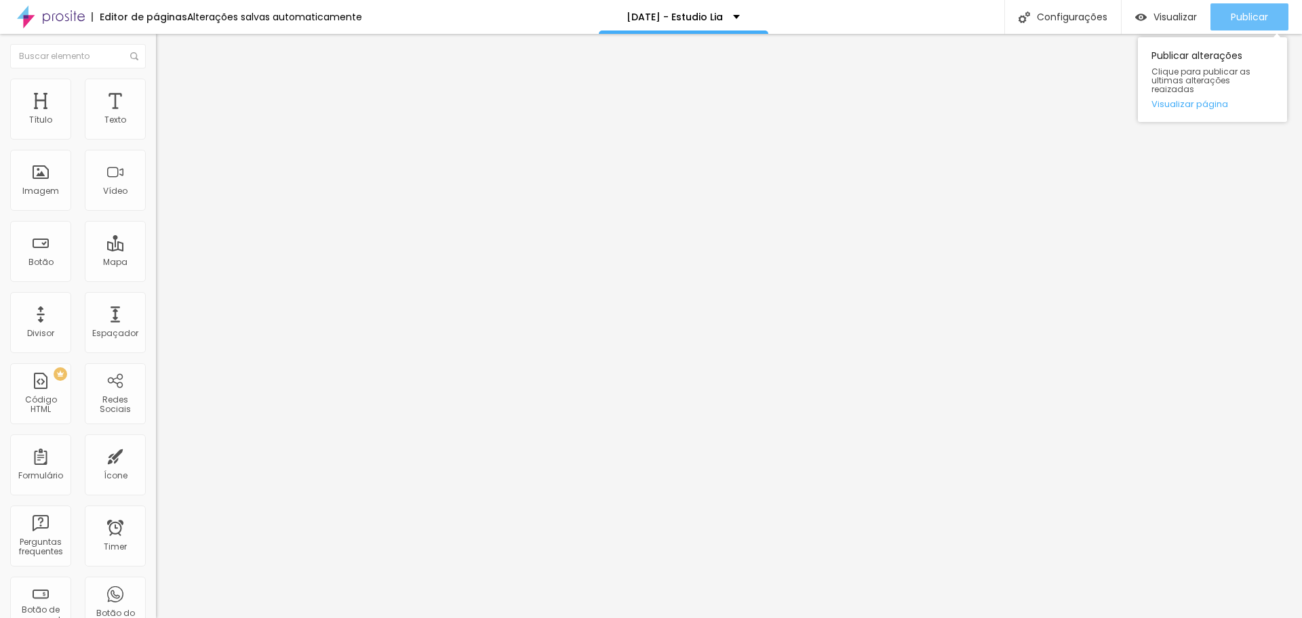
click at [1260, 15] on span "Publicar" at bounding box center [1249, 17] width 37 height 11
click at [168, 94] on span "Avançado" at bounding box center [190, 88] width 45 height 12
drag, startPoint x: 41, startPoint y: 136, endPoint x: 0, endPoint y: 136, distance: 40.7
click at [156, 250] on input "range" at bounding box center [199, 255] width 87 height 11
drag, startPoint x: 26, startPoint y: 159, endPoint x: 0, endPoint y: 158, distance: 25.8
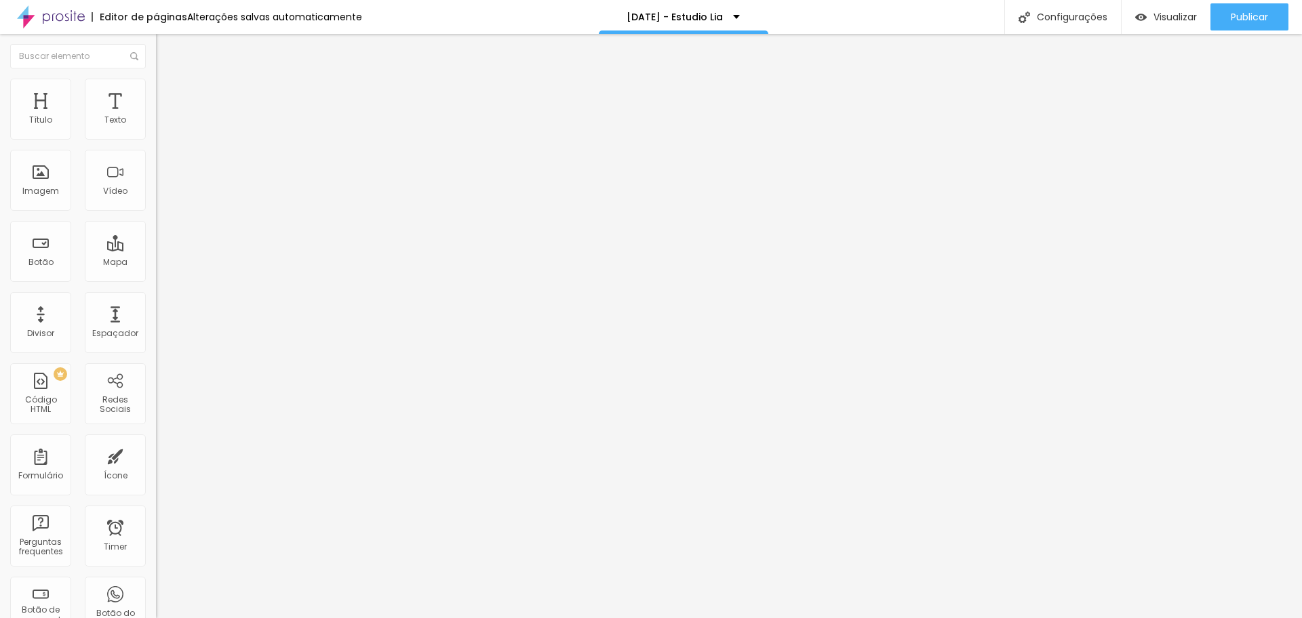
click at [156, 441] on input "range" at bounding box center [199, 446] width 87 height 11
click at [168, 94] on span "Avançado" at bounding box center [190, 88] width 45 height 12
drag, startPoint x: 36, startPoint y: 131, endPoint x: 0, endPoint y: 131, distance: 35.9
click at [156, 250] on input "range" at bounding box center [199, 255] width 87 height 11
click at [156, 85] on li "Avançado" at bounding box center [234, 86] width 156 height 14
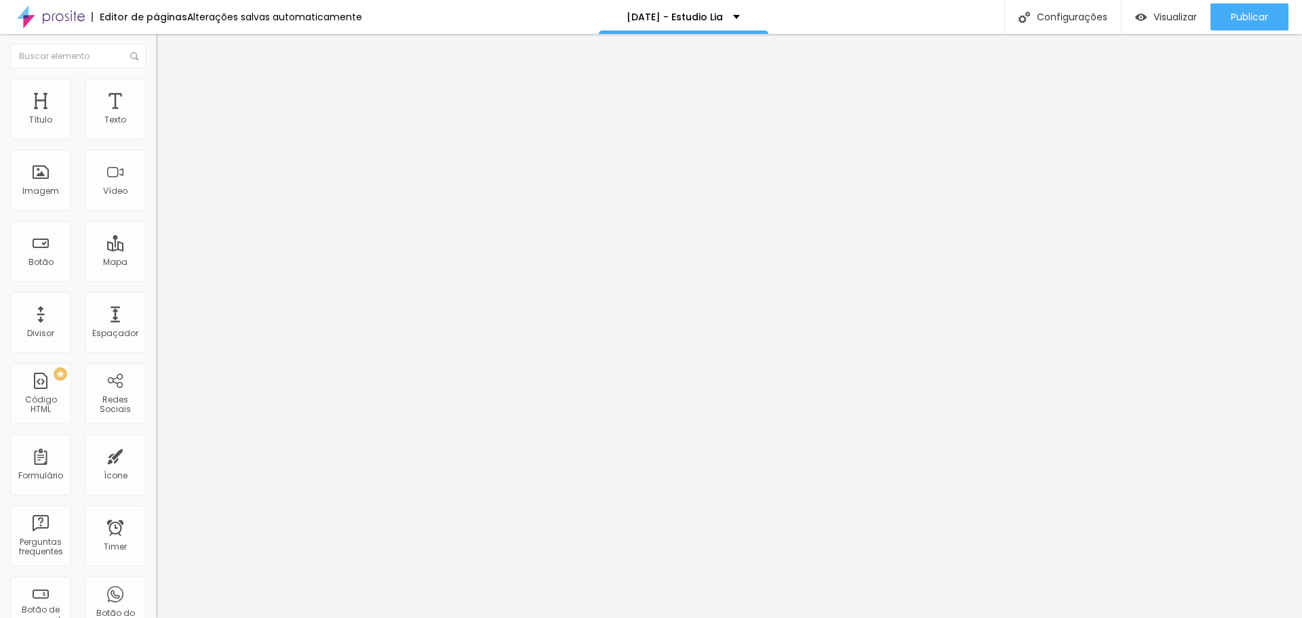
drag, startPoint x: 22, startPoint y: 133, endPoint x: 0, endPoint y: 133, distance: 22.4
click at [156, 250] on input "range" at bounding box center [199, 255] width 87 height 11
click at [156, 123] on img at bounding box center [160, 118] width 9 height 9
click at [156, 125] on div at bounding box center [234, 119] width 156 height 11
click at [156, 88] on li "Avançado" at bounding box center [234, 86] width 156 height 14
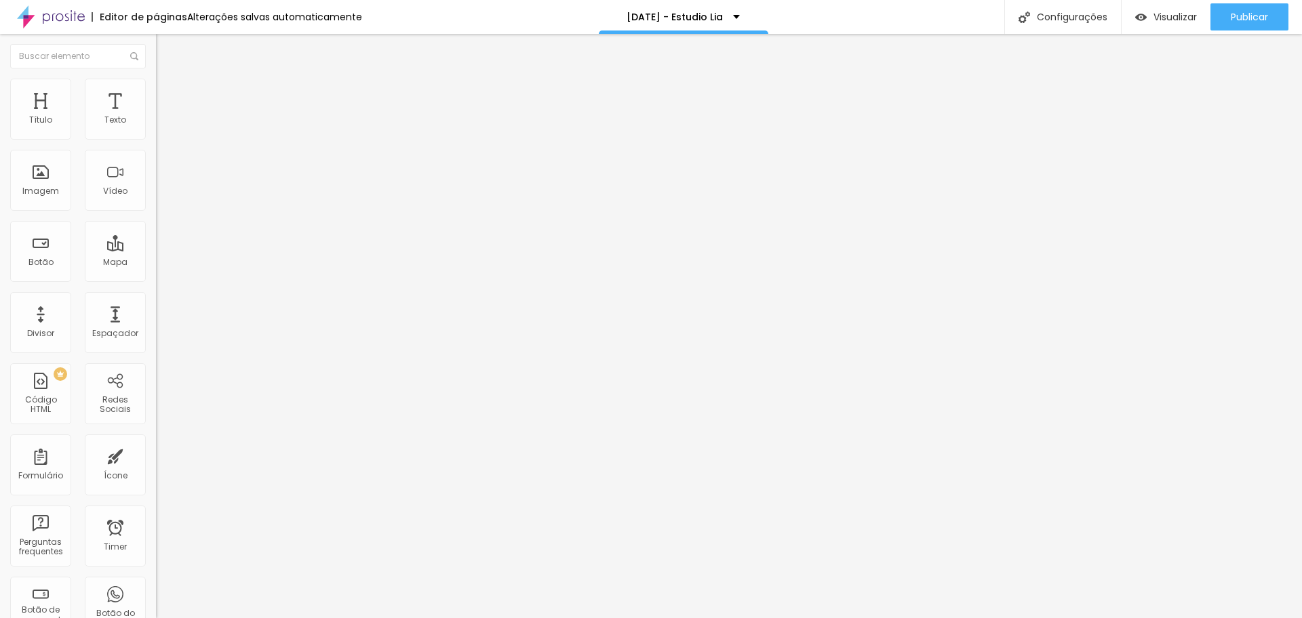
click at [156, 123] on img at bounding box center [160, 118] width 9 height 9
click at [1259, 19] on span "Publicar" at bounding box center [1249, 17] width 37 height 11
click at [156, 279] on input "https://" at bounding box center [237, 273] width 163 height 14
click at [156, 241] on div "Link" at bounding box center [234, 249] width 156 height 16
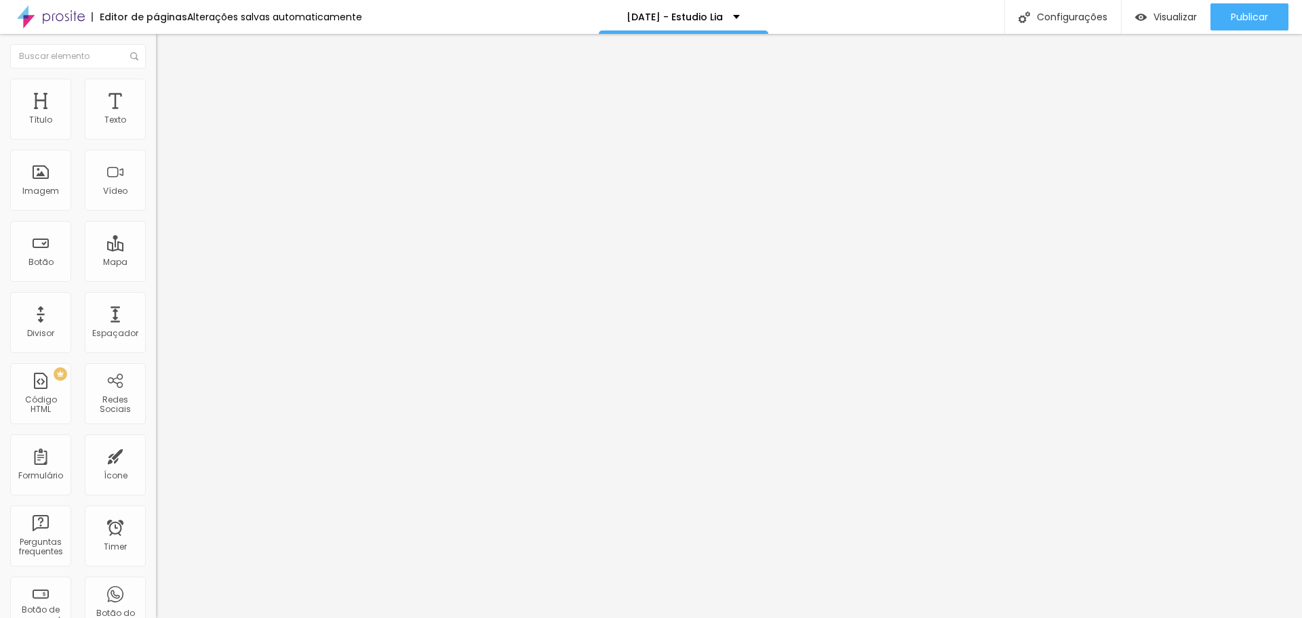
click at [156, 241] on div at bounding box center [234, 245] width 156 height 8
click at [156, 279] on input "https://" at bounding box center [237, 273] width 163 height 14
